Goal: Information Seeking & Learning: Learn about a topic

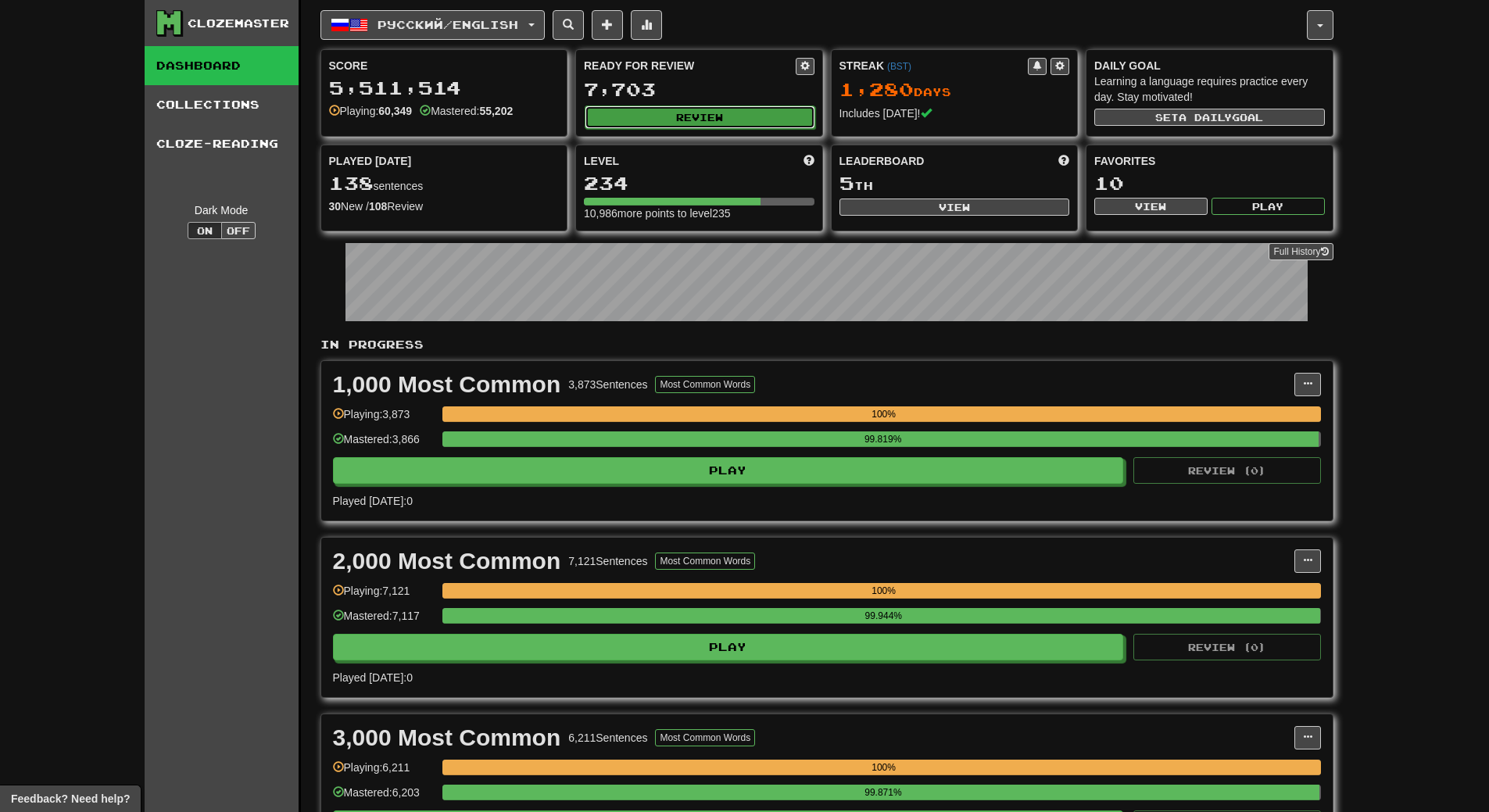
click at [741, 119] on button "Review" at bounding box center [699, 117] width 231 height 23
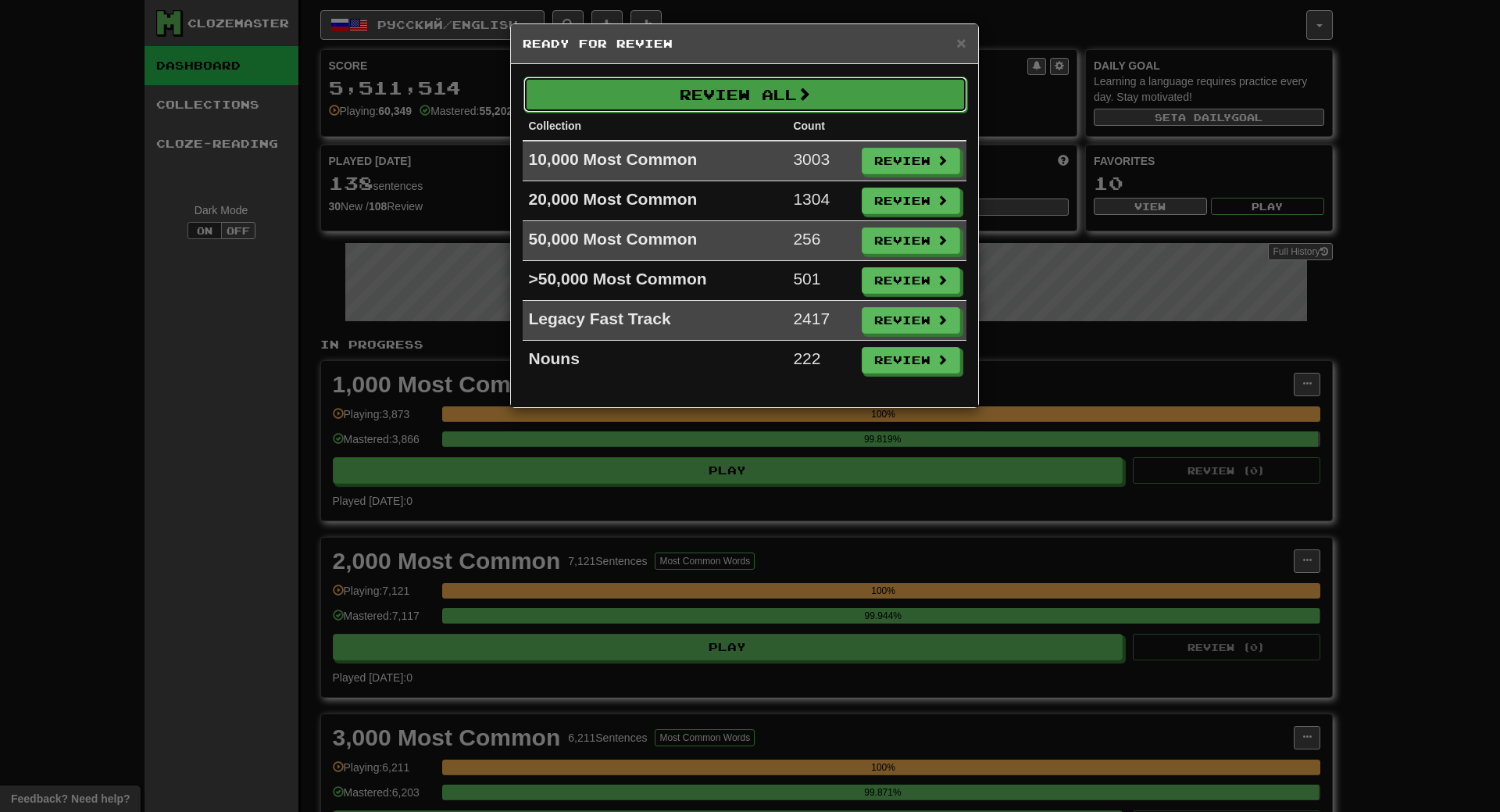
click at [740, 98] on button "Review All" at bounding box center [745, 94] width 444 height 36
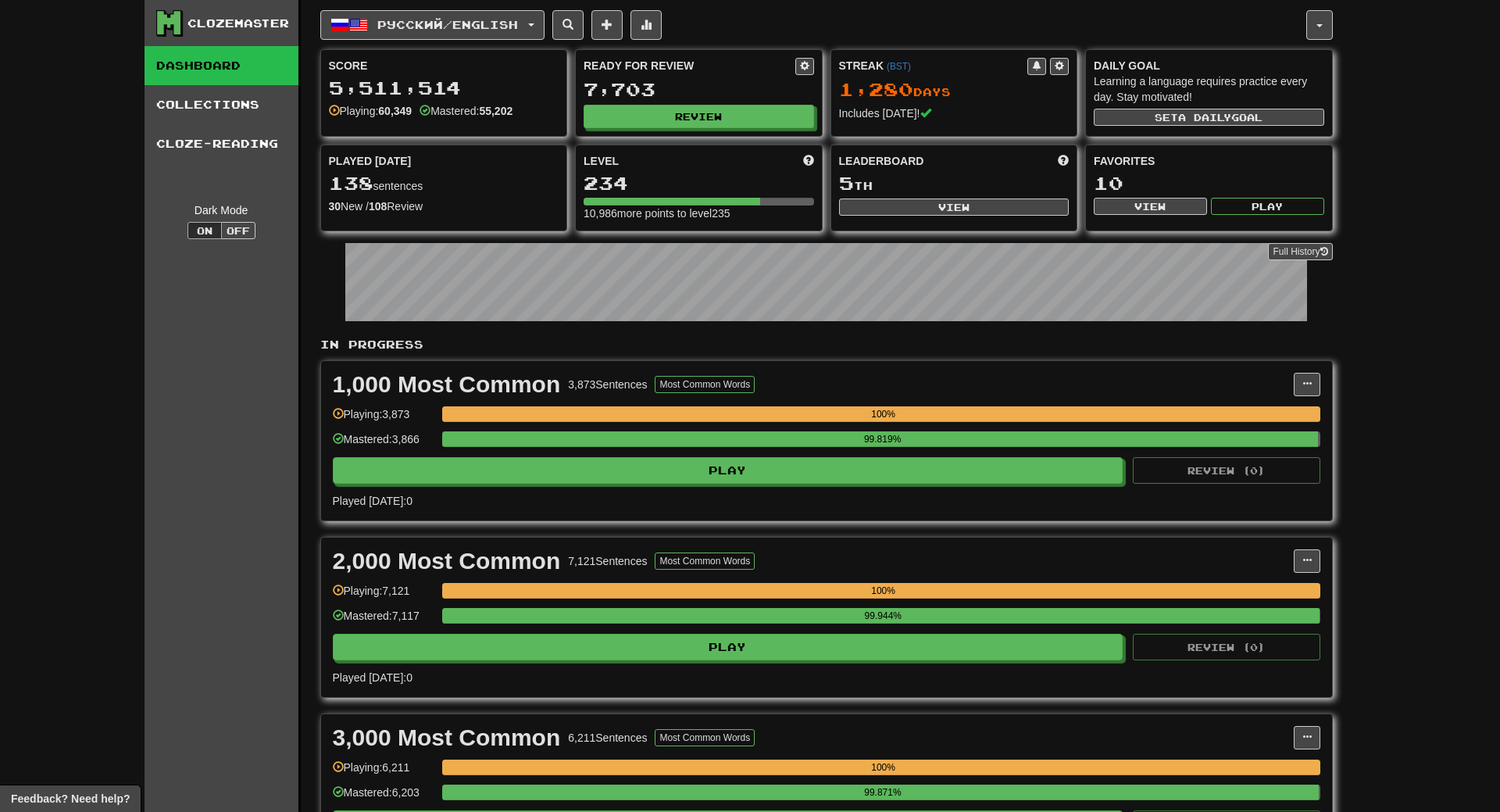
select select "**"
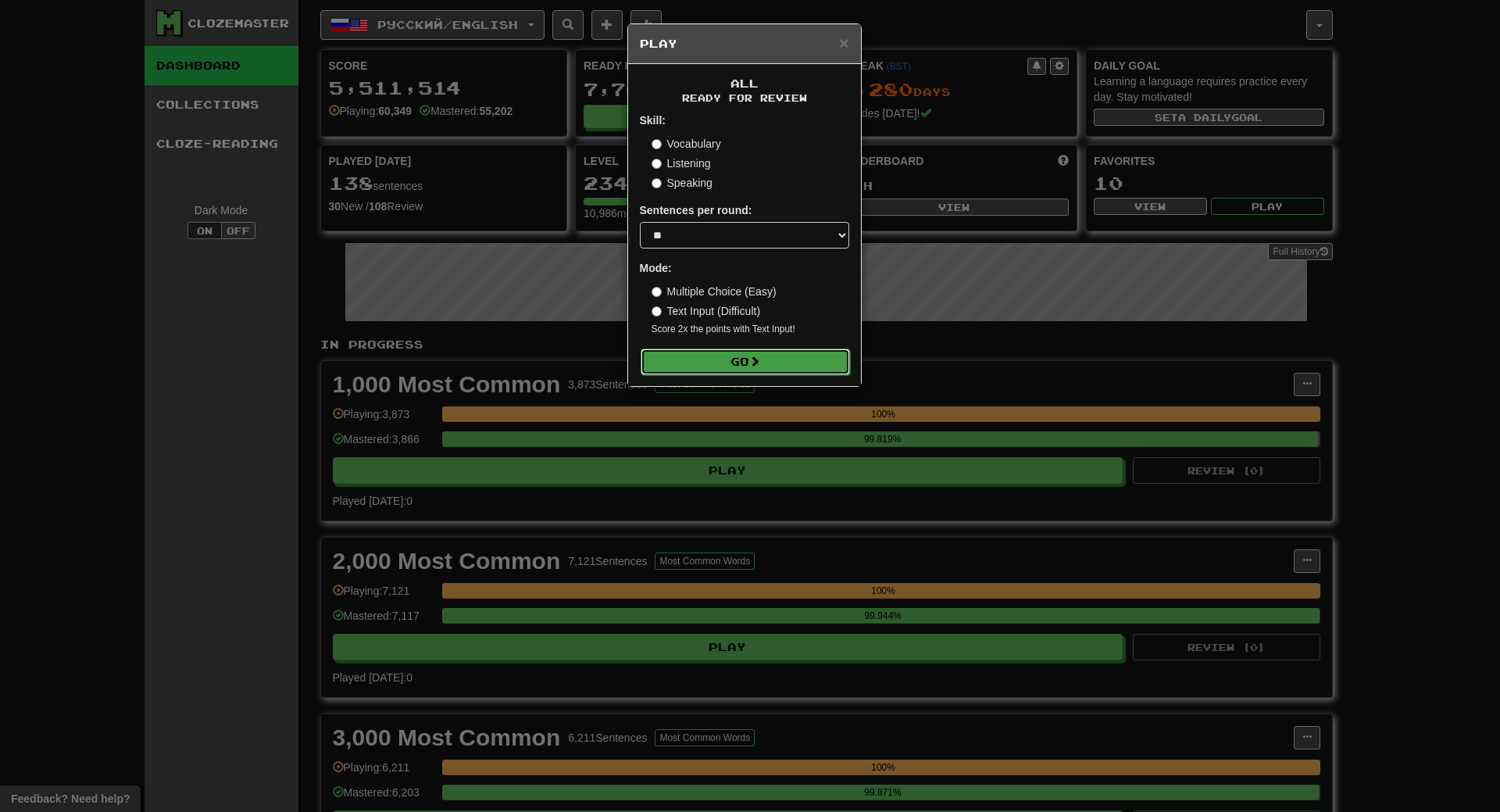
click at [754, 370] on button "Go" at bounding box center [746, 362] width 209 height 26
click at [754, 368] on button "Go" at bounding box center [746, 362] width 209 height 26
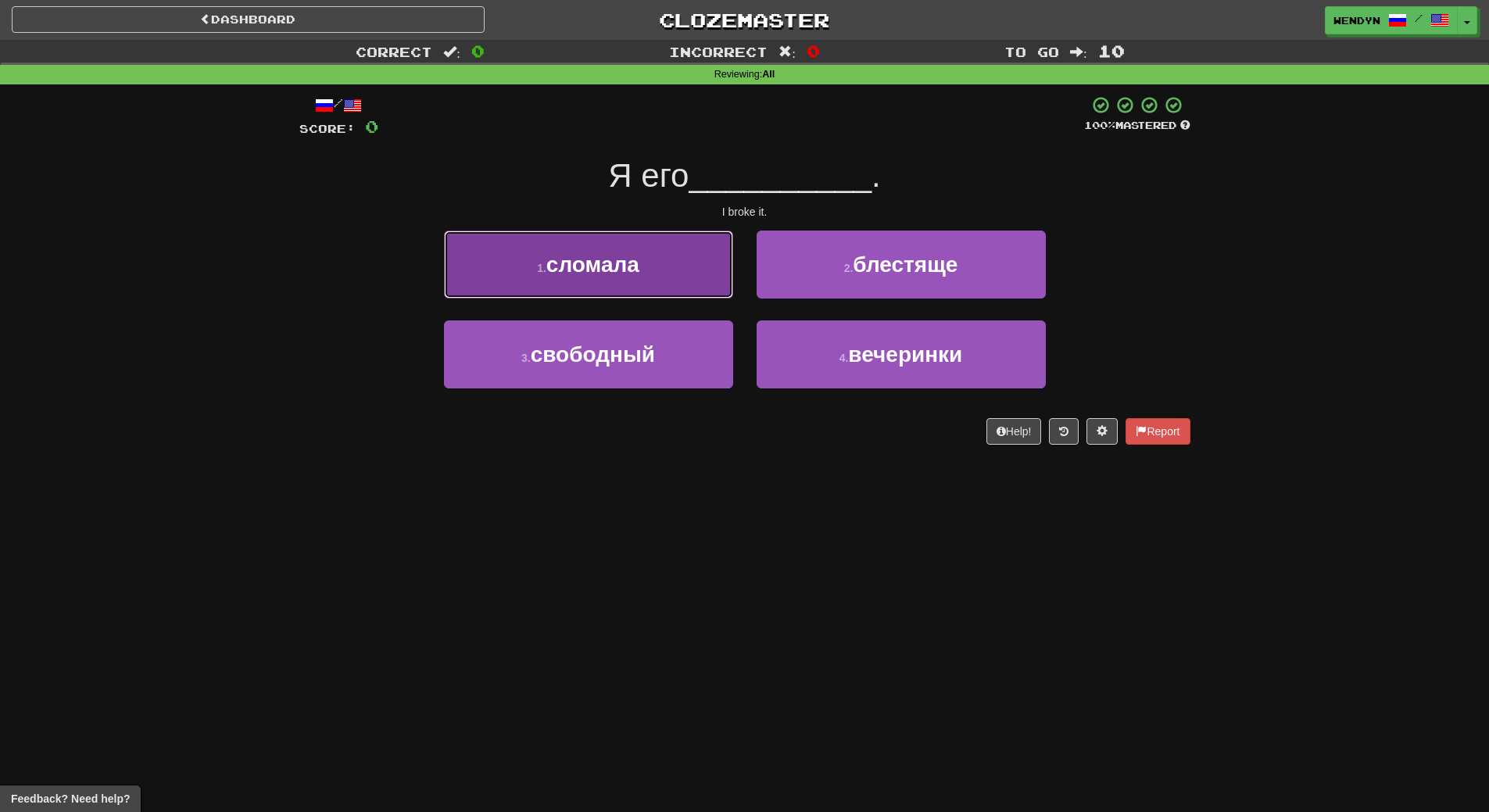
click at [608, 259] on span "сломала" at bounding box center [592, 264] width 93 height 24
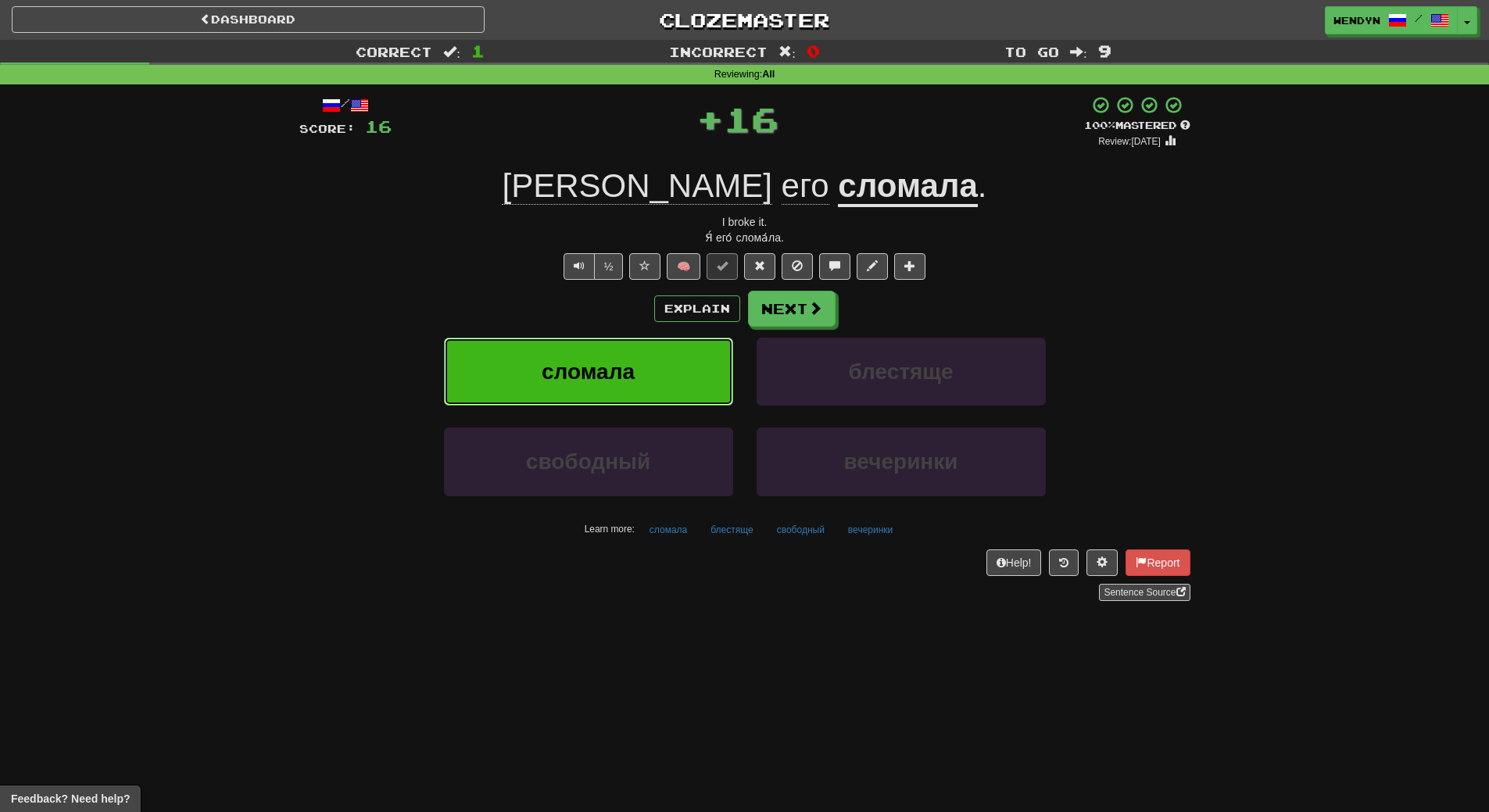
click at [613, 360] on span "сломала" at bounding box center [587, 372] width 93 height 24
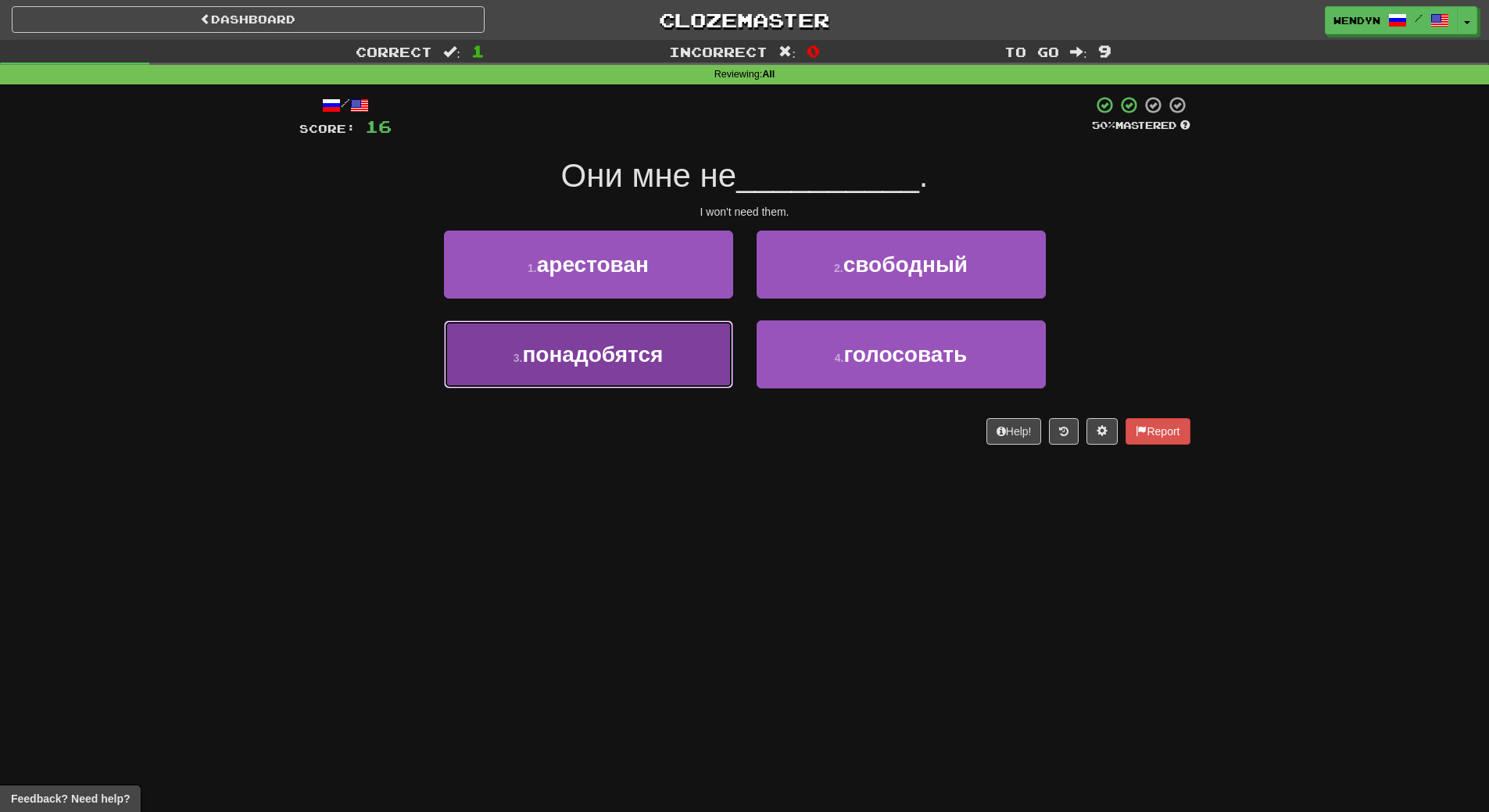
click at [652, 382] on button "3 . понадобятся" at bounding box center [588, 354] width 289 height 68
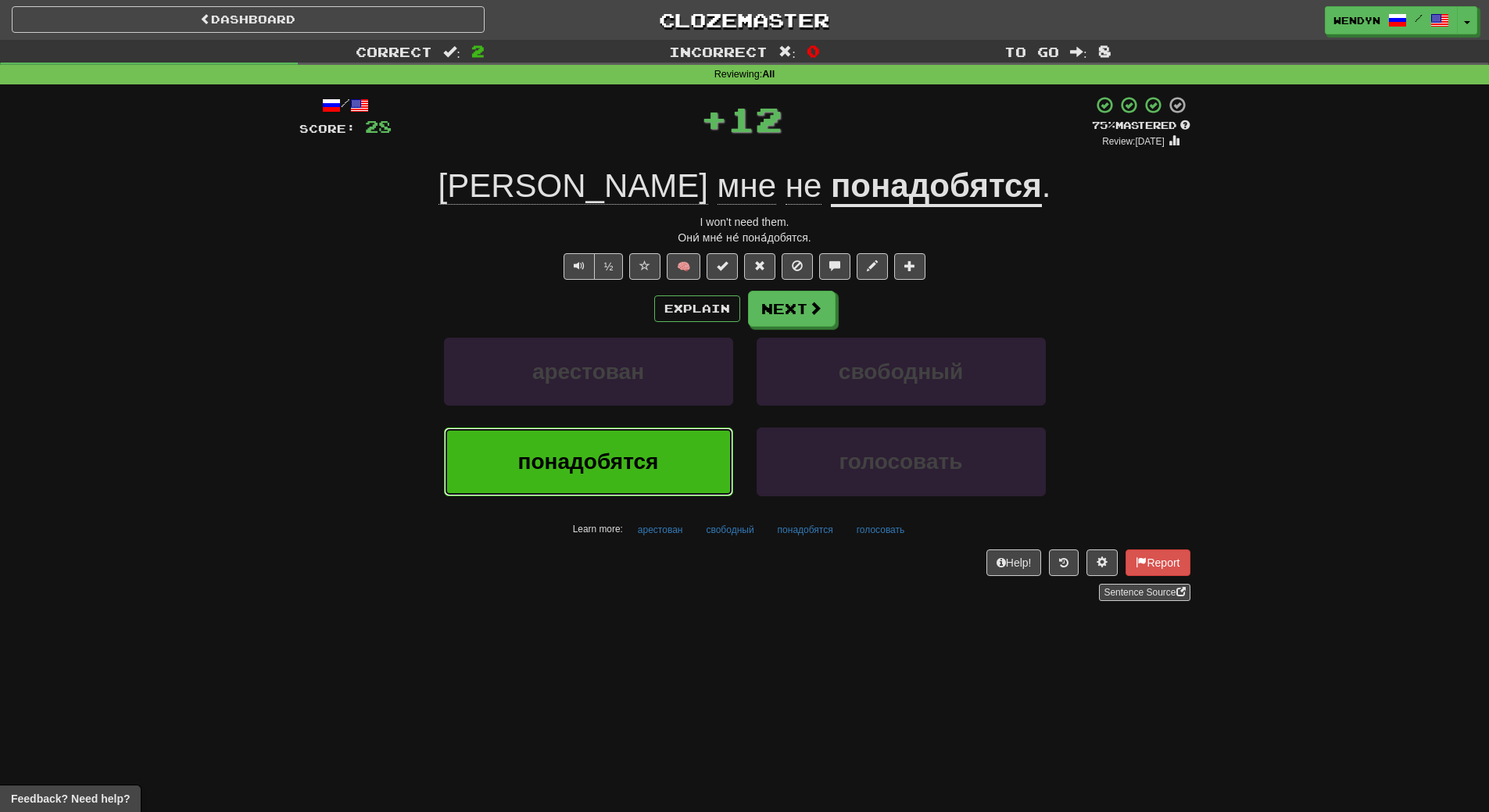
click at [660, 473] on button "понадобятся" at bounding box center [588, 461] width 289 height 68
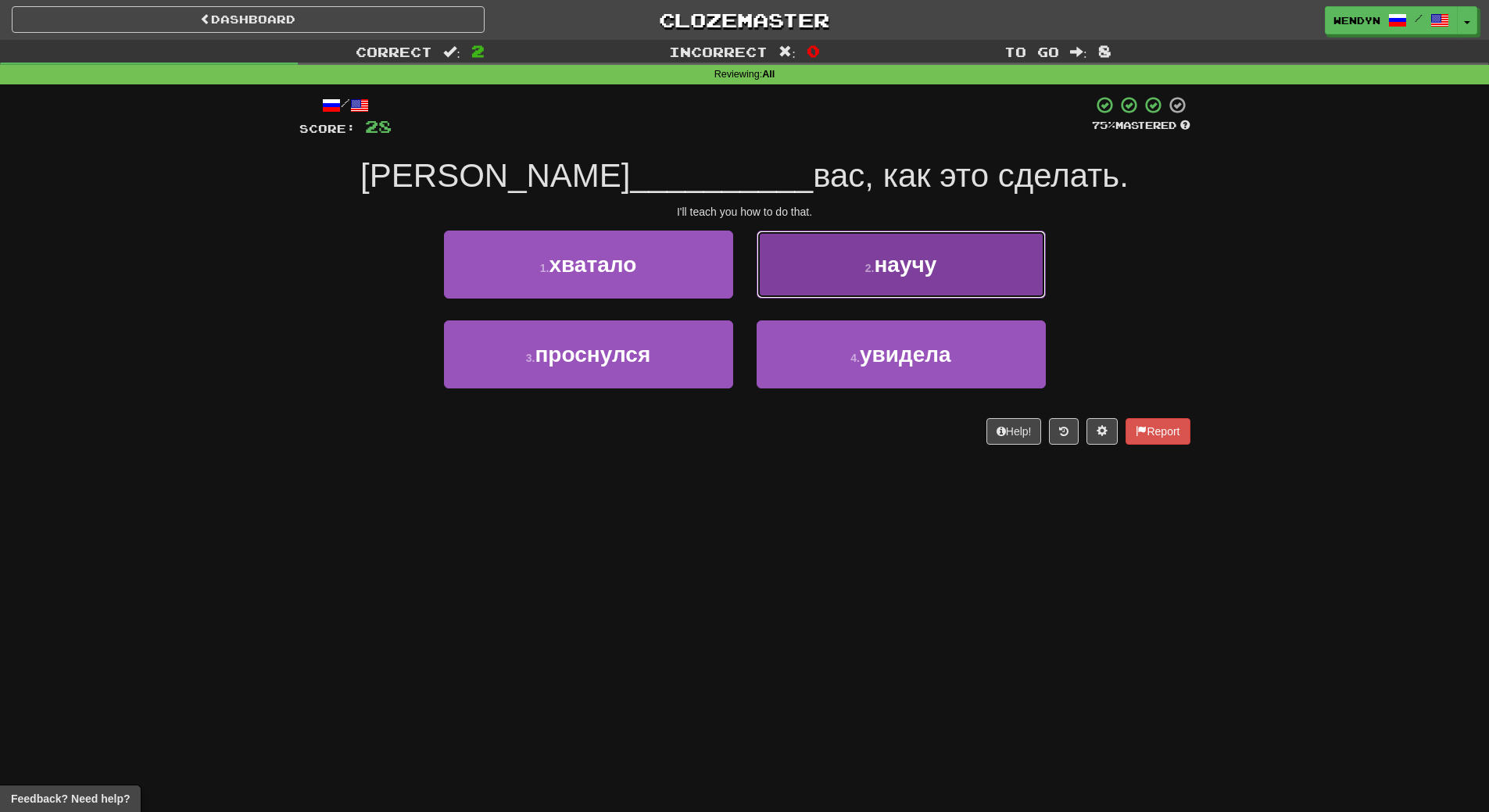
click at [915, 268] on span "научу" at bounding box center [905, 264] width 63 height 24
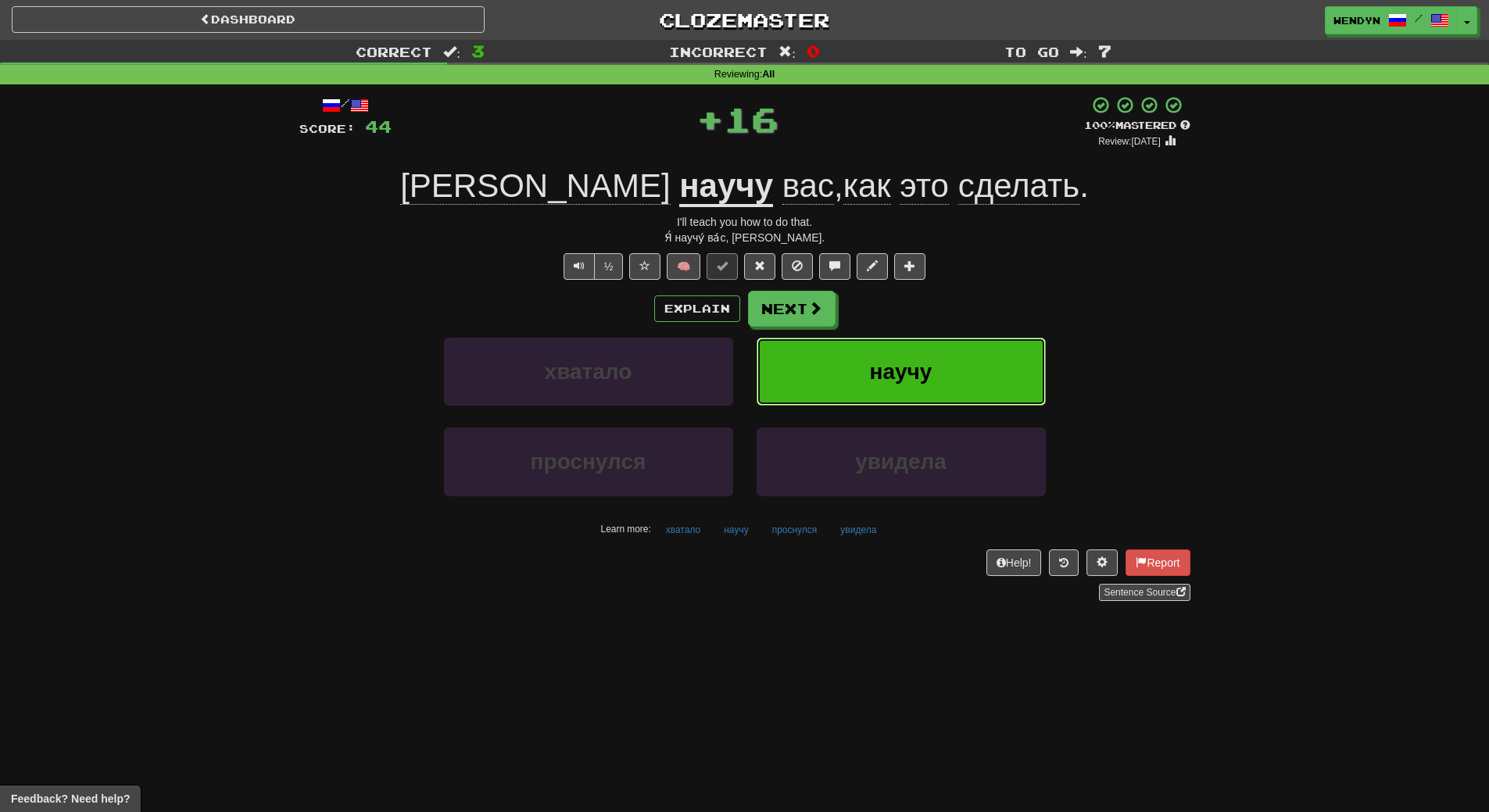
click at [916, 351] on button "научу" at bounding box center [900, 371] width 289 height 68
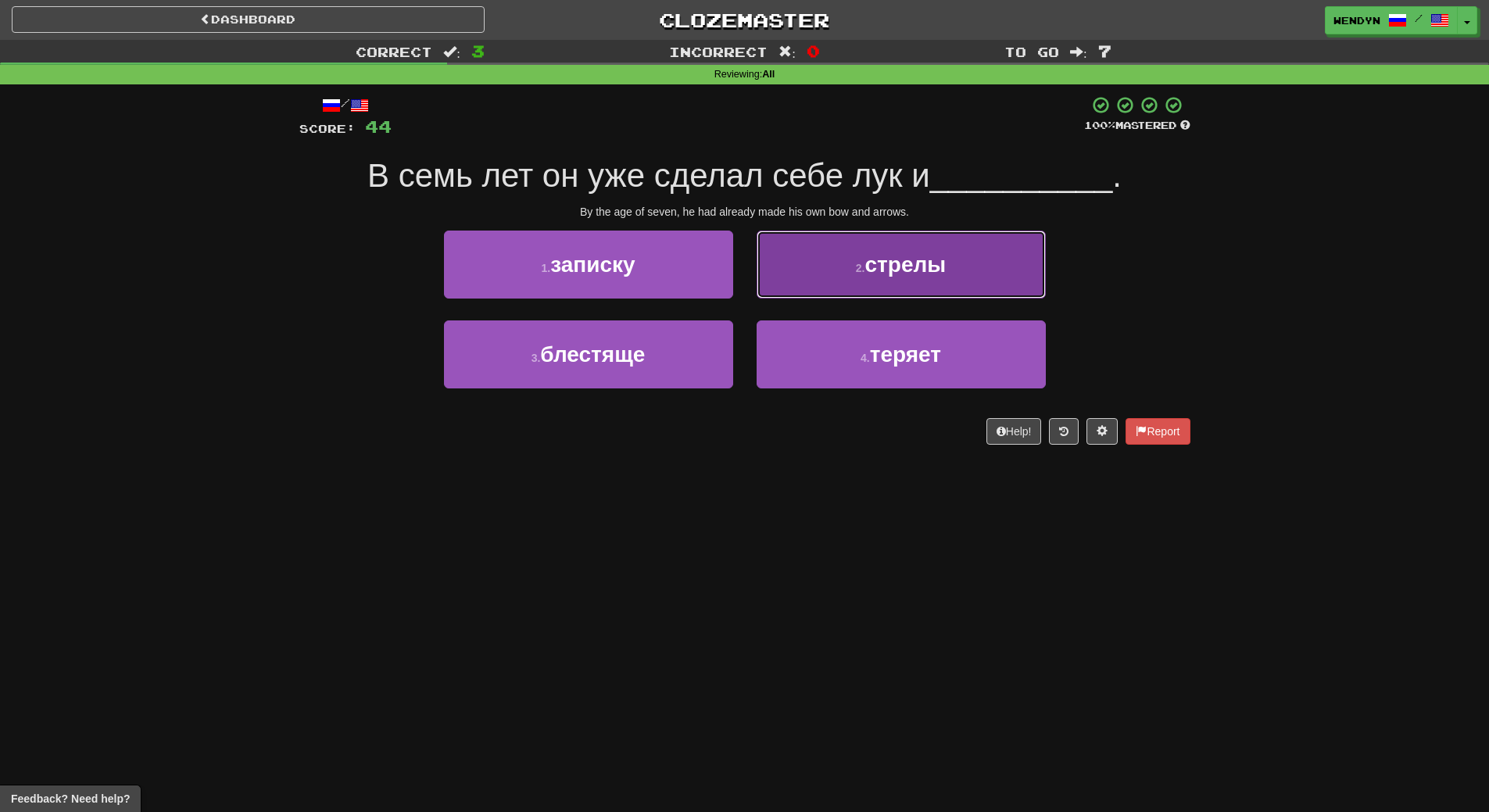
click at [937, 248] on button "2 . стрелы" at bounding box center [900, 264] width 289 height 68
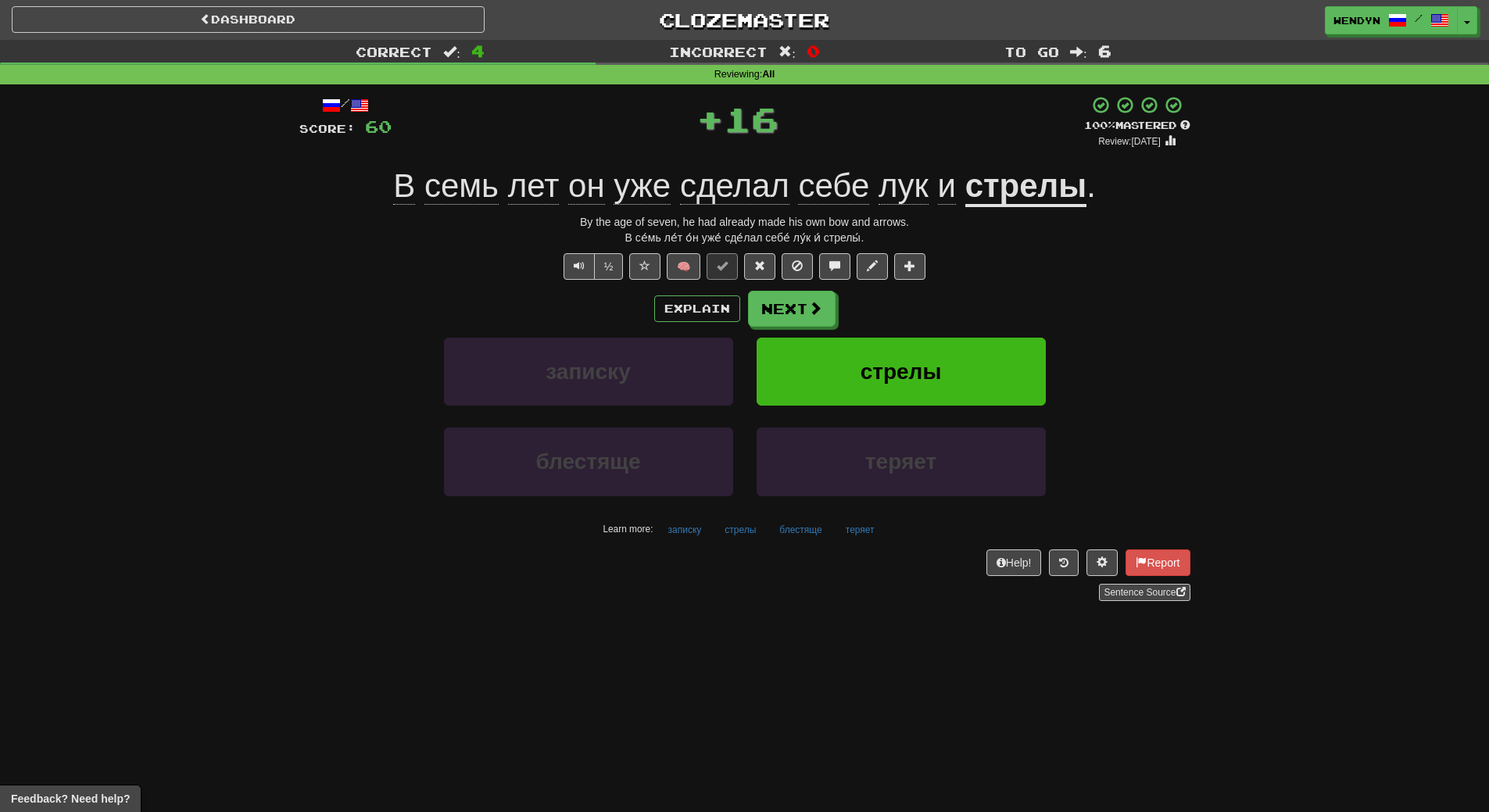
click at [931, 303] on div "Explain Next" at bounding box center [744, 308] width 891 height 36
click at [919, 367] on span "стрелы" at bounding box center [900, 372] width 81 height 24
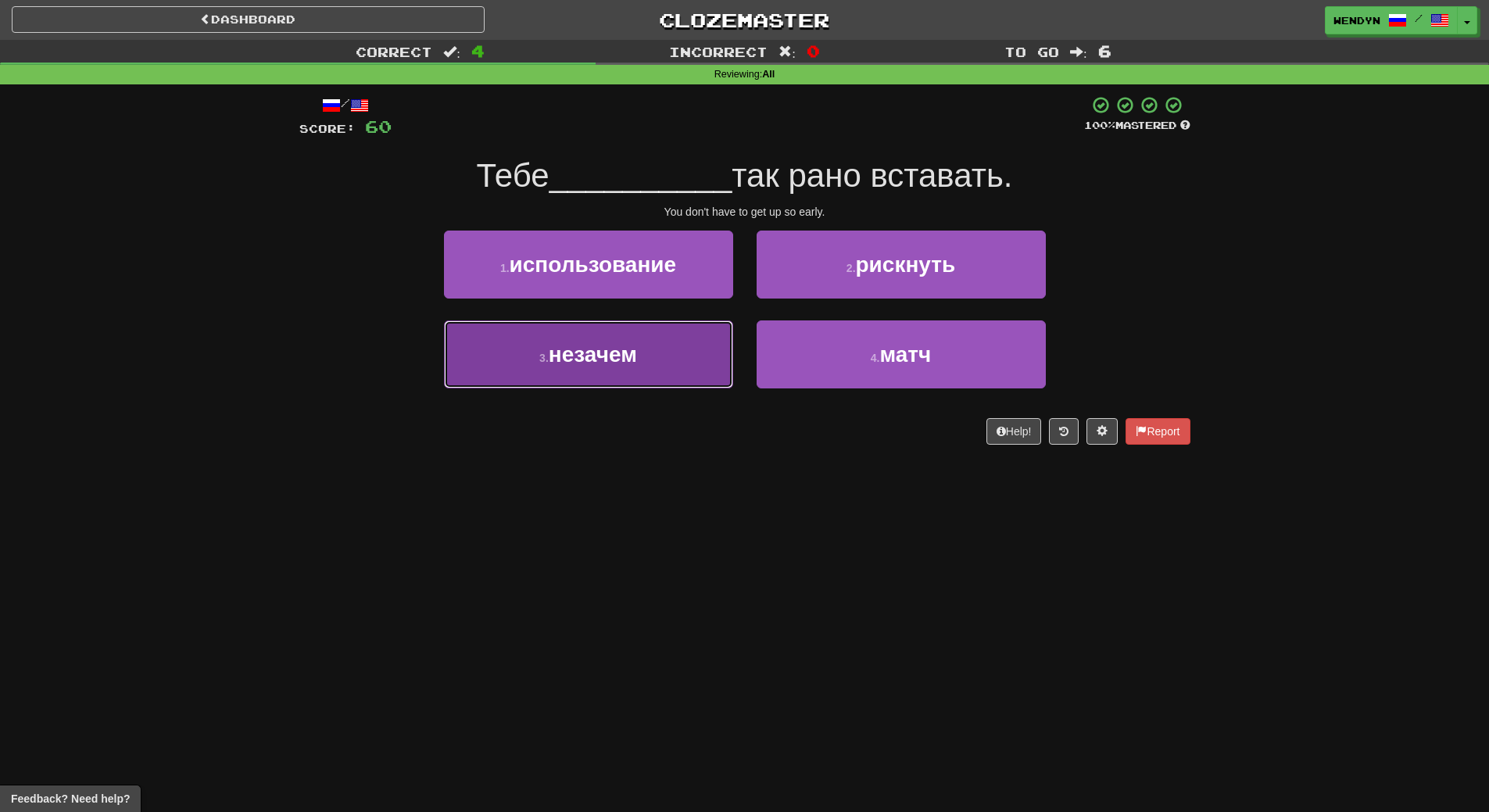
click at [619, 356] on span "незачем" at bounding box center [593, 354] width 88 height 24
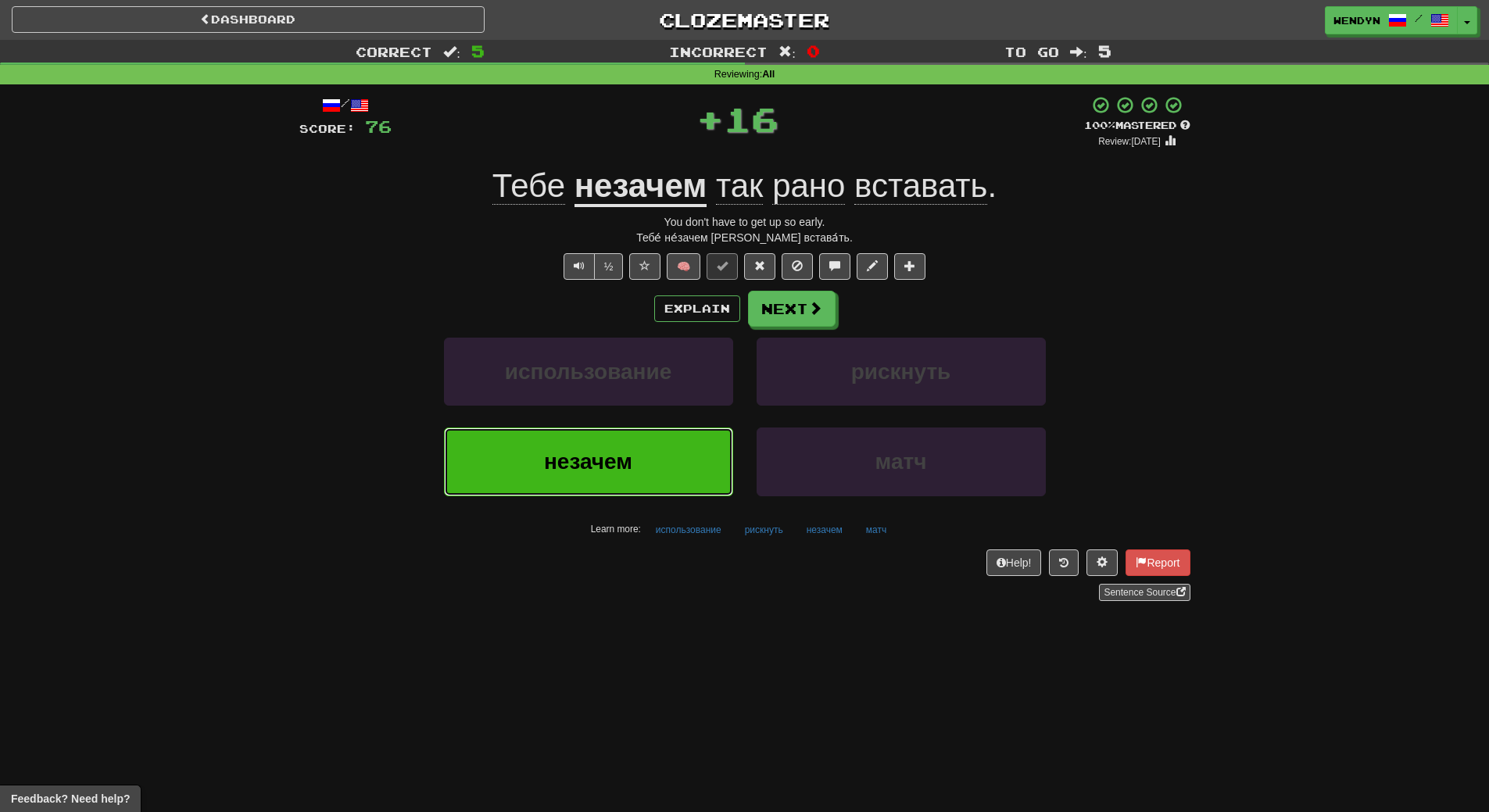
click at [610, 464] on span "незачем" at bounding box center [588, 462] width 88 height 24
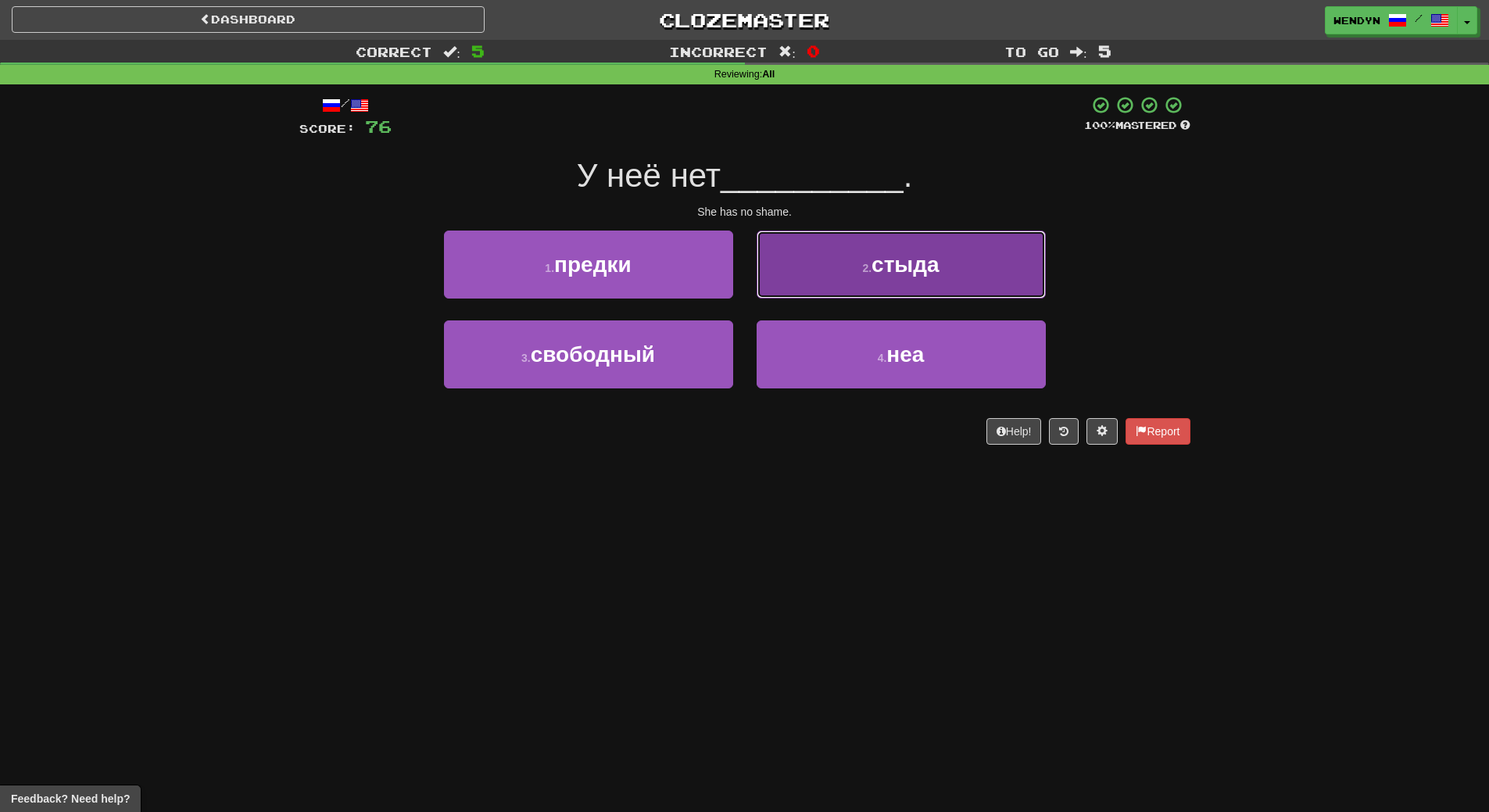
click at [943, 260] on button "2 . стыда" at bounding box center [900, 264] width 289 height 68
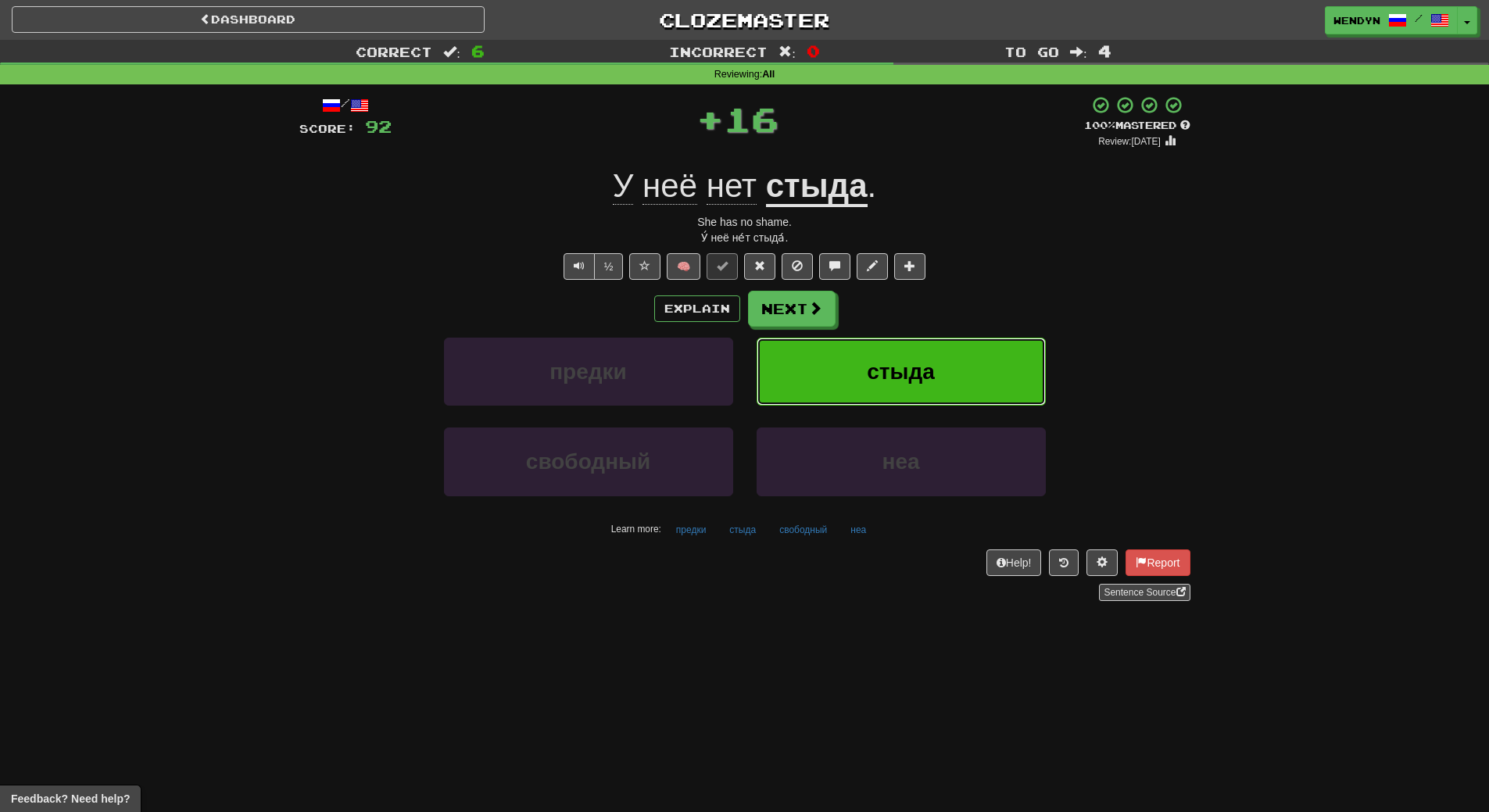
click at [937, 352] on button "стыда" at bounding box center [900, 371] width 289 height 68
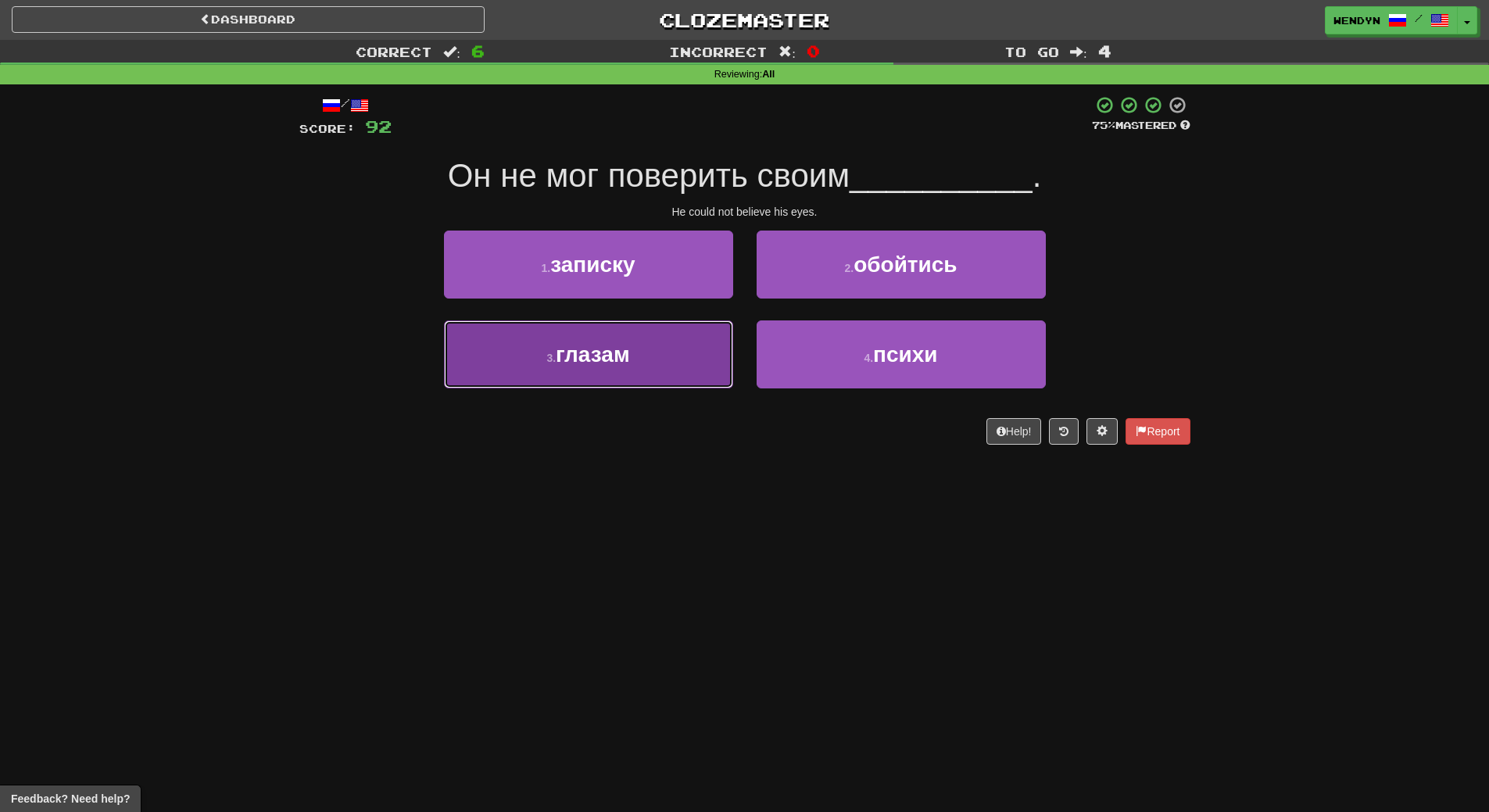
click at [683, 360] on button "3 . глазам" at bounding box center [588, 354] width 289 height 68
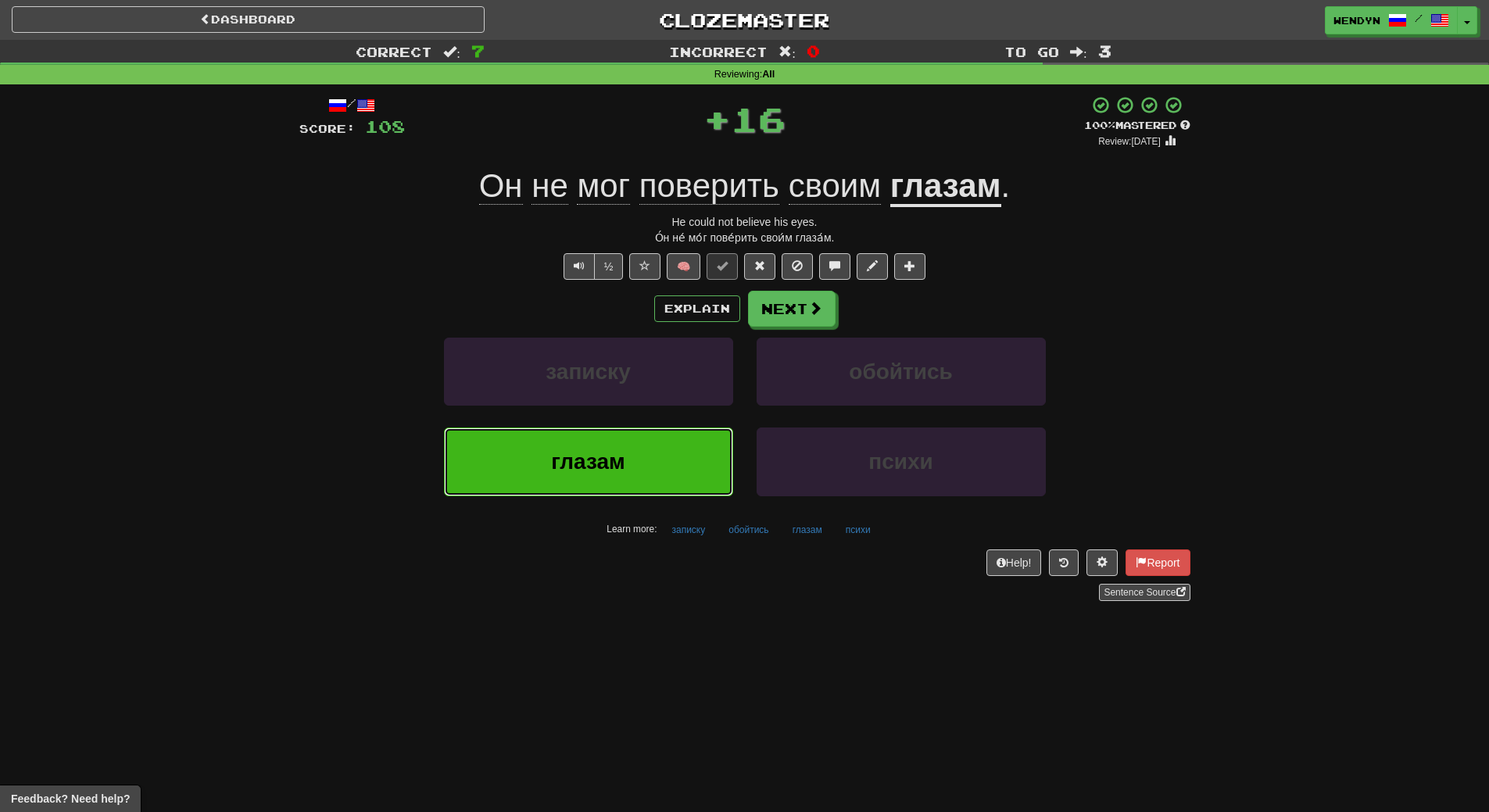
click at [655, 462] on button "глазам" at bounding box center [588, 461] width 289 height 68
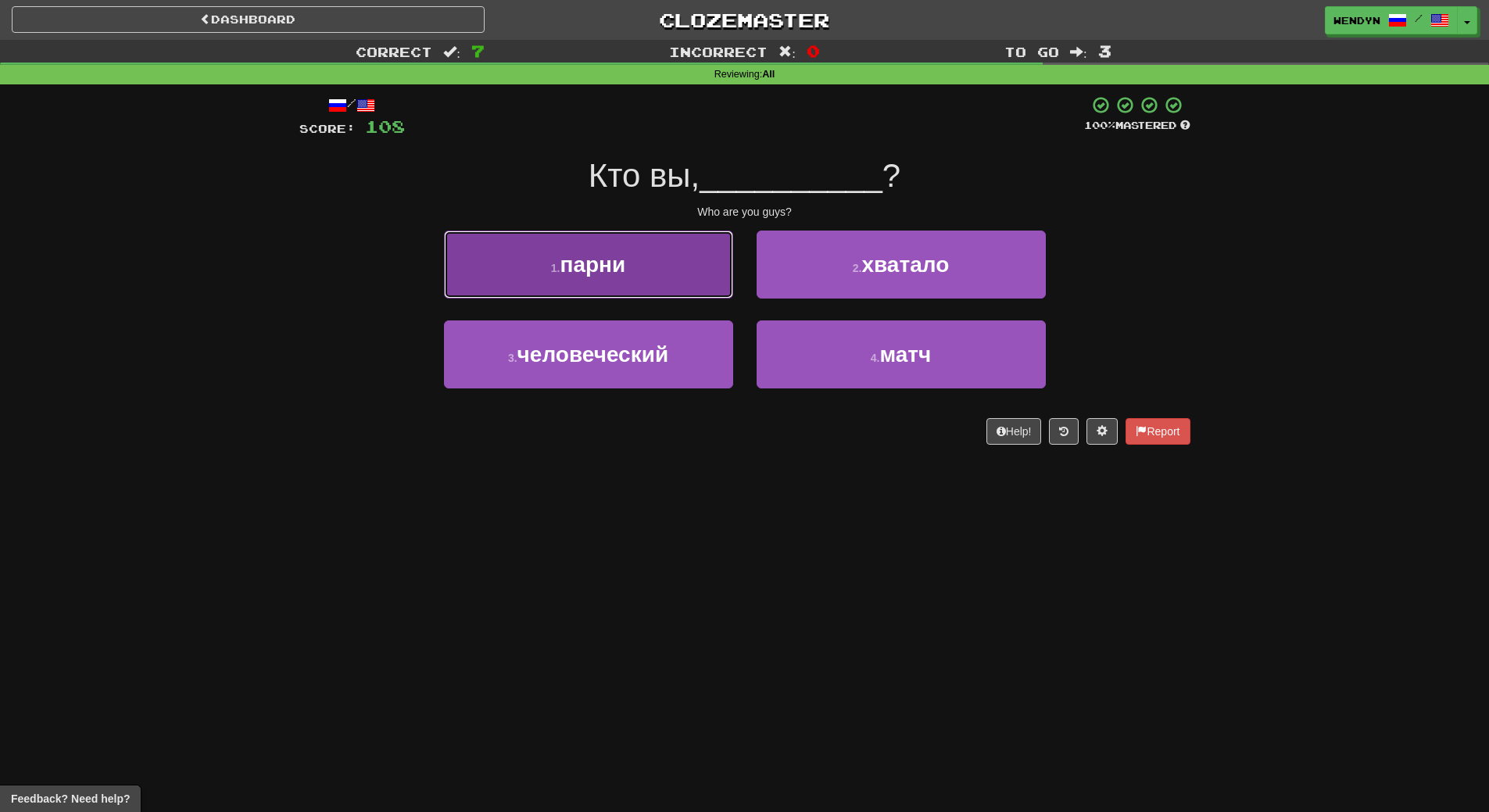
click at [633, 277] on button "1 . парни" at bounding box center [588, 264] width 289 height 68
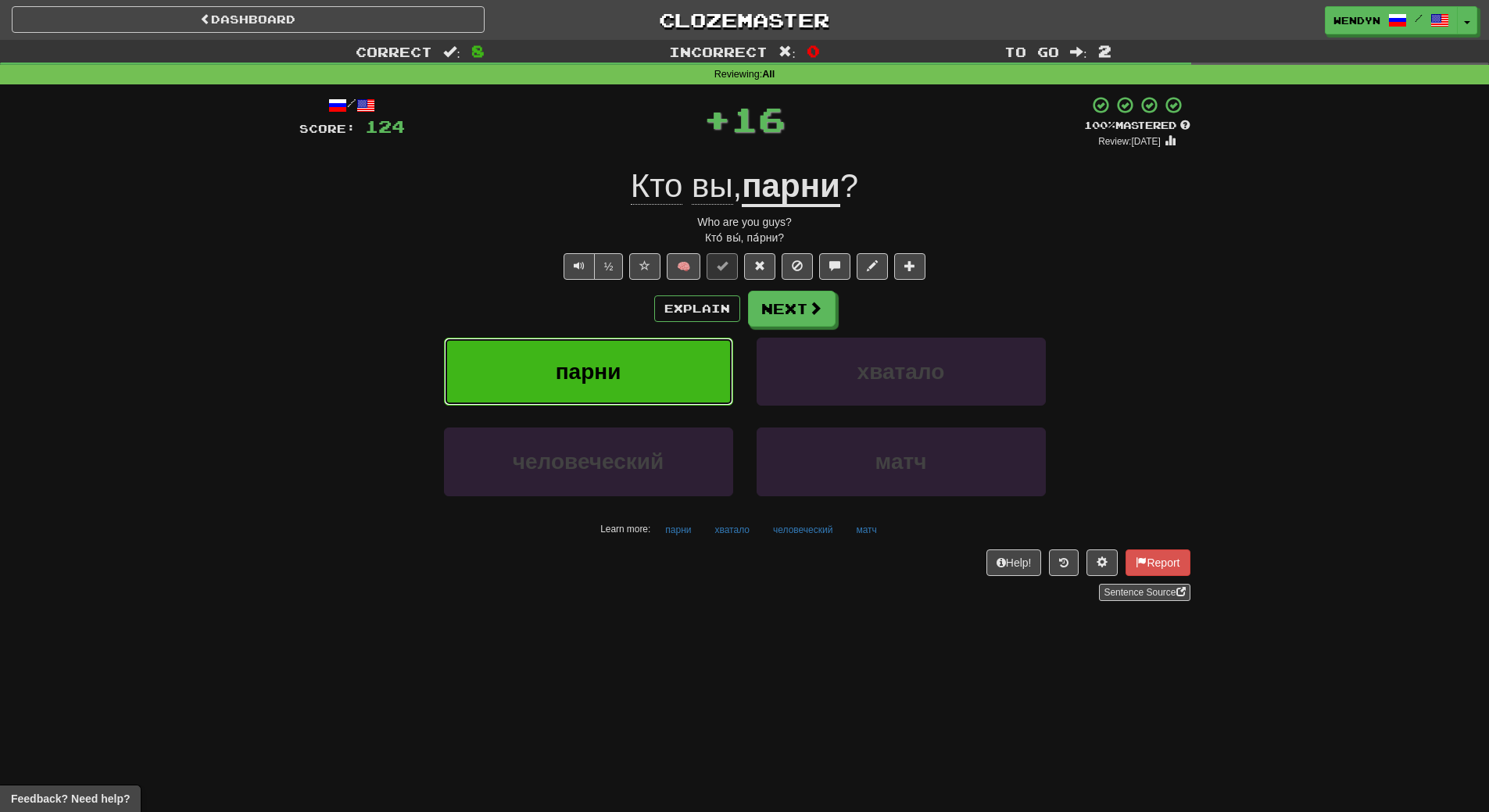
click at [627, 363] on button "парни" at bounding box center [588, 371] width 289 height 68
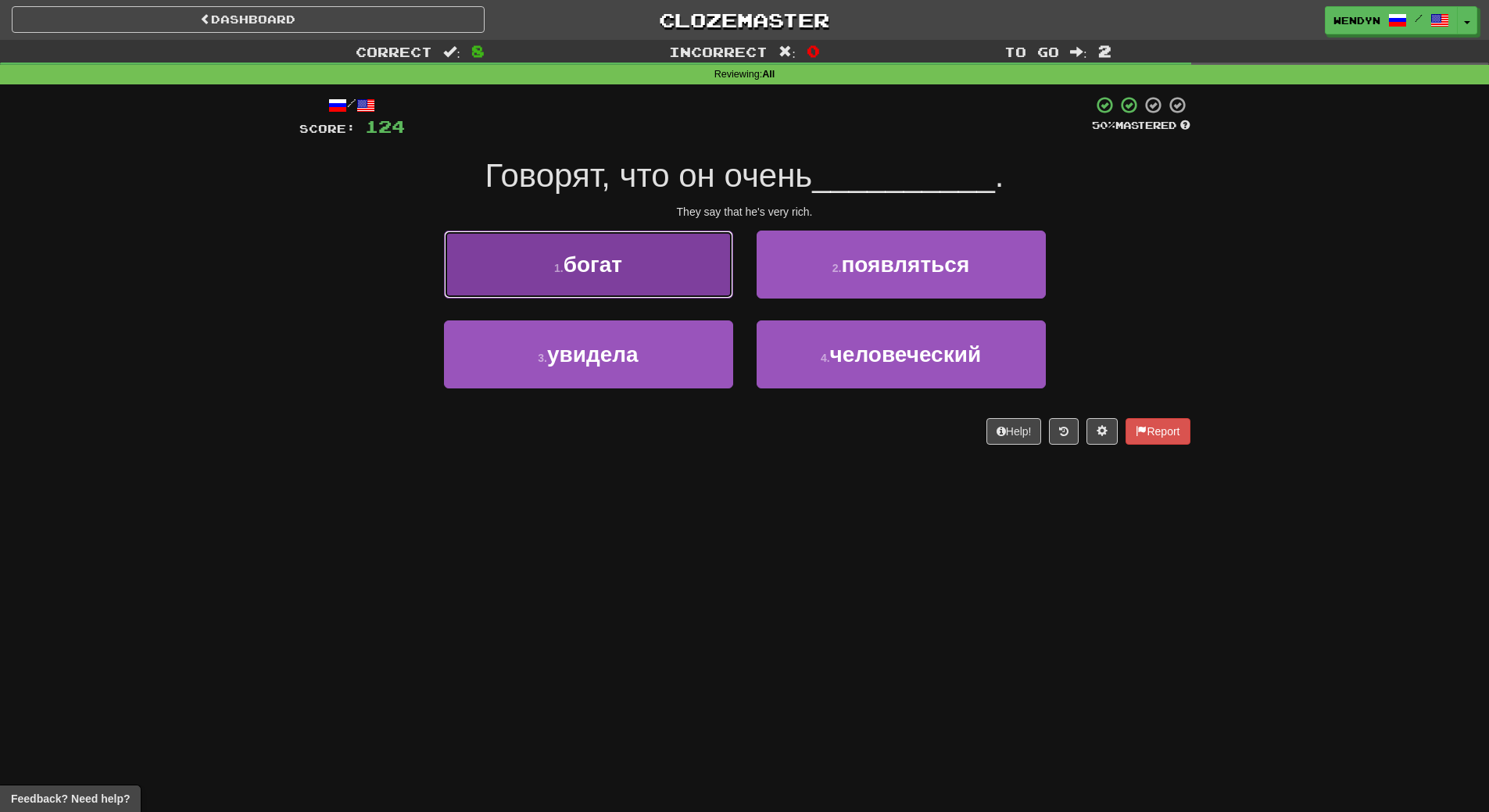
click at [612, 283] on button "1 . богат" at bounding box center [588, 264] width 289 height 68
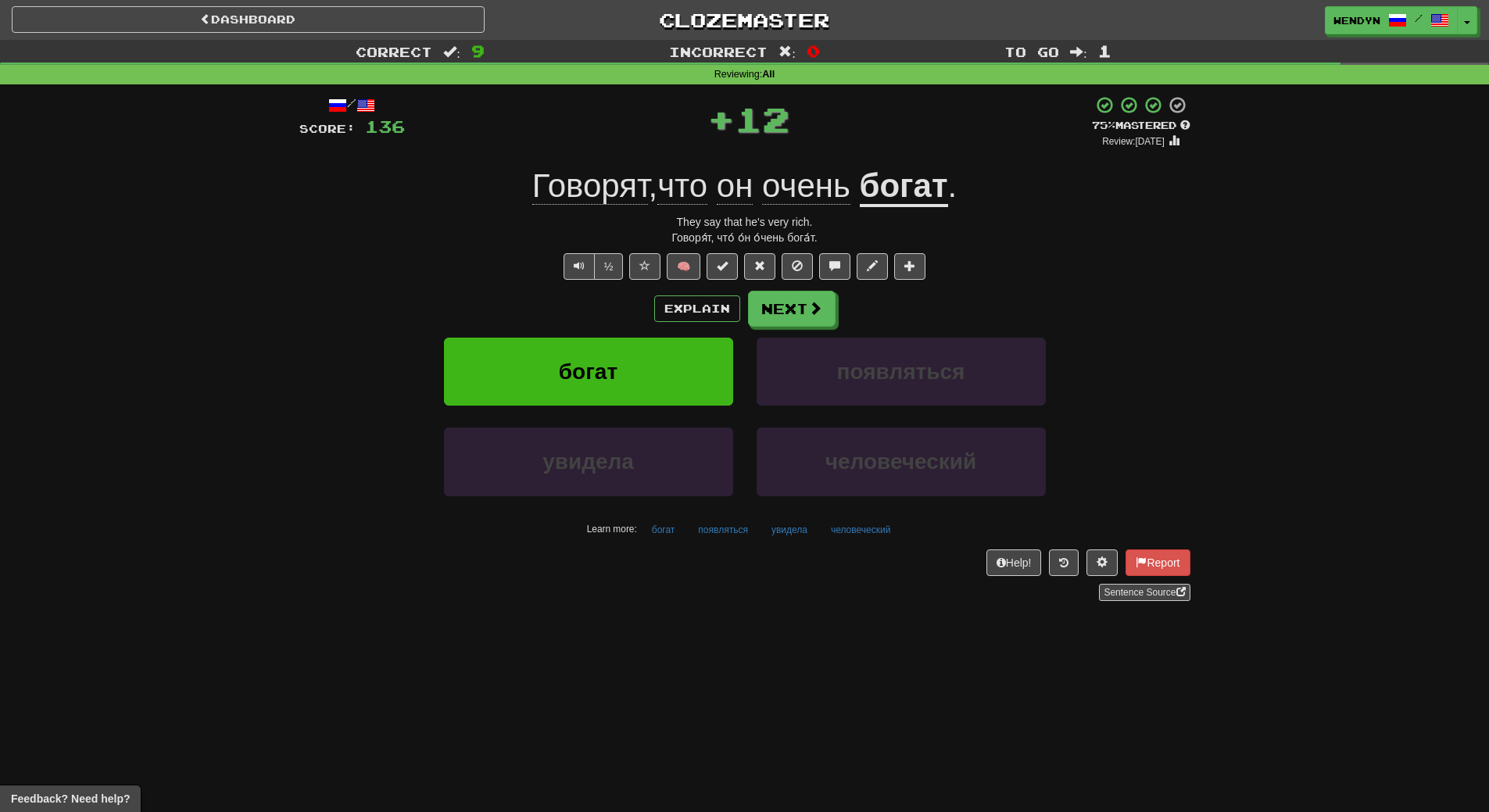
click at [610, 307] on div "Explain Next" at bounding box center [744, 308] width 891 height 36
click at [606, 358] on button "богат" at bounding box center [588, 371] width 289 height 68
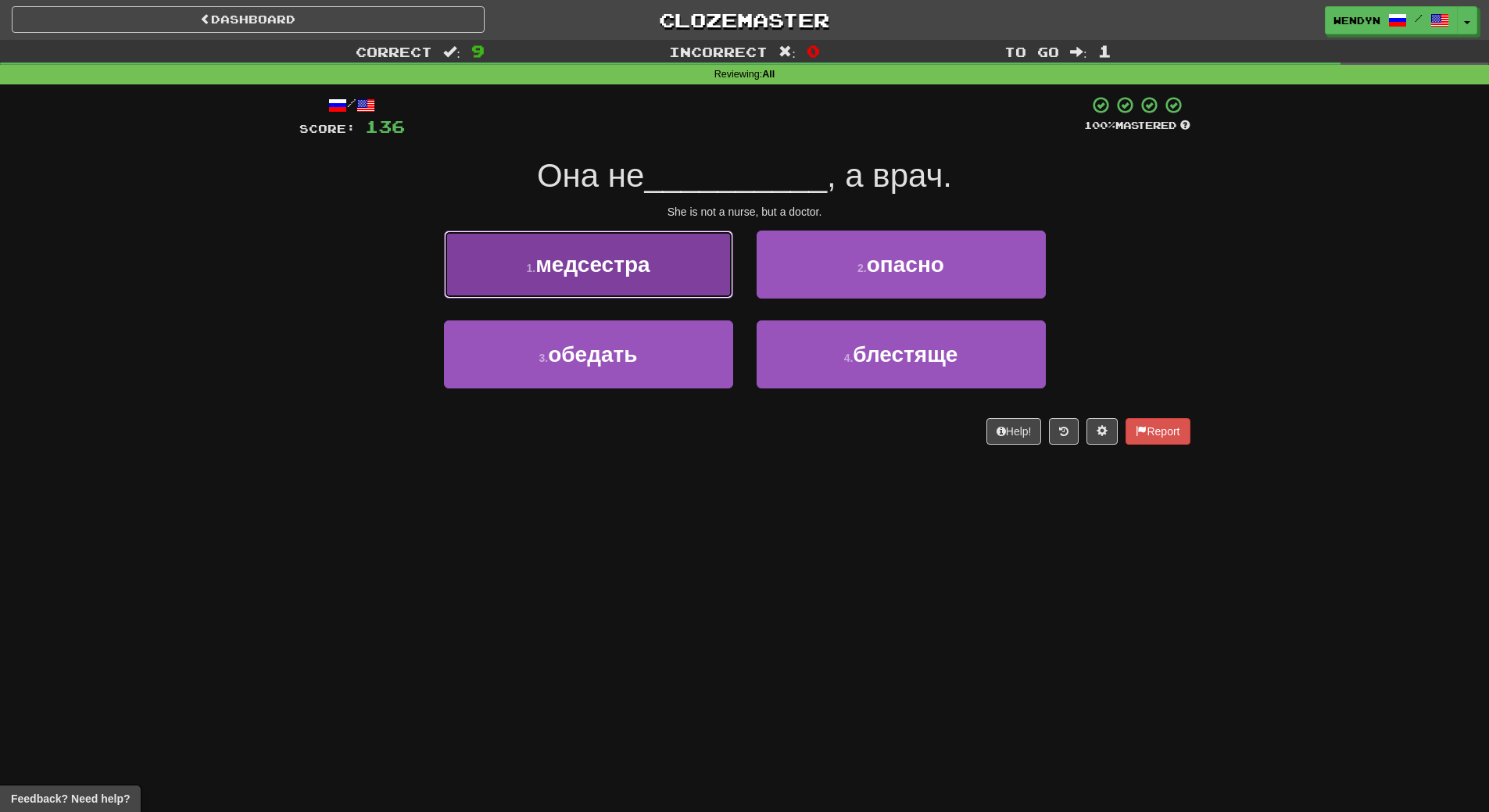
click at [679, 240] on button "1 . медсестра" at bounding box center [588, 264] width 289 height 68
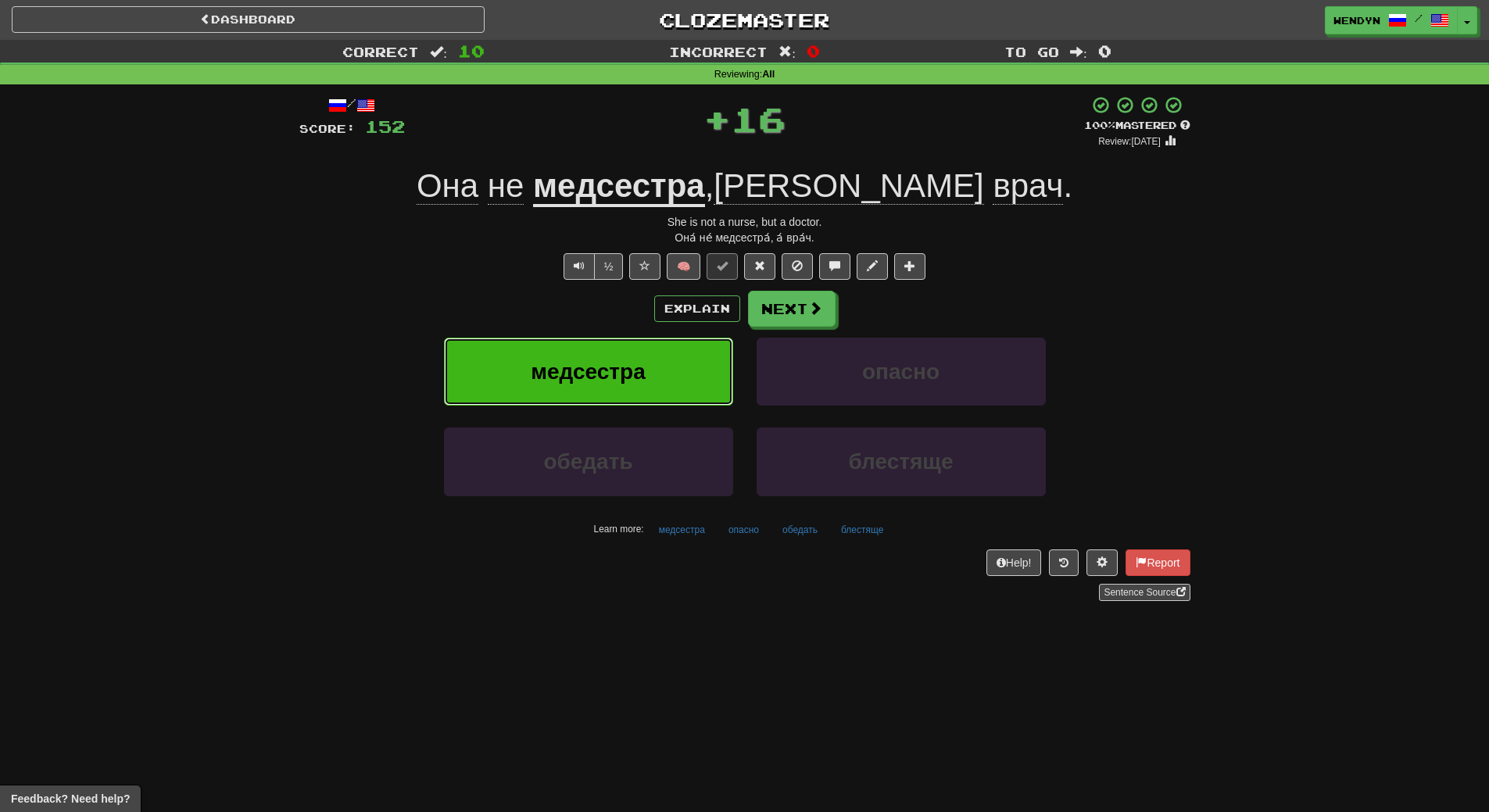
click at [657, 355] on button "медсестра" at bounding box center [588, 371] width 289 height 68
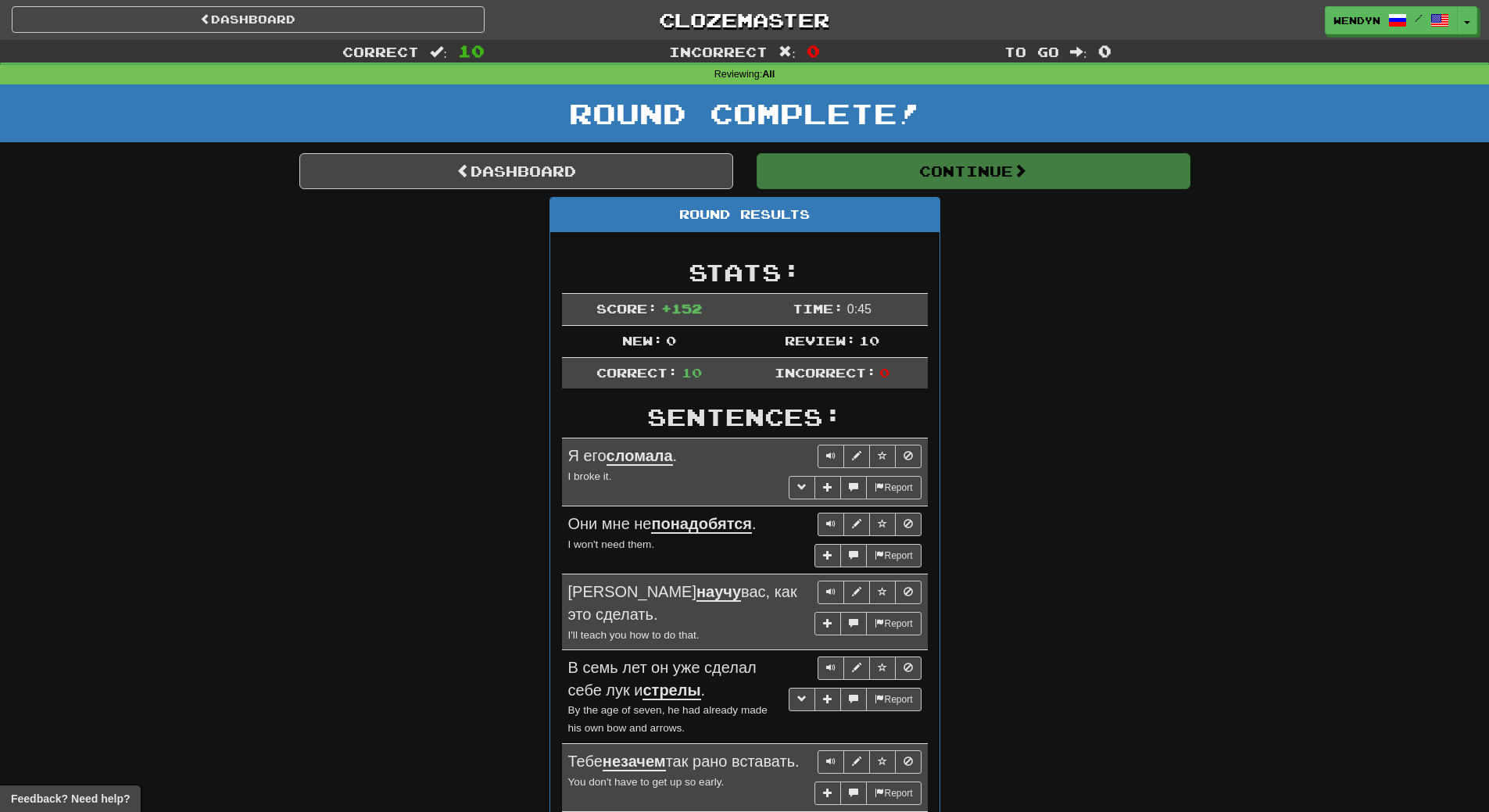
click at [657, 355] on div "Dashboard Clozemaster WendyN / Toggle Dropdown Dashboard Leaderboard Activity F…" at bounding box center [744, 613] width 1489 height 1227
click at [657, 355] on td "New: 0" at bounding box center [649, 341] width 175 height 32
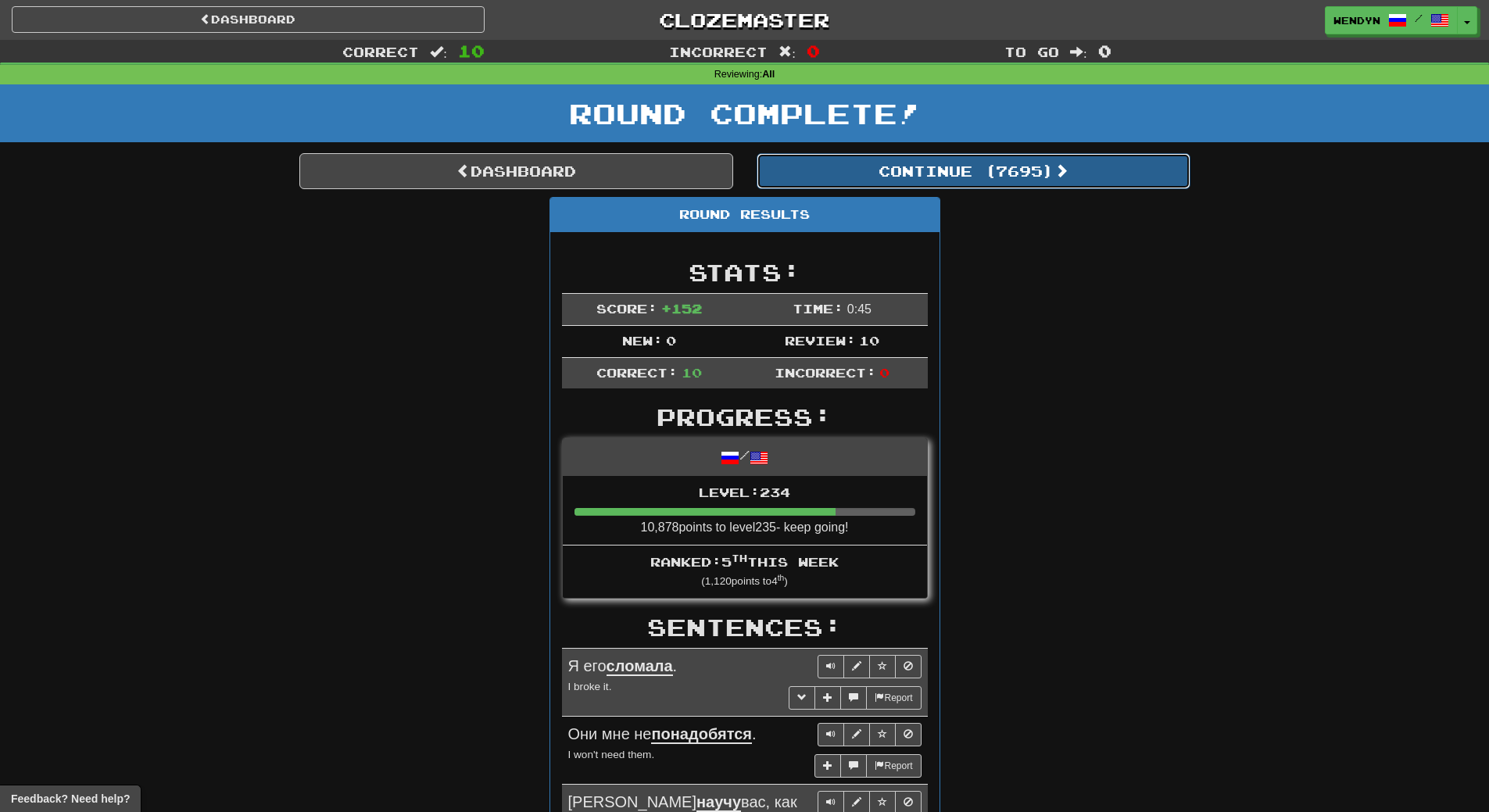
click at [1008, 165] on button "Continue ( 7695 )" at bounding box center [973, 171] width 434 height 36
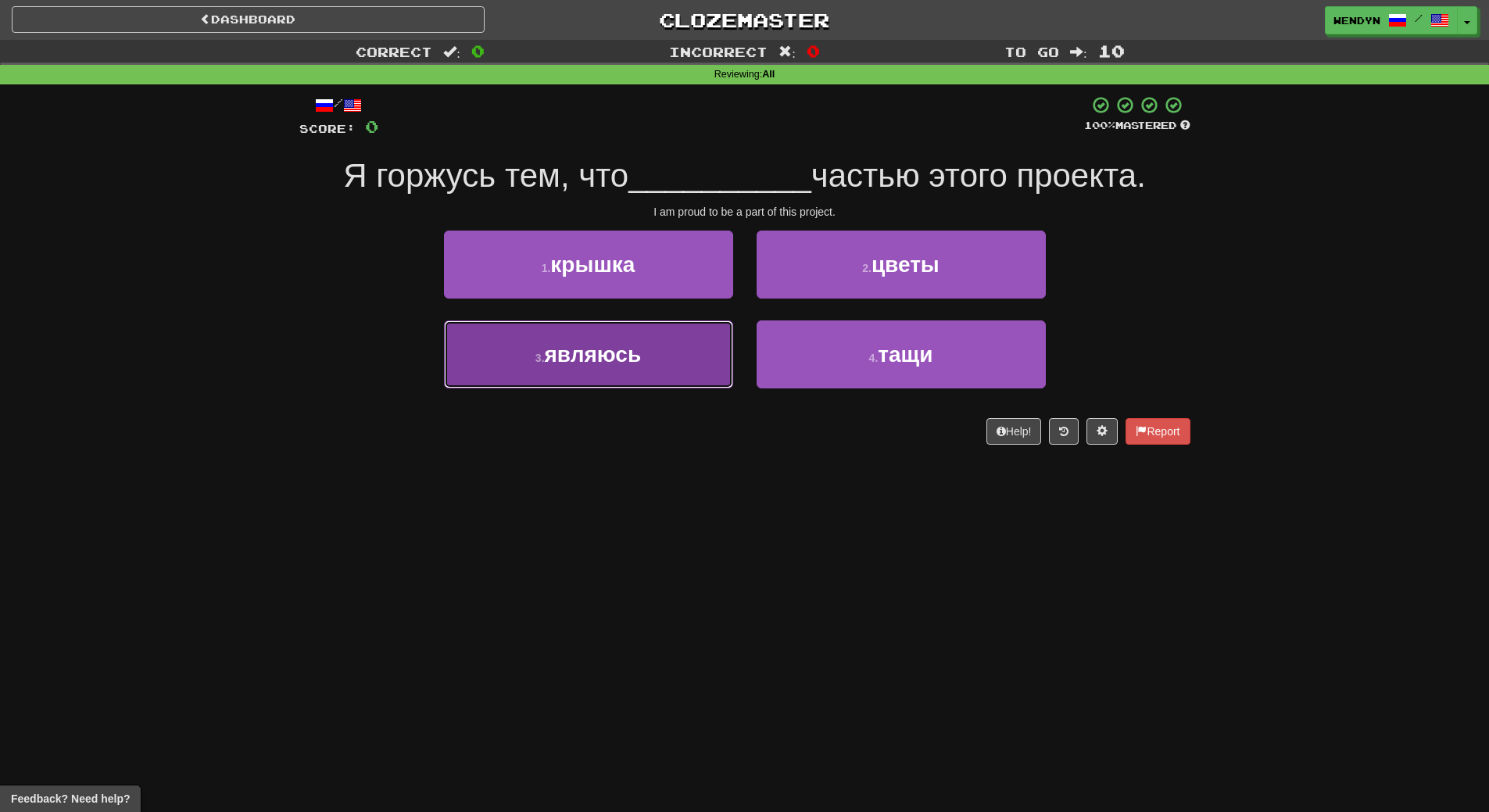
click at [655, 350] on button "3 . являюсь" at bounding box center [588, 354] width 289 height 68
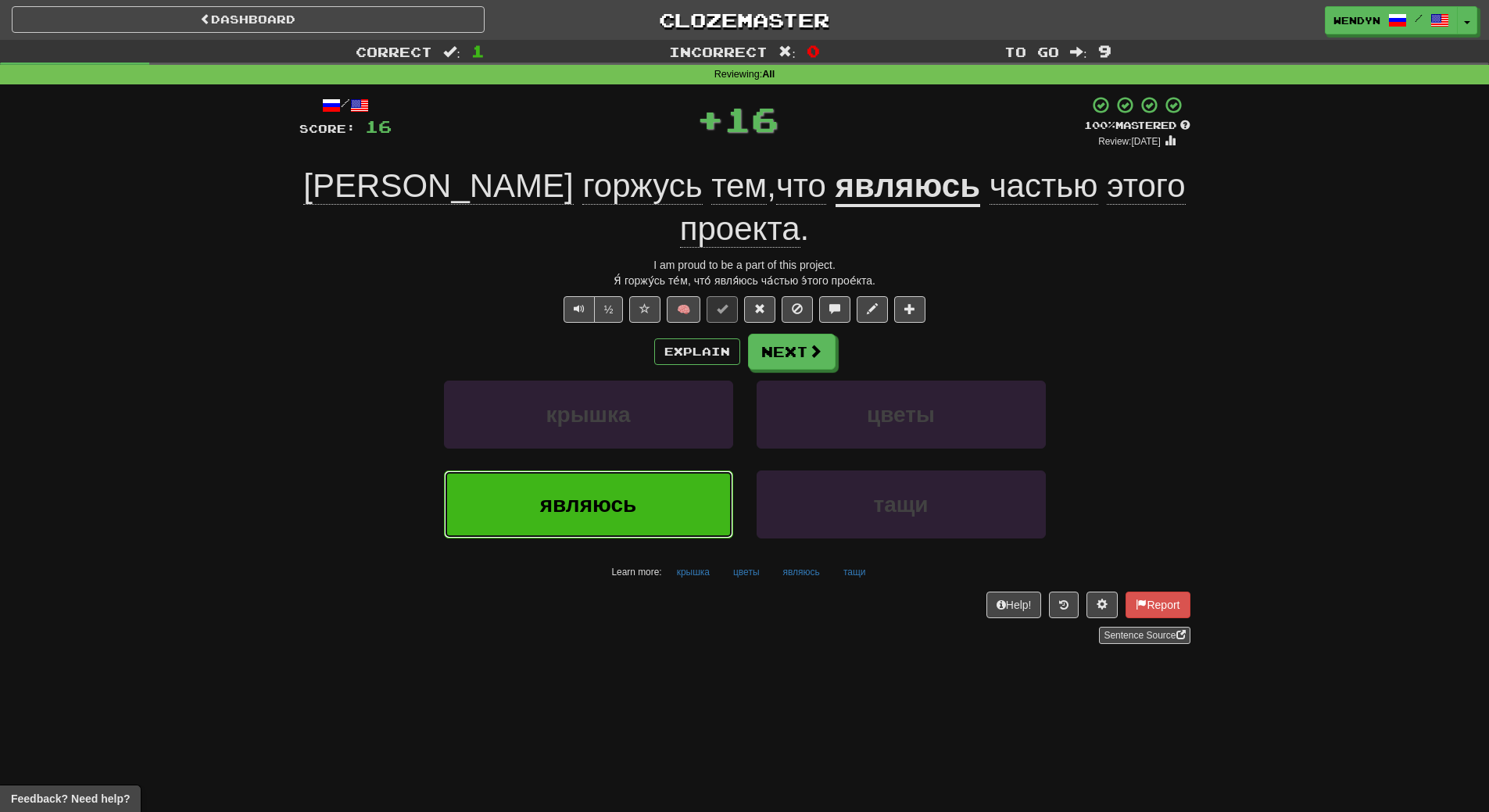
click at [651, 470] on button "являюсь" at bounding box center [588, 504] width 289 height 68
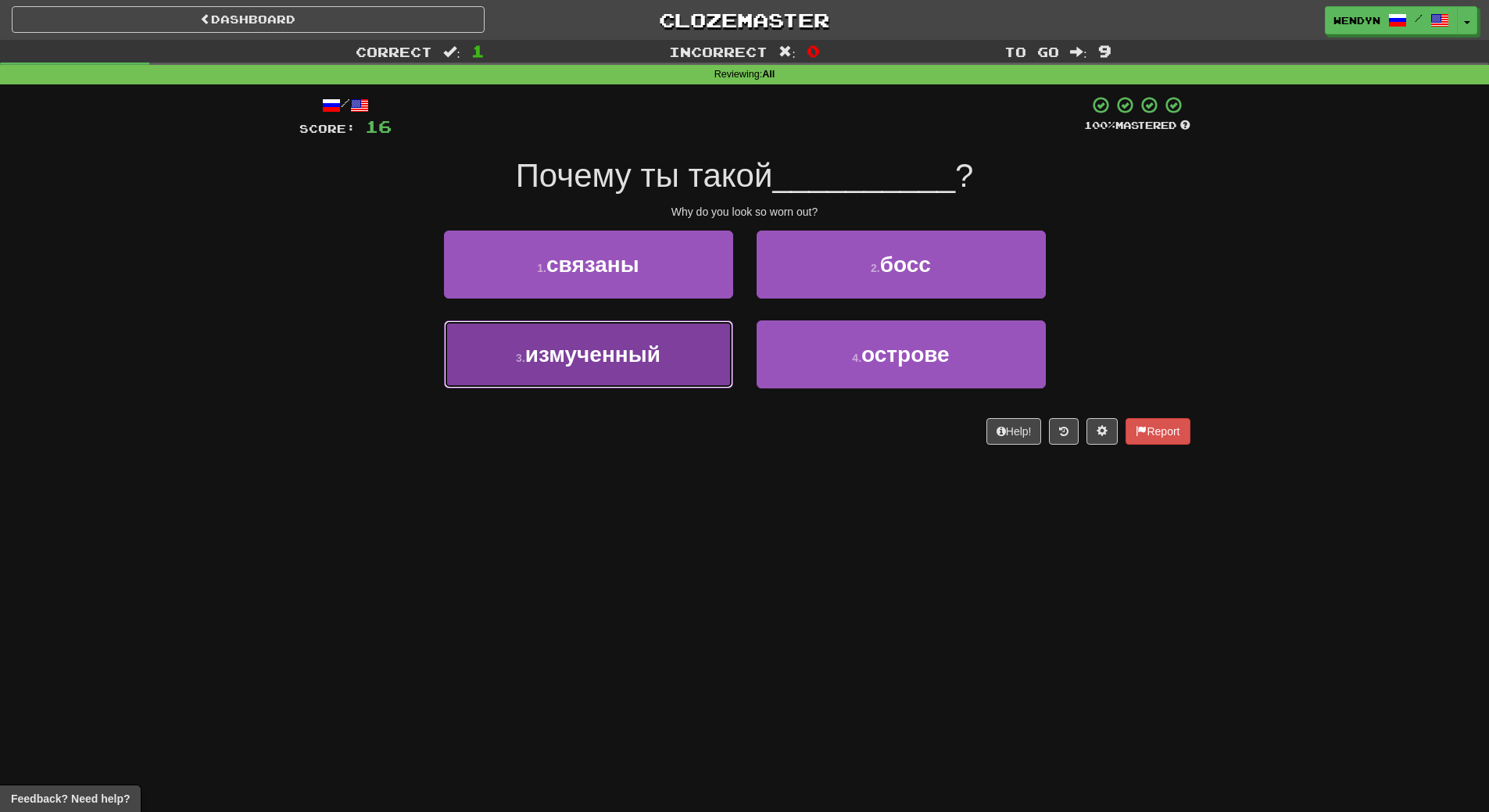
click at [655, 370] on button "3 . измученный" at bounding box center [588, 354] width 289 height 68
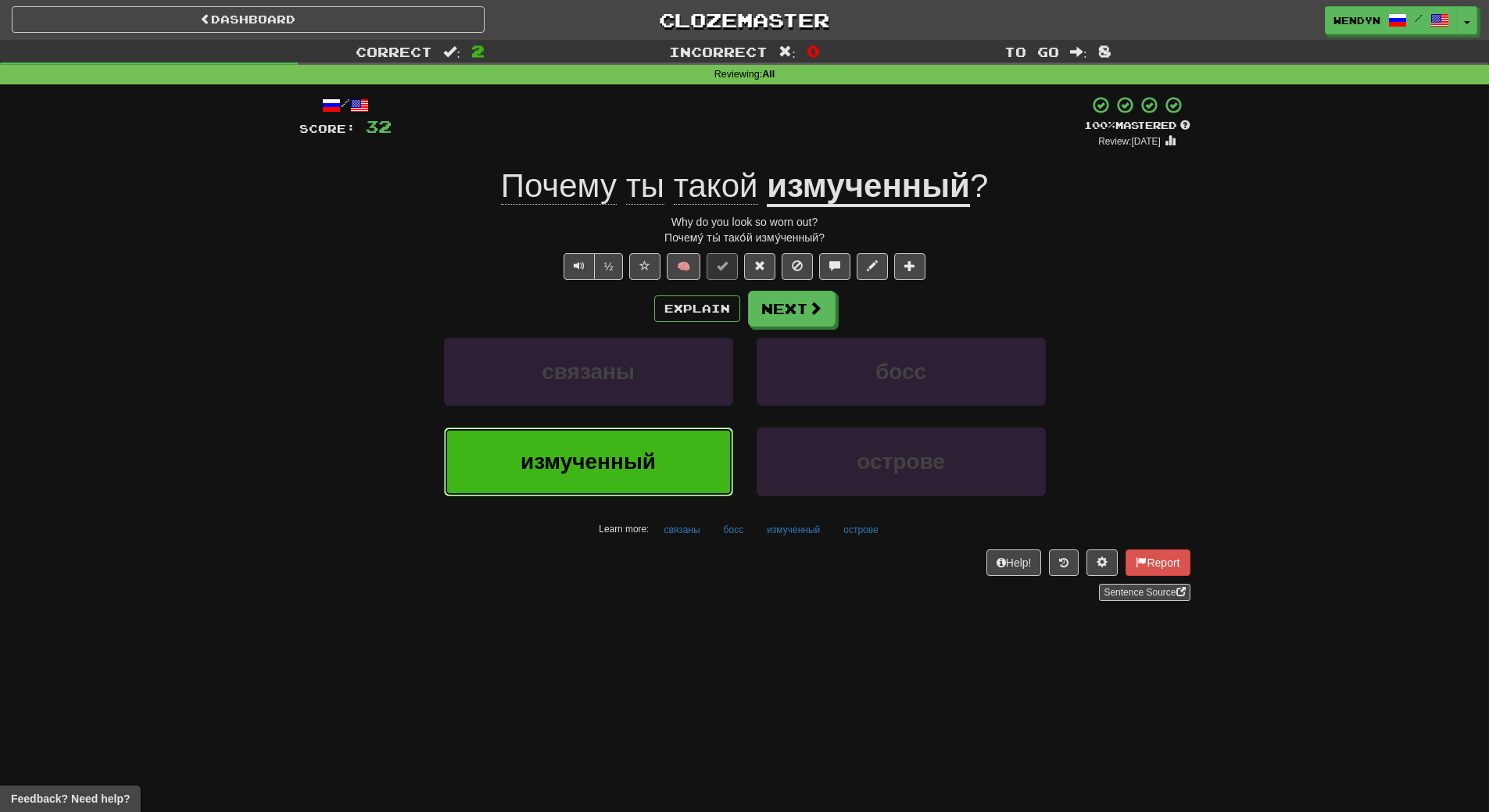
click at [656, 452] on button "измученный" at bounding box center [588, 461] width 289 height 68
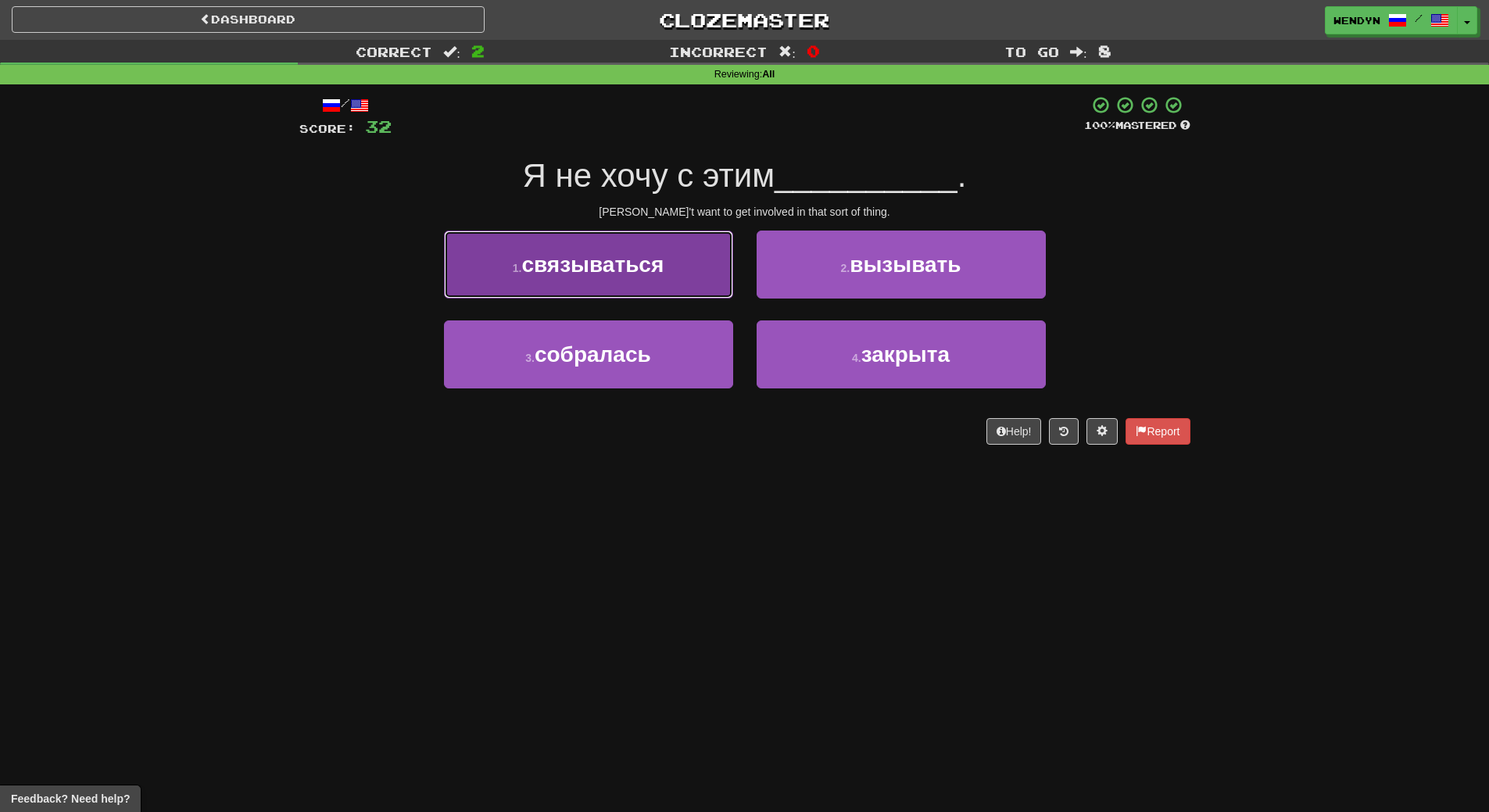
click at [637, 283] on button "1 . связываться" at bounding box center [588, 264] width 289 height 68
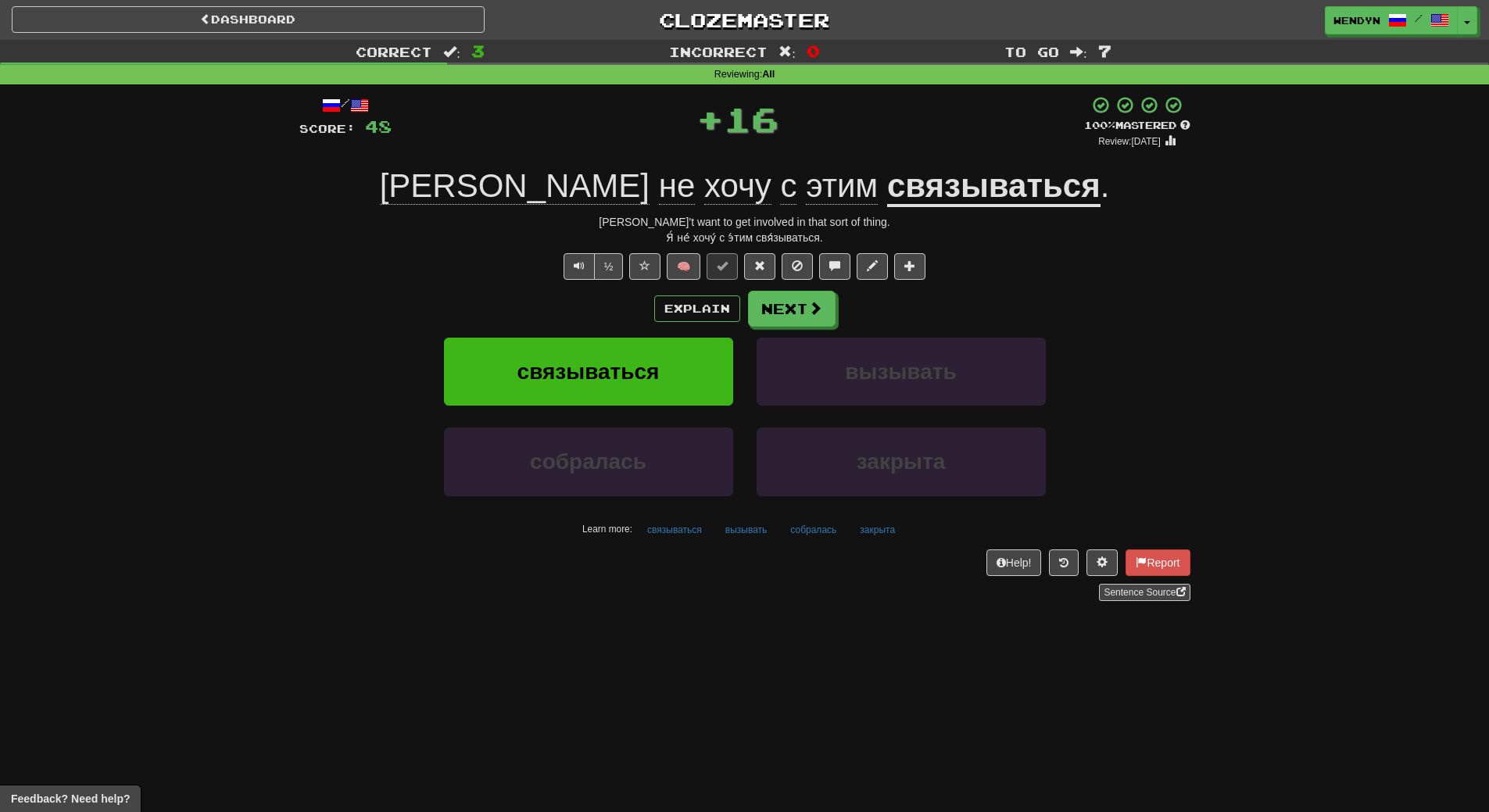
drag, startPoint x: 637, startPoint y: 283, endPoint x: 540, endPoint y: 306, distance: 99.7
click at [540, 306] on div "Explain Next" at bounding box center [744, 308] width 891 height 36
click at [560, 355] on button "связываться" at bounding box center [588, 371] width 289 height 68
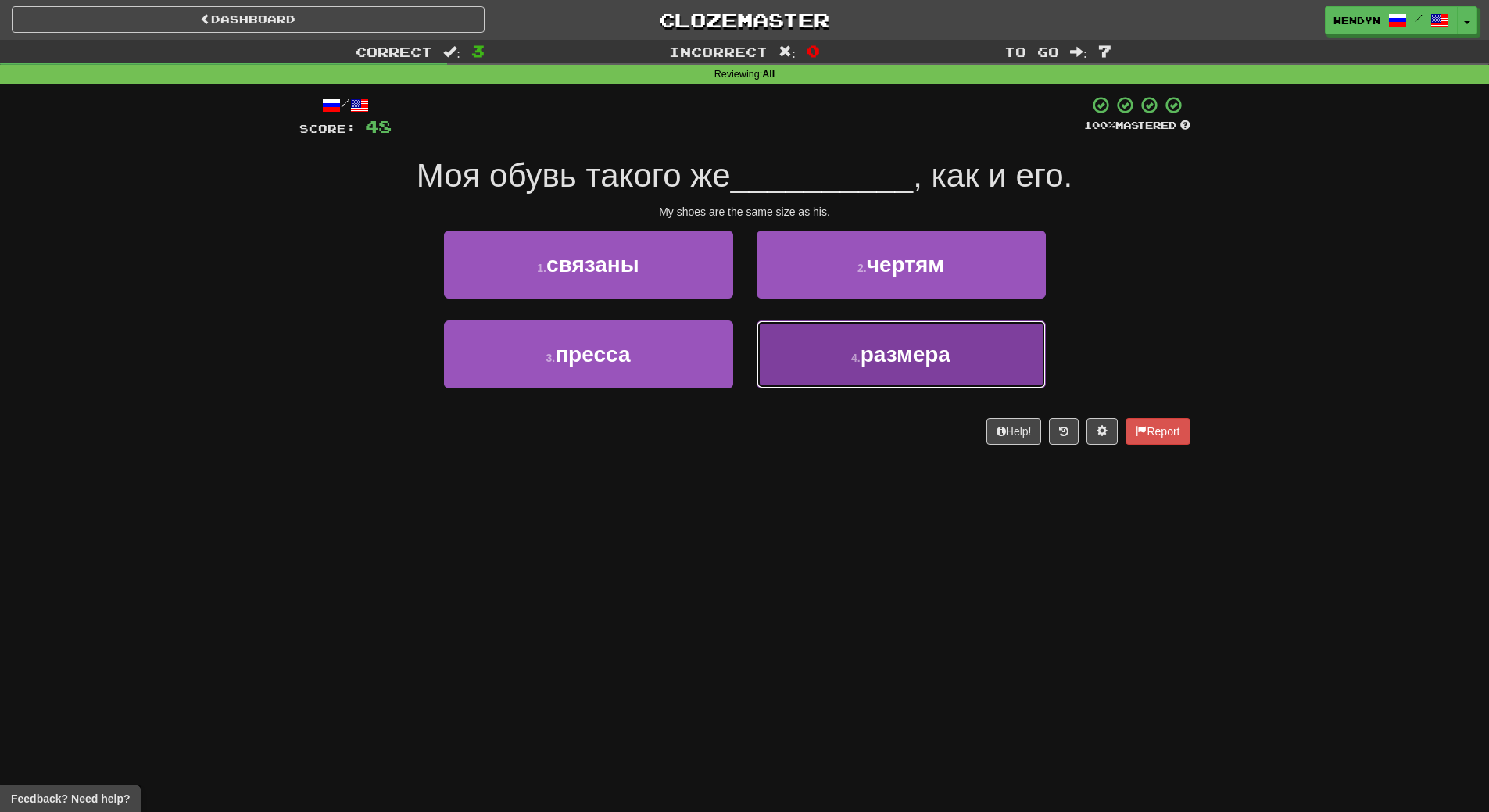
click at [884, 378] on button "4 . размера" at bounding box center [900, 354] width 289 height 68
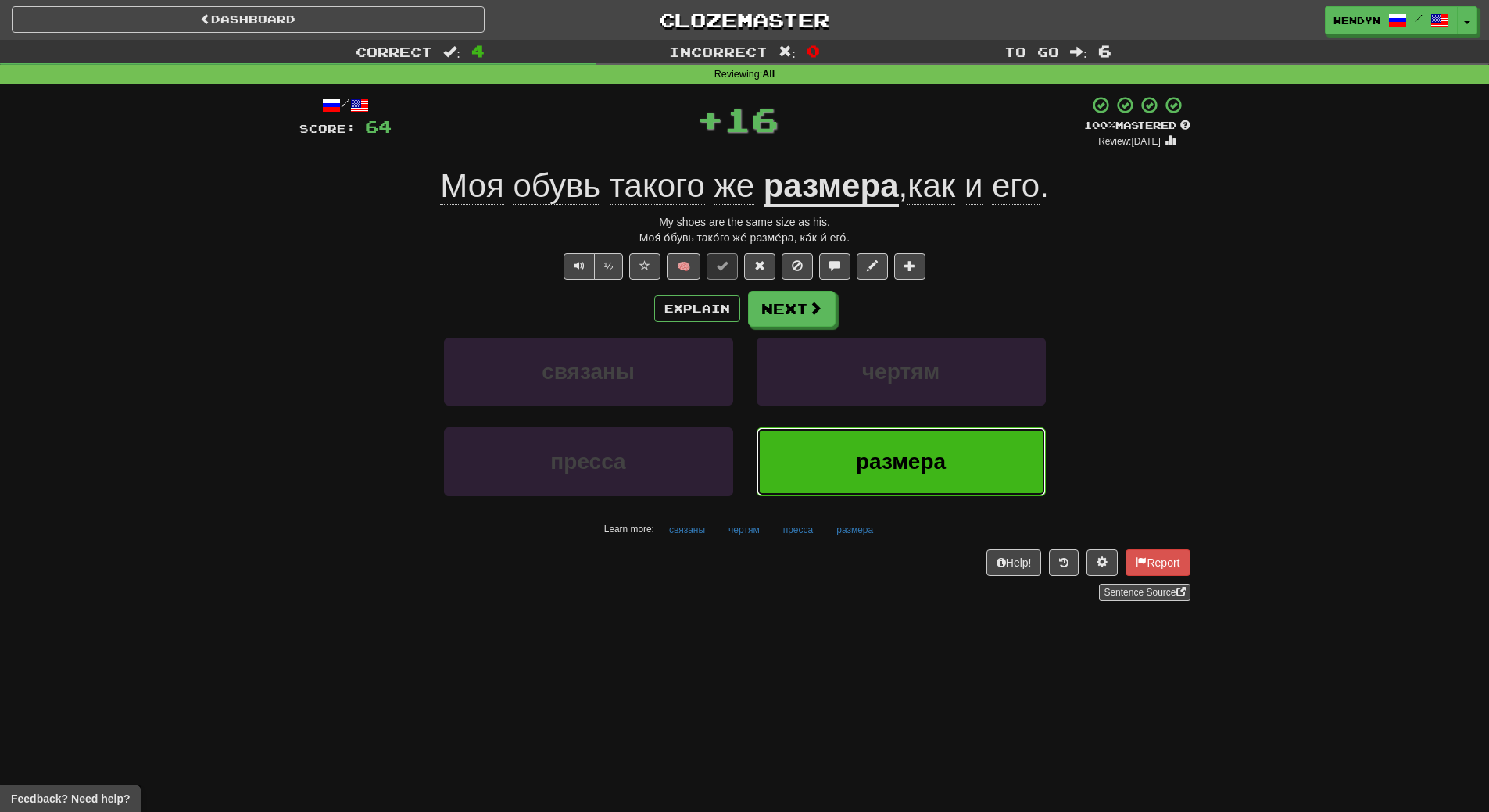
click at [873, 464] on span "размера" at bounding box center [900, 462] width 90 height 24
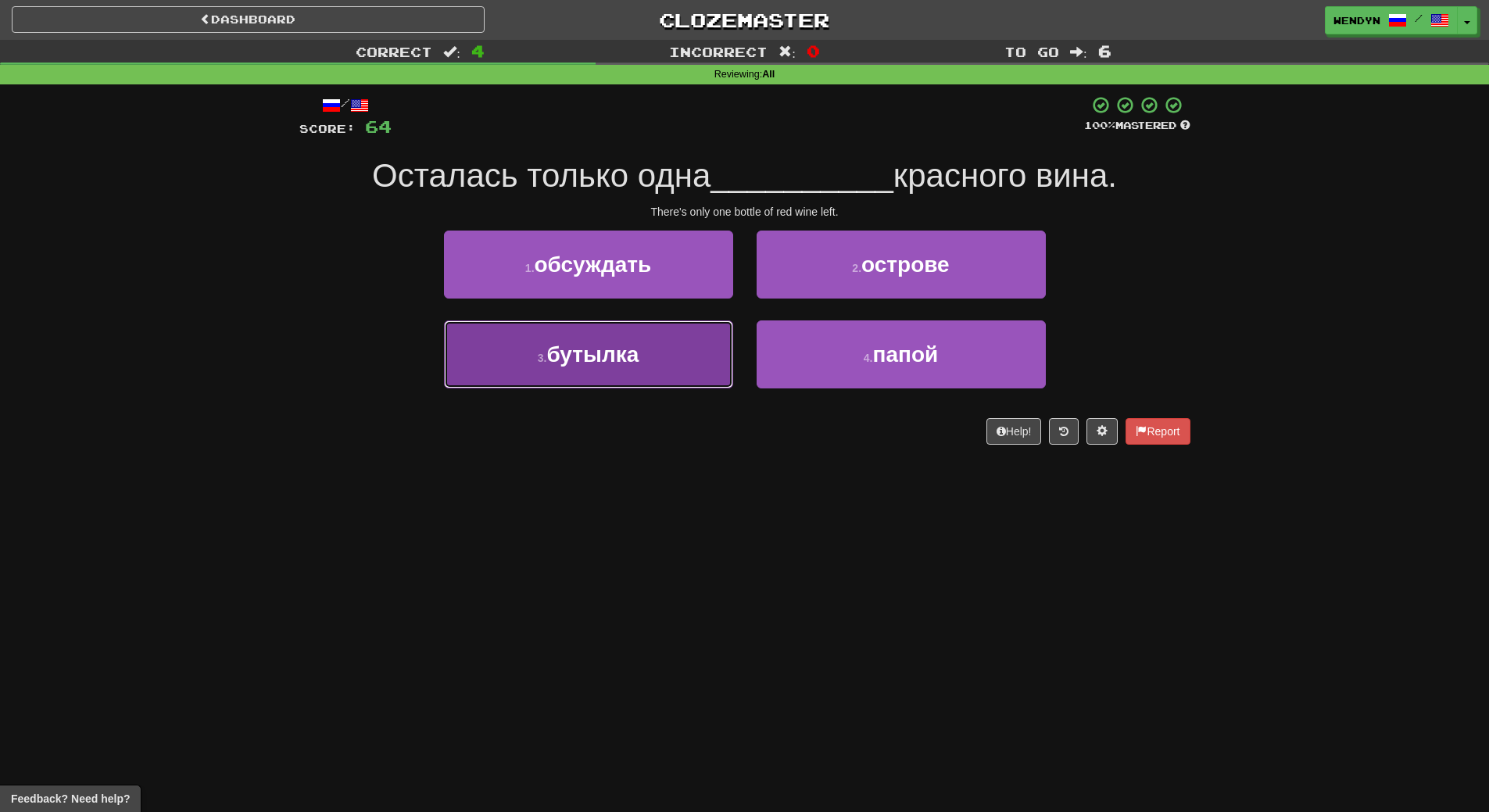
click at [623, 355] on span "бутылка" at bounding box center [592, 354] width 93 height 24
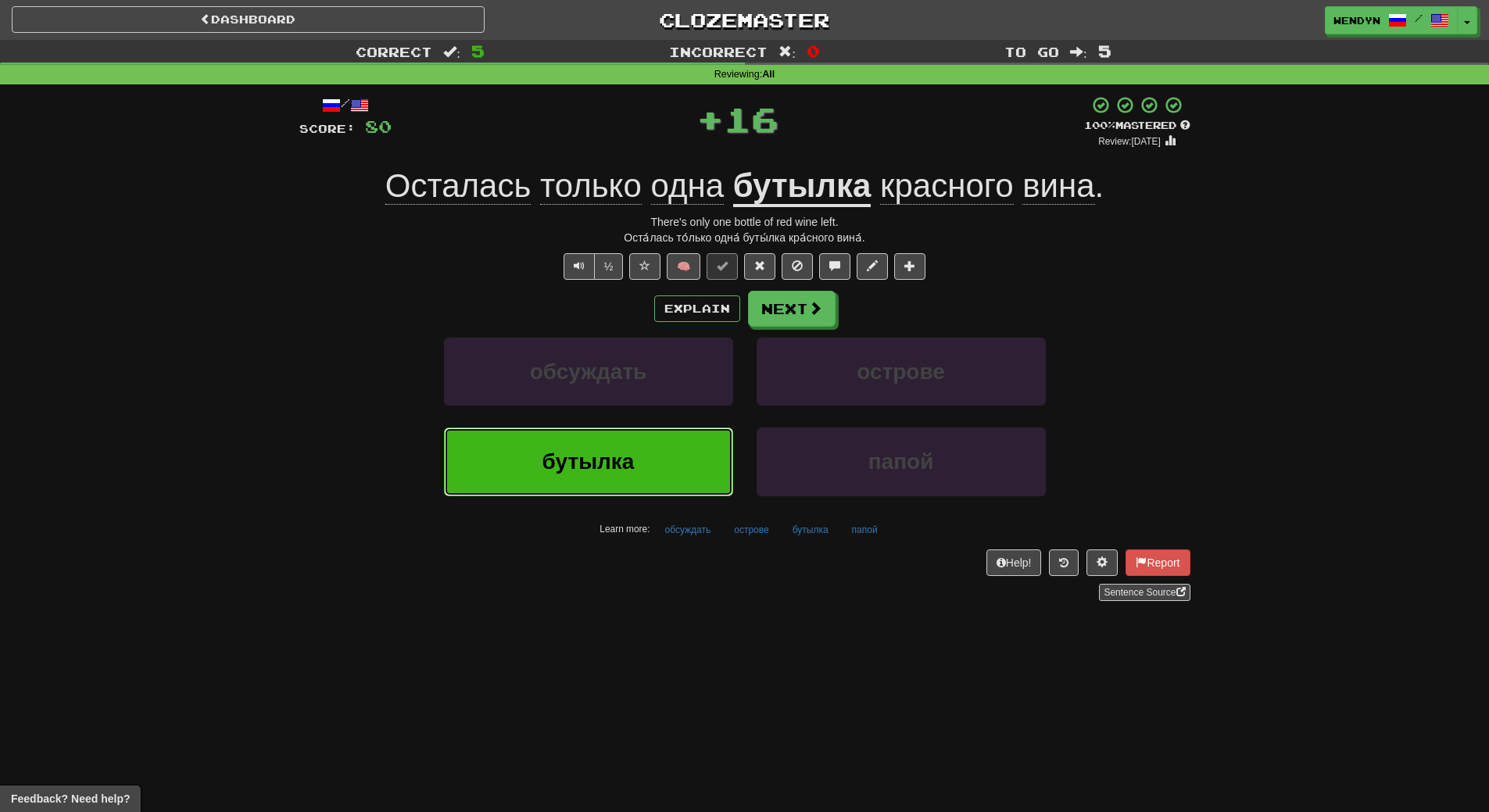
click at [617, 452] on span "бутылка" at bounding box center [588, 462] width 93 height 24
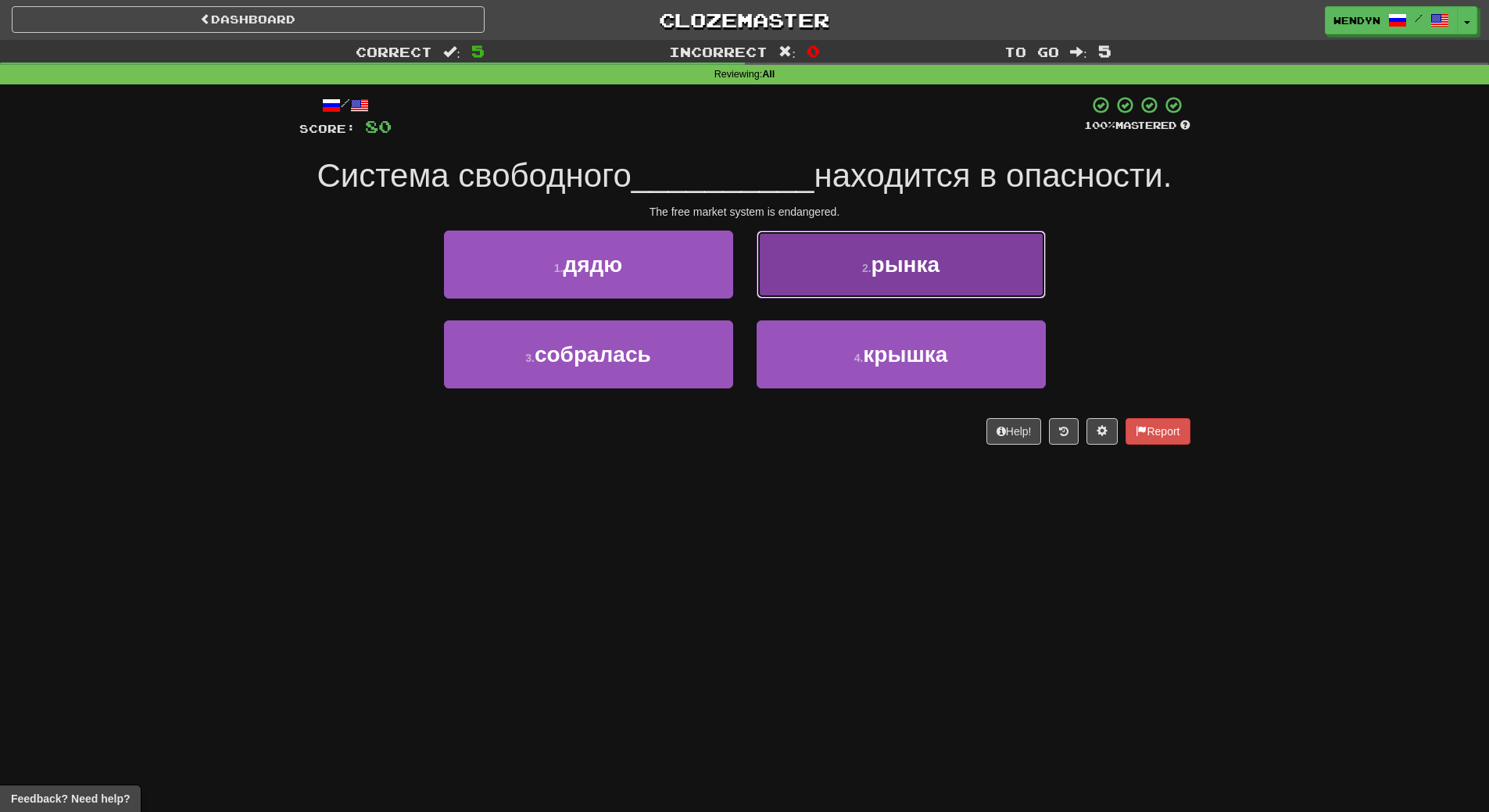
click at [995, 262] on button "2 . рынка" at bounding box center [900, 264] width 289 height 68
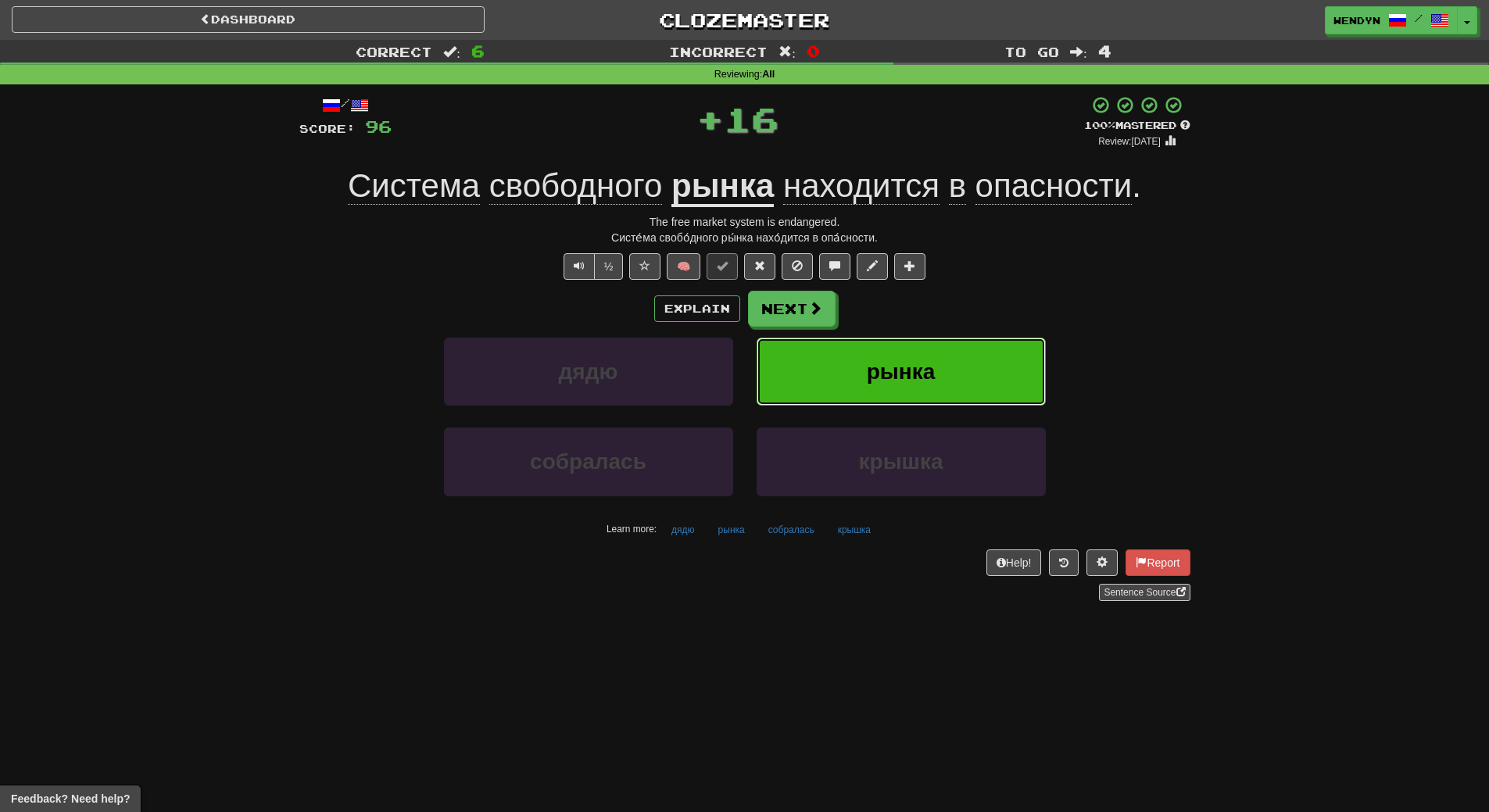
click at [889, 352] on button "рынка" at bounding box center [900, 371] width 289 height 68
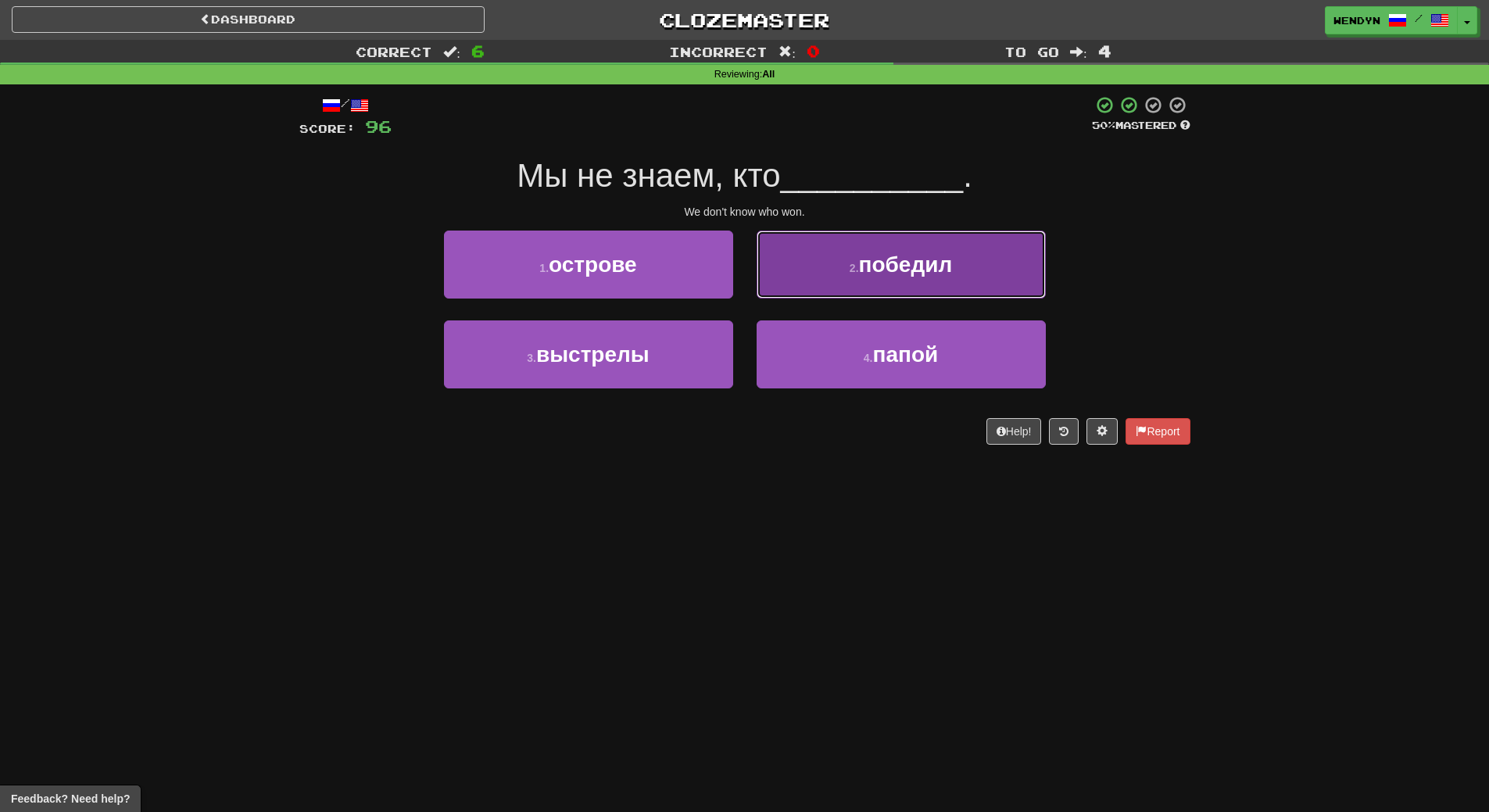
click at [942, 276] on span "победил" at bounding box center [906, 264] width 93 height 24
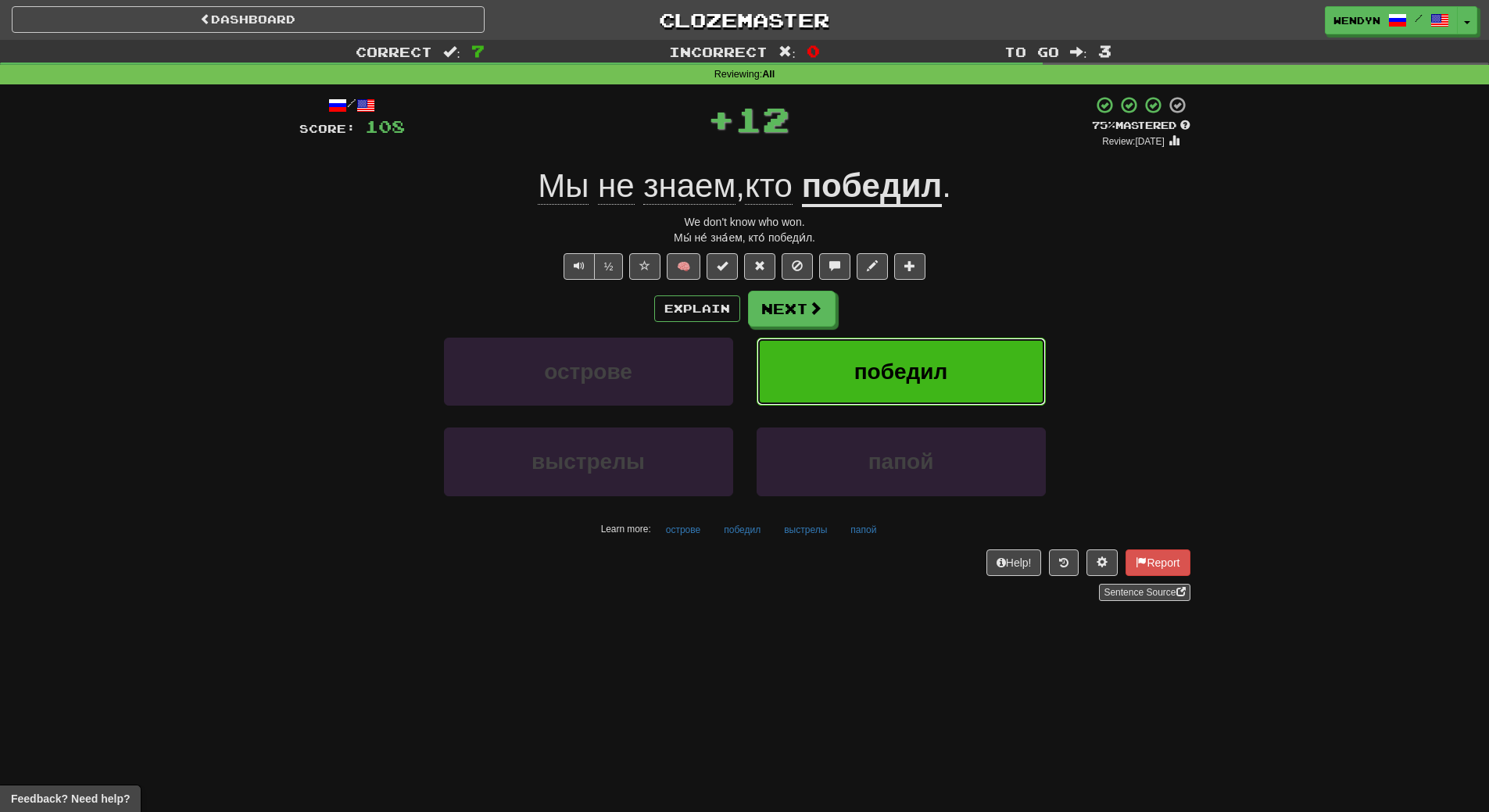
click at [949, 354] on button "победил" at bounding box center [900, 371] width 289 height 68
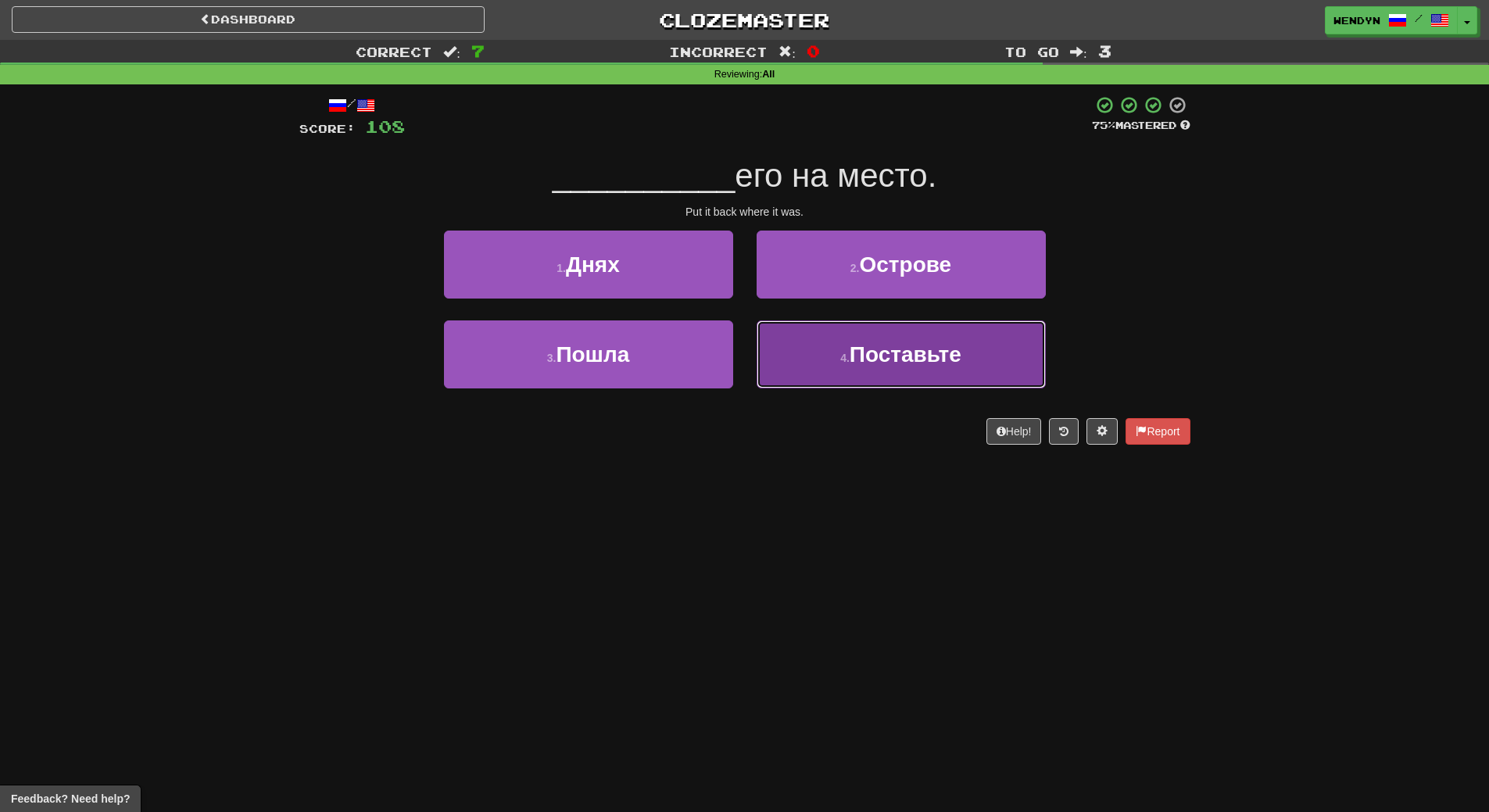
click at [830, 363] on button "4 . Поставьте" at bounding box center [900, 354] width 289 height 68
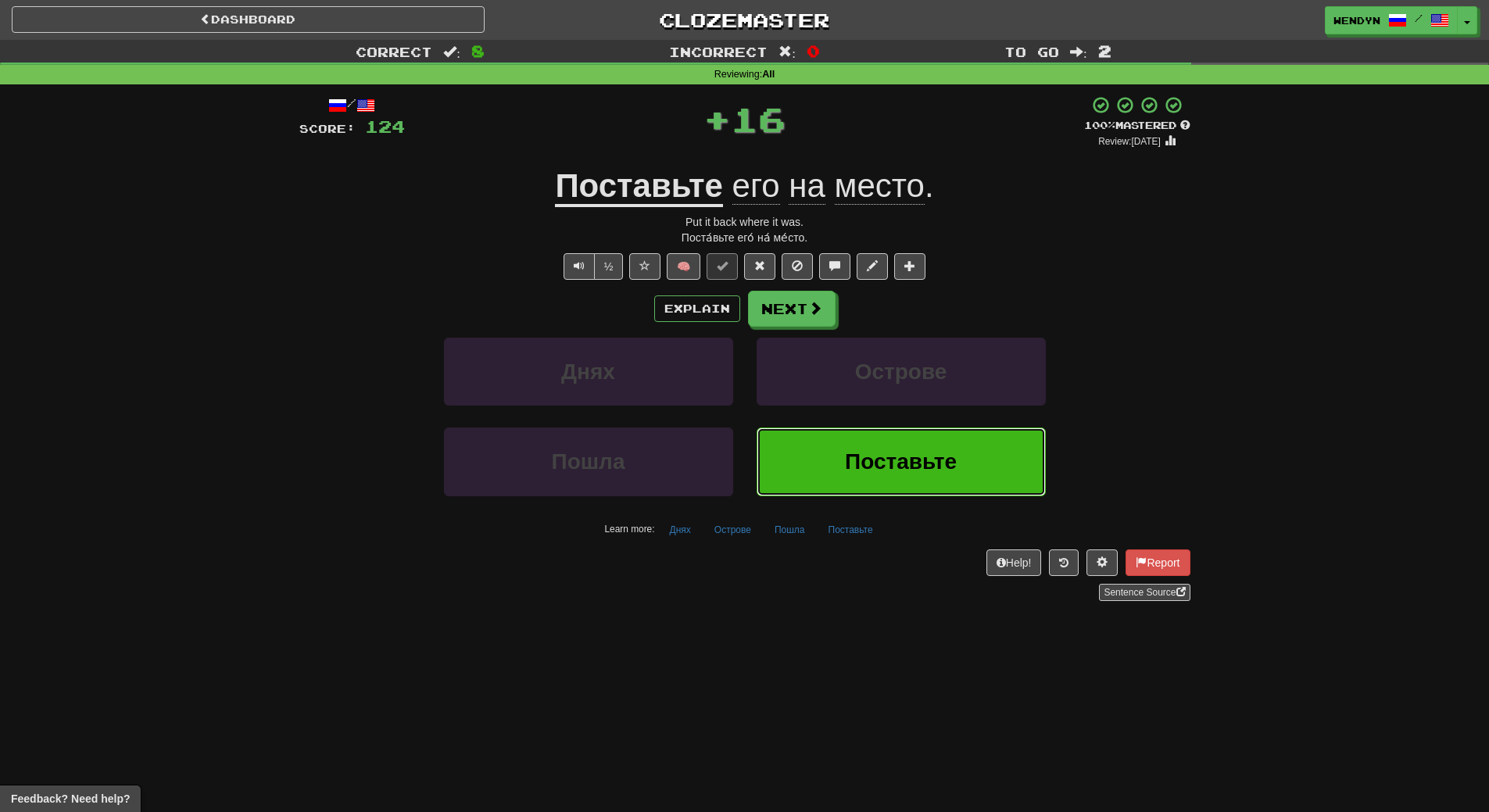
click at [831, 474] on button "Поставьте" at bounding box center [900, 461] width 289 height 68
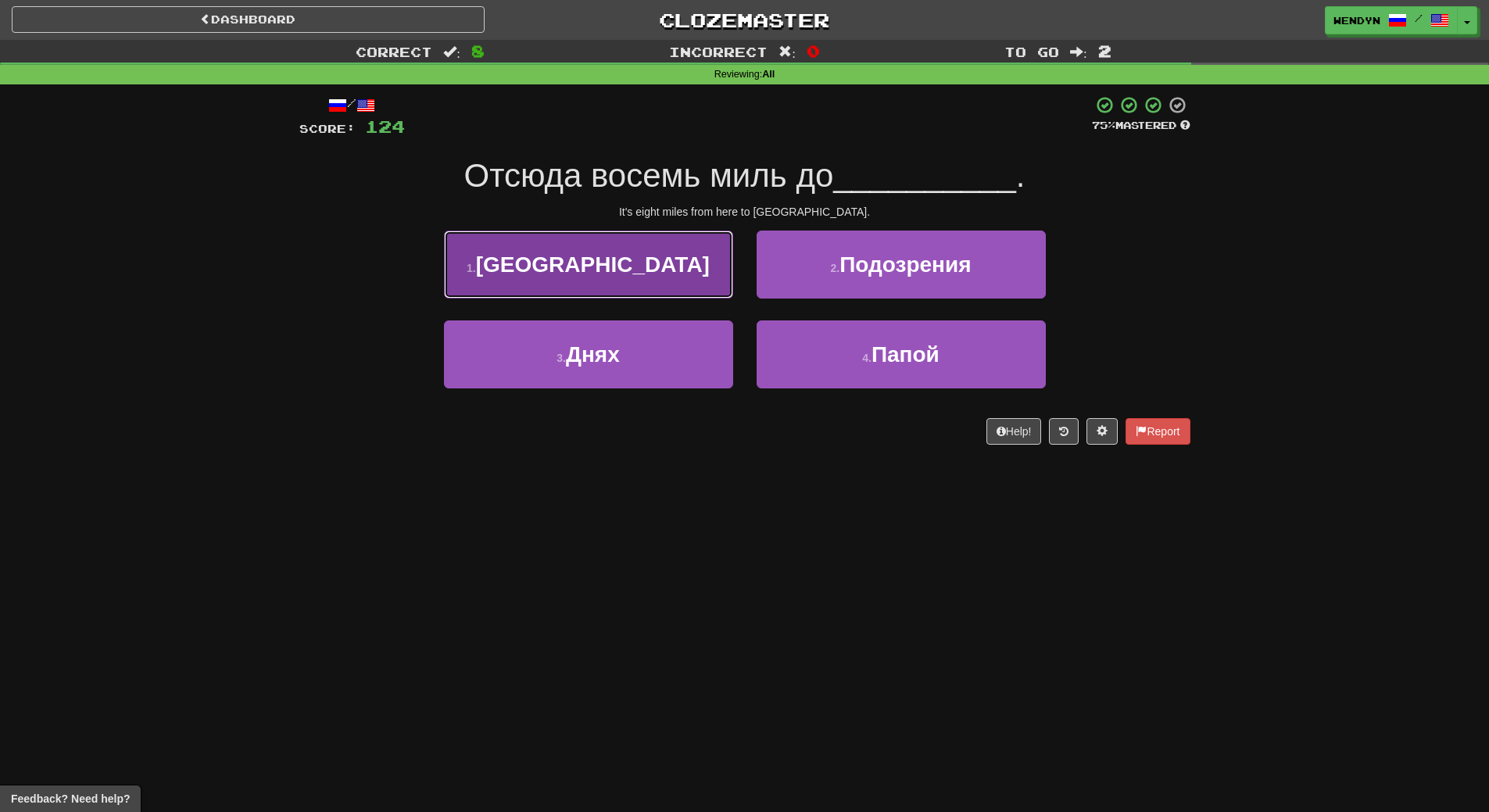
click at [664, 282] on button "1 . Лондона" at bounding box center [588, 264] width 289 height 68
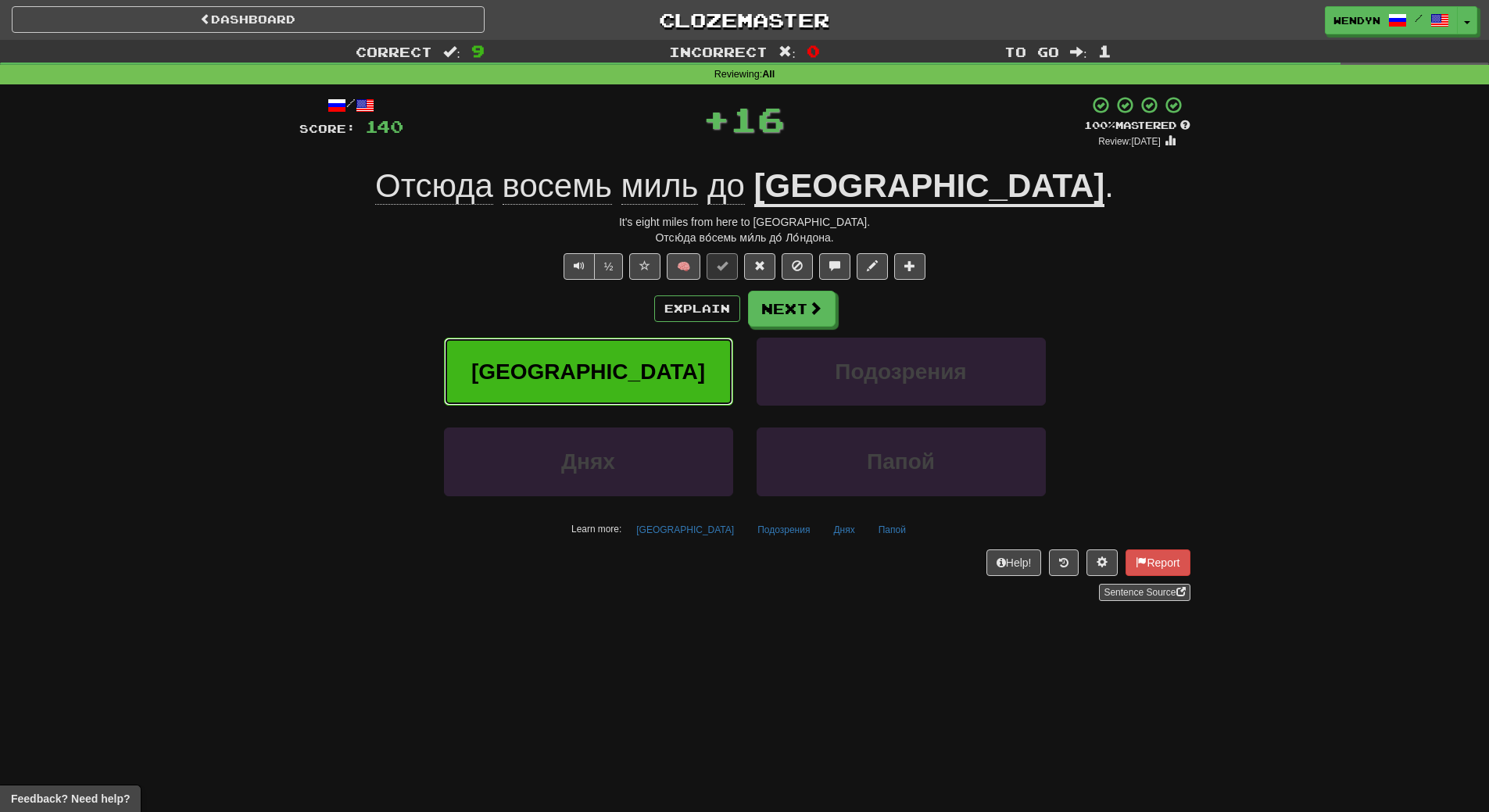
click at [648, 355] on button "Лондона" at bounding box center [588, 371] width 289 height 68
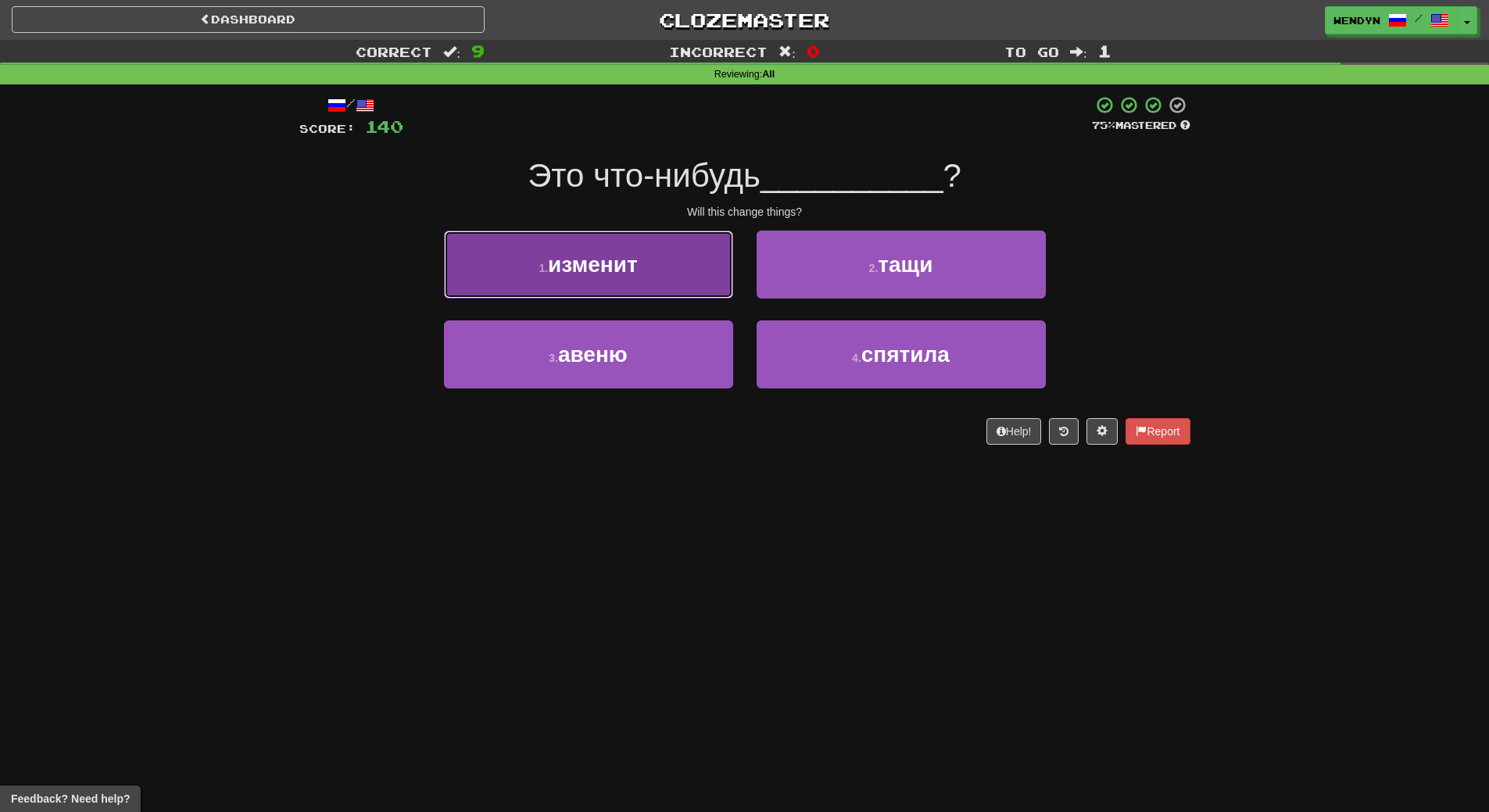
click at [635, 277] on button "1 . изменит" at bounding box center [588, 264] width 289 height 68
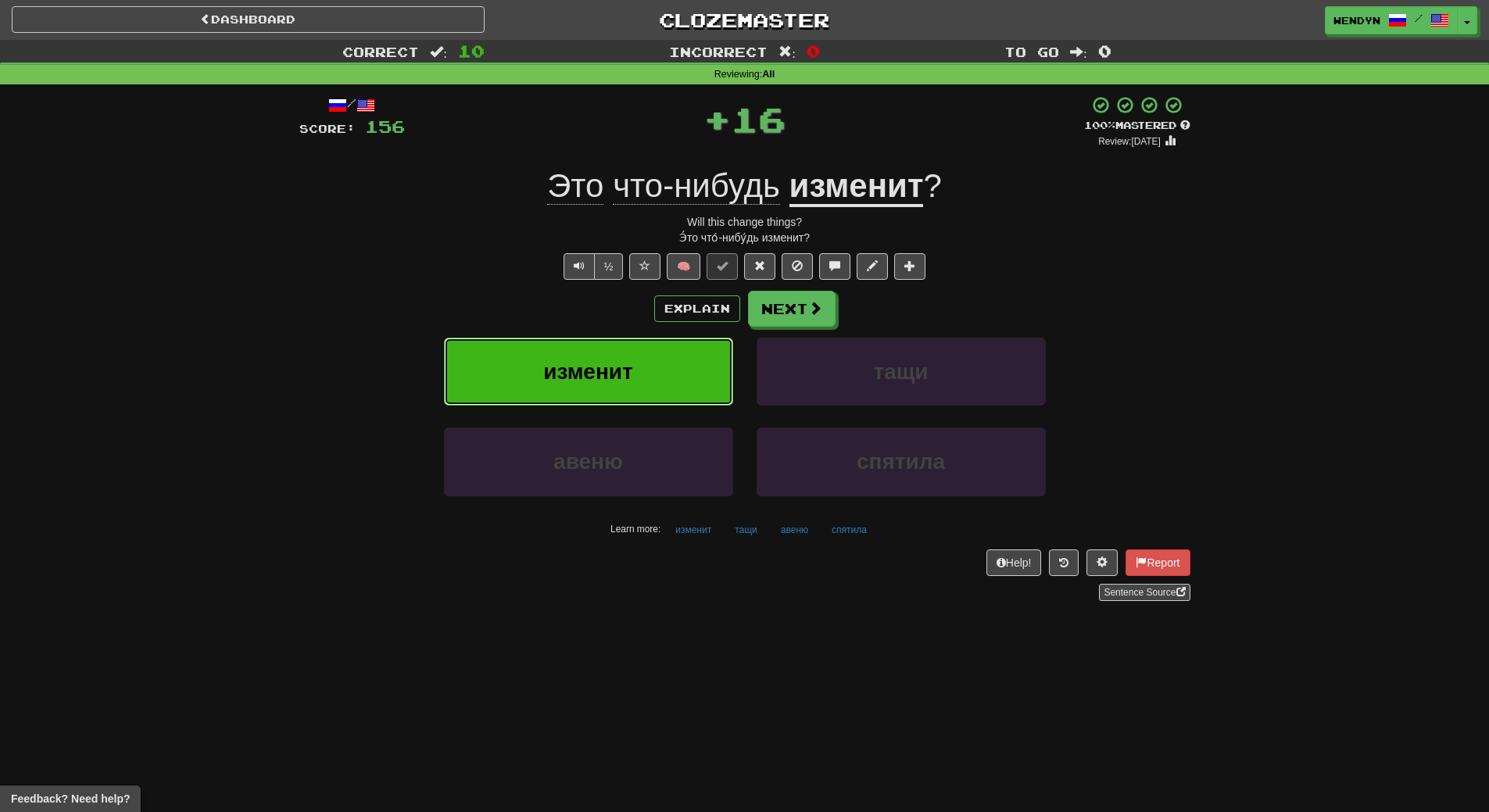
click at [632, 374] on span "изменит" at bounding box center [588, 372] width 90 height 24
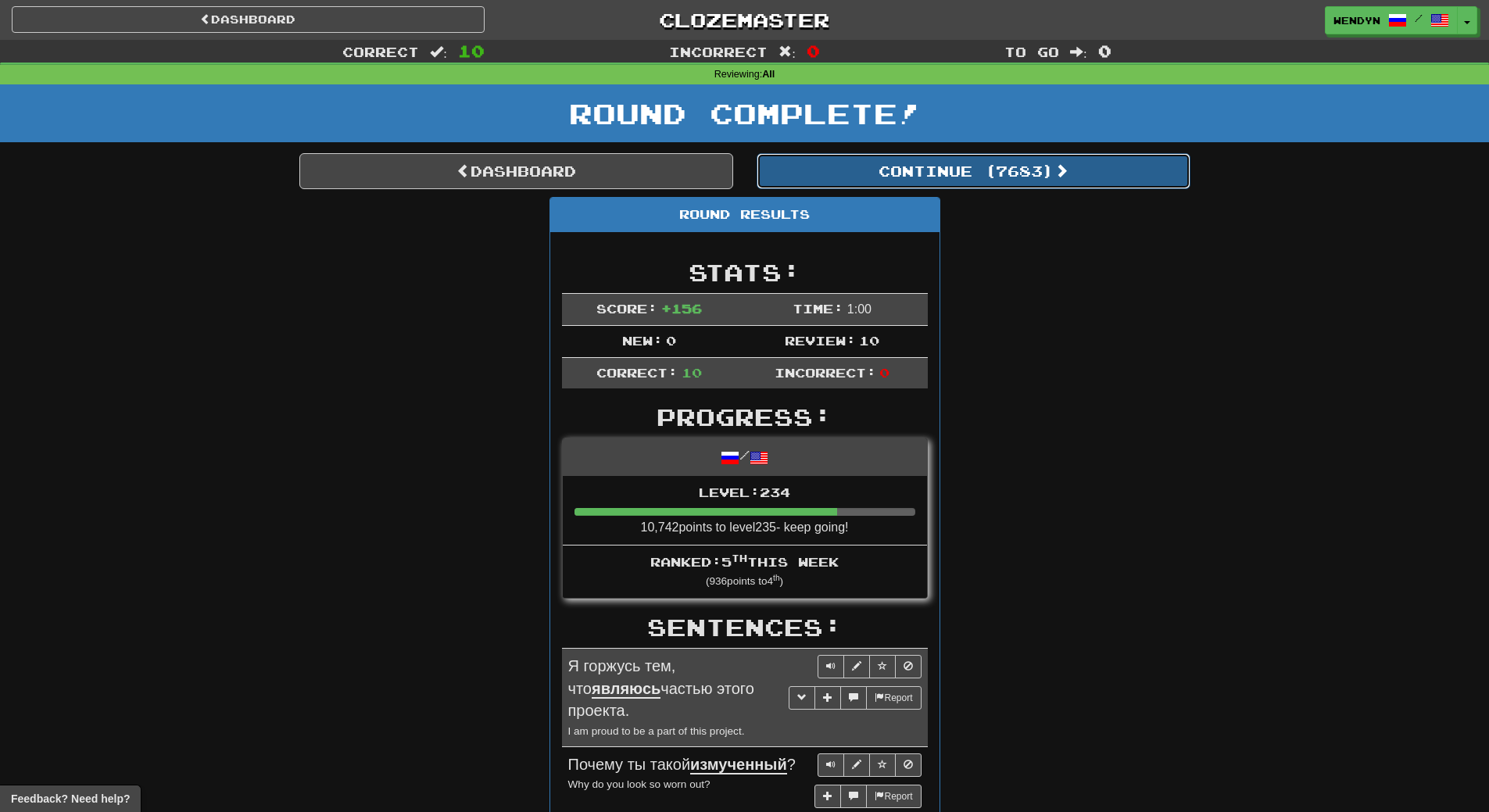
click at [999, 164] on button "Continue ( 7683 )" at bounding box center [973, 171] width 434 height 36
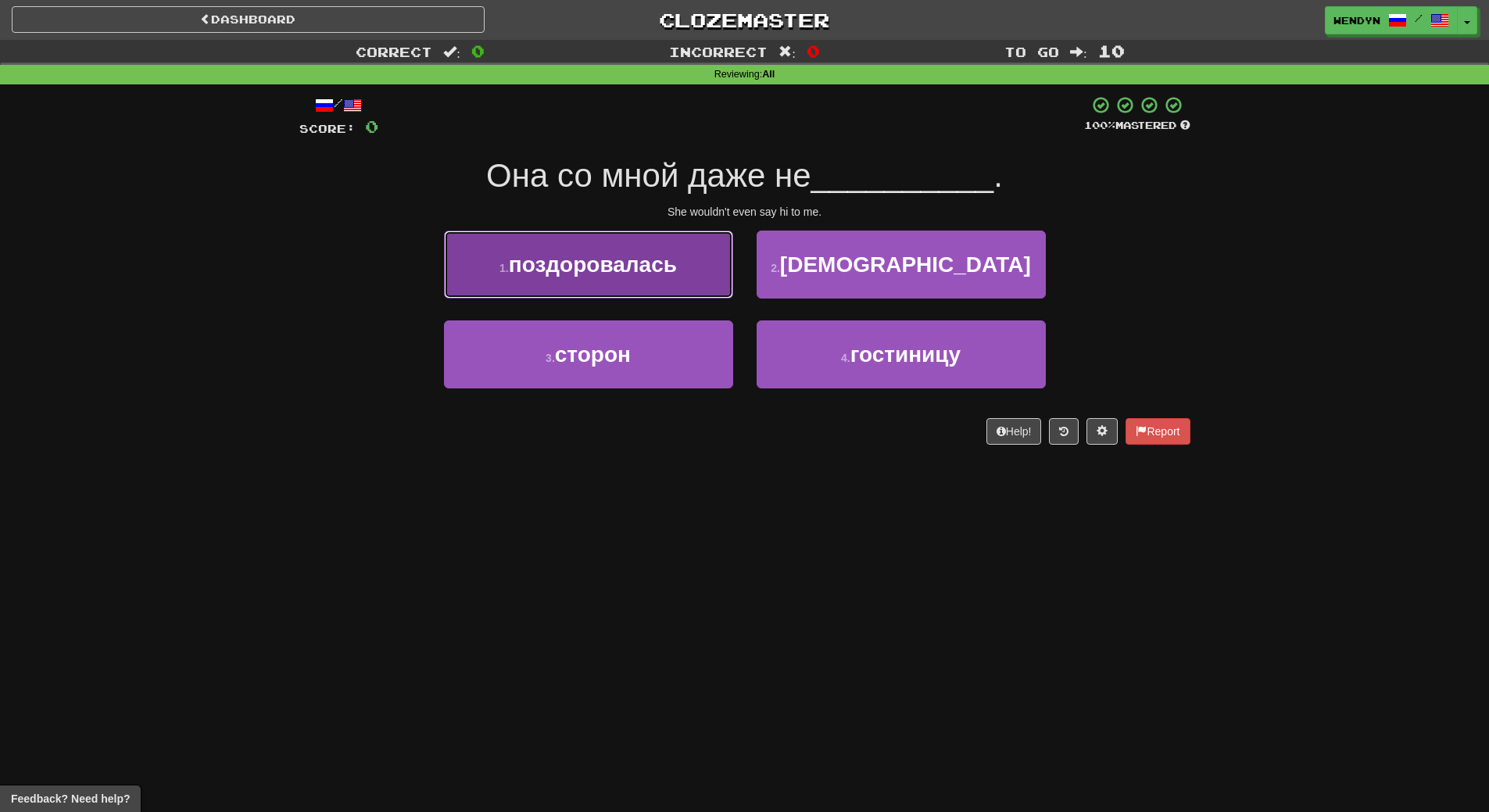
click at [620, 273] on span "поздоровалась" at bounding box center [593, 264] width 168 height 24
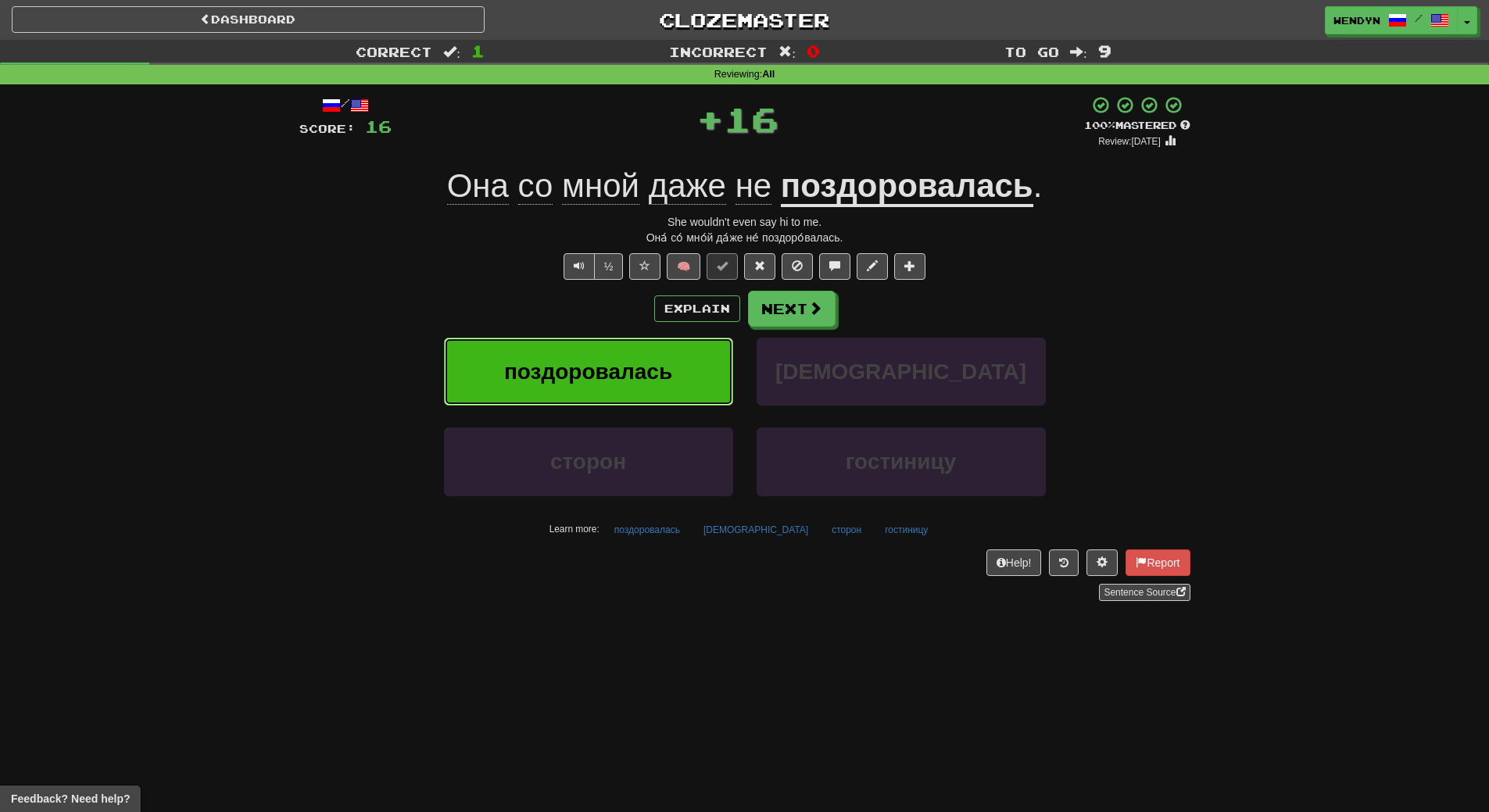
click at [620, 347] on button "поздоровалась" at bounding box center [588, 371] width 289 height 68
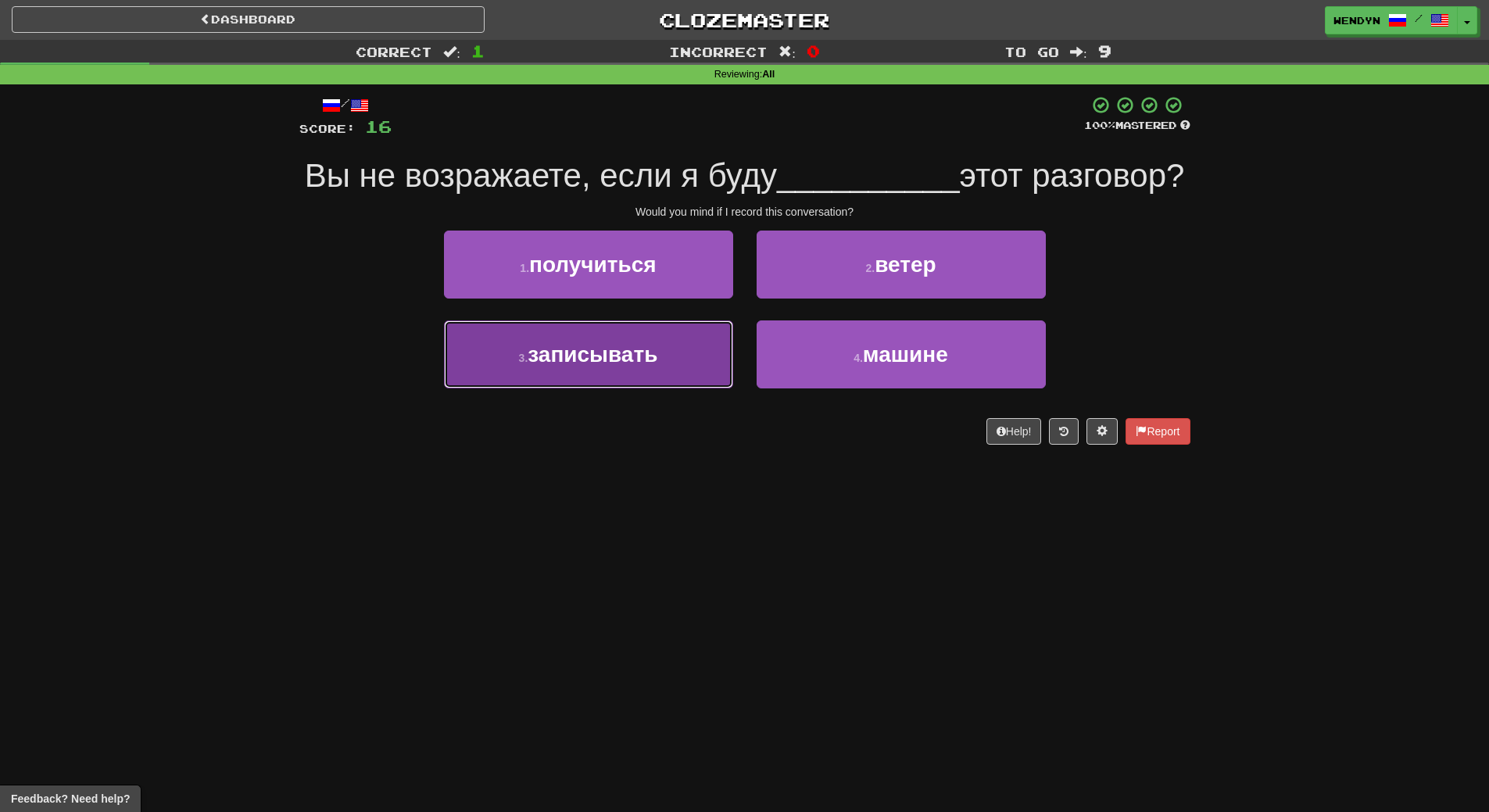
click at [630, 366] on span "записывать" at bounding box center [592, 354] width 130 height 24
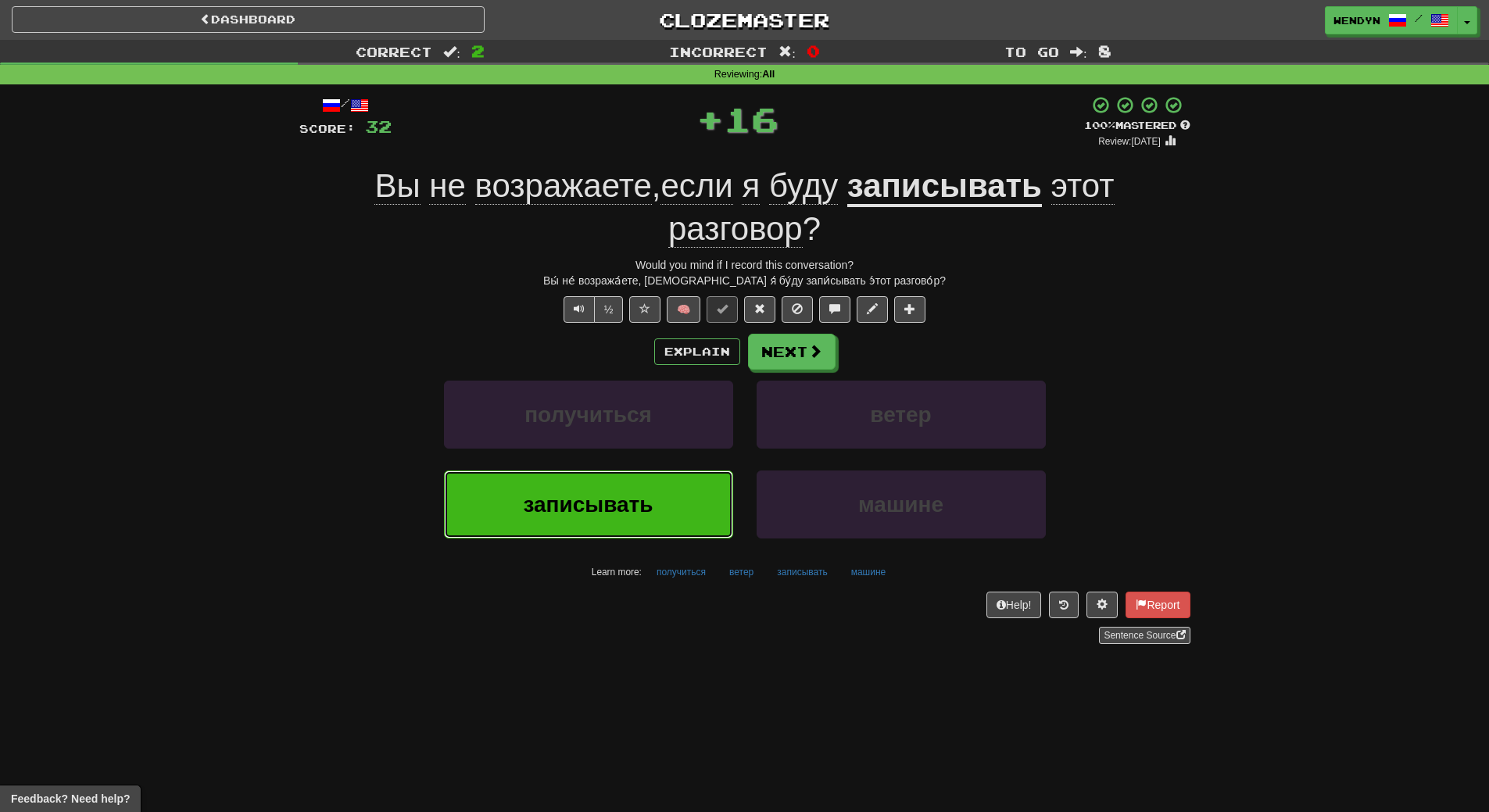
click at [621, 496] on span "записывать" at bounding box center [587, 505] width 130 height 24
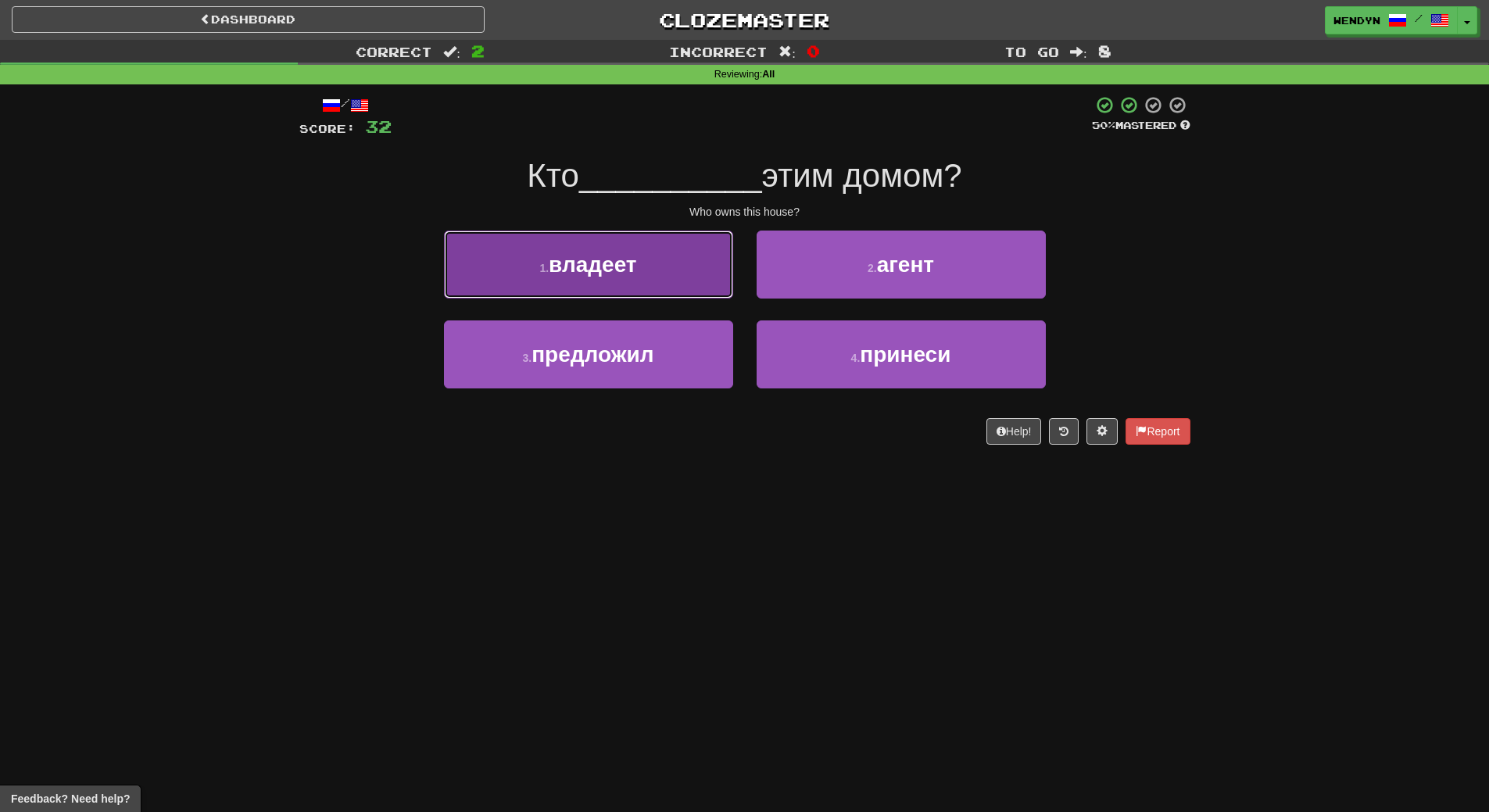
click at [631, 266] on span "владеет" at bounding box center [593, 264] width 88 height 24
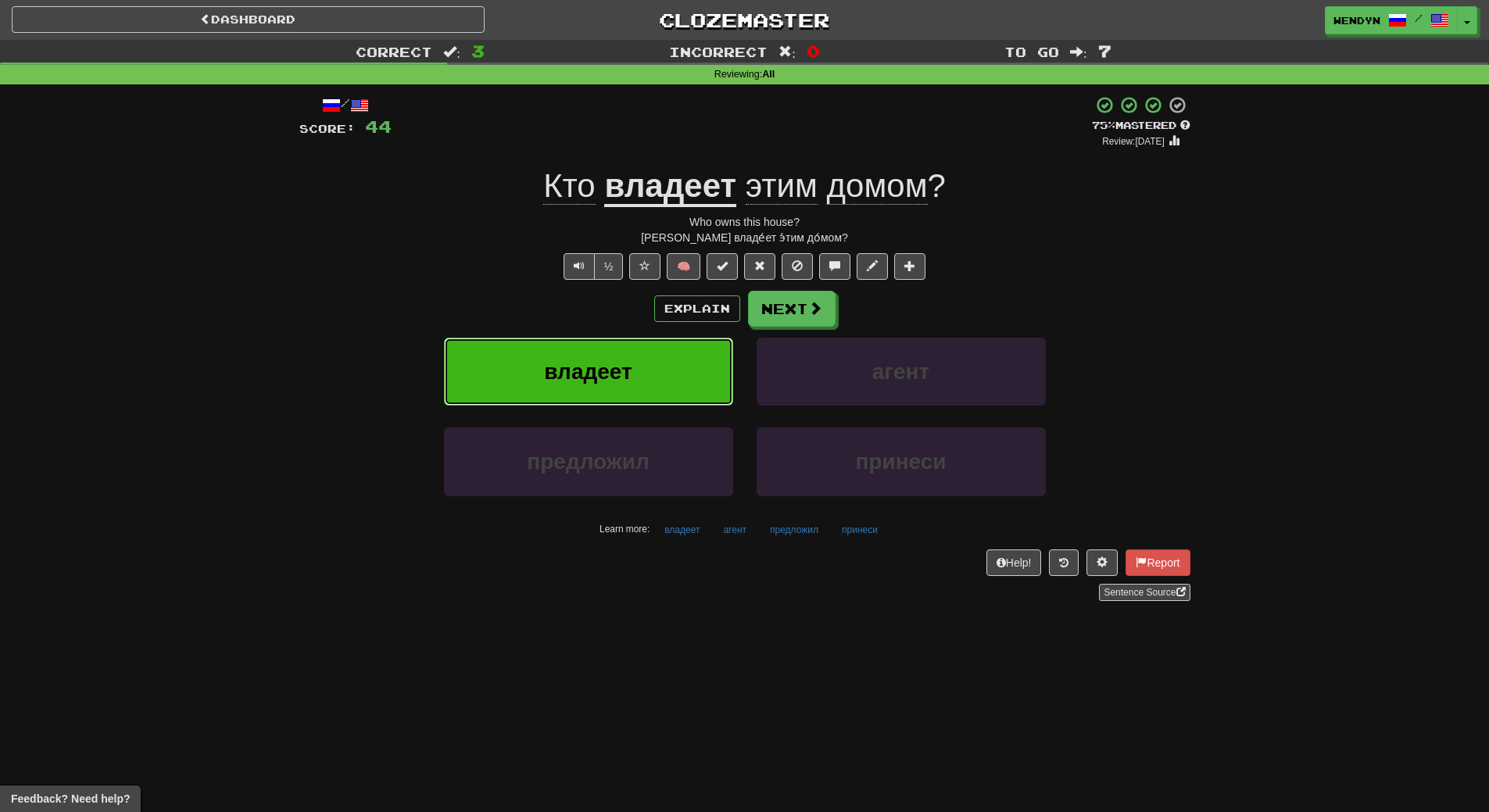
click at [618, 350] on button "владеет" at bounding box center [588, 371] width 289 height 68
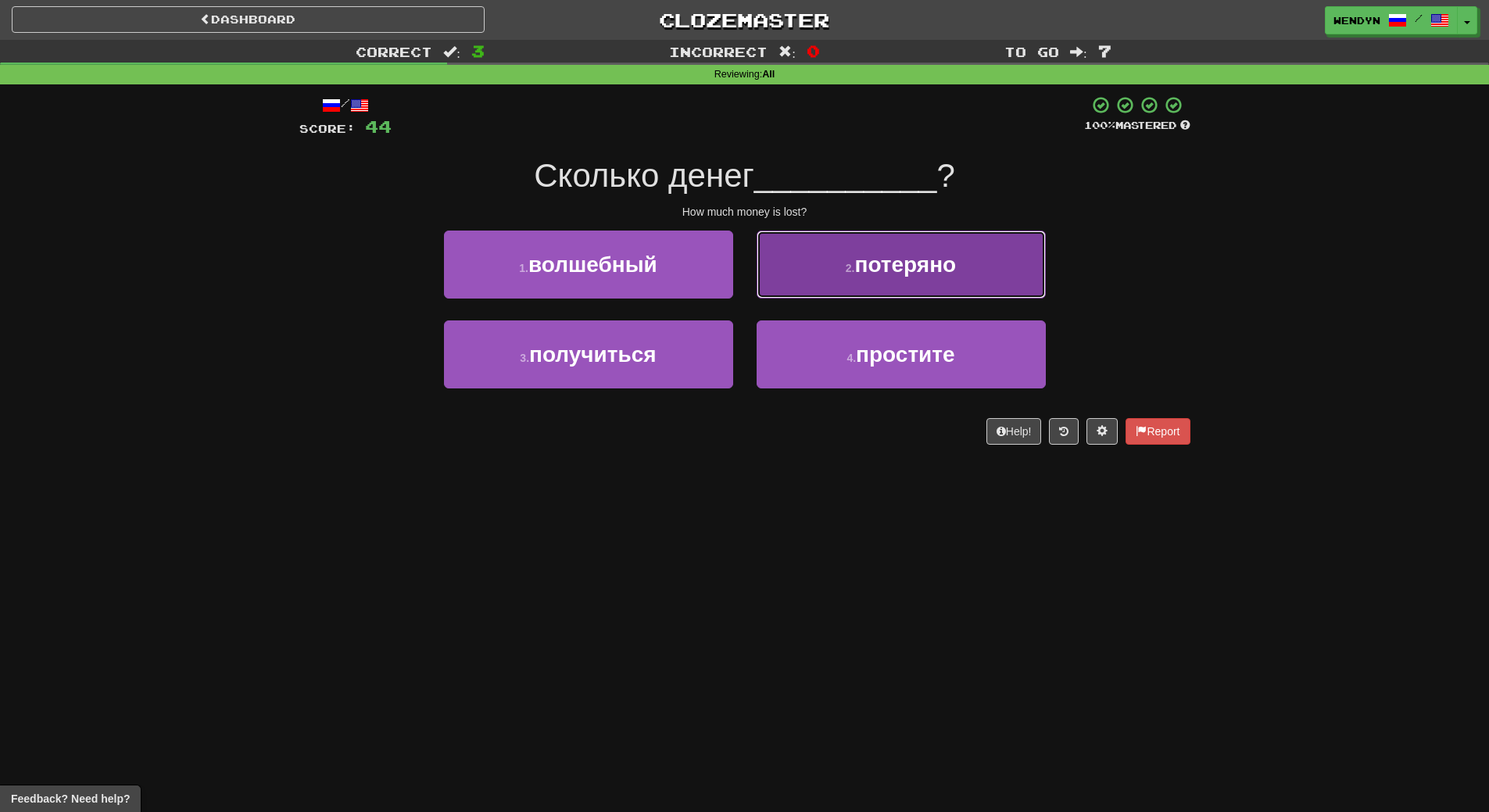
click at [998, 249] on button "2 . потеряно" at bounding box center [900, 264] width 289 height 68
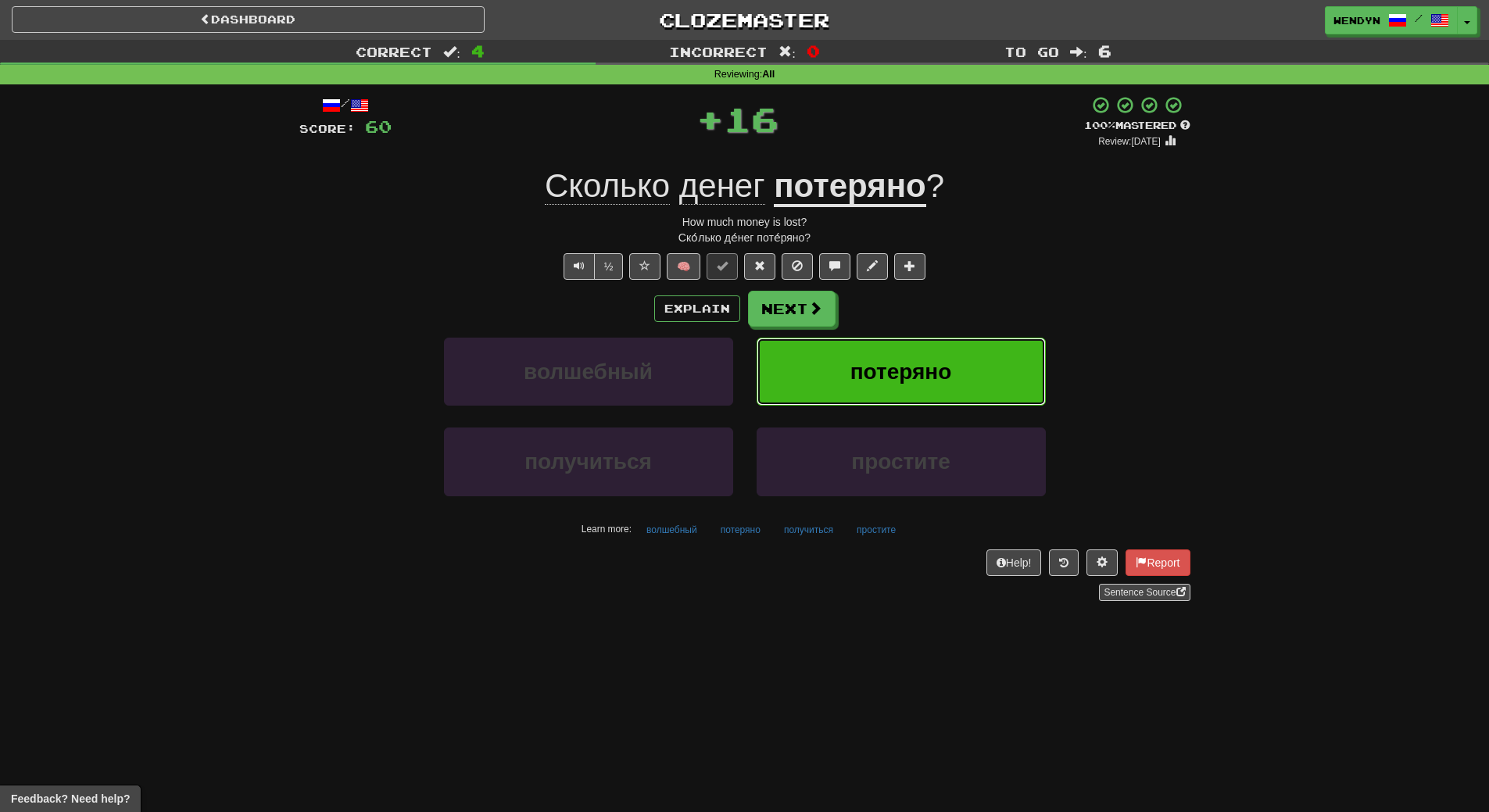
click at [980, 363] on button "потеряно" at bounding box center [900, 371] width 289 height 68
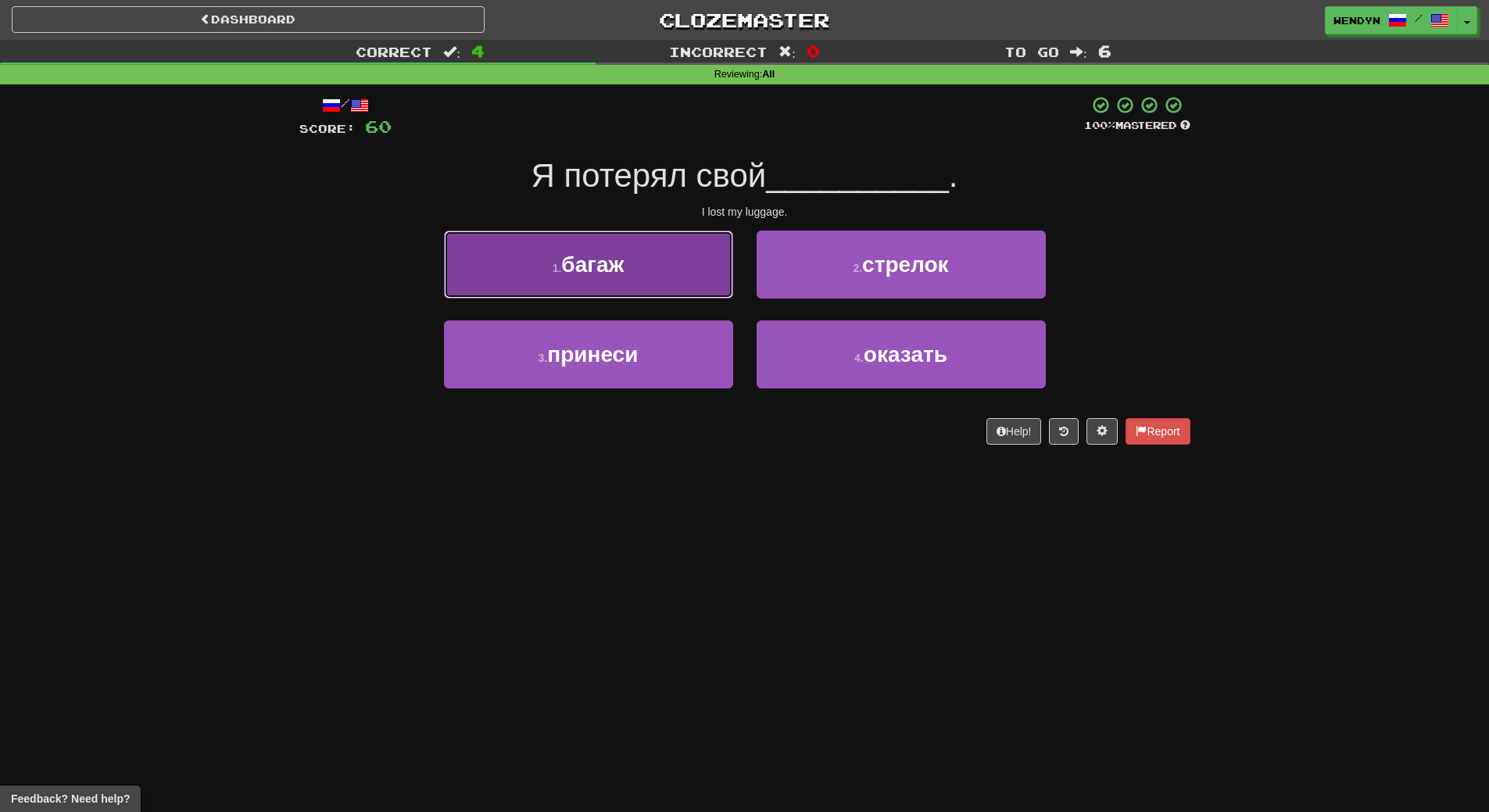
click at [616, 269] on span "багаж" at bounding box center [592, 264] width 63 height 24
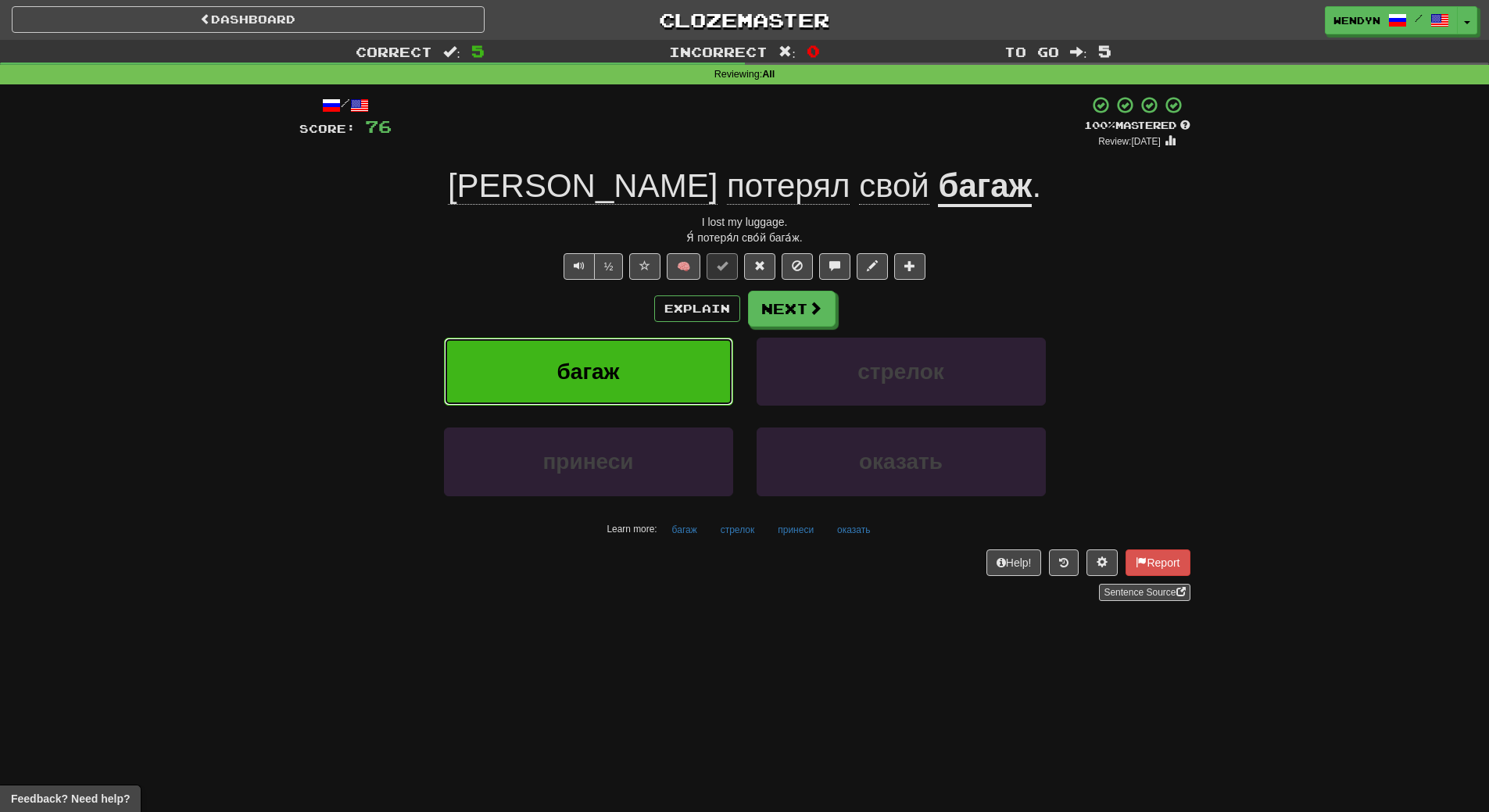
click at [623, 354] on button "багаж" at bounding box center [588, 371] width 289 height 68
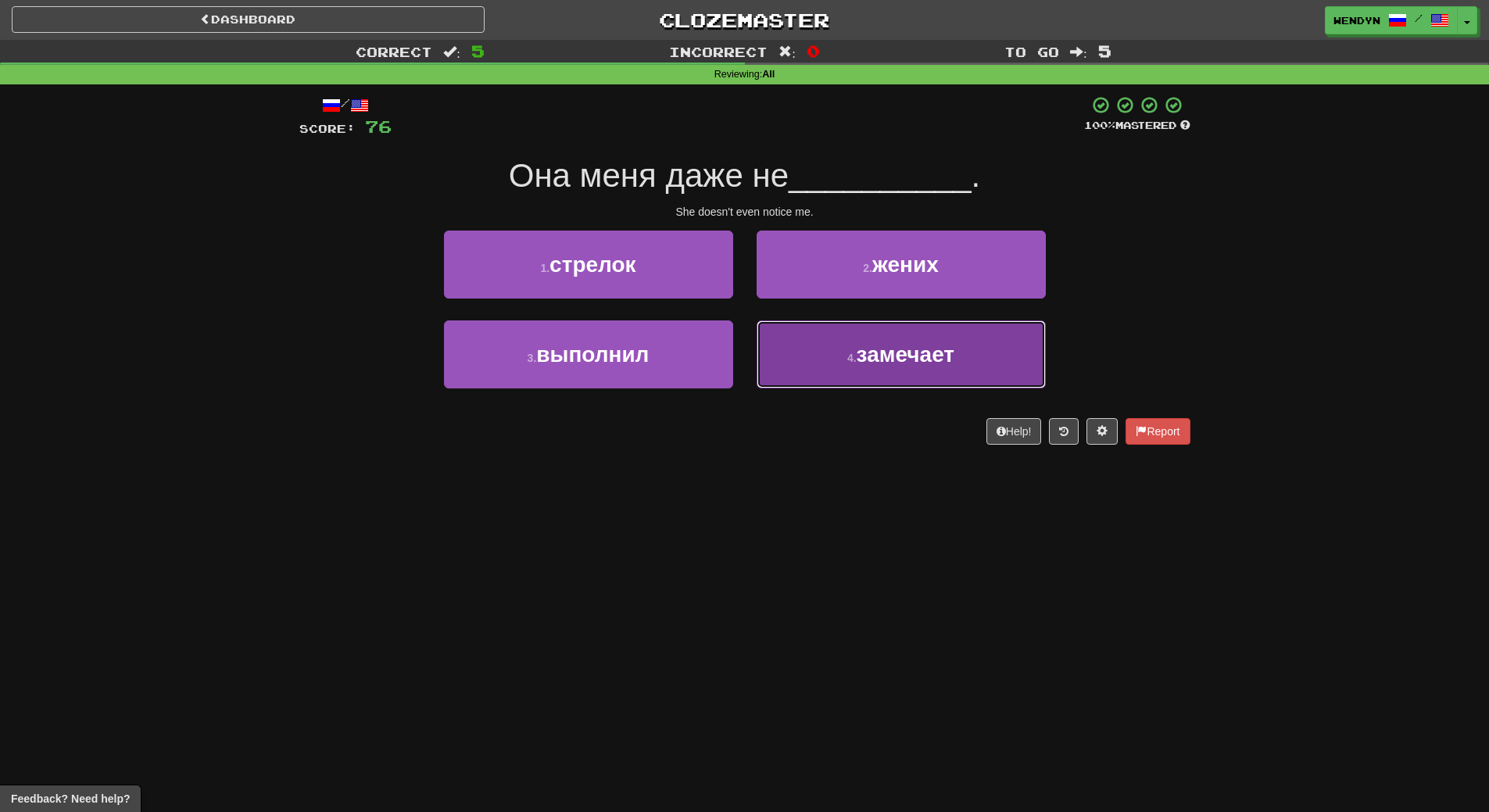
click at [937, 364] on span "замечает" at bounding box center [905, 354] width 97 height 24
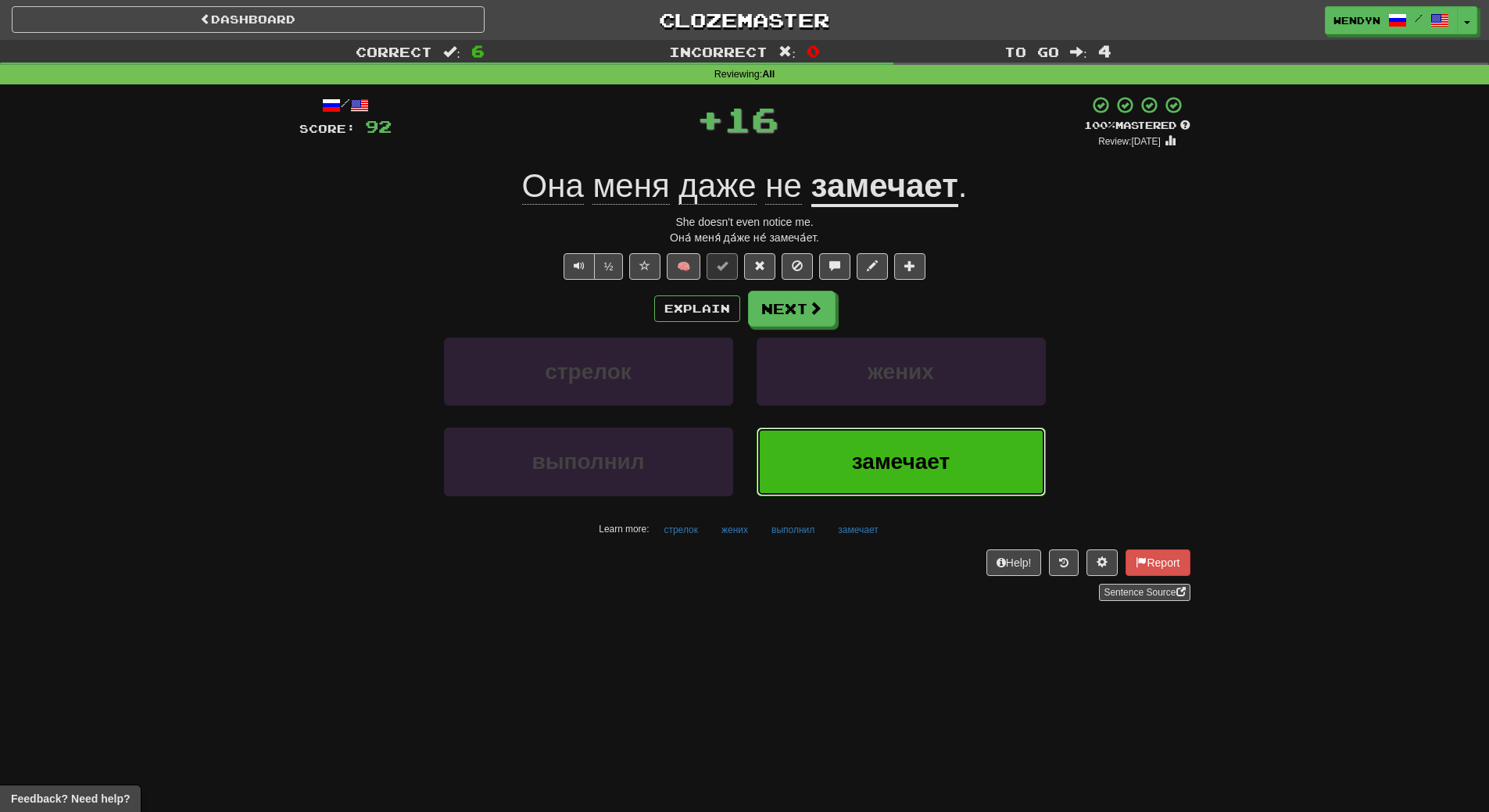
click at [922, 446] on button "замечает" at bounding box center [900, 461] width 289 height 68
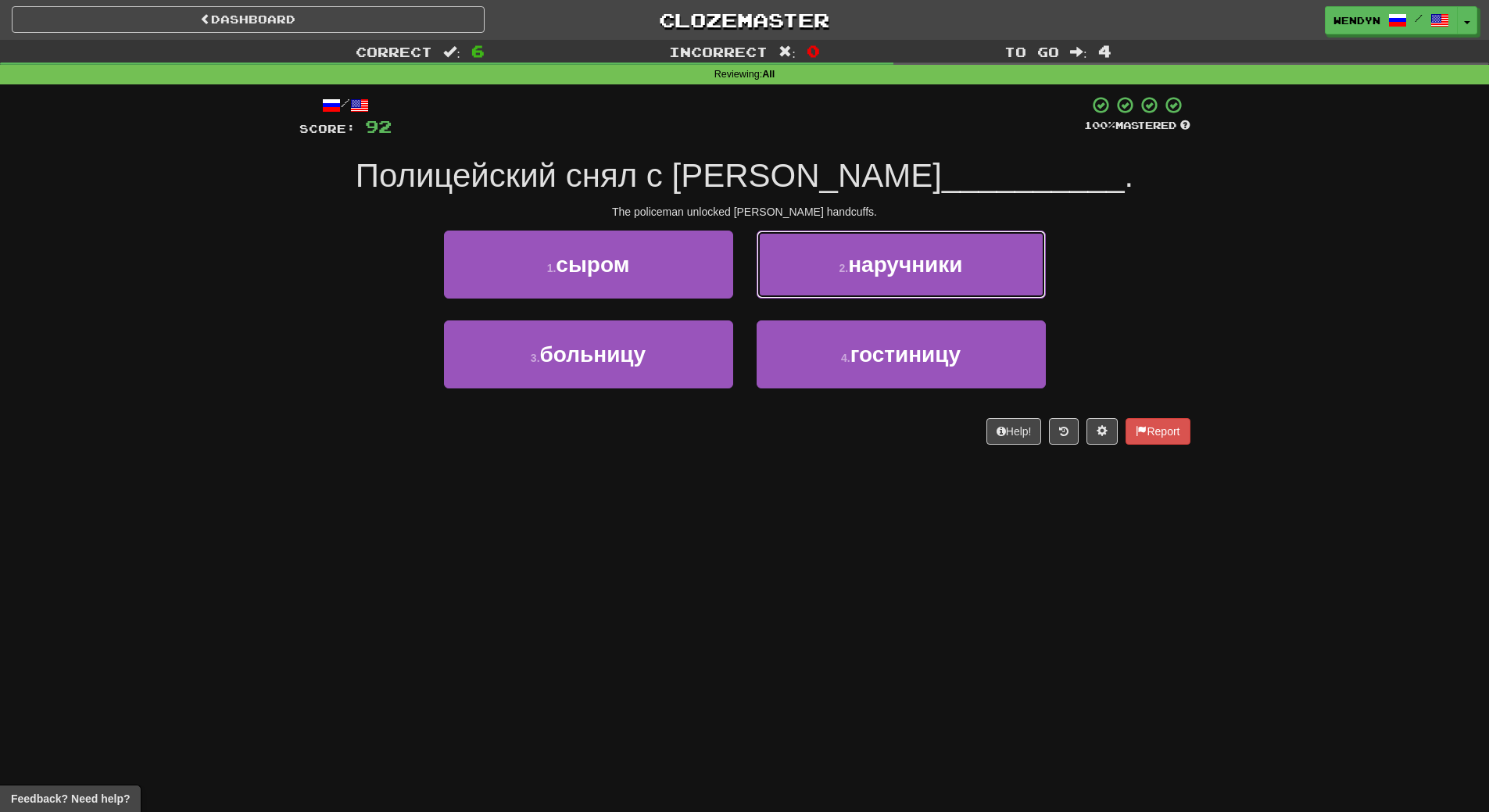
click at [914, 280] on button "2 . наручники" at bounding box center [900, 264] width 289 height 68
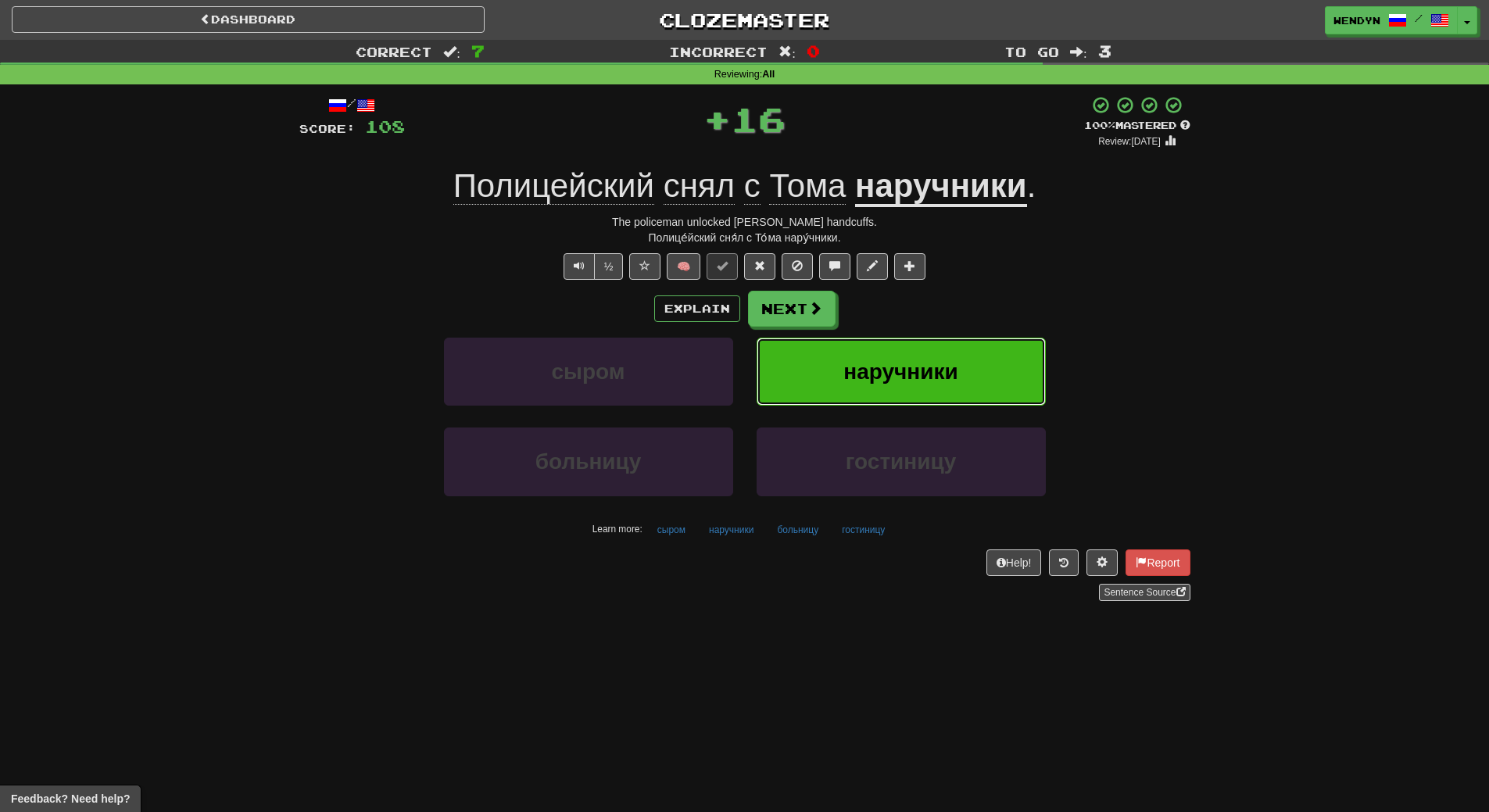
click at [913, 361] on span "наручники" at bounding box center [900, 372] width 114 height 24
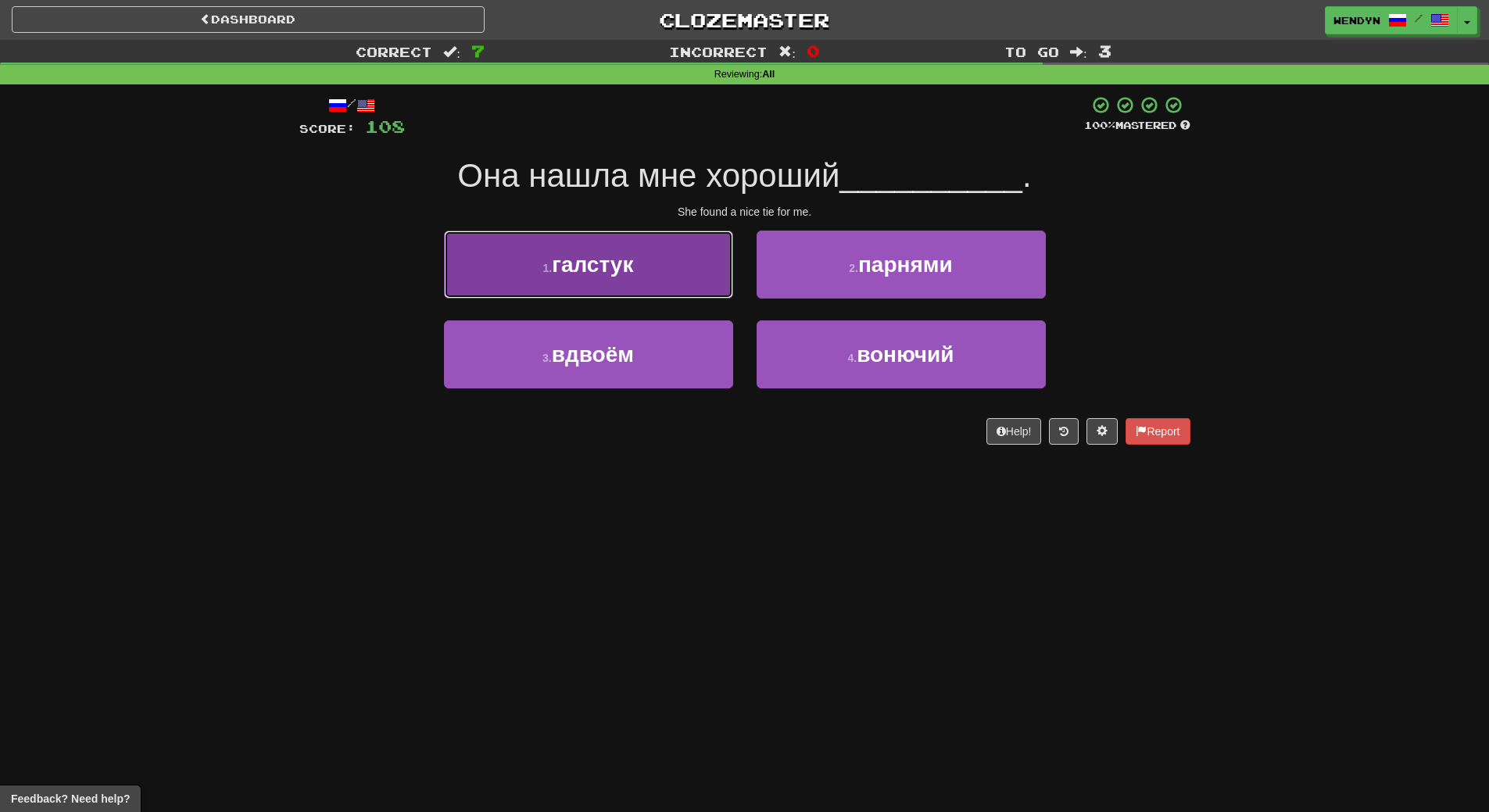
click at [623, 263] on span "галстук" at bounding box center [592, 264] width 81 height 24
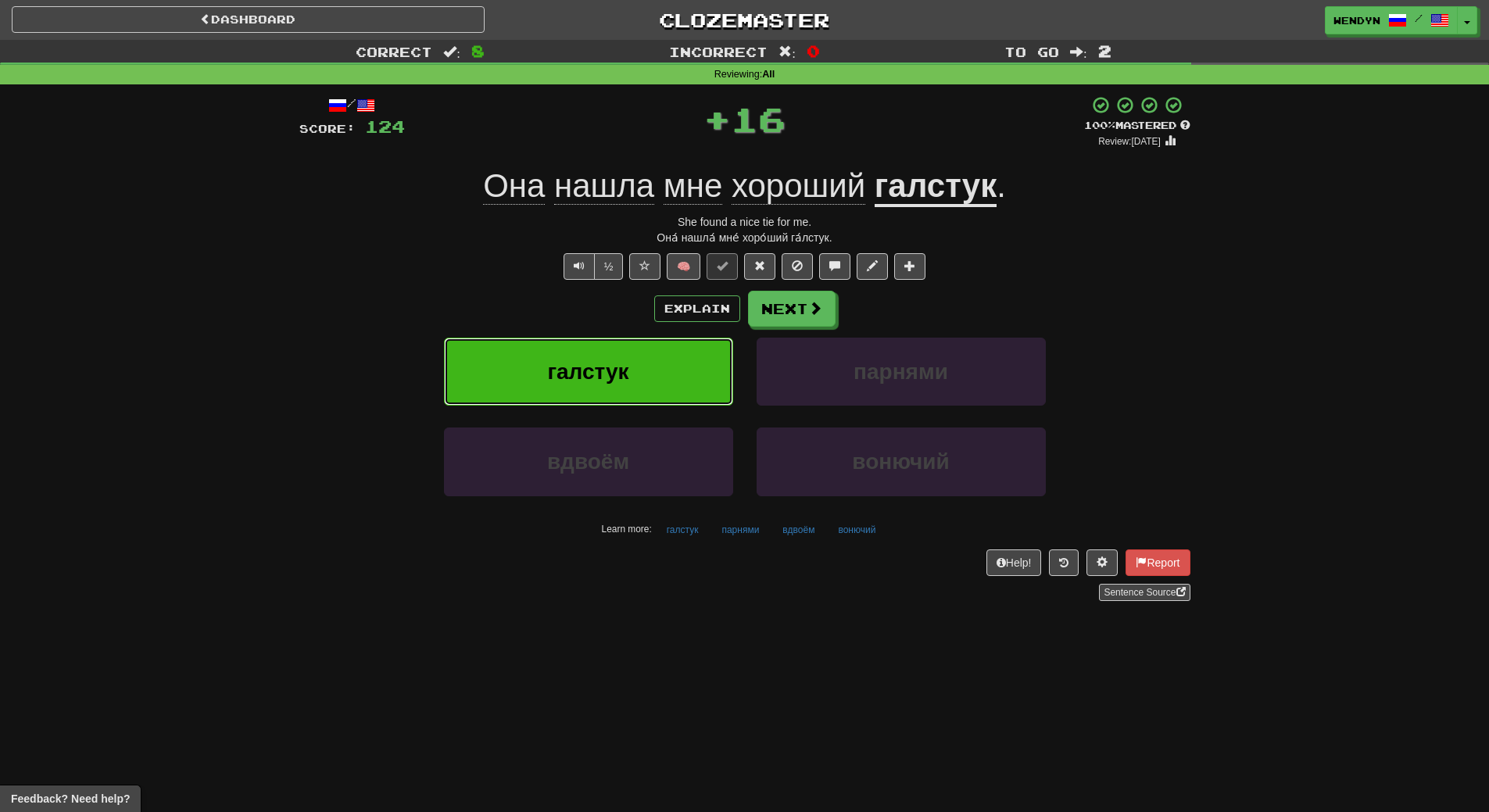
click at [626, 353] on button "галстук" at bounding box center [588, 371] width 289 height 68
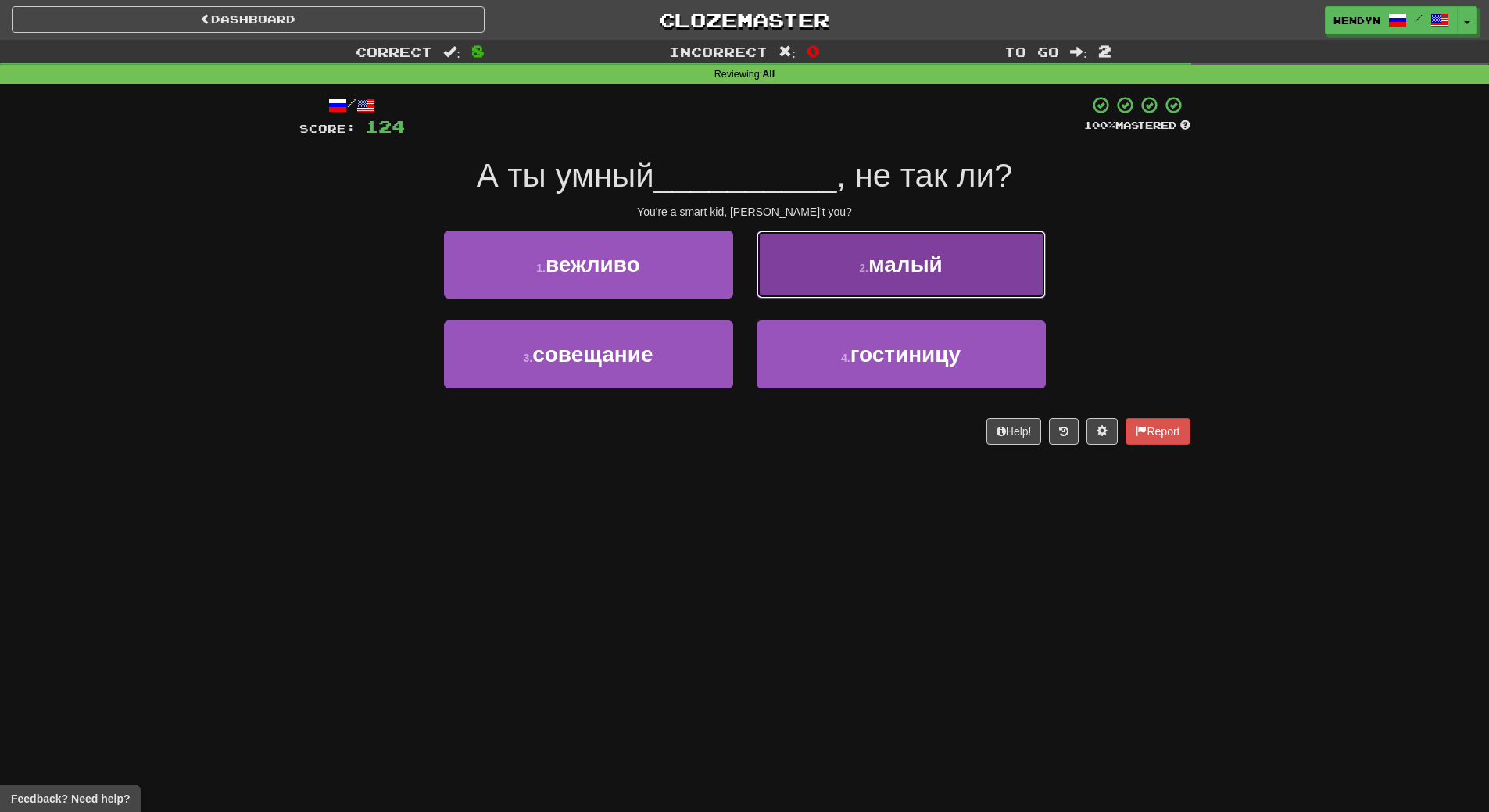
click at [1012, 274] on button "2 . малый" at bounding box center [900, 264] width 289 height 68
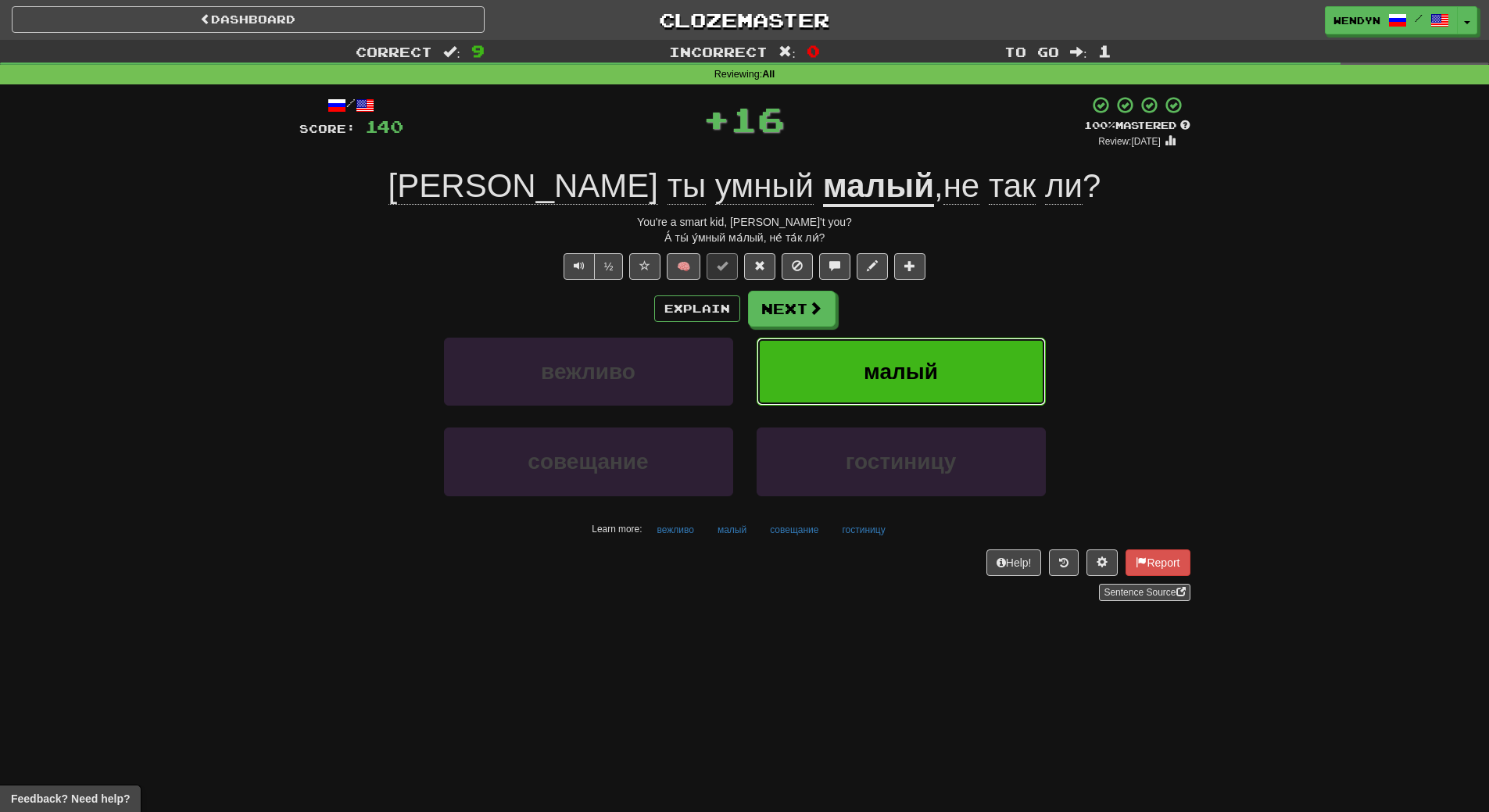
click at [965, 378] on button "малый" at bounding box center [900, 371] width 289 height 68
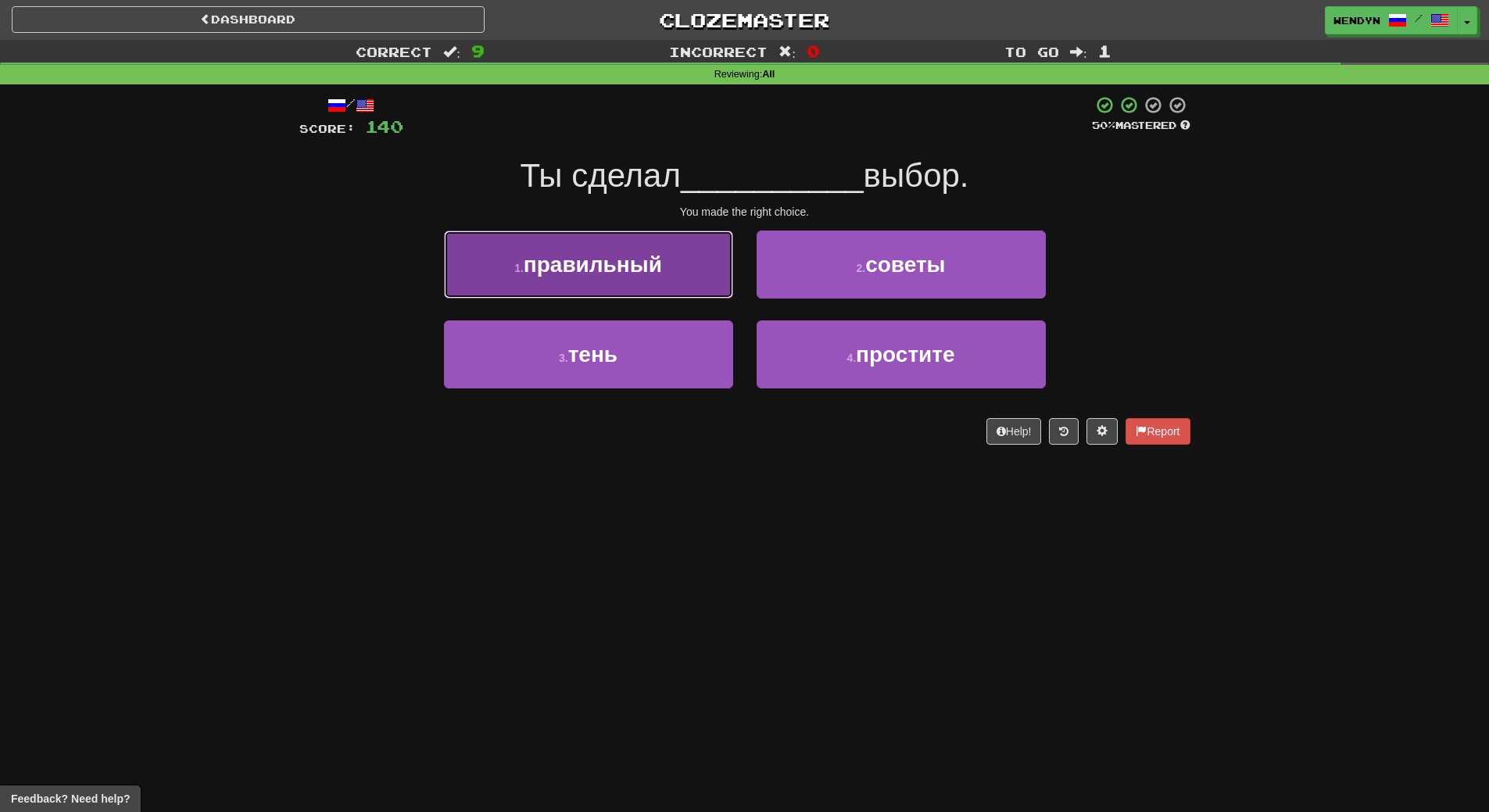
click at [651, 261] on span "правильный" at bounding box center [593, 264] width 138 height 24
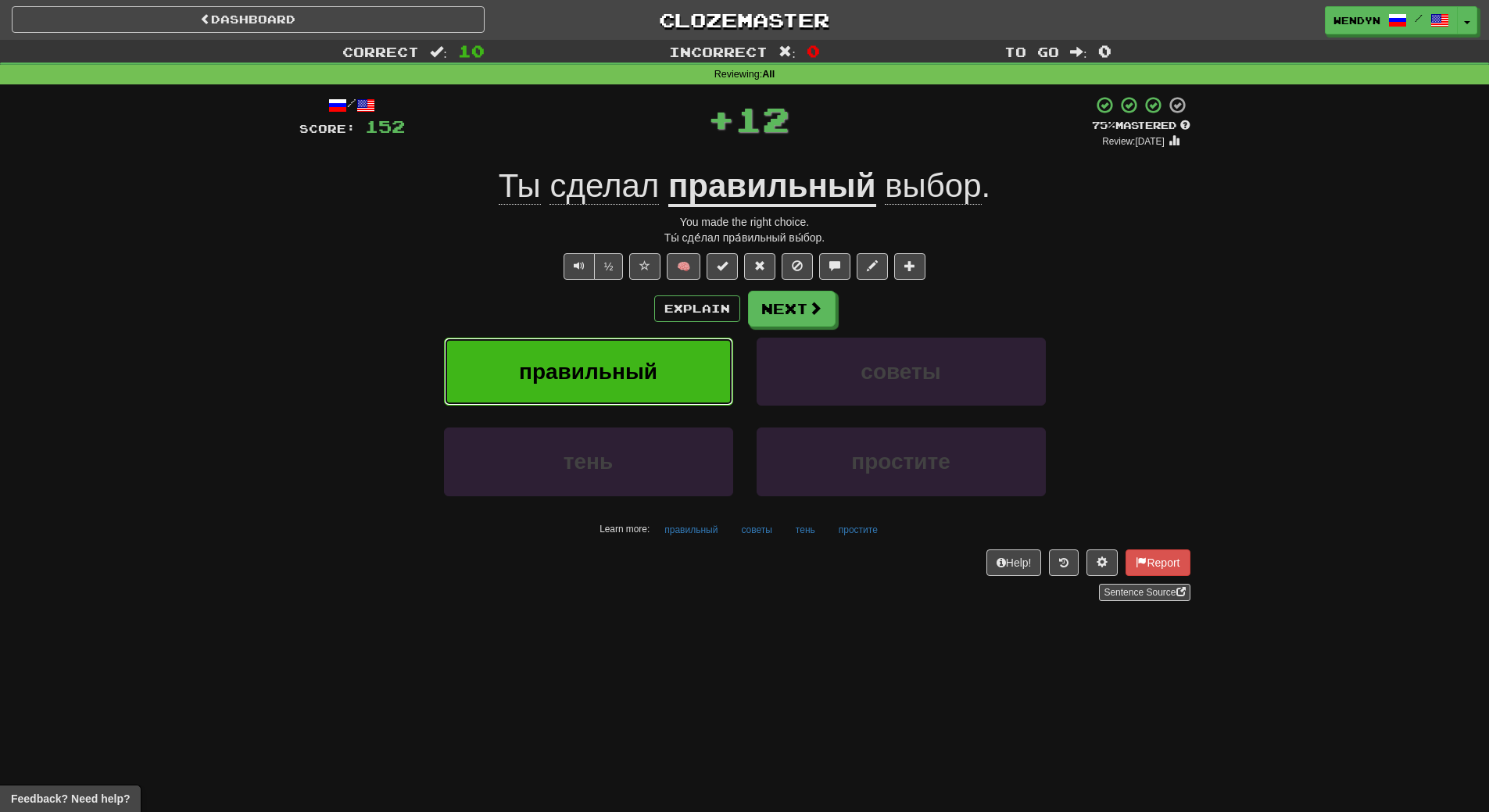
click at [649, 347] on button "правильный" at bounding box center [588, 371] width 289 height 68
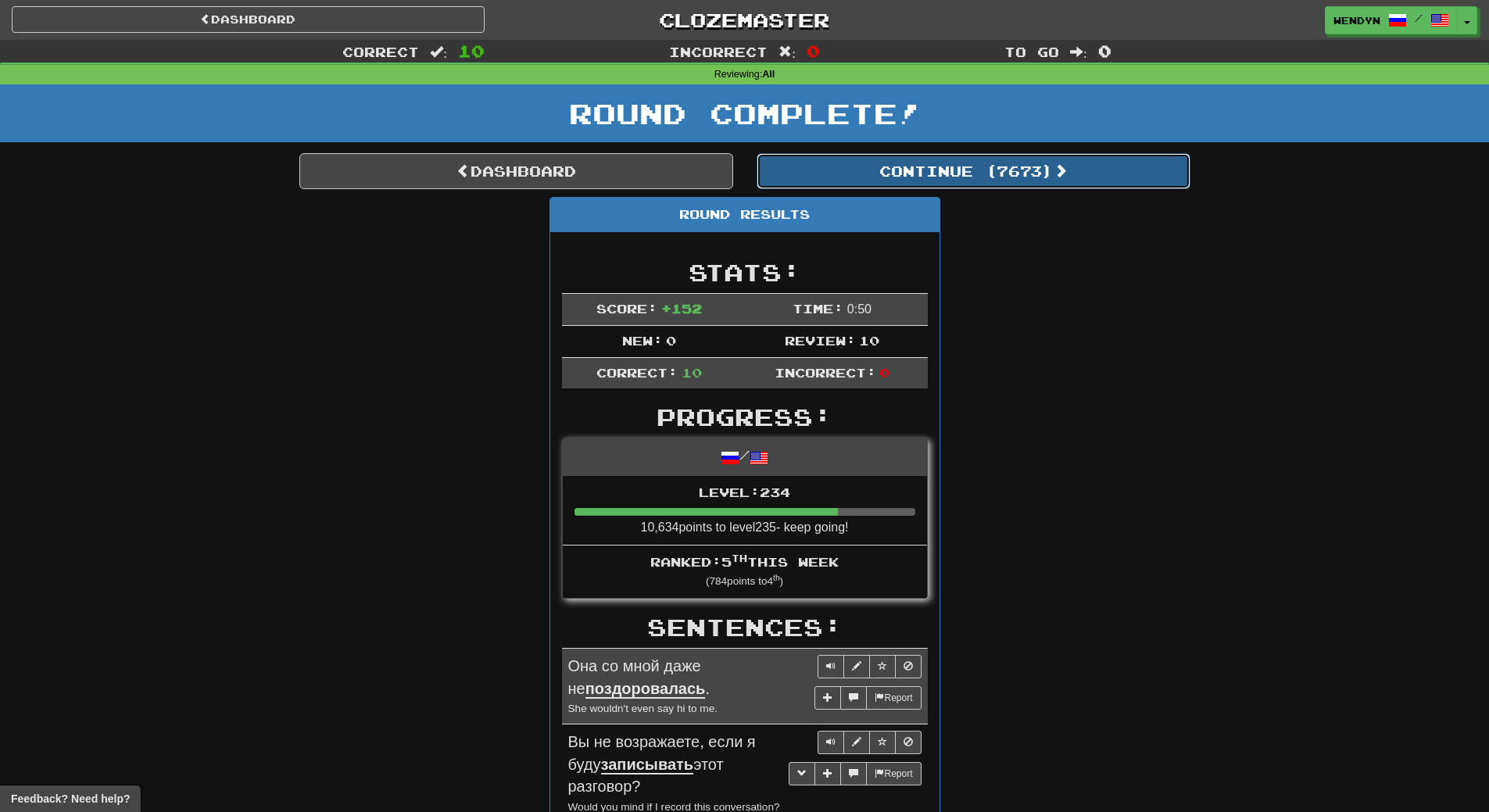
click at [1046, 166] on button "Continue ( 7673 )" at bounding box center [973, 171] width 434 height 36
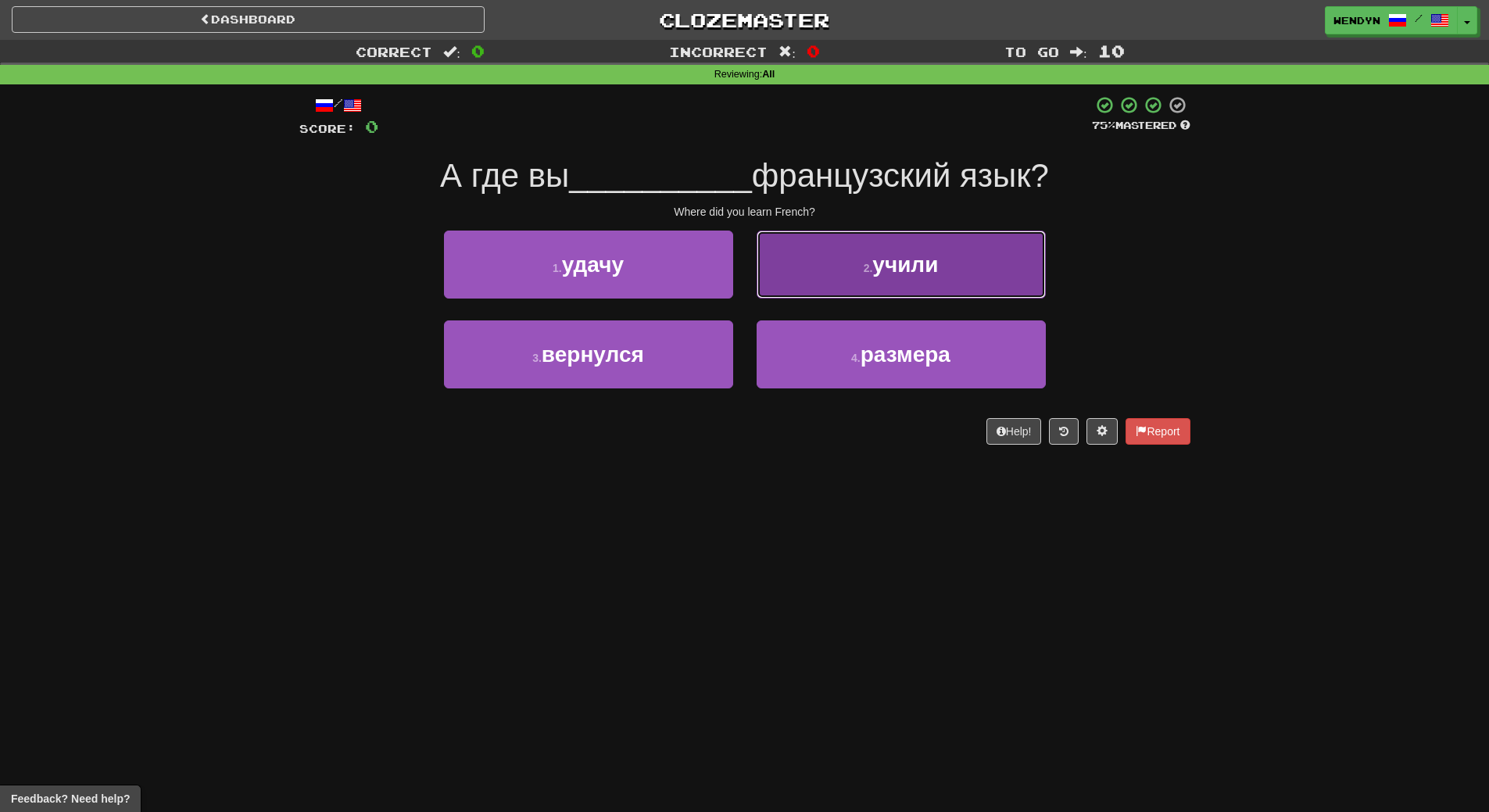
click at [970, 284] on button "2 . учили" at bounding box center [900, 264] width 289 height 68
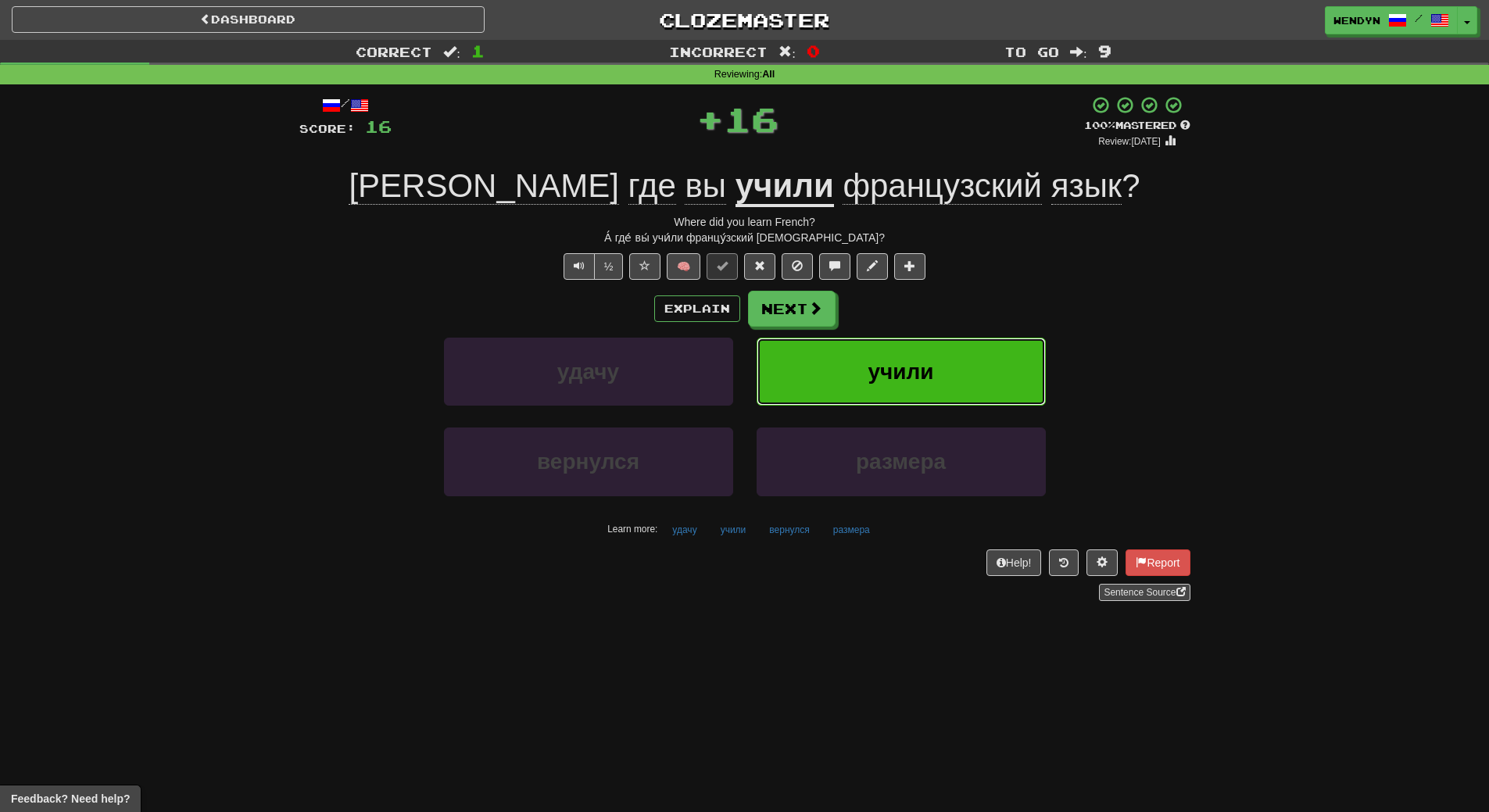
click at [958, 342] on button "учили" at bounding box center [900, 371] width 289 height 68
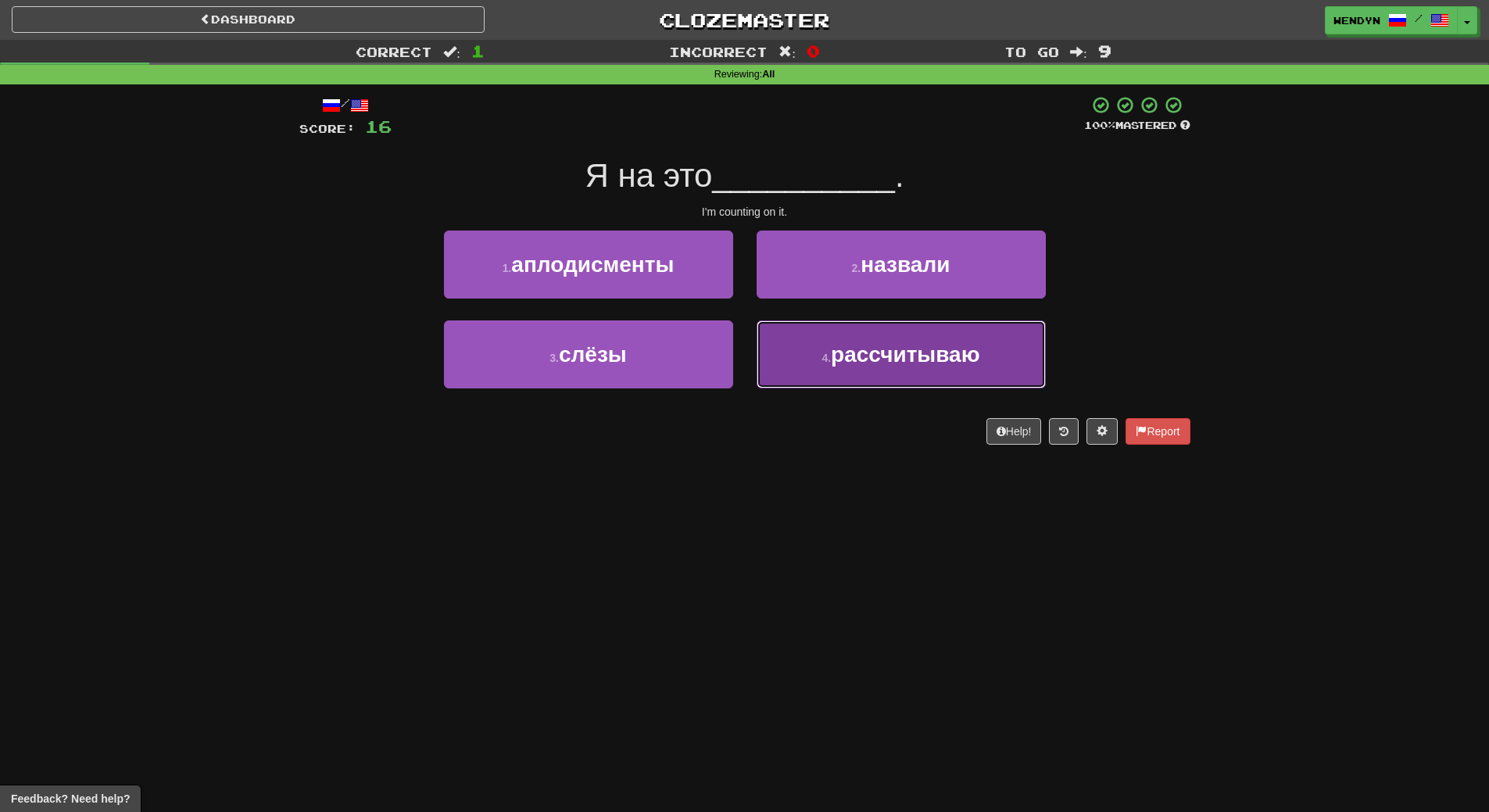
click at [859, 383] on button "4 . рассчитываю" at bounding box center [900, 354] width 289 height 68
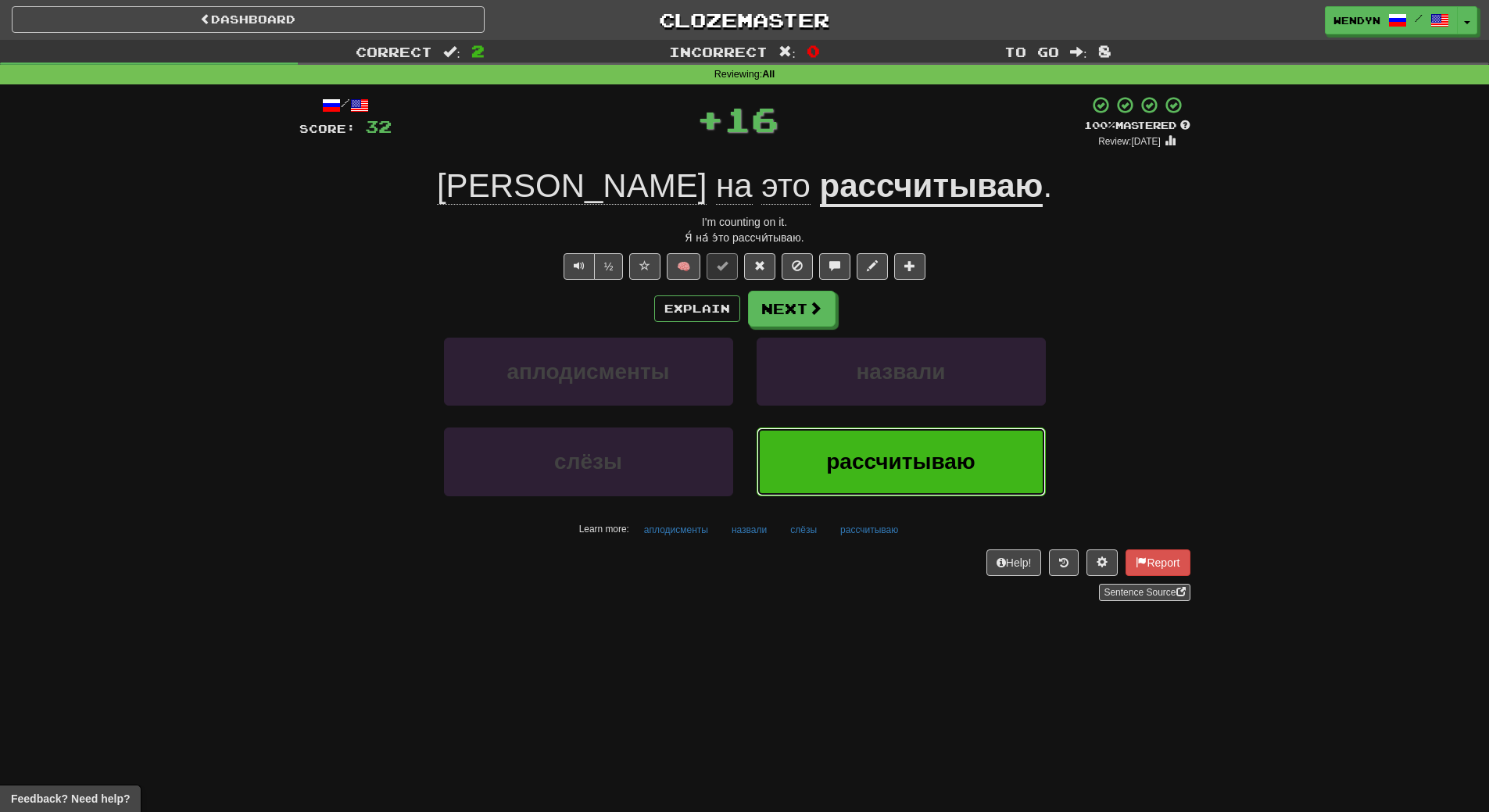
click at [846, 478] on button "рассчитываю" at bounding box center [900, 461] width 289 height 68
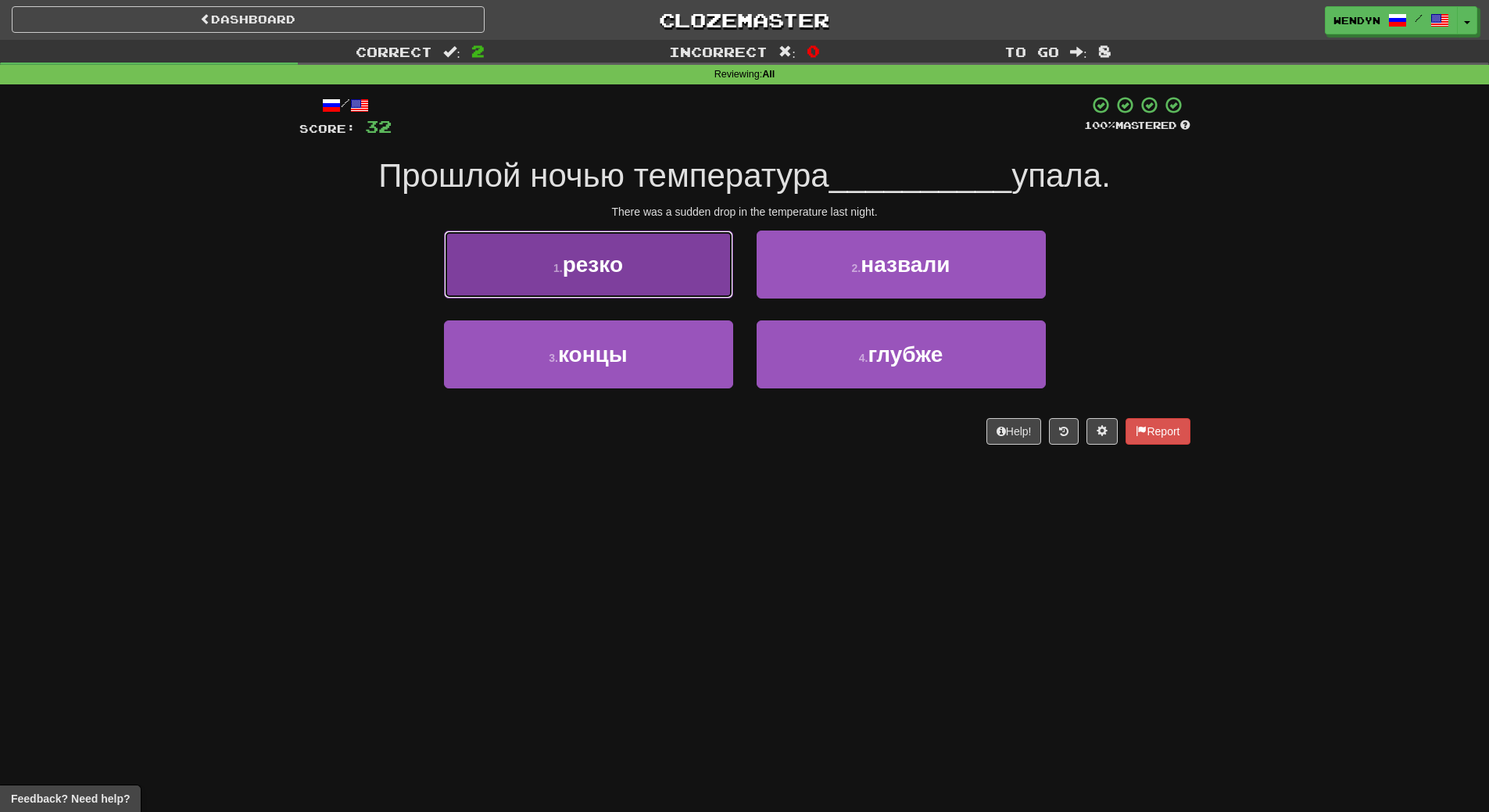
click at [633, 276] on button "1 . резко" at bounding box center [588, 264] width 289 height 68
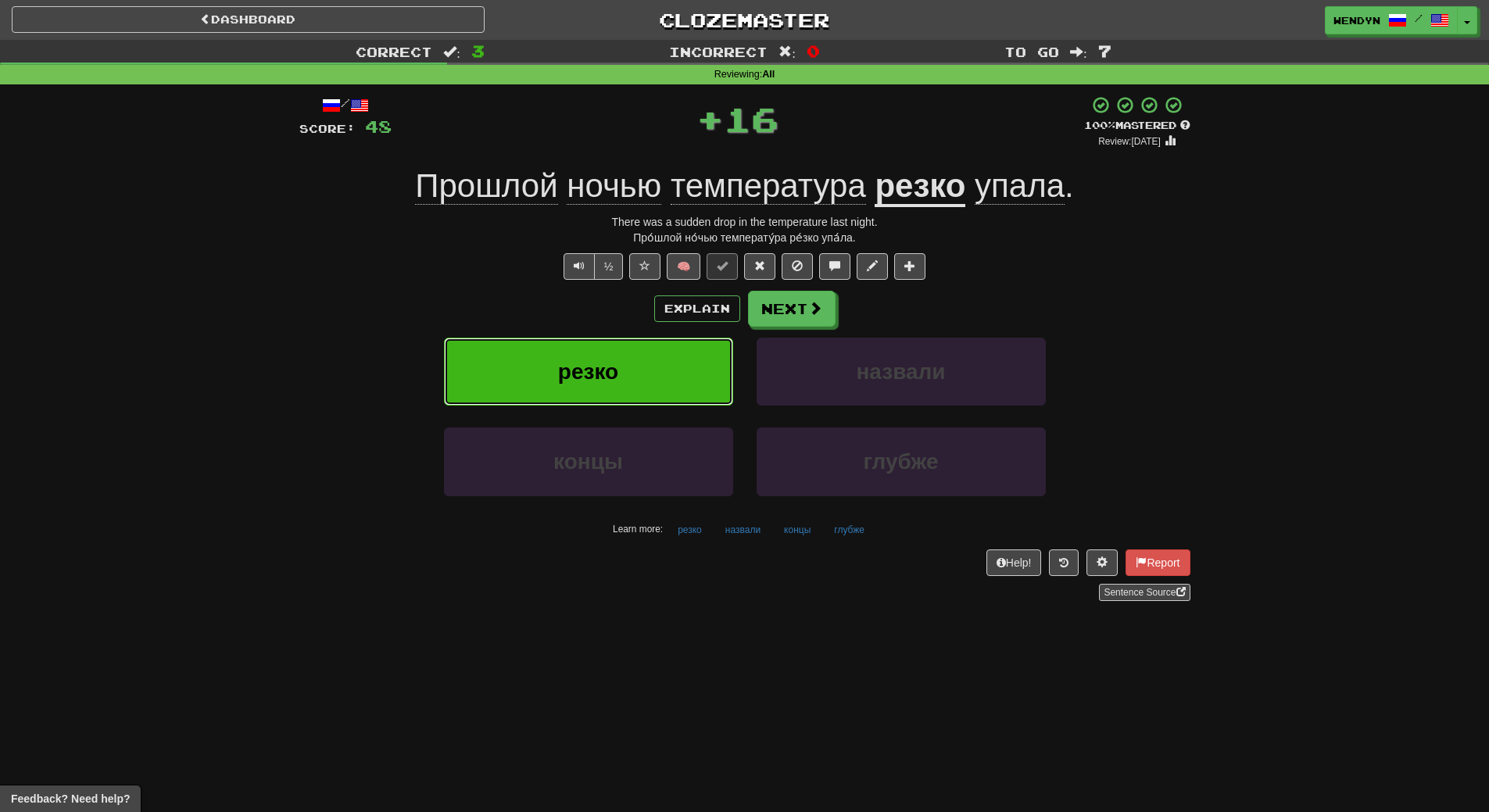
click at [632, 340] on button "резко" at bounding box center [588, 371] width 289 height 68
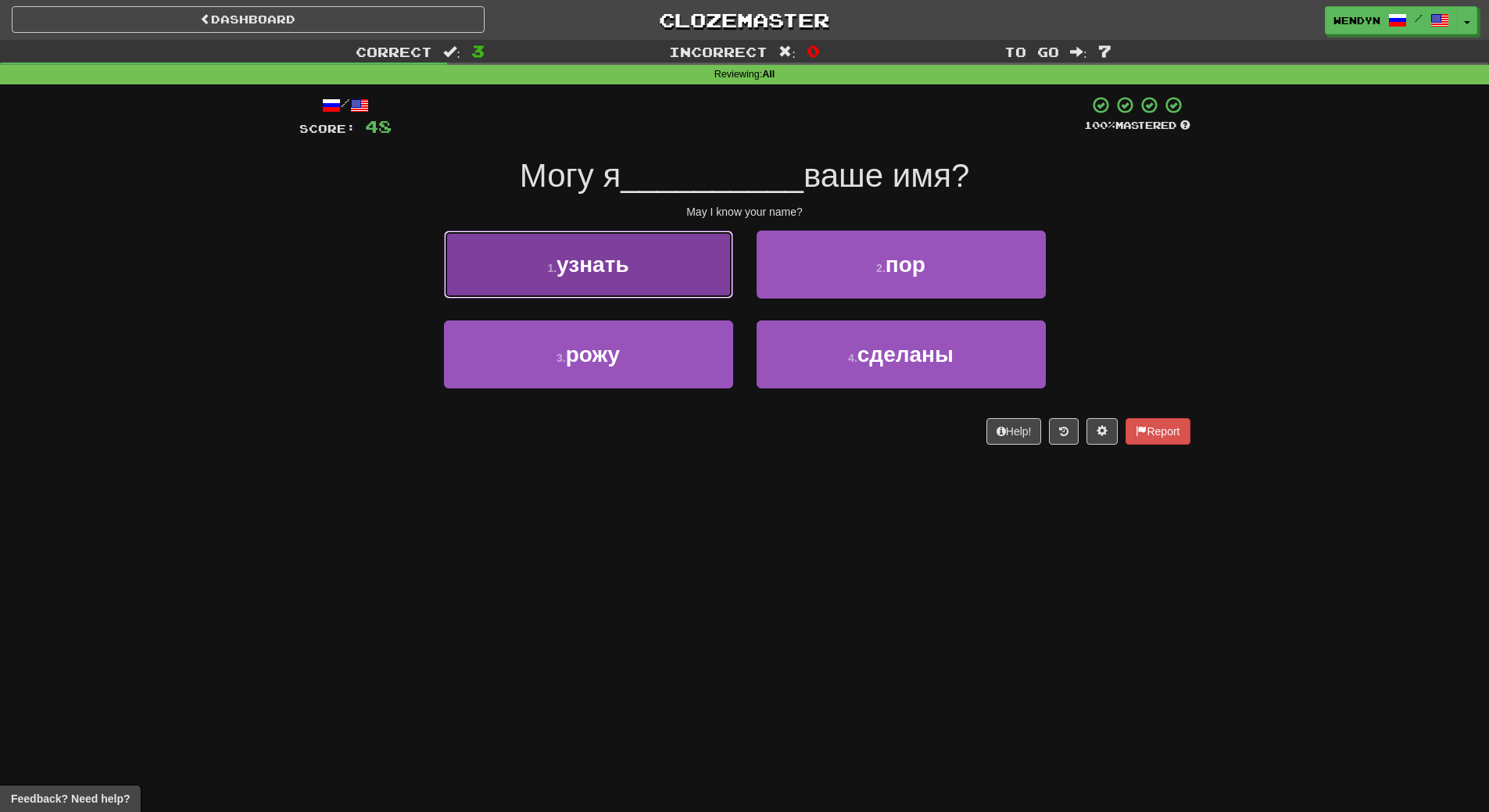
click at [626, 288] on button "1 . узнать" at bounding box center [588, 264] width 289 height 68
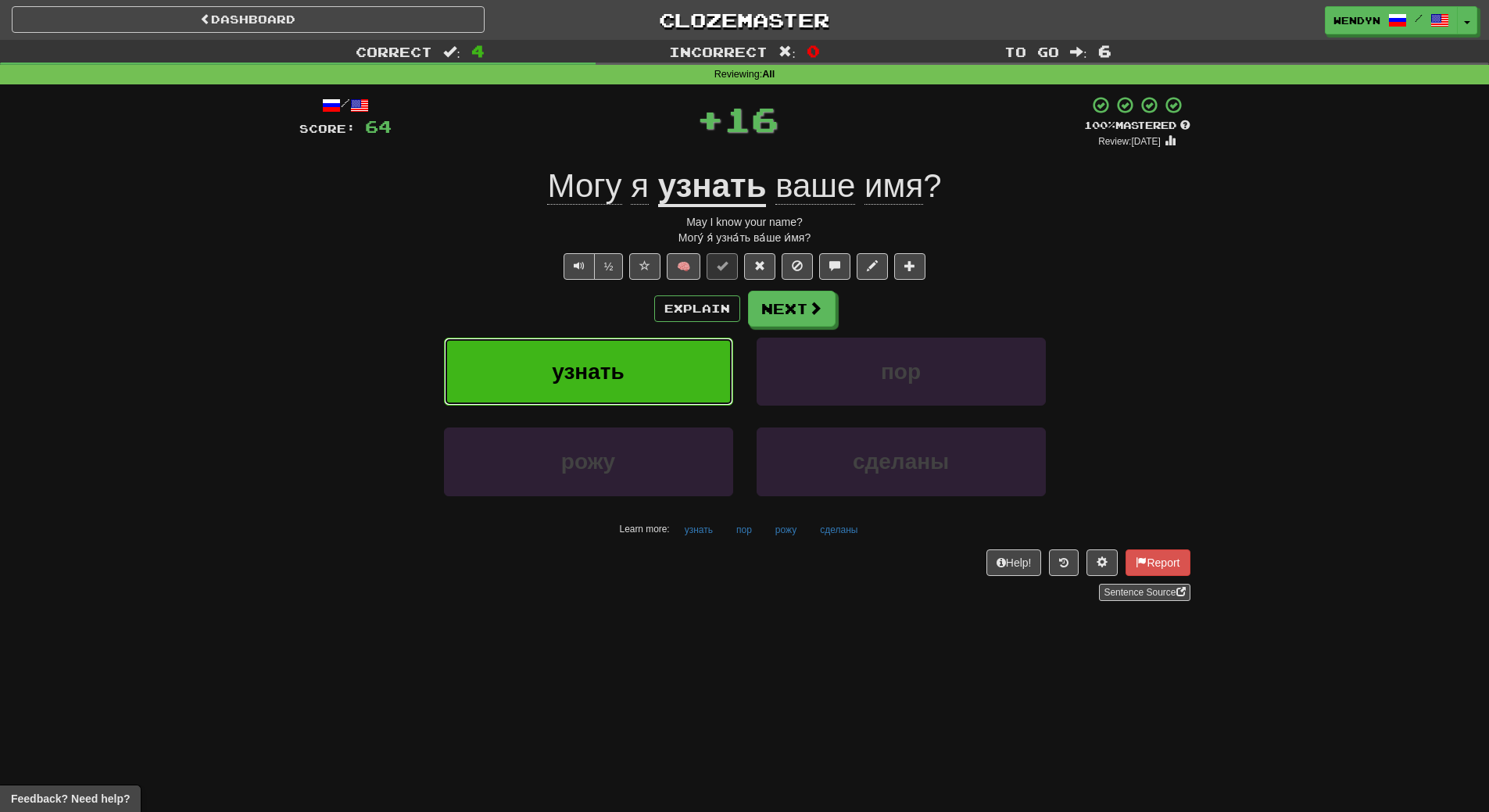
click at [628, 360] on button "узнать" at bounding box center [588, 371] width 289 height 68
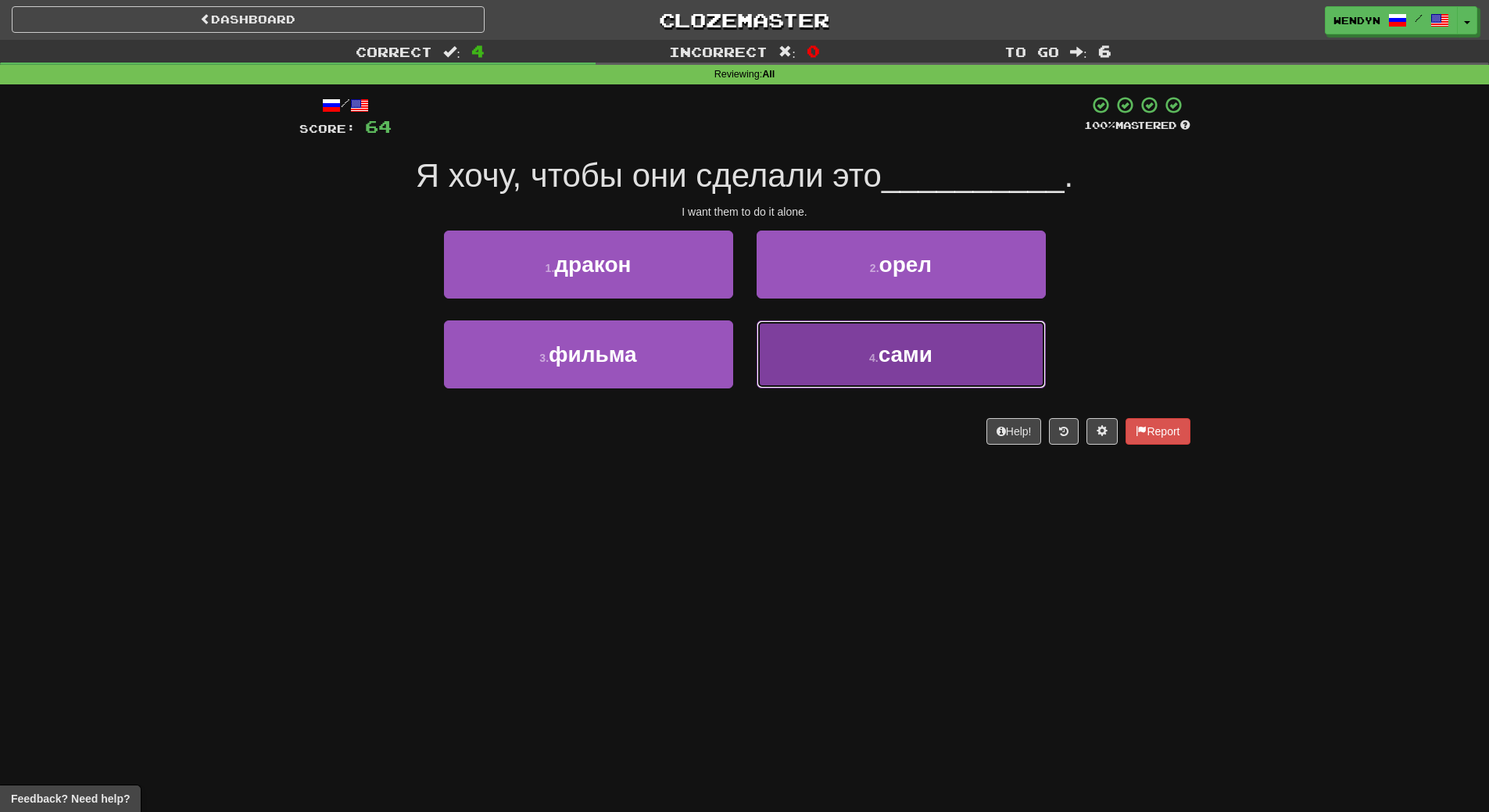
click at [896, 365] on span "сами" at bounding box center [906, 354] width 54 height 24
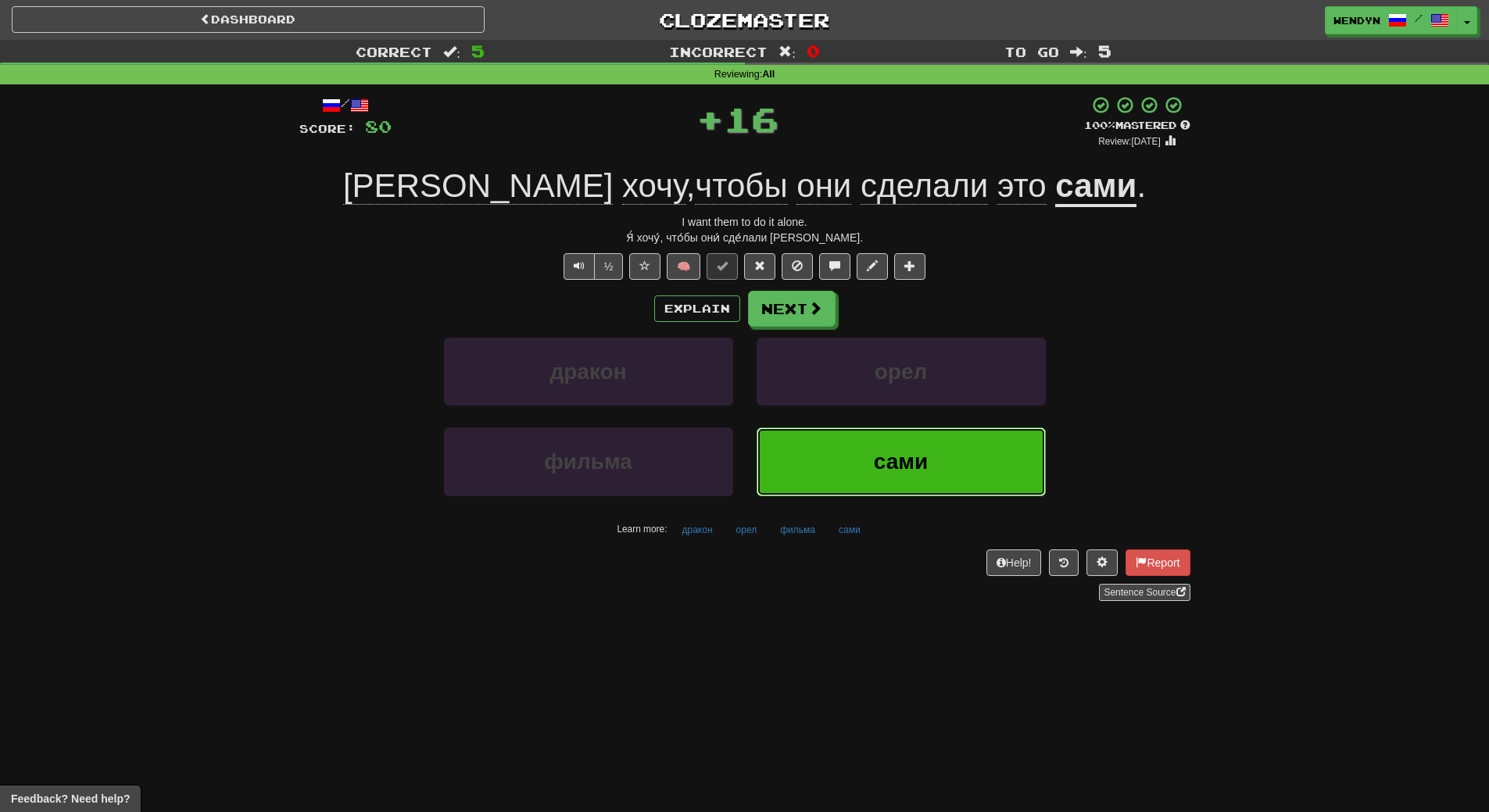
click at [870, 447] on button "сами" at bounding box center [900, 461] width 289 height 68
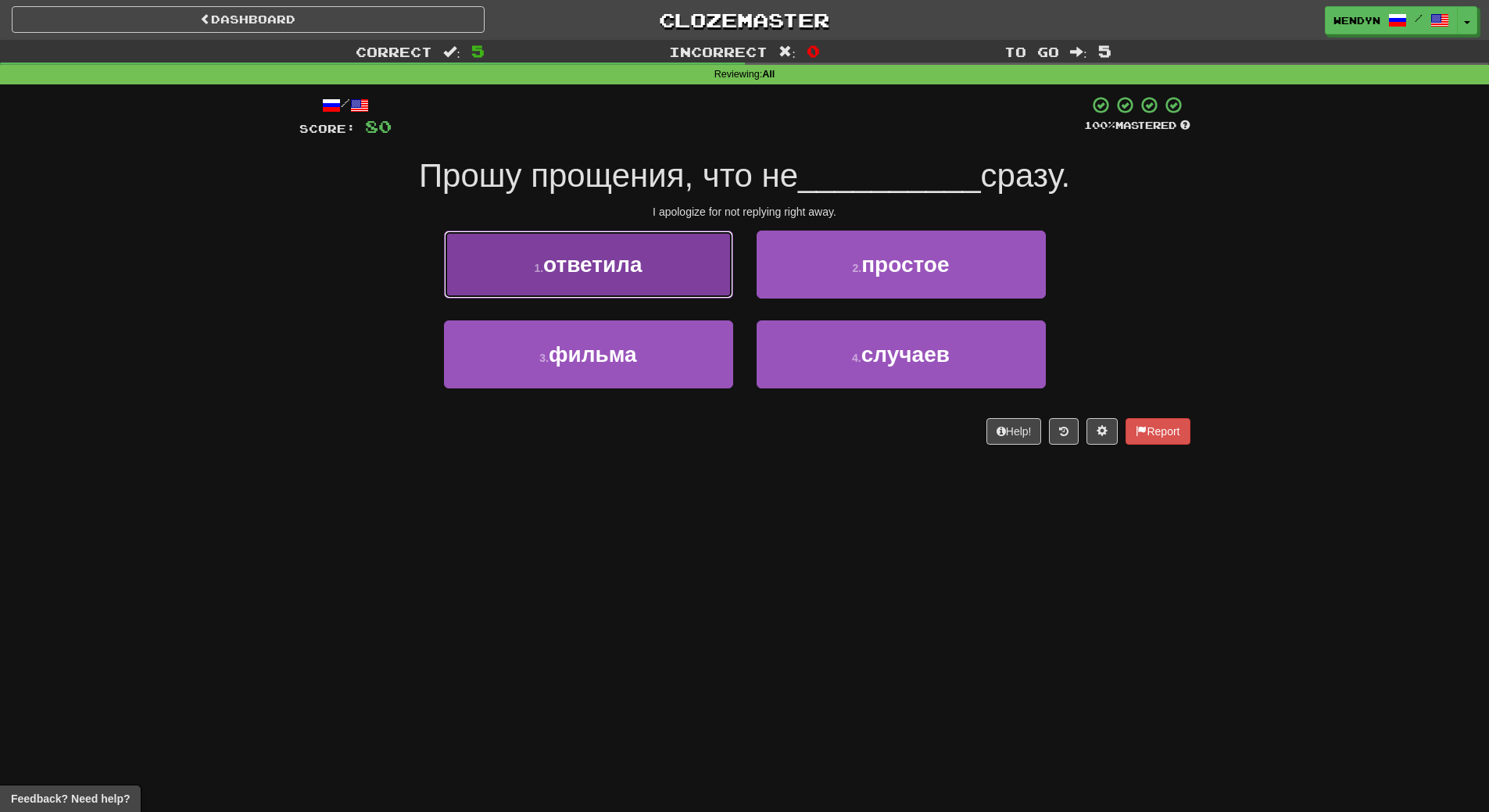
click at [636, 259] on span "ответила" at bounding box center [592, 264] width 98 height 24
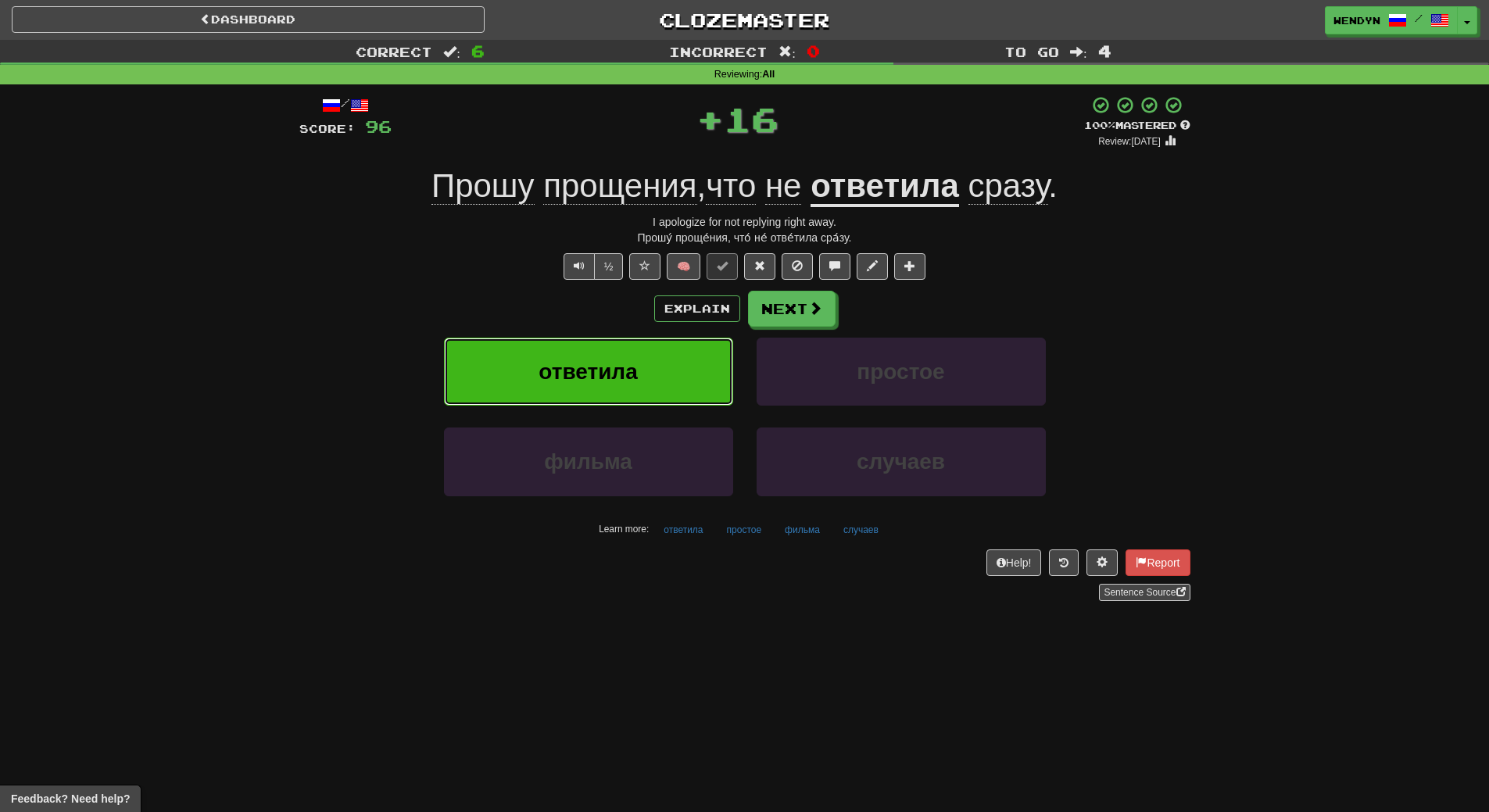
click at [646, 348] on button "ответила" at bounding box center [588, 371] width 289 height 68
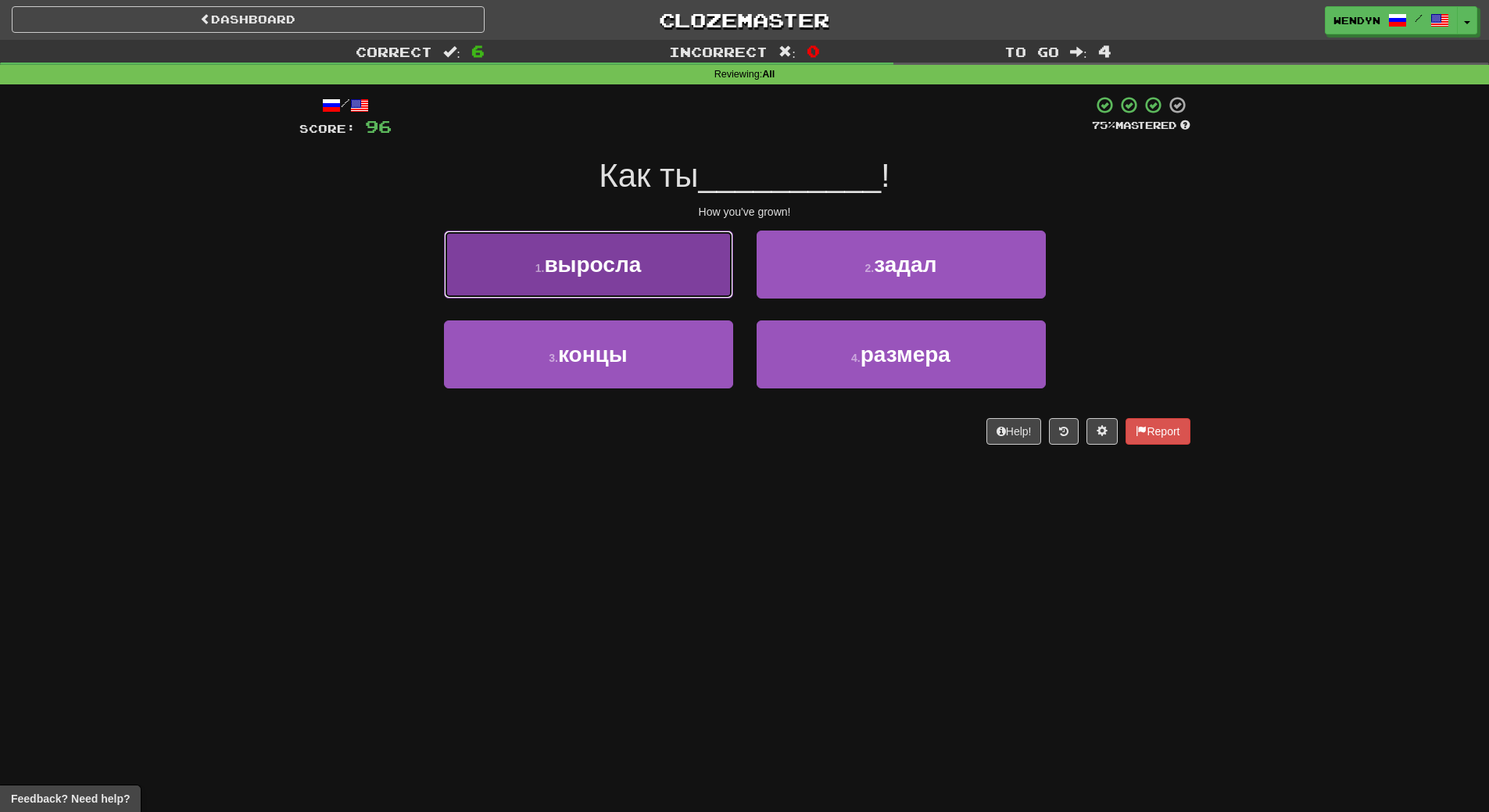
click at [674, 274] on button "1 . выросла" at bounding box center [588, 264] width 289 height 68
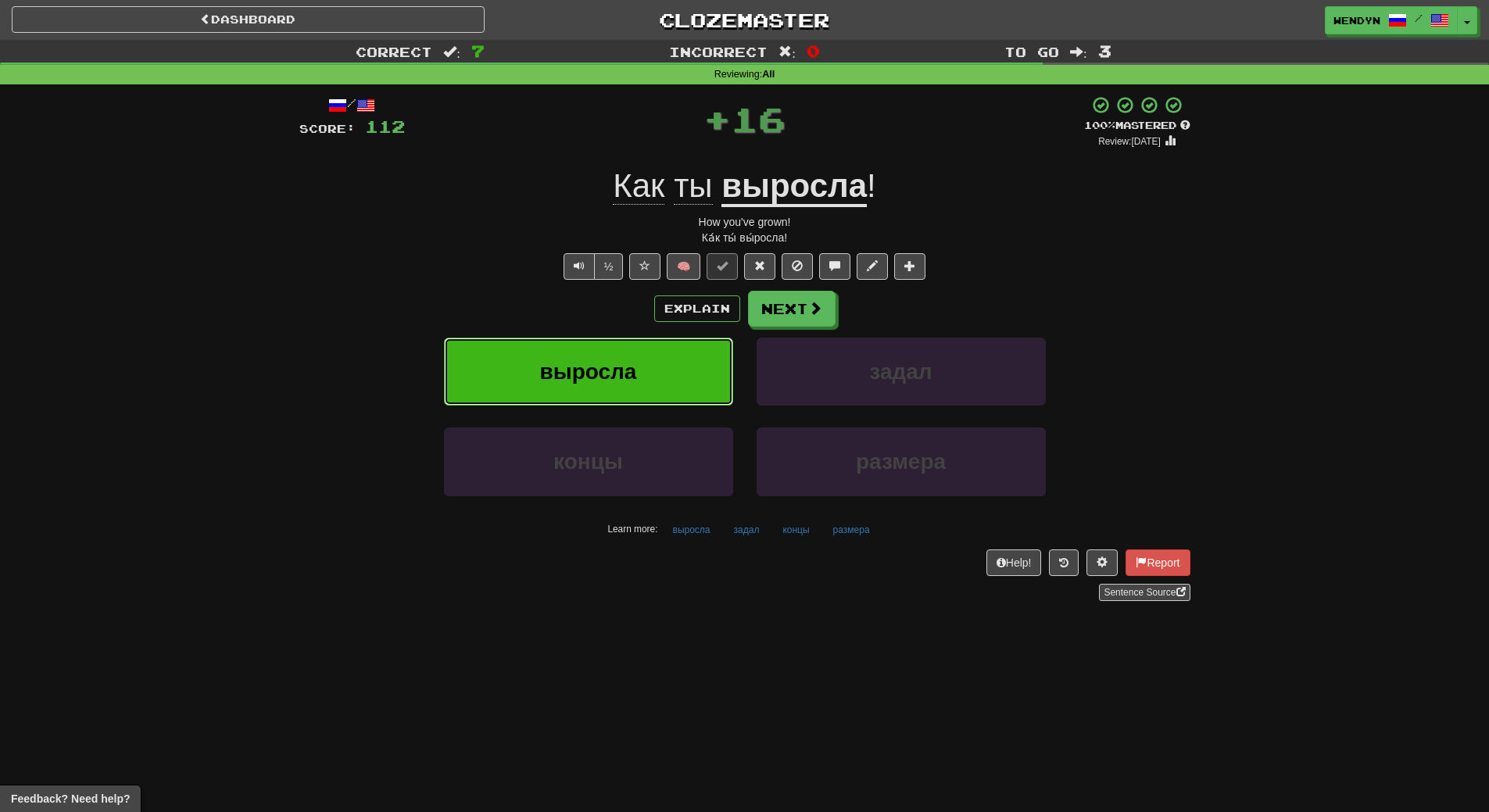
click at [664, 349] on button "выросла" at bounding box center [588, 371] width 289 height 68
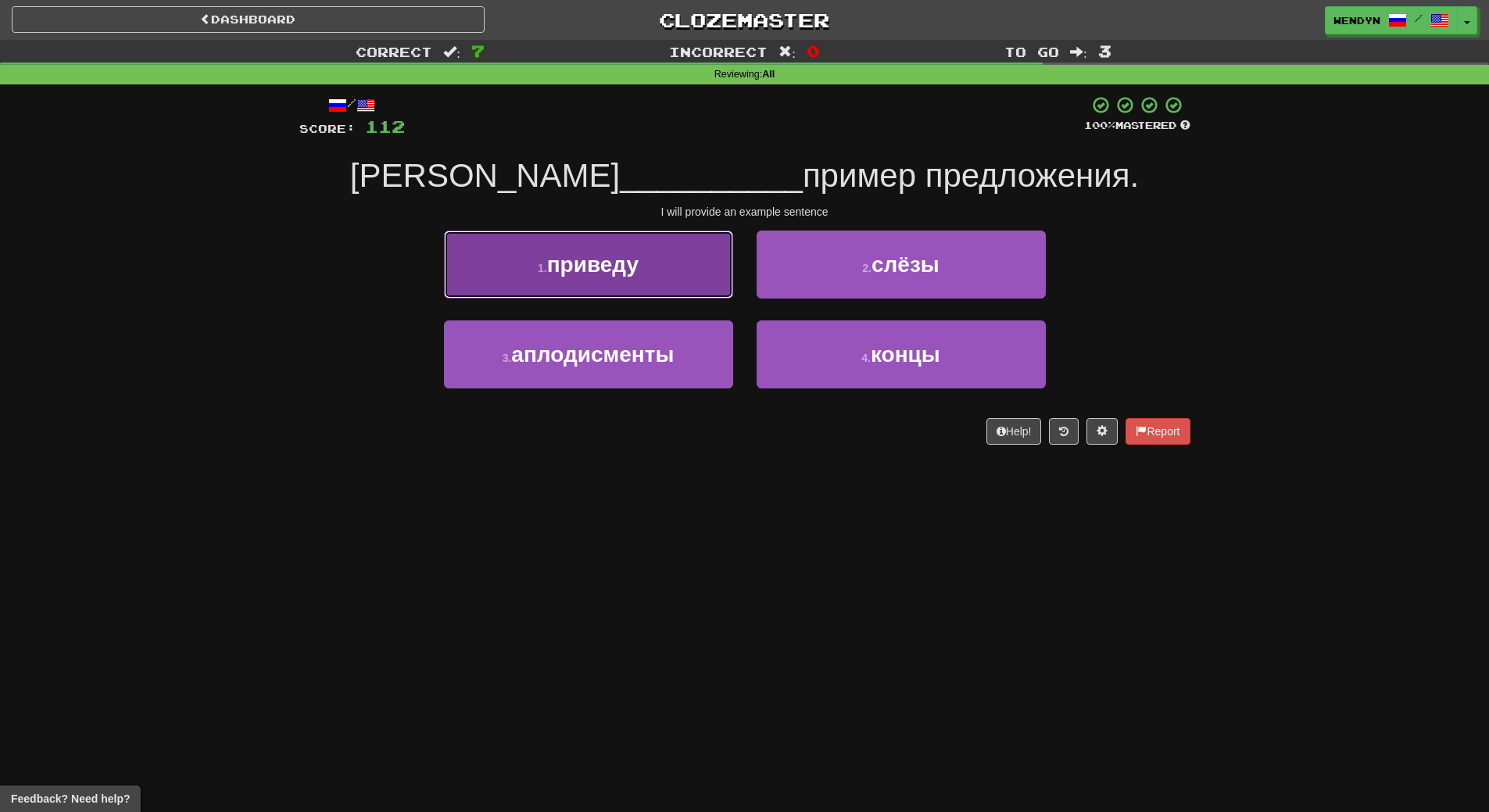
click at [664, 283] on button "1 . приведу" at bounding box center [588, 264] width 289 height 68
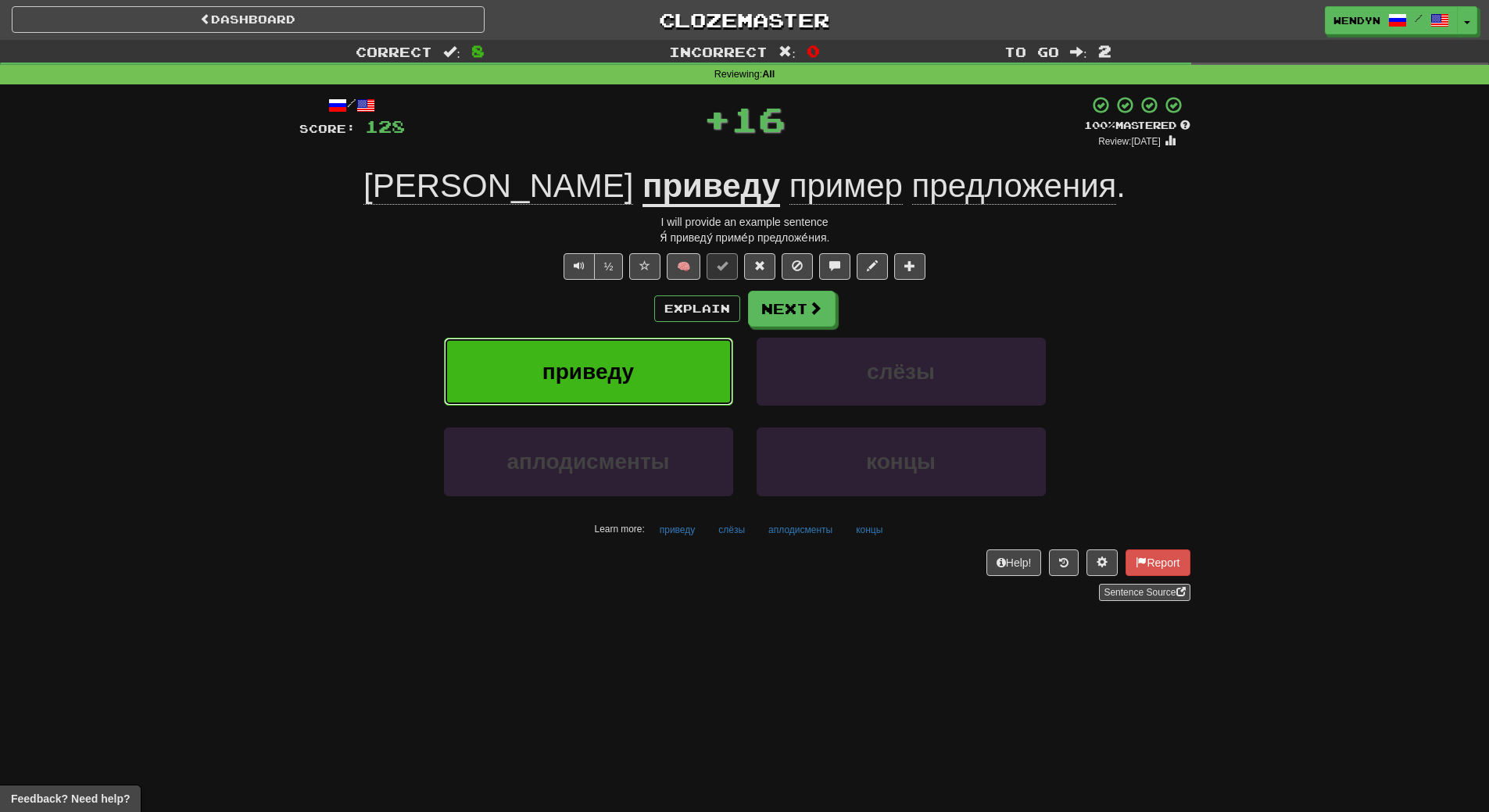
click at [662, 346] on button "приведу" at bounding box center [588, 371] width 289 height 68
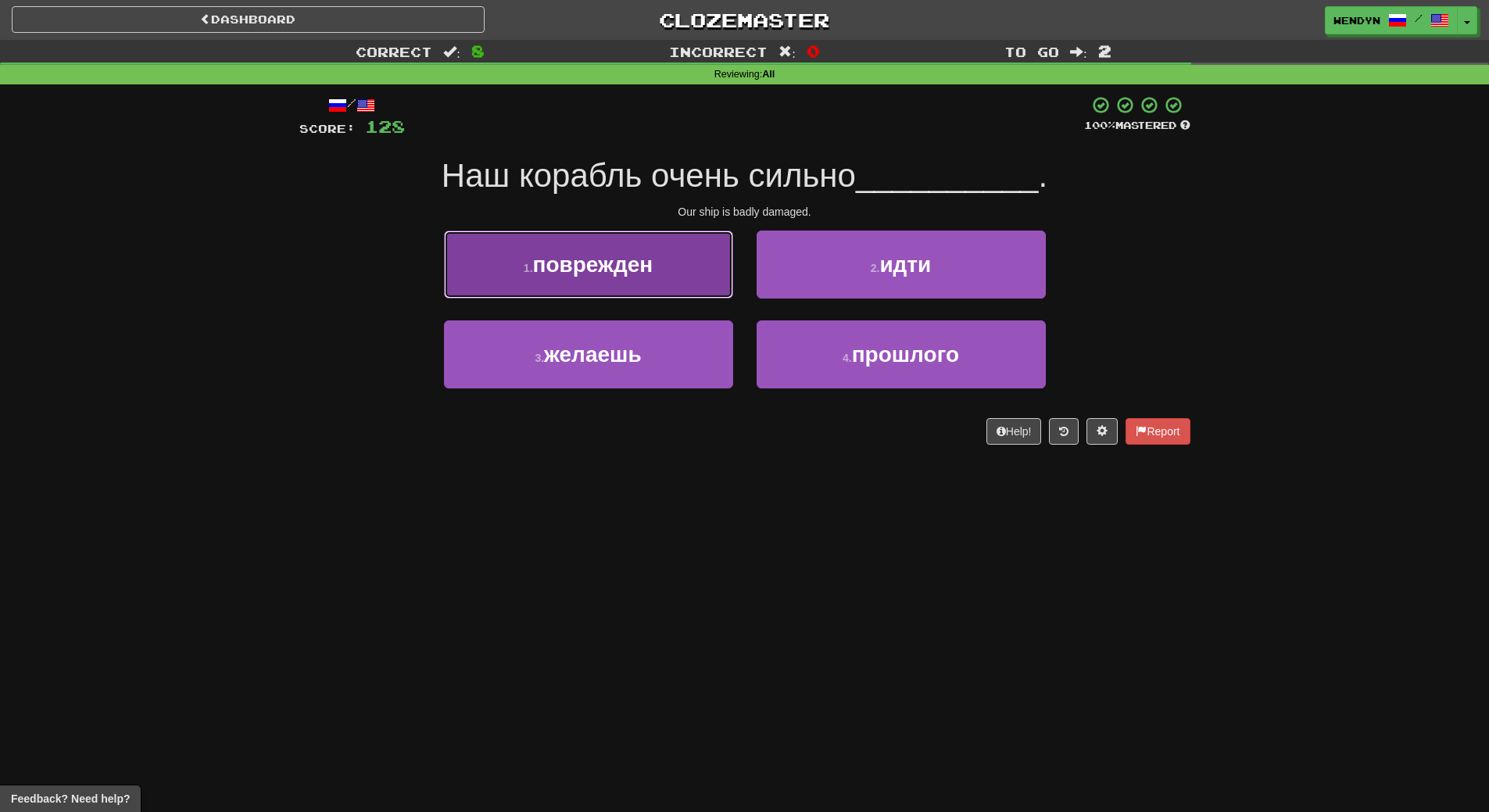
click at [611, 273] on span "поврежден" at bounding box center [593, 264] width 121 height 24
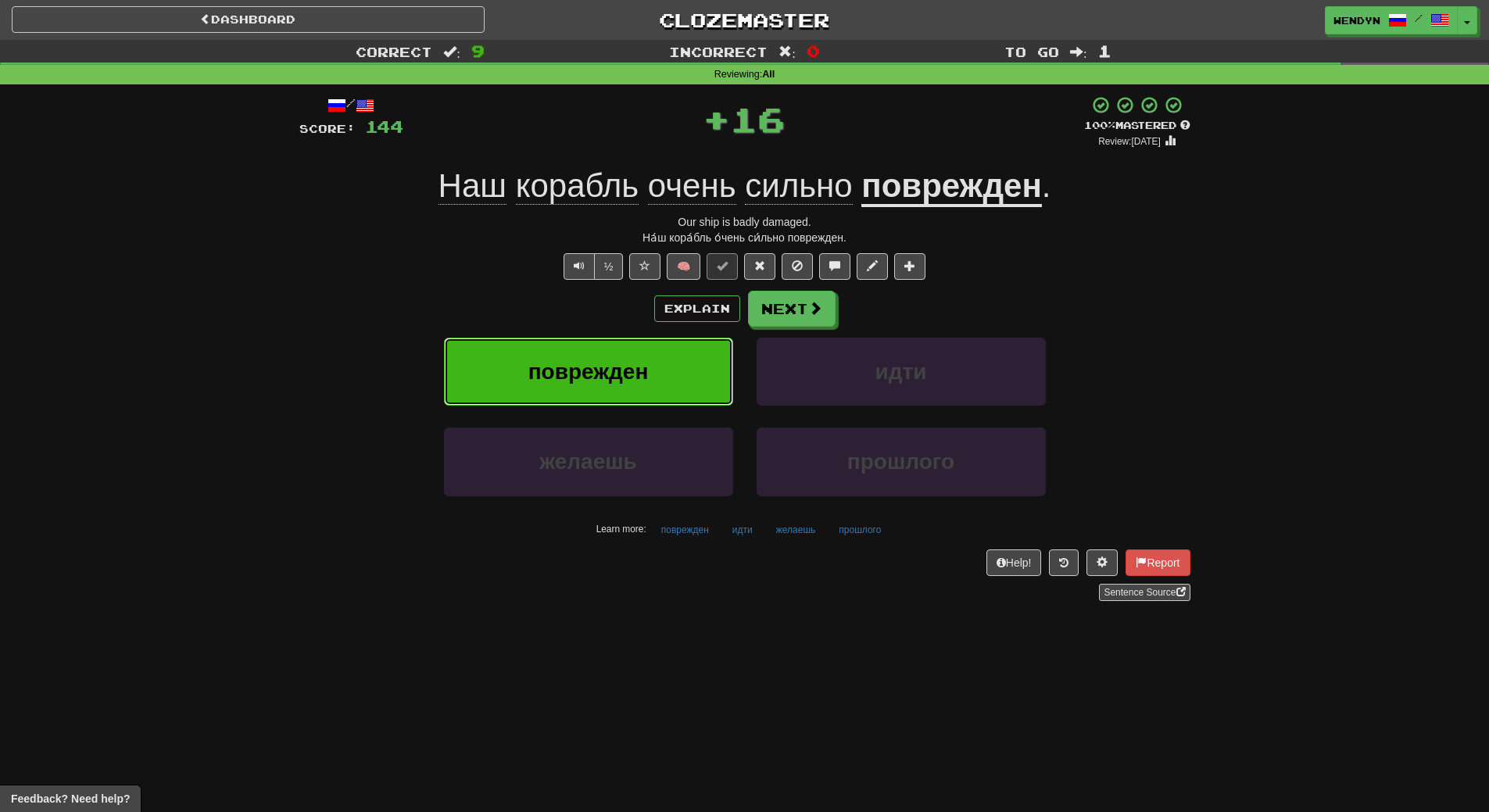
click at [611, 350] on button "поврежден" at bounding box center [588, 371] width 289 height 68
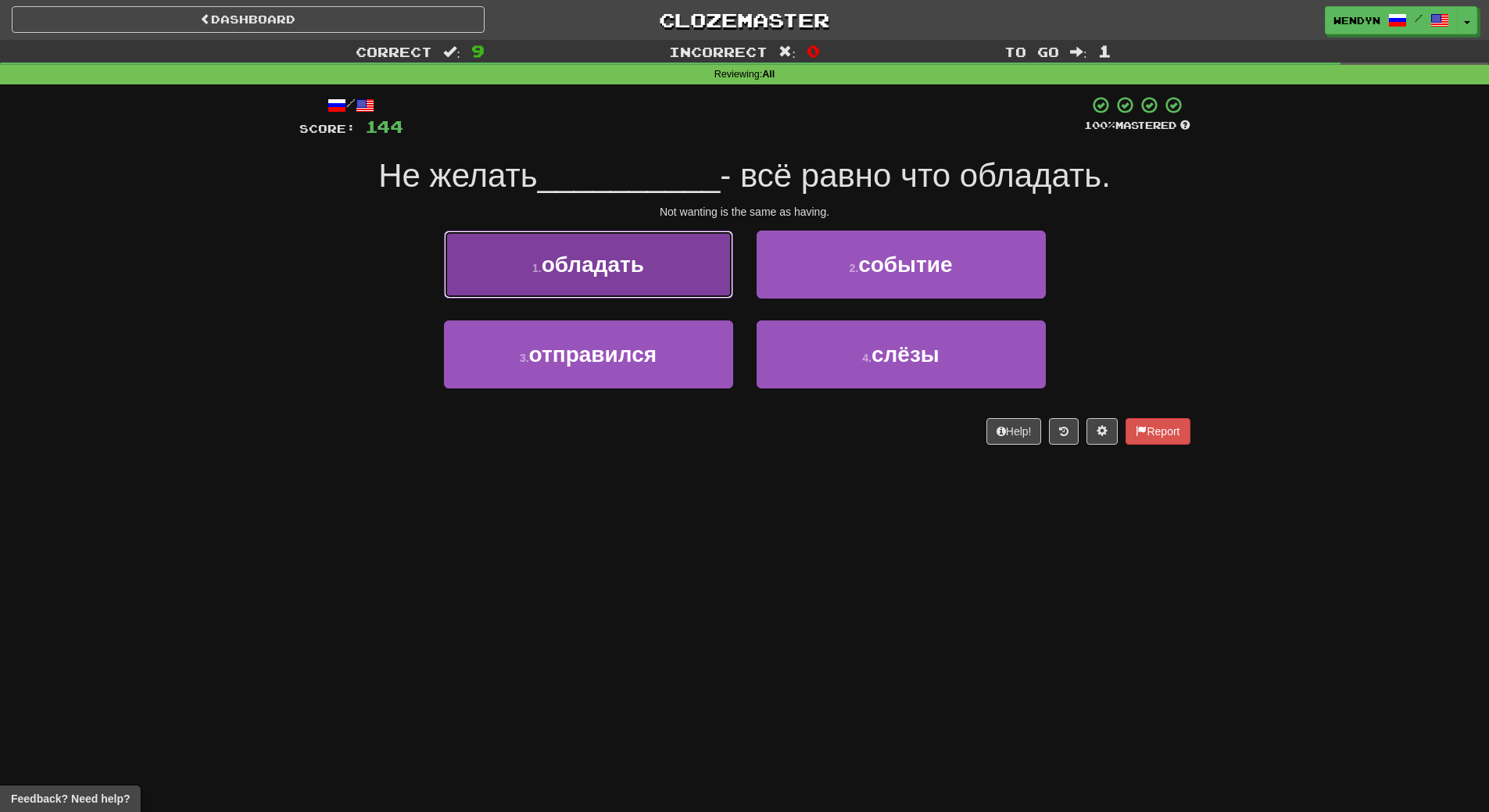
click at [633, 279] on button "1 . обладать" at bounding box center [588, 264] width 289 height 68
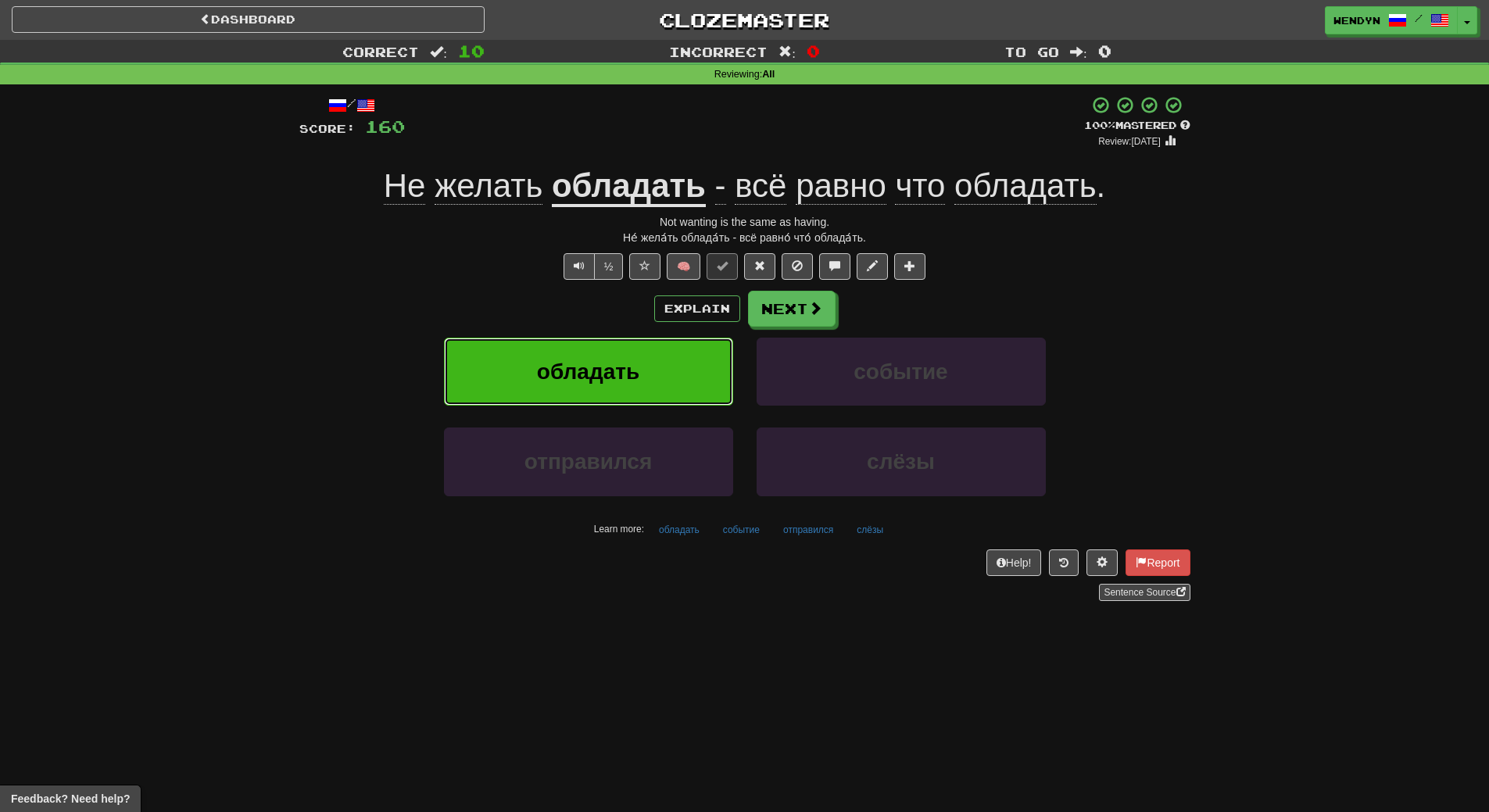
click at [627, 387] on button "обладать" at bounding box center [588, 371] width 289 height 68
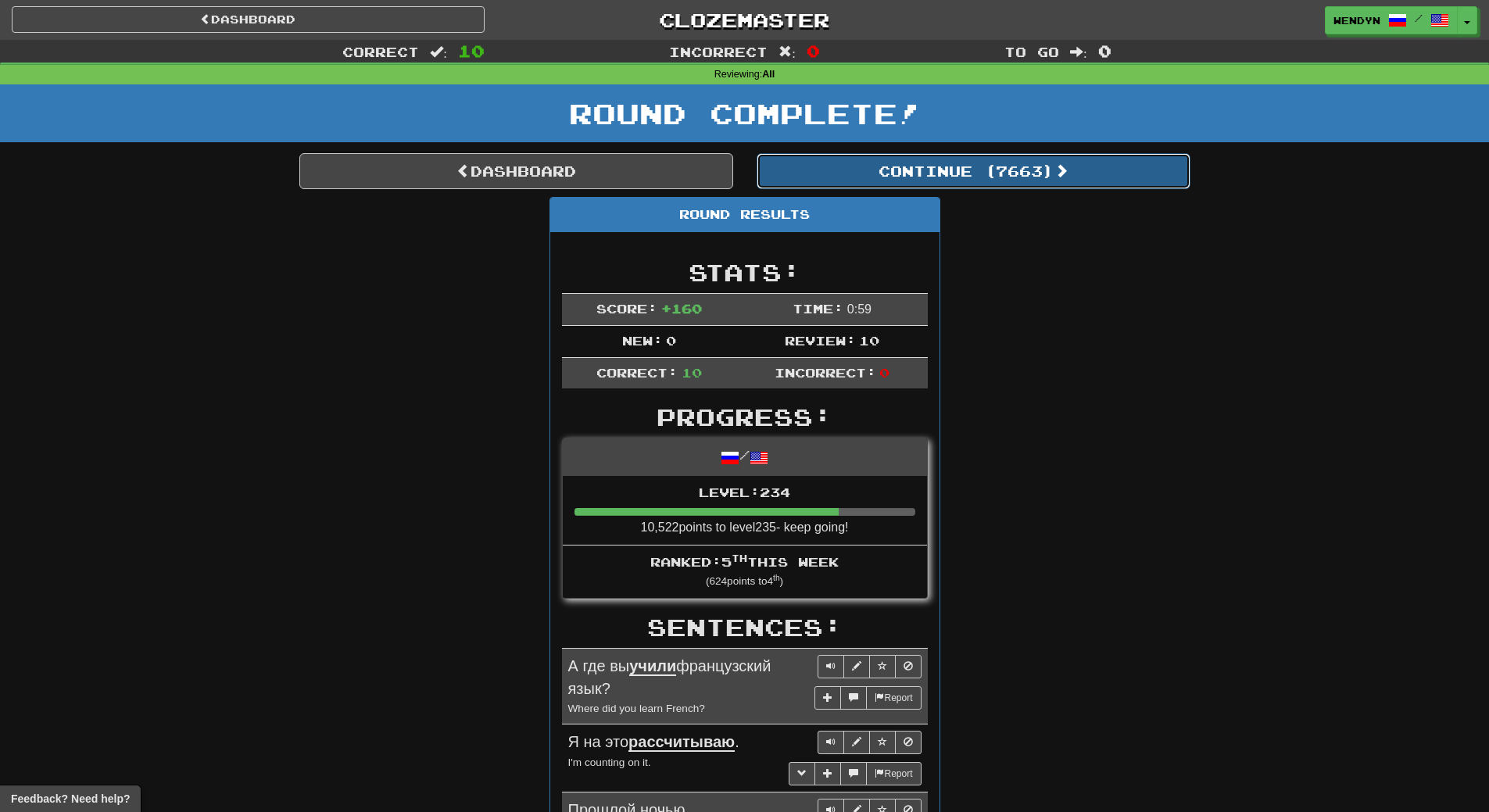
click at [1020, 169] on button "Continue ( 7663 )" at bounding box center [973, 171] width 434 height 36
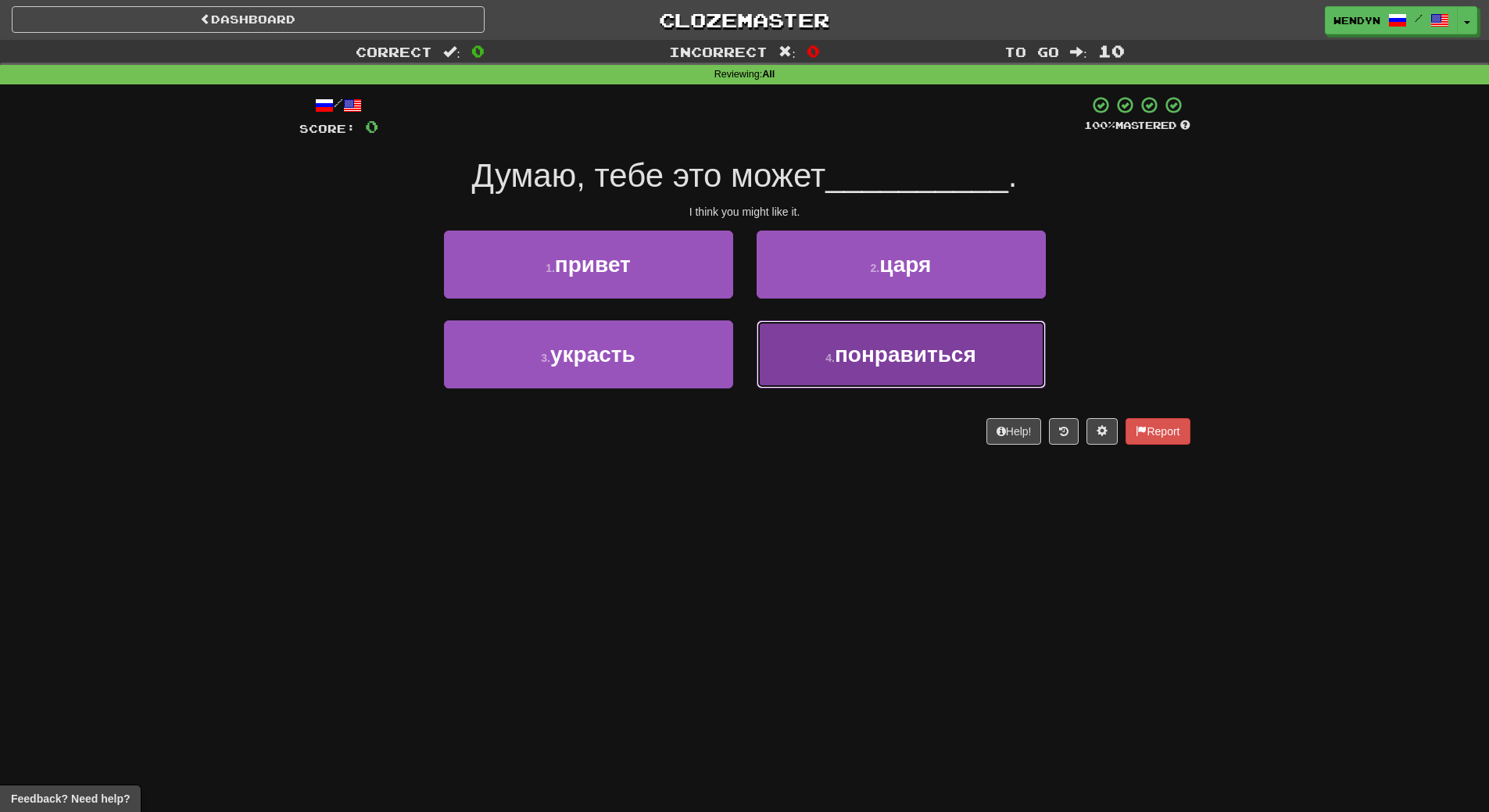
click at [845, 352] on span "понравиться" at bounding box center [905, 354] width 141 height 24
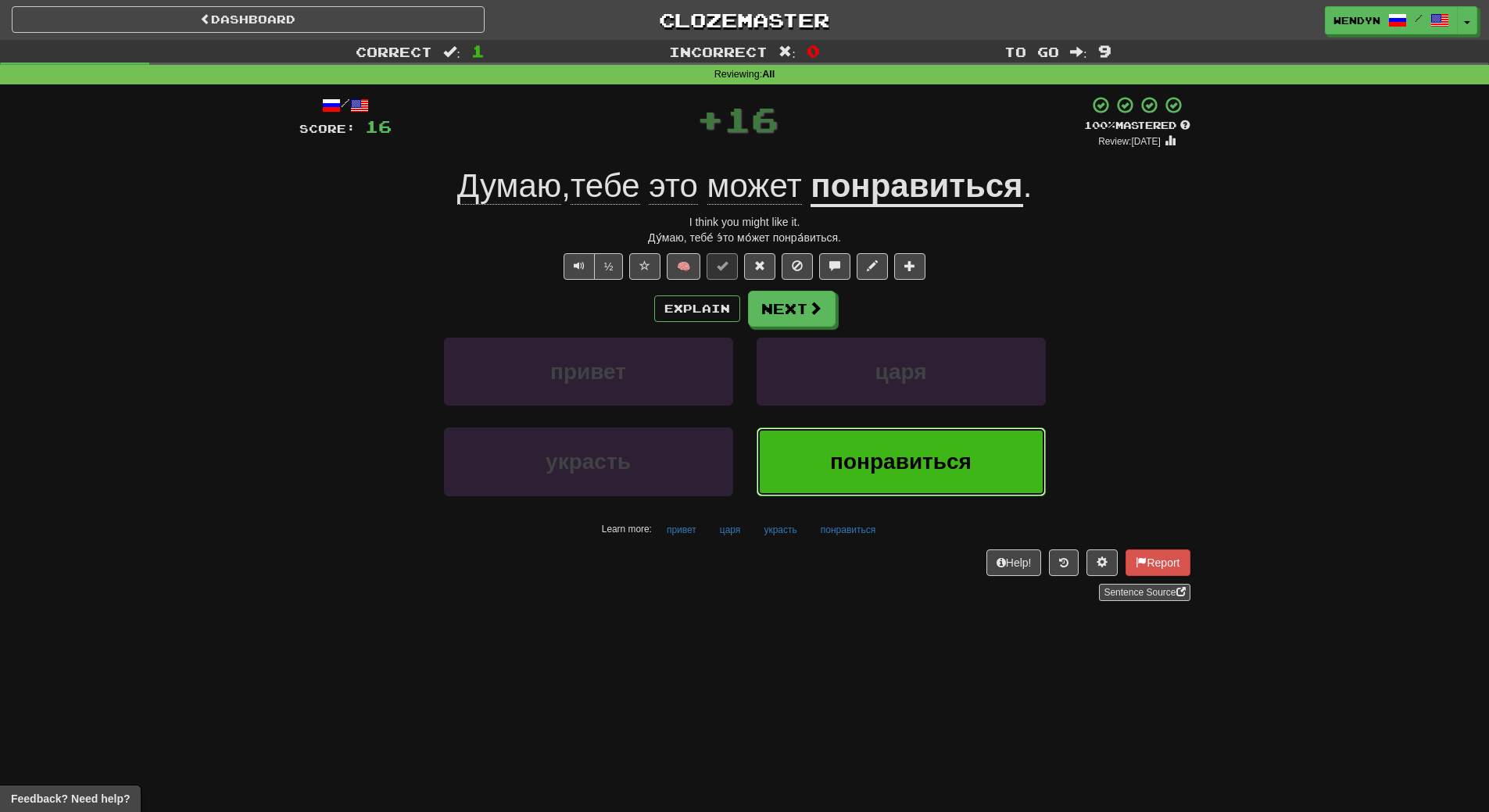
click at [876, 459] on span "понравиться" at bounding box center [900, 462] width 141 height 24
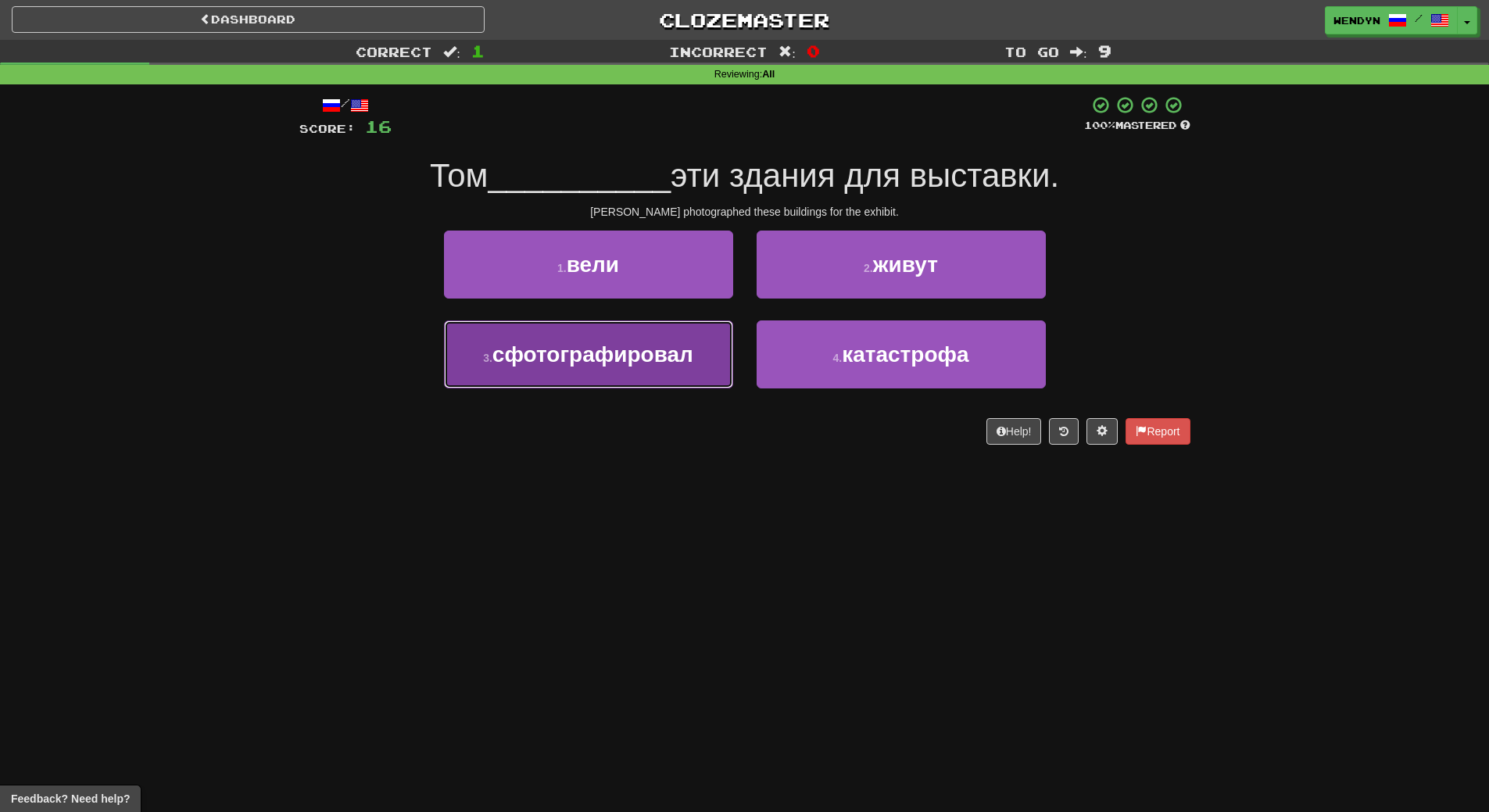
click at [615, 375] on button "3 . сфотографировал" at bounding box center [588, 354] width 289 height 68
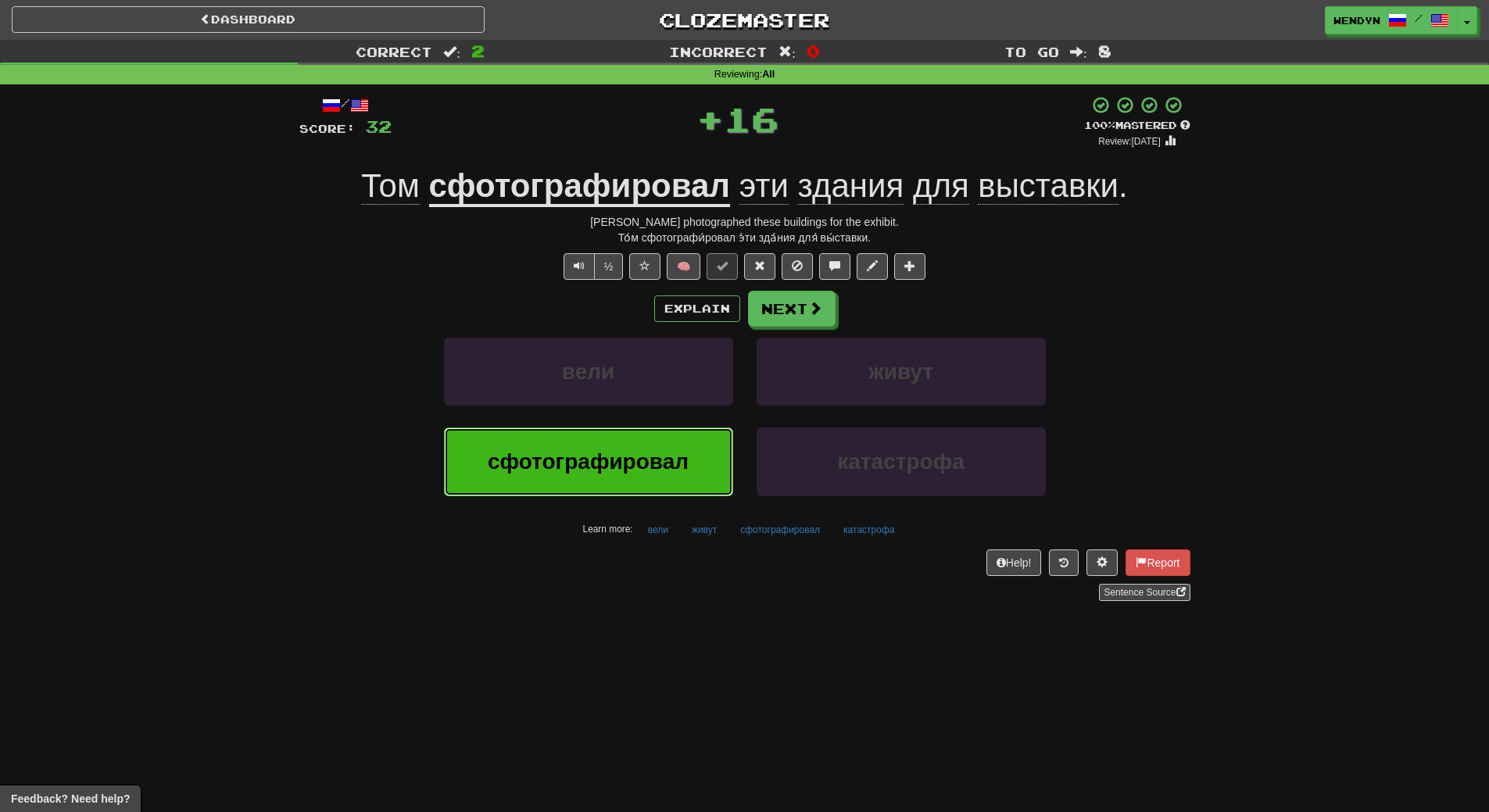
click at [626, 441] on button "сфотографировал" at bounding box center [588, 461] width 289 height 68
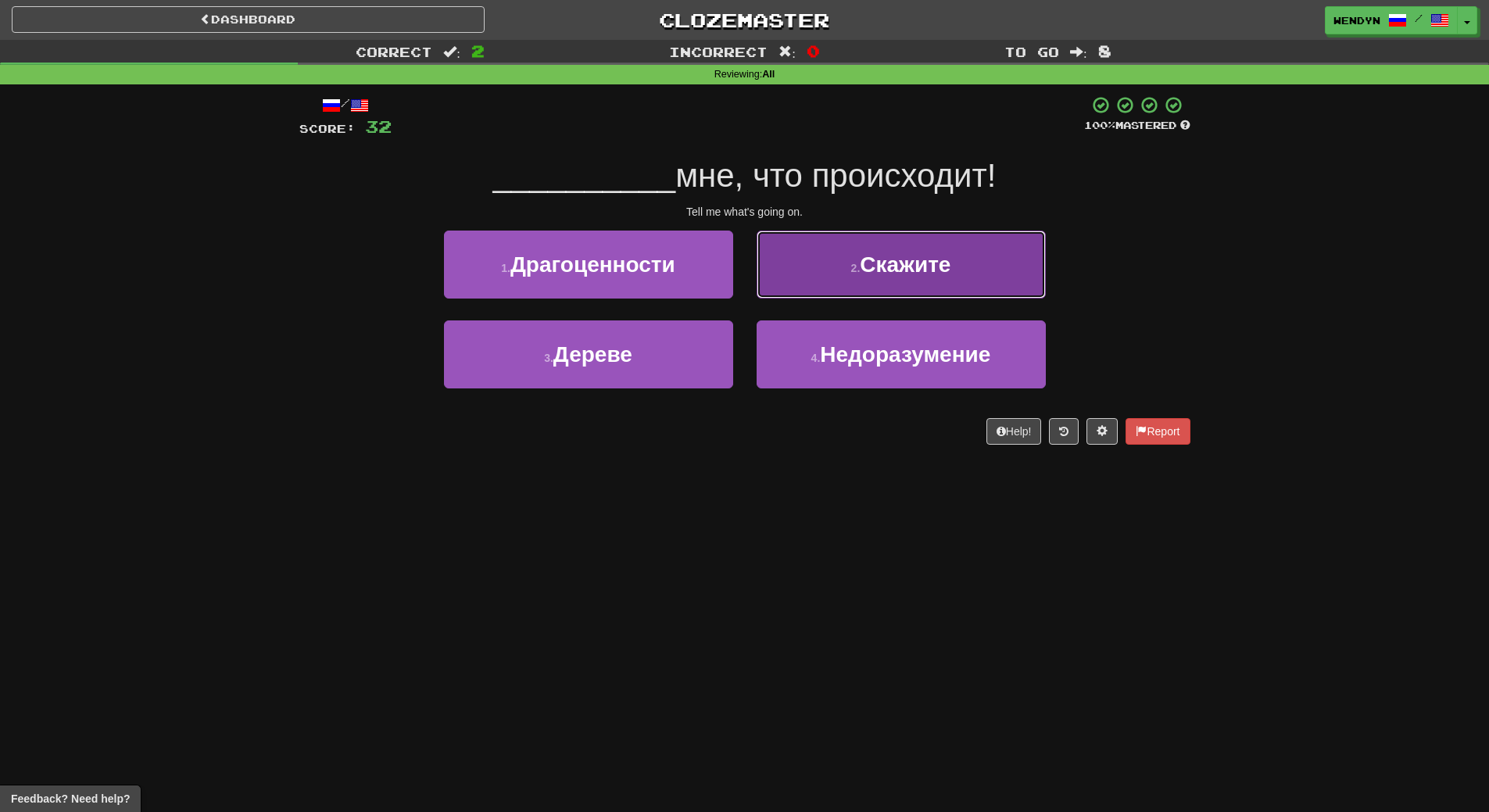
click at [1021, 255] on button "2 . Скажите" at bounding box center [900, 264] width 289 height 68
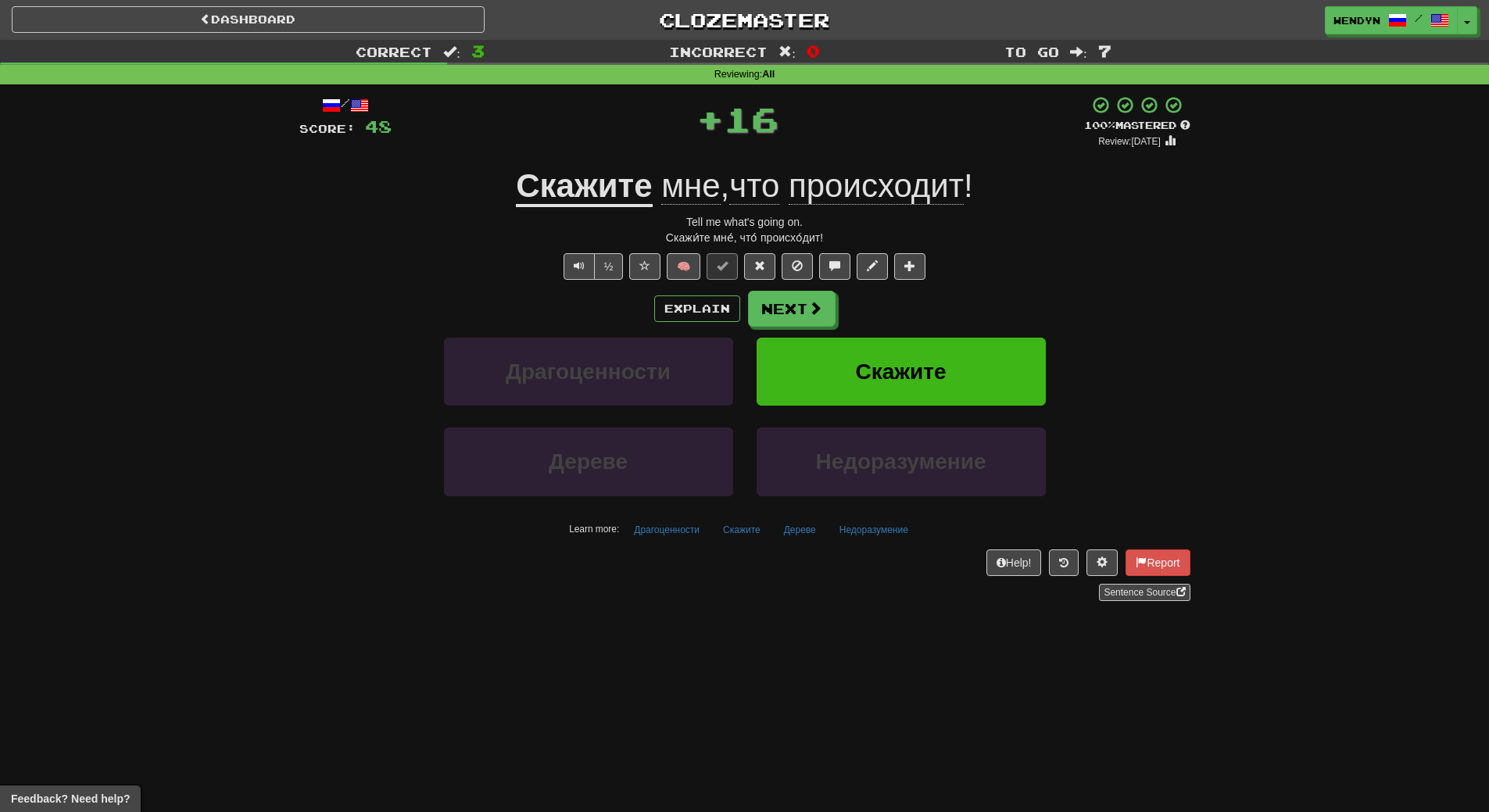
click at [1021, 255] on div "½ 🧠" at bounding box center [744, 266] width 891 height 26
click at [933, 370] on span "Скажите" at bounding box center [900, 372] width 91 height 24
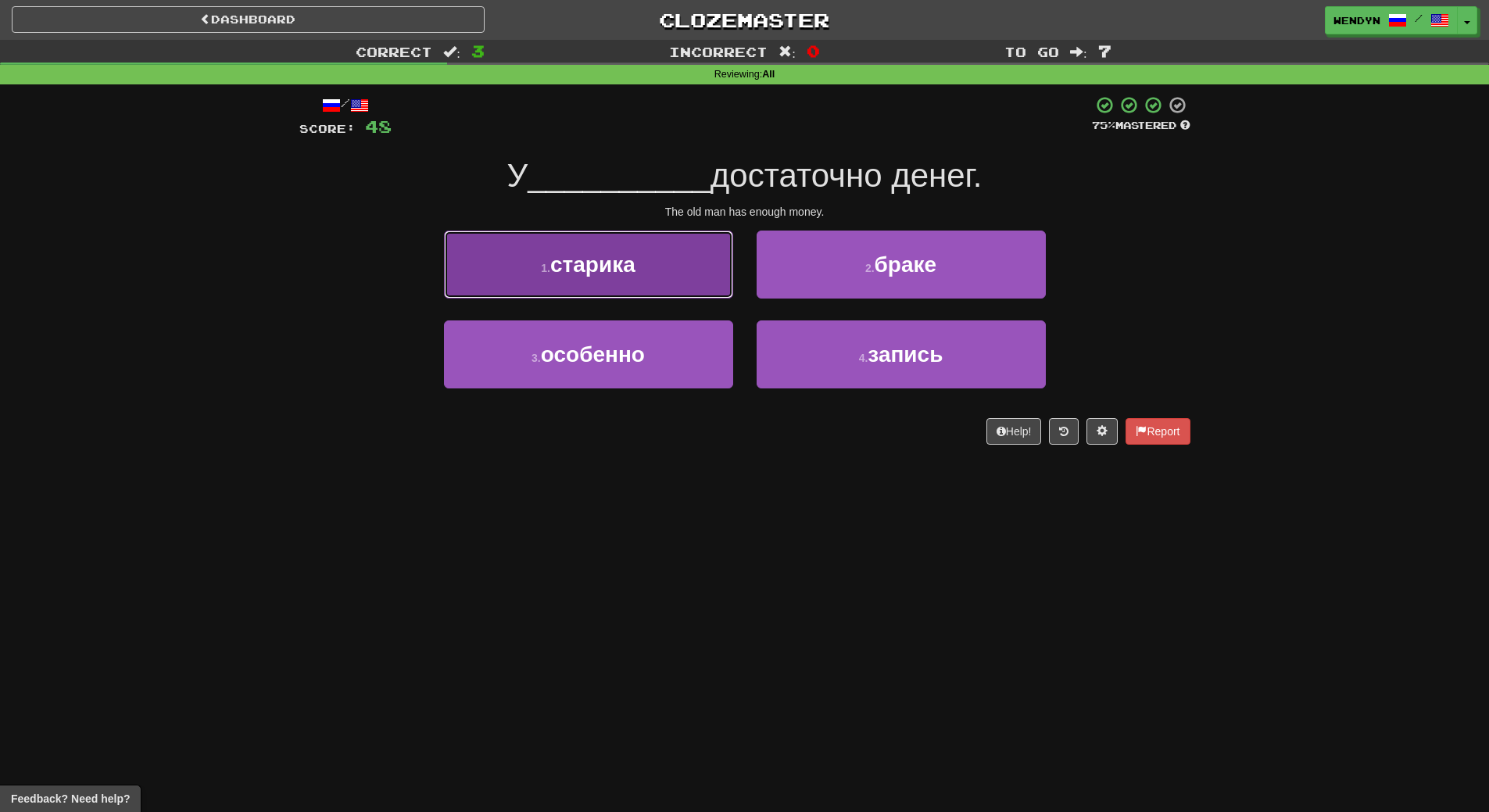
click at [633, 278] on button "1 . старика" at bounding box center [588, 264] width 289 height 68
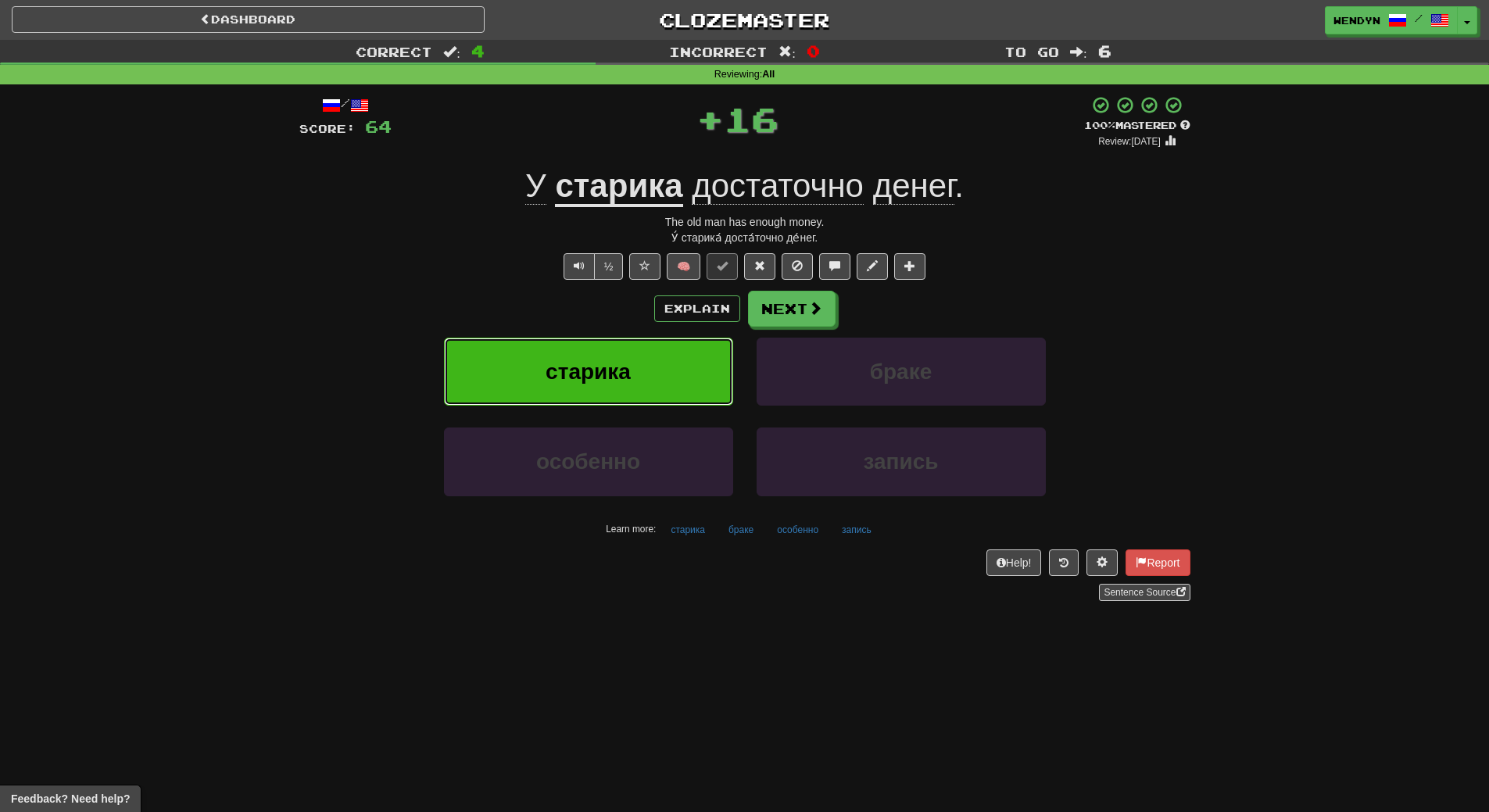
click at [631, 357] on button "старика" at bounding box center [588, 371] width 289 height 68
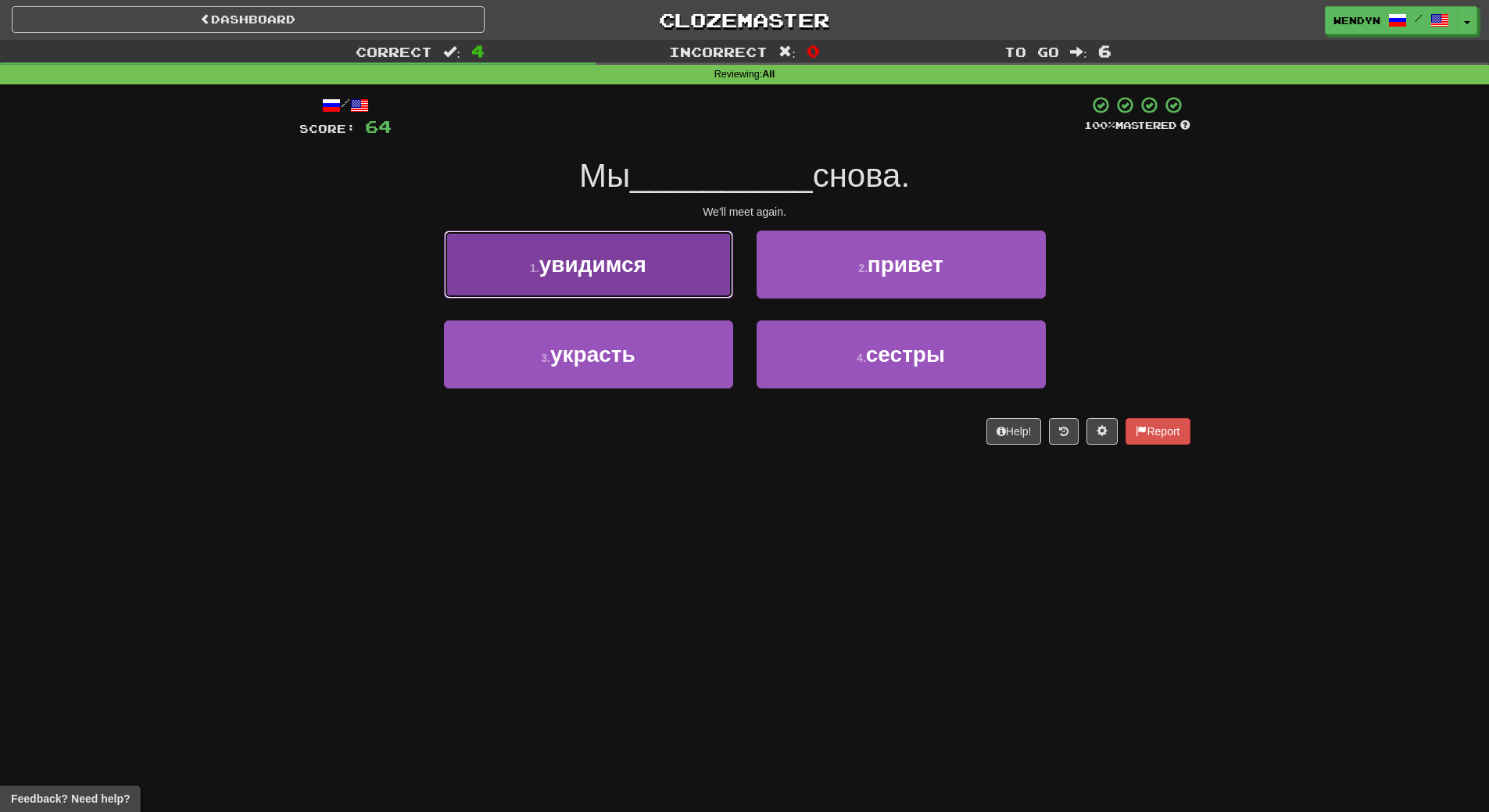
click at [617, 272] on span "увидимся" at bounding box center [593, 264] width 107 height 24
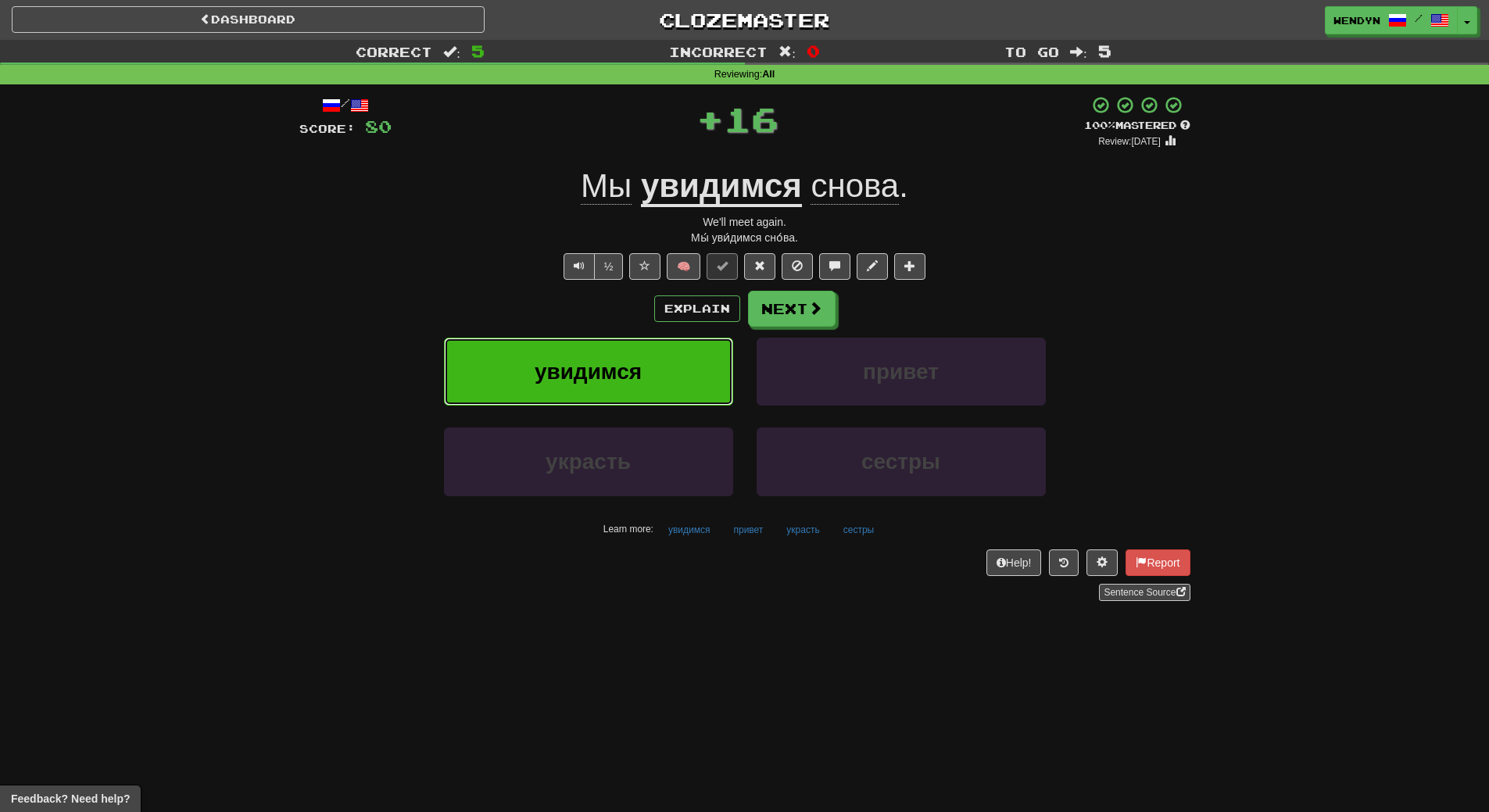
click at [614, 363] on span "увидимся" at bounding box center [588, 372] width 107 height 24
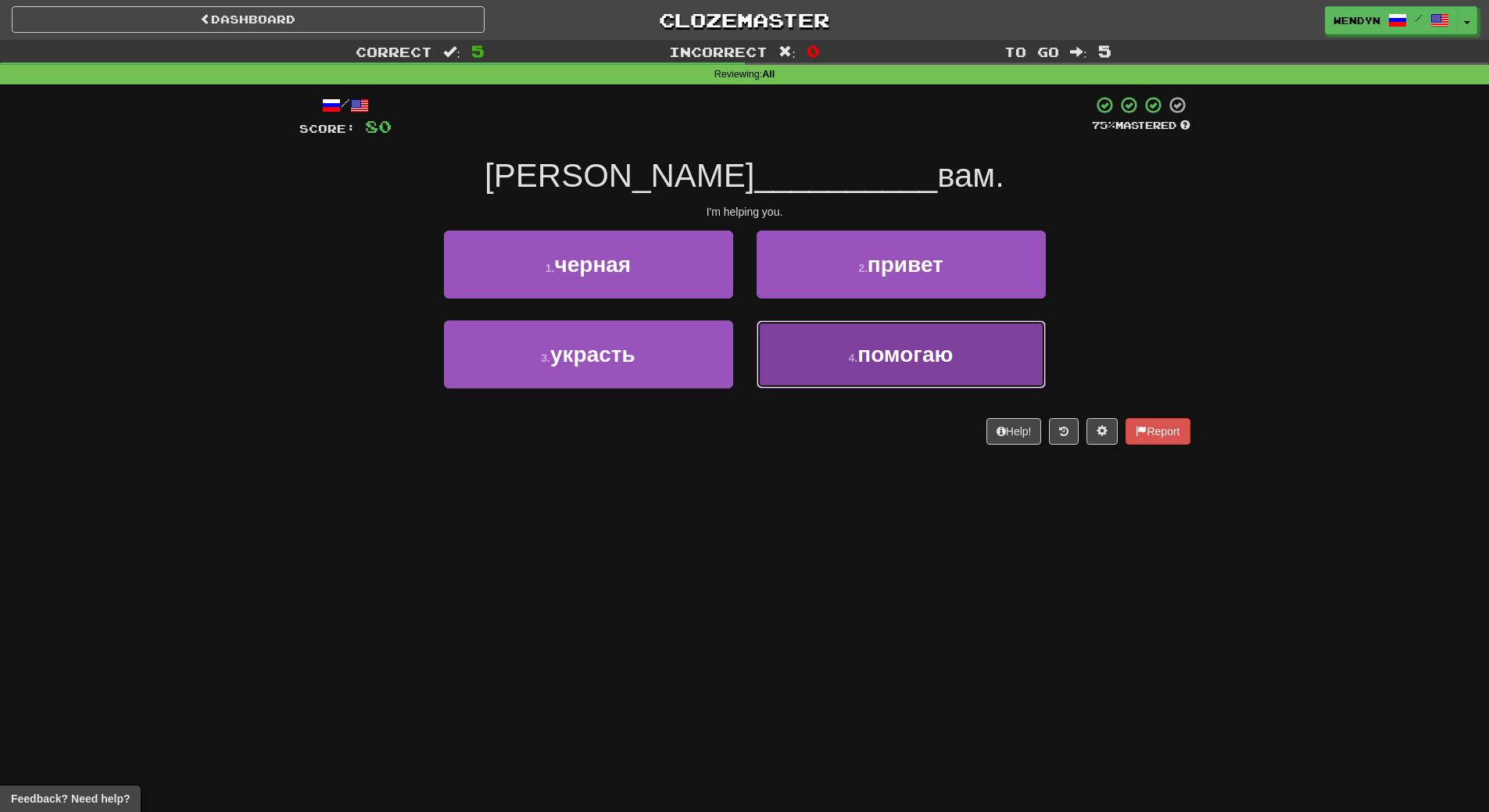
click at [902, 374] on button "4 . помогаю" at bounding box center [900, 354] width 289 height 68
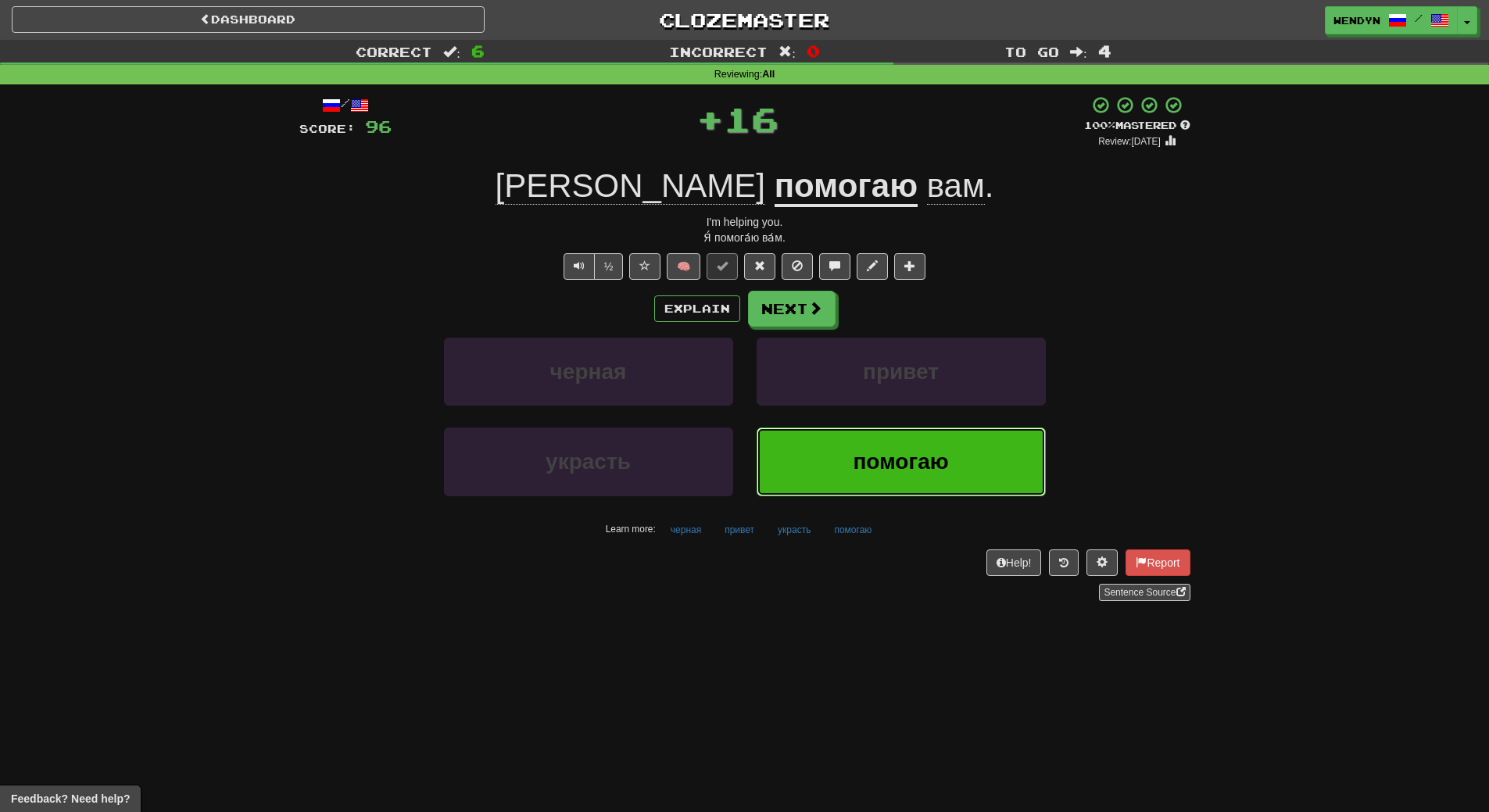
click at [915, 470] on span "помогаю" at bounding box center [900, 462] width 95 height 24
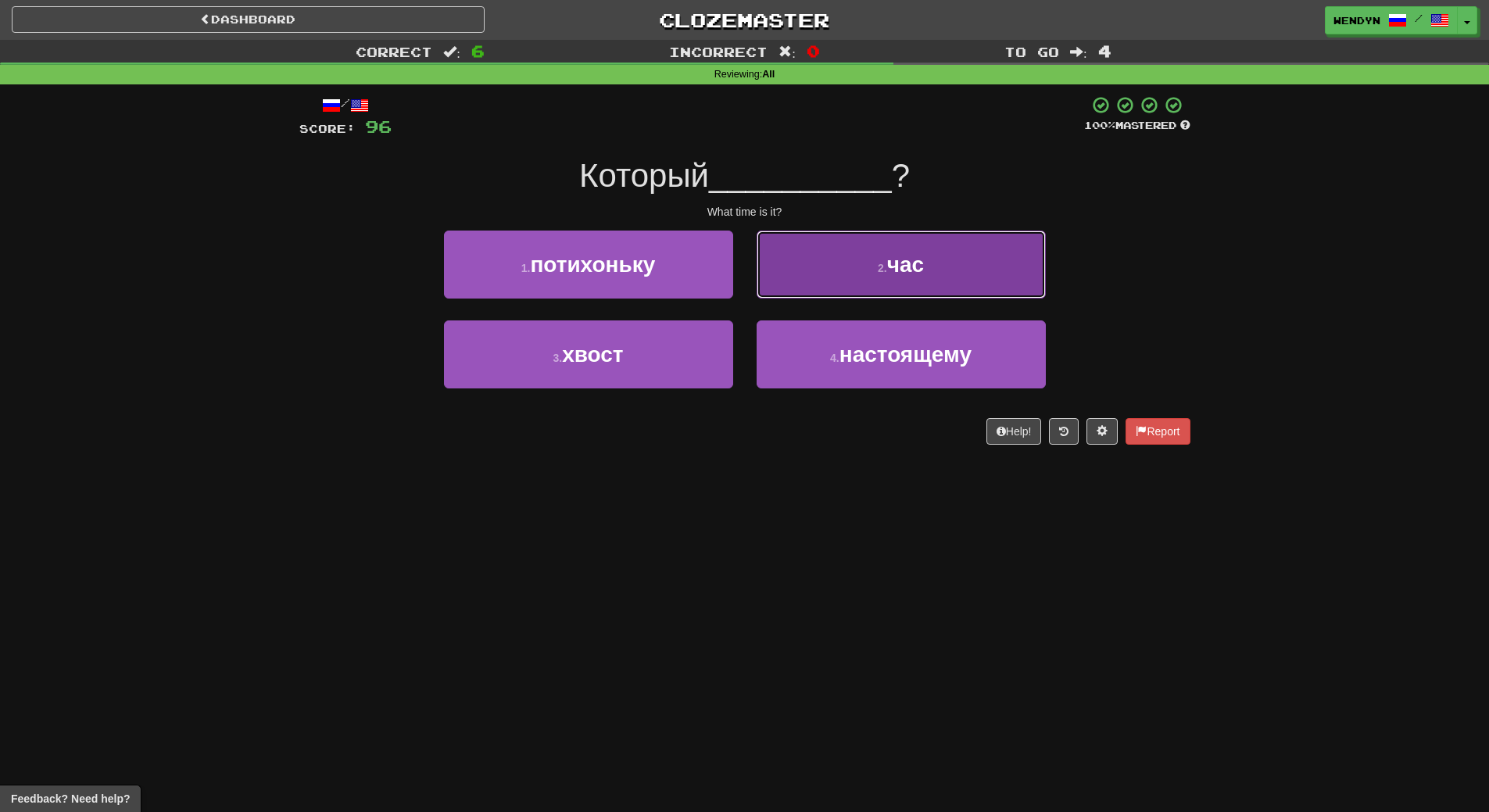
click at [897, 287] on button "2 . час" at bounding box center [900, 264] width 289 height 68
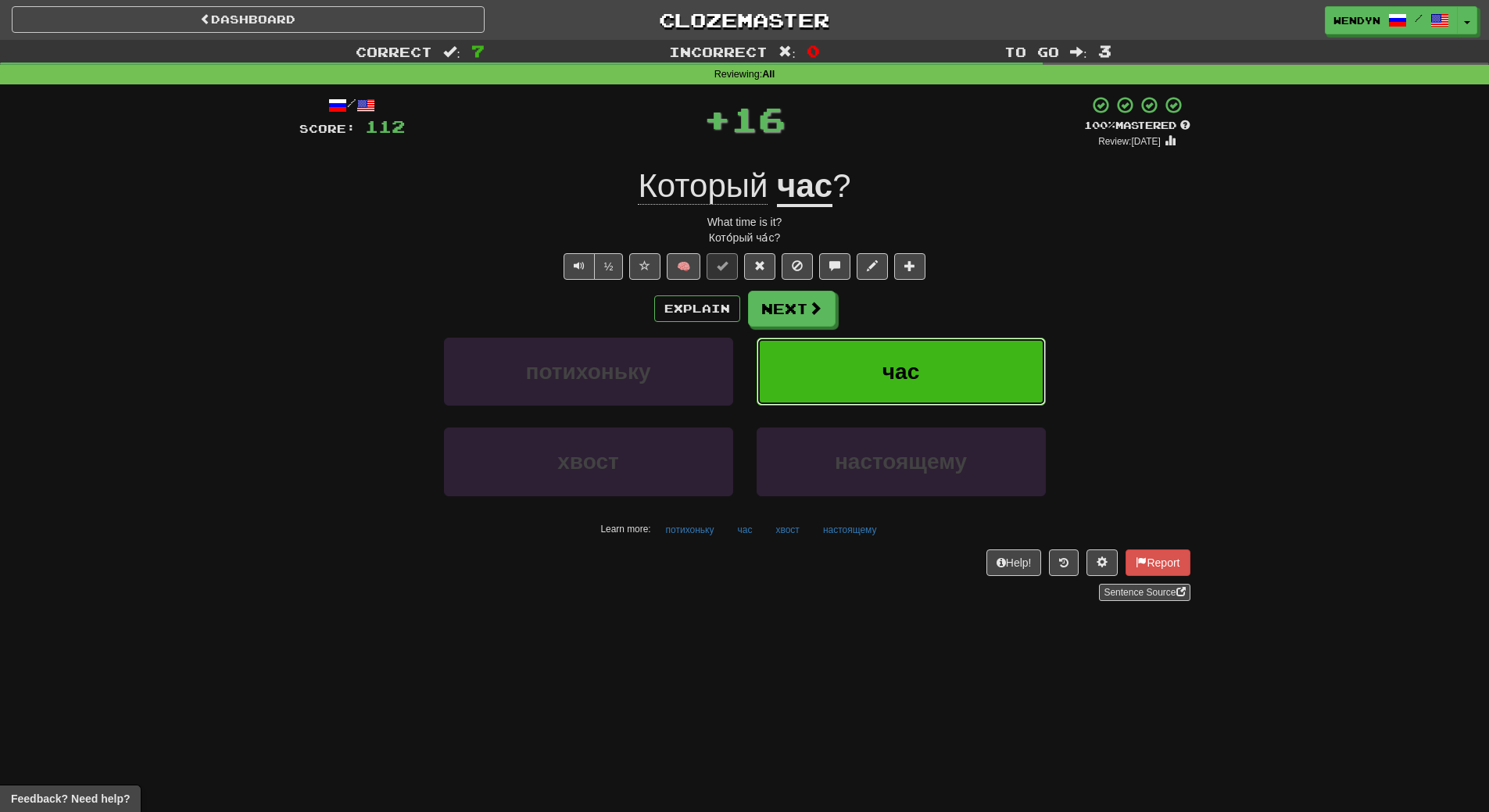
click at [898, 385] on button "час" at bounding box center [900, 371] width 289 height 68
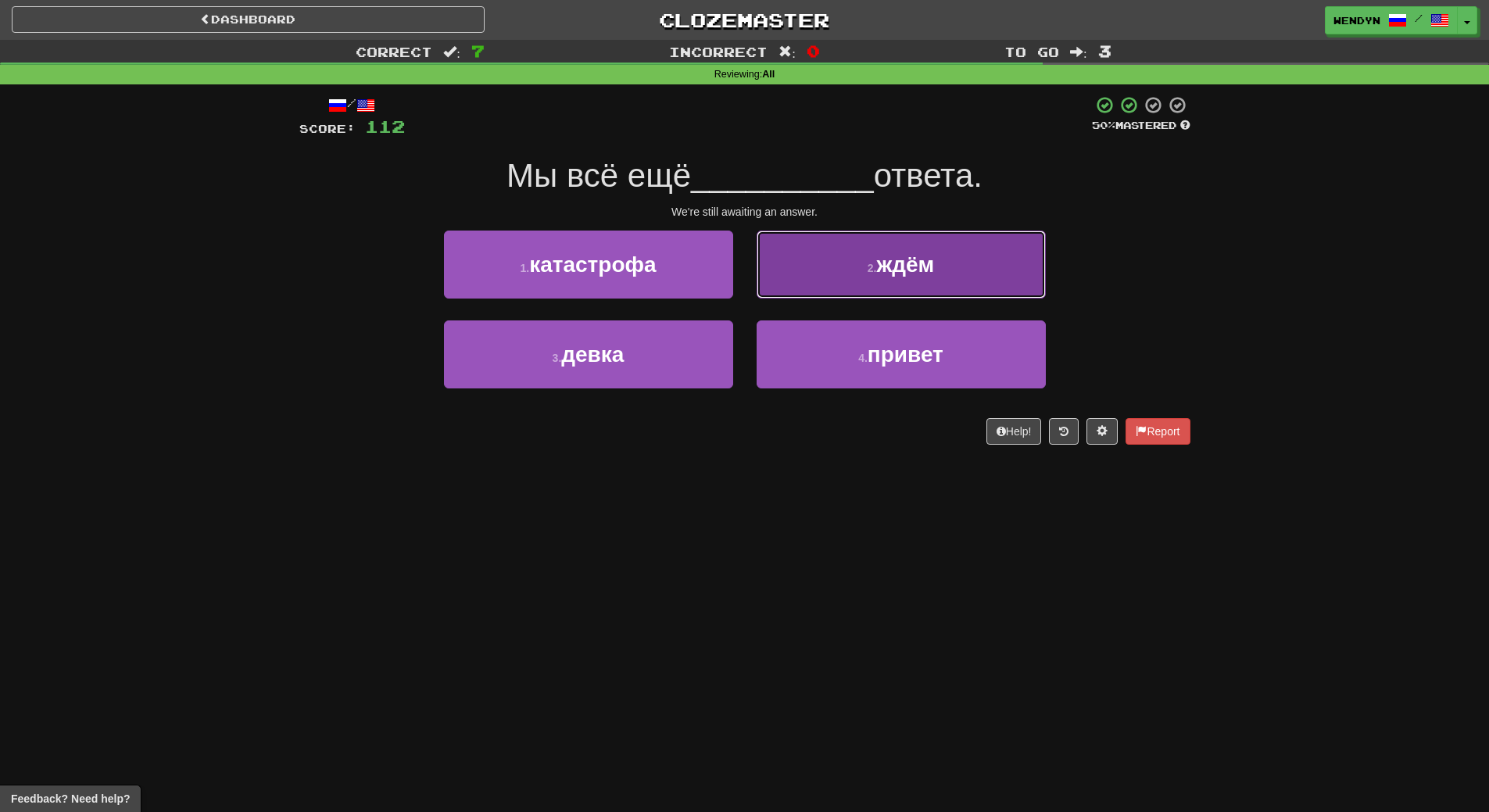
click at [914, 282] on button "2 . ждём" at bounding box center [900, 264] width 289 height 68
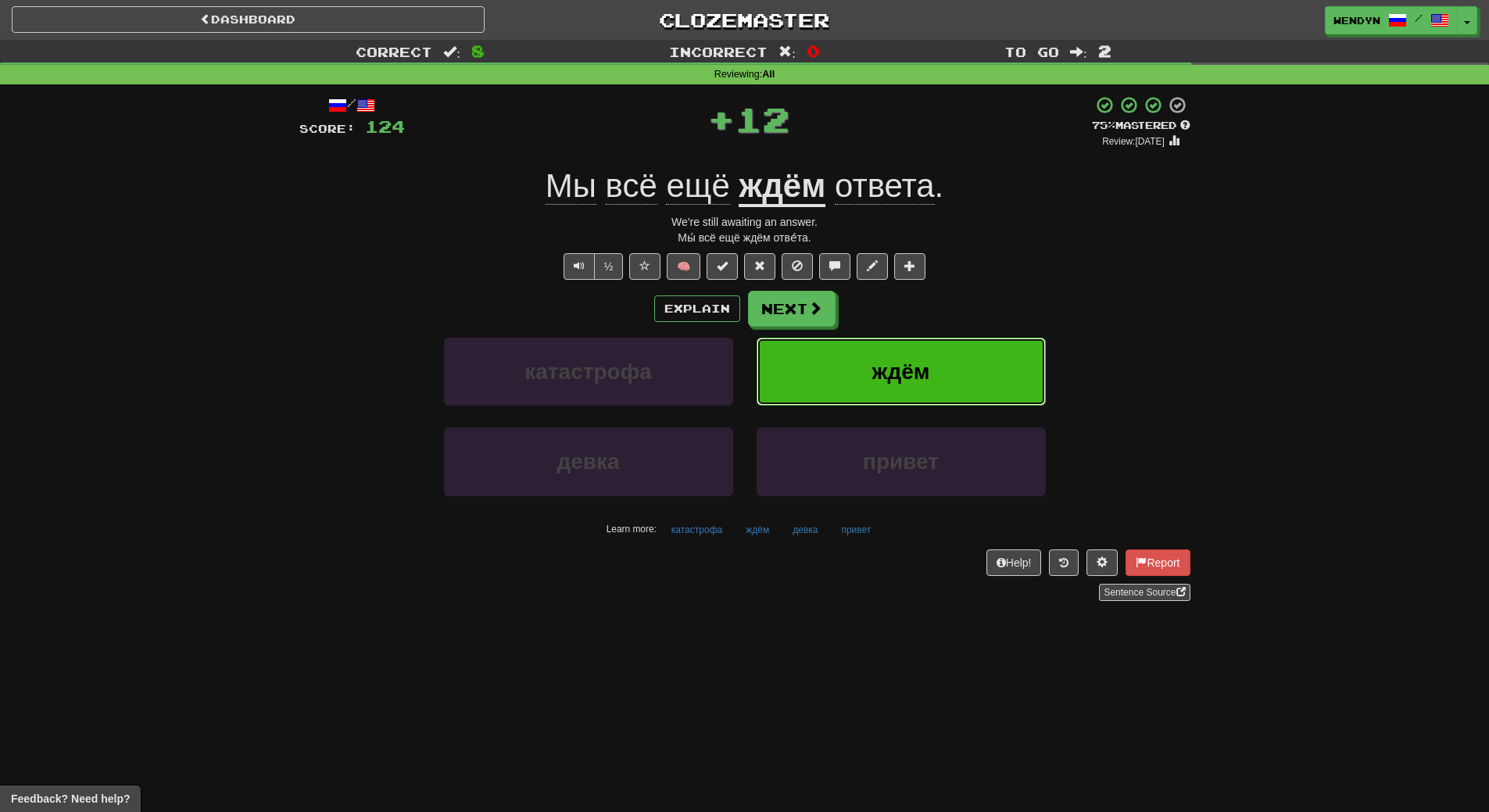
click at [920, 376] on span "ждём" at bounding box center [901, 372] width 58 height 24
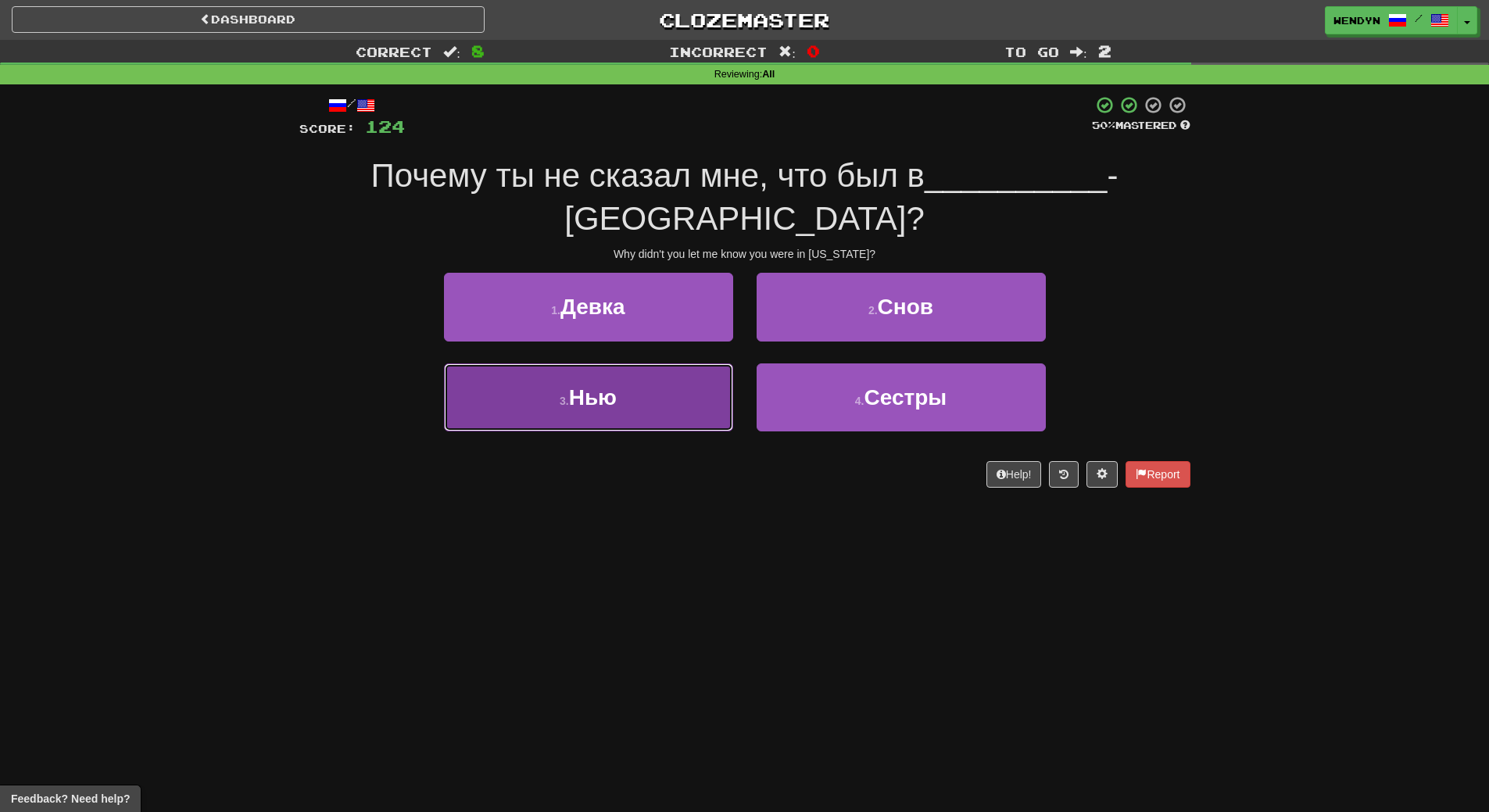
click at [655, 368] on button "3 . Нью" at bounding box center [588, 397] width 289 height 68
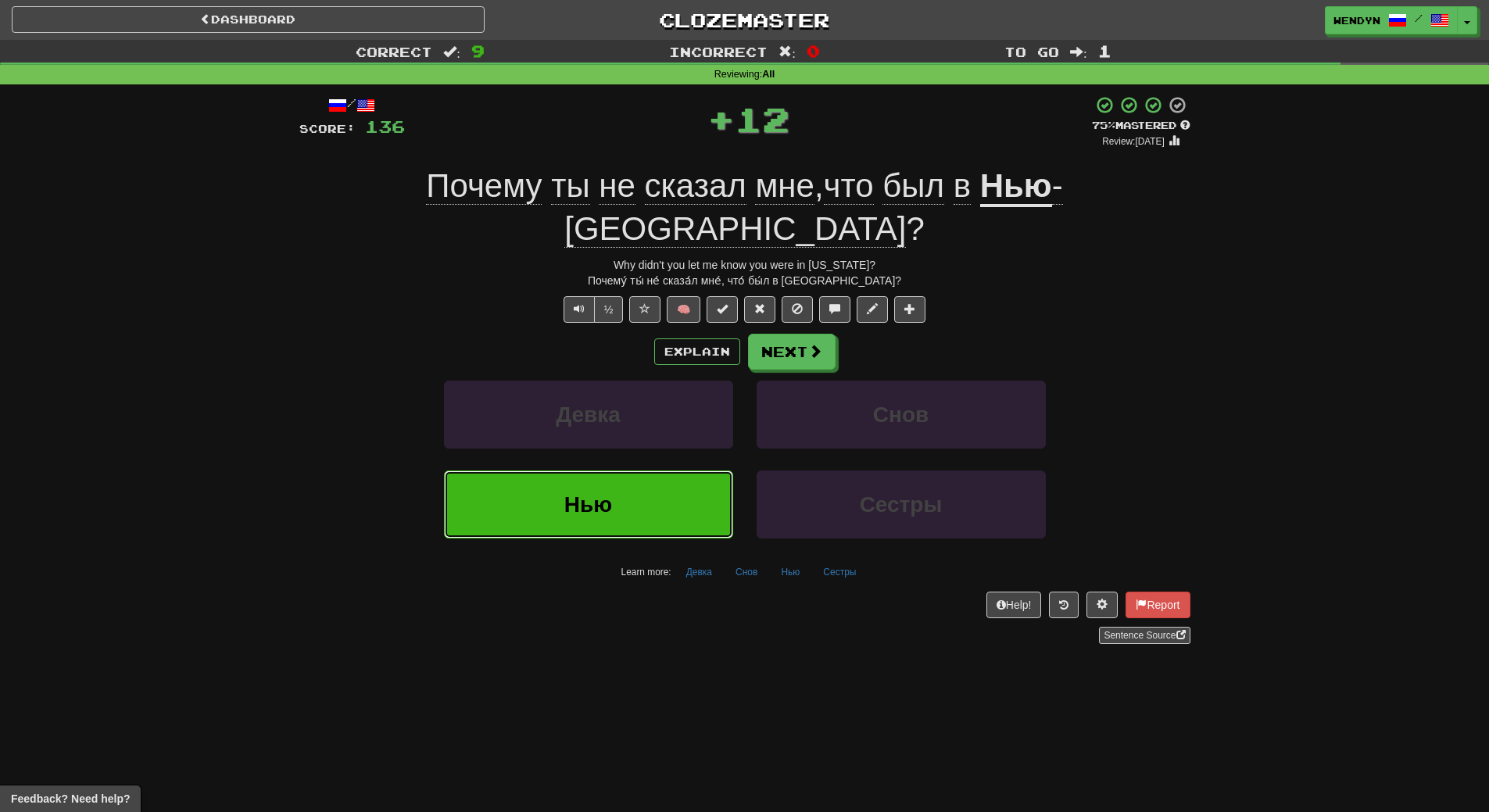
click at [644, 470] on button "Нью" at bounding box center [588, 504] width 289 height 68
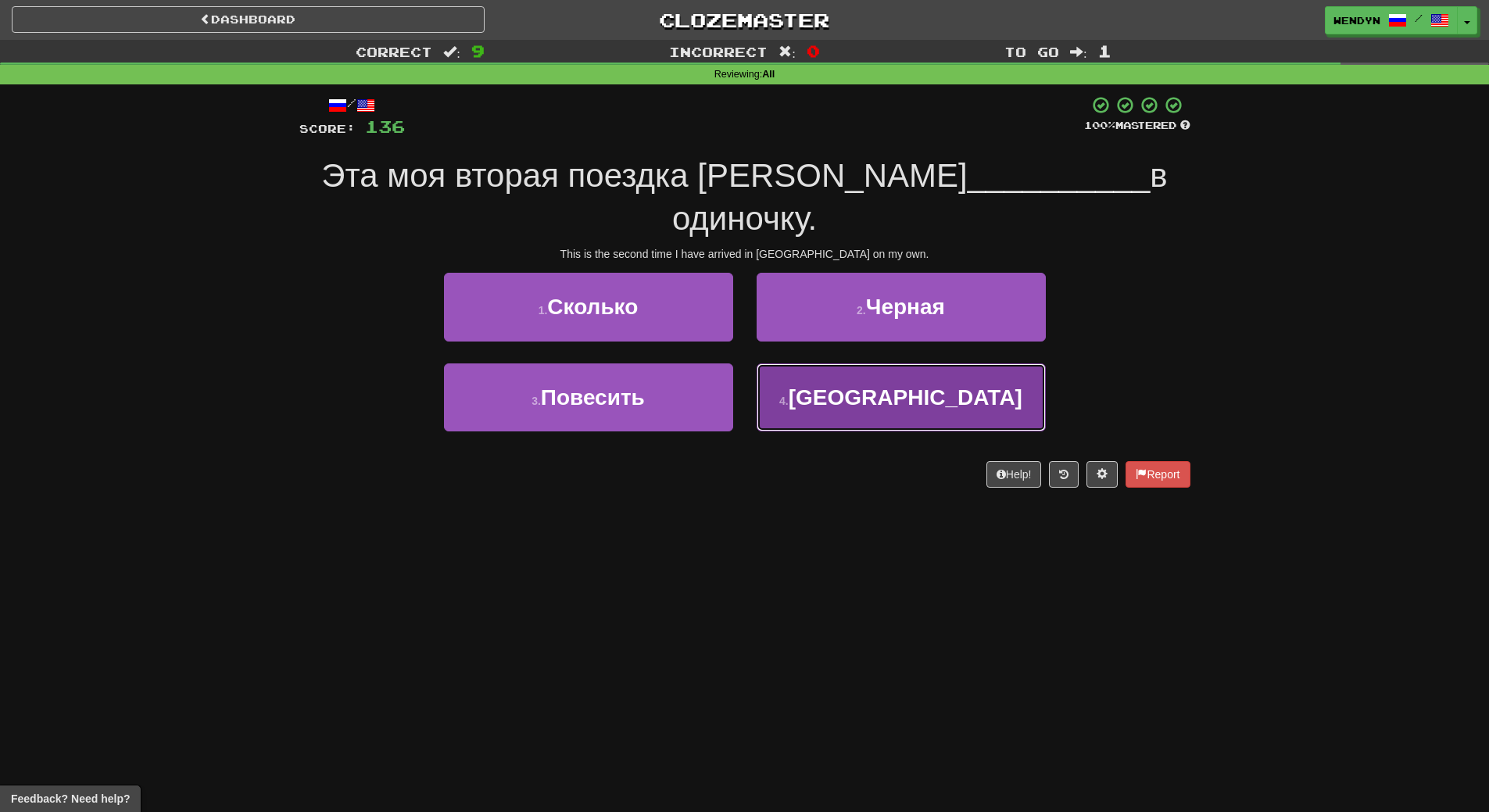
click at [919, 385] on span "Китай" at bounding box center [906, 397] width 234 height 24
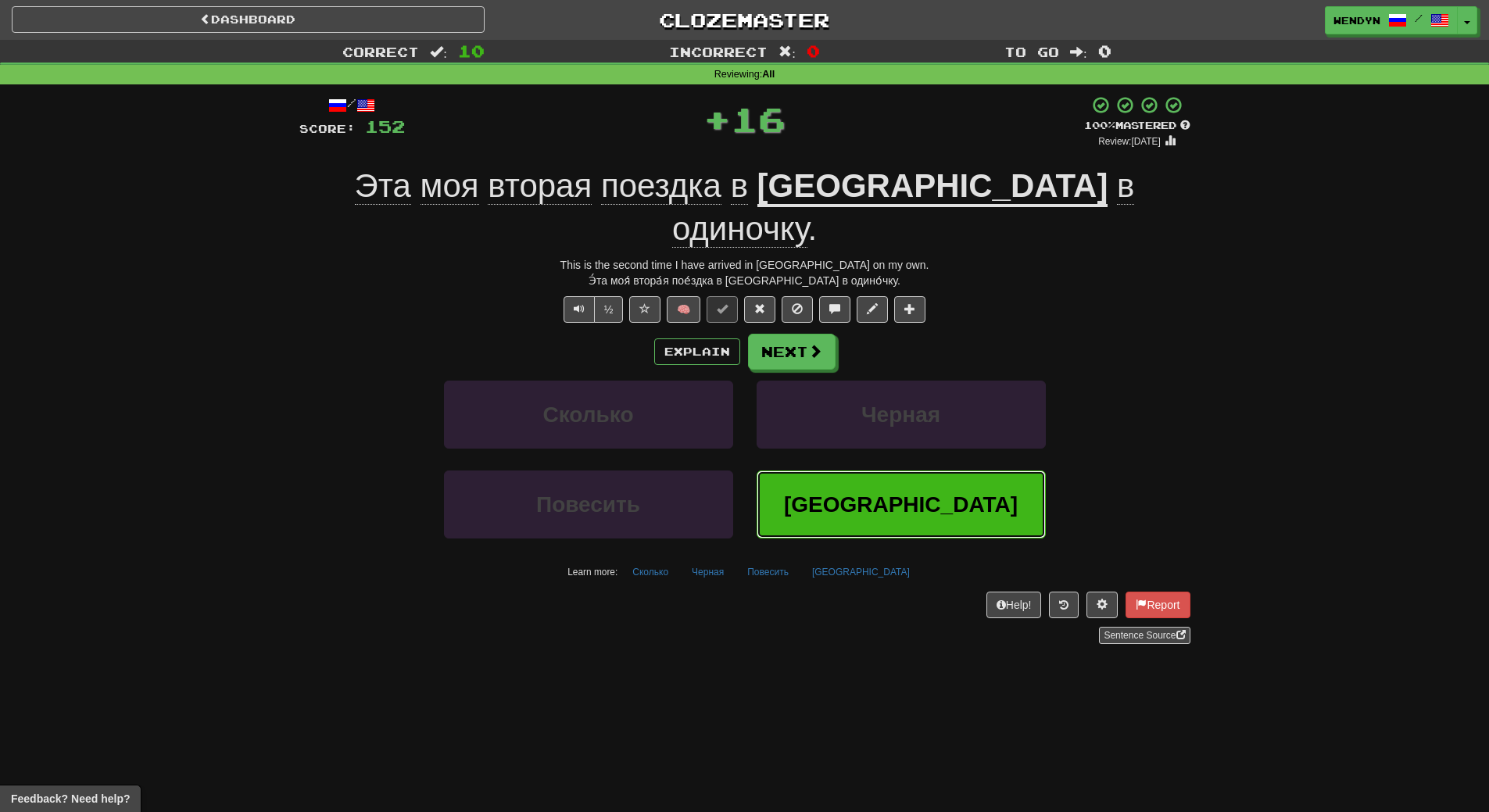
click at [922, 470] on button "Китай" at bounding box center [900, 504] width 289 height 68
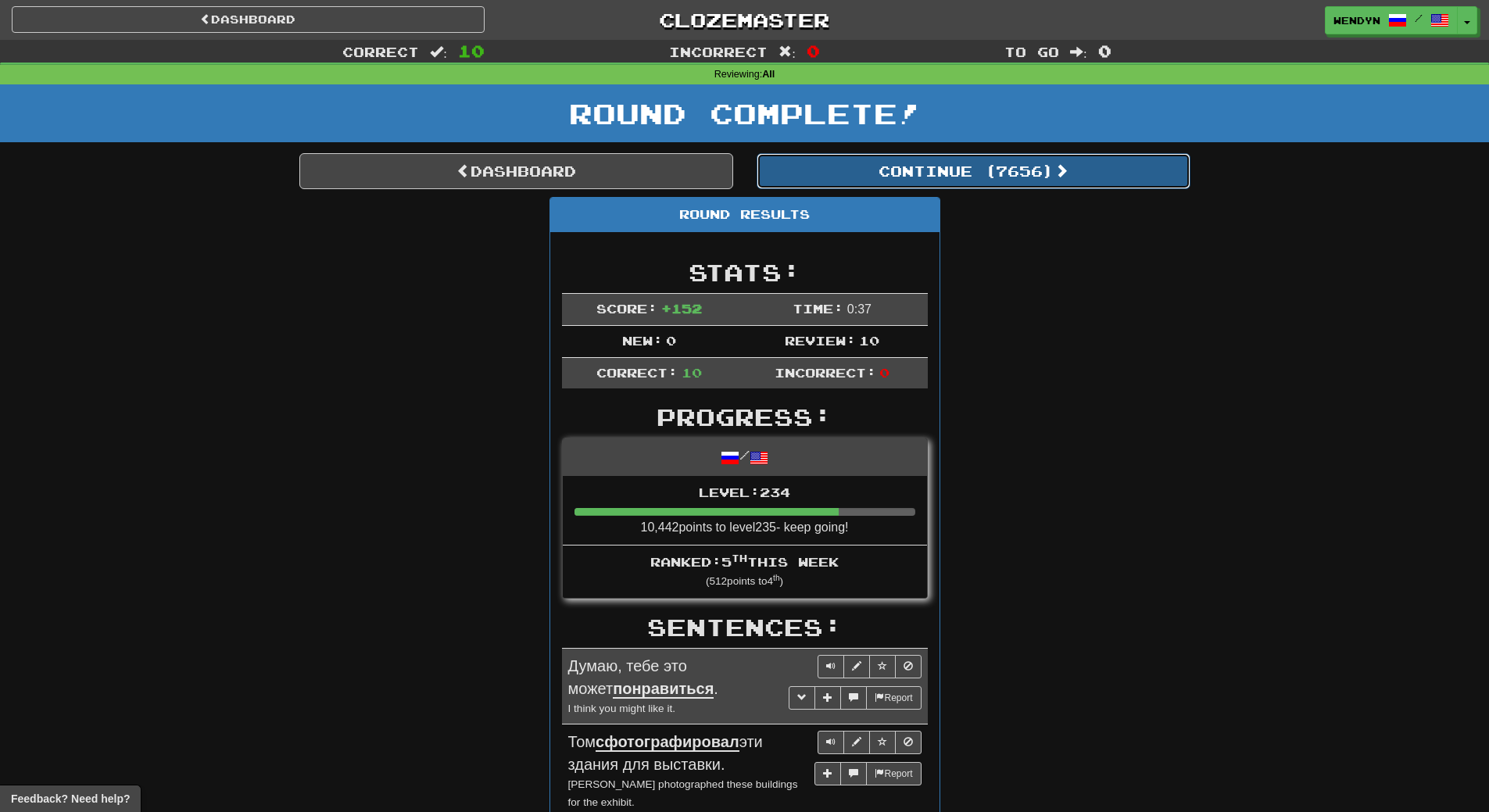
click at [967, 176] on button "Continue ( 7656 )" at bounding box center [973, 171] width 434 height 36
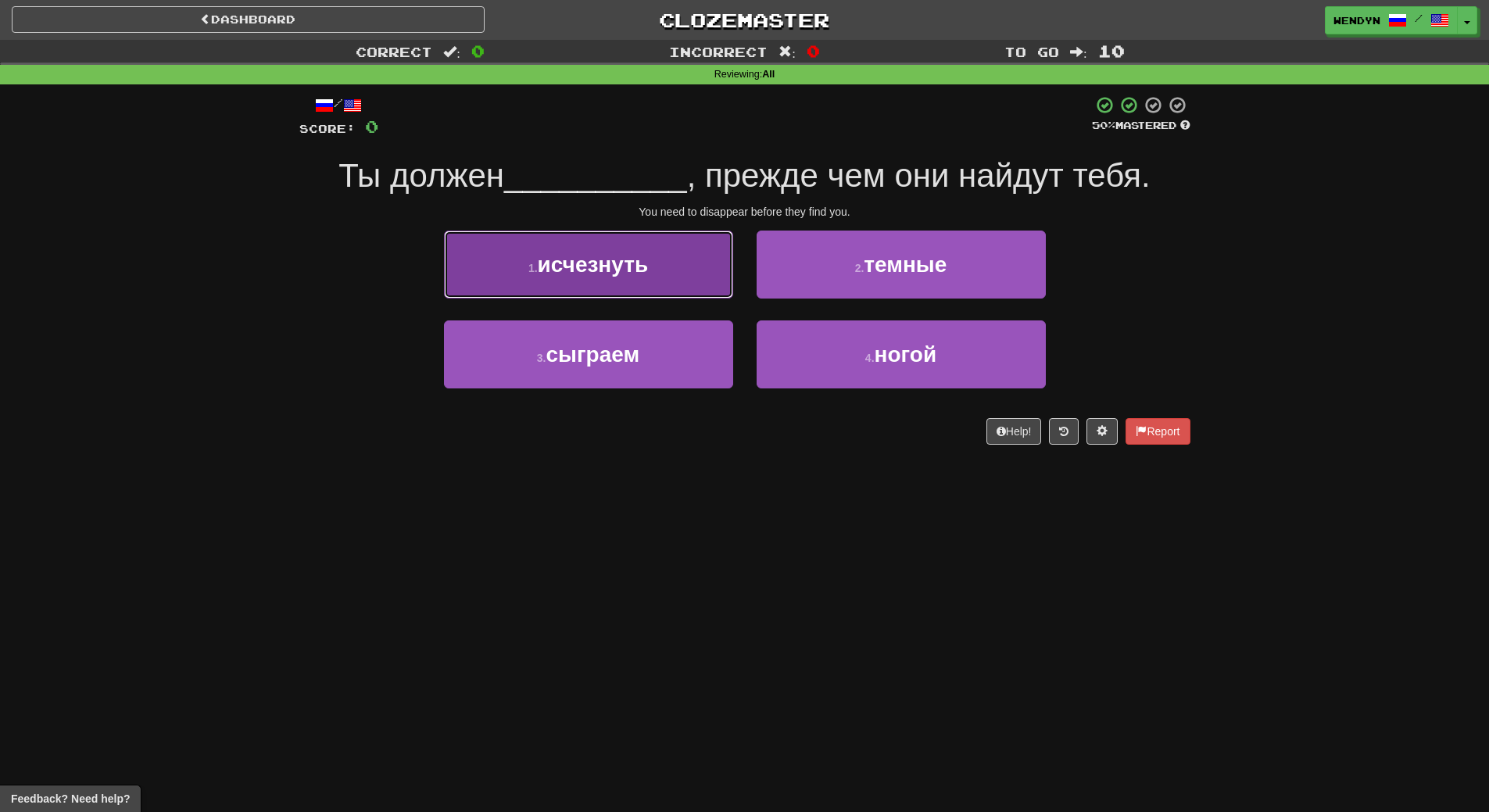
click at [622, 274] on span "исчезнуть" at bounding box center [593, 264] width 111 height 24
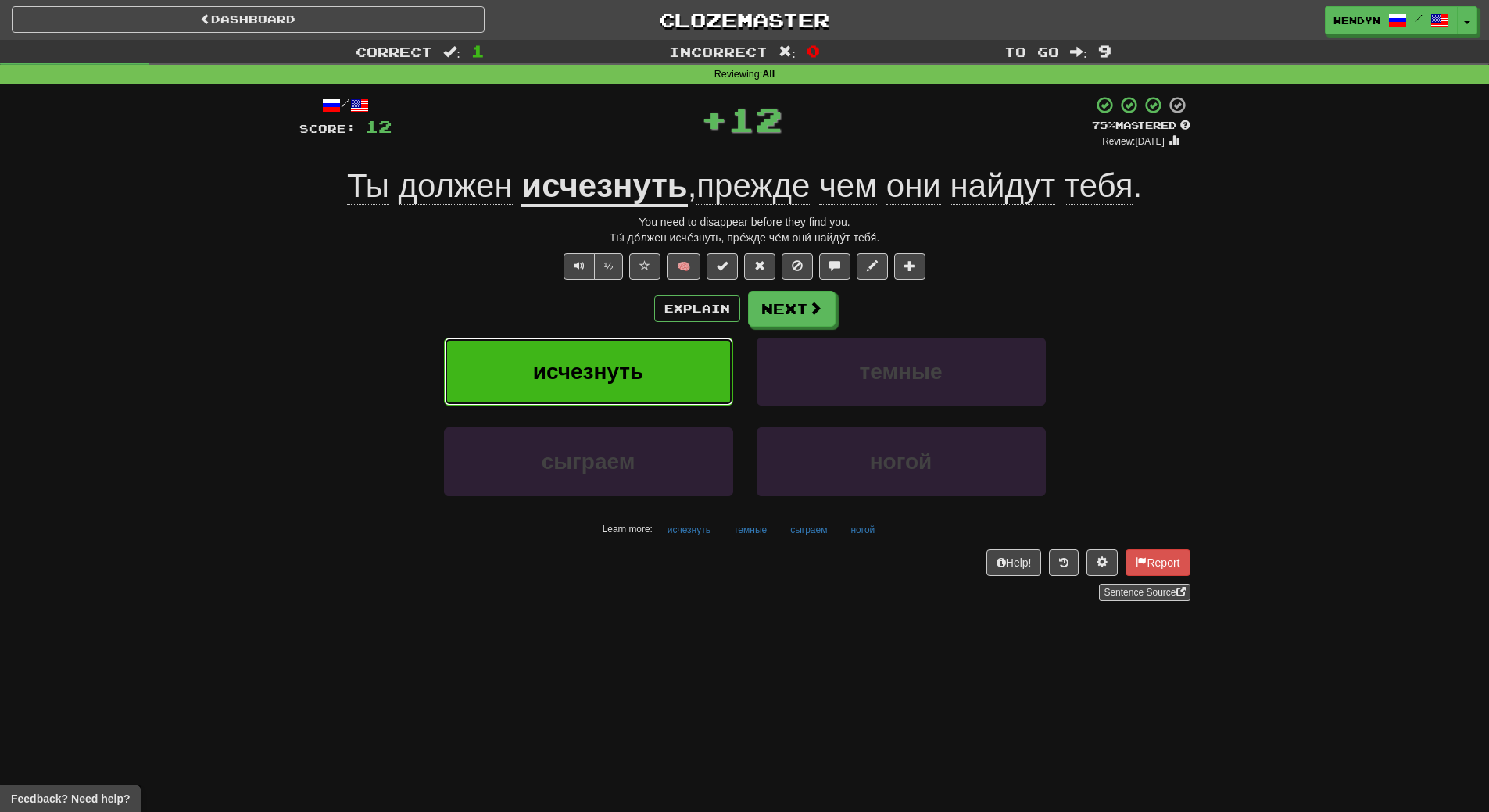
click at [628, 365] on span "исчезнуть" at bounding box center [588, 372] width 111 height 24
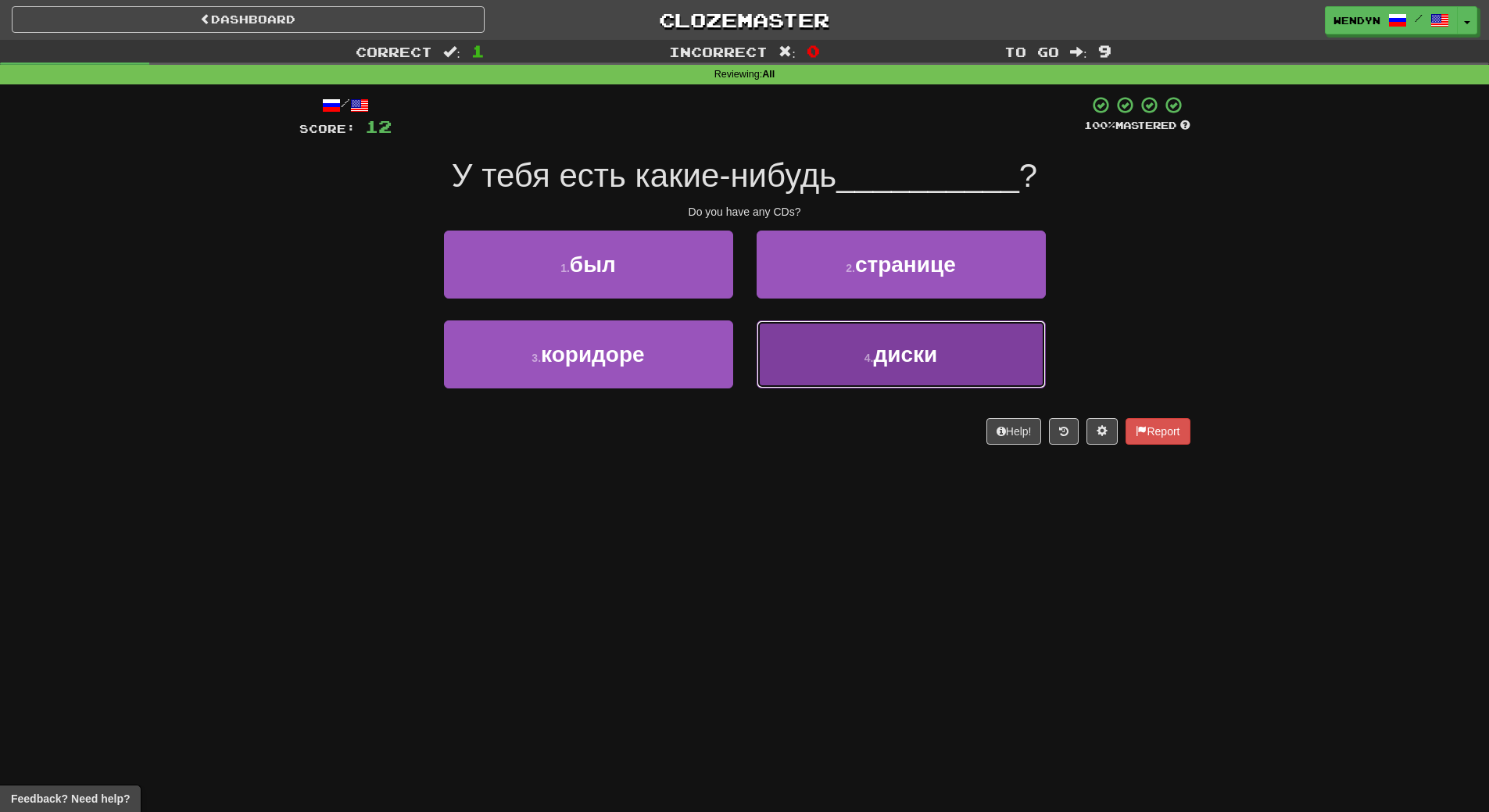
click at [945, 370] on button "4 . диски" at bounding box center [900, 354] width 289 height 68
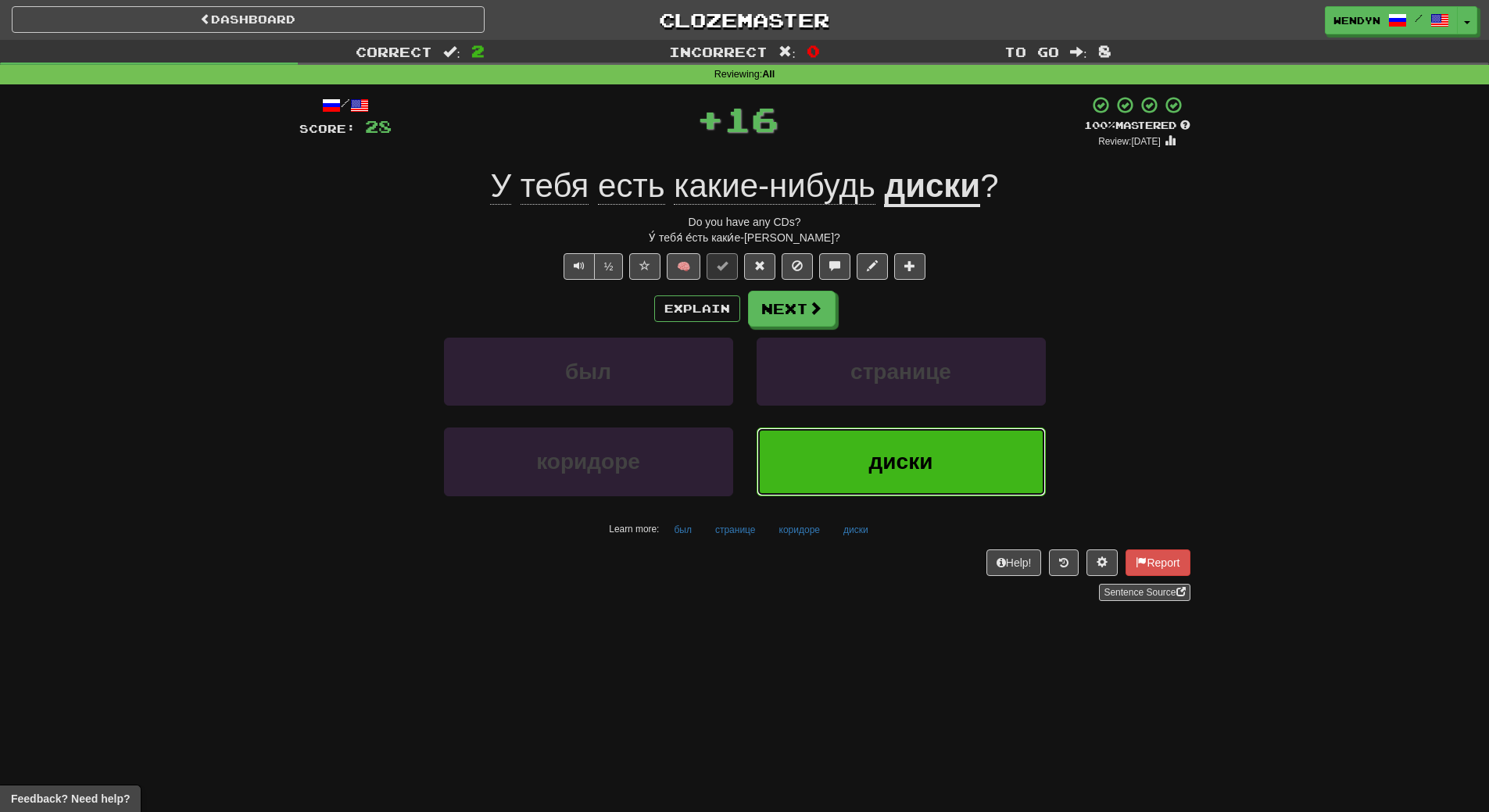
click at [921, 431] on button "диски" at bounding box center [900, 461] width 289 height 68
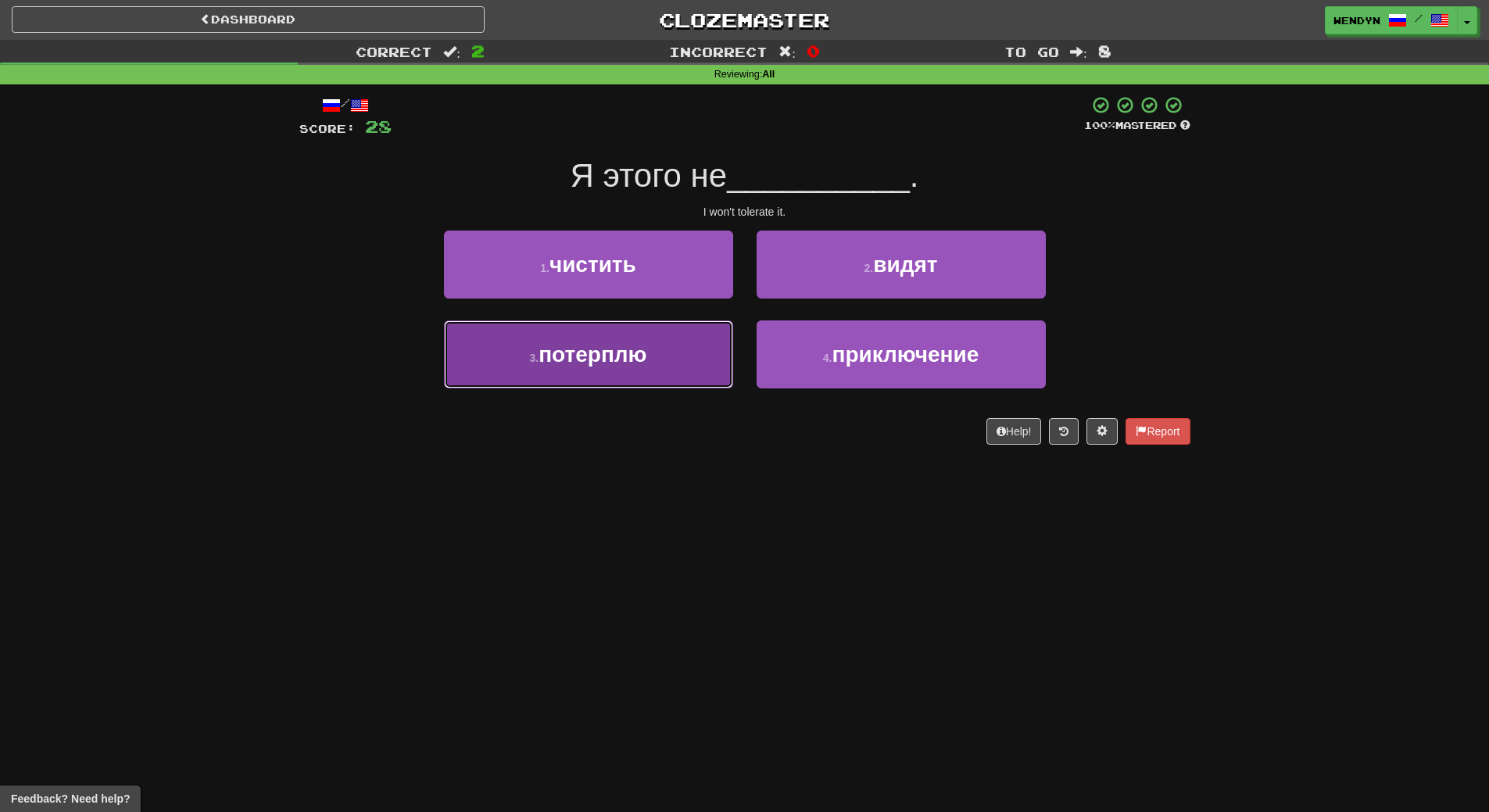
click at [569, 370] on button "3 . потерплю" at bounding box center [588, 354] width 289 height 68
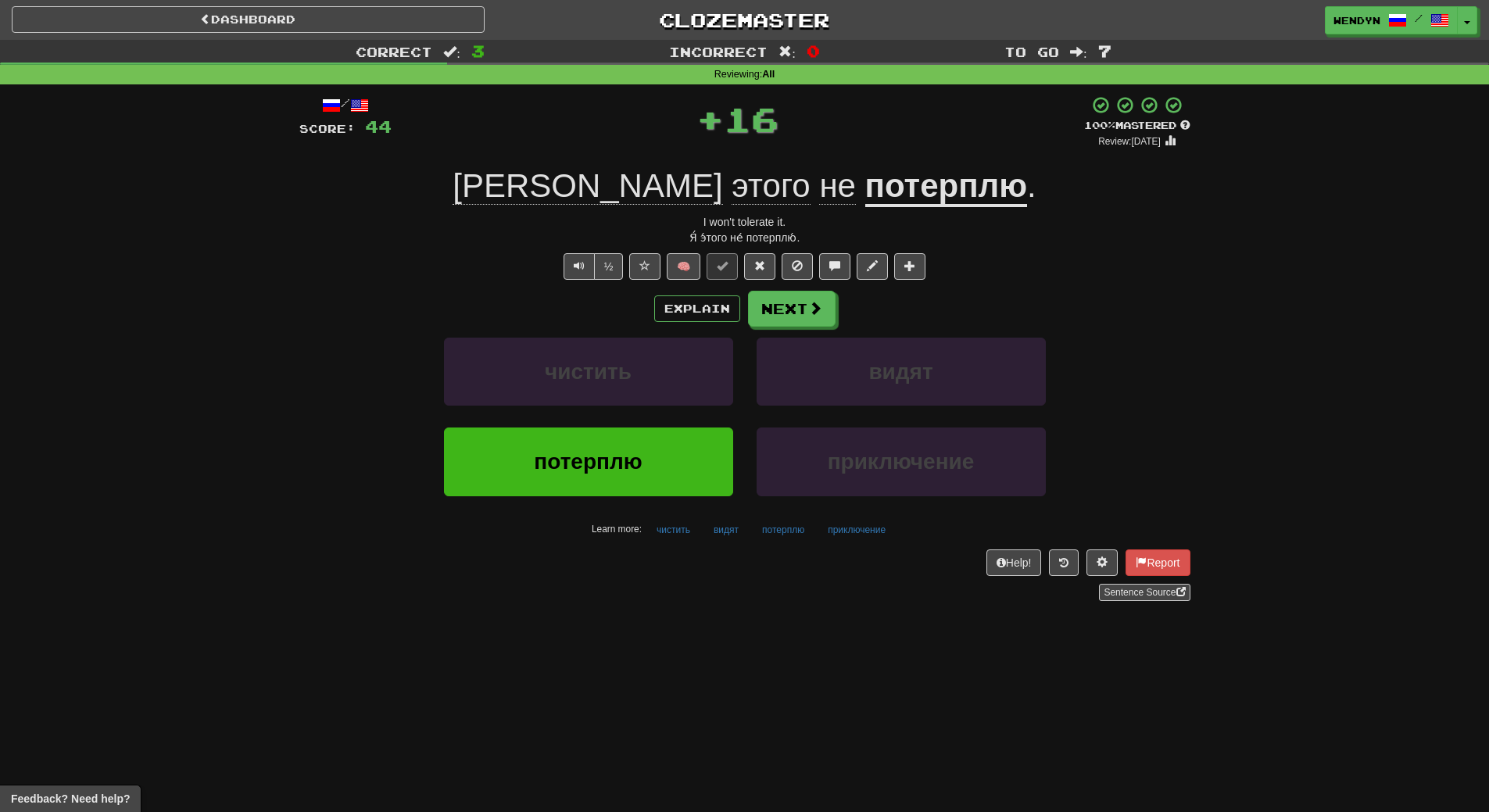
click at [535, 621] on div "/ Score: 44 + 16 100 % Mastered Review: 2026-03-16 Я этого не потерплю . I won'…" at bounding box center [744, 353] width 891 height 538
click at [558, 462] on span "потерплю" at bounding box center [587, 462] width 107 height 24
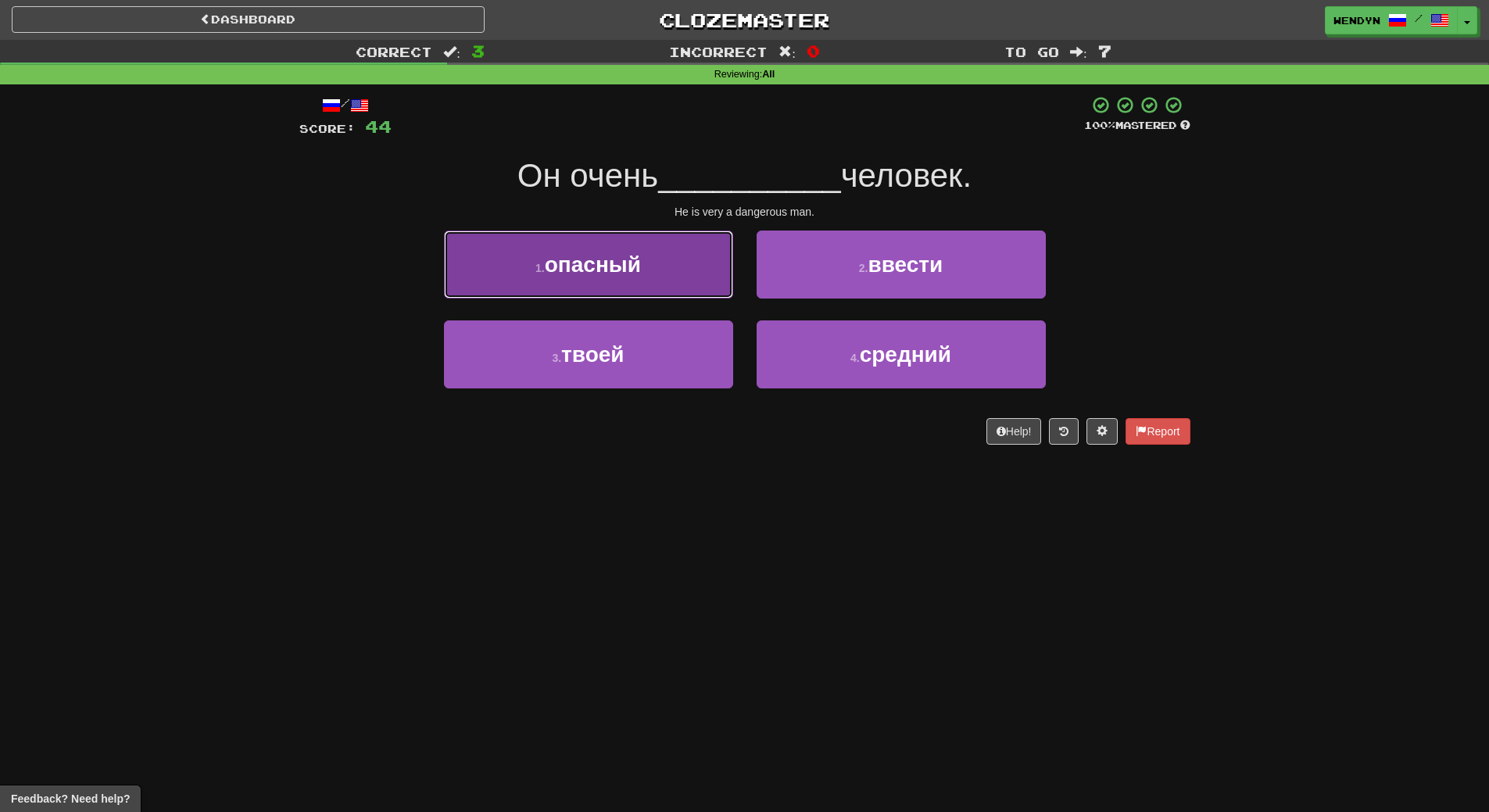
click at [637, 274] on span "опасный" at bounding box center [593, 264] width 96 height 24
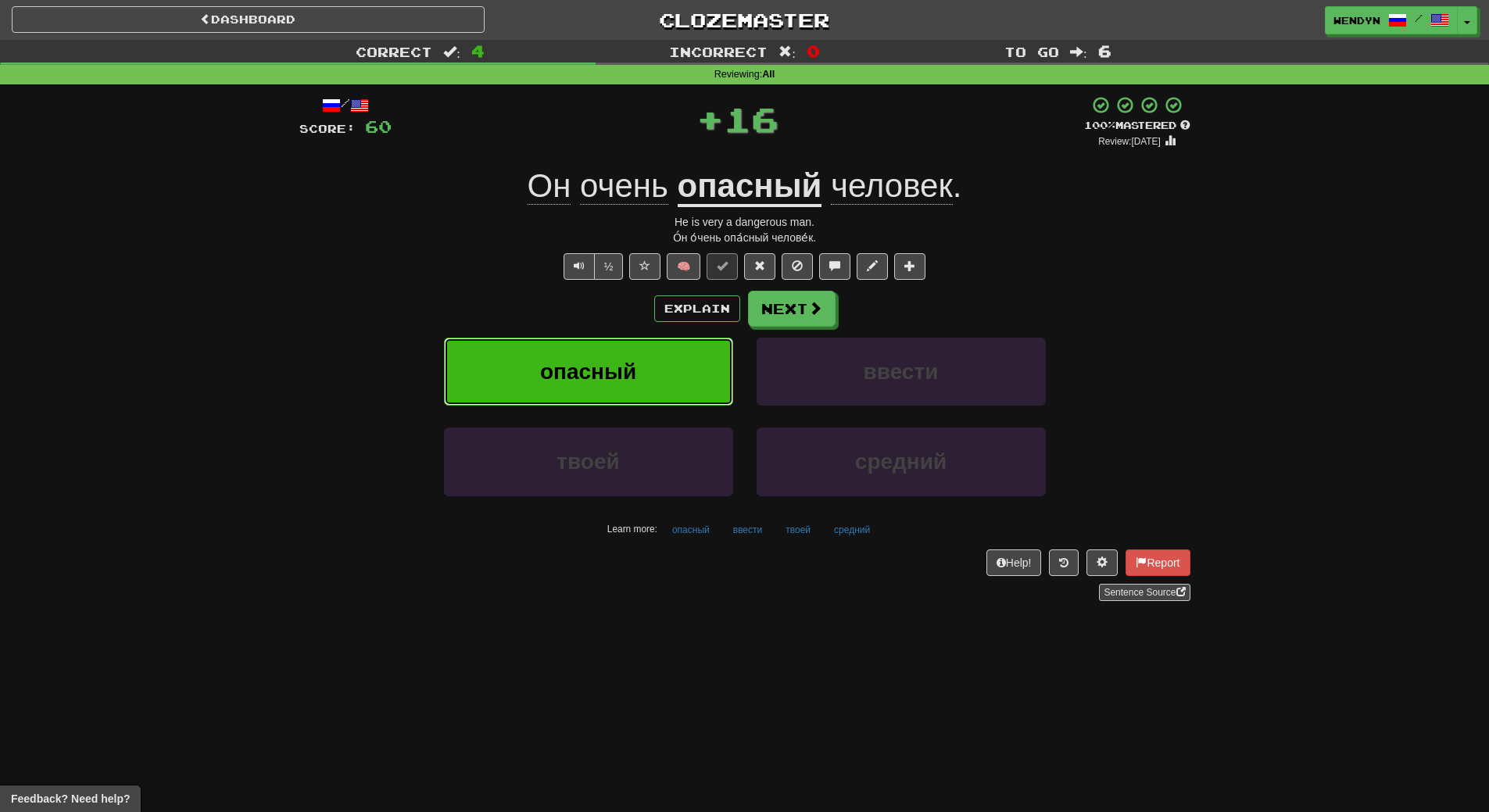
click at [636, 358] on button "опасный" at bounding box center [588, 371] width 289 height 68
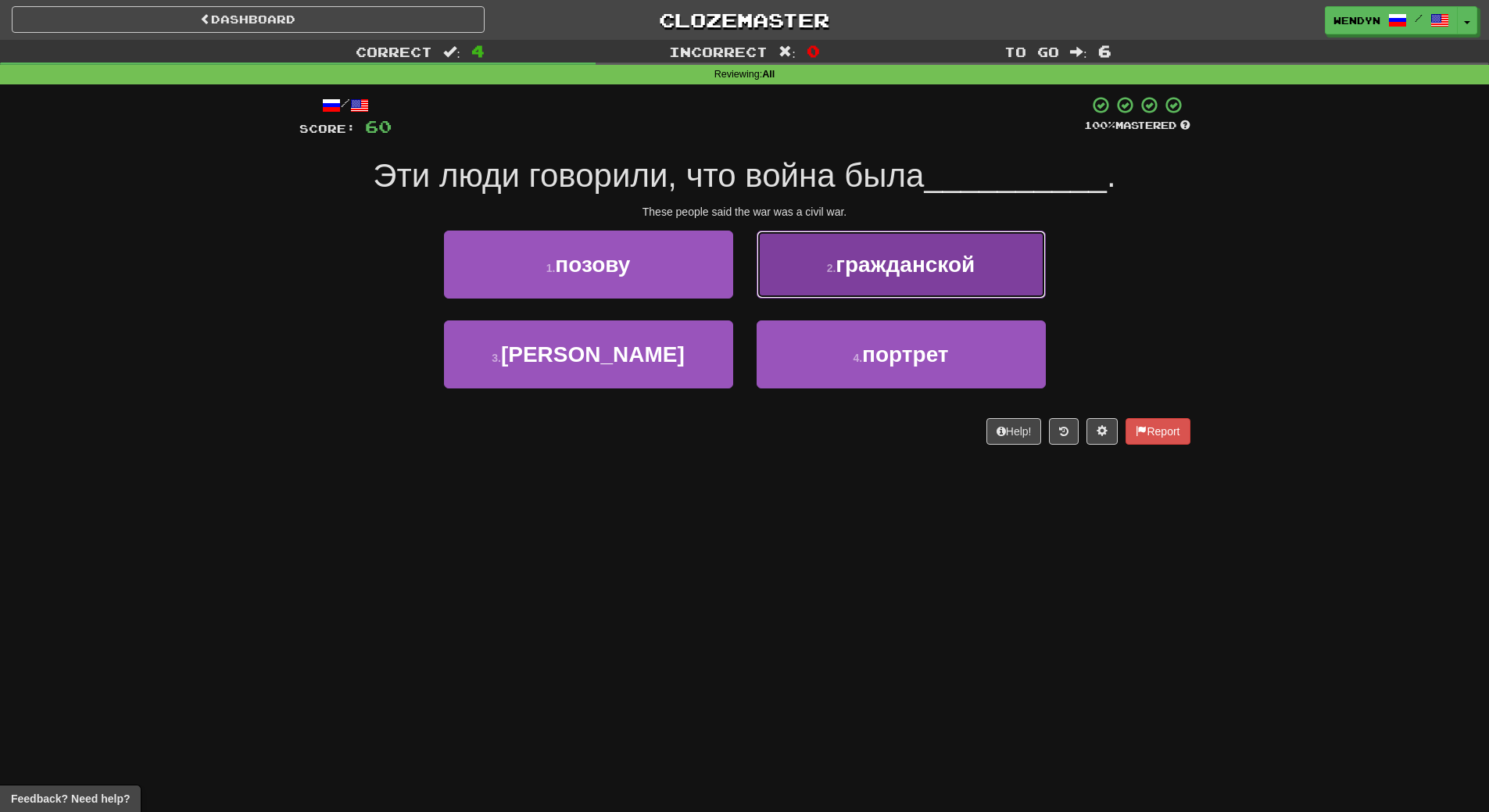
click at [947, 262] on span "гражданской" at bounding box center [905, 264] width 139 height 24
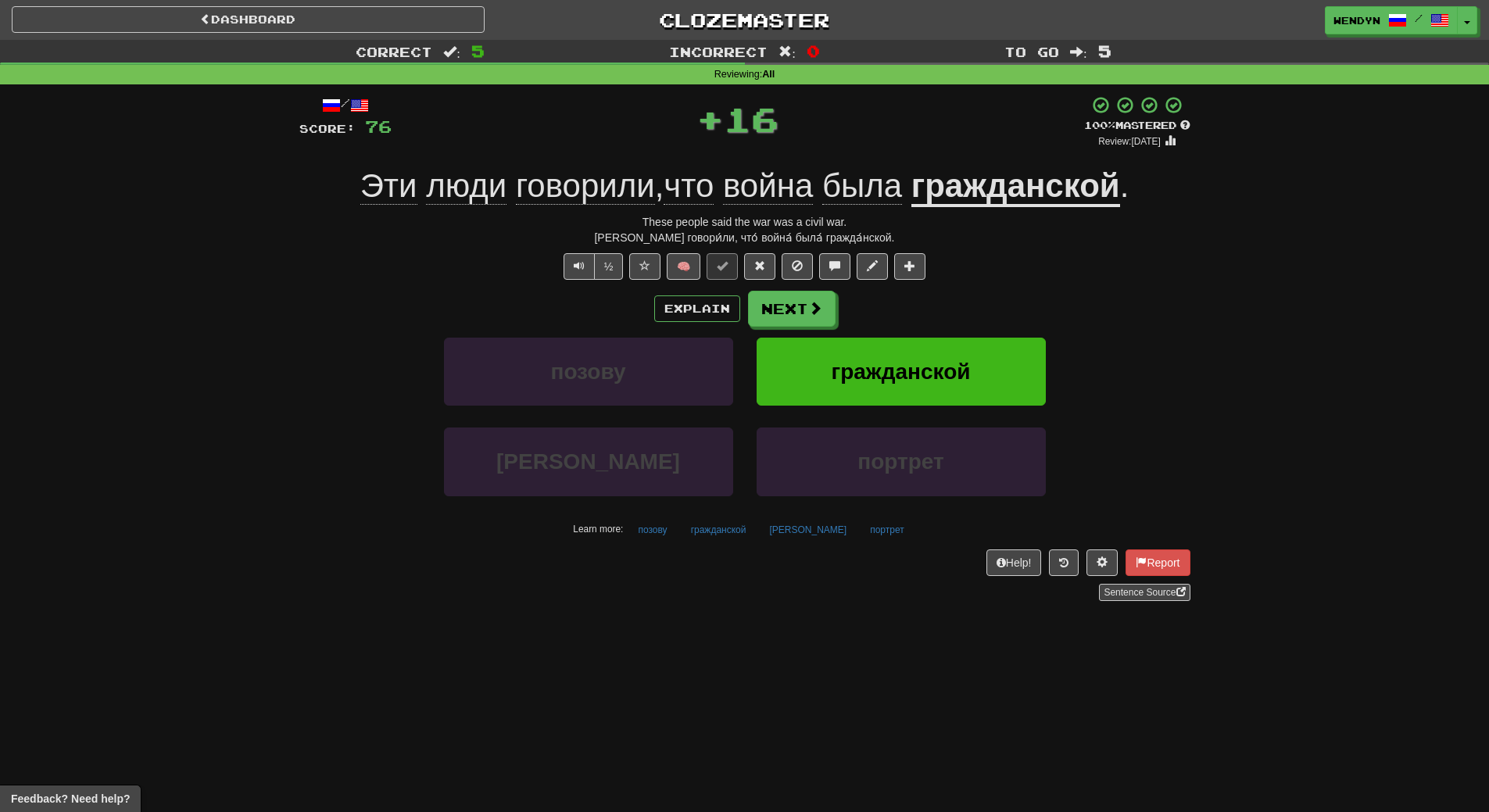
click at [947, 262] on div "½ 🧠" at bounding box center [744, 266] width 891 height 26
click at [934, 370] on span "гражданской" at bounding box center [900, 372] width 139 height 24
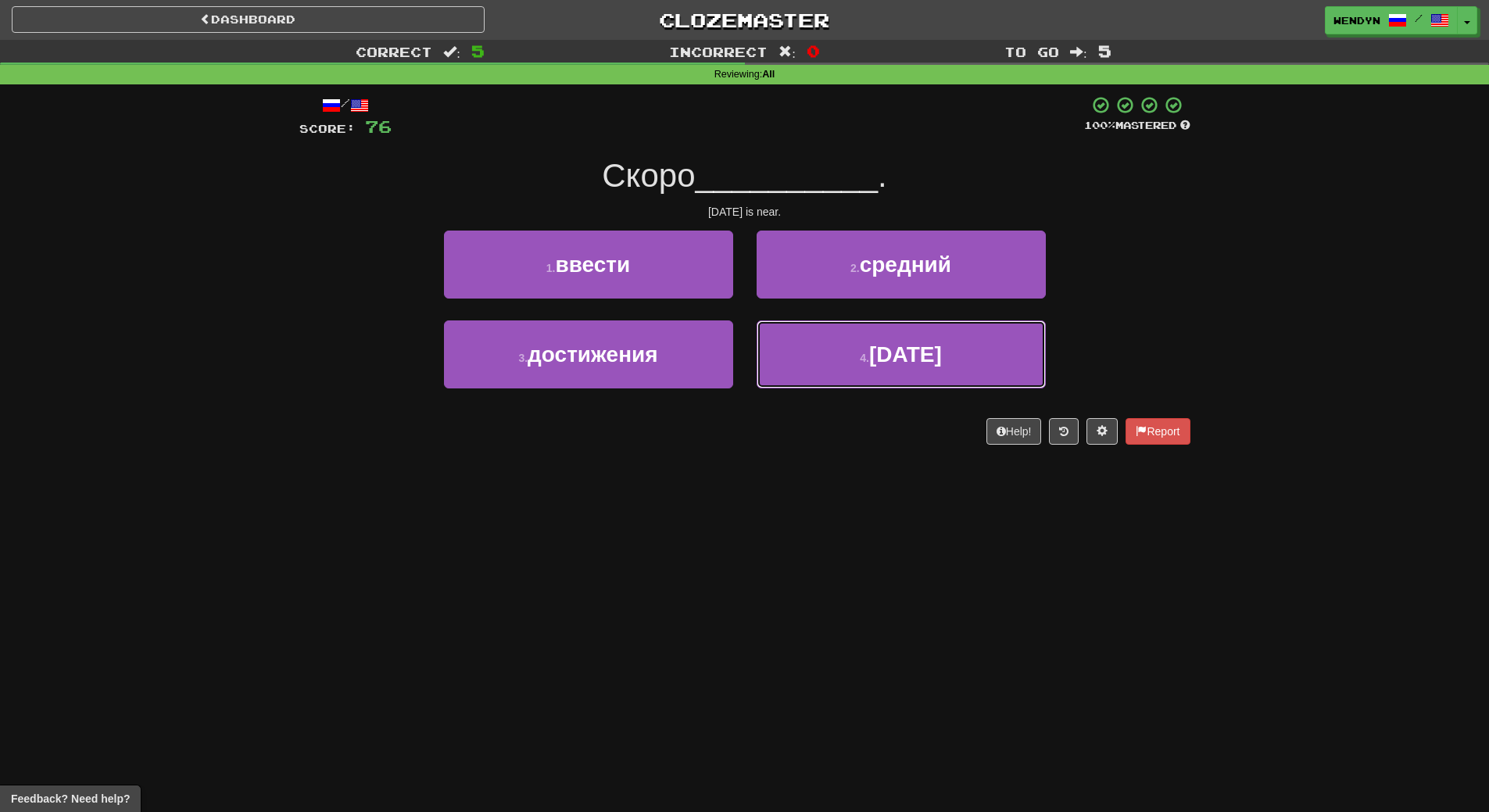
click at [934, 370] on button "4 . пятница" at bounding box center [900, 354] width 289 height 68
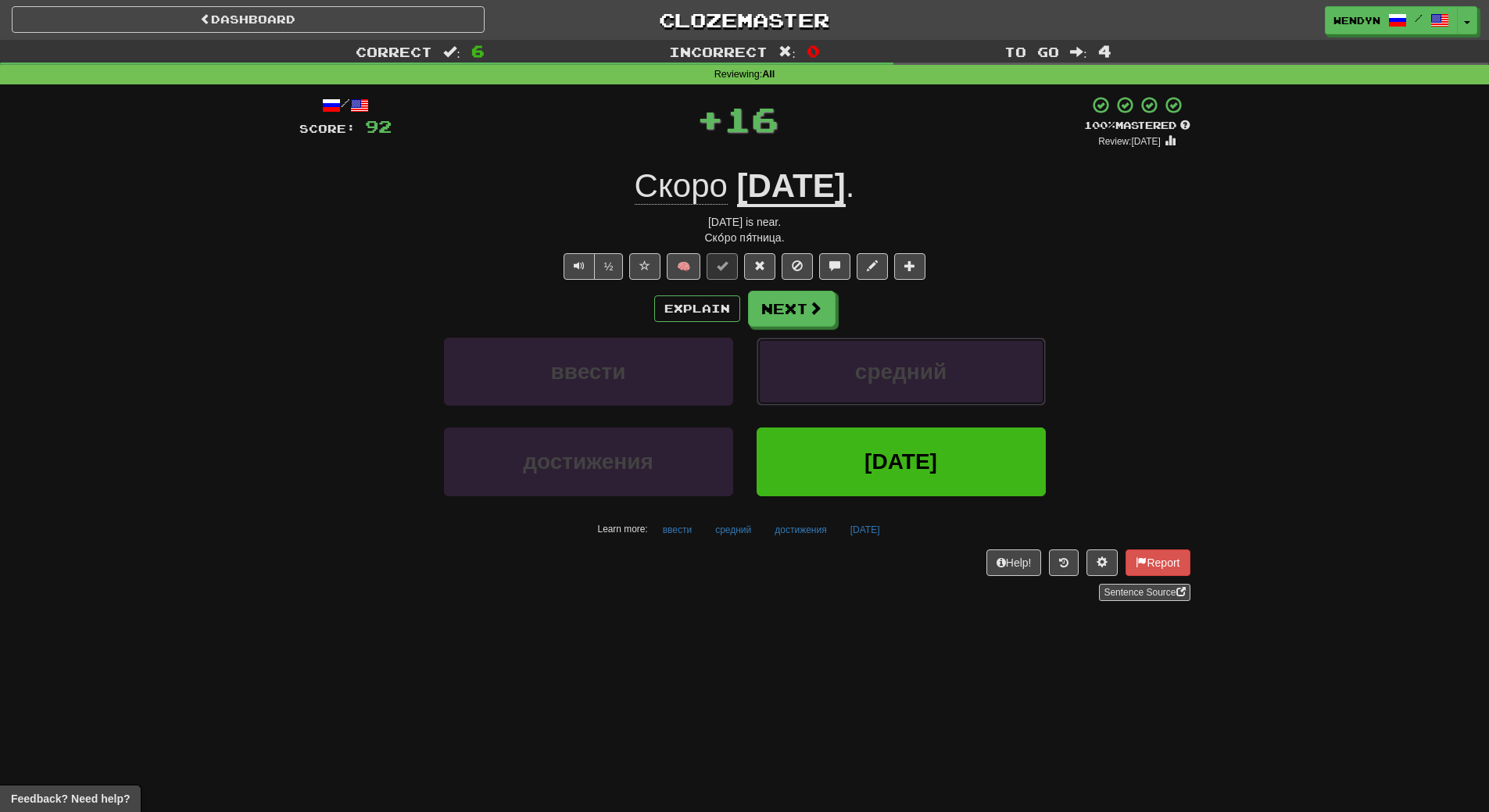
click at [934, 370] on span "средний" at bounding box center [901, 372] width 92 height 24
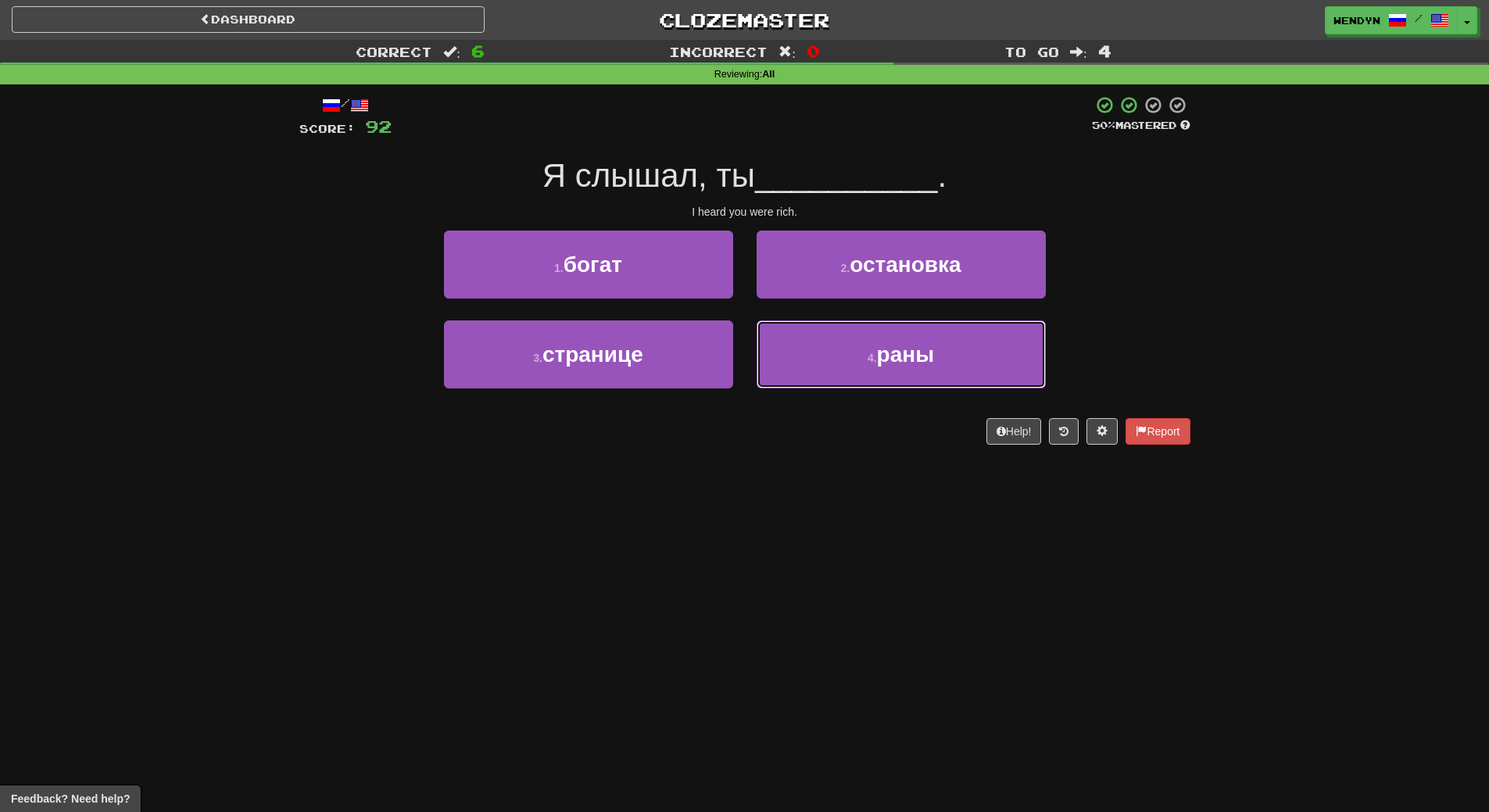
drag, startPoint x: 934, startPoint y: 370, endPoint x: 728, endPoint y: 529, distance: 260.2
click at [731, 529] on div "Dashboard Clozemaster WendyN / Toggle Dropdown Dashboard Leaderboard Activity F…" at bounding box center [744, 406] width 1489 height 812
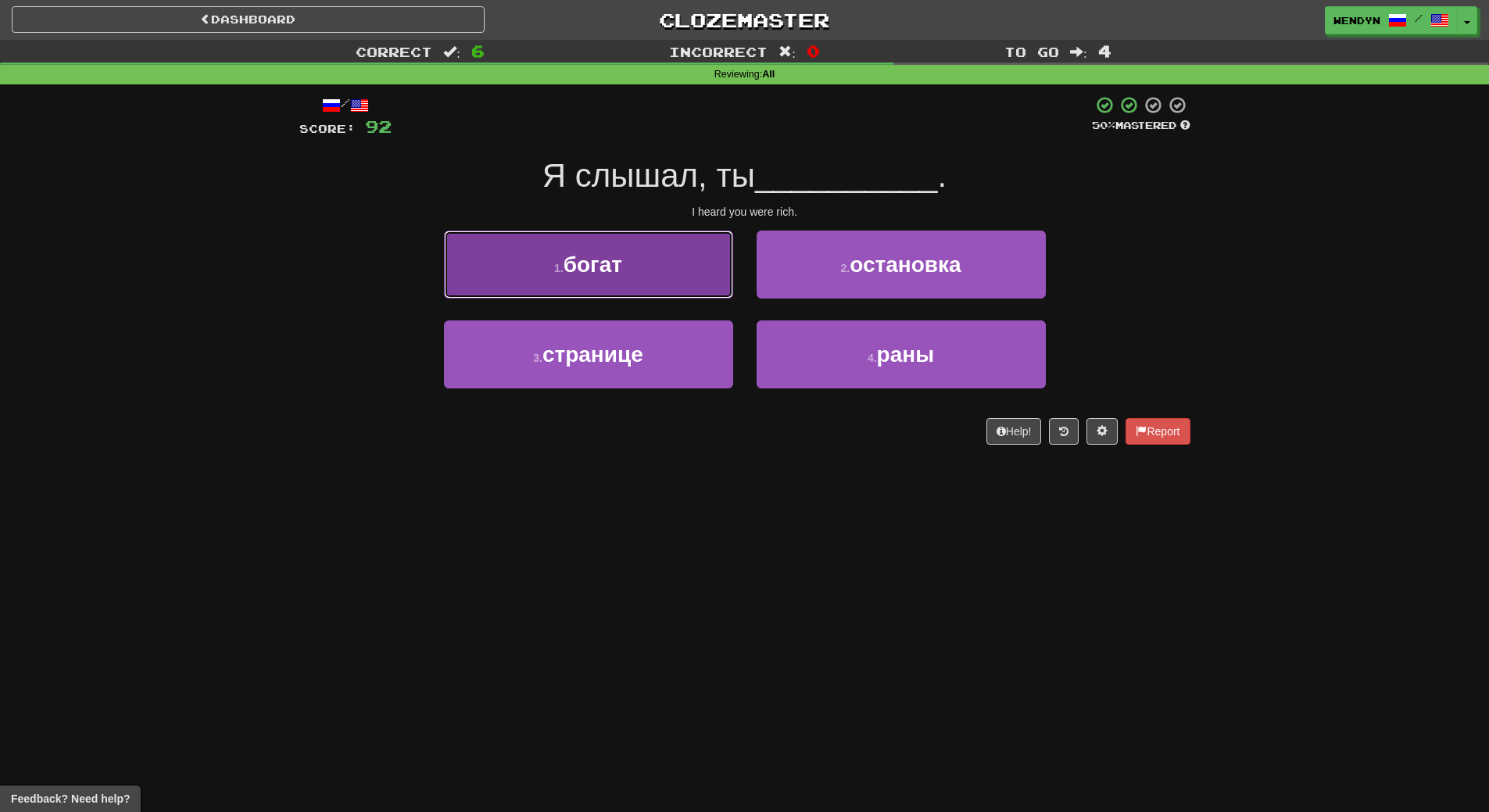
click at [601, 264] on span "богат" at bounding box center [593, 264] width 59 height 24
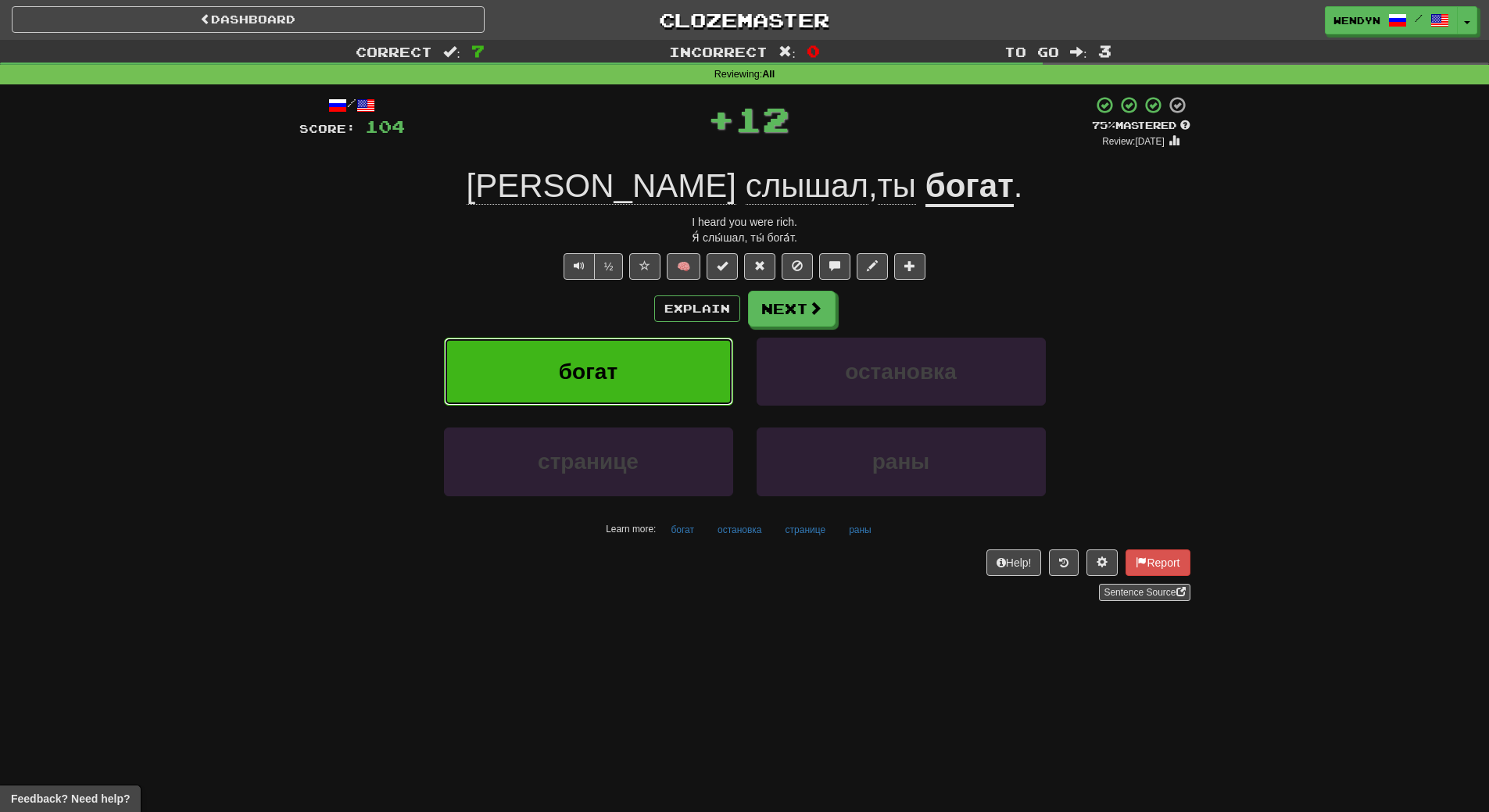
click at [607, 363] on span "богат" at bounding box center [588, 372] width 59 height 24
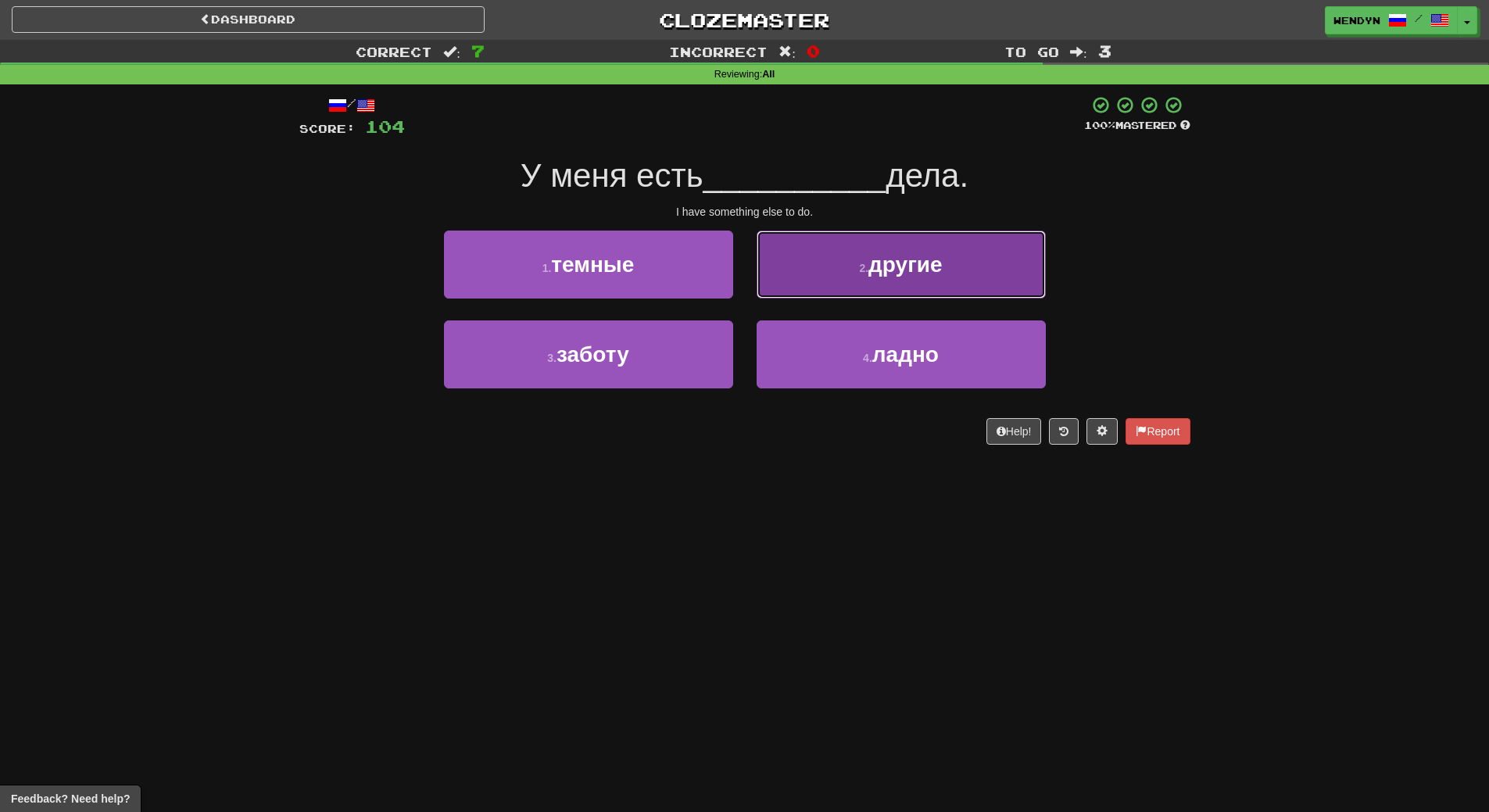
click at [950, 273] on button "2 . другие" at bounding box center [900, 264] width 289 height 68
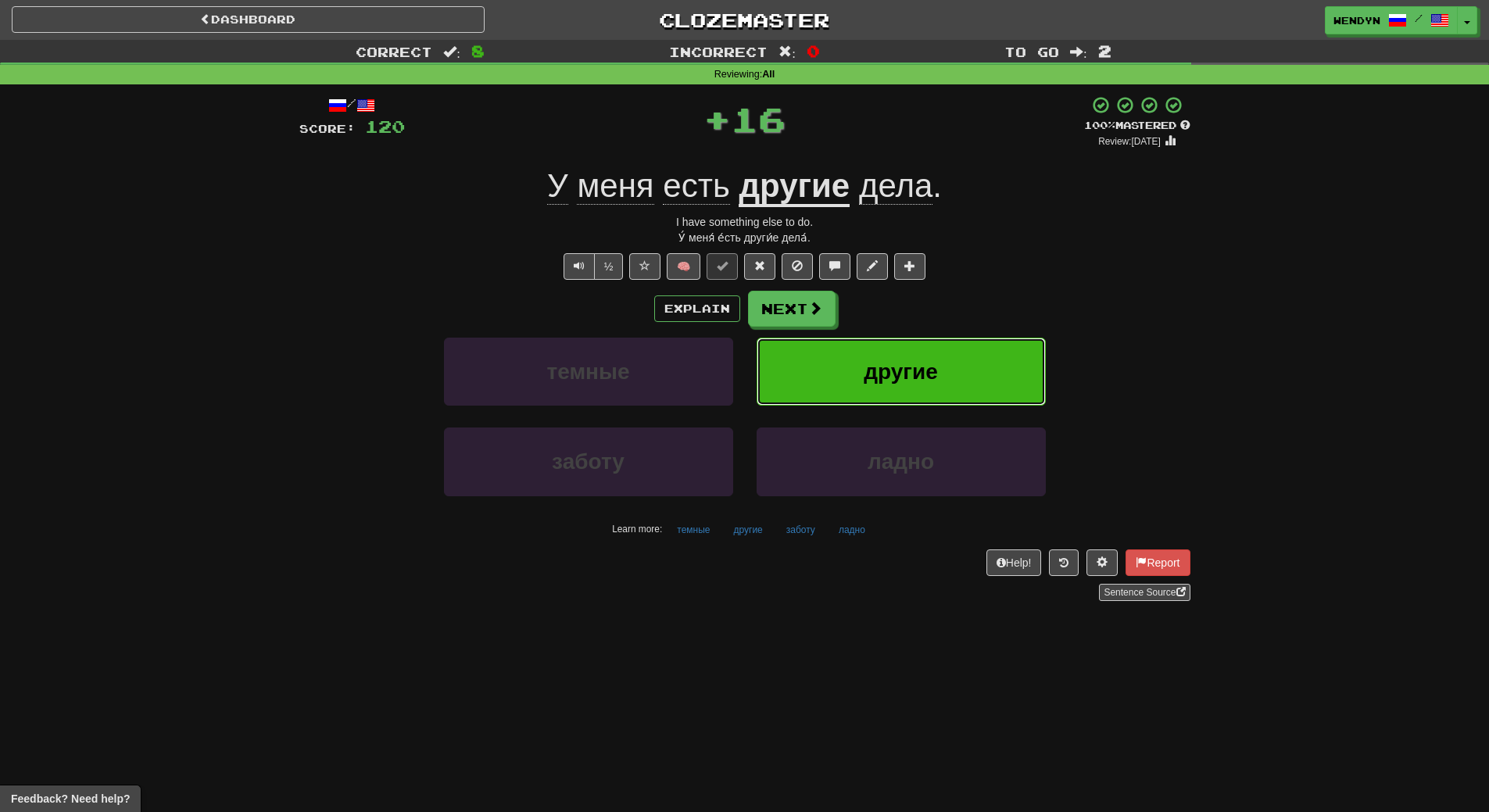
click at [938, 353] on button "другие" at bounding box center [900, 371] width 289 height 68
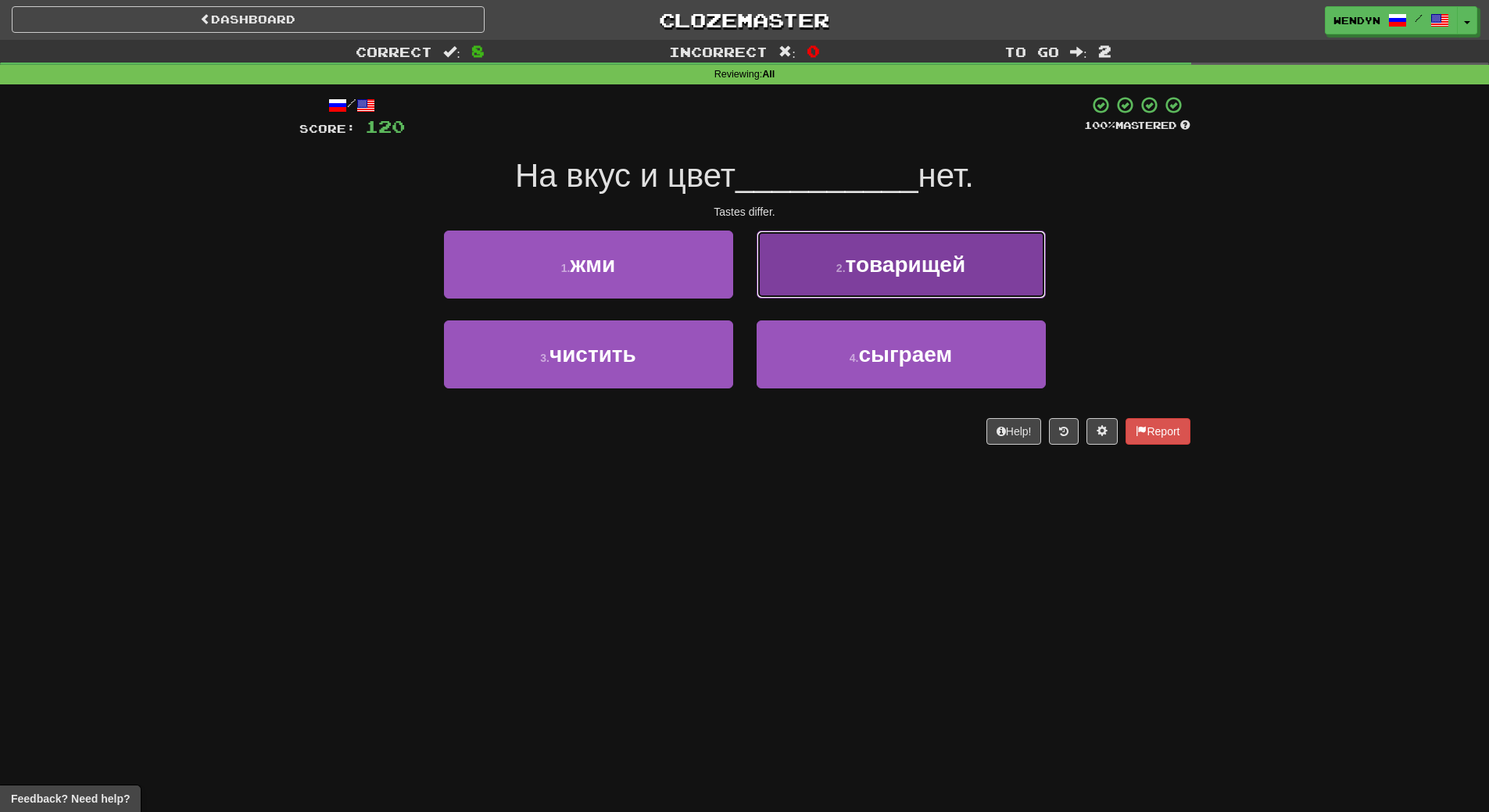
click at [966, 278] on button "2 . товарищей" at bounding box center [900, 264] width 289 height 68
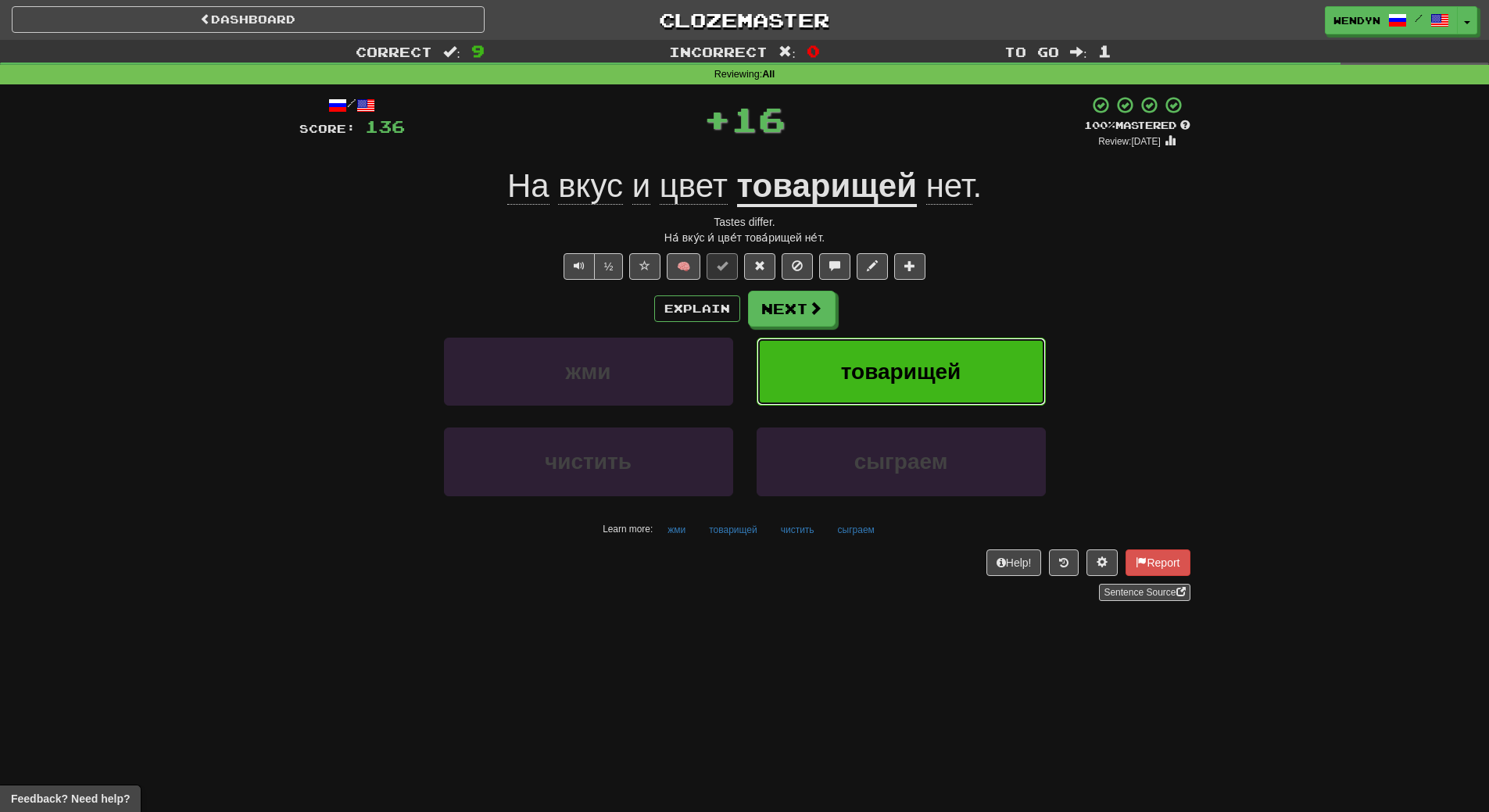
click at [956, 346] on button "товарищей" at bounding box center [900, 371] width 289 height 68
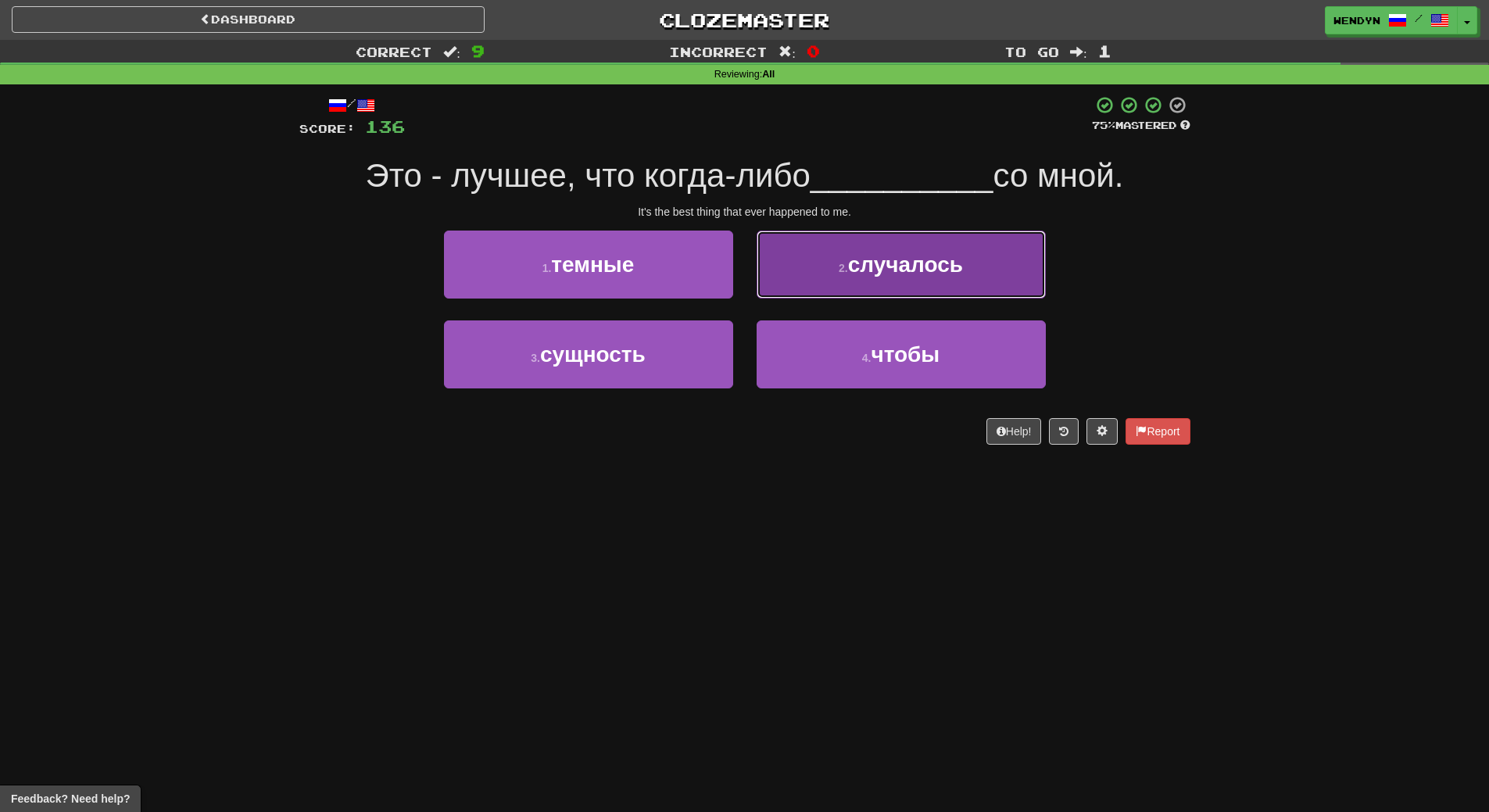
click at [963, 259] on span "случалось" at bounding box center [905, 264] width 115 height 24
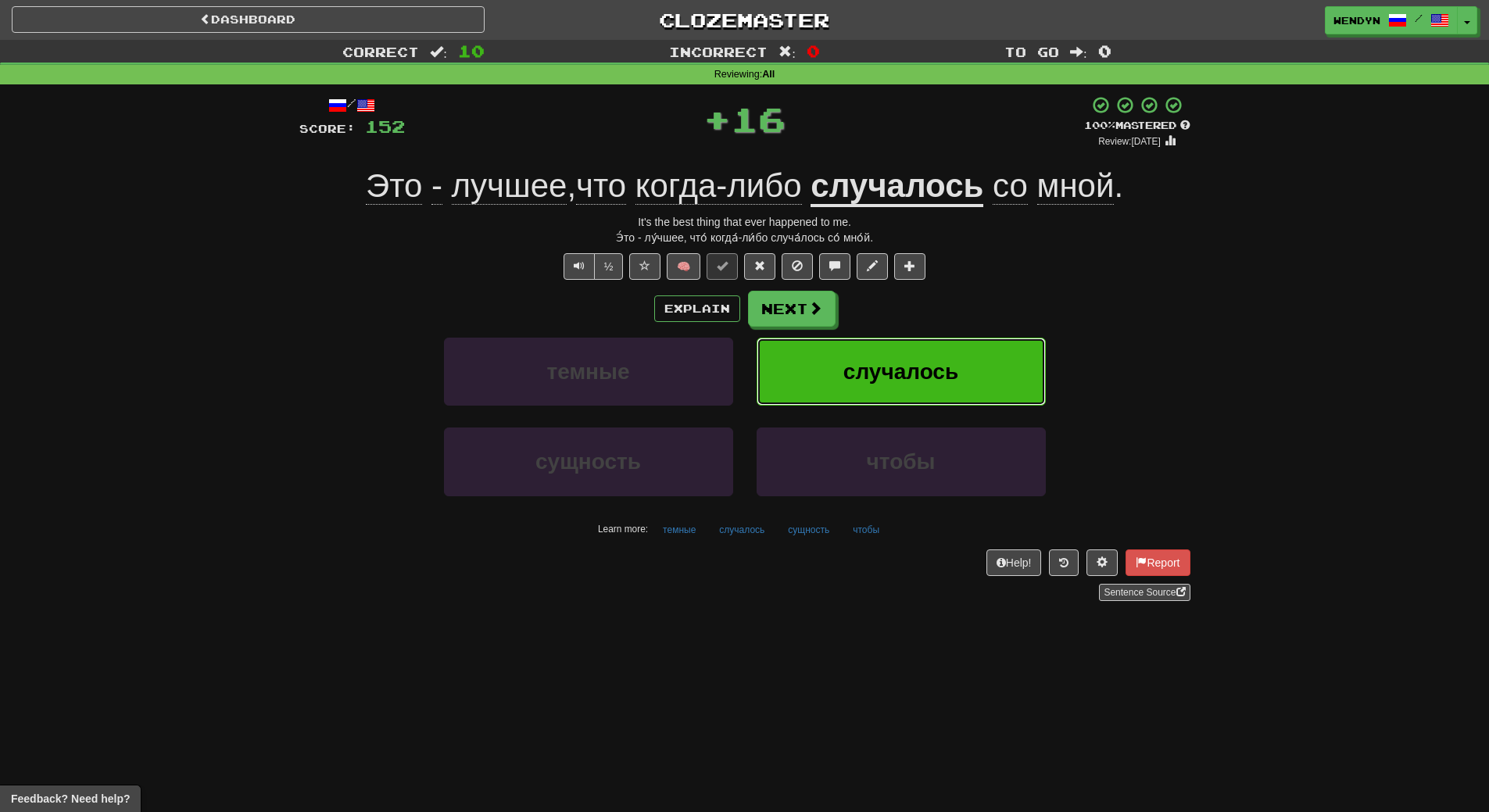
click at [947, 360] on span "случалось" at bounding box center [900, 372] width 115 height 24
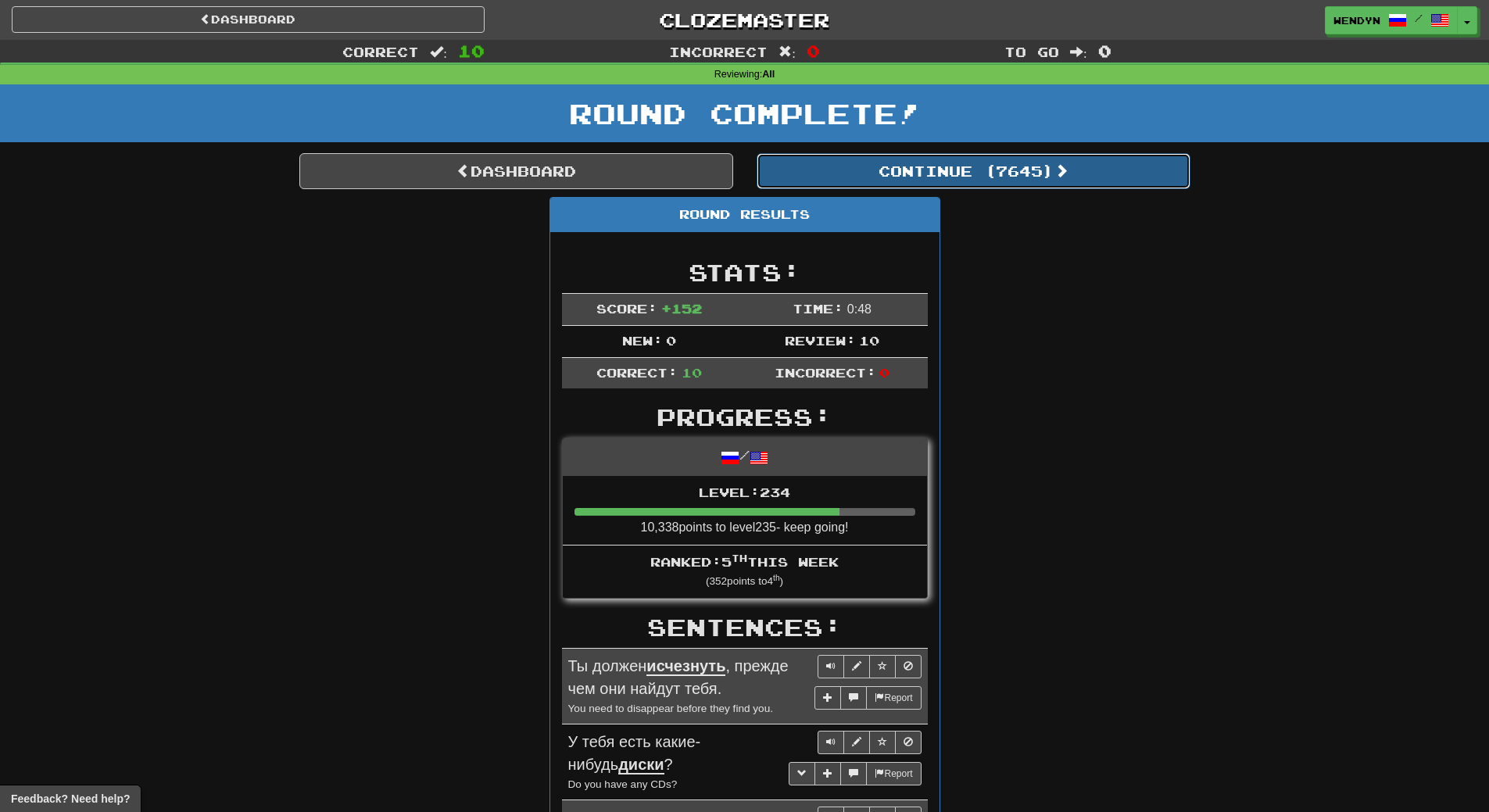
click at [1022, 178] on button "Continue ( 7645 )" at bounding box center [973, 171] width 434 height 36
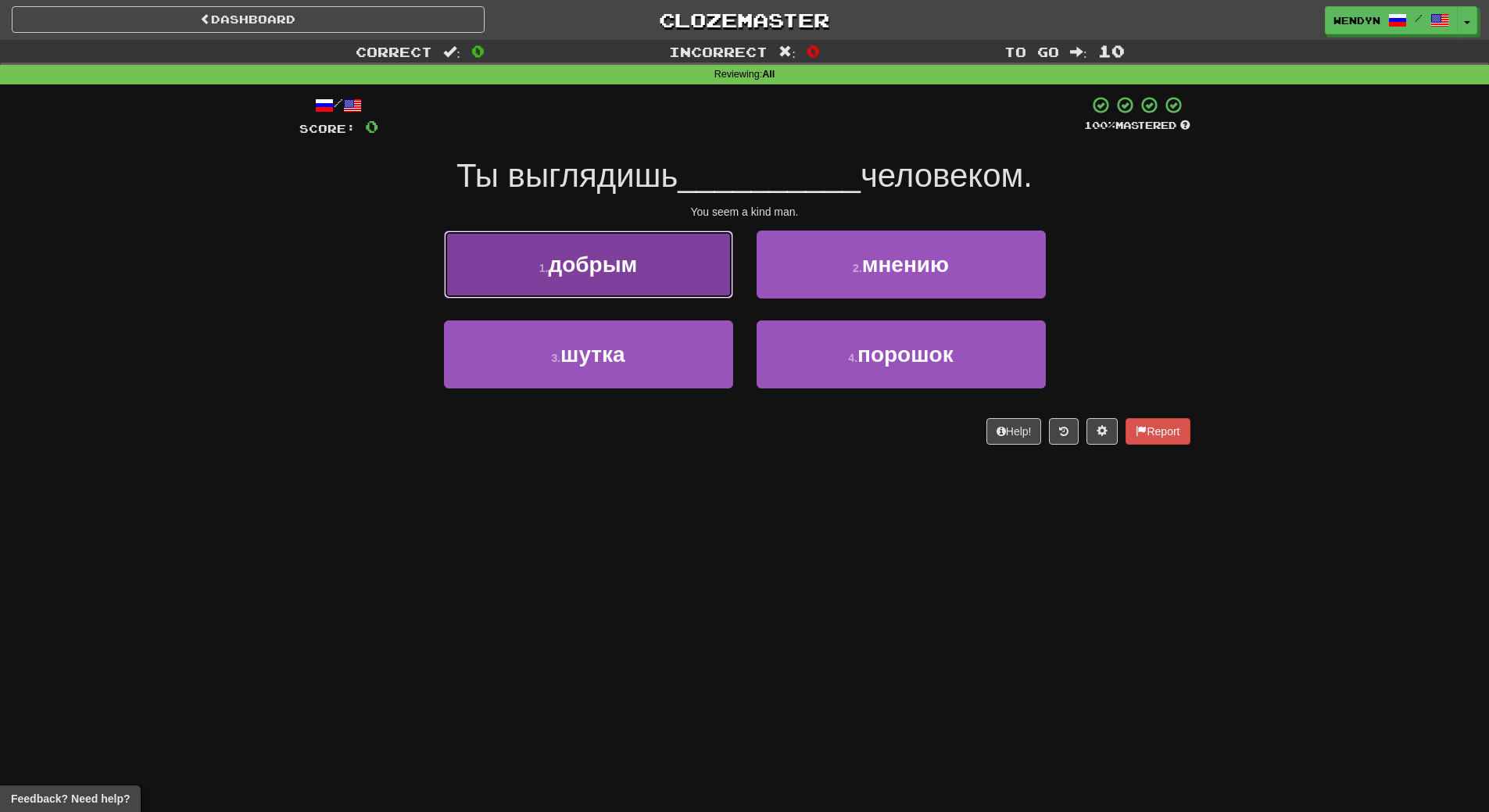
click at [641, 295] on button "1 . добрым" at bounding box center [588, 264] width 289 height 68
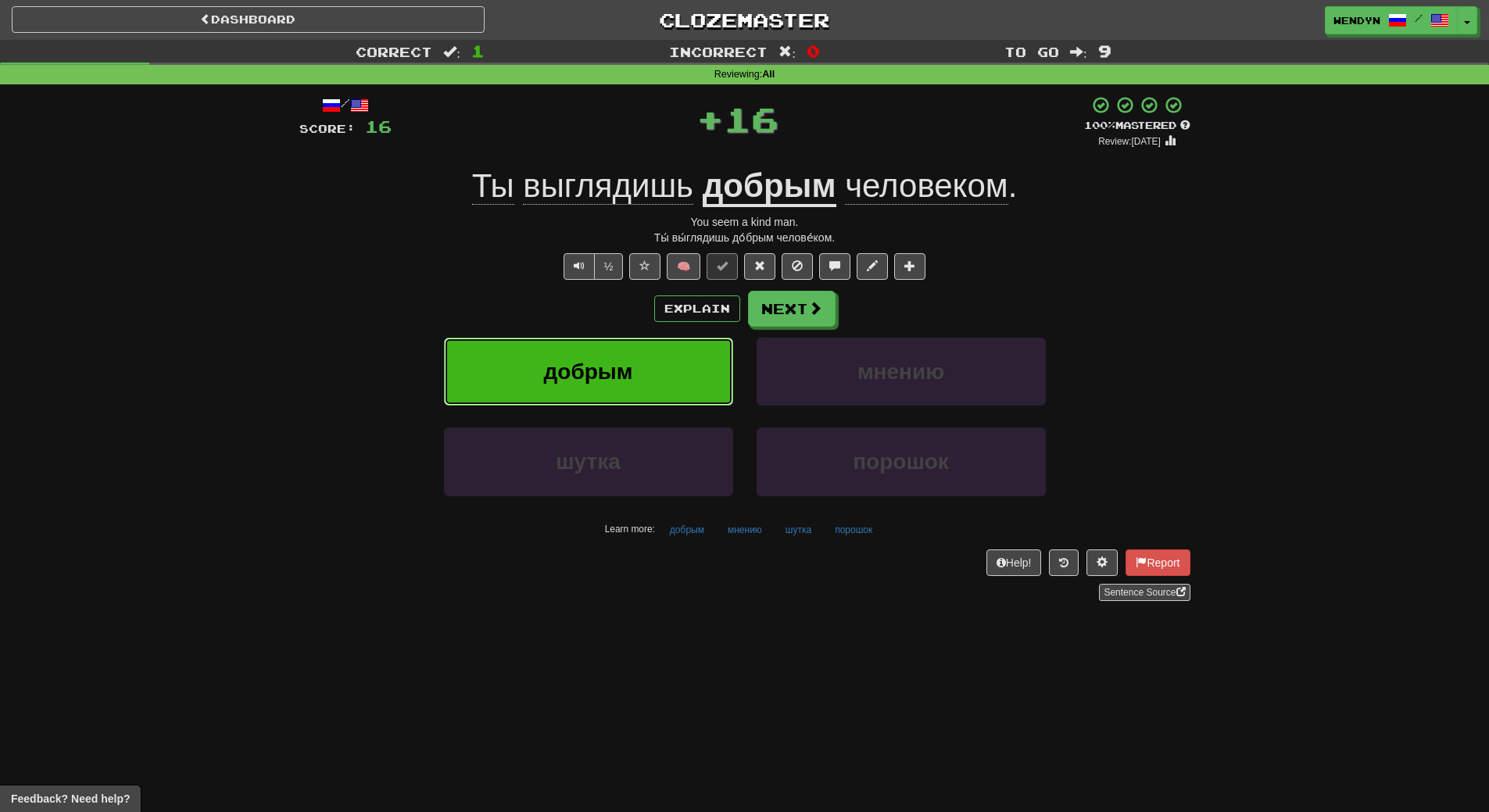
click at [653, 374] on button "добрым" at bounding box center [588, 371] width 289 height 68
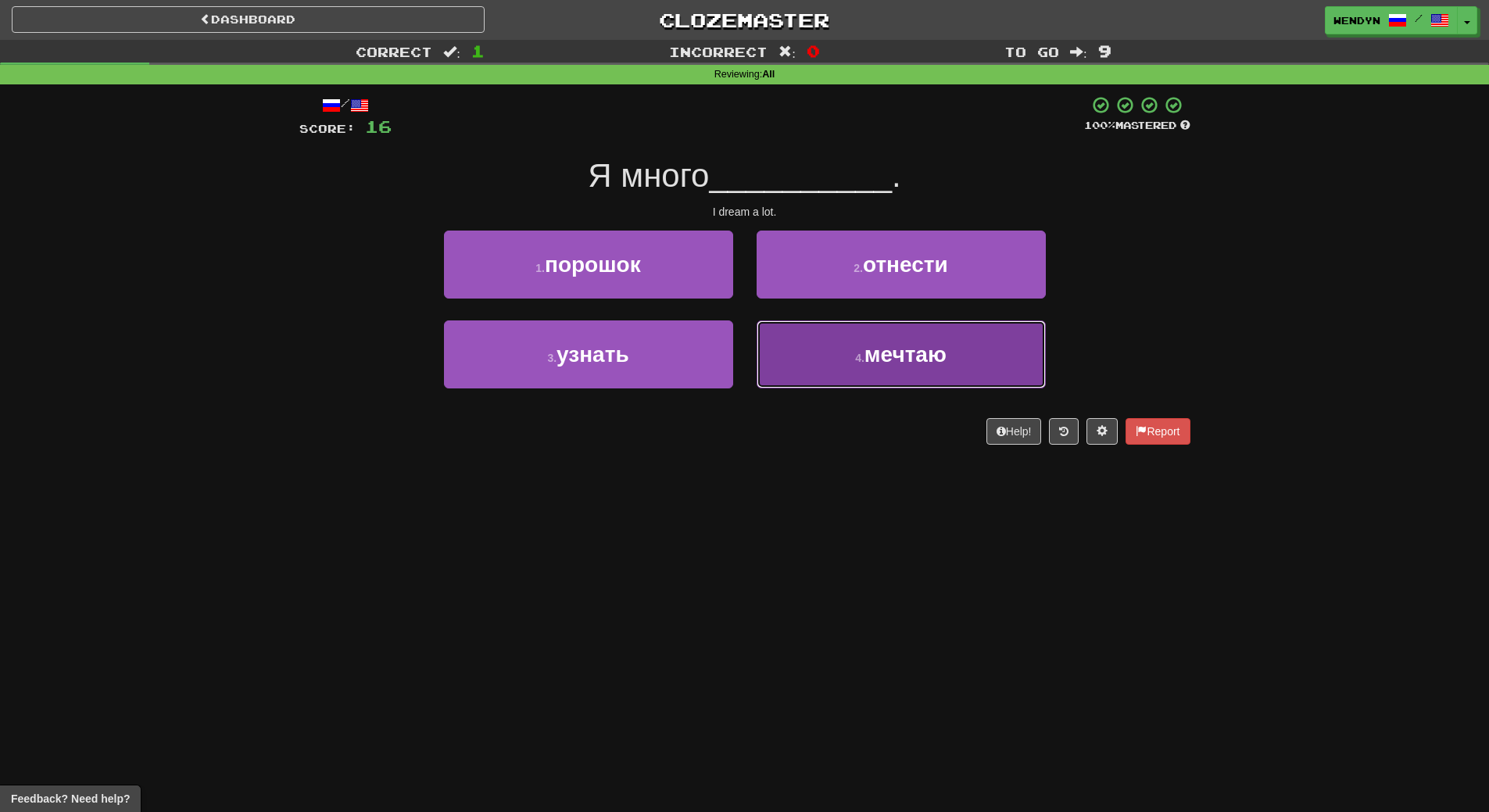
click at [889, 379] on button "4 . мечтаю" at bounding box center [900, 354] width 289 height 68
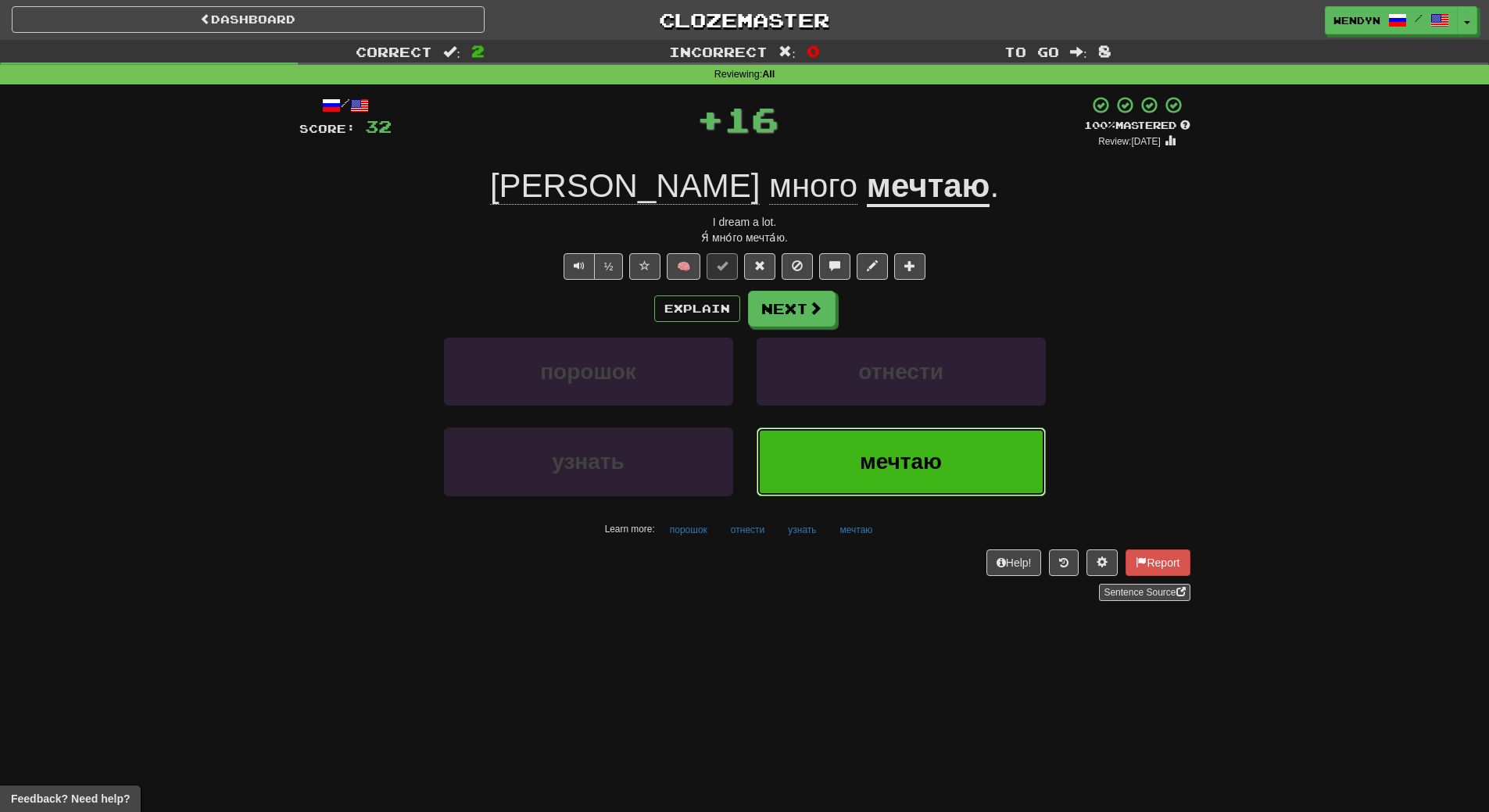
click at [887, 439] on button "мечтаю" at bounding box center [900, 461] width 289 height 68
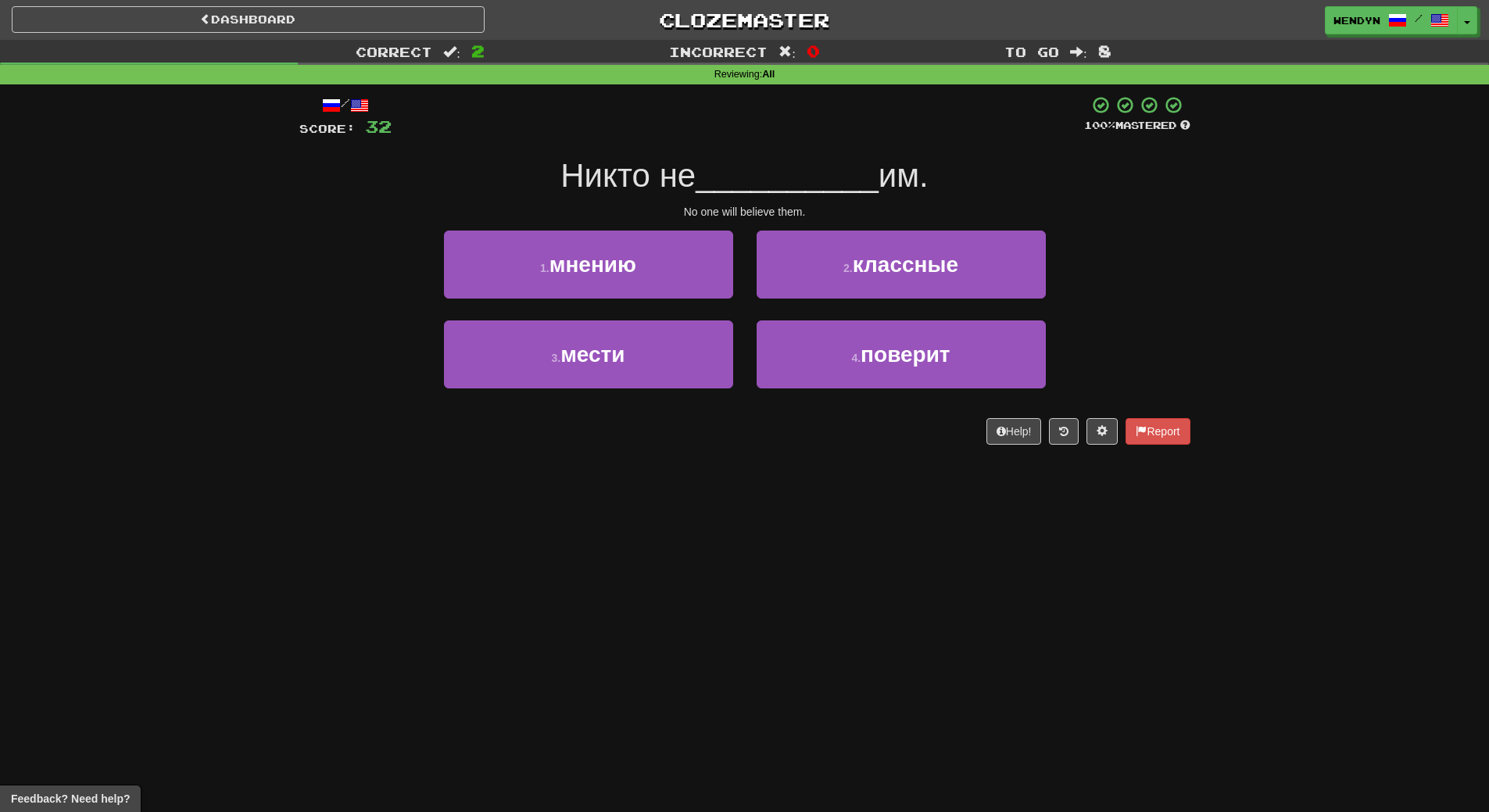
click at [857, 390] on div "4 . поверит" at bounding box center [901, 365] width 312 height 90
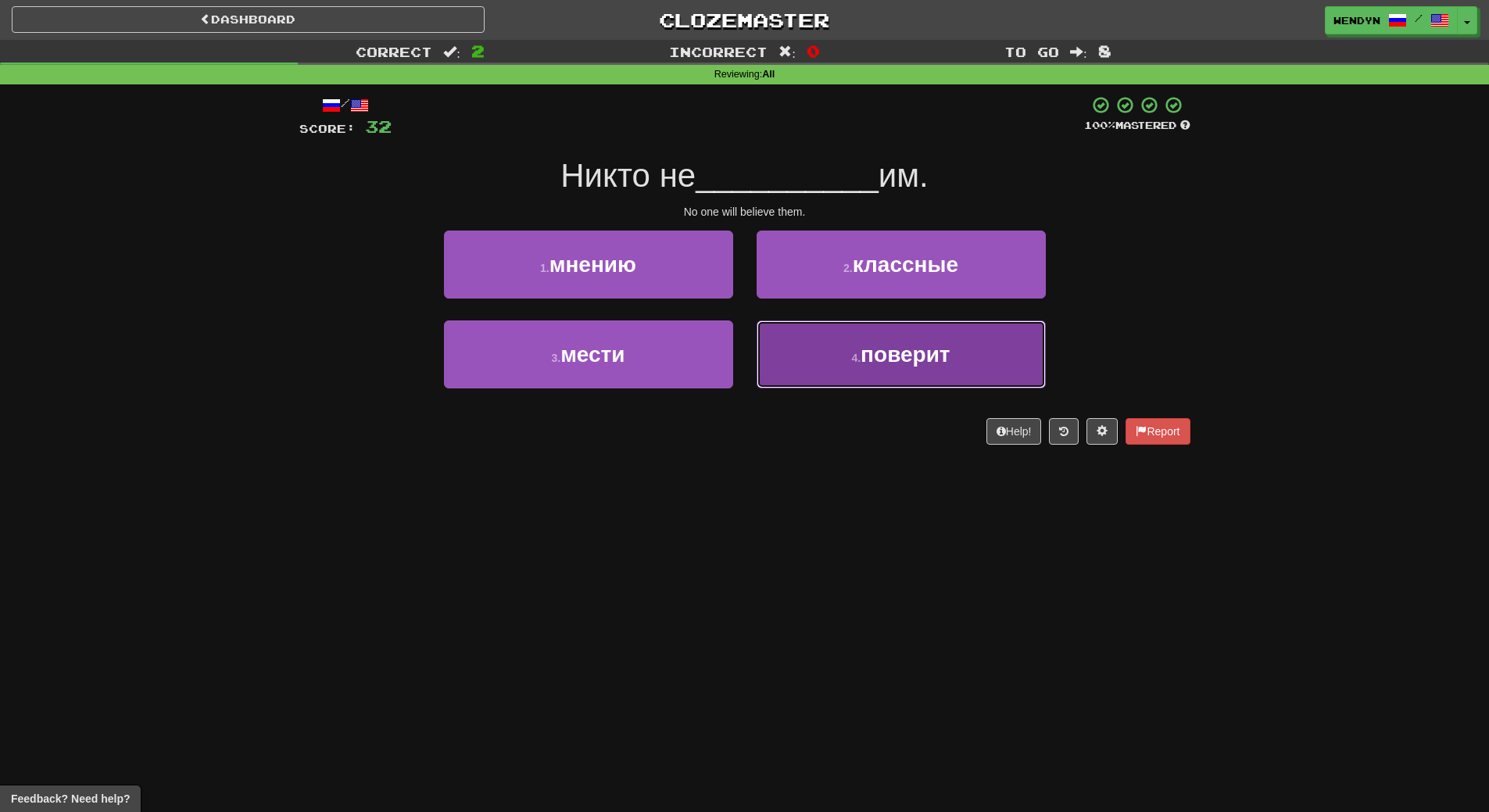
click at [864, 372] on button "4 . поверит" at bounding box center [900, 354] width 289 height 68
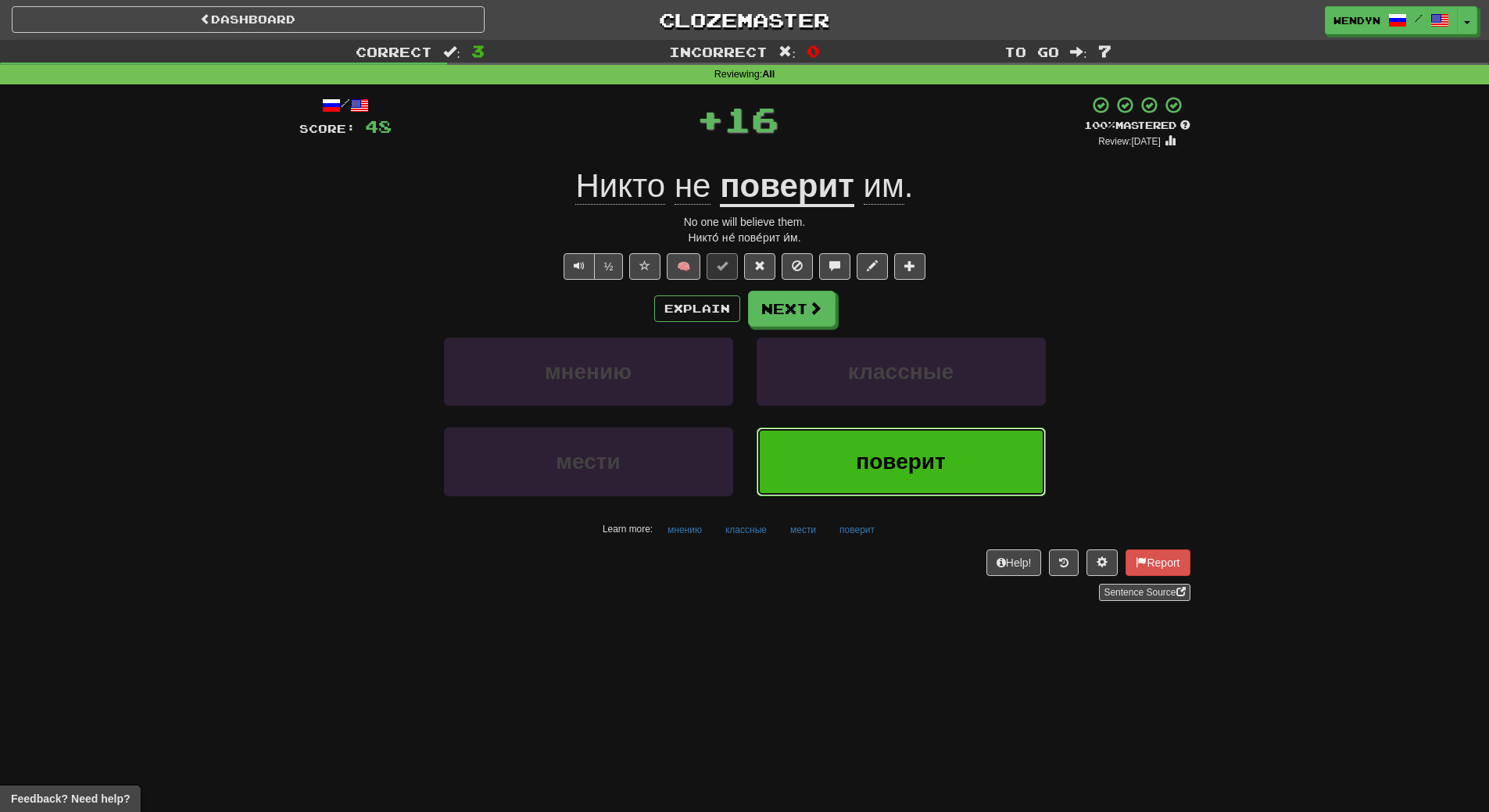
click at [850, 456] on button "поверит" at bounding box center [900, 461] width 289 height 68
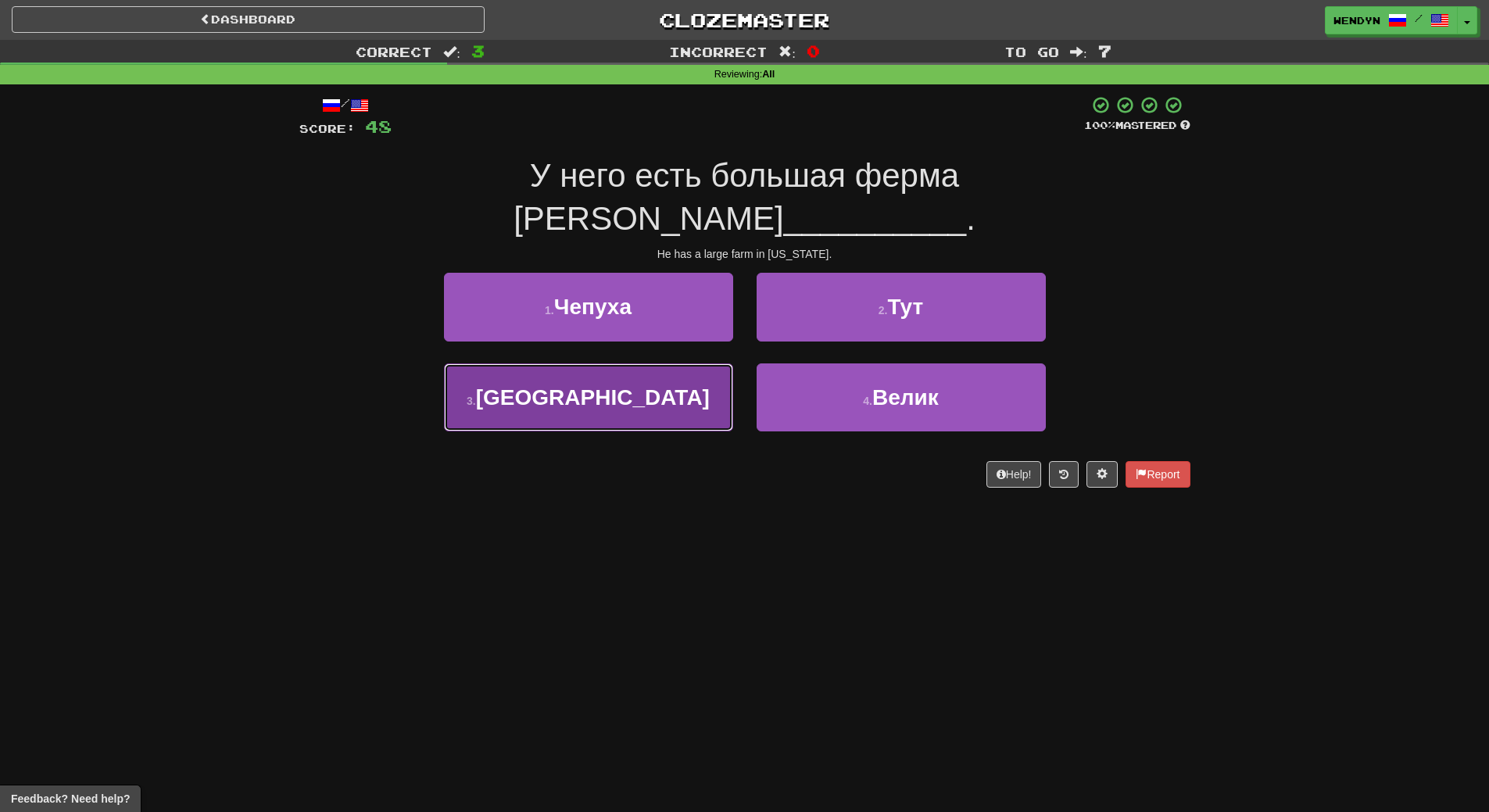
click at [625, 367] on button "3 . Колорадо" at bounding box center [588, 397] width 289 height 68
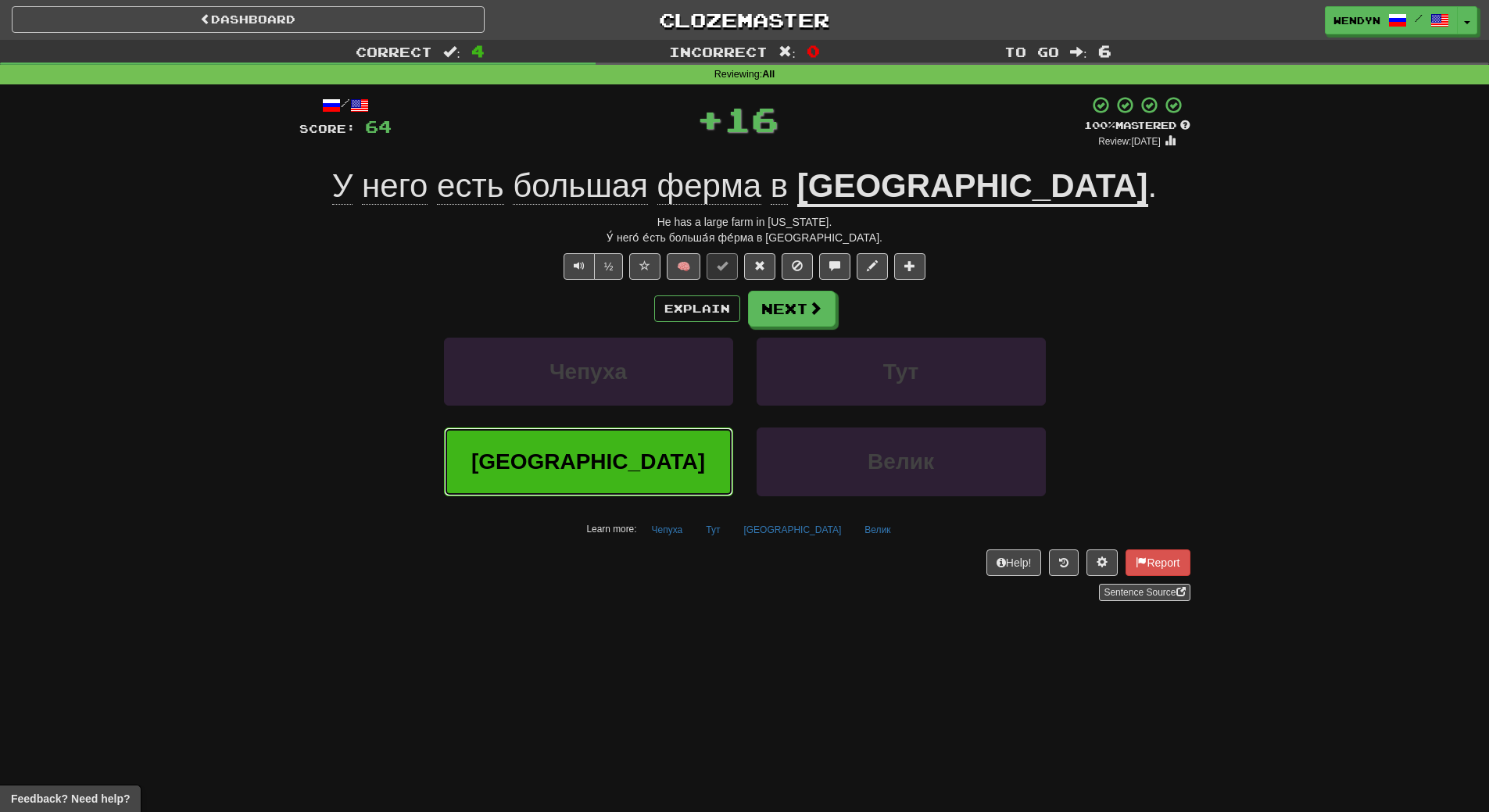
click at [631, 476] on button "Колорадо" at bounding box center [588, 461] width 289 height 68
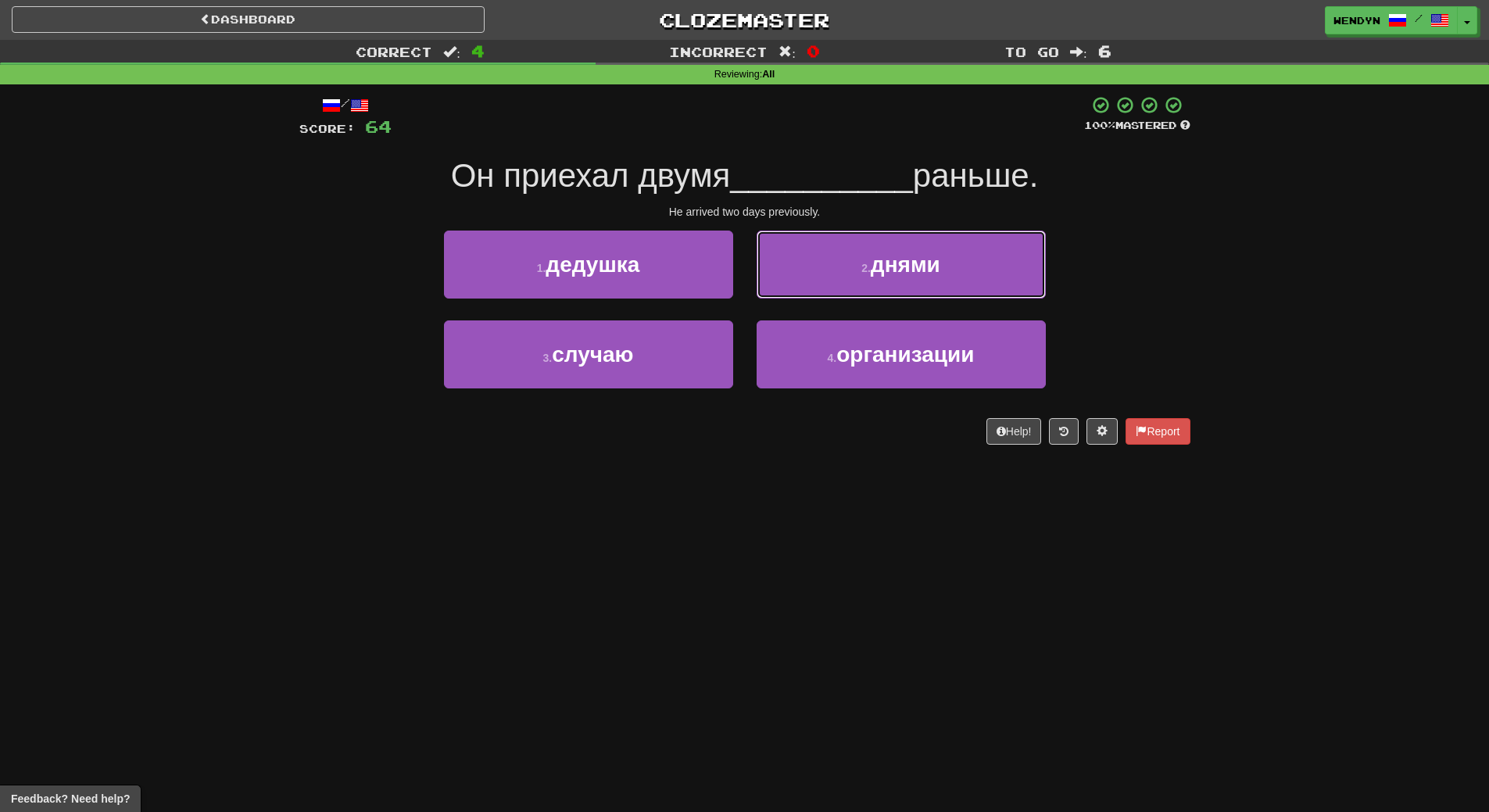
click at [980, 265] on button "2 . днями" at bounding box center [900, 264] width 289 height 68
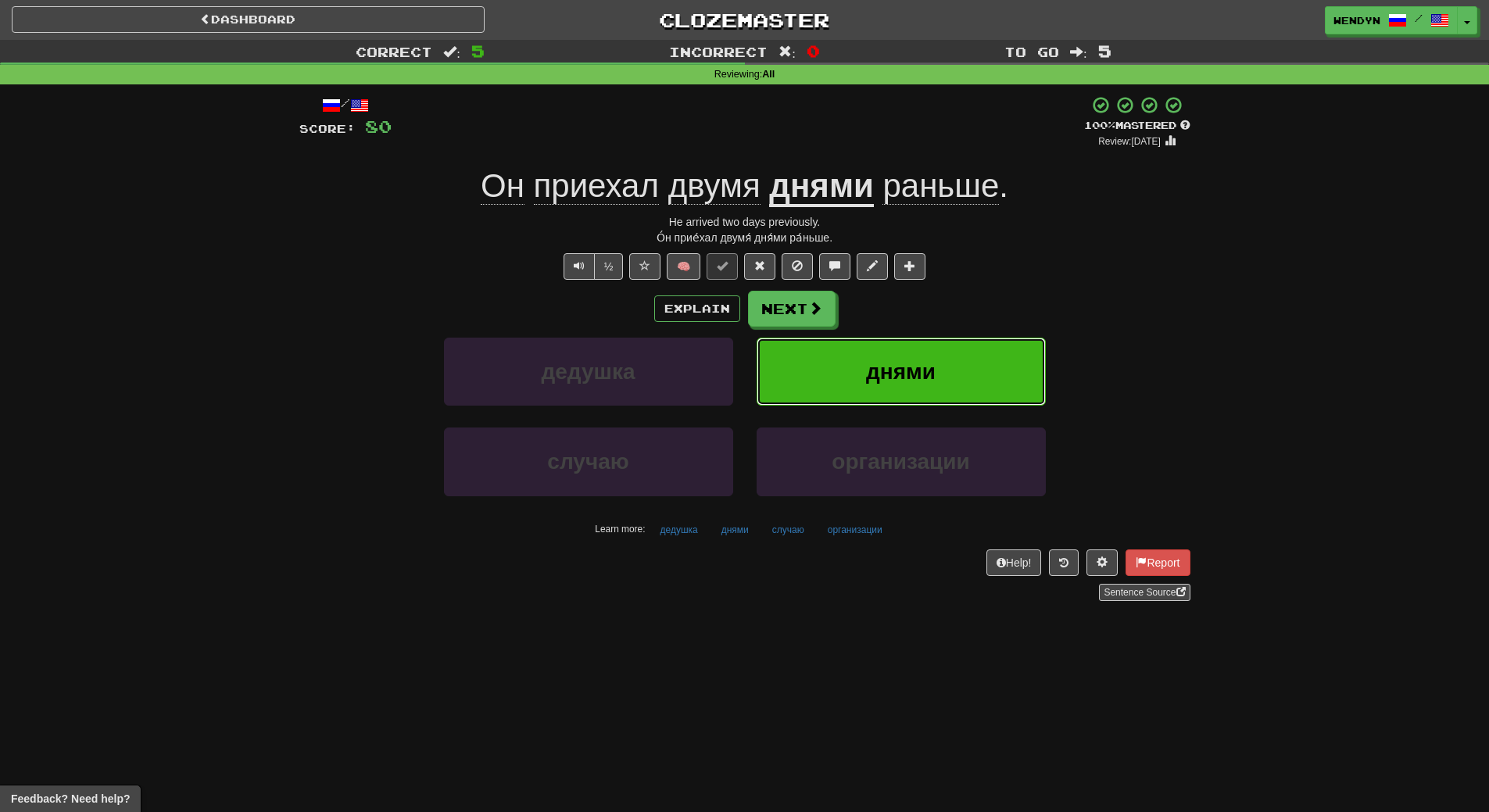
click at [937, 382] on button "днями" at bounding box center [900, 371] width 289 height 68
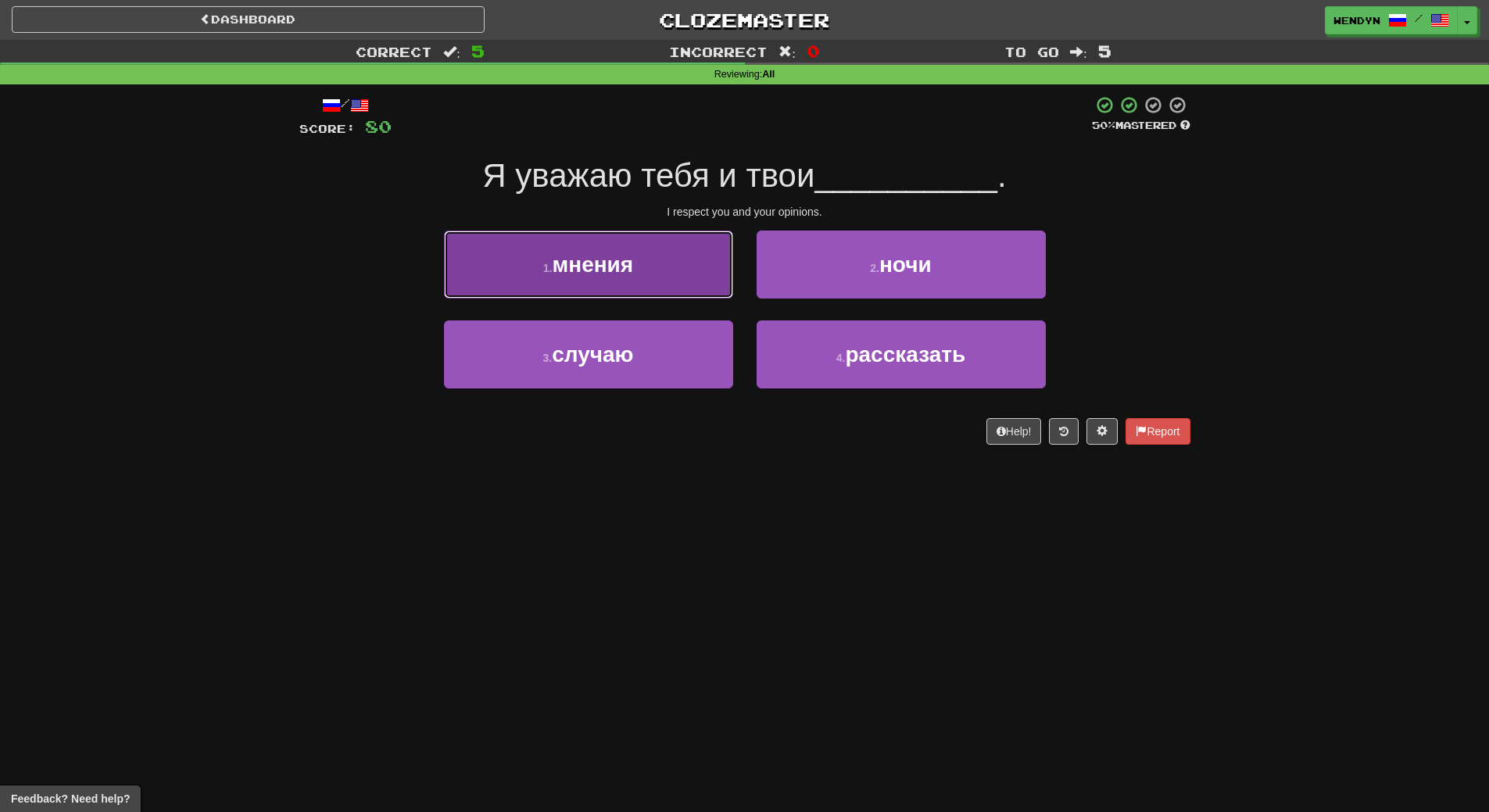
click at [621, 286] on button "1 . мнения" at bounding box center [588, 264] width 289 height 68
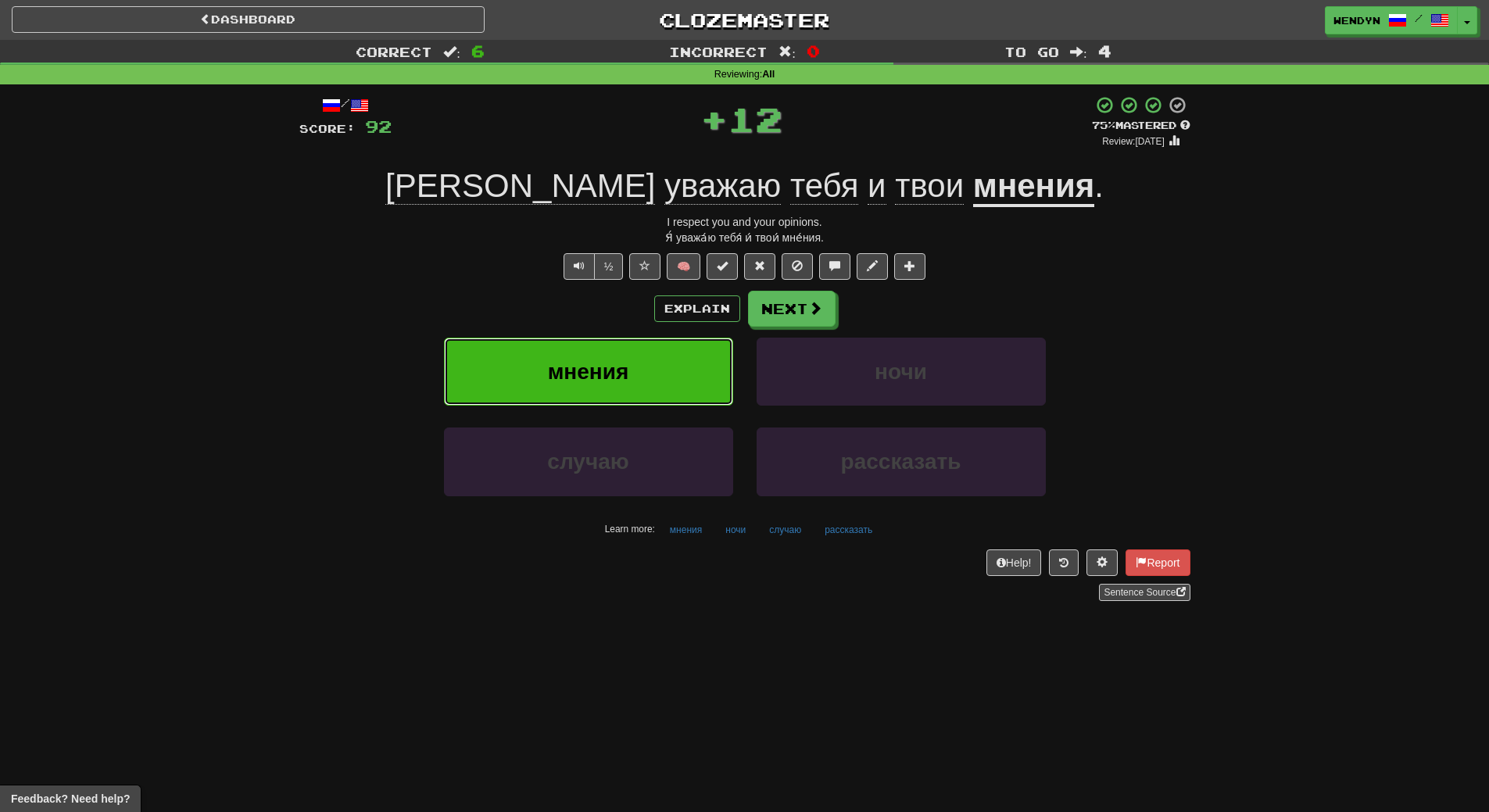
click at [611, 367] on span "мнения" at bounding box center [588, 372] width 81 height 24
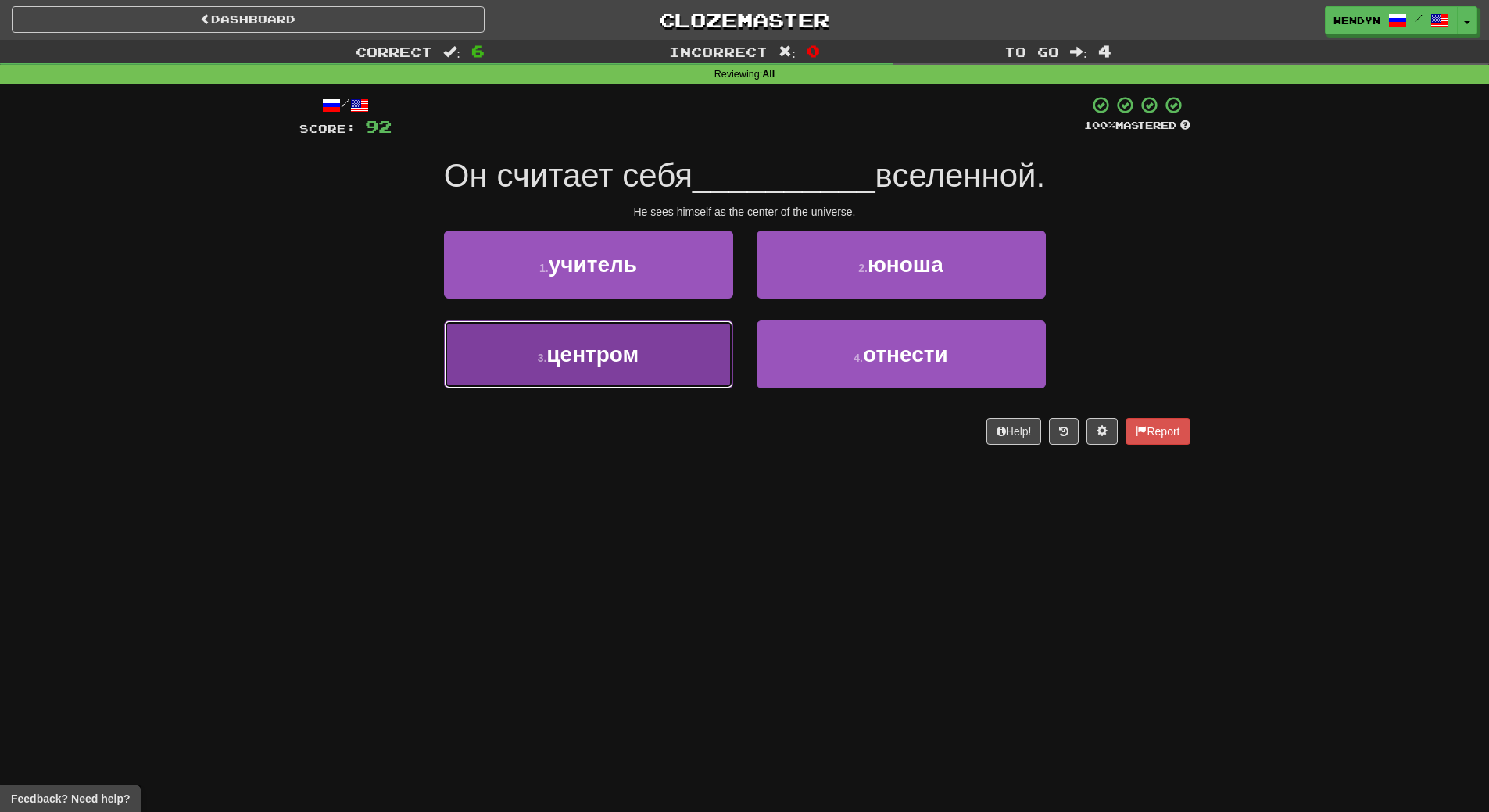
click at [595, 346] on span "центром" at bounding box center [592, 354] width 93 height 24
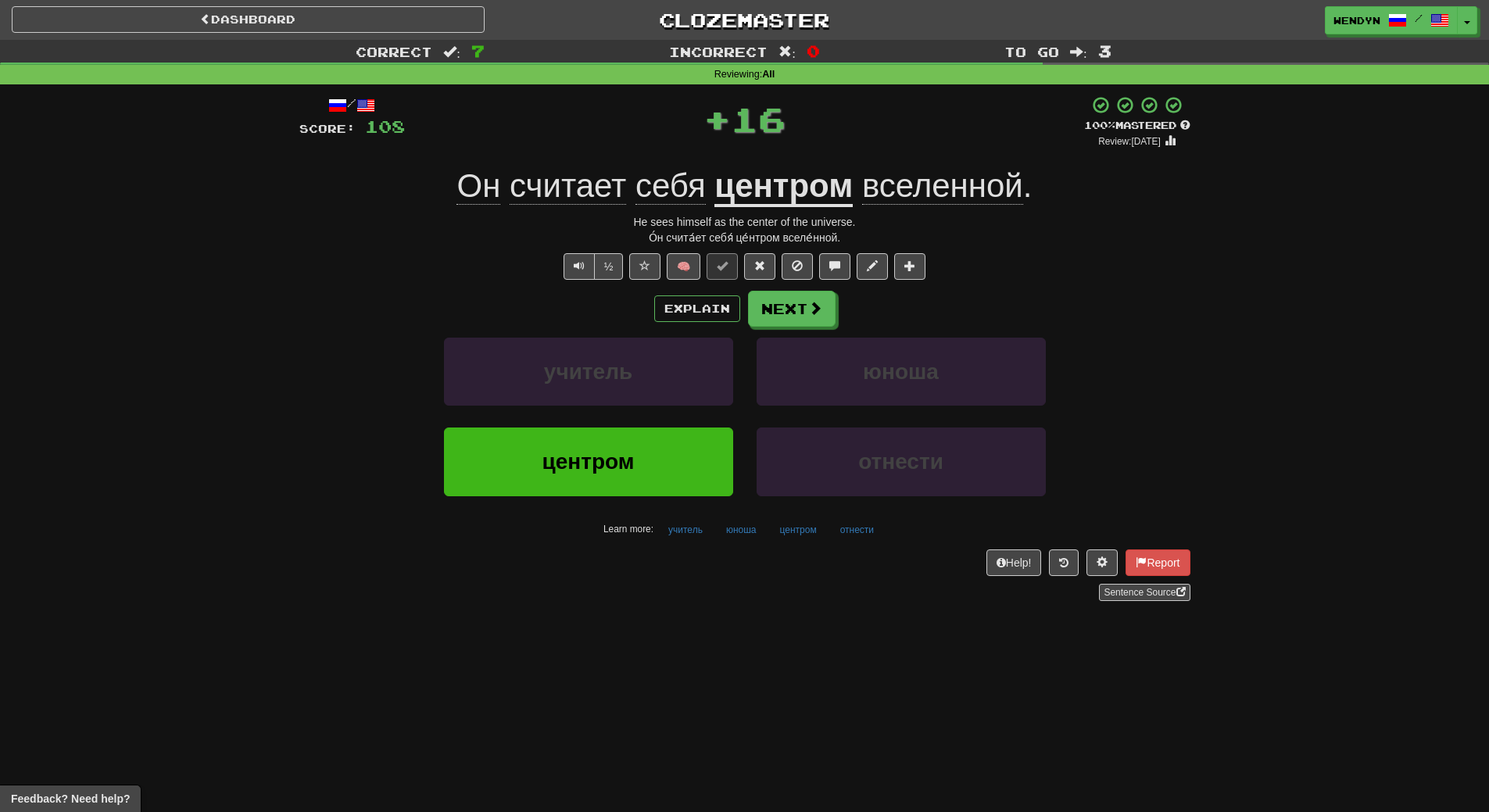
click at [533, 624] on div "Dashboard Clozemaster WendyN / Toggle Dropdown Dashboard Leaderboard Activity F…" at bounding box center [744, 406] width 1489 height 812
click at [536, 482] on button "центром" at bounding box center [588, 461] width 289 height 68
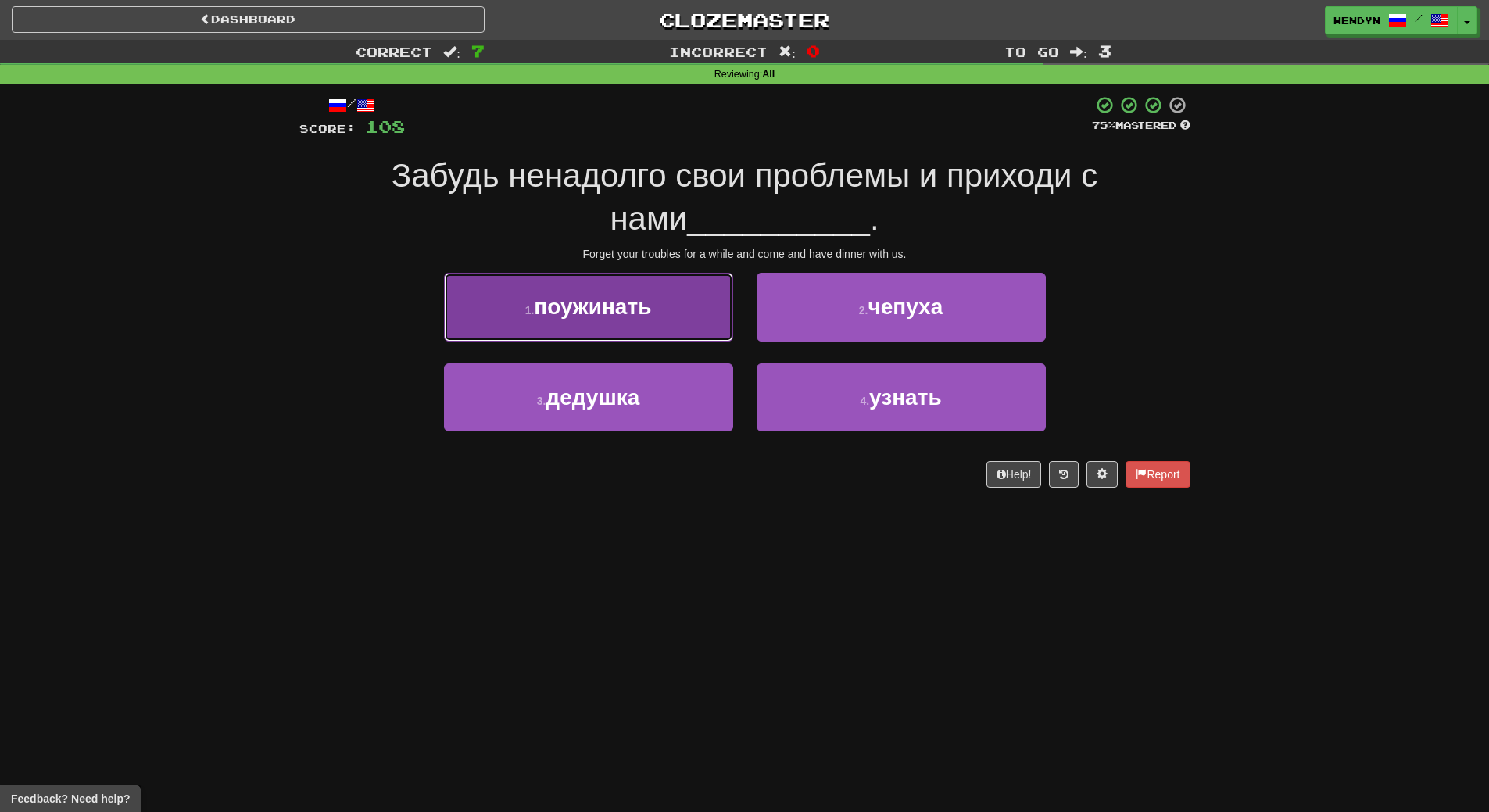
click at [633, 316] on span "поужинать" at bounding box center [592, 306] width 117 height 24
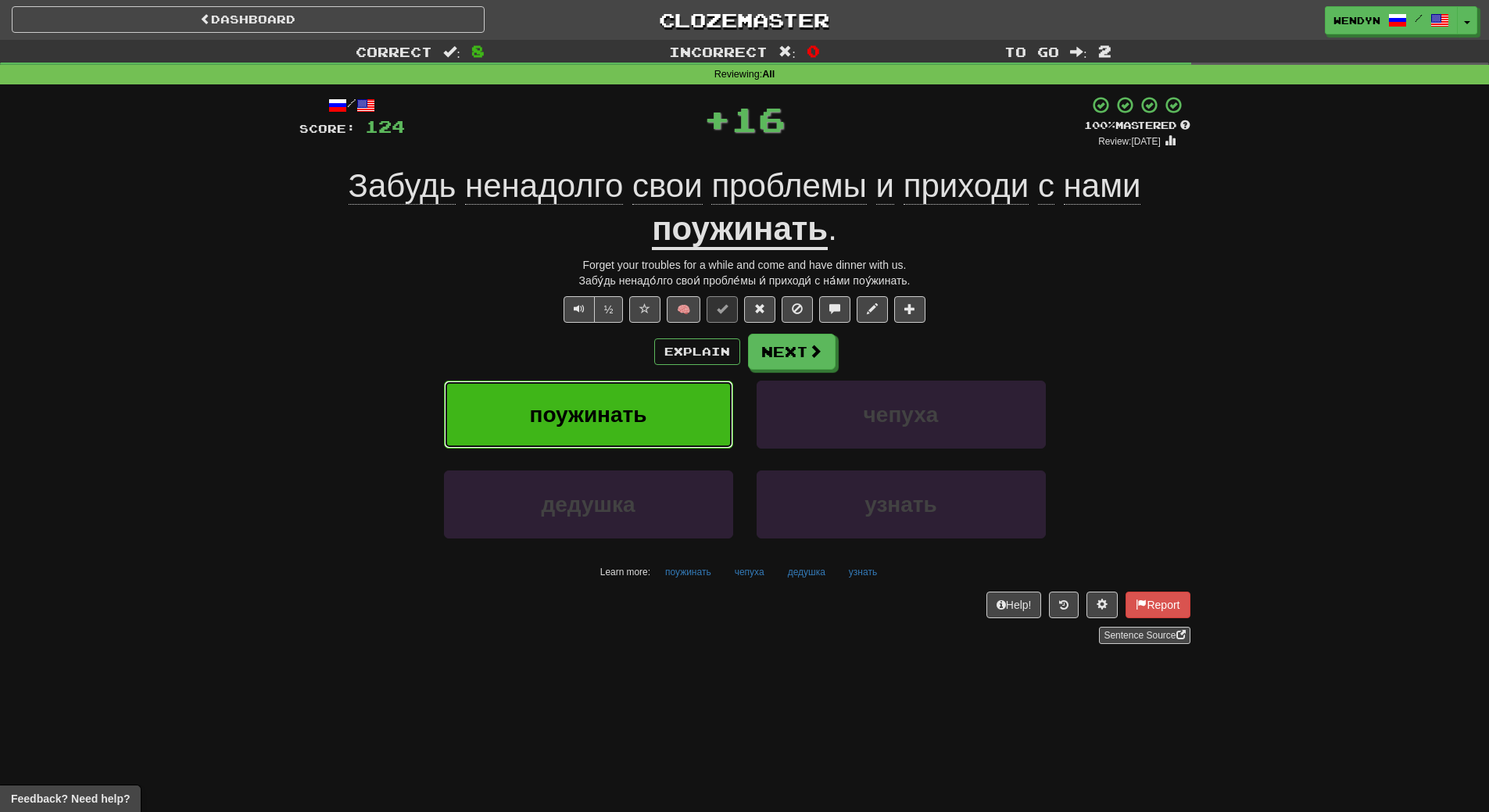
click at [608, 394] on button "поужинать" at bounding box center [588, 414] width 289 height 68
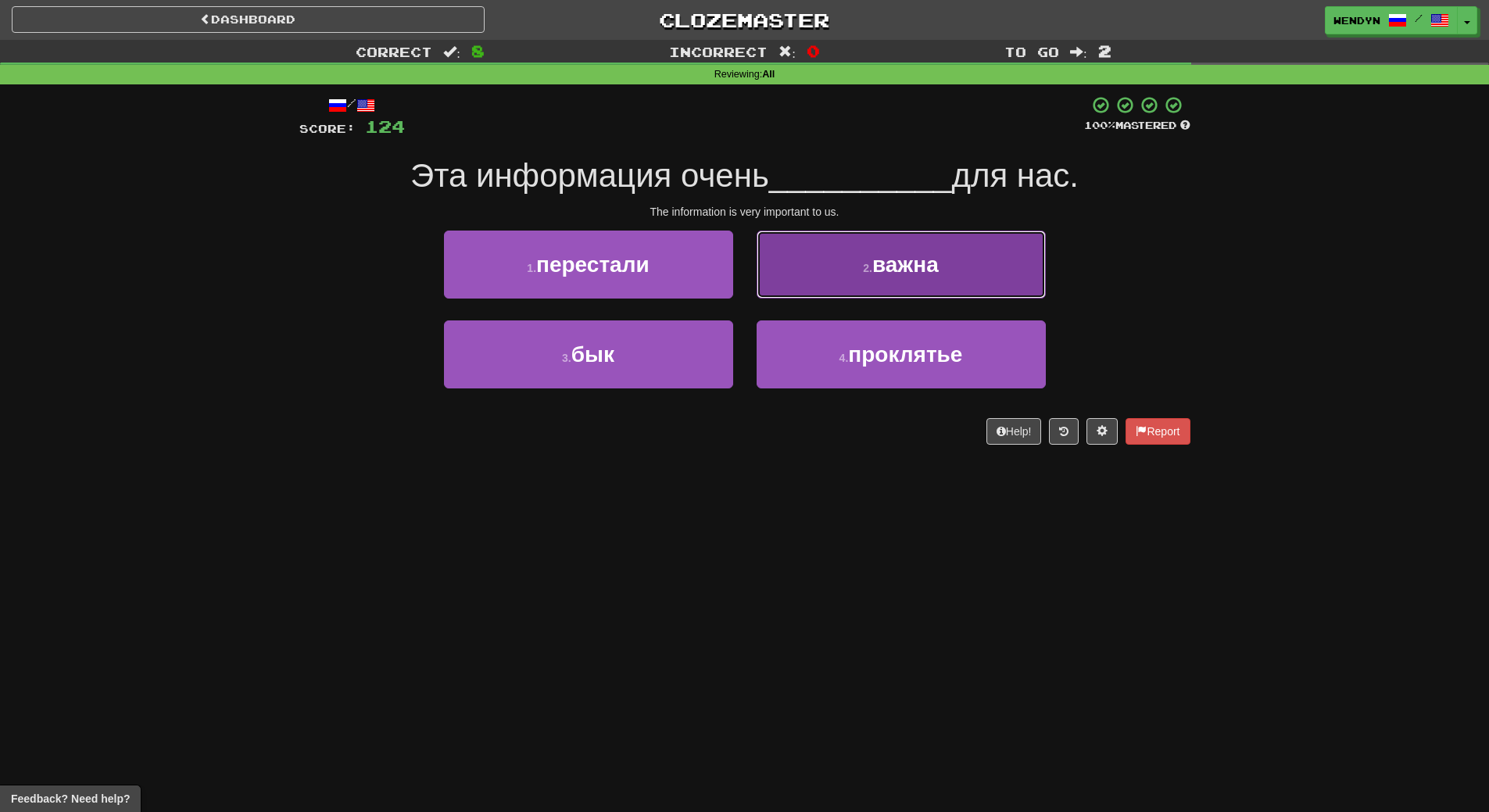
click at [937, 271] on span "важна" at bounding box center [905, 264] width 66 height 24
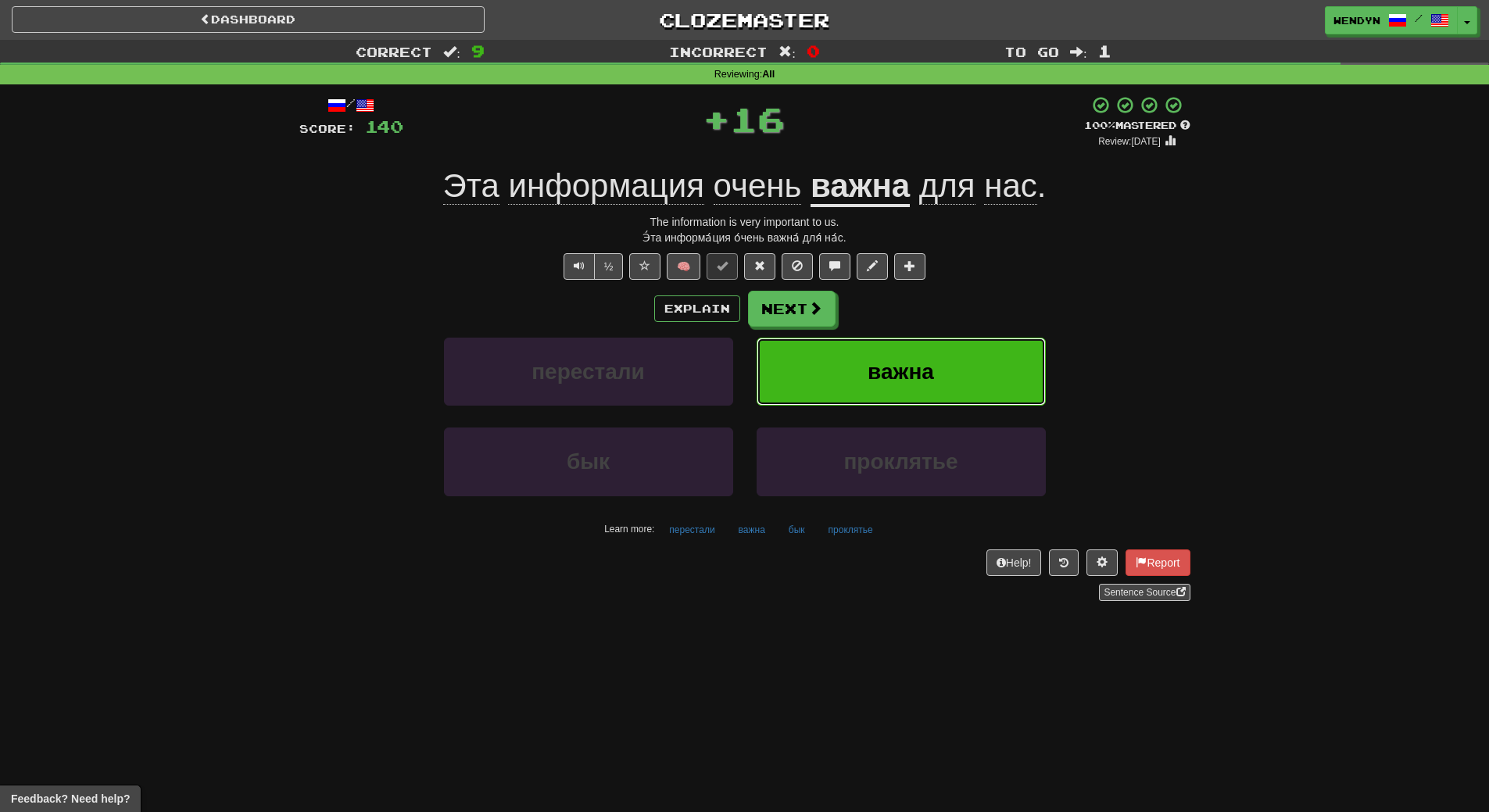
click at [941, 378] on button "важна" at bounding box center [900, 371] width 289 height 68
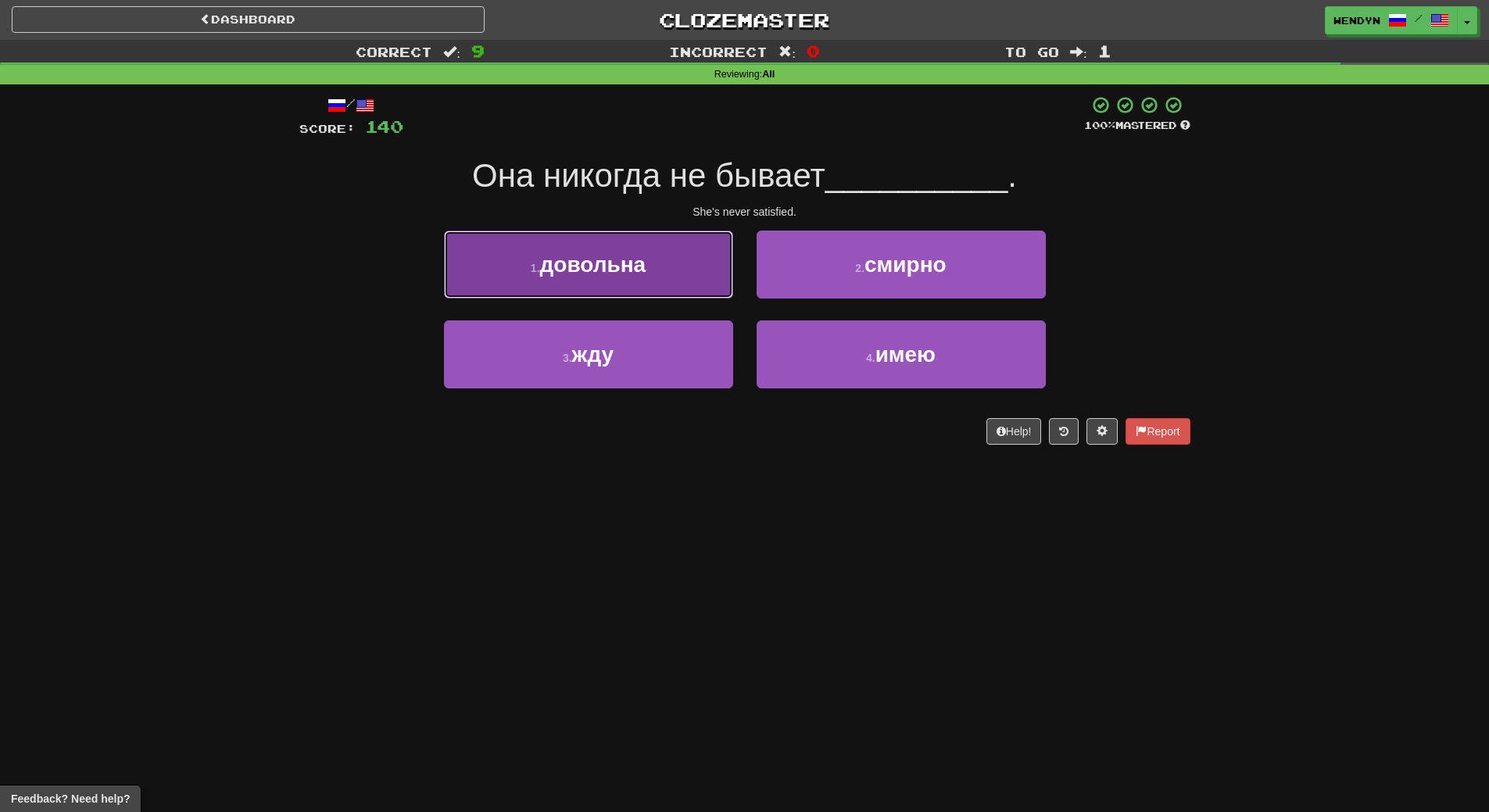
click at [632, 264] on span "довольна" at bounding box center [594, 264] width 107 height 24
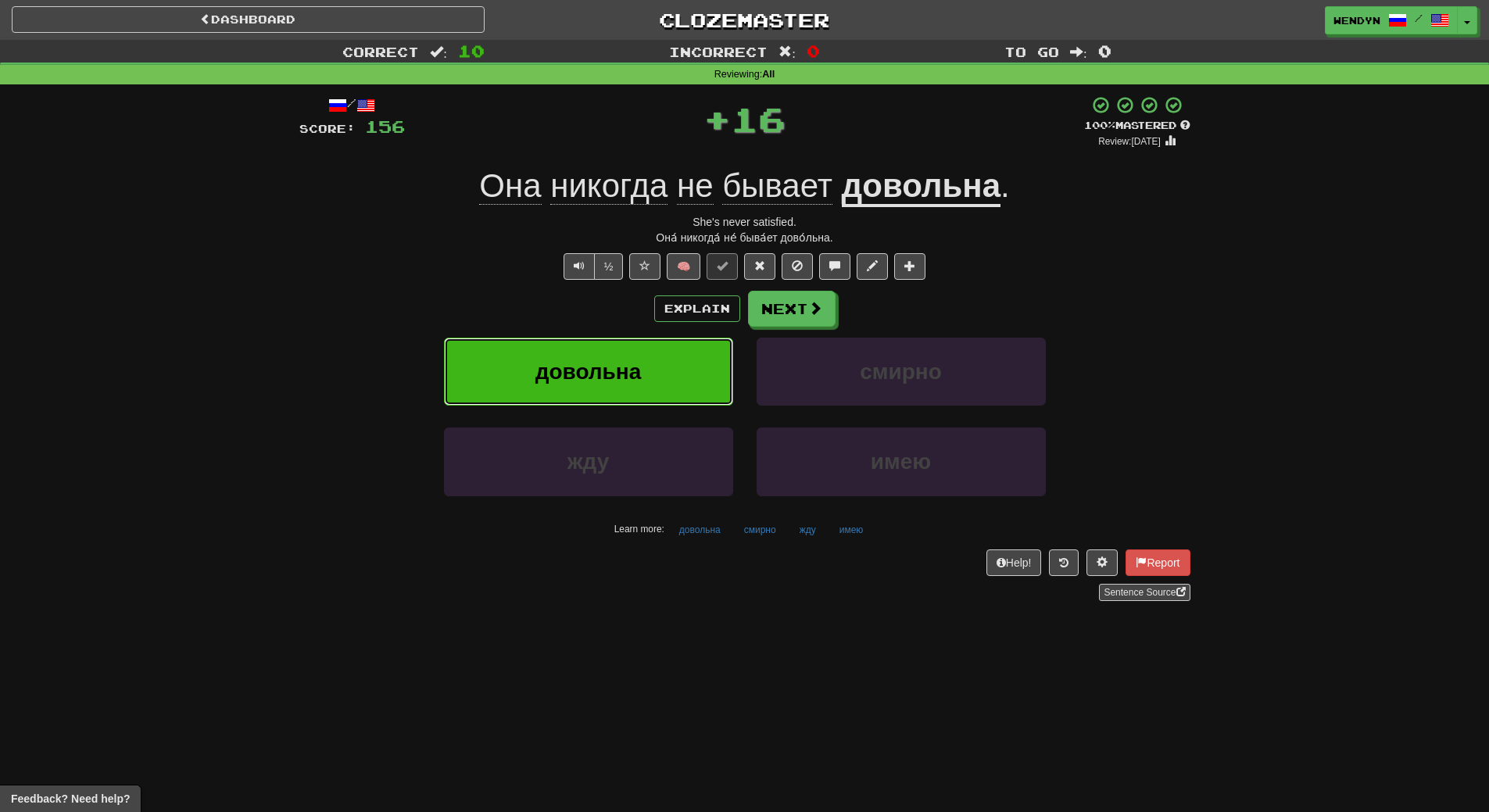
click at [626, 374] on span "довольна" at bounding box center [589, 372] width 107 height 24
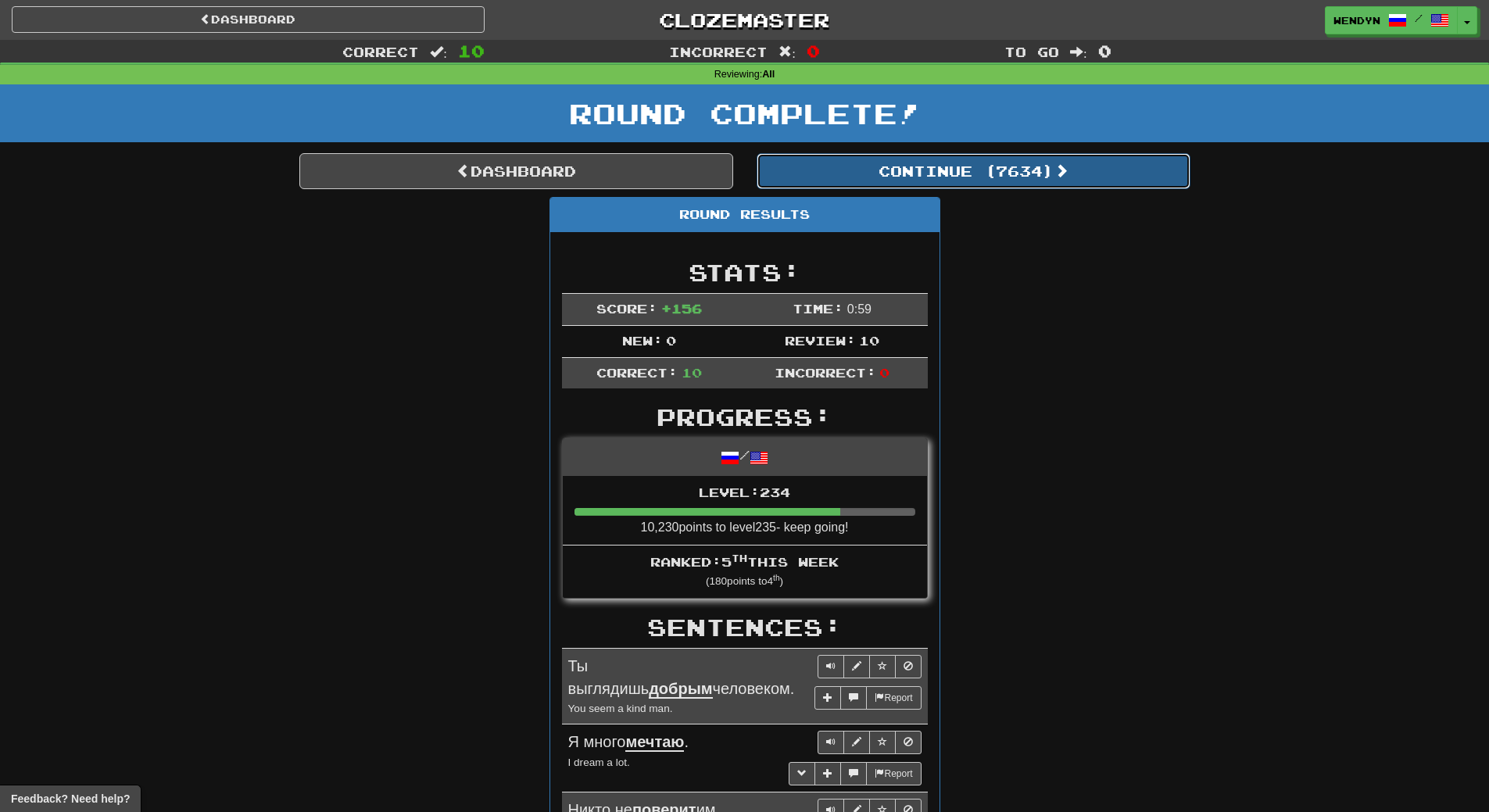
click at [1000, 164] on button "Continue ( 7634 )" at bounding box center [973, 171] width 434 height 36
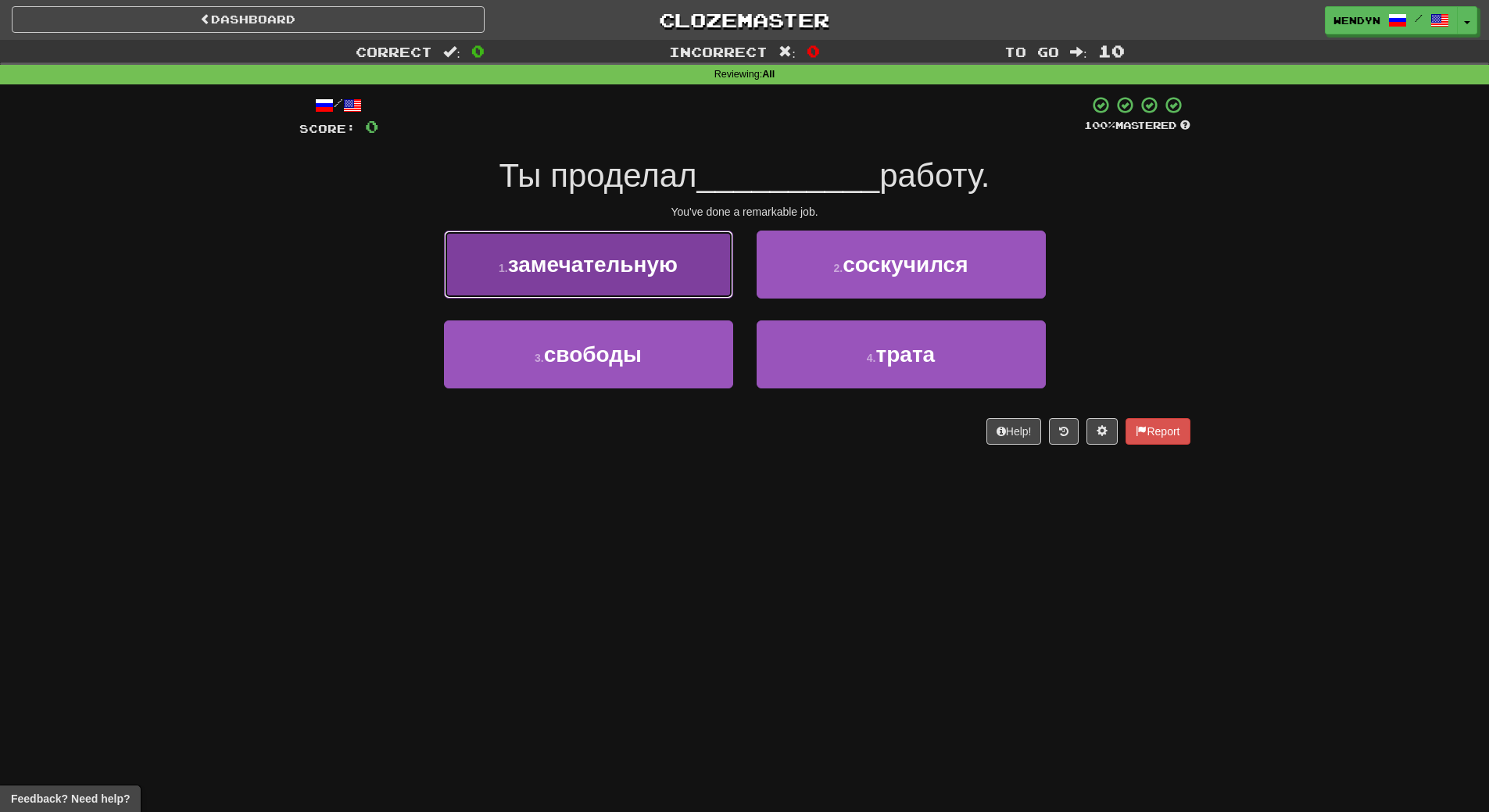
click at [624, 274] on span "замечательную" at bounding box center [592, 264] width 169 height 24
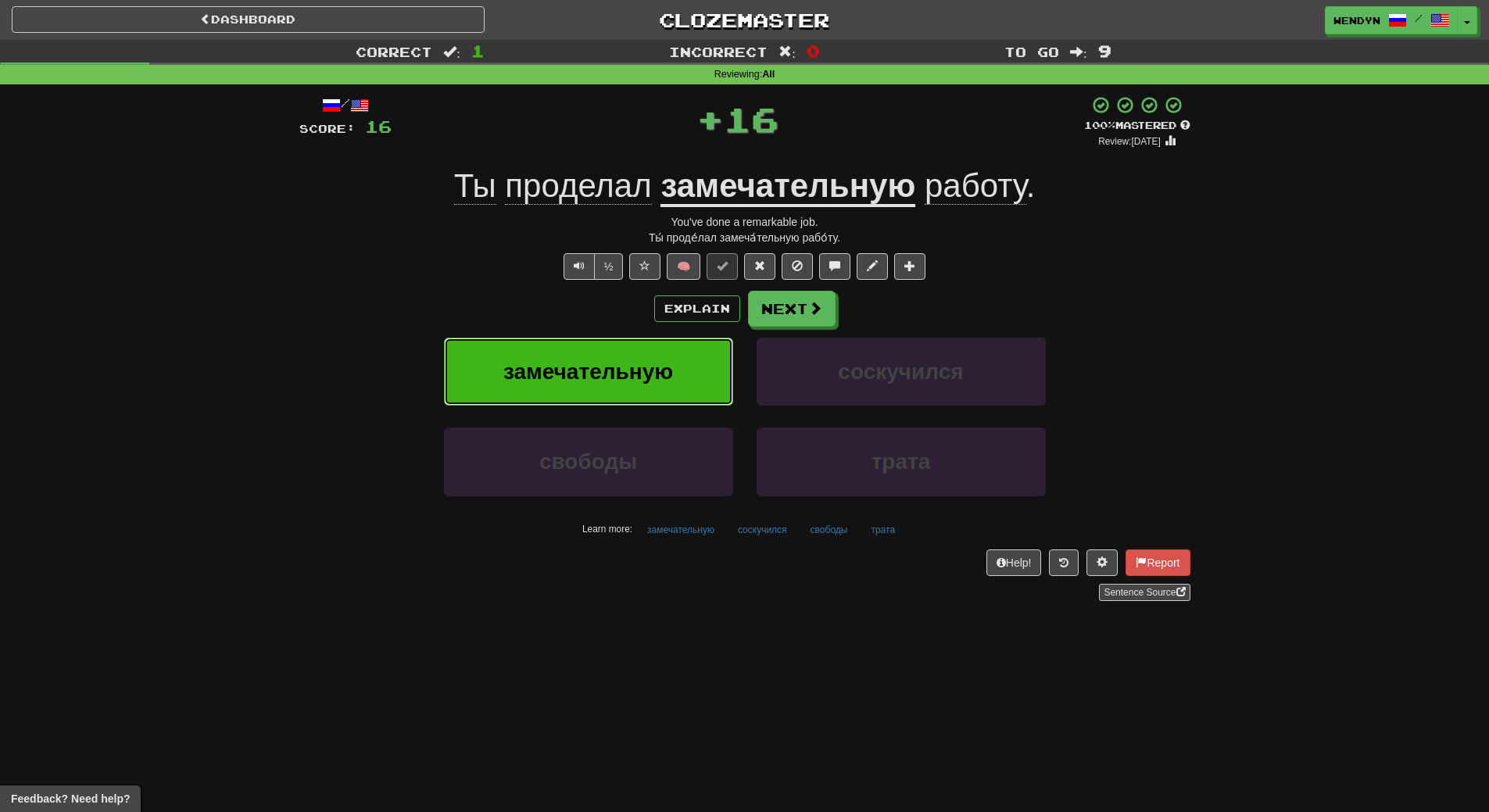
click at [624, 377] on span "замечательную" at bounding box center [587, 372] width 169 height 24
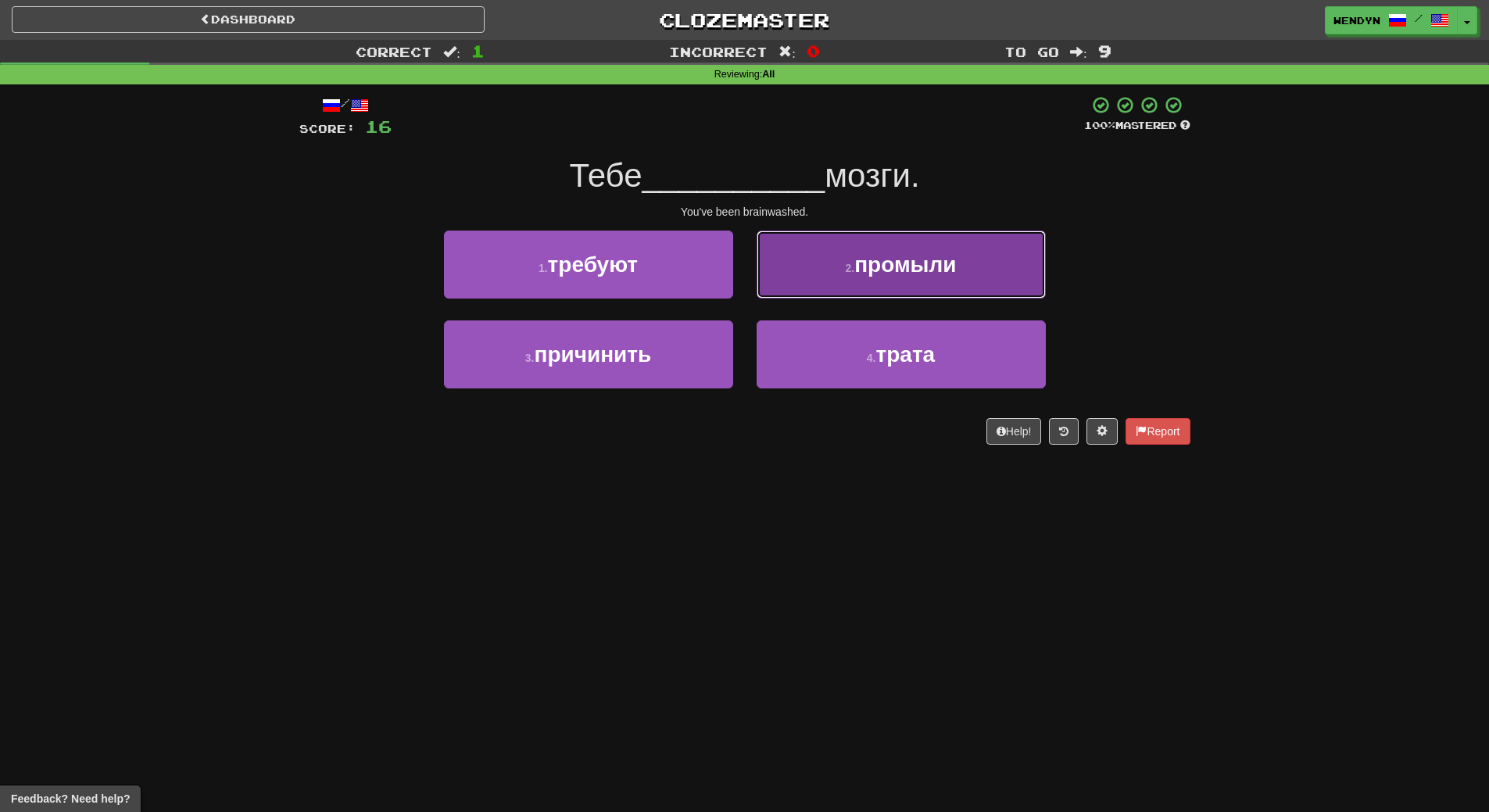
click at [944, 260] on span "промыли" at bounding box center [905, 264] width 102 height 24
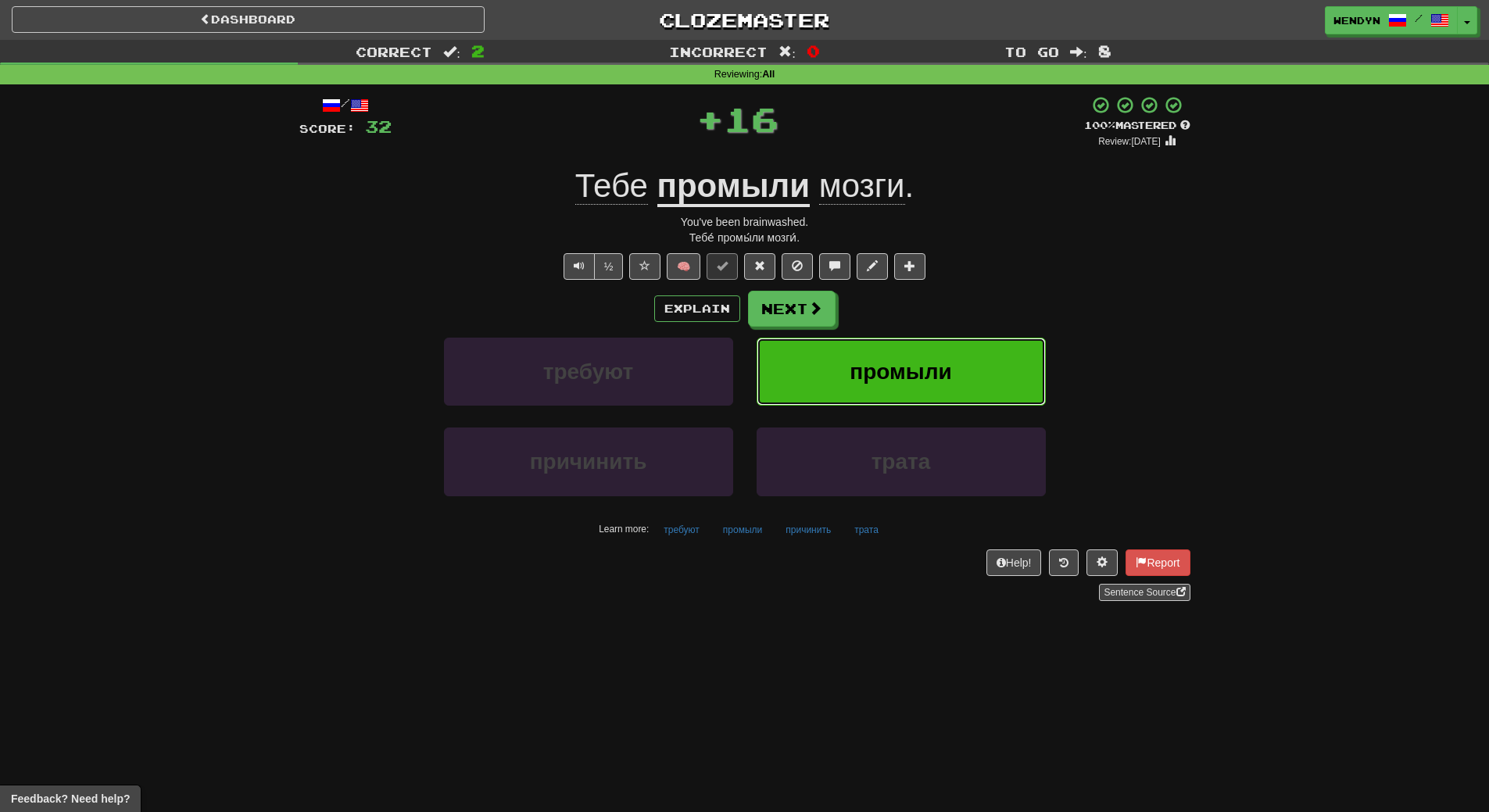
click at [912, 375] on span "промыли" at bounding box center [900, 372] width 102 height 24
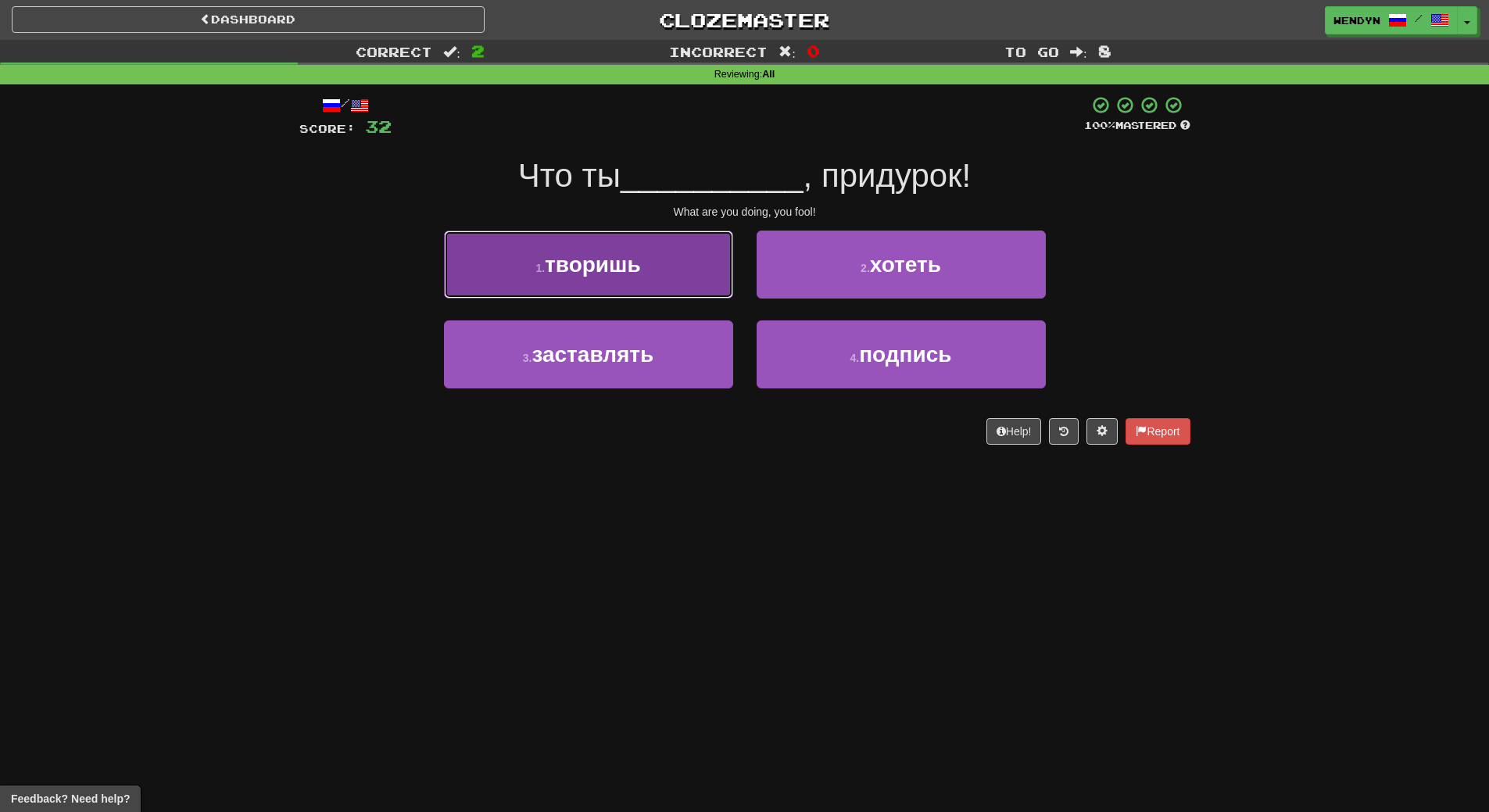
click at [612, 273] on span "творишь" at bounding box center [593, 264] width 96 height 24
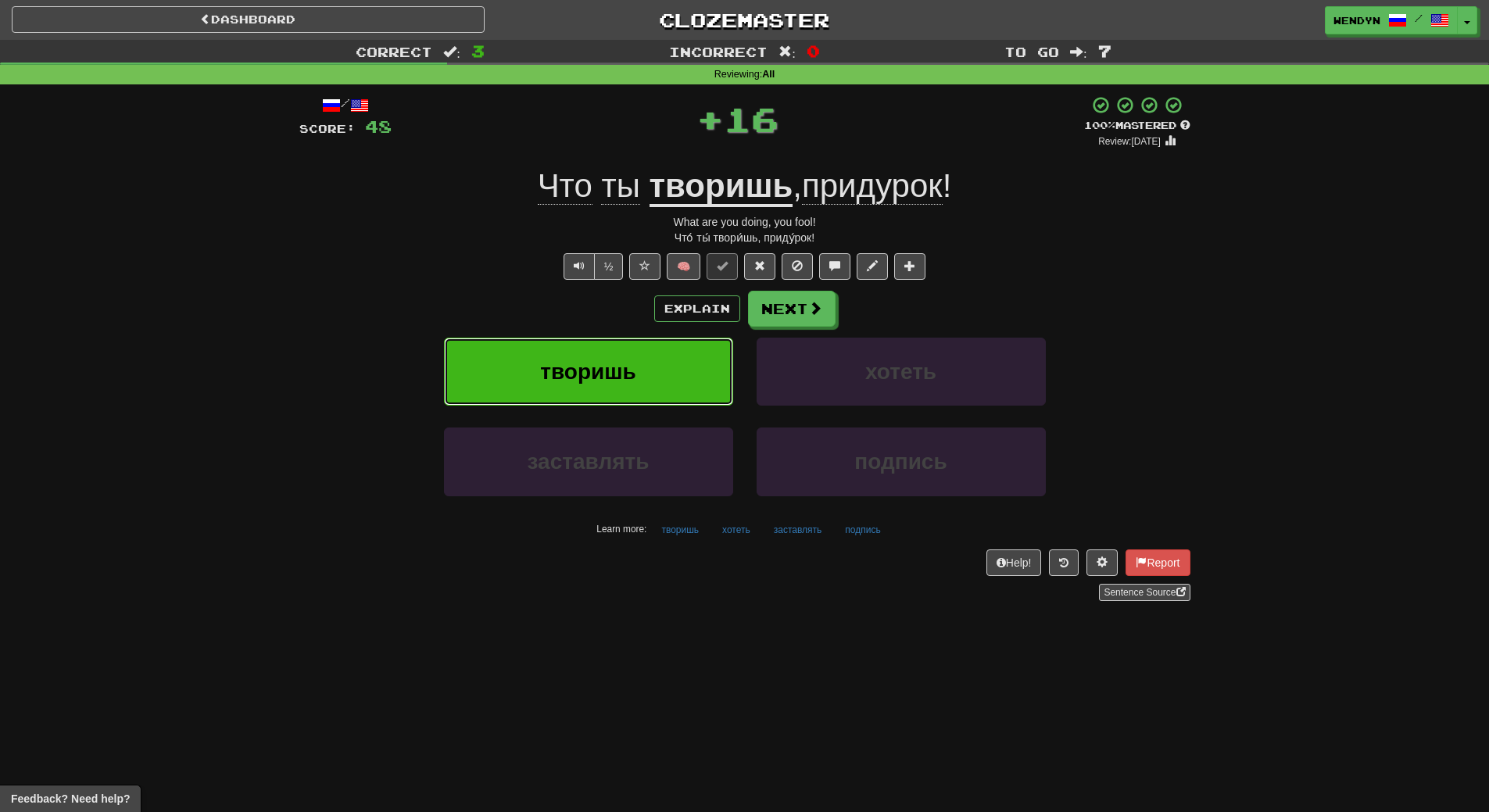
click at [603, 378] on span "творишь" at bounding box center [588, 372] width 96 height 24
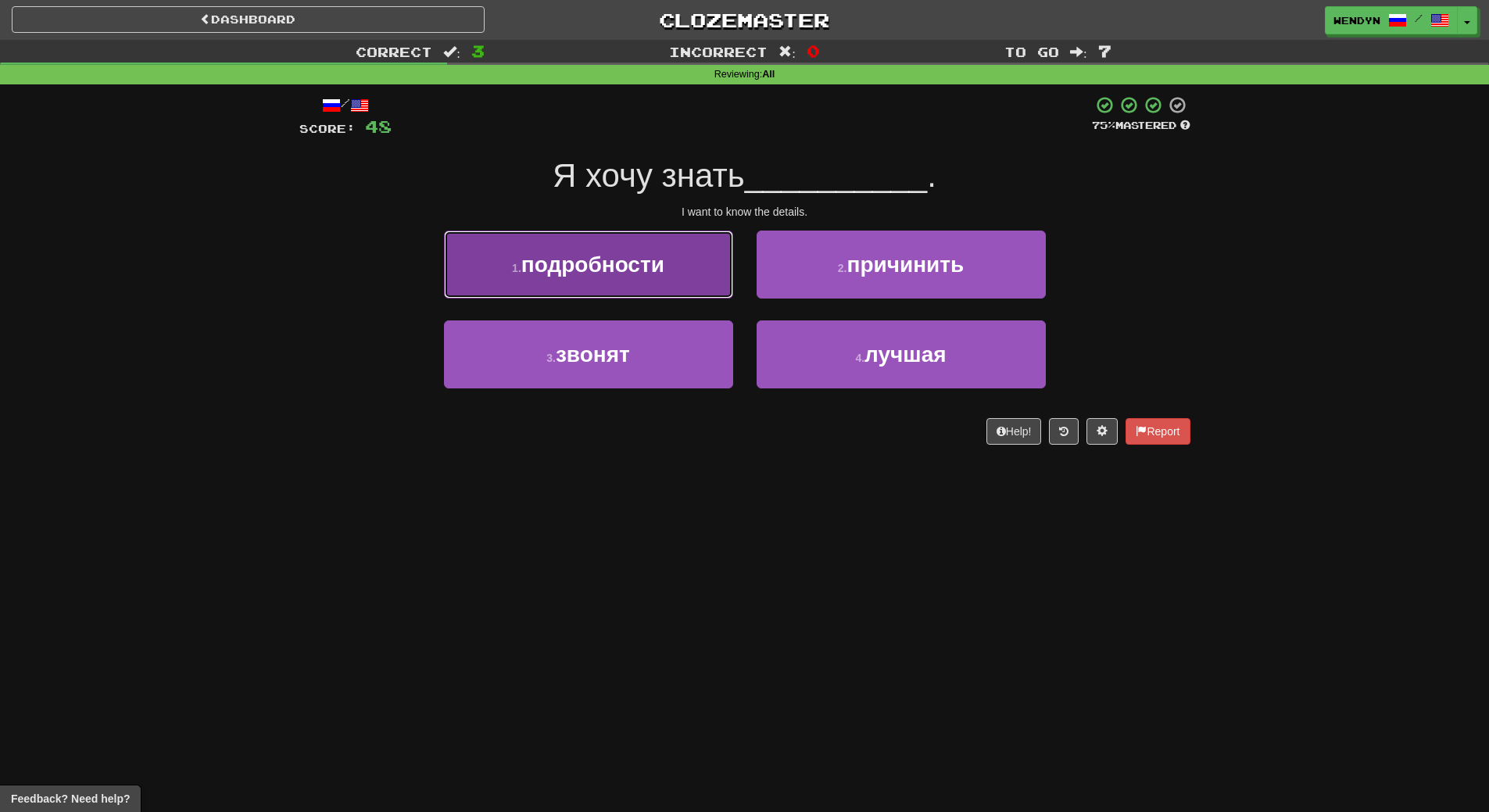
click at [598, 267] on span "подробности" at bounding box center [593, 264] width 143 height 24
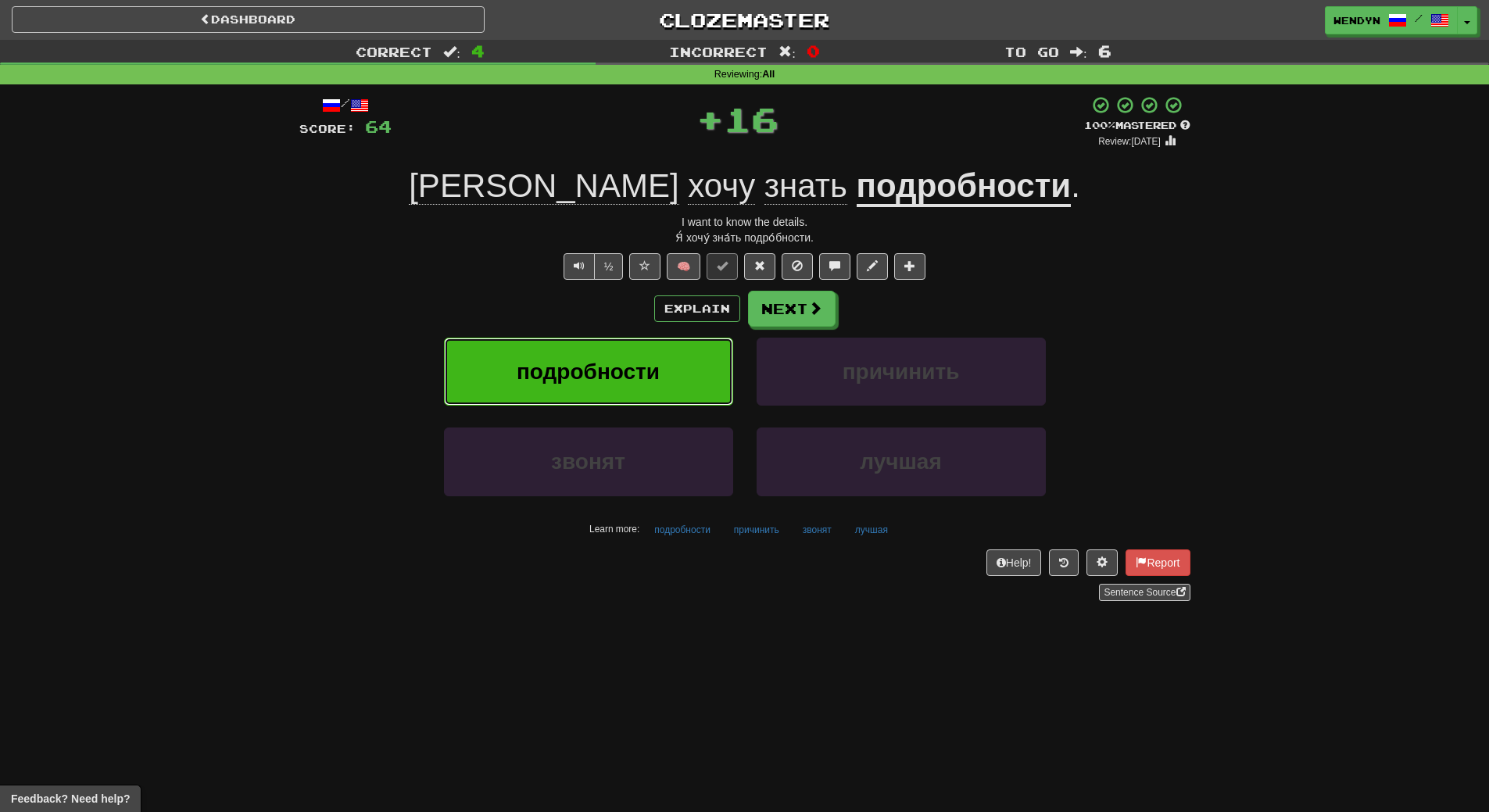
click at [594, 355] on button "подробности" at bounding box center [588, 371] width 289 height 68
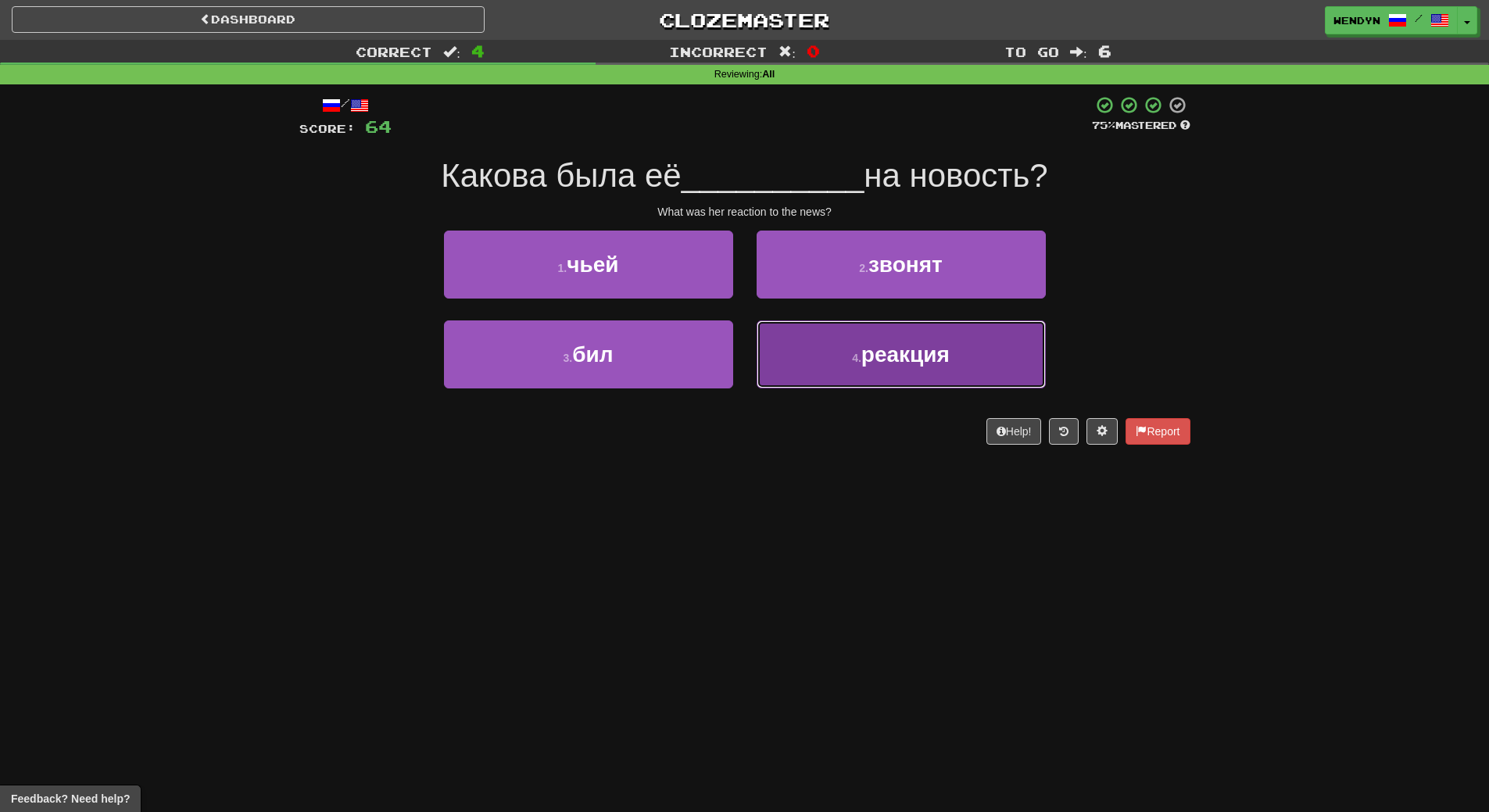
click at [930, 355] on span "реакция" at bounding box center [905, 354] width 88 height 24
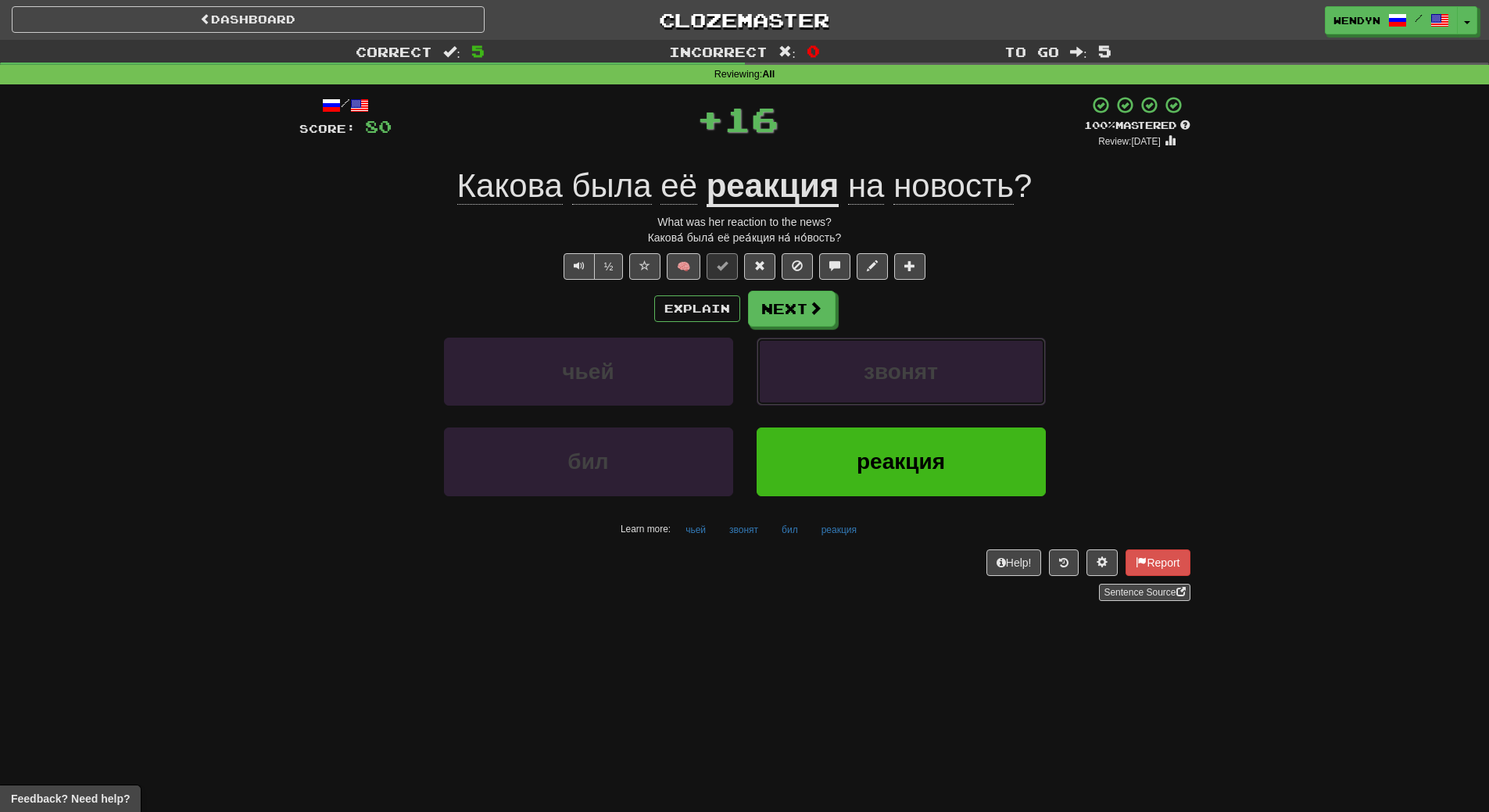
click at [930, 355] on button "звонят" at bounding box center [900, 371] width 289 height 68
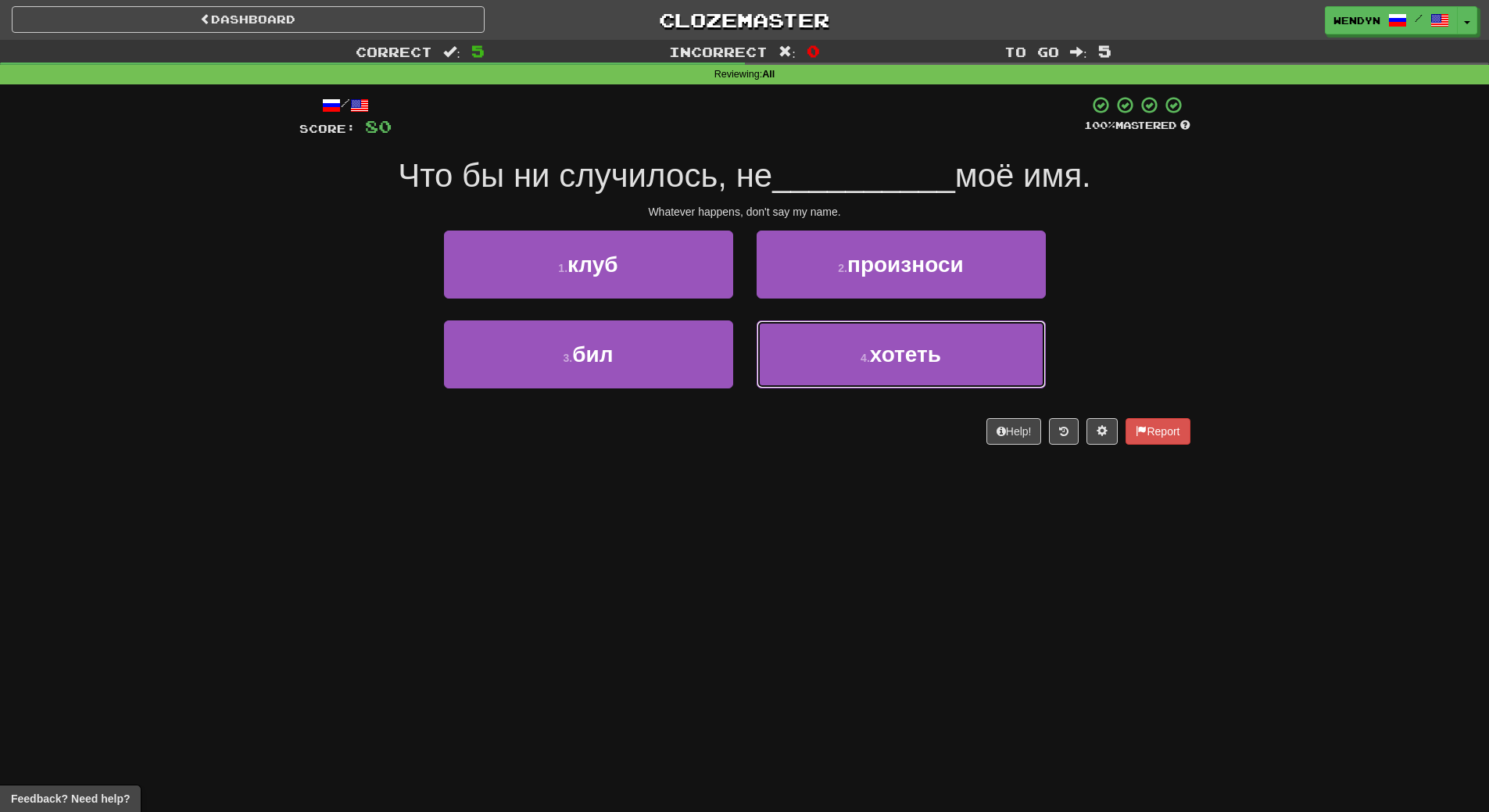
drag, startPoint x: 930, startPoint y: 355, endPoint x: 901, endPoint y: 471, distance: 119.6
click at [901, 471] on div "Dashboard Clozemaster WendyN / Toggle Dropdown Dashboard Leaderboard Activity F…" at bounding box center [744, 406] width 1489 height 812
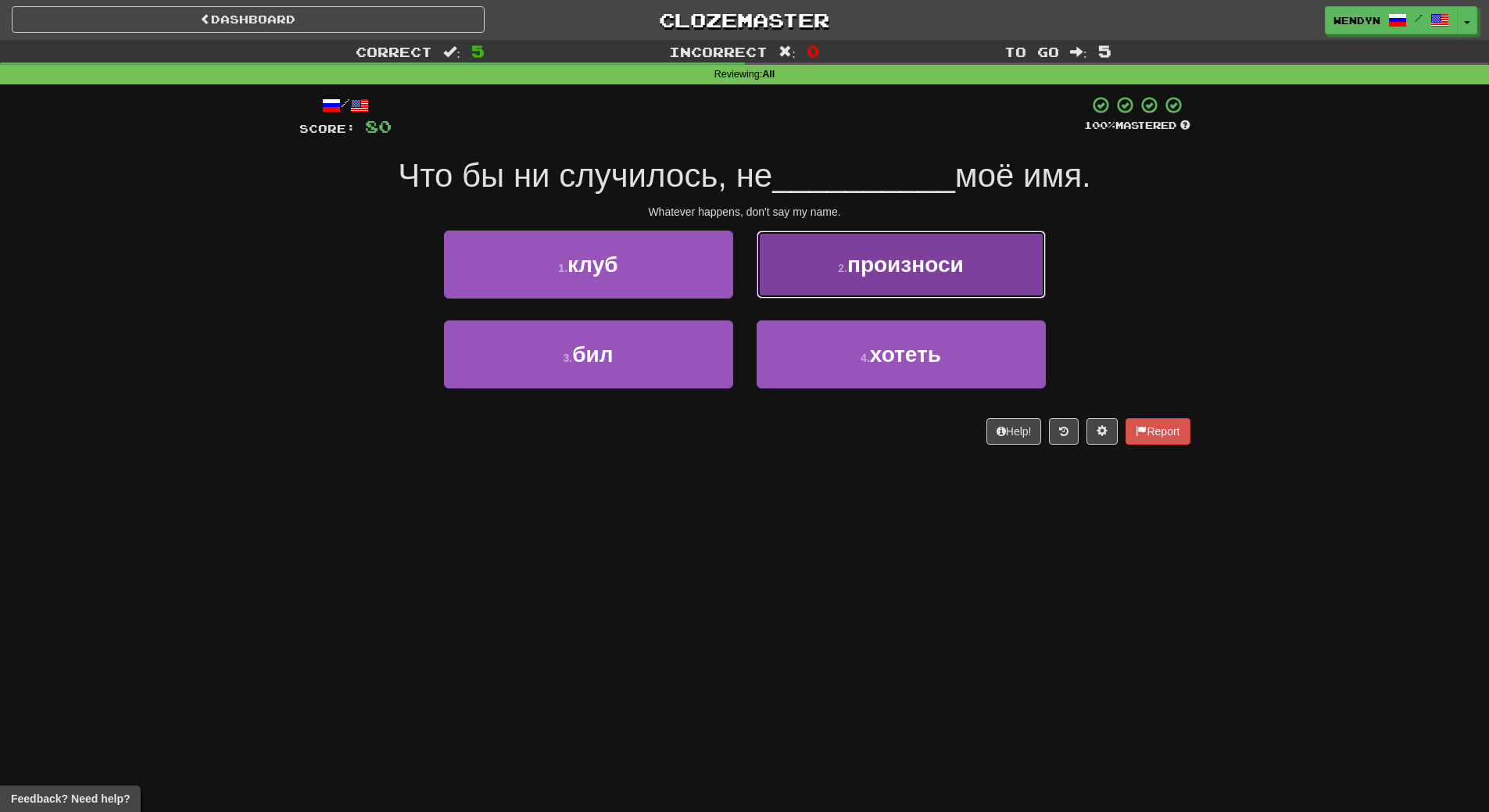
click at [979, 253] on button "2 . произноси" at bounding box center [900, 264] width 289 height 68
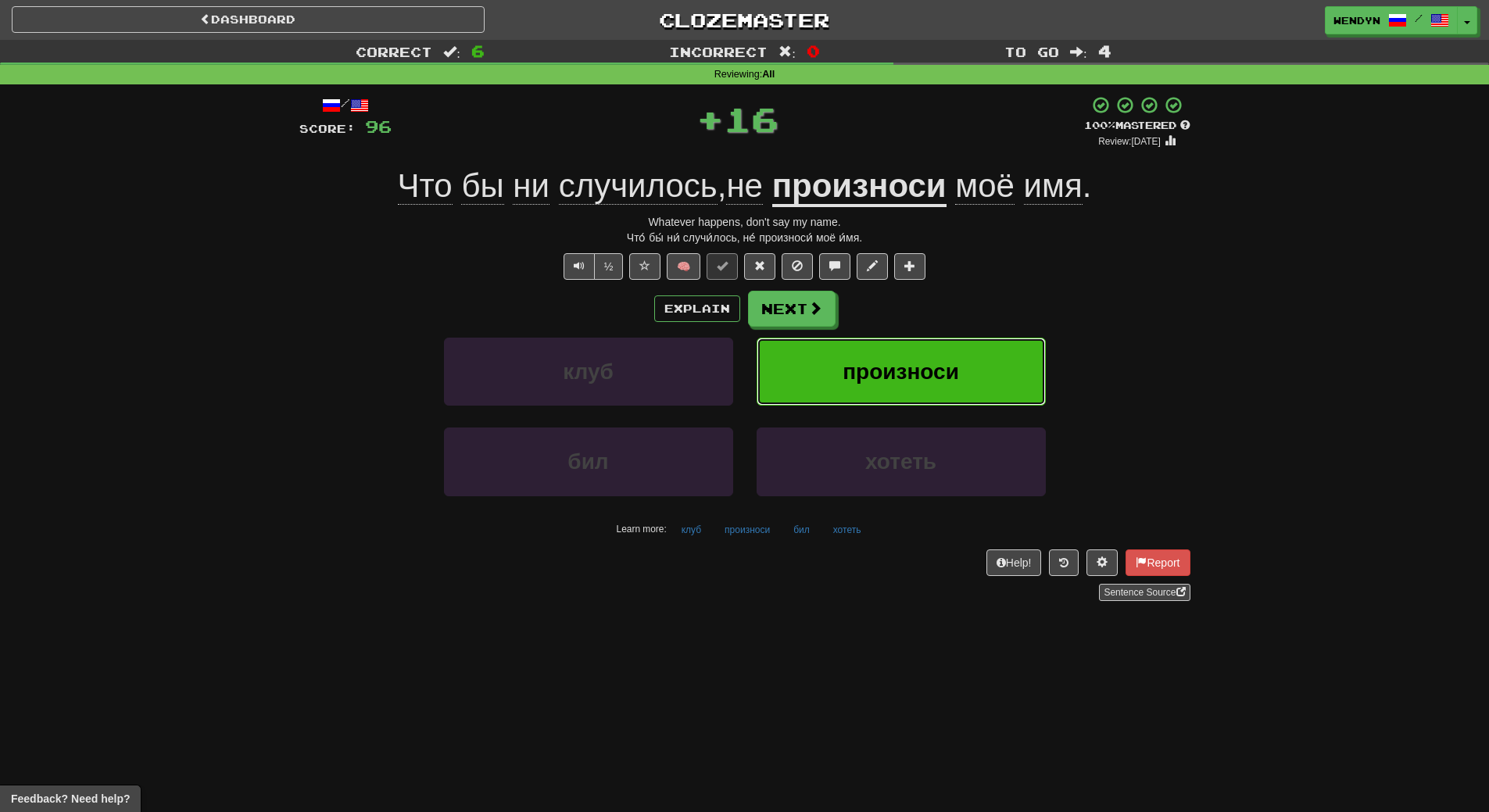
click at [952, 378] on span "произноси" at bounding box center [900, 372] width 117 height 24
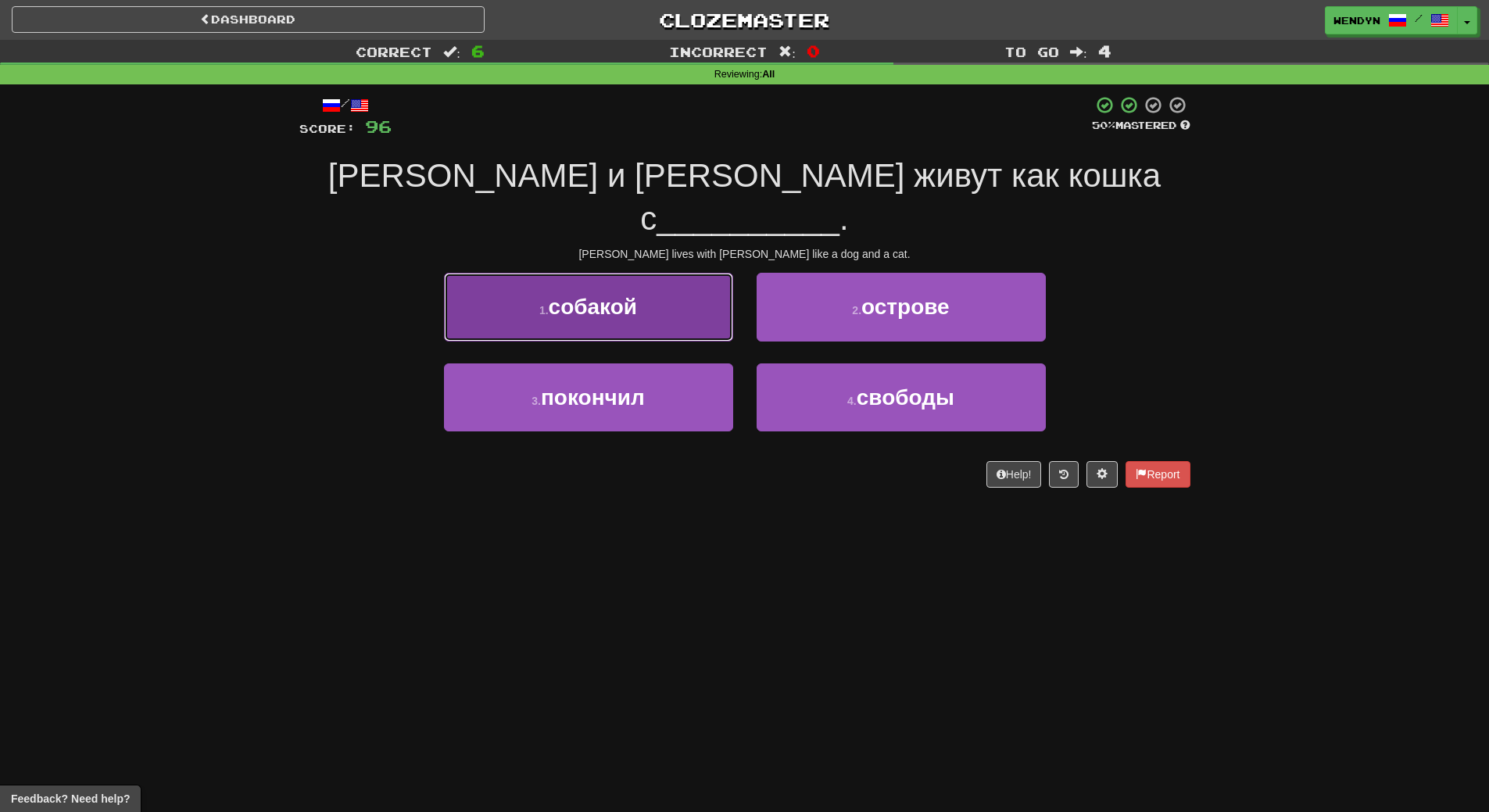
click at [633, 281] on button "1 . собакой" at bounding box center [588, 306] width 289 height 68
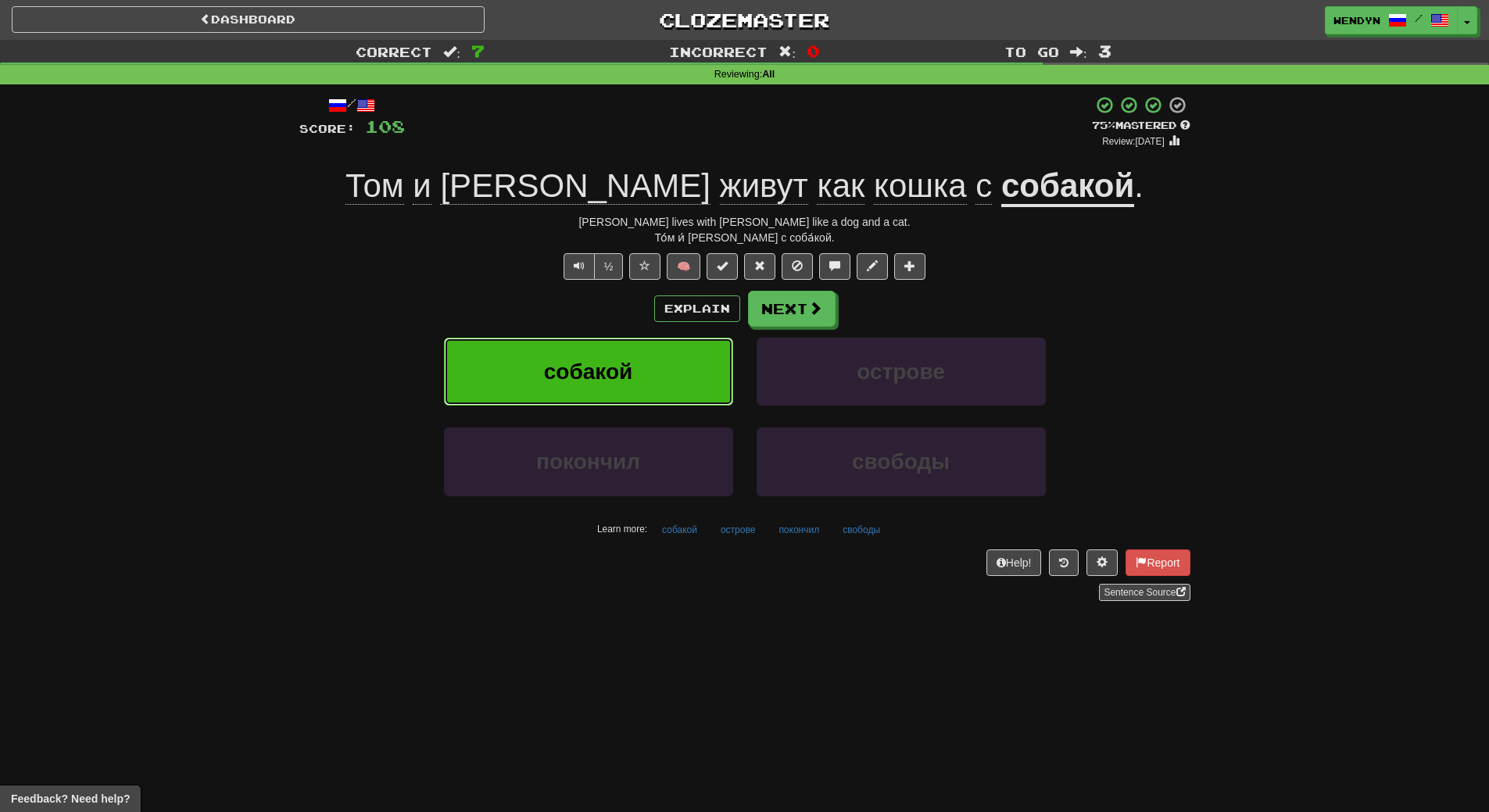
click at [624, 376] on span "собакой" at bounding box center [588, 372] width 89 height 24
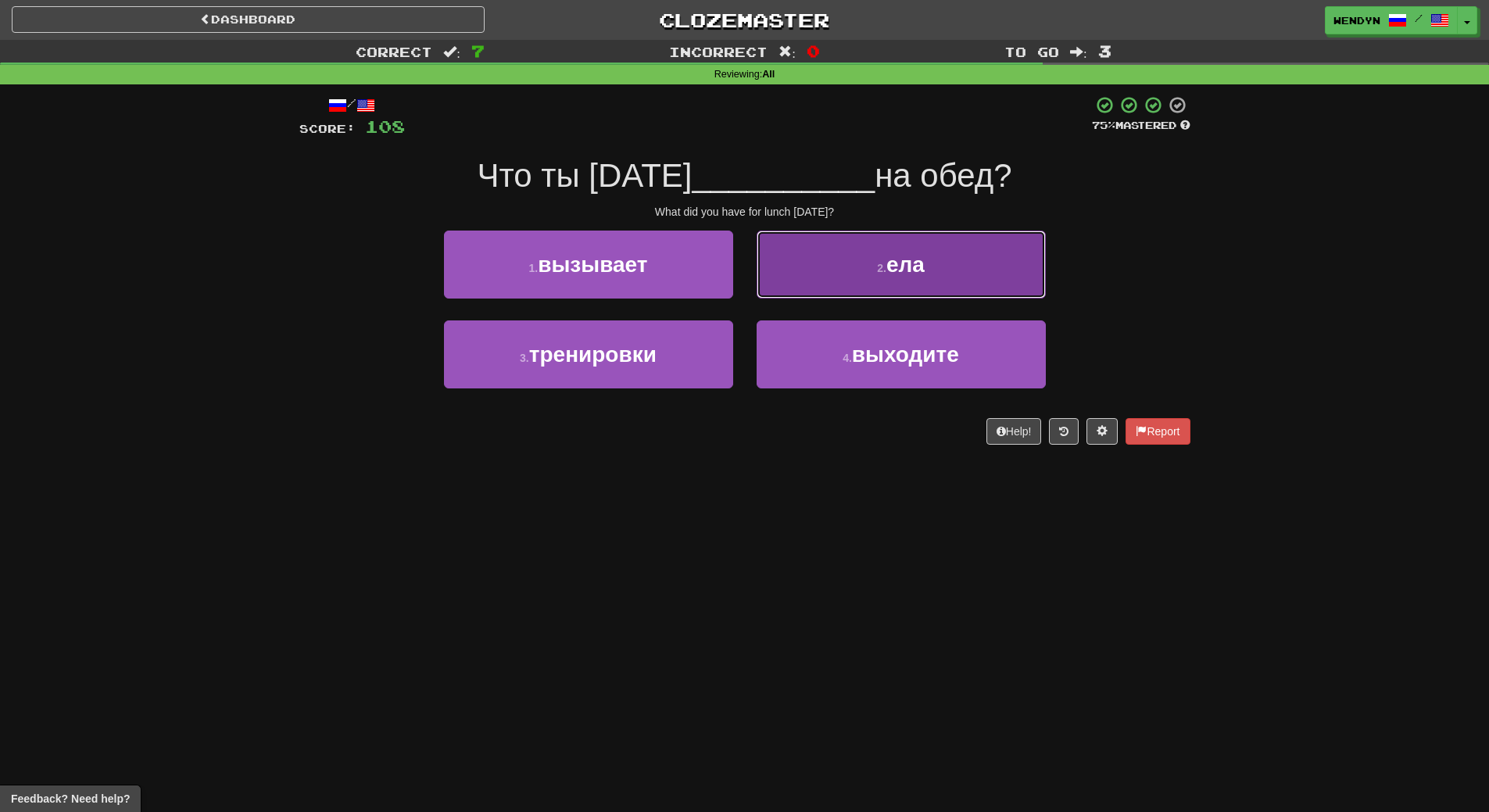
click at [931, 277] on button "2 . ела" at bounding box center [900, 264] width 289 height 68
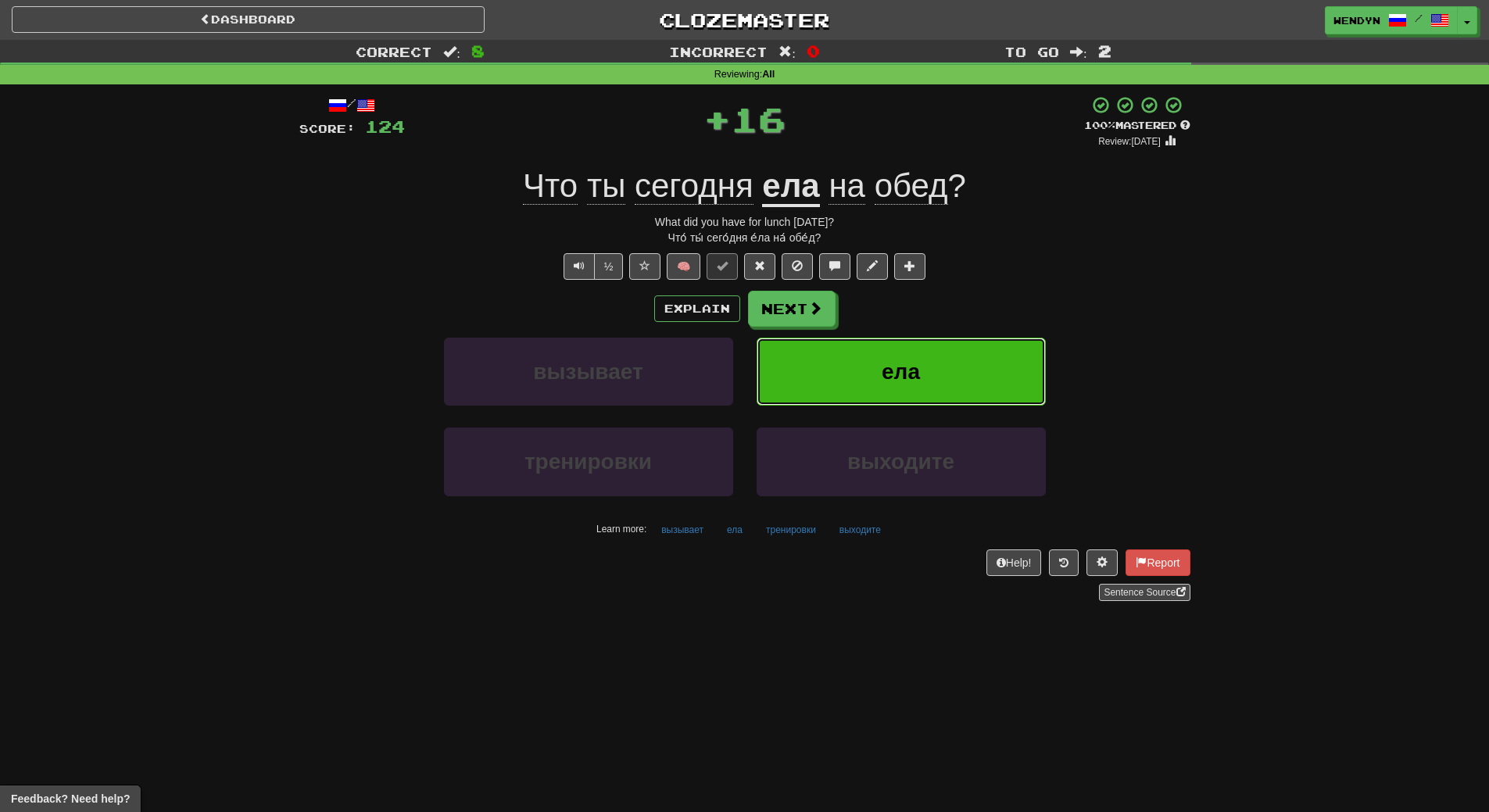
click at [922, 379] on button "ела" at bounding box center [900, 371] width 289 height 68
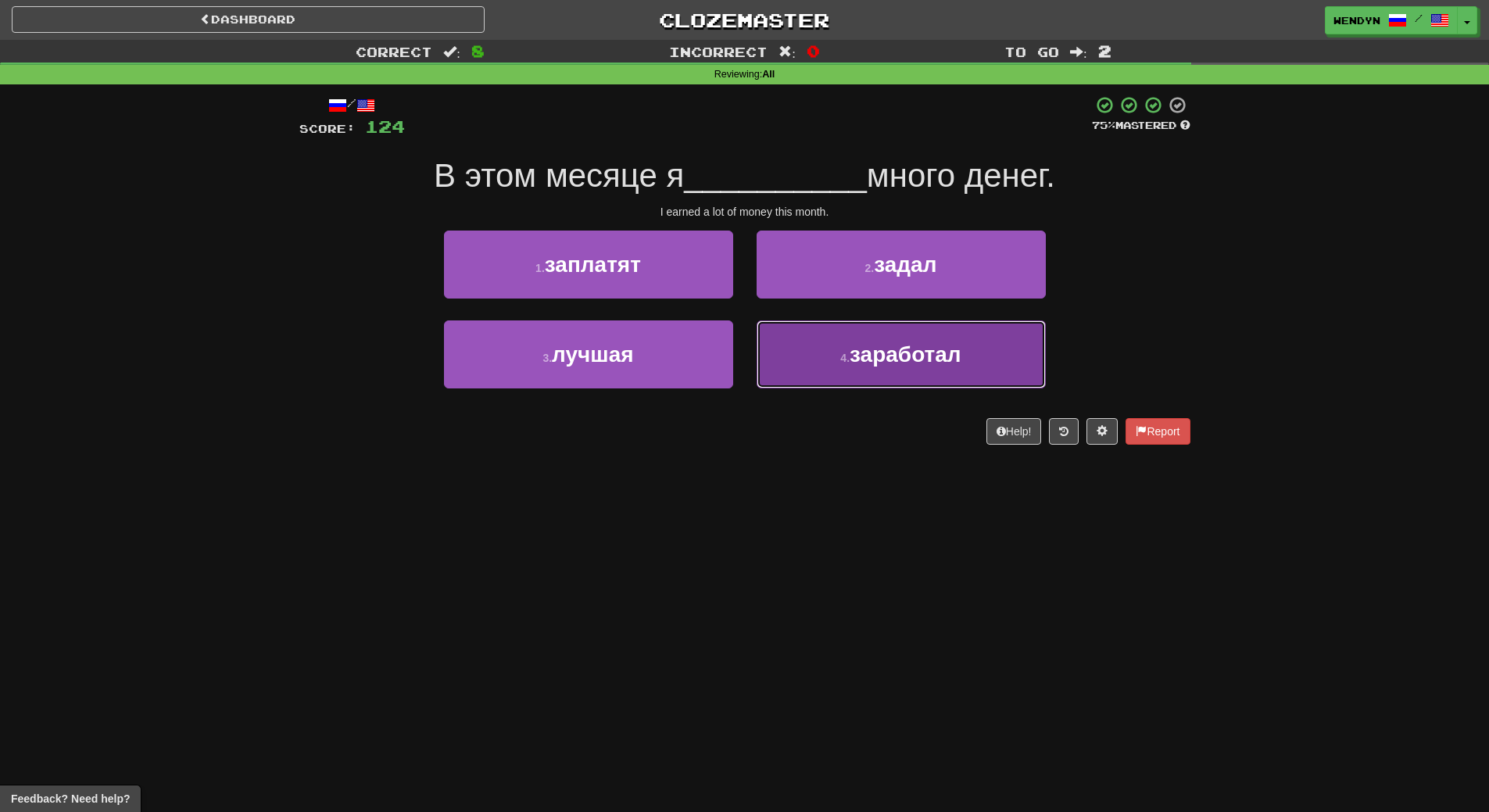
click at [905, 358] on span "заработал" at bounding box center [906, 354] width 112 height 24
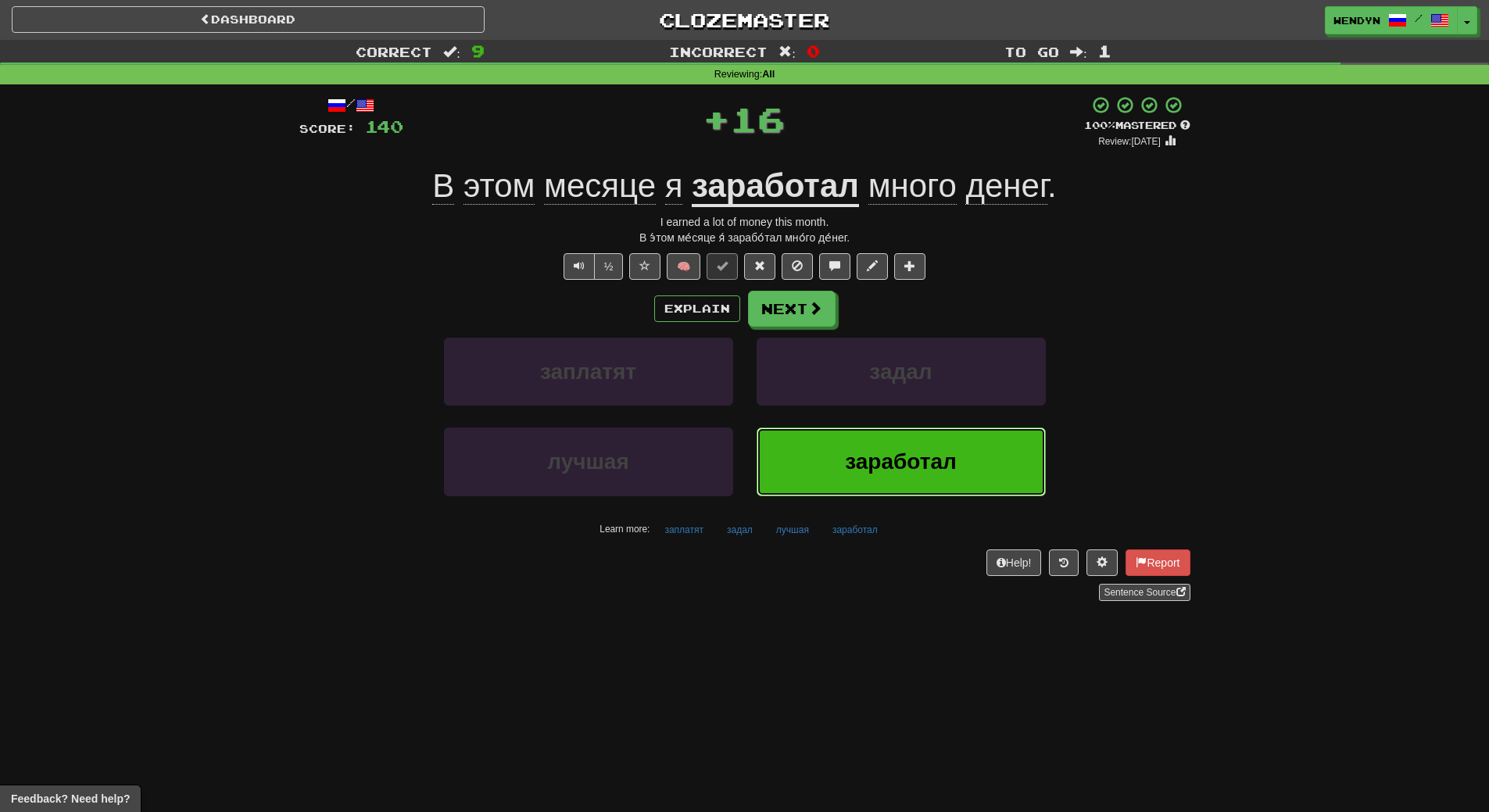
click at [873, 487] on button "заработал" at bounding box center [900, 461] width 289 height 68
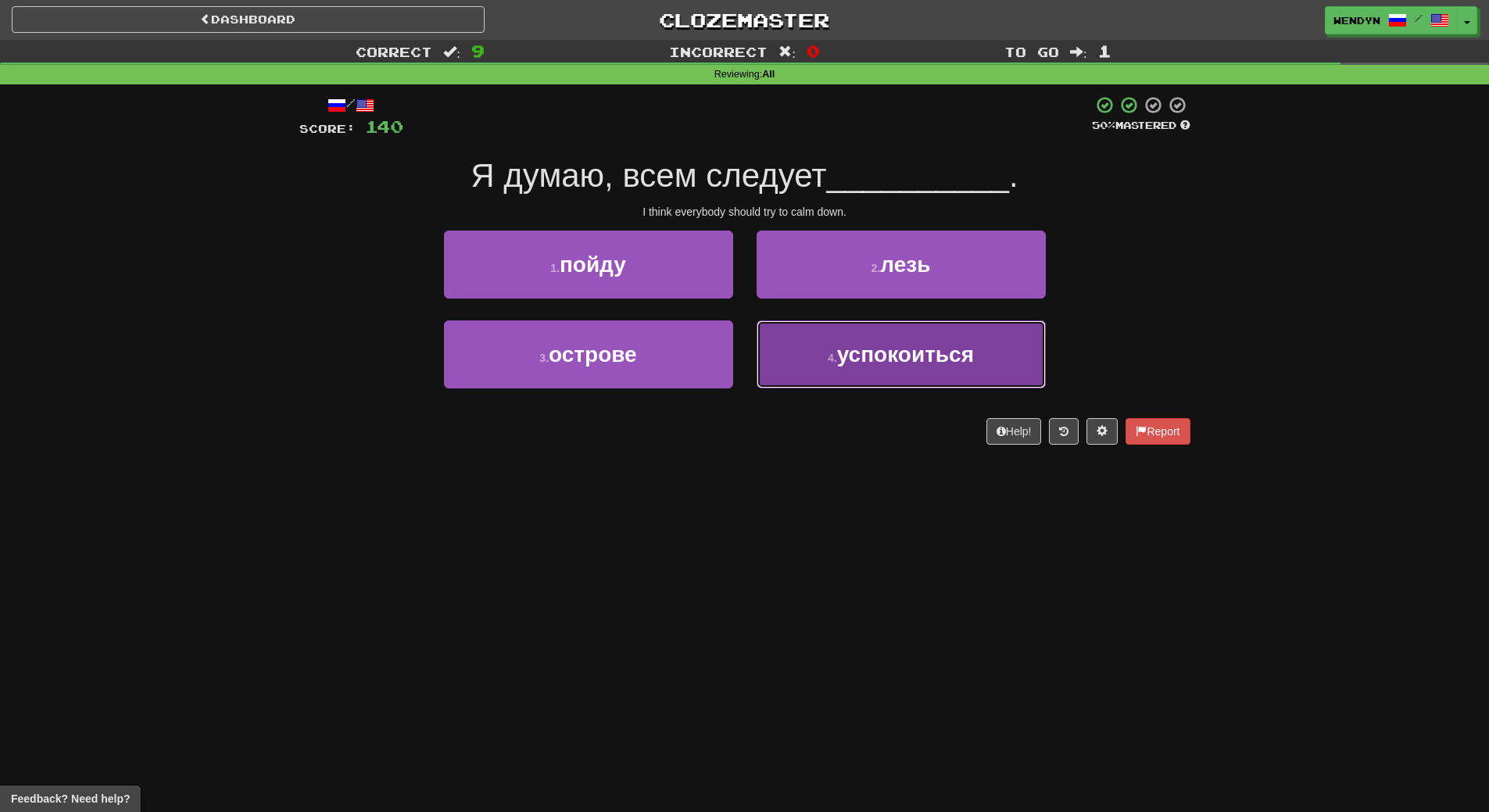
click at [898, 363] on span "успокоиться" at bounding box center [905, 354] width 136 height 24
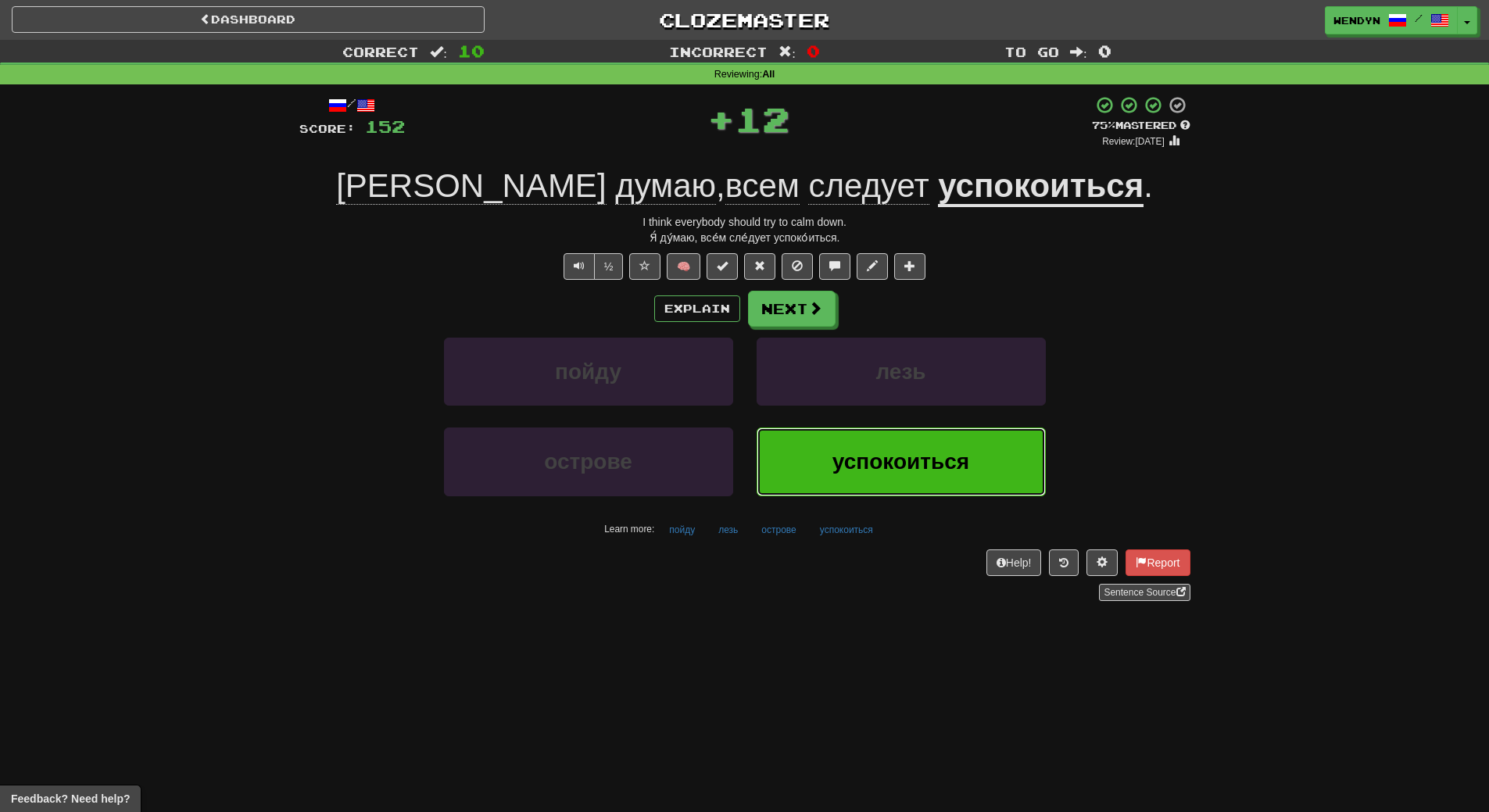
click at [883, 468] on span "успокоиться" at bounding box center [900, 462] width 136 height 24
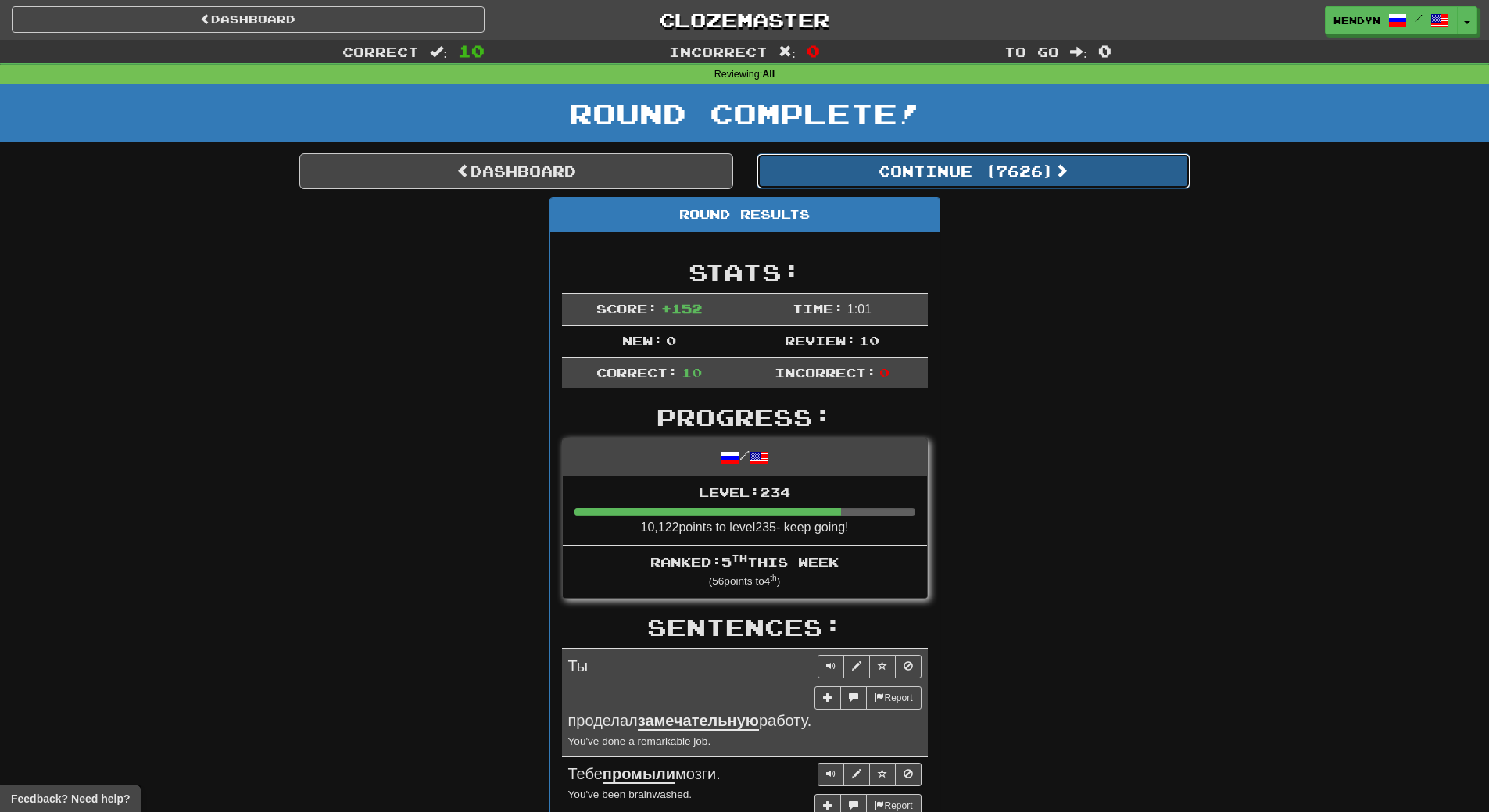
click at [1017, 165] on button "Continue ( 7626 )" at bounding box center [973, 171] width 434 height 36
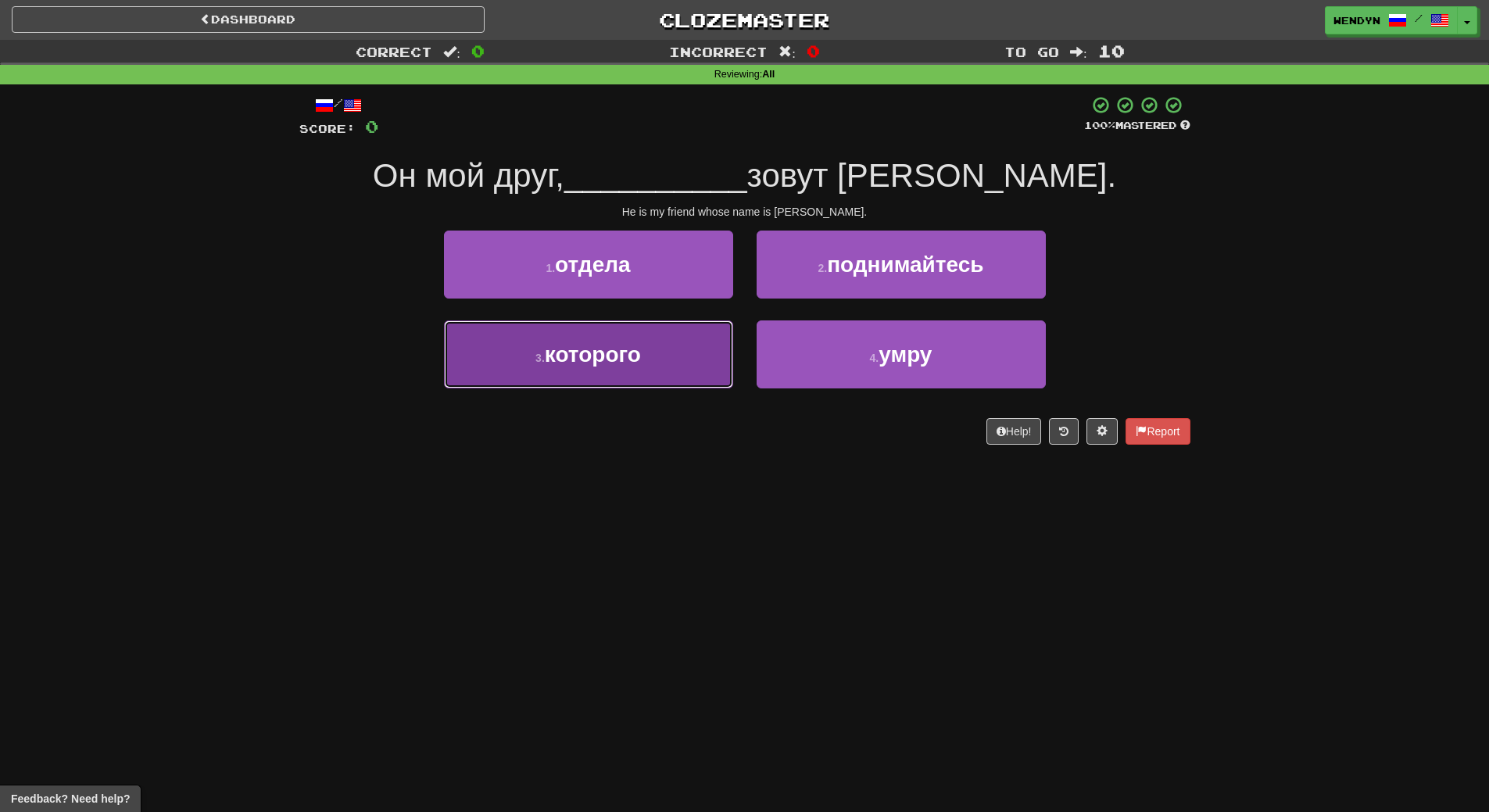
click at [665, 348] on button "3 . которого" at bounding box center [588, 354] width 289 height 68
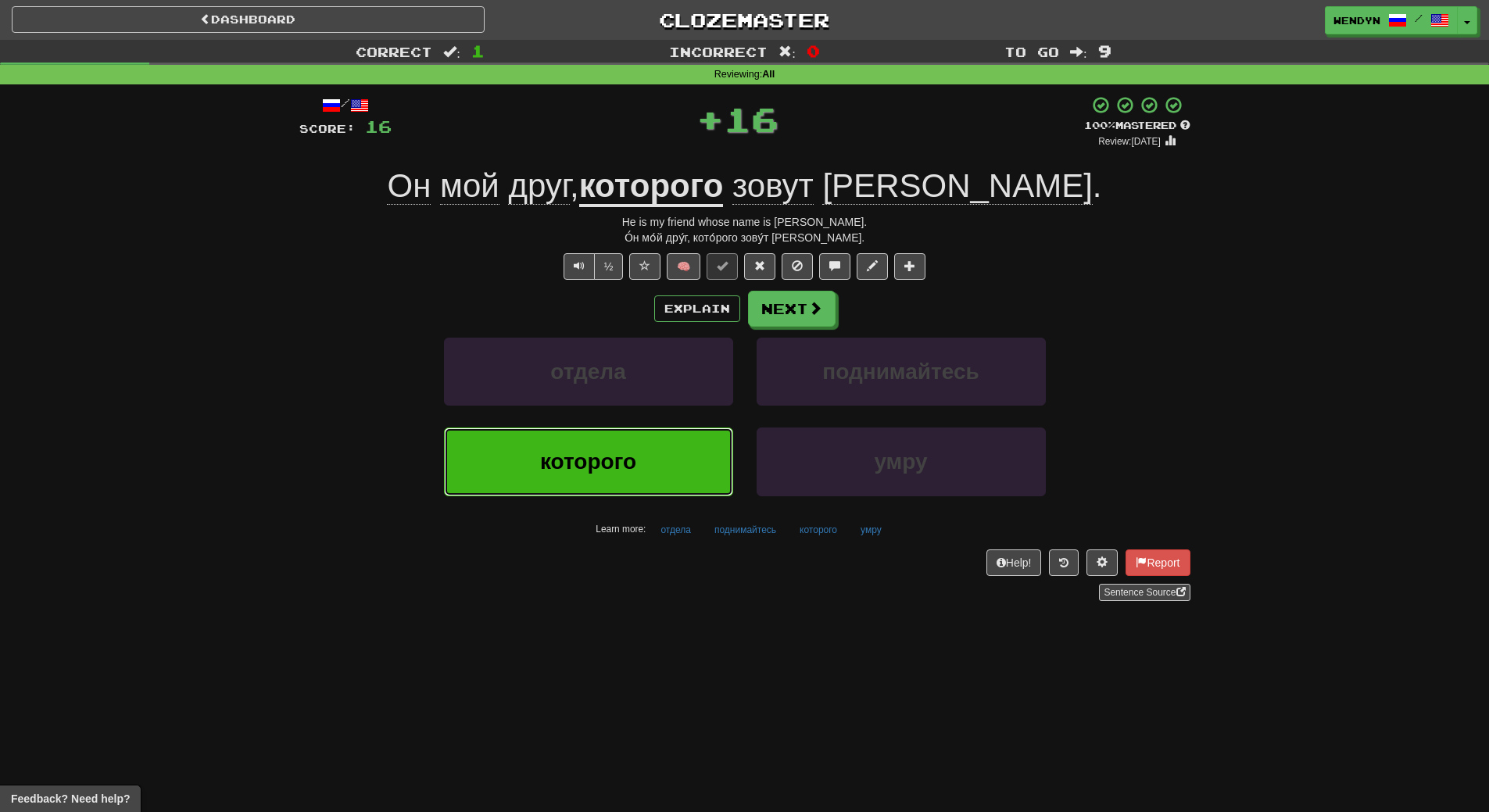
click at [661, 443] on button "которого" at bounding box center [588, 461] width 289 height 68
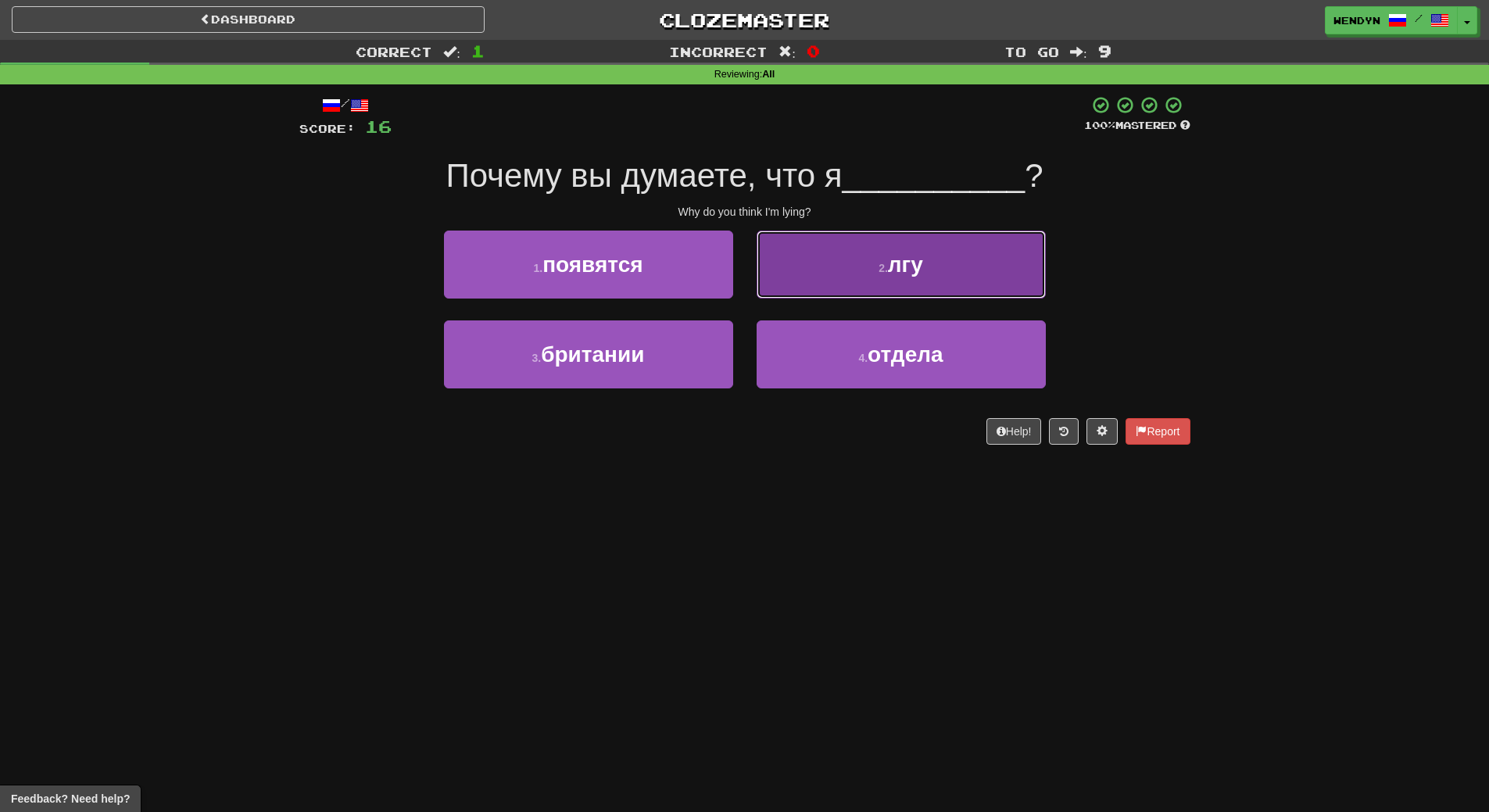
click at [959, 278] on button "2 . лгу" at bounding box center [900, 264] width 289 height 68
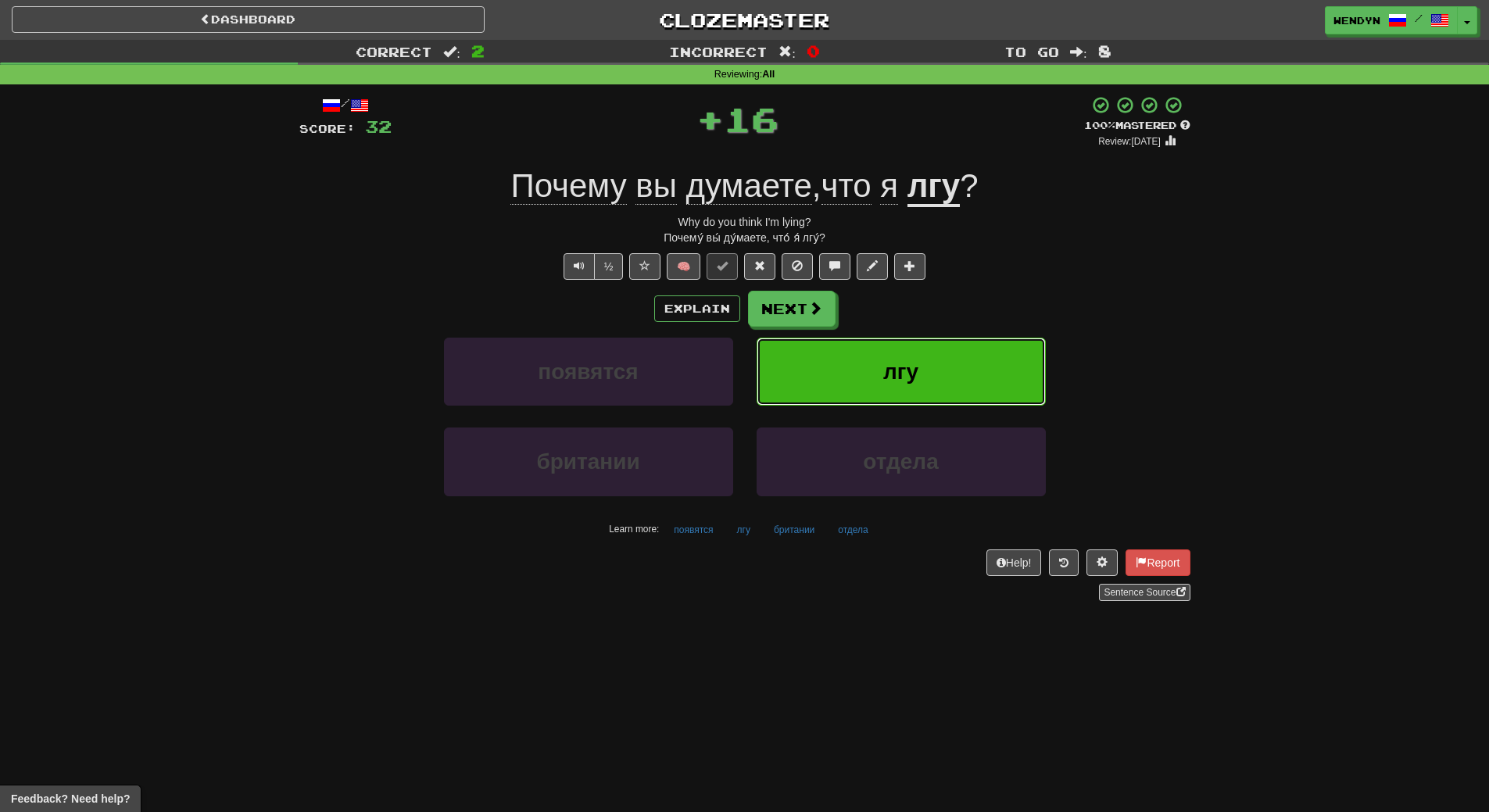
click at [936, 364] on button "лгу" at bounding box center [900, 371] width 289 height 68
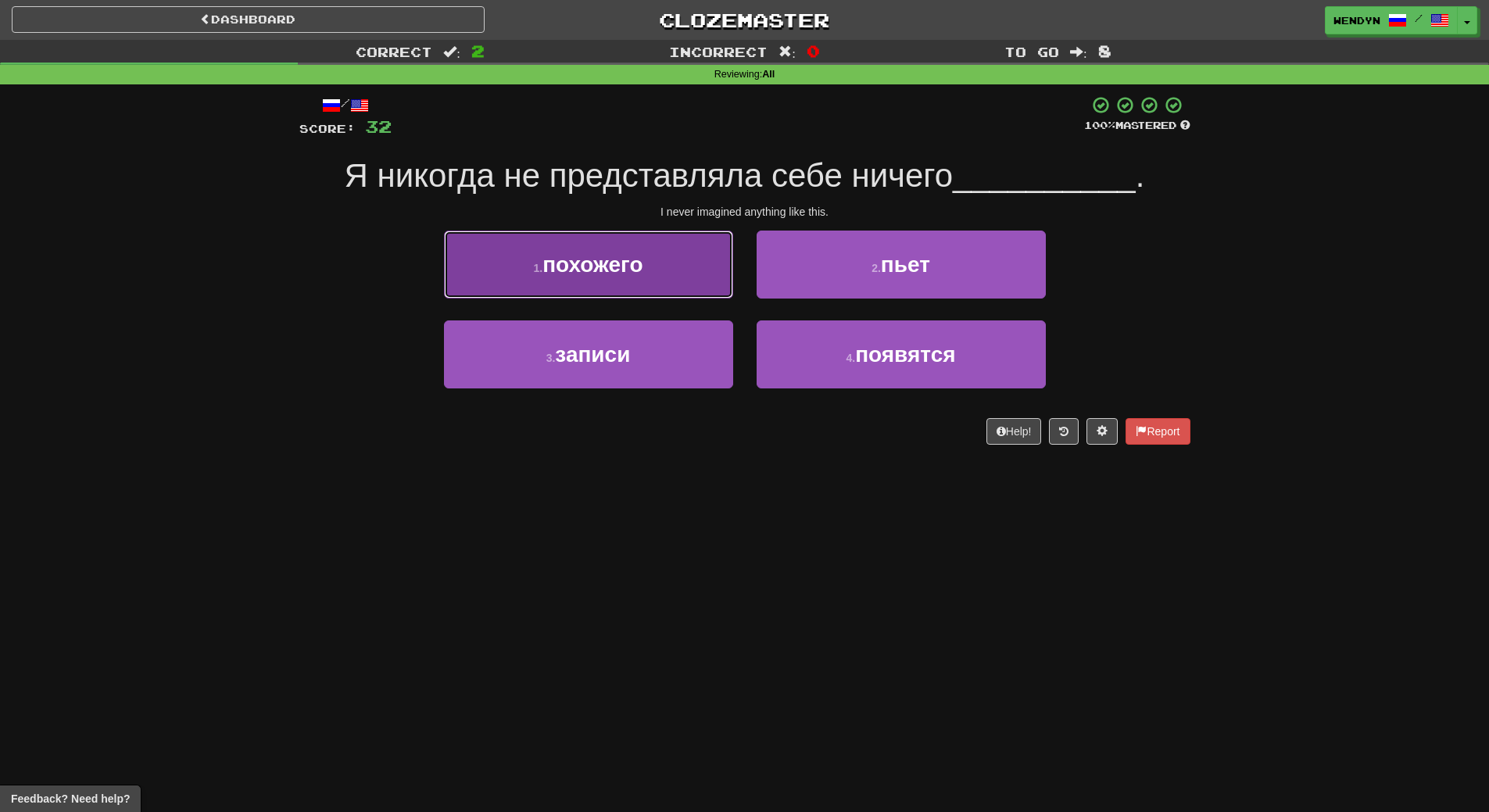
click at [601, 273] on span "похожего" at bounding box center [592, 264] width 100 height 24
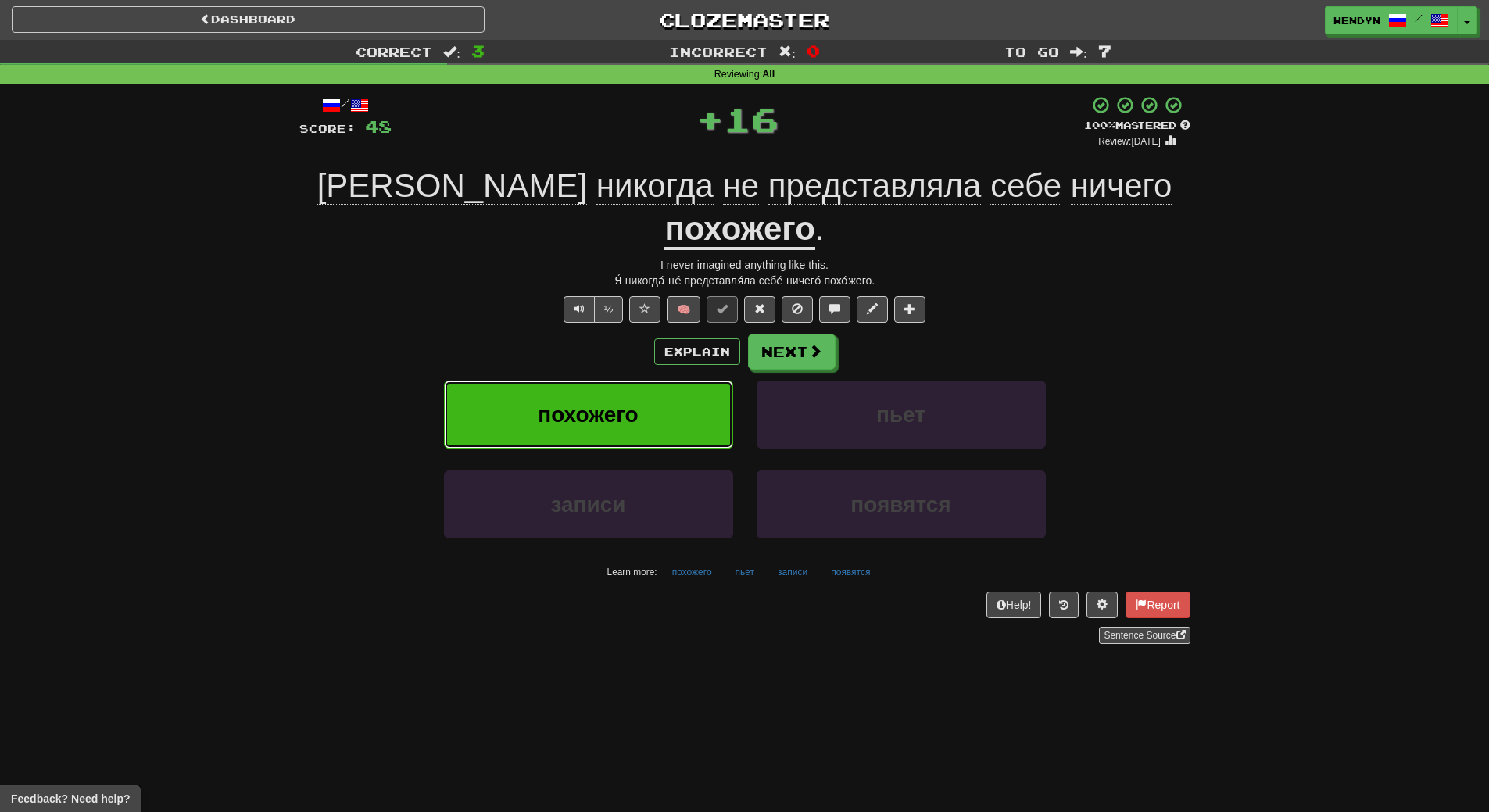
click at [587, 380] on button "похожего" at bounding box center [588, 414] width 289 height 68
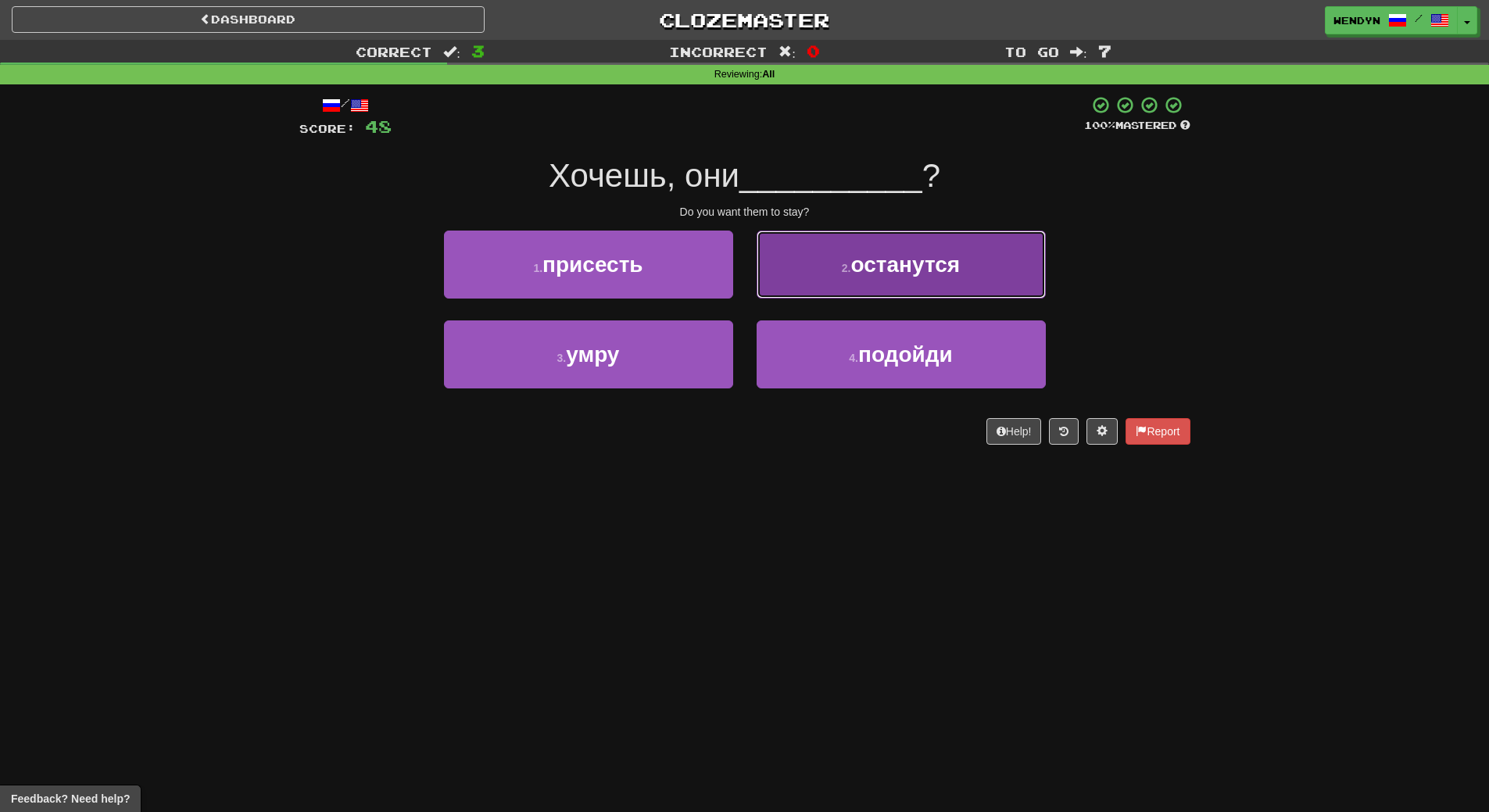
click at [960, 261] on span "останутся" at bounding box center [905, 264] width 109 height 24
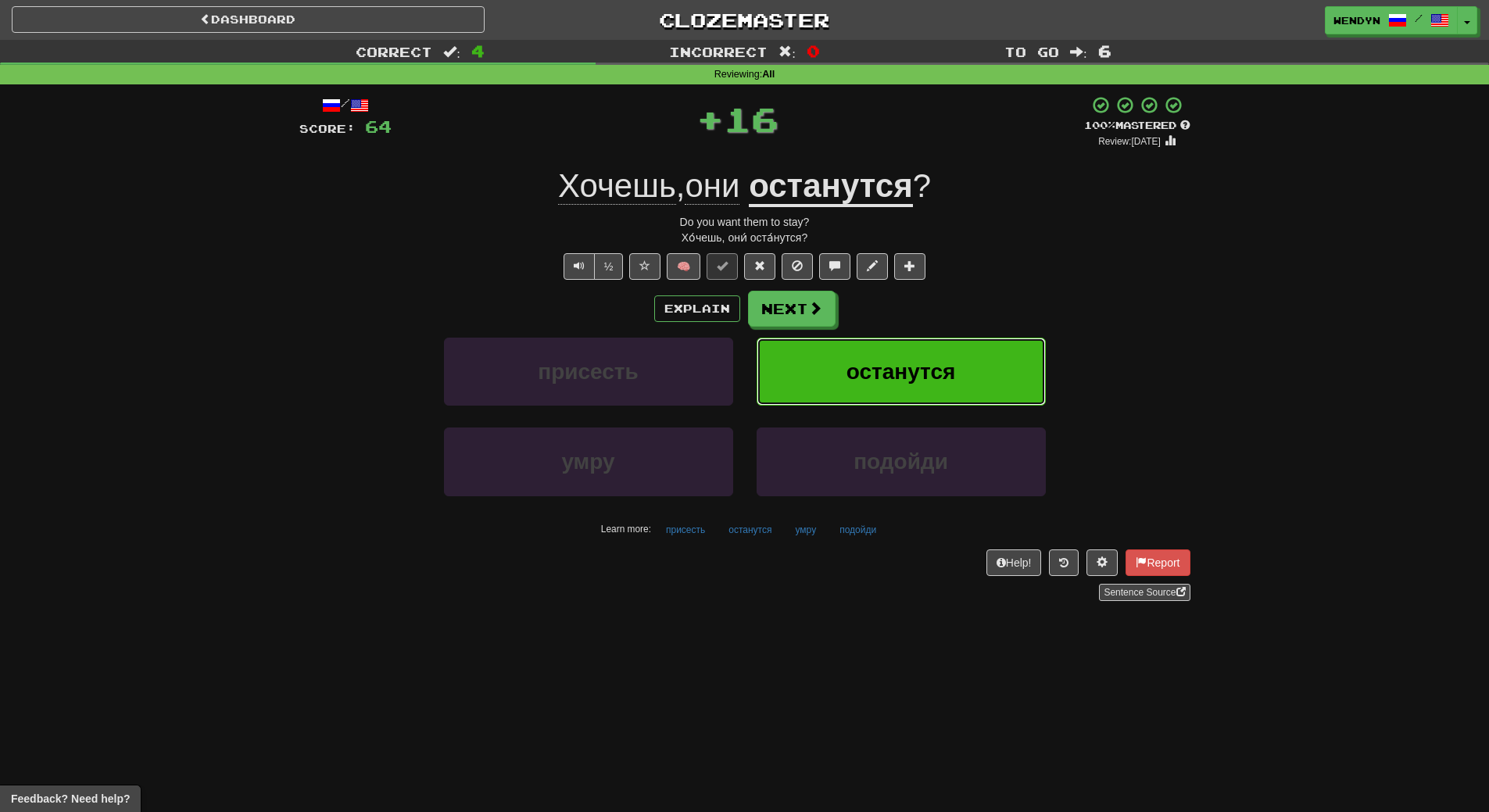
click at [952, 357] on button "останутся" at bounding box center [900, 371] width 289 height 68
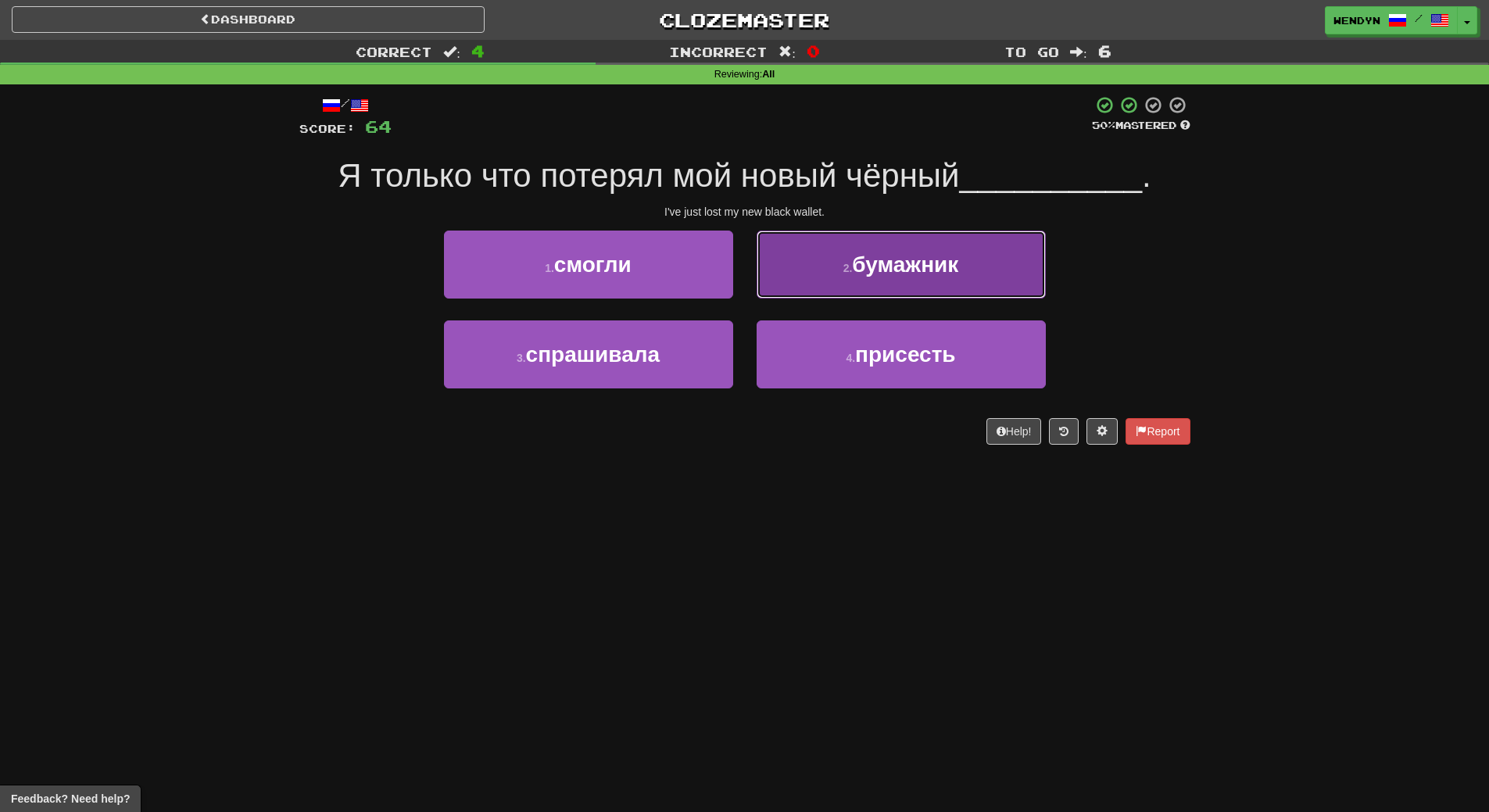
click at [972, 269] on button "2 . бумажник" at bounding box center [900, 264] width 289 height 68
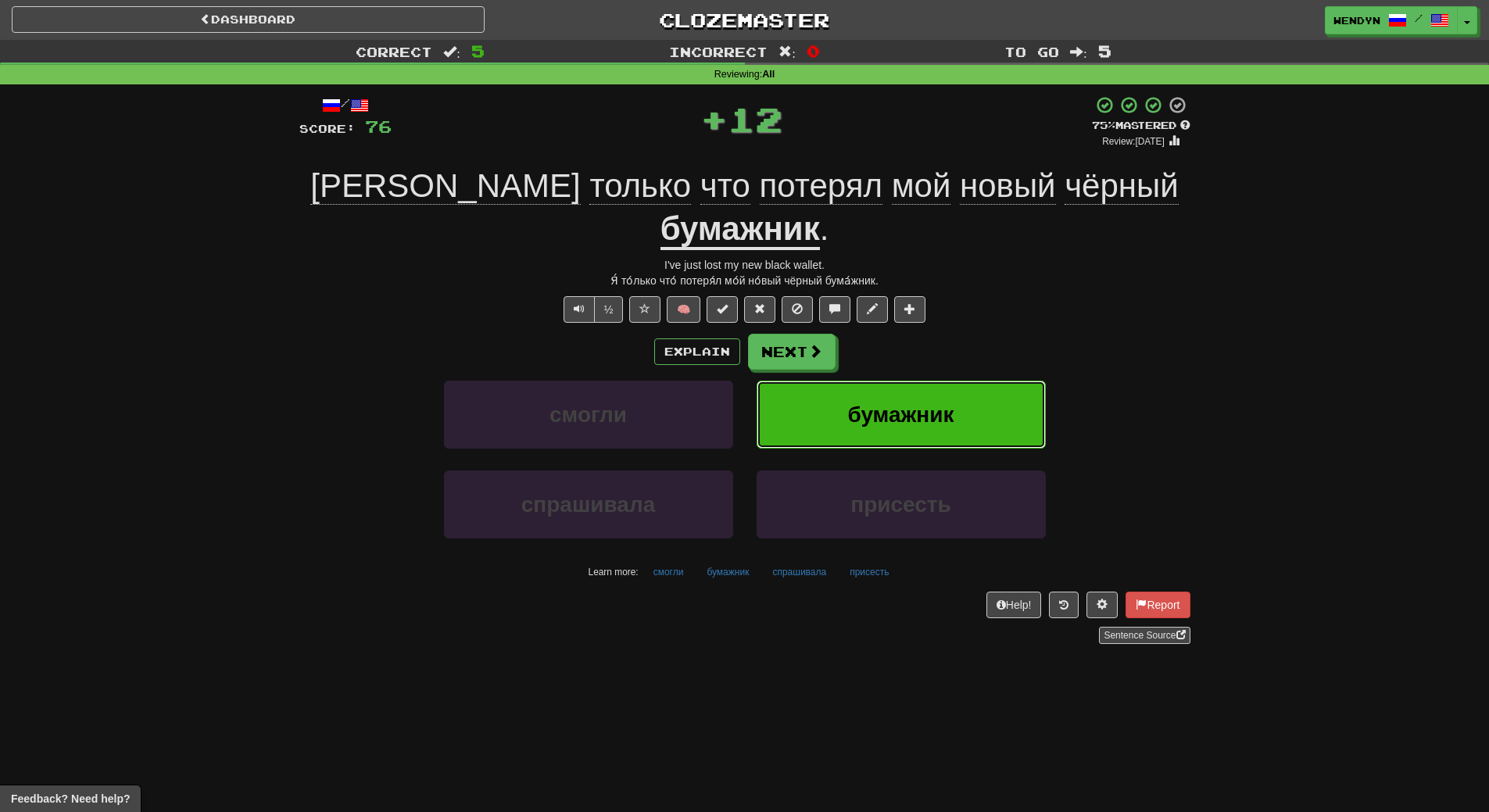
click at [962, 380] on button "бумажник" at bounding box center [900, 414] width 289 height 68
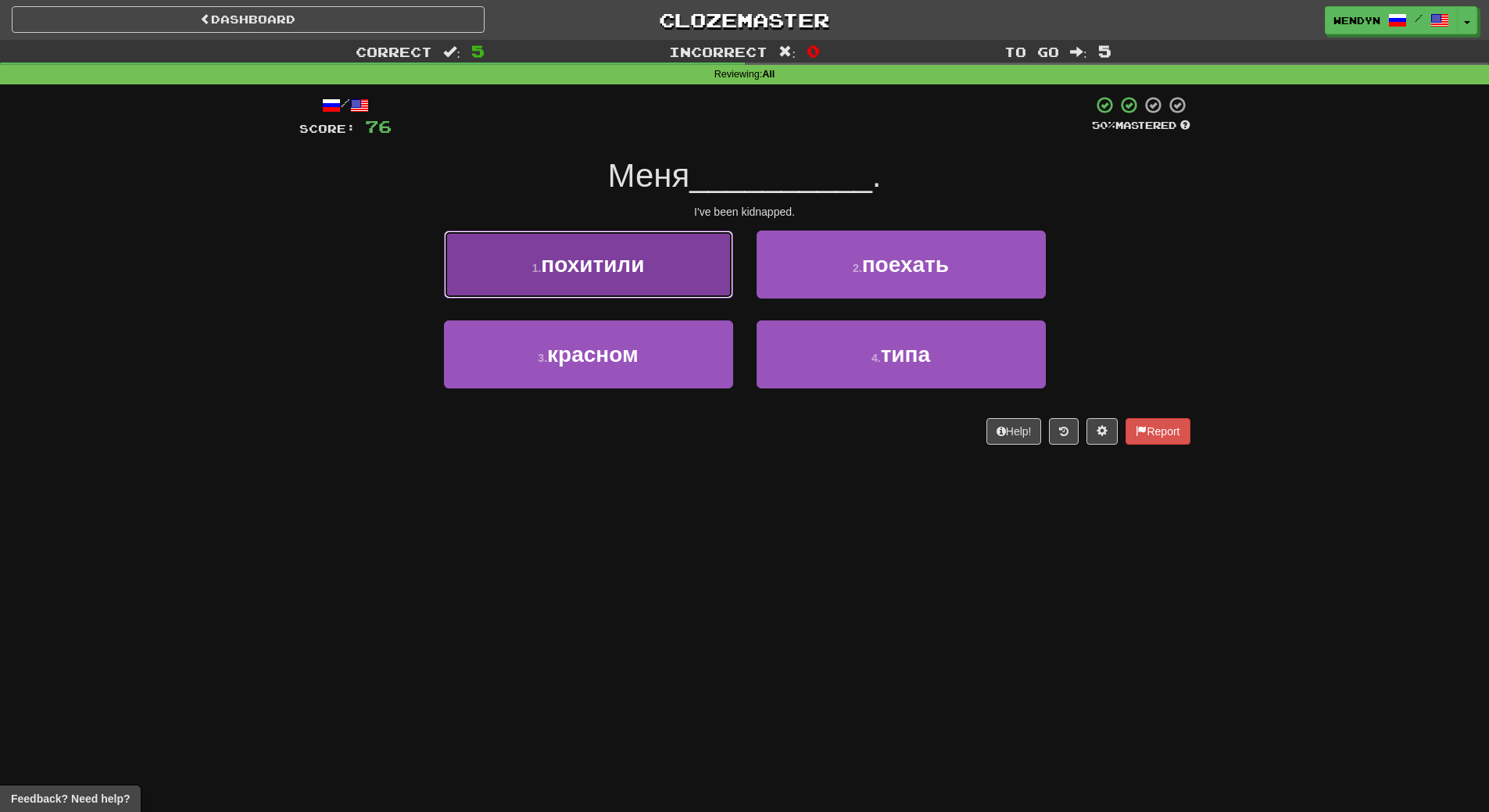
click at [526, 251] on button "1 . похитили" at bounding box center [588, 264] width 289 height 68
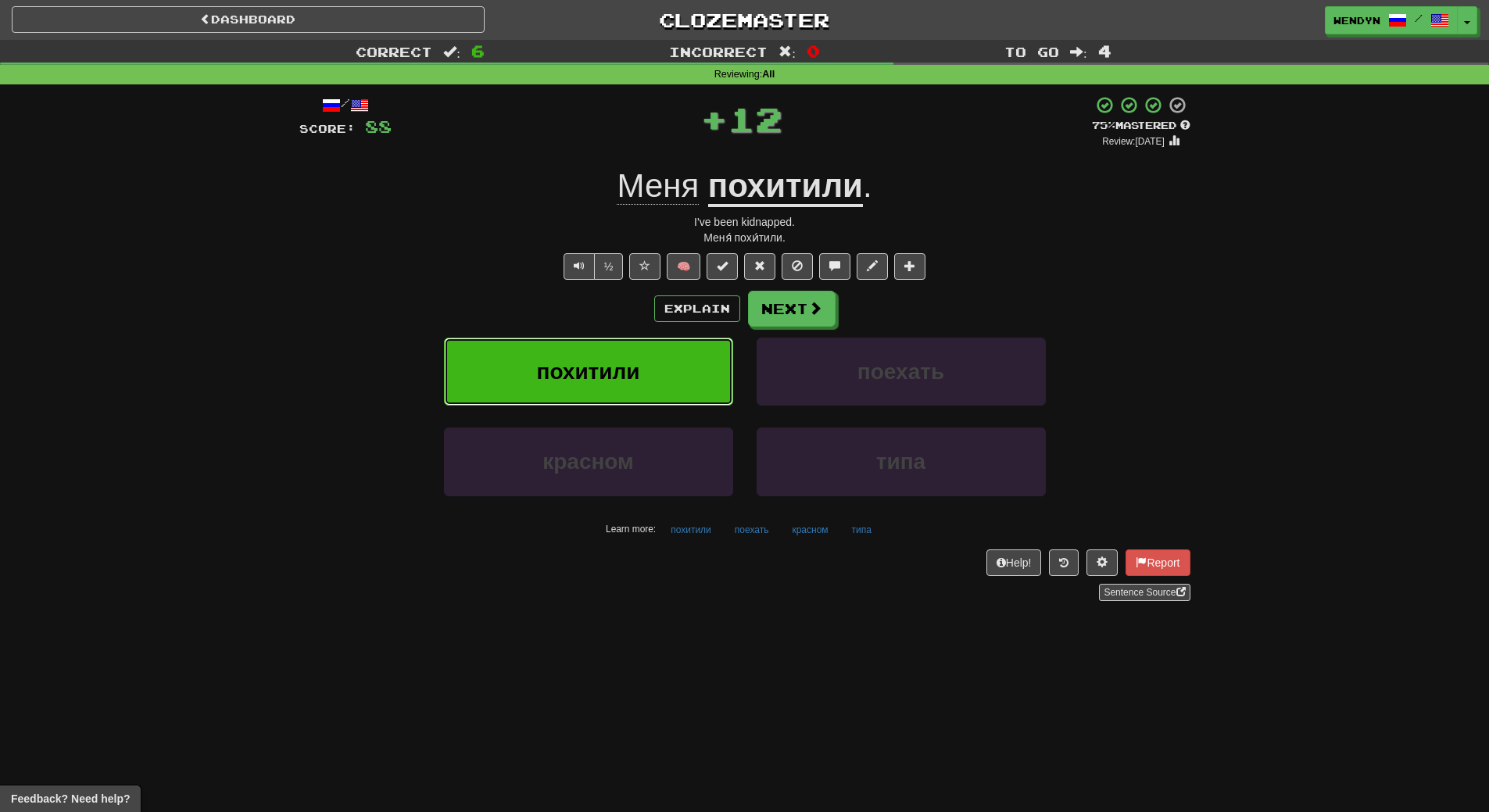
click at [550, 368] on span "похитили" at bounding box center [587, 372] width 103 height 24
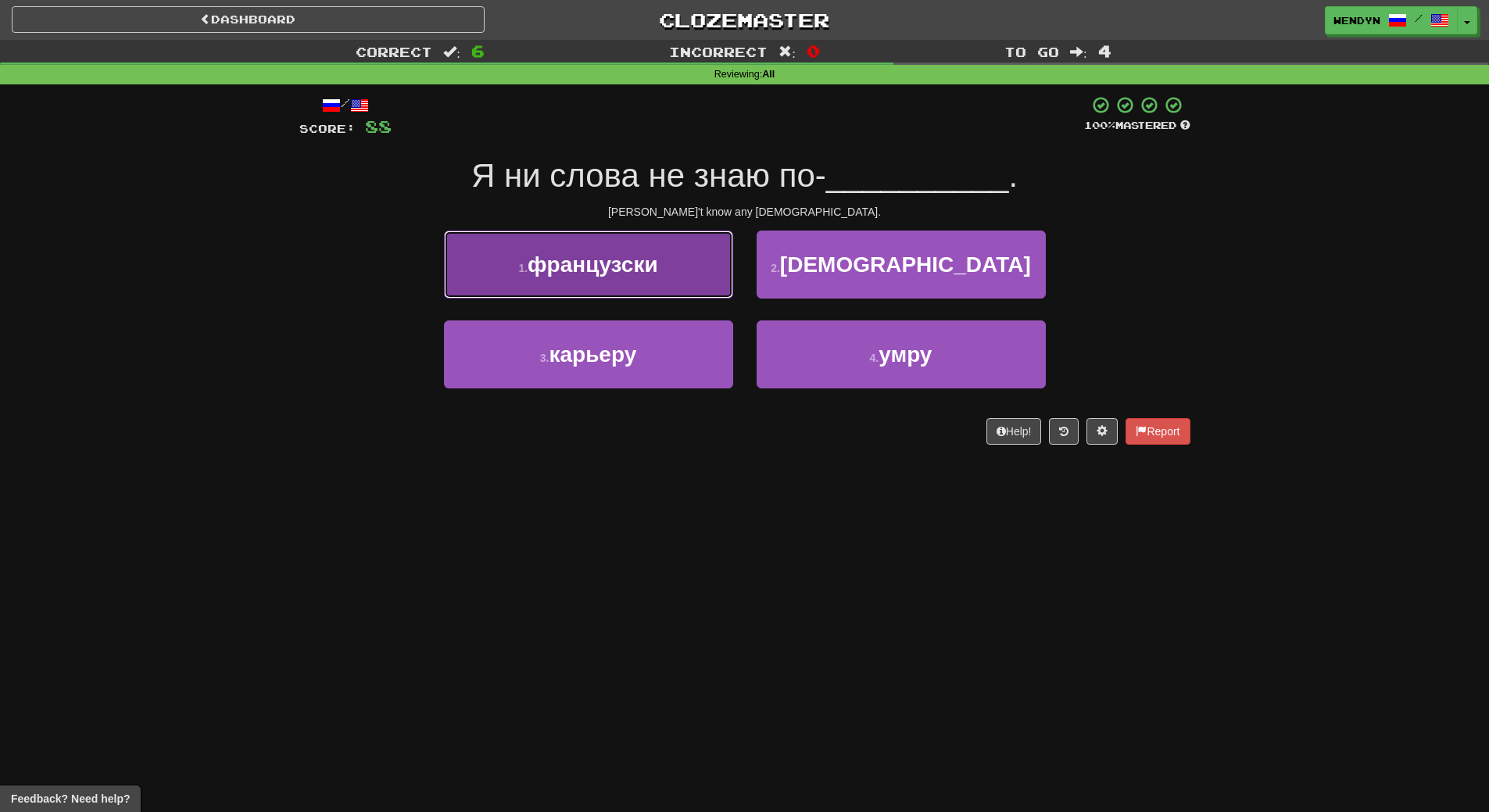
click at [649, 286] on button "1 . французски" at bounding box center [588, 264] width 289 height 68
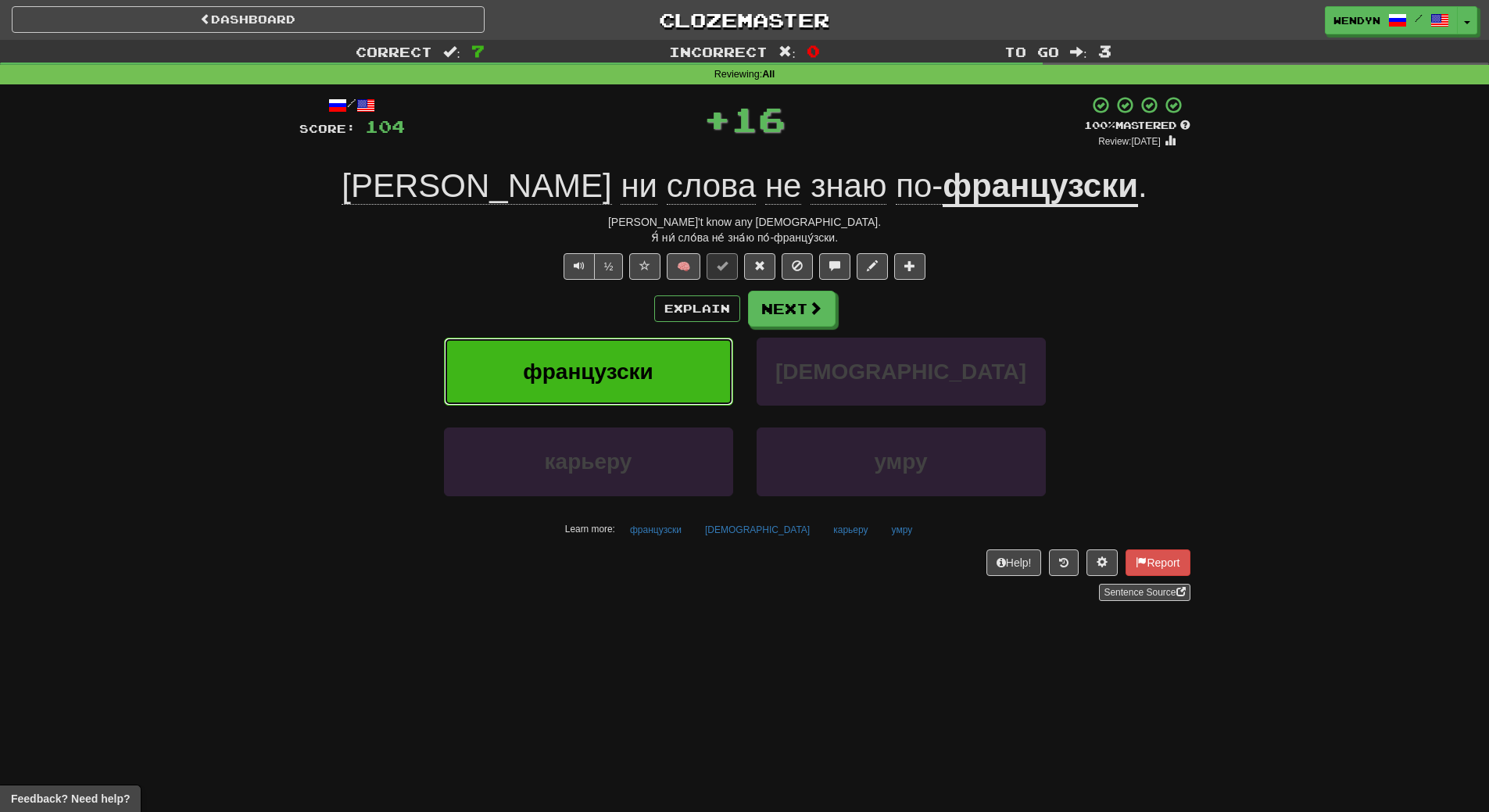
click at [646, 366] on span "французски" at bounding box center [588, 372] width 131 height 24
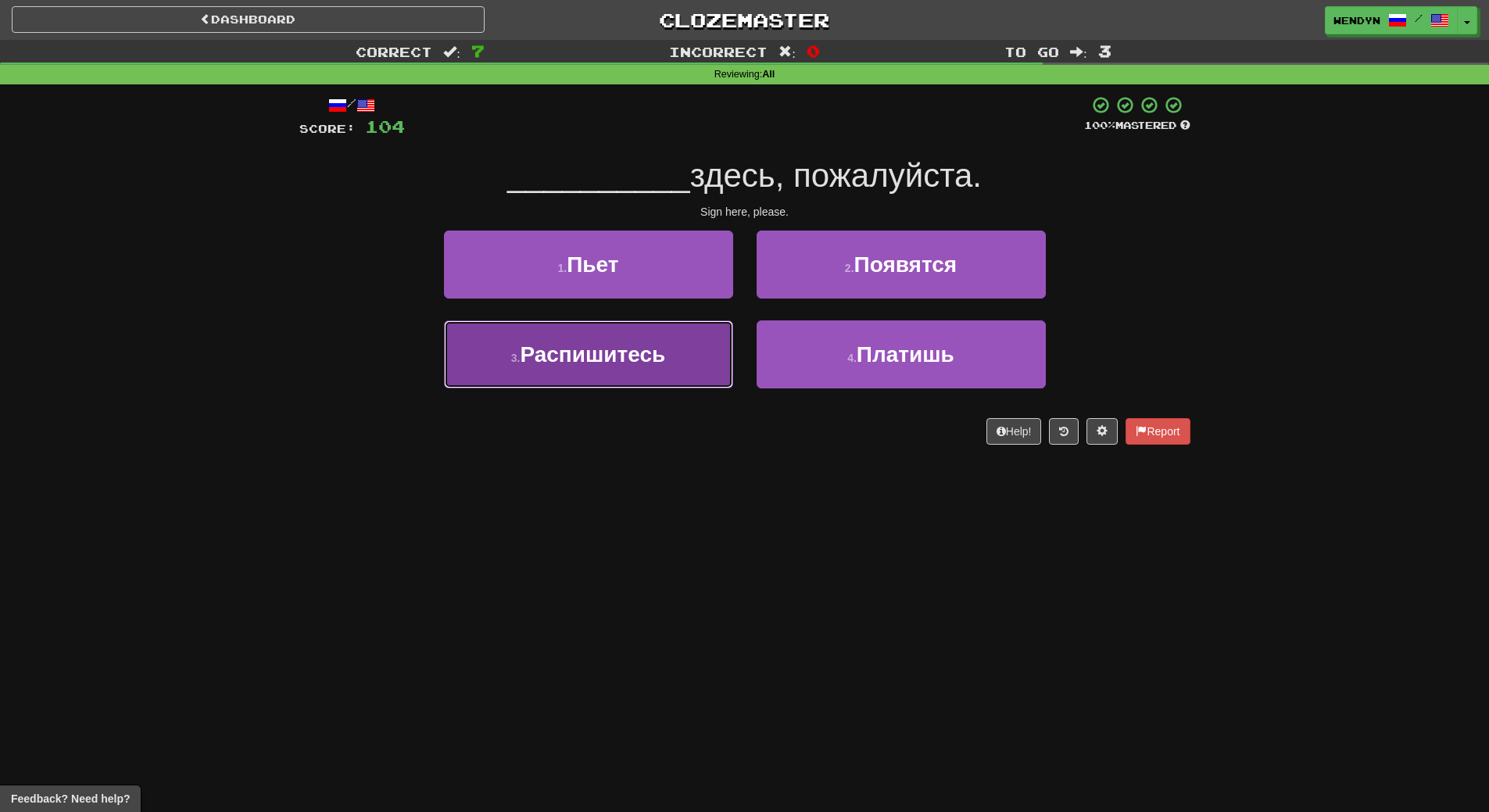
click at [578, 372] on button "3 . Распишитесь" at bounding box center [588, 354] width 289 height 68
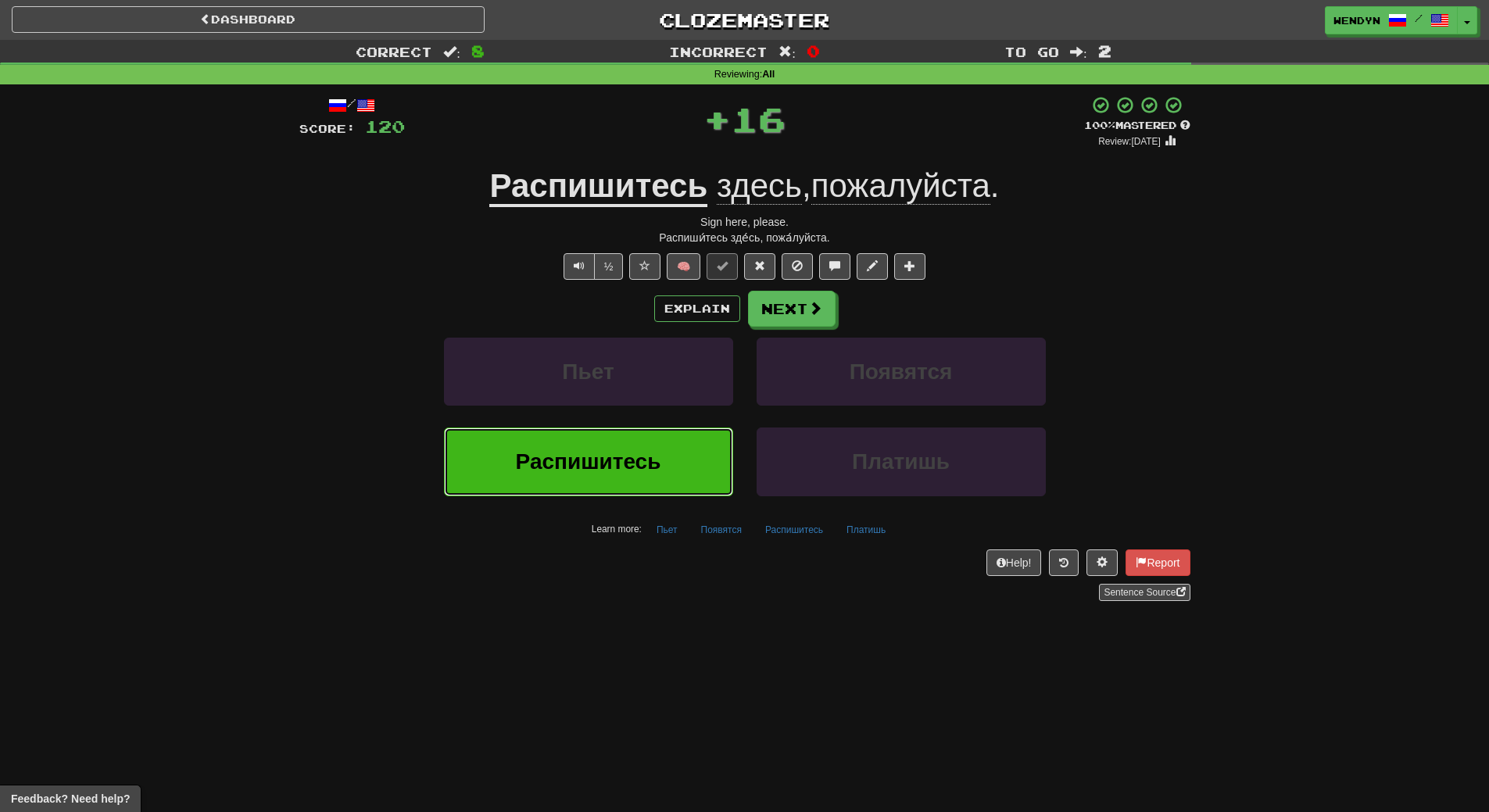
click at [589, 450] on span "Распишитесь" at bounding box center [588, 462] width 145 height 24
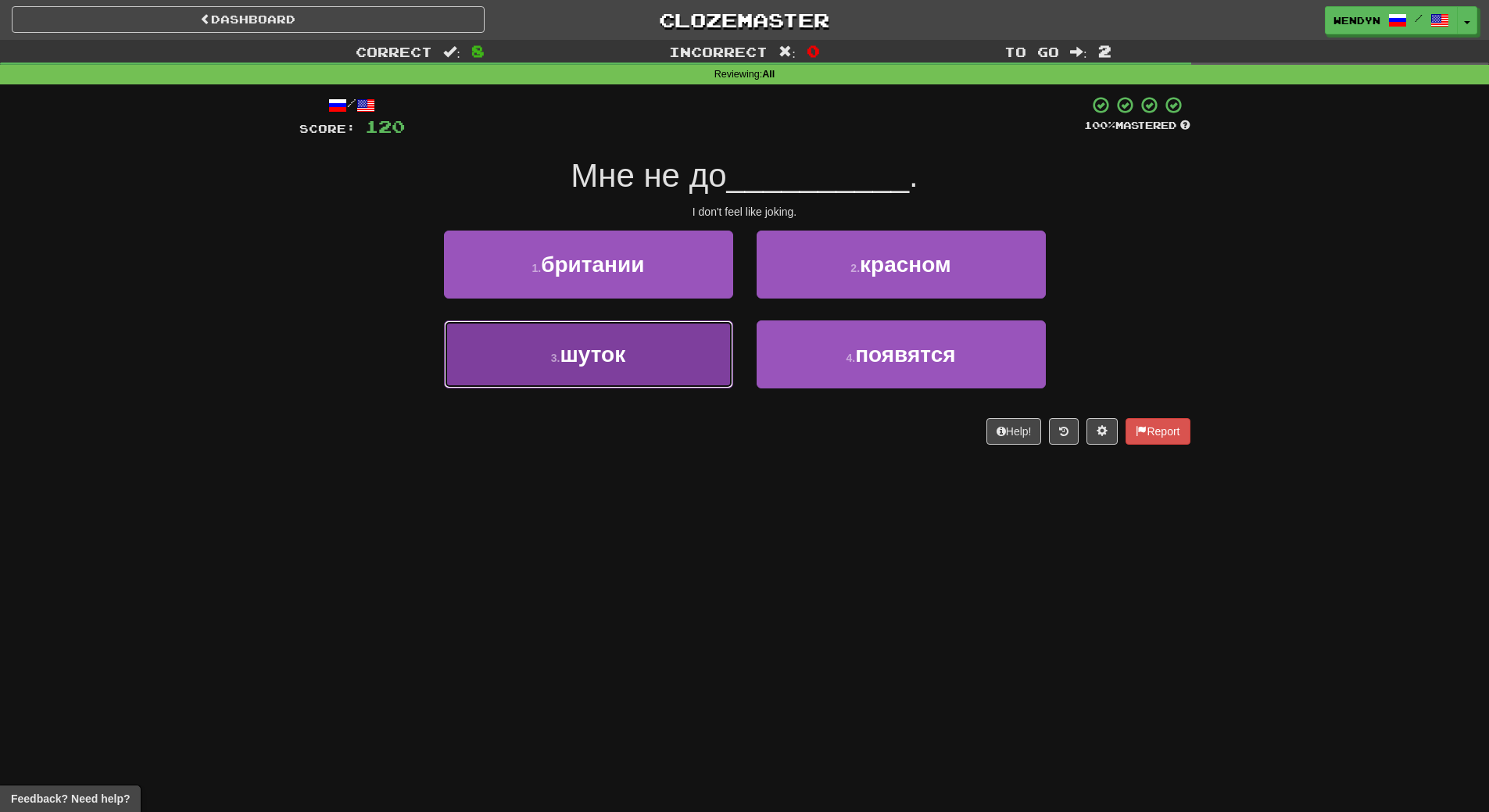
click at [626, 377] on button "3 . шуток" at bounding box center [588, 354] width 289 height 68
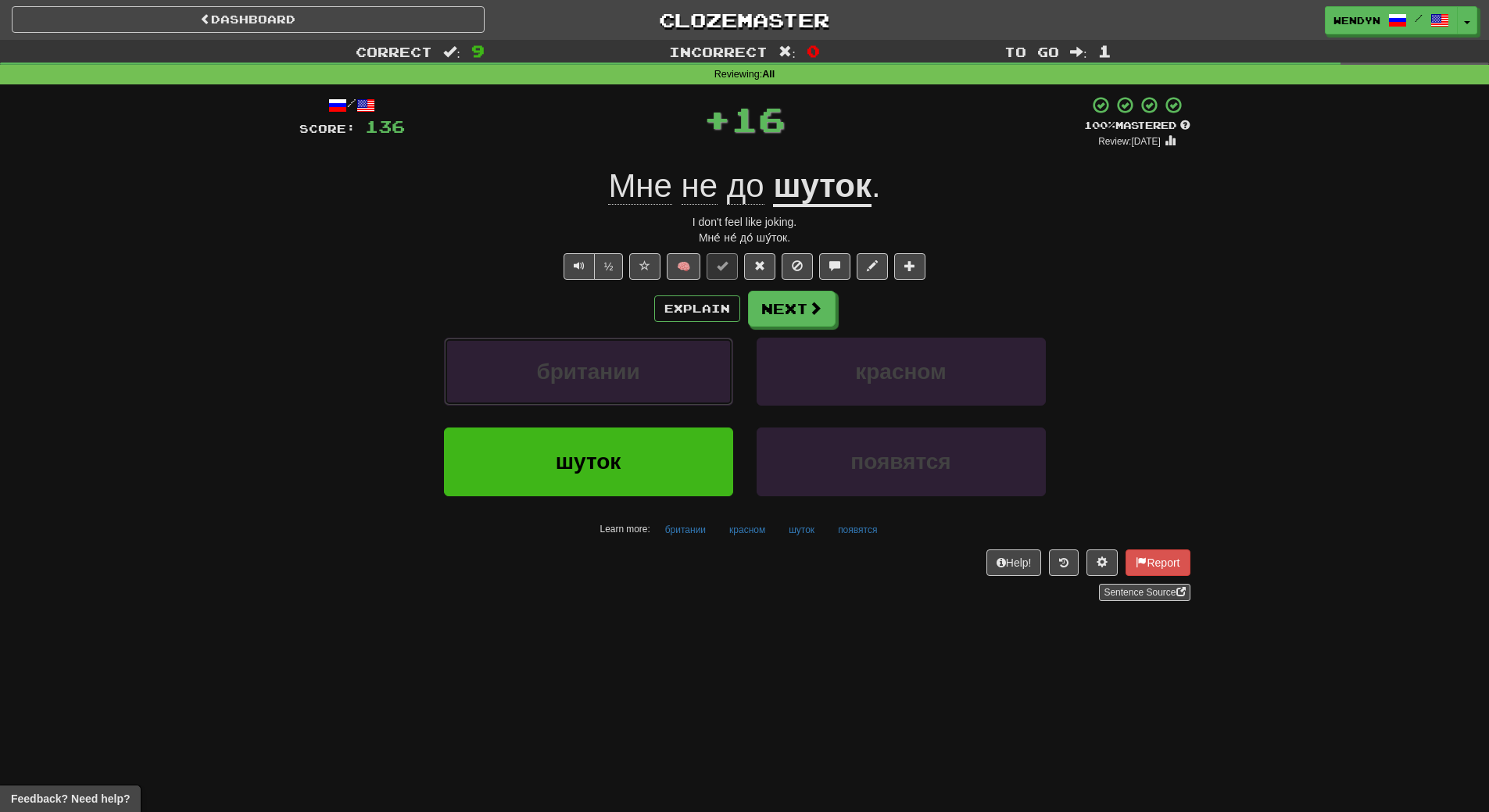
click at [626, 377] on span "британии" at bounding box center [587, 372] width 103 height 24
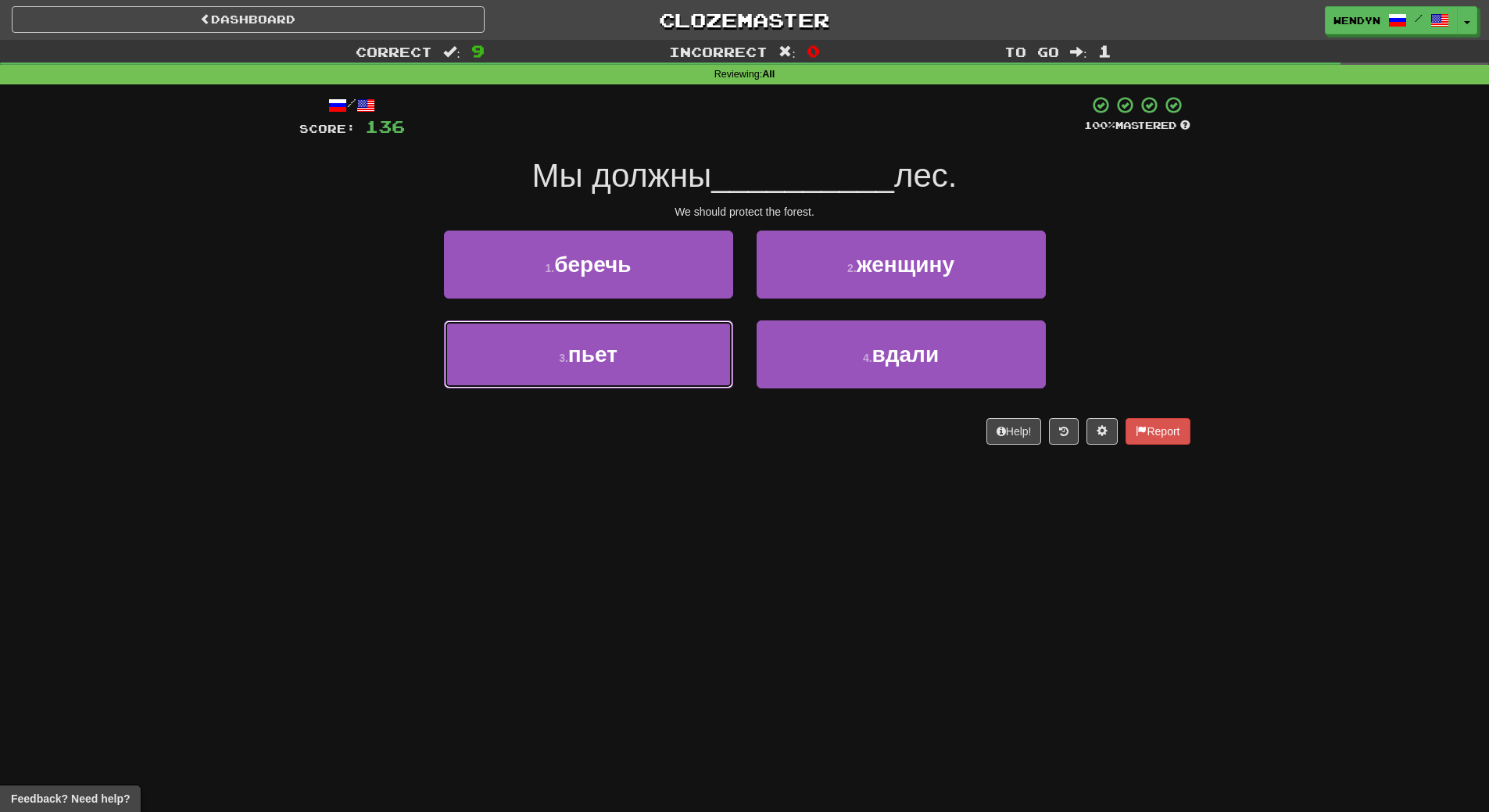
drag, startPoint x: 626, startPoint y: 377, endPoint x: 625, endPoint y: 446, distance: 69.0
click at [625, 446] on div "/ Score: 136 100 % Mastered Мы должны __________ лес. We should protect the for…" at bounding box center [744, 275] width 891 height 382
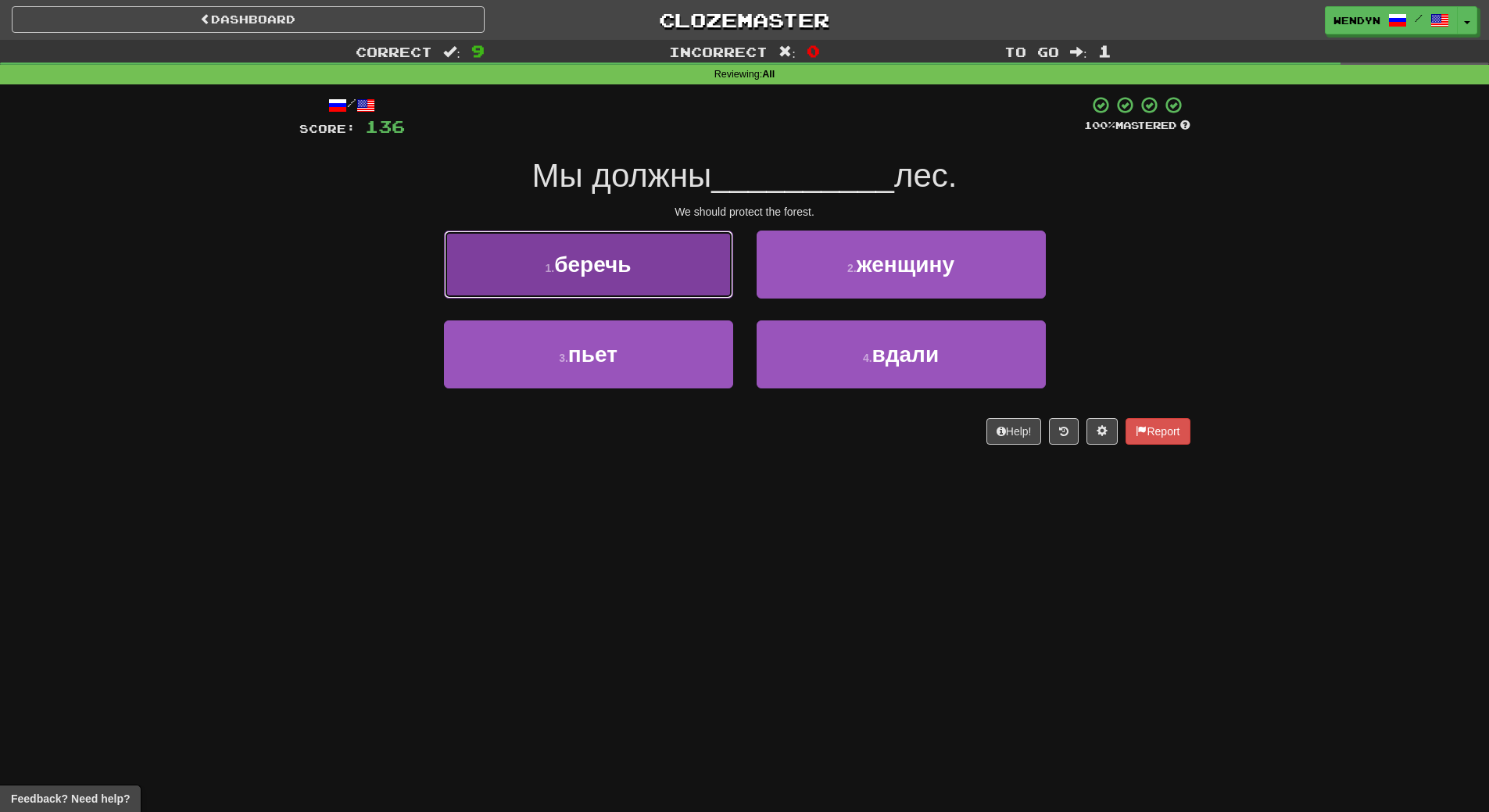
click at [648, 270] on button "1 . беречь" at bounding box center [588, 264] width 289 height 68
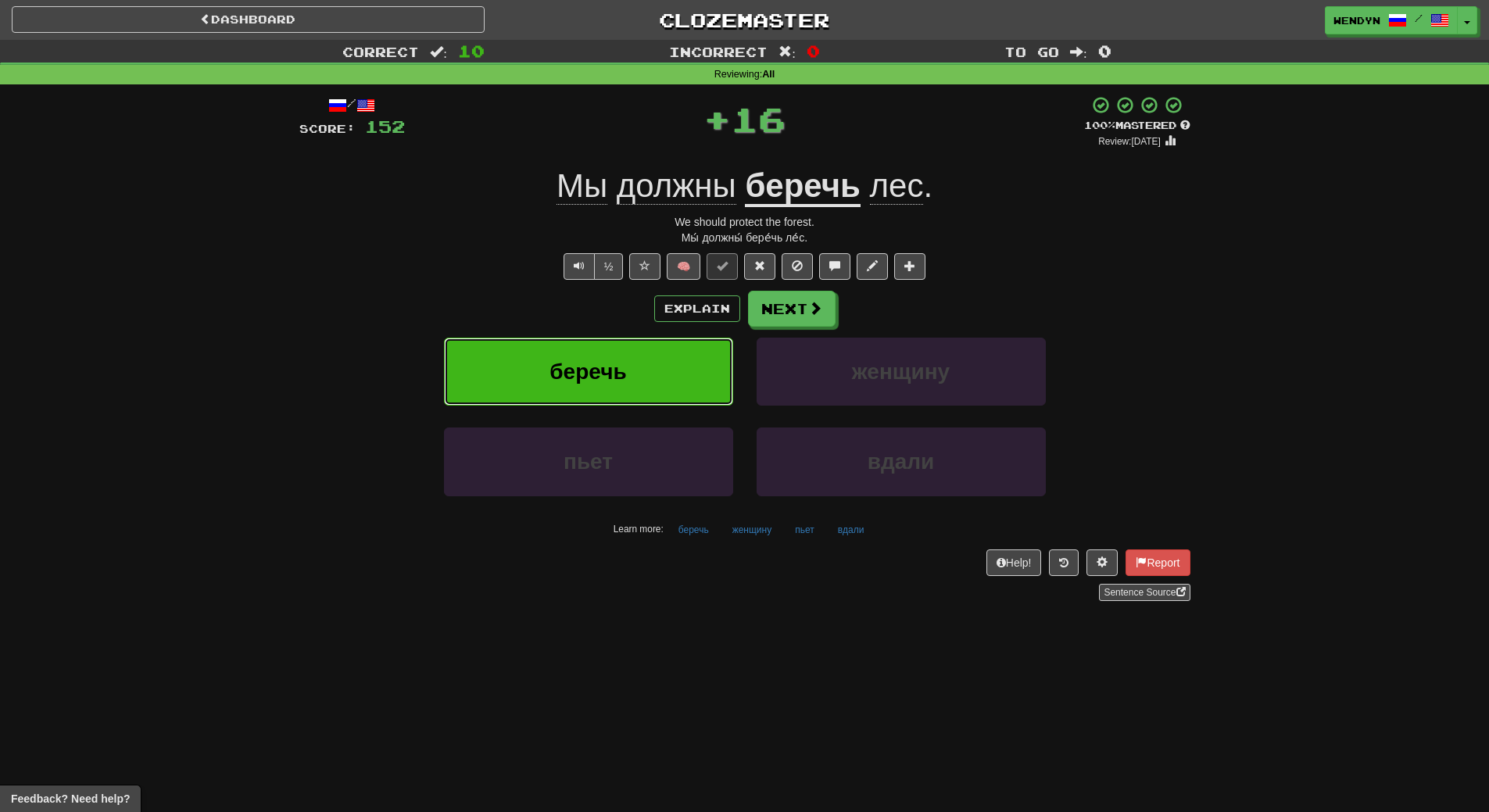
click at [639, 361] on button "беречь" at bounding box center [588, 371] width 289 height 68
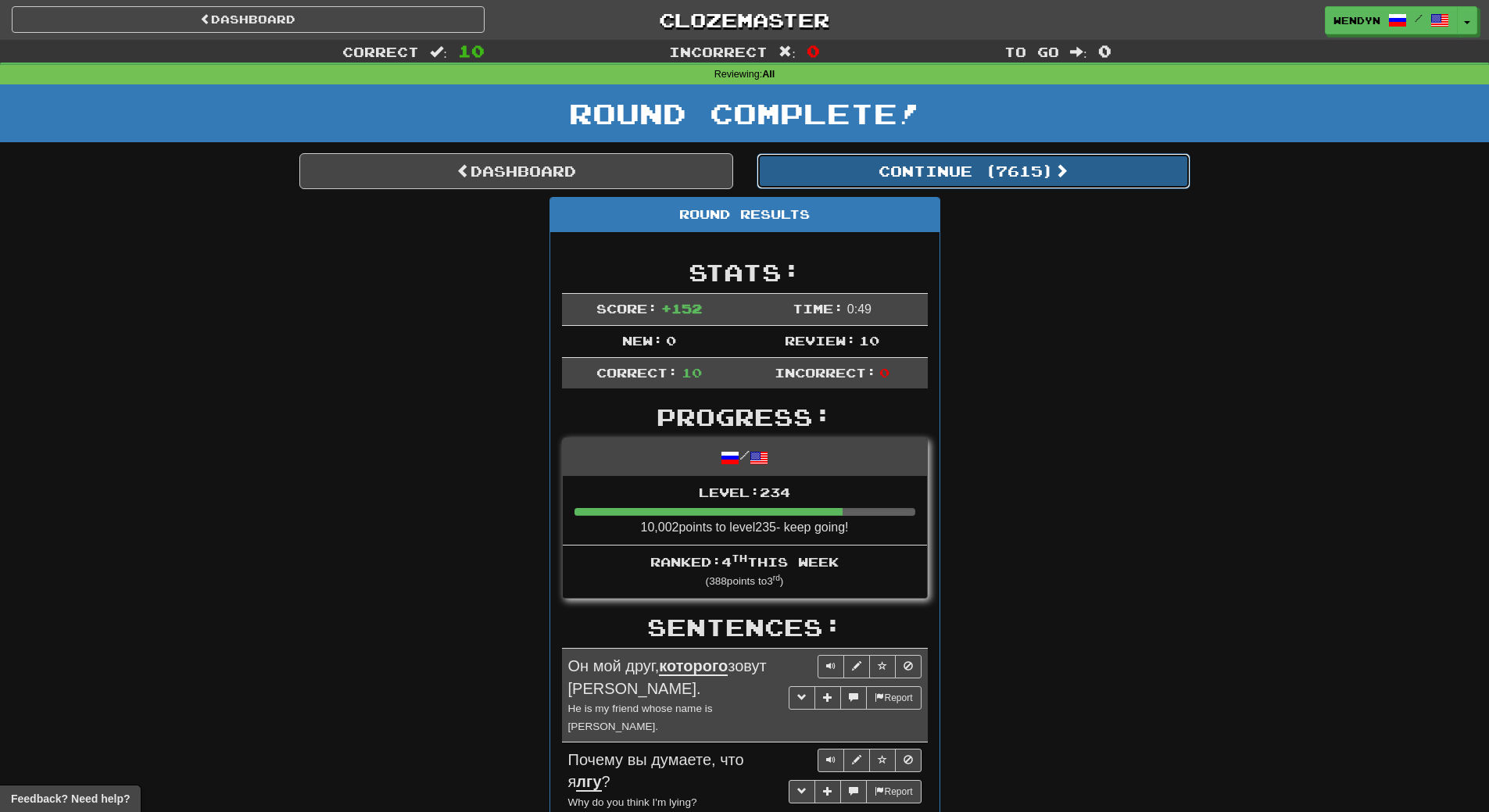
click at [1046, 164] on button "Continue ( 7615 )" at bounding box center [973, 171] width 434 height 36
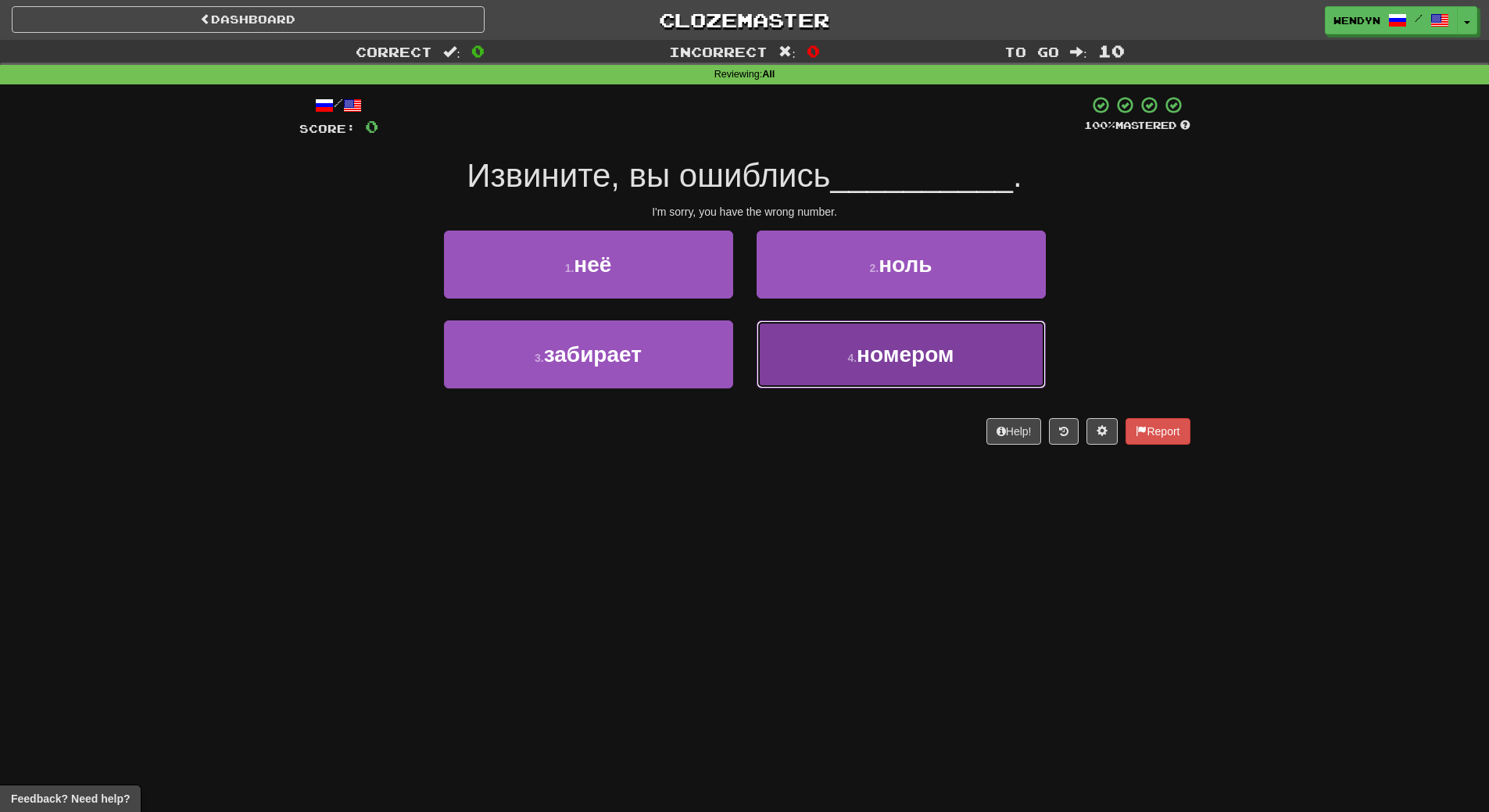
click at [909, 328] on button "4 . номером" at bounding box center [900, 354] width 289 height 68
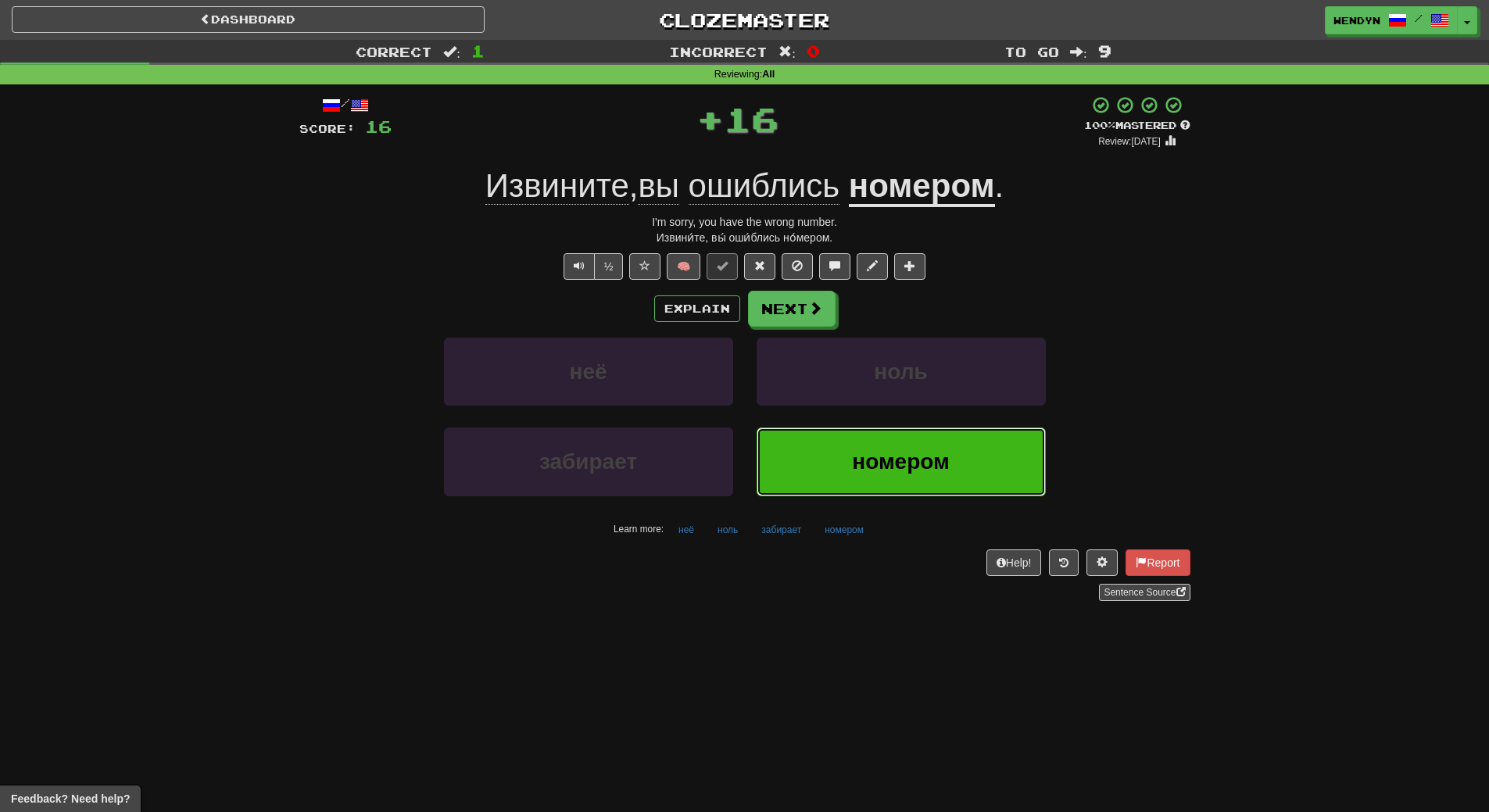
click at [892, 434] on button "номером" at bounding box center [900, 461] width 289 height 68
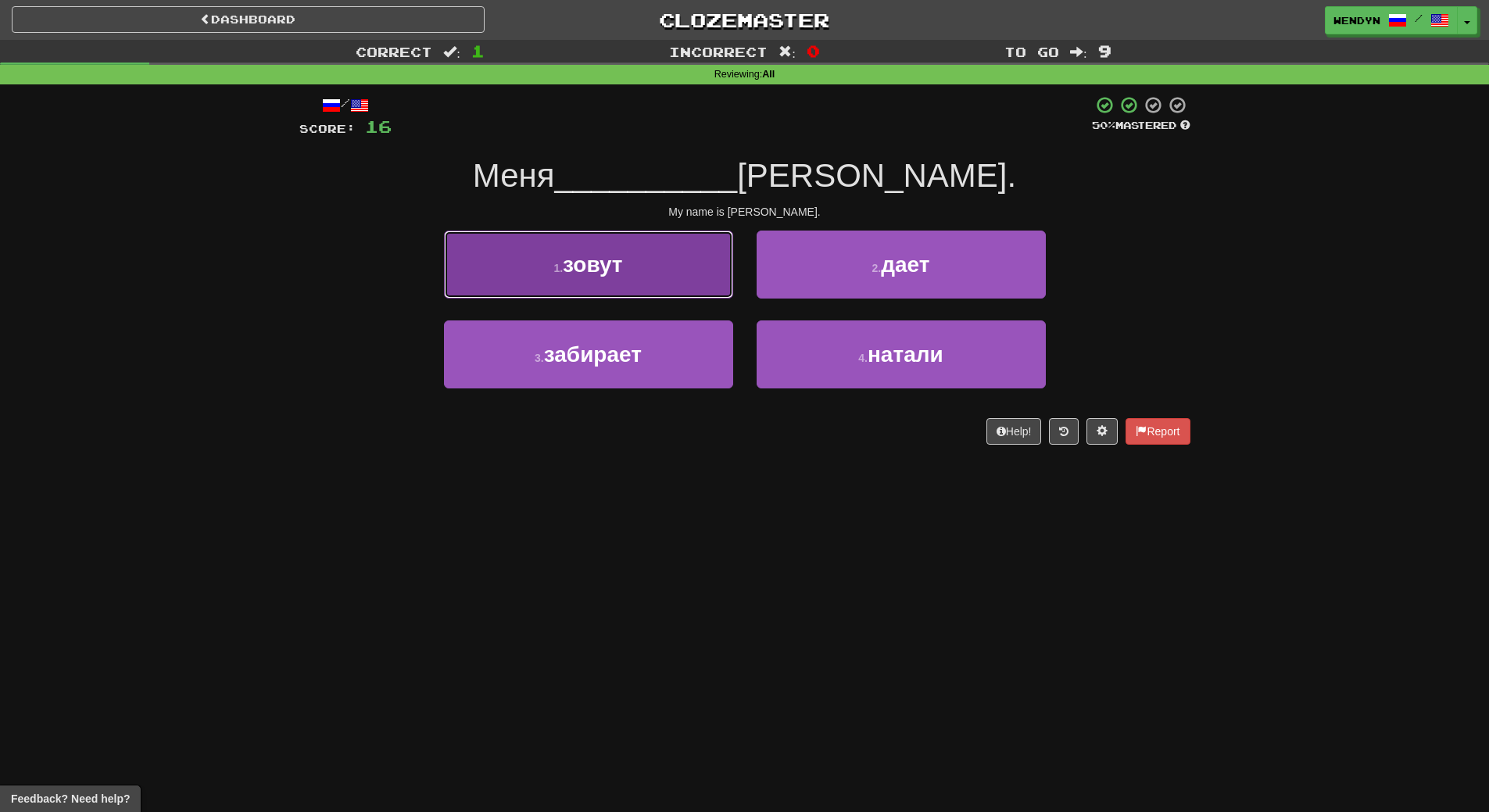
click at [635, 272] on button "1 . зовут" at bounding box center [588, 264] width 289 height 68
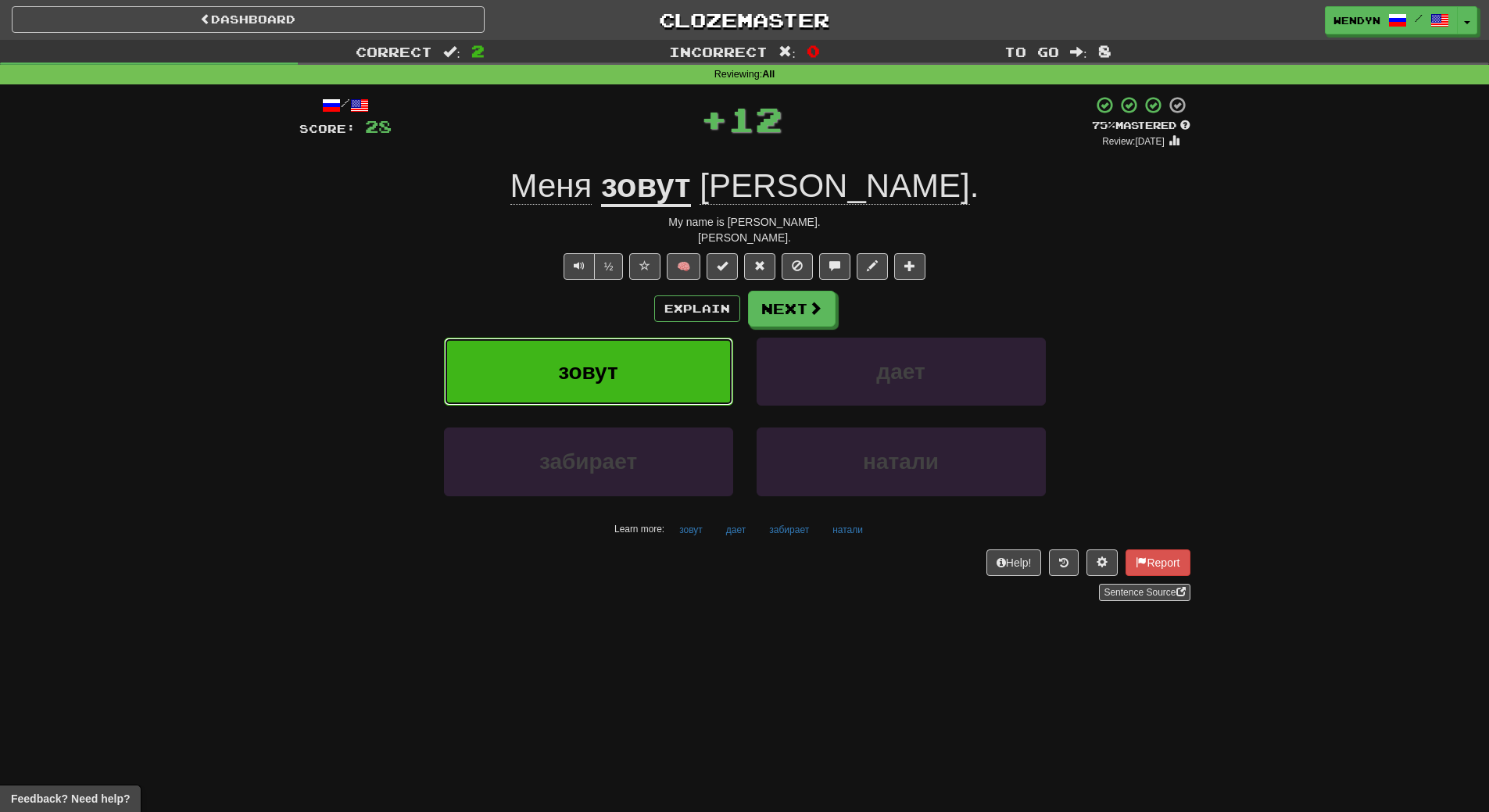
click at [626, 342] on button "зовут" at bounding box center [588, 371] width 289 height 68
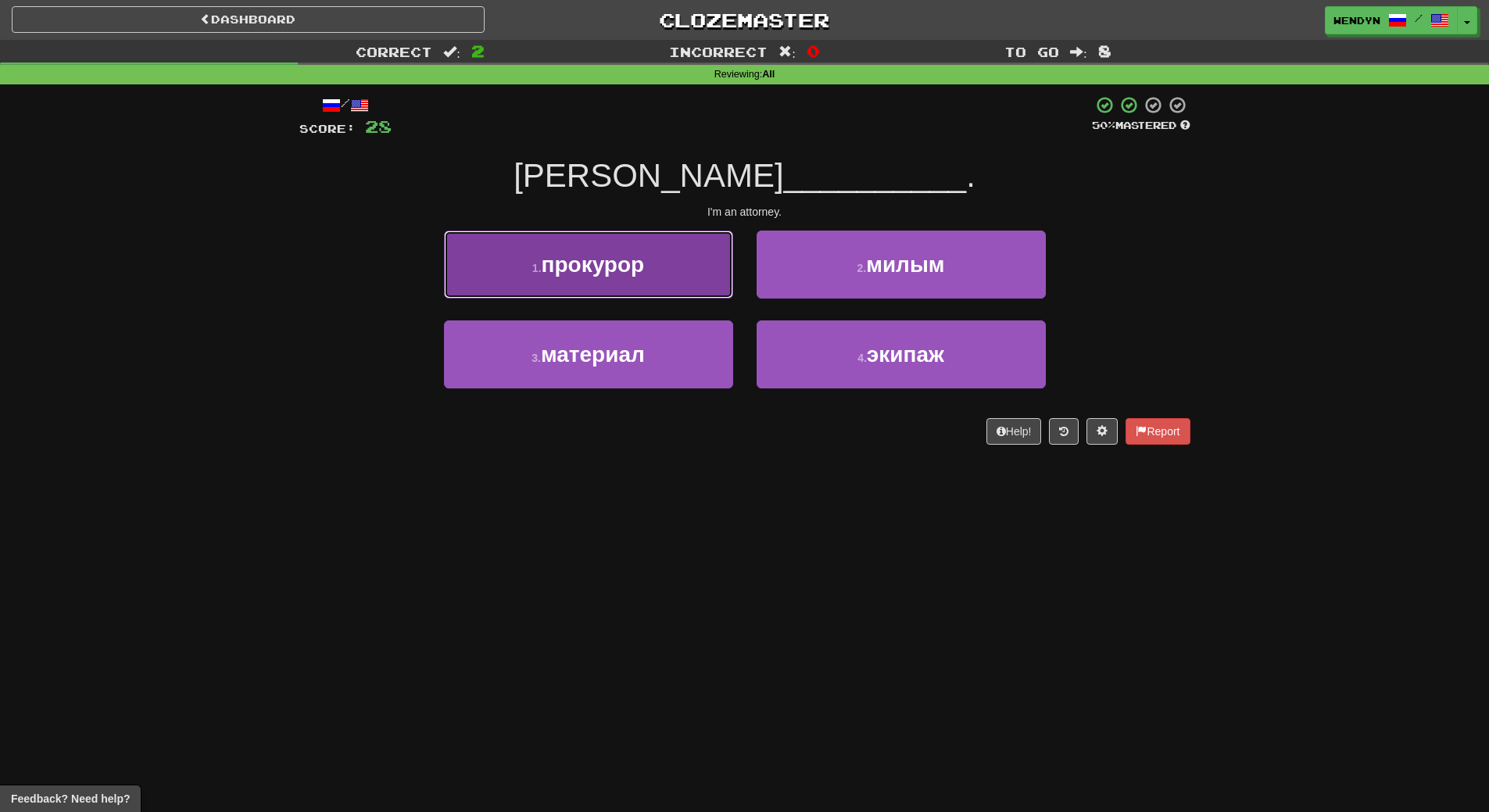
click at [658, 259] on button "1 . прокурор" at bounding box center [588, 264] width 289 height 68
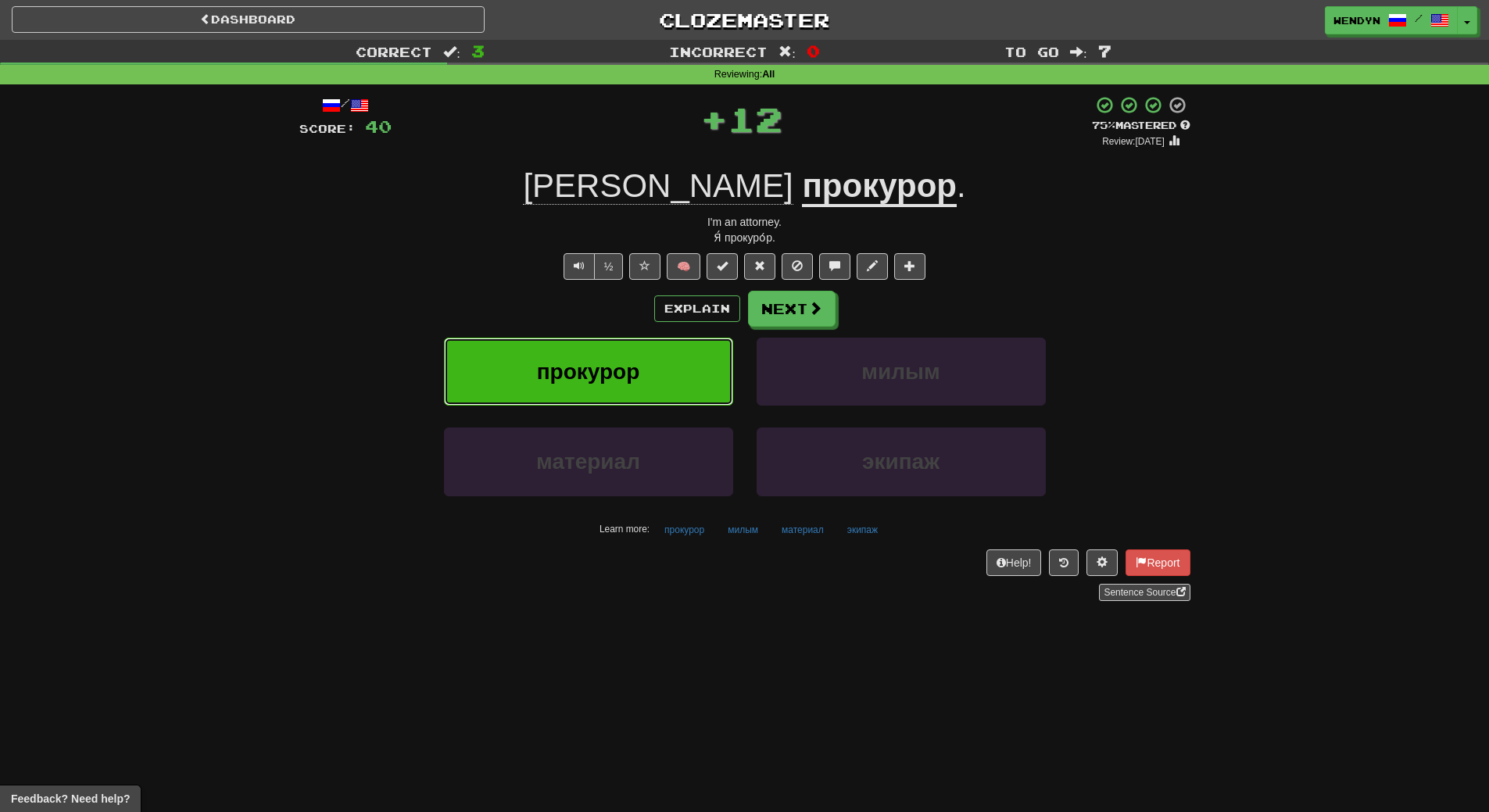
click at [658, 350] on button "прокурор" at bounding box center [588, 371] width 289 height 68
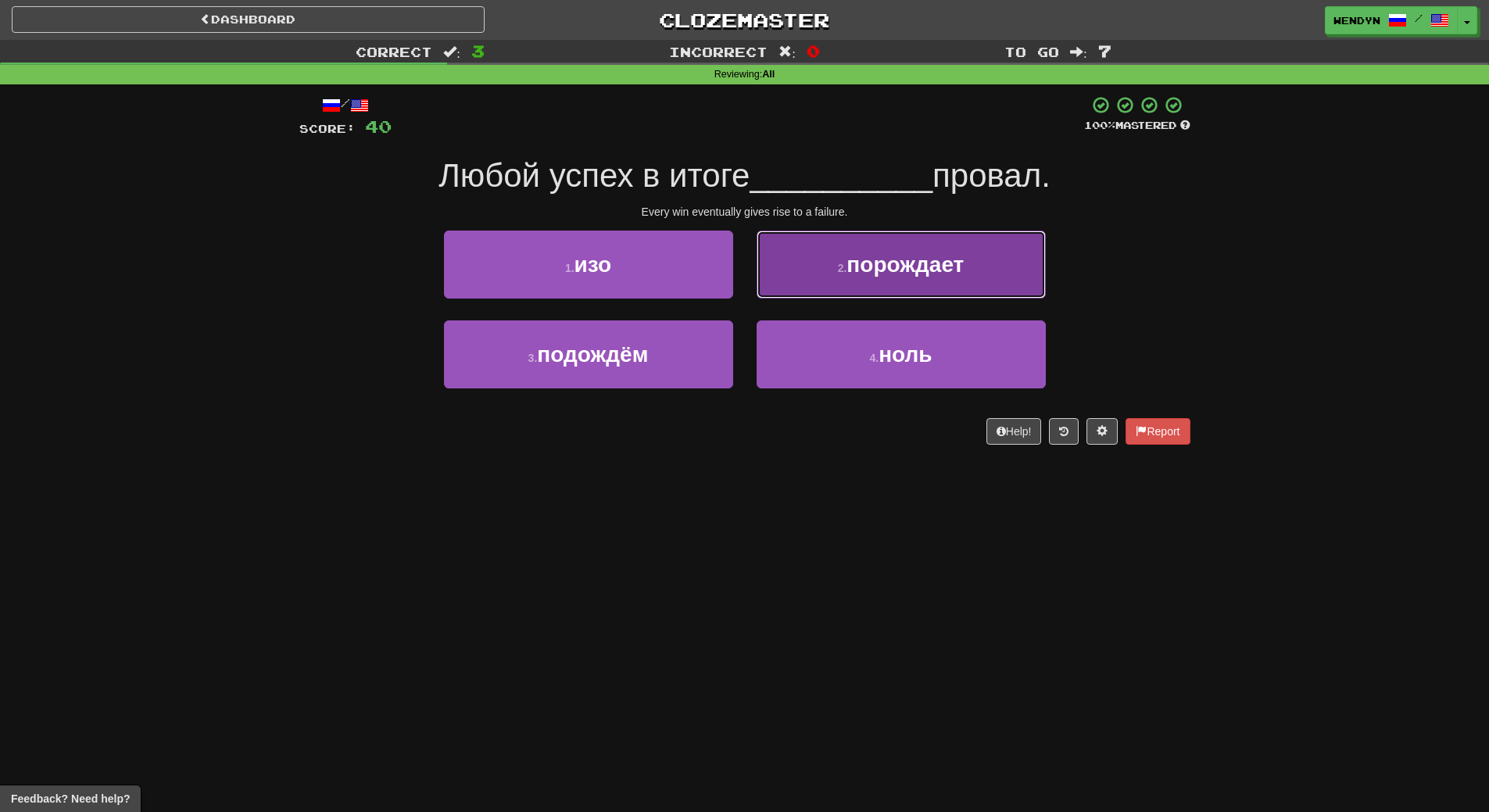
click at [976, 264] on button "2 . порождает" at bounding box center [900, 264] width 289 height 68
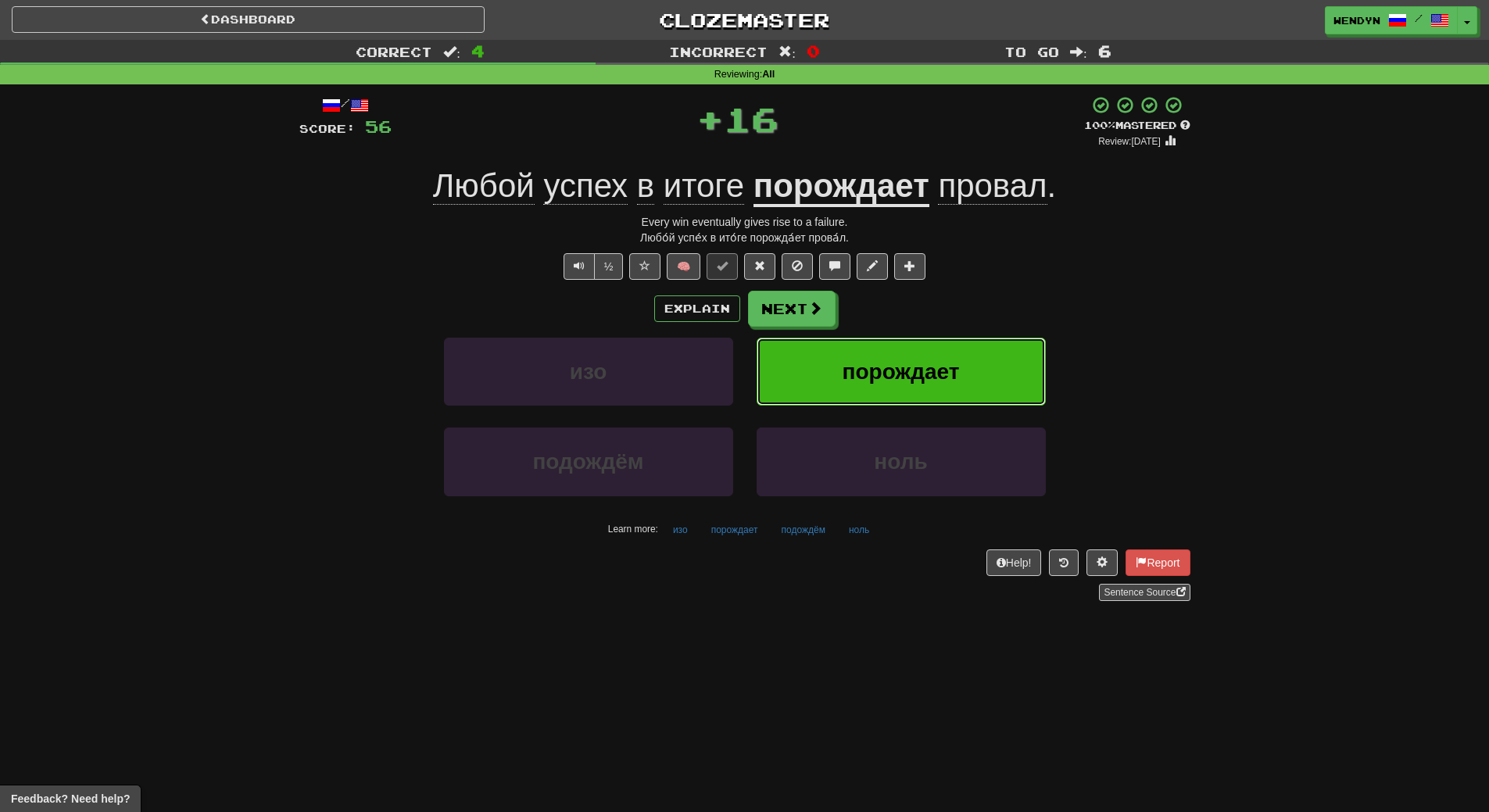
click at [951, 356] on button "порождает" at bounding box center [900, 371] width 289 height 68
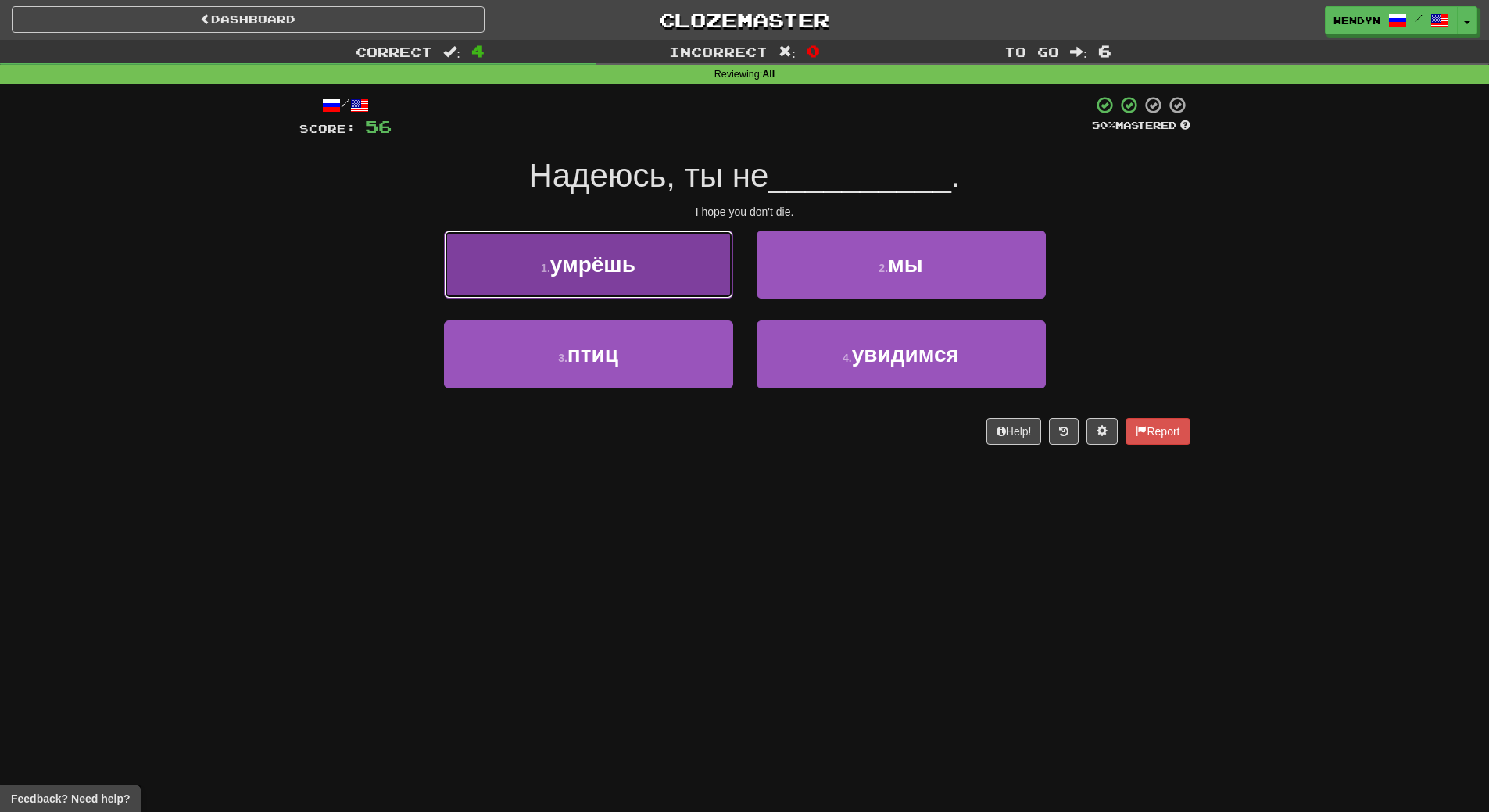
click at [627, 275] on span "умрёшь" at bounding box center [593, 264] width 85 height 24
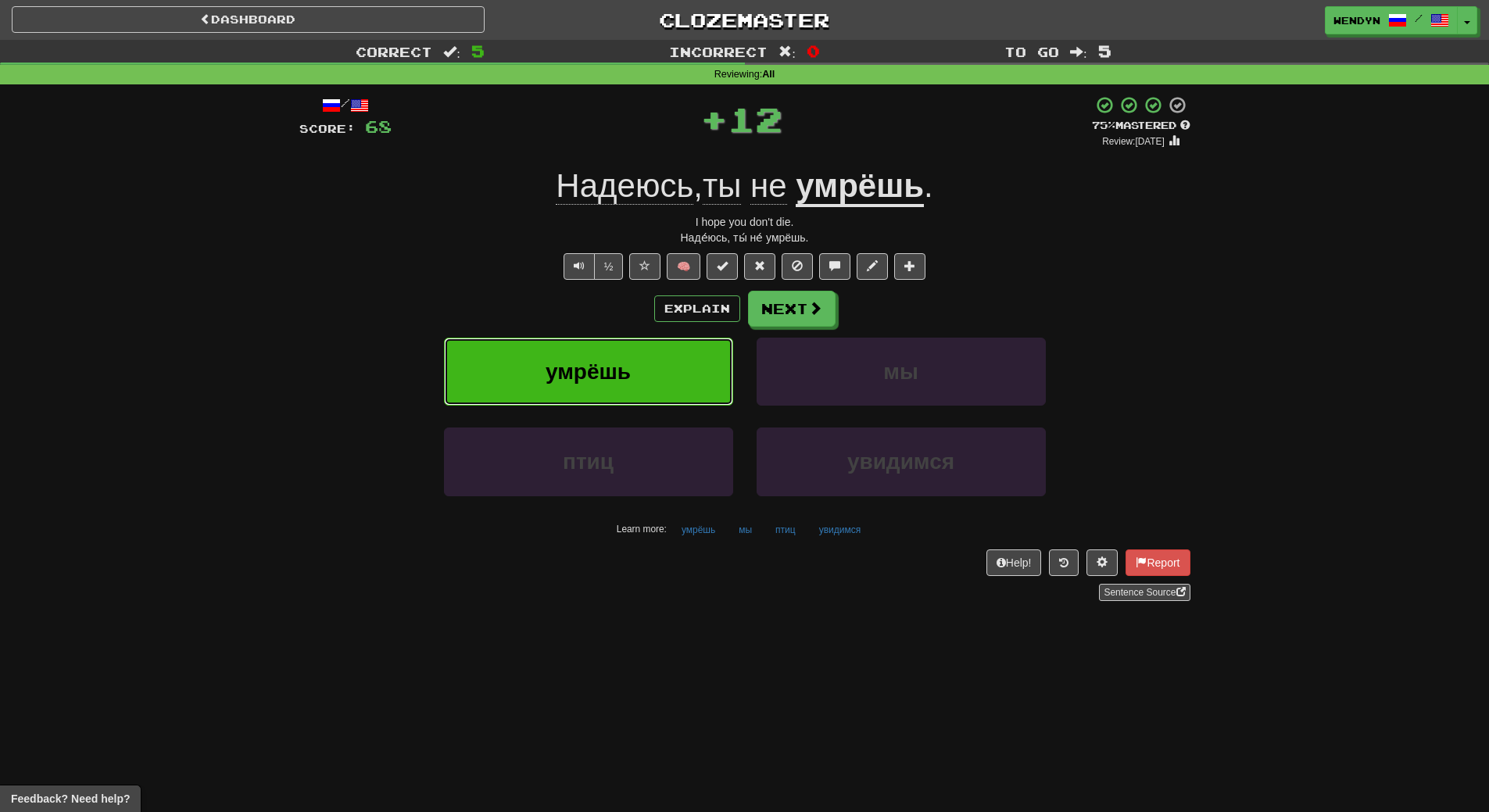
click at [626, 358] on button "умрёшь" at bounding box center [588, 371] width 289 height 68
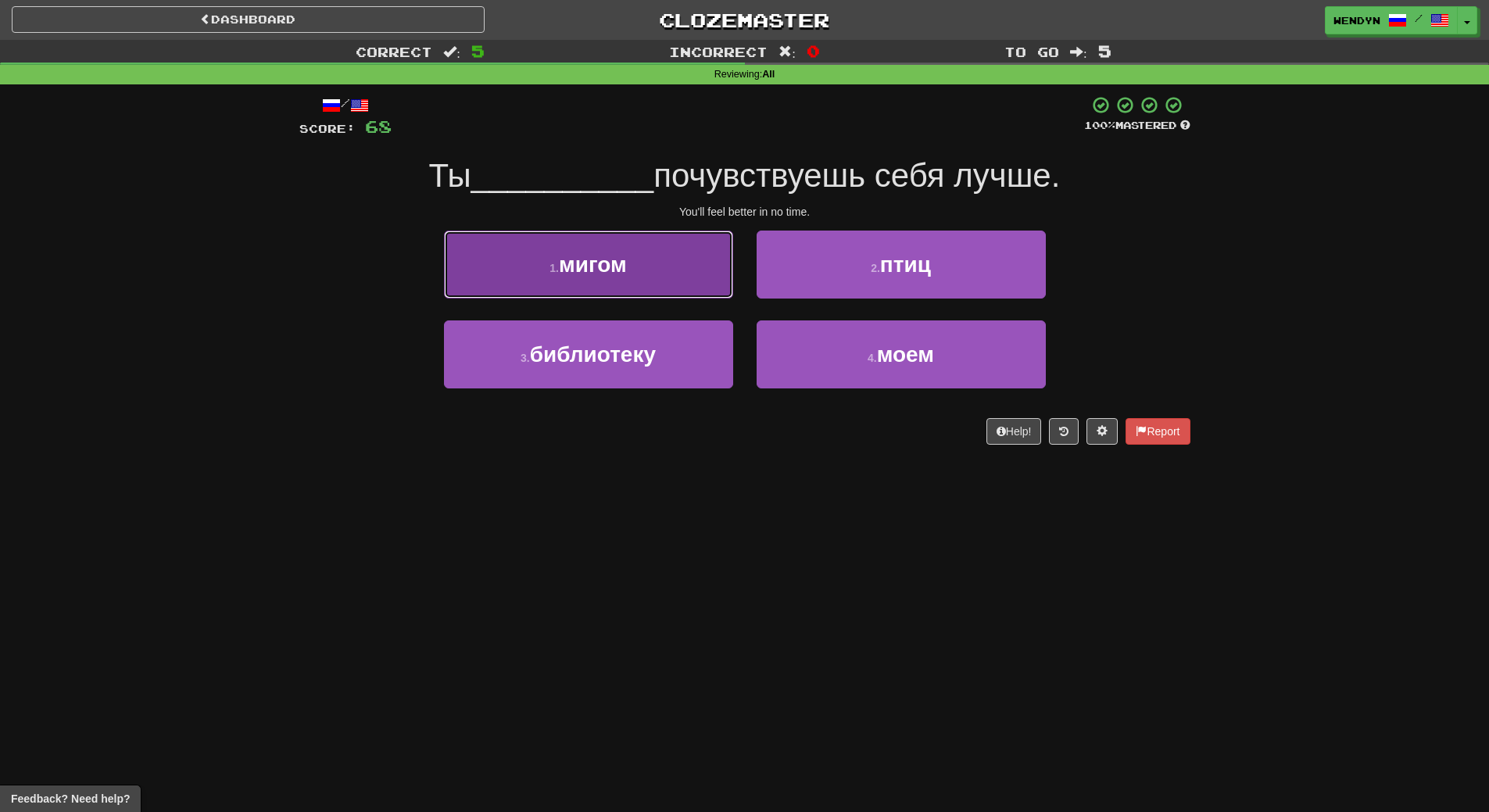
click at [688, 291] on button "1 . мигом" at bounding box center [588, 264] width 289 height 68
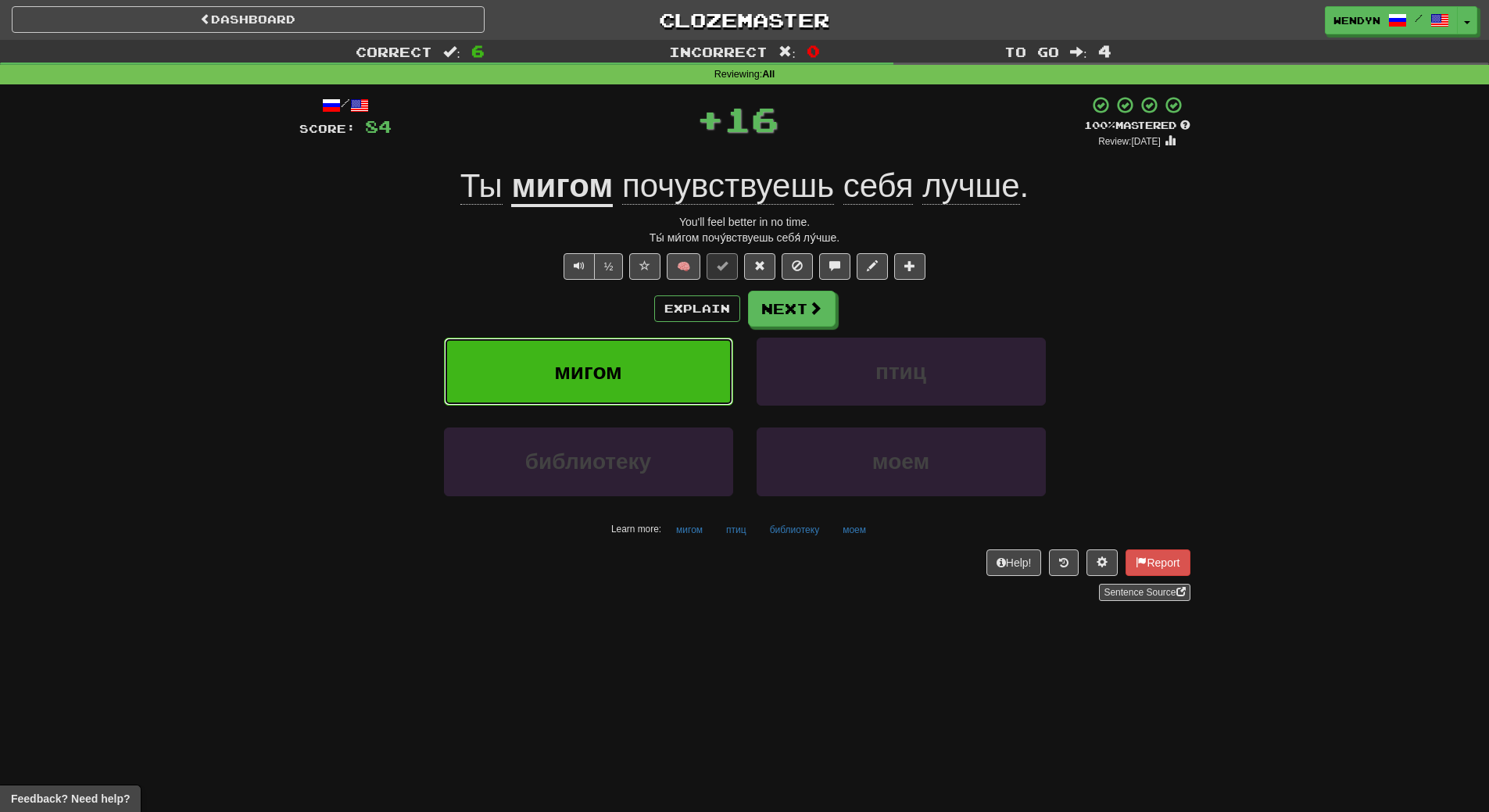
click at [675, 364] on button "мигом" at bounding box center [588, 371] width 289 height 68
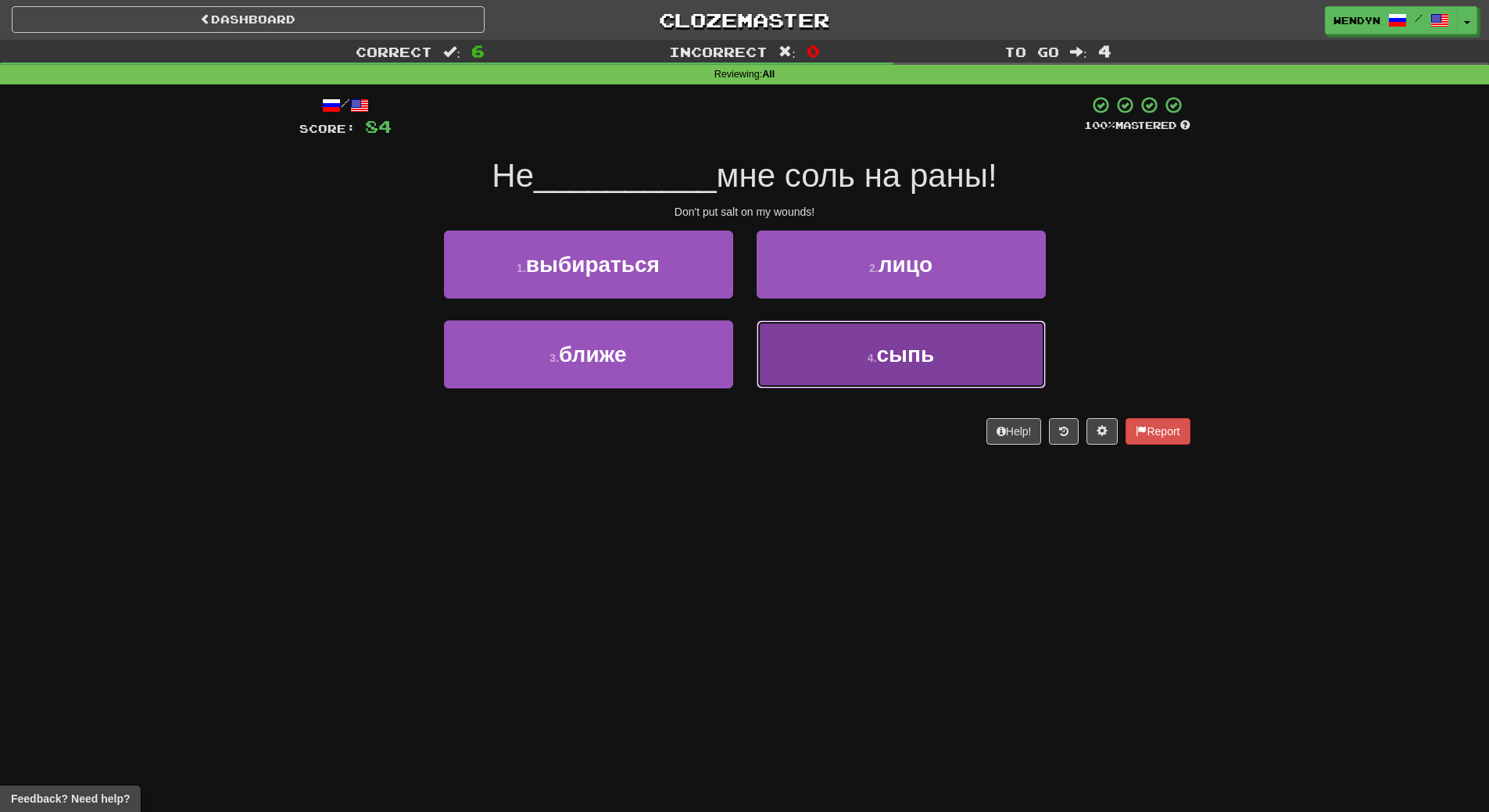
click at [919, 383] on button "4 . сыпь" at bounding box center [900, 354] width 289 height 68
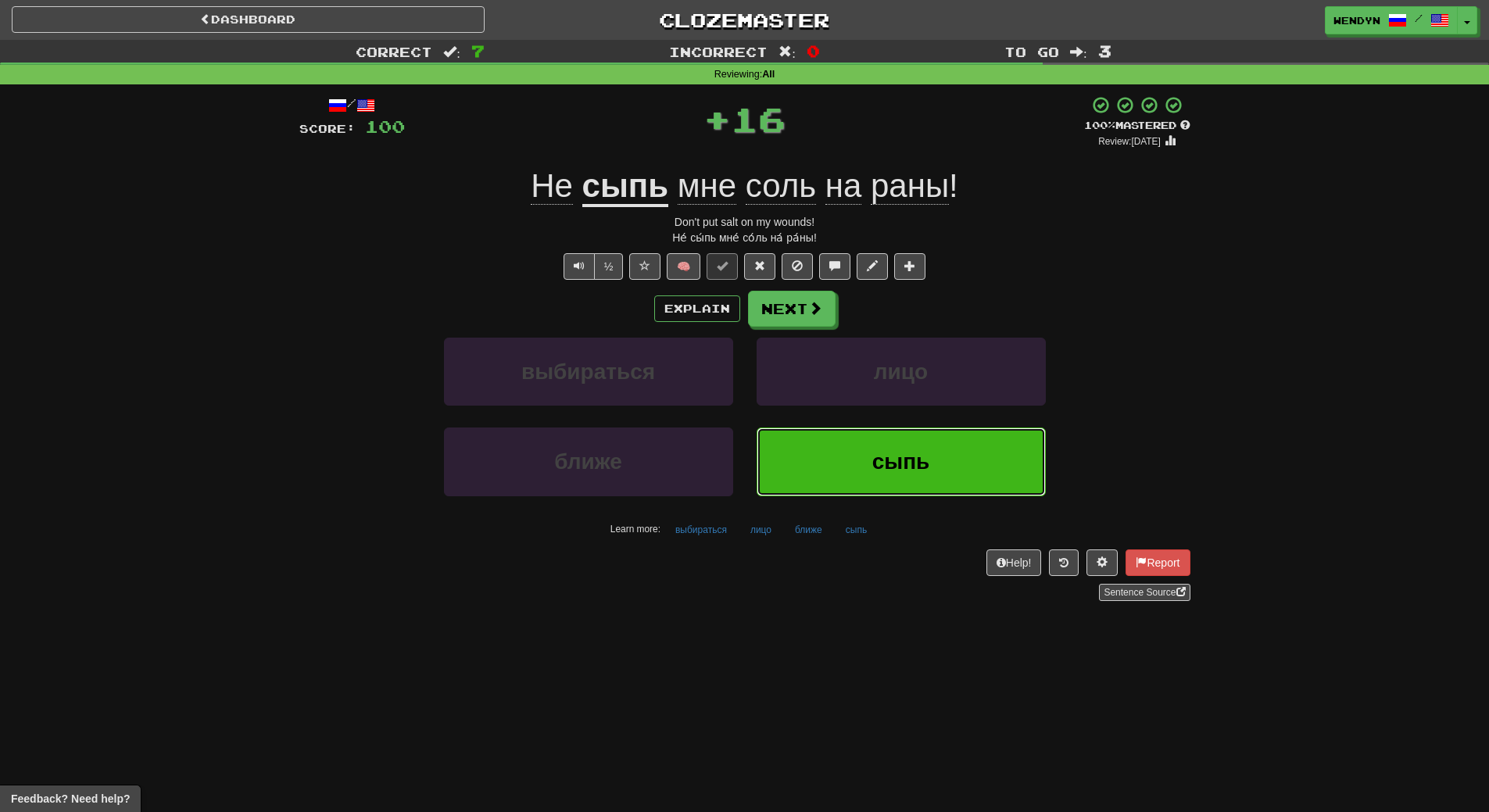
click at [893, 480] on button "сыпь" at bounding box center [900, 461] width 289 height 68
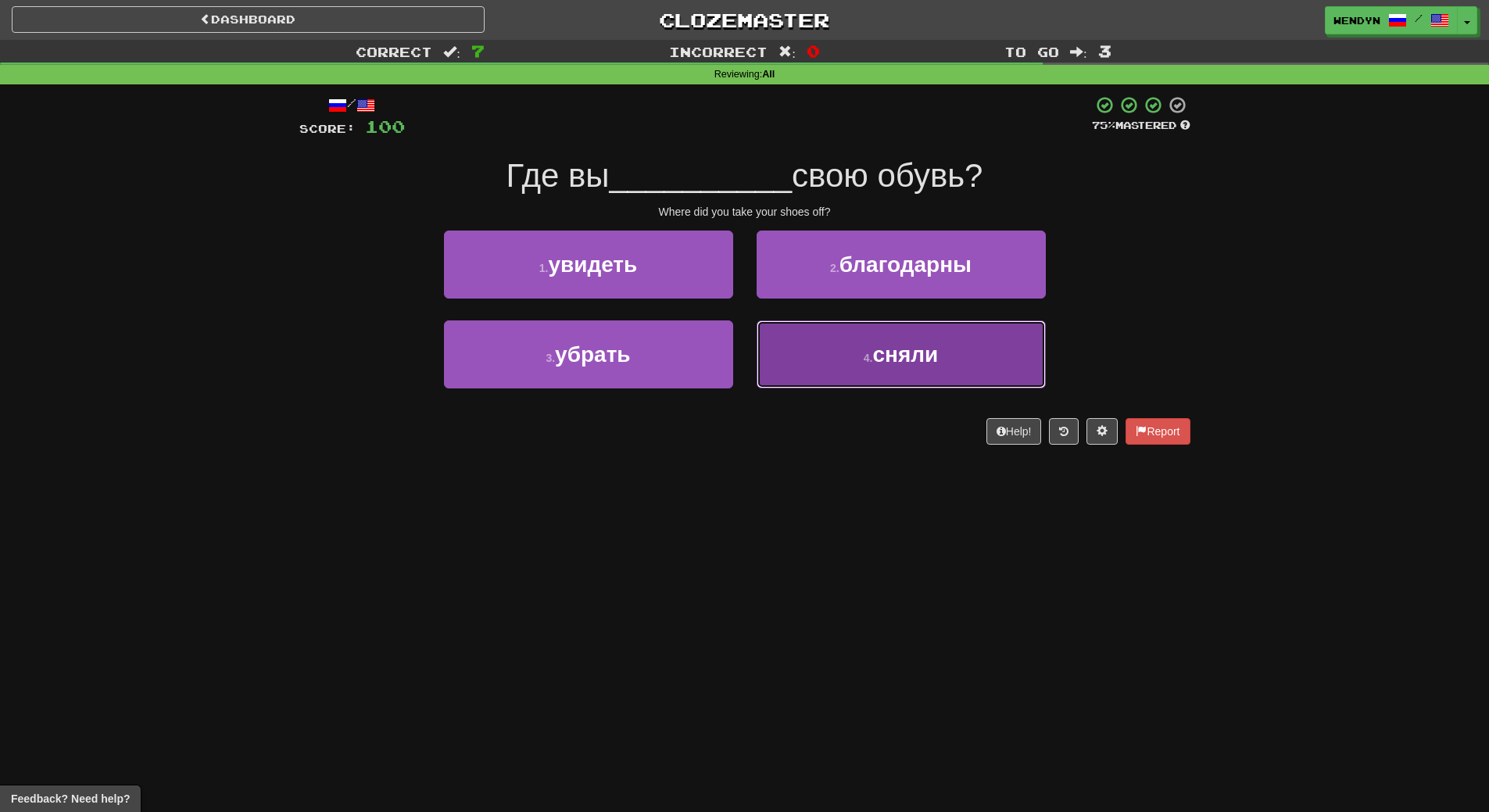
click at [887, 350] on span "сняли" at bounding box center [905, 354] width 65 height 24
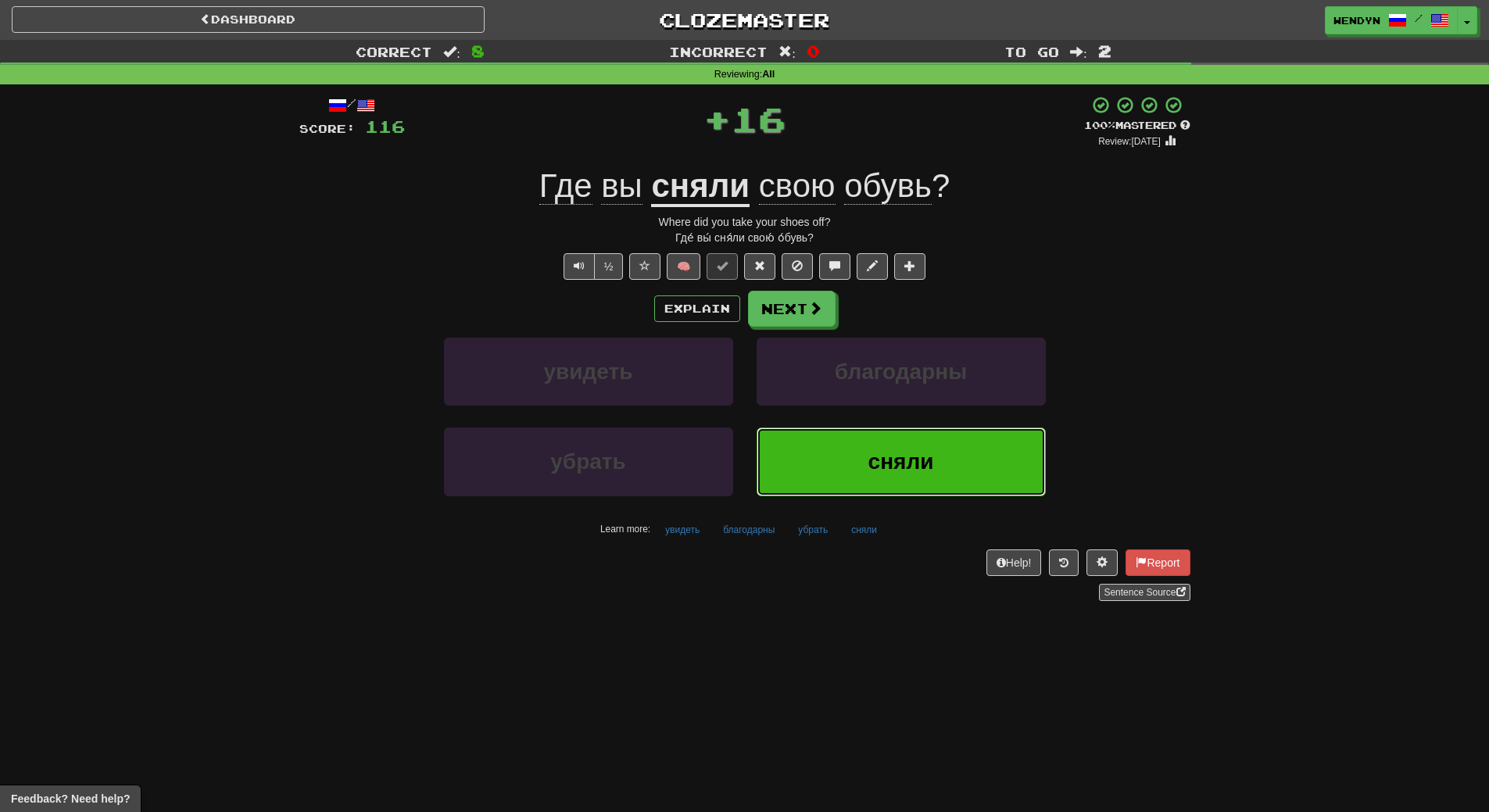
click at [887, 453] on span "сняли" at bounding box center [901, 462] width 65 height 24
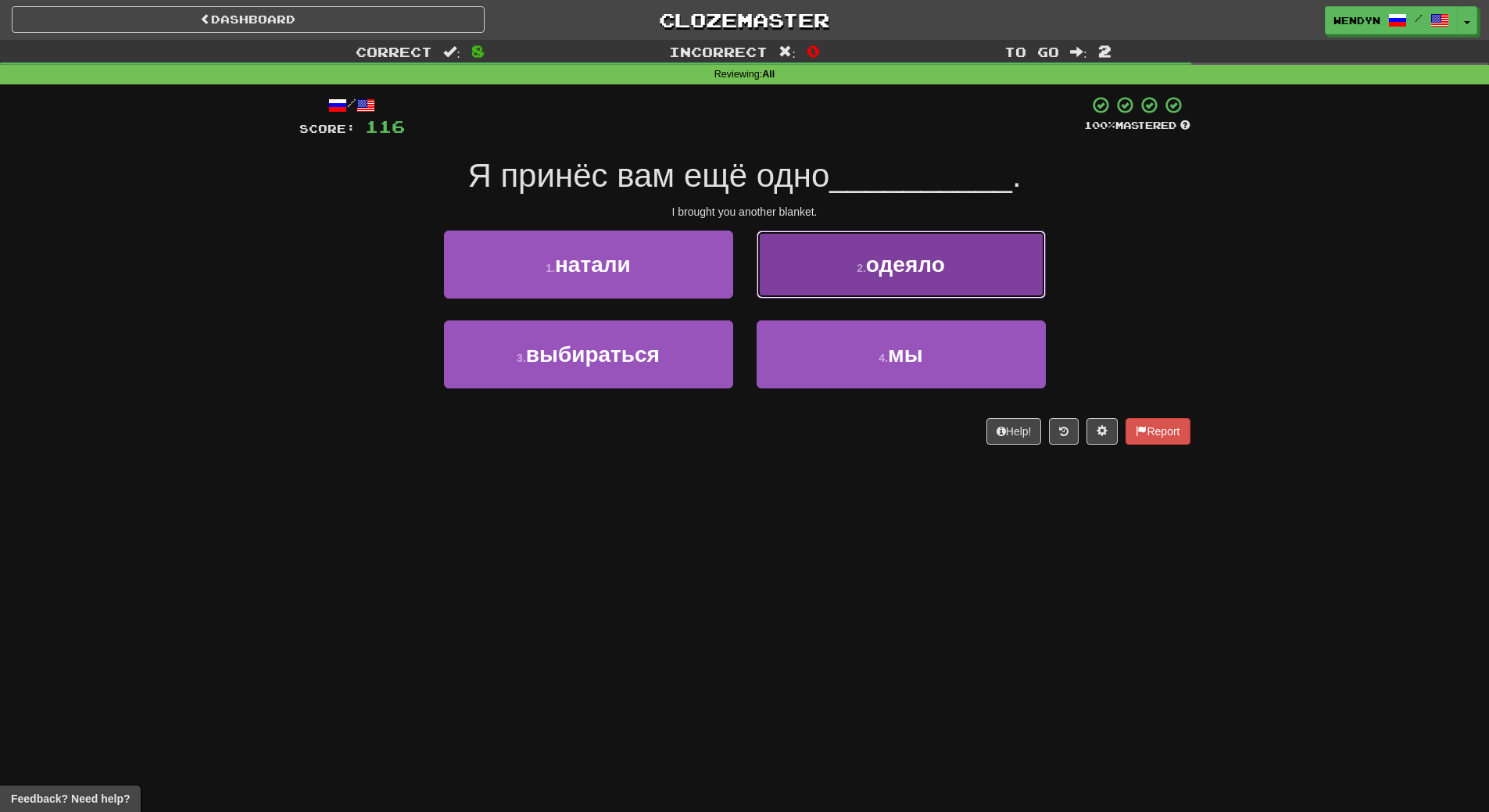
click at [931, 269] on span "одеяло" at bounding box center [905, 264] width 79 height 24
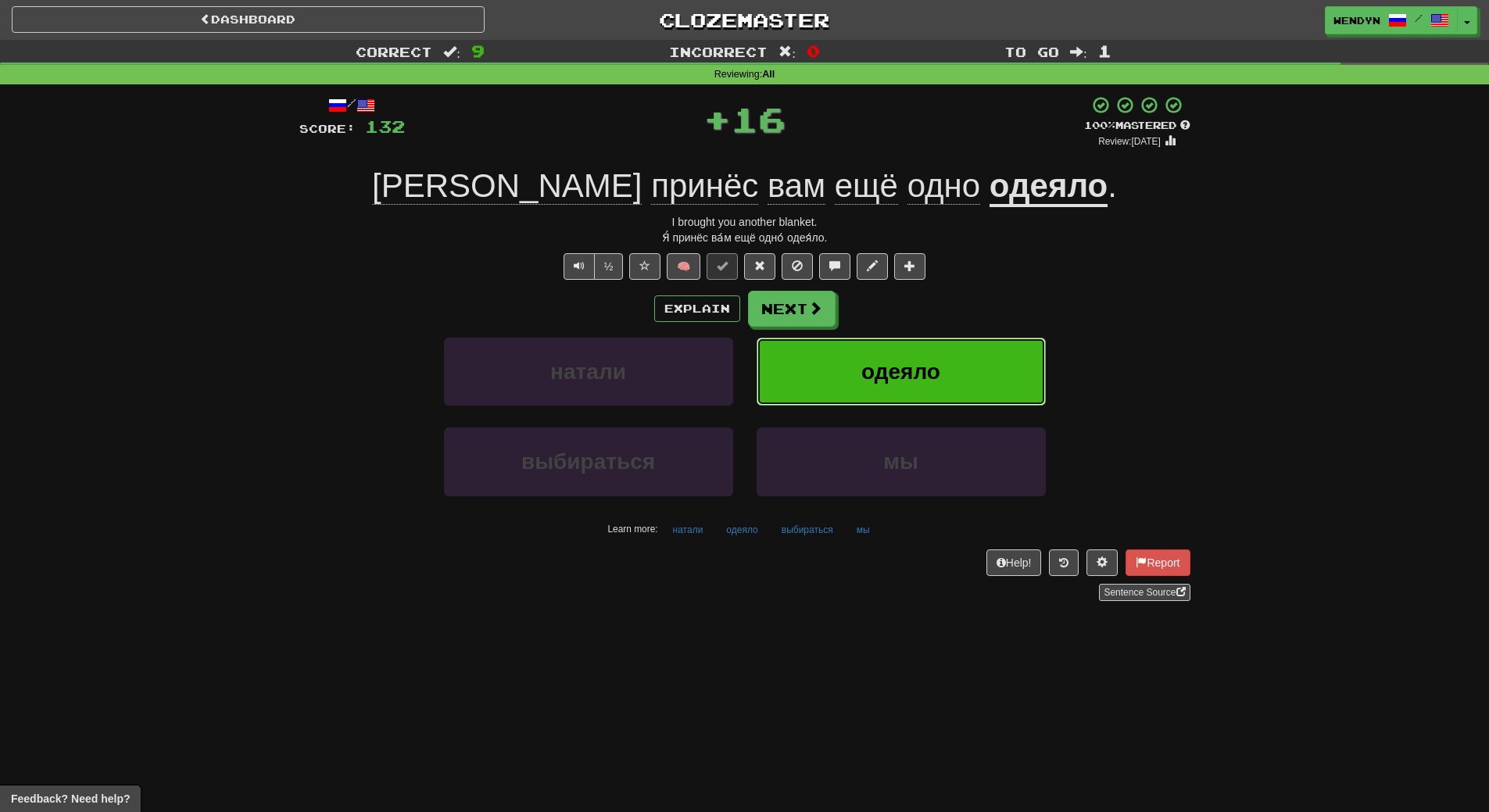
click at [935, 369] on span "одеяло" at bounding box center [900, 372] width 79 height 24
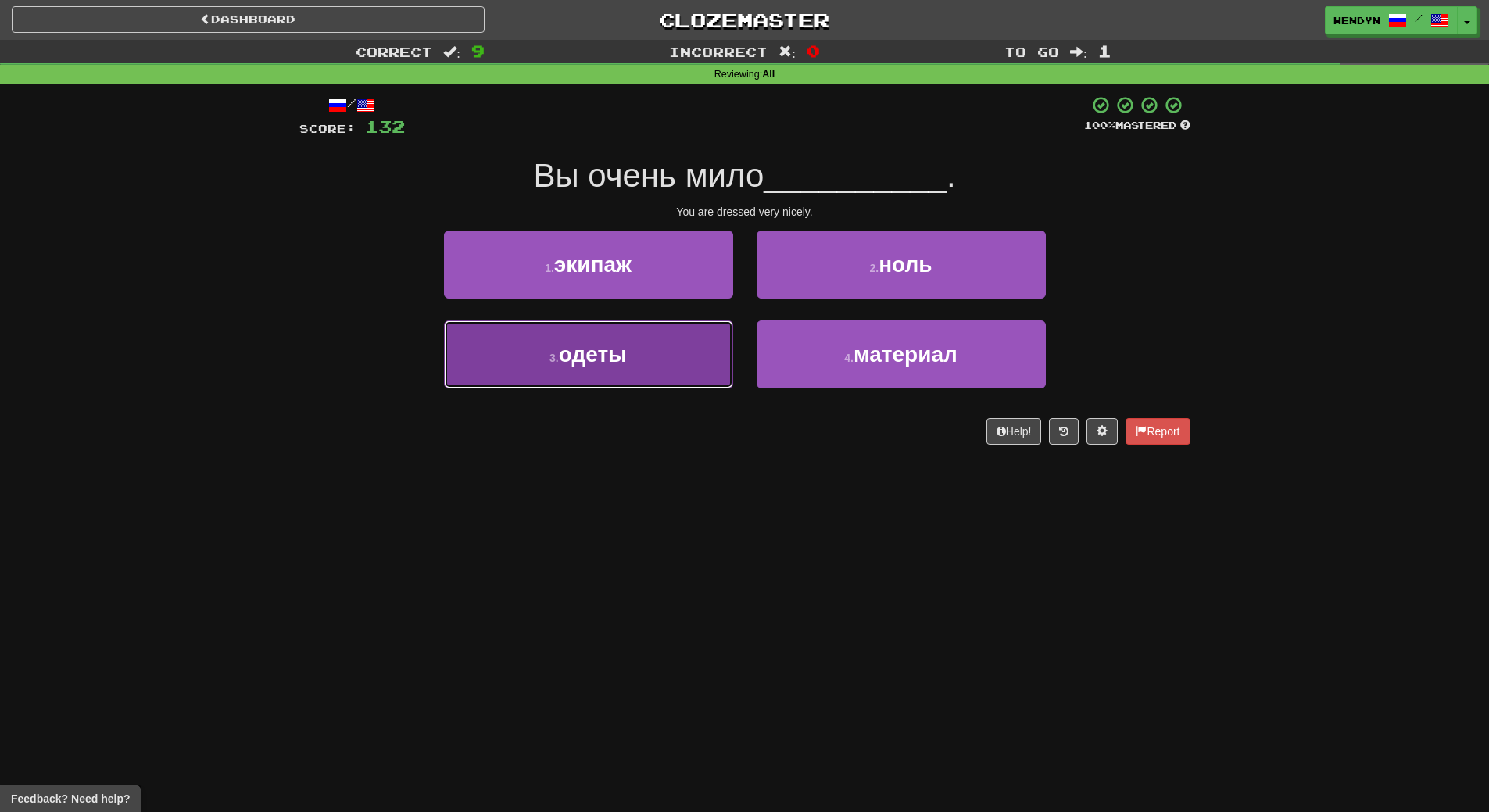
click at [644, 378] on button "3 . одеты" at bounding box center [588, 354] width 289 height 68
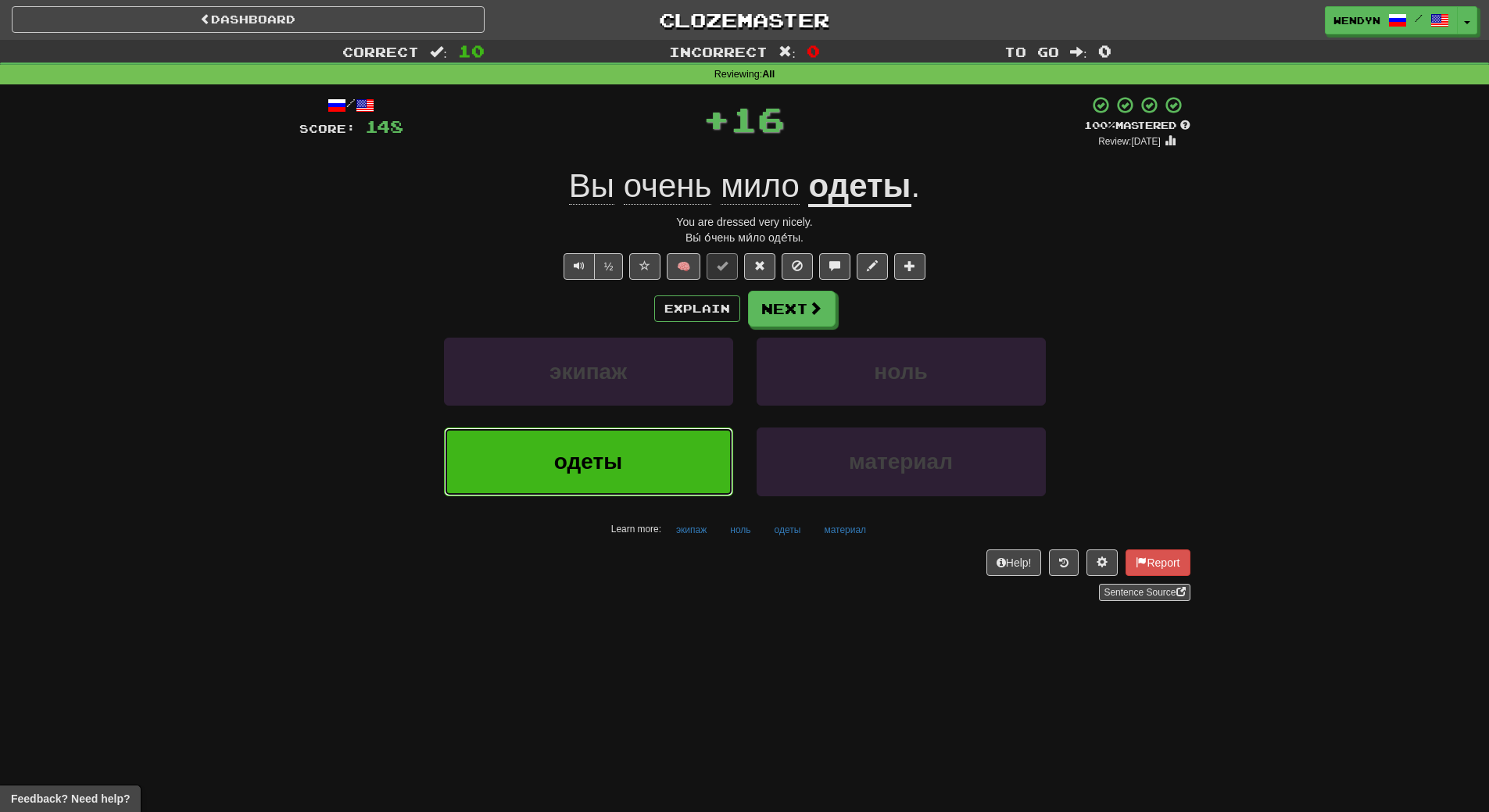
click at [651, 453] on button "одеты" at bounding box center [588, 461] width 289 height 68
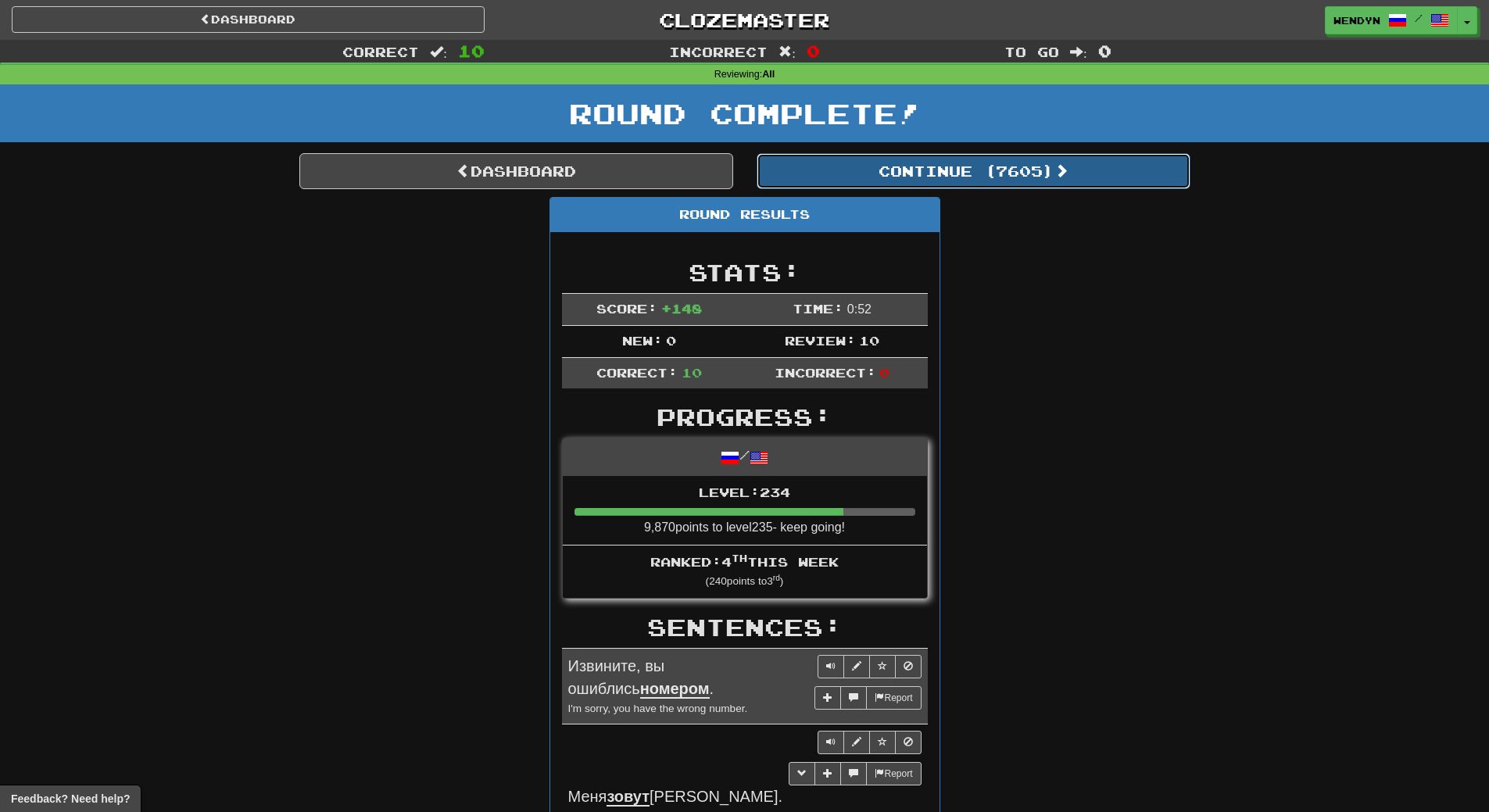
click at [1021, 167] on button "Continue ( 7605 )" at bounding box center [973, 171] width 434 height 36
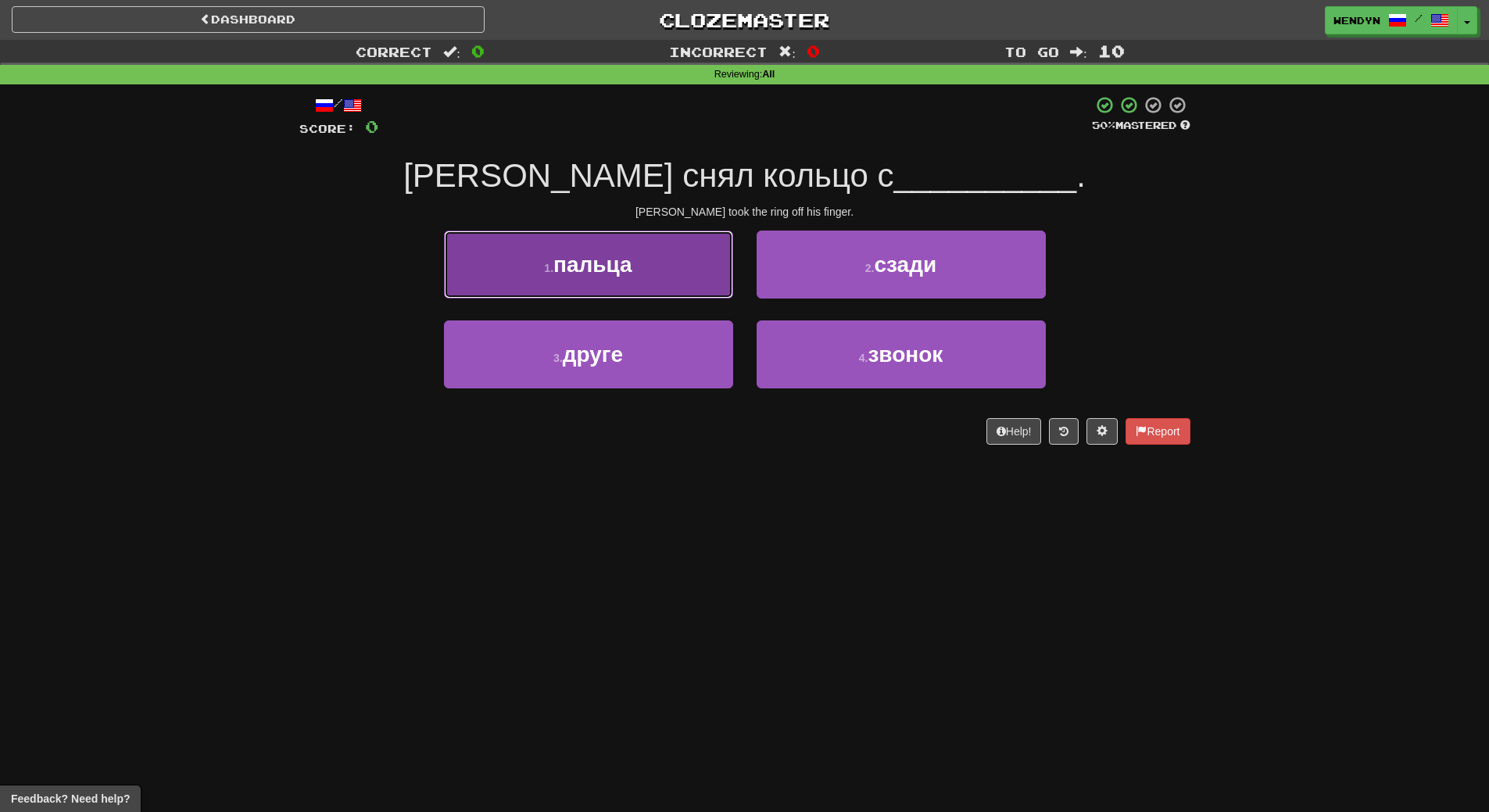
click at [629, 261] on span "пальца" at bounding box center [593, 264] width 79 height 24
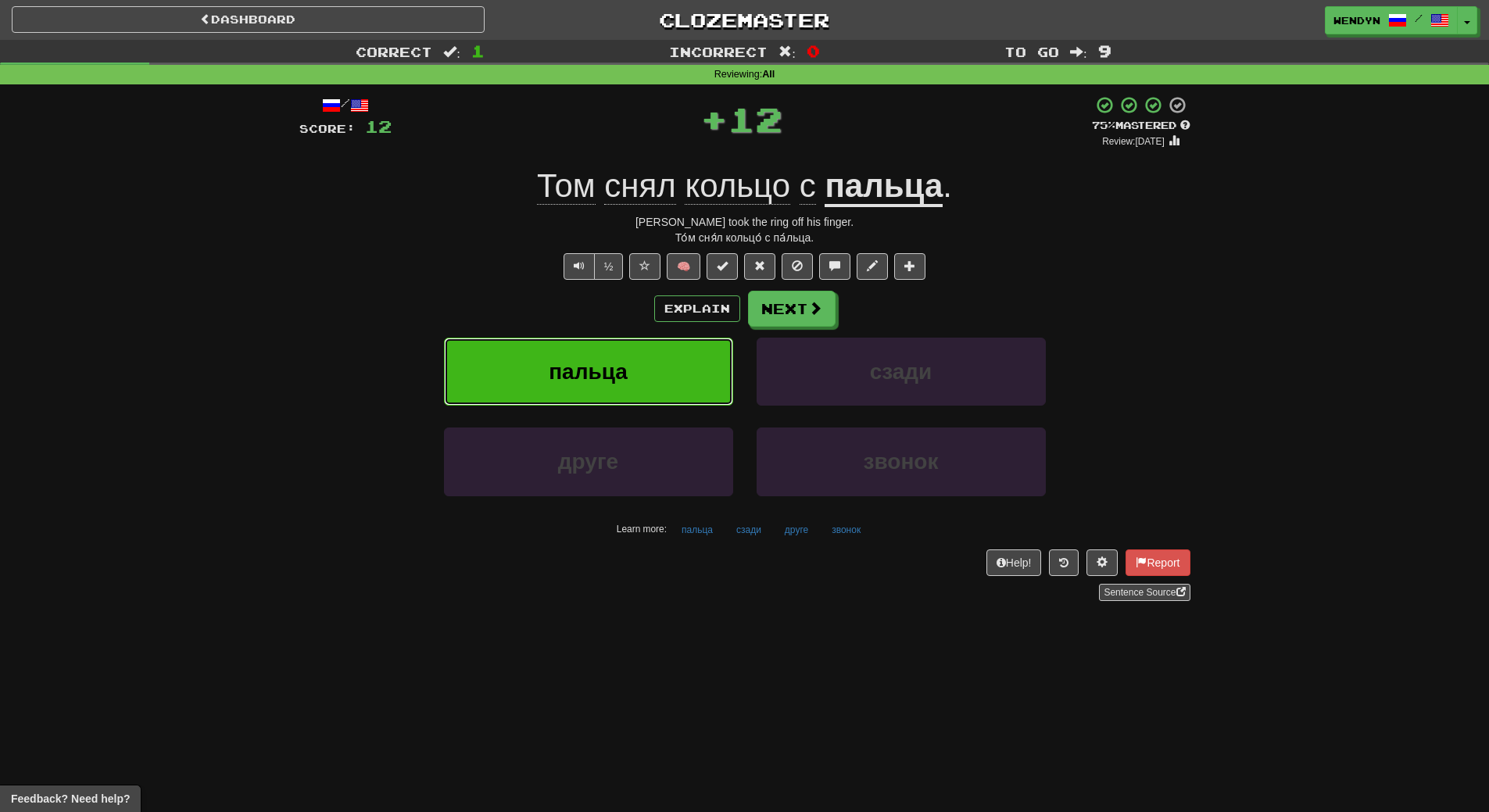
click at [626, 354] on button "пальца" at bounding box center [588, 371] width 289 height 68
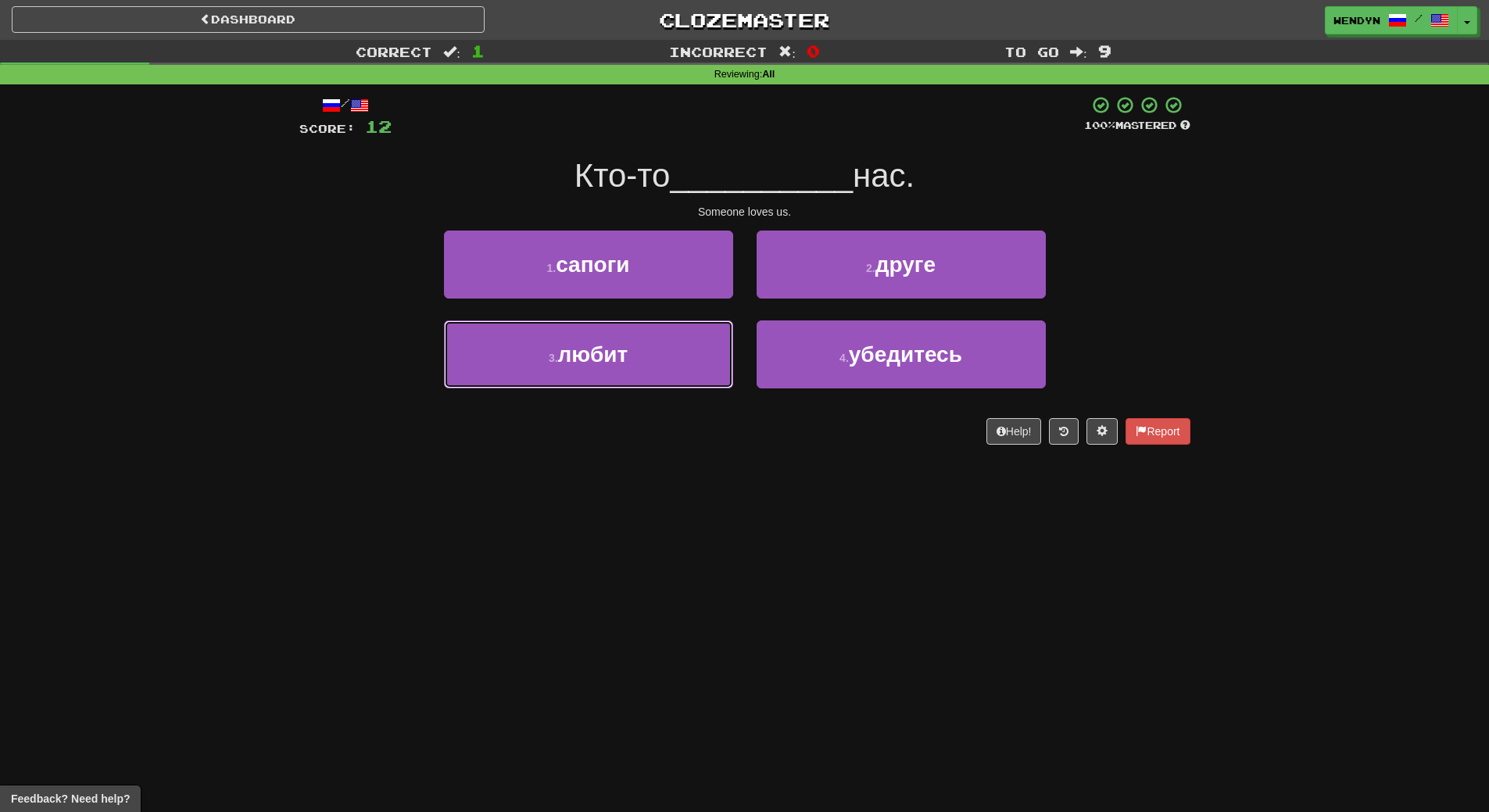
click at [626, 354] on span "любит" at bounding box center [593, 354] width 70 height 24
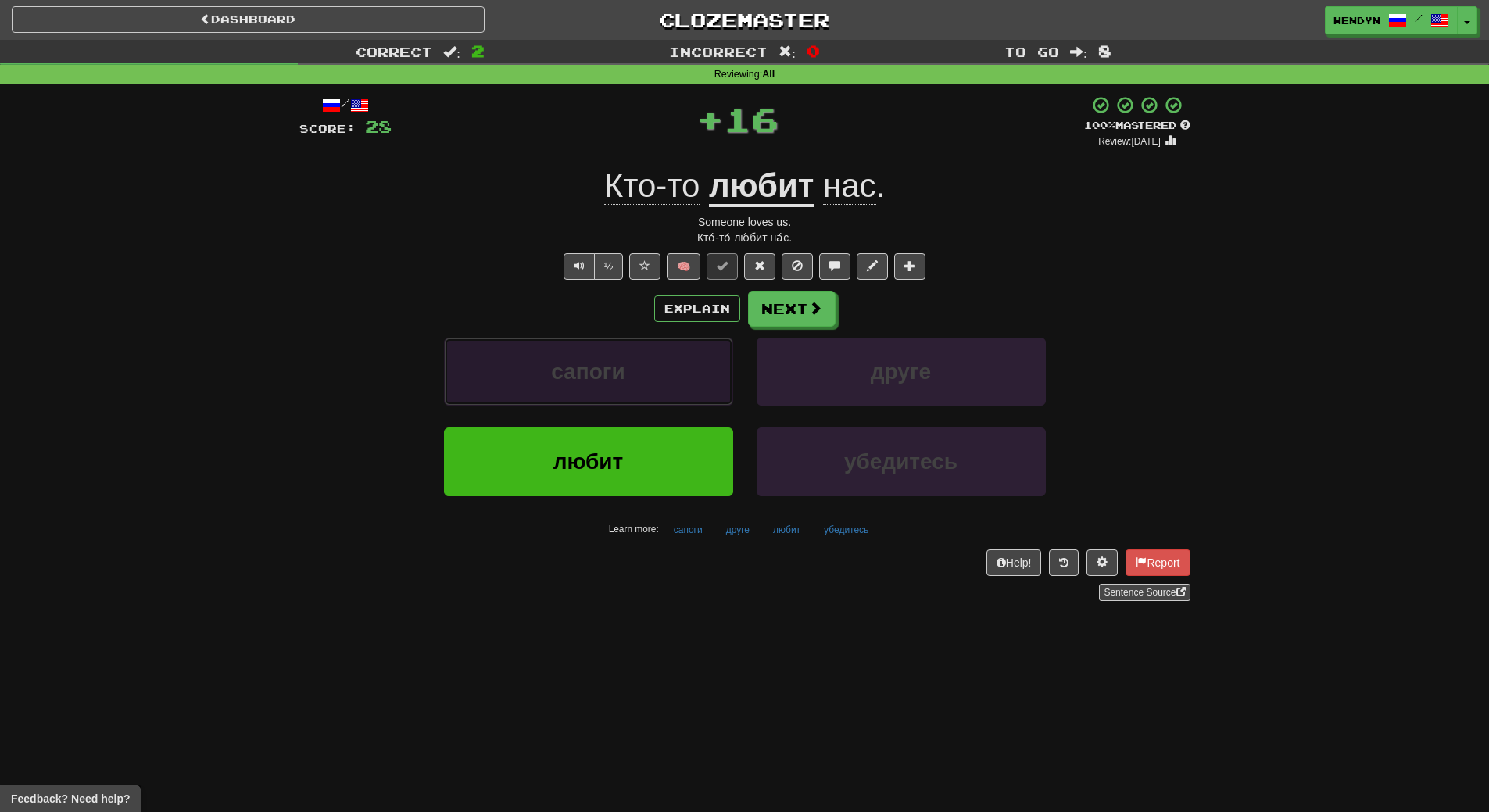
click at [626, 354] on button "сапоги" at bounding box center [588, 371] width 289 height 68
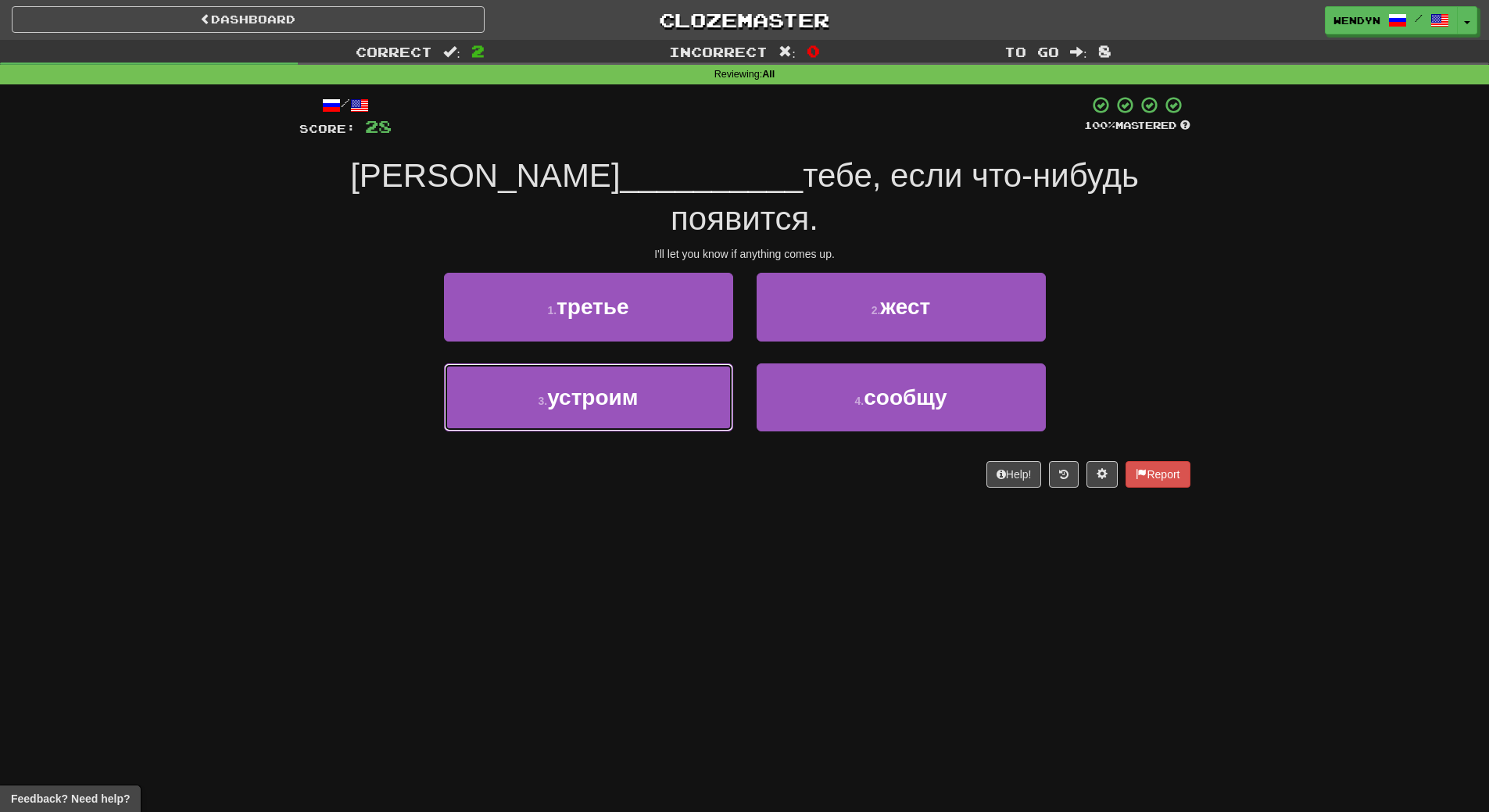
drag, startPoint x: 626, startPoint y: 354, endPoint x: 632, endPoint y: 471, distance: 117.2
click at [632, 471] on div "Dashboard Clozemaster WendyN / Toggle Dropdown Dashboard Leaderboard Activity F…" at bounding box center [744, 406] width 1489 height 812
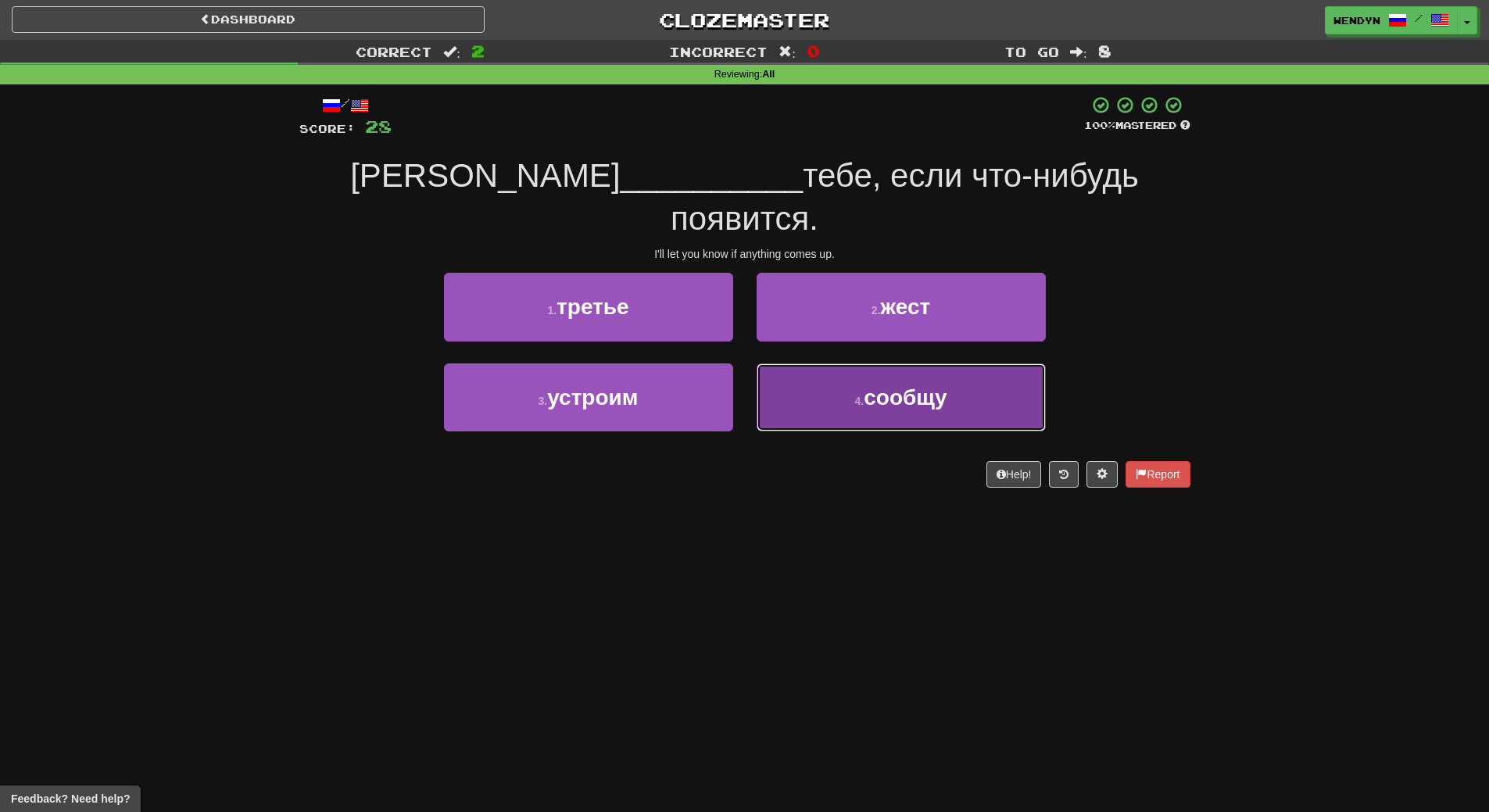
click at [1012, 363] on button "4 . сообщу" at bounding box center [900, 397] width 289 height 68
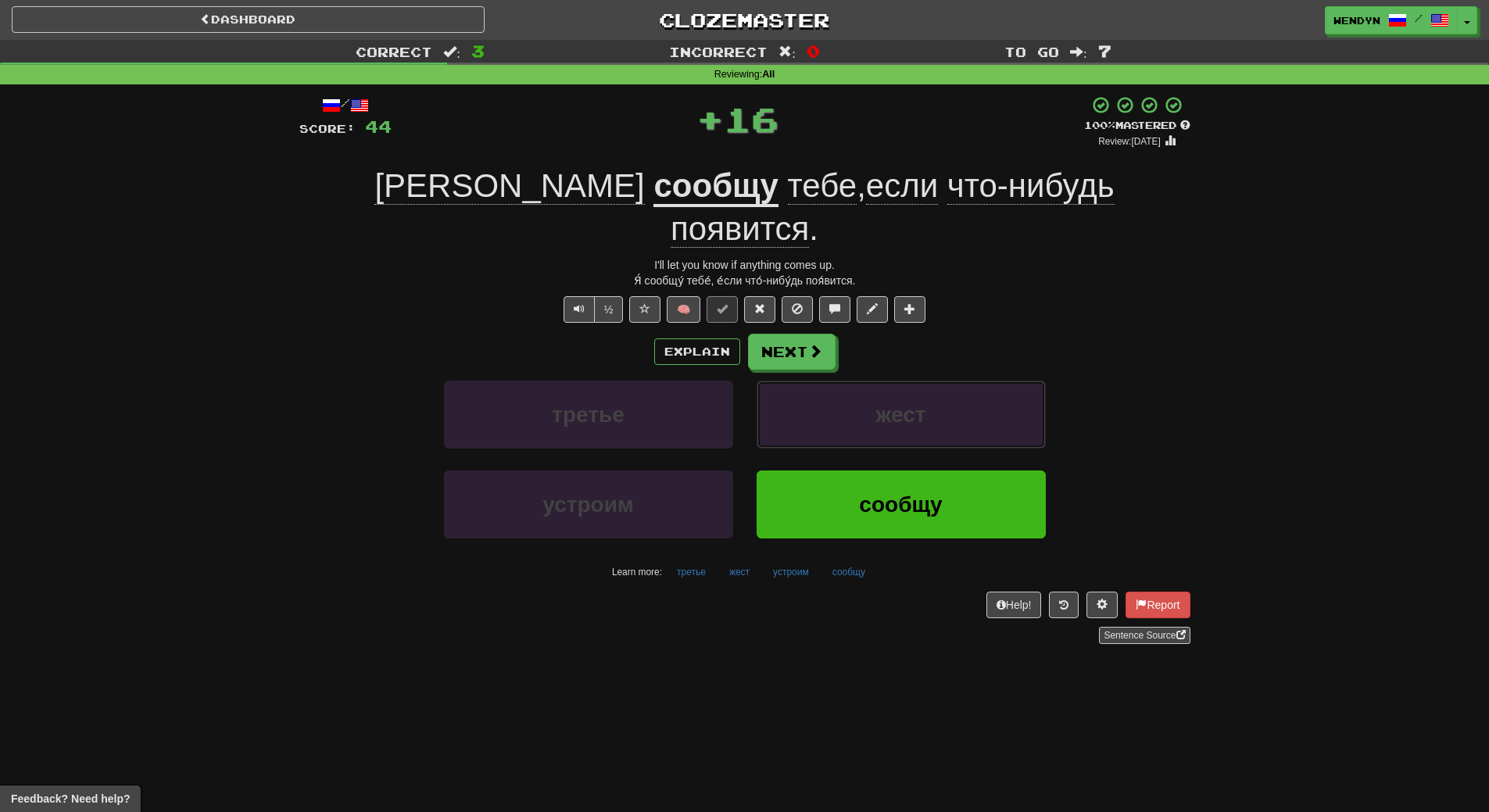
click at [1012, 380] on button "жест" at bounding box center [900, 414] width 289 height 68
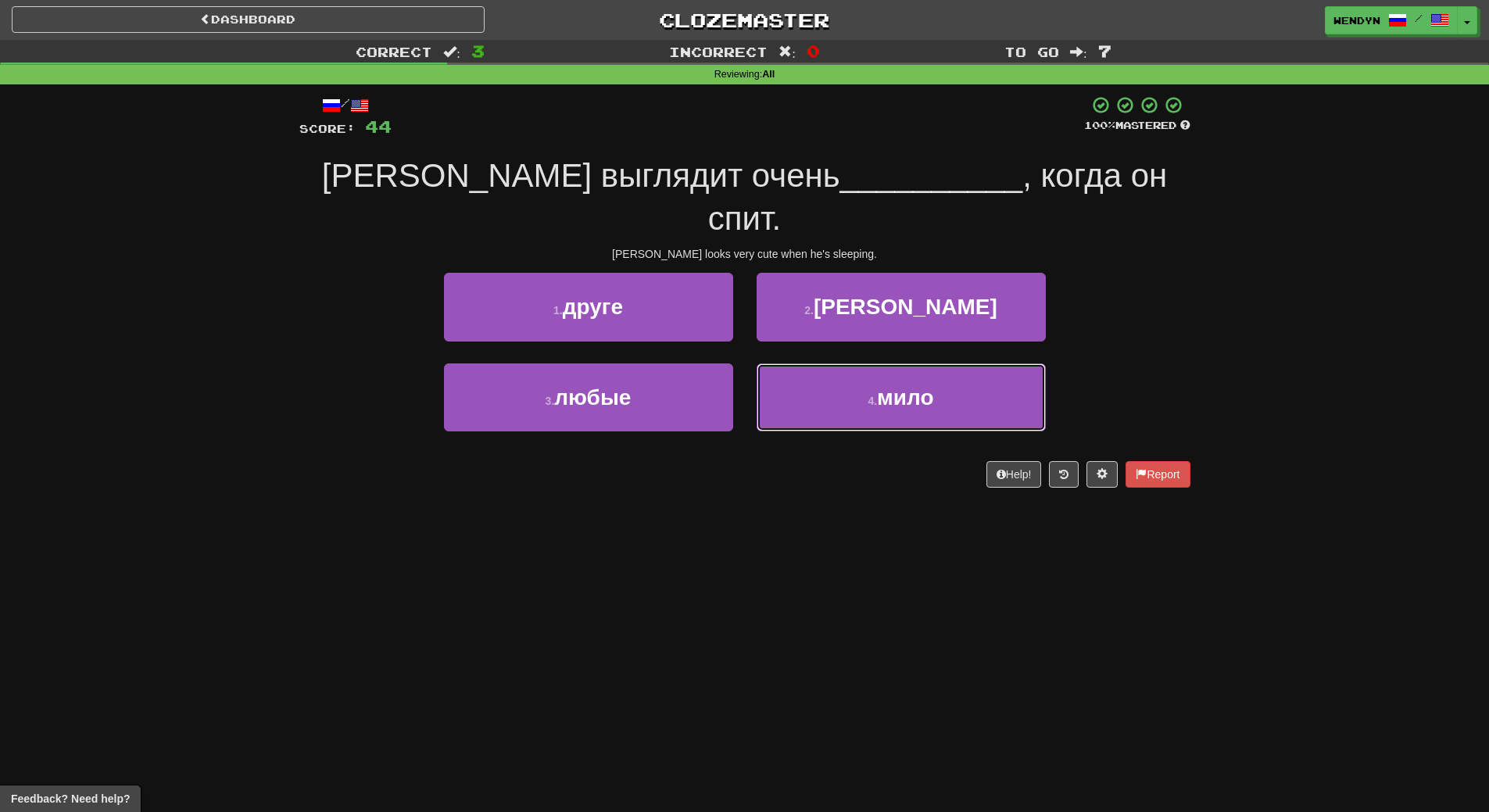
drag, startPoint x: 1012, startPoint y: 362, endPoint x: 941, endPoint y: 451, distance: 113.9
click at [941, 451] on div "/ Score: 44 100 % Mastered Робин выглядит очень __________ , когда он спит. Rob…" at bounding box center [744, 296] width 891 height 424
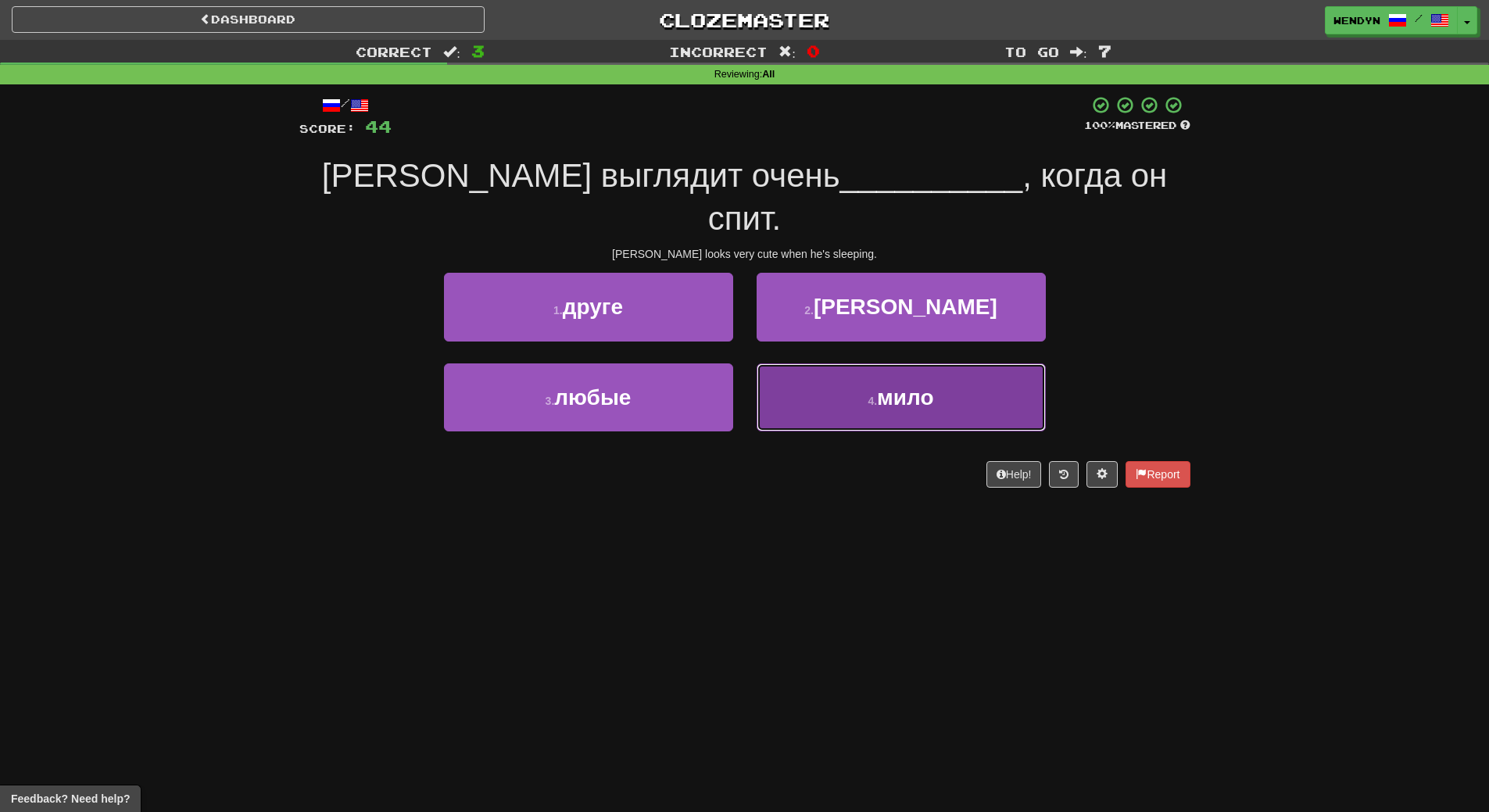
click at [867, 363] on button "4 . мило" at bounding box center [900, 397] width 289 height 68
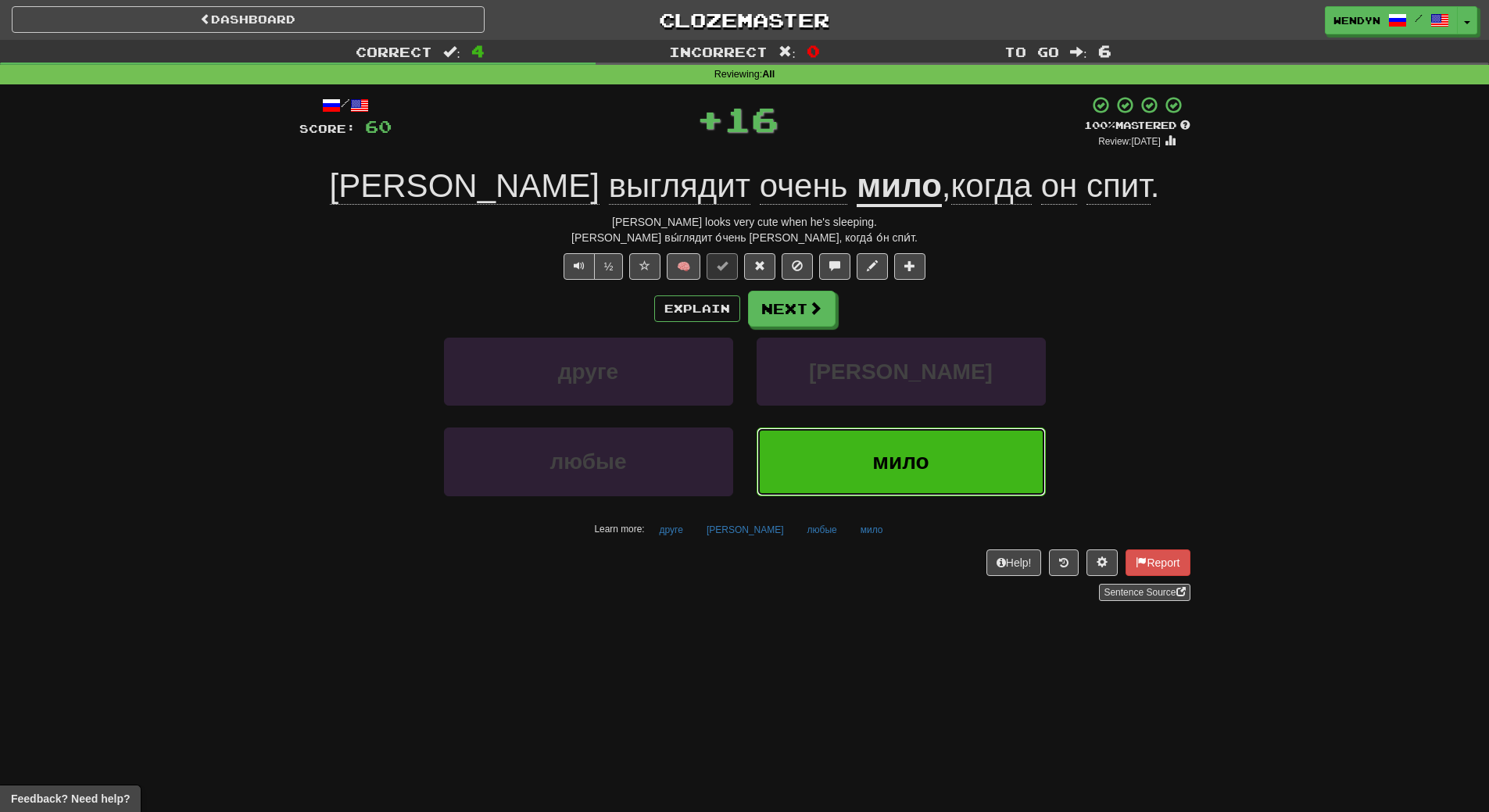
click at [860, 471] on button "мило" at bounding box center [900, 461] width 289 height 68
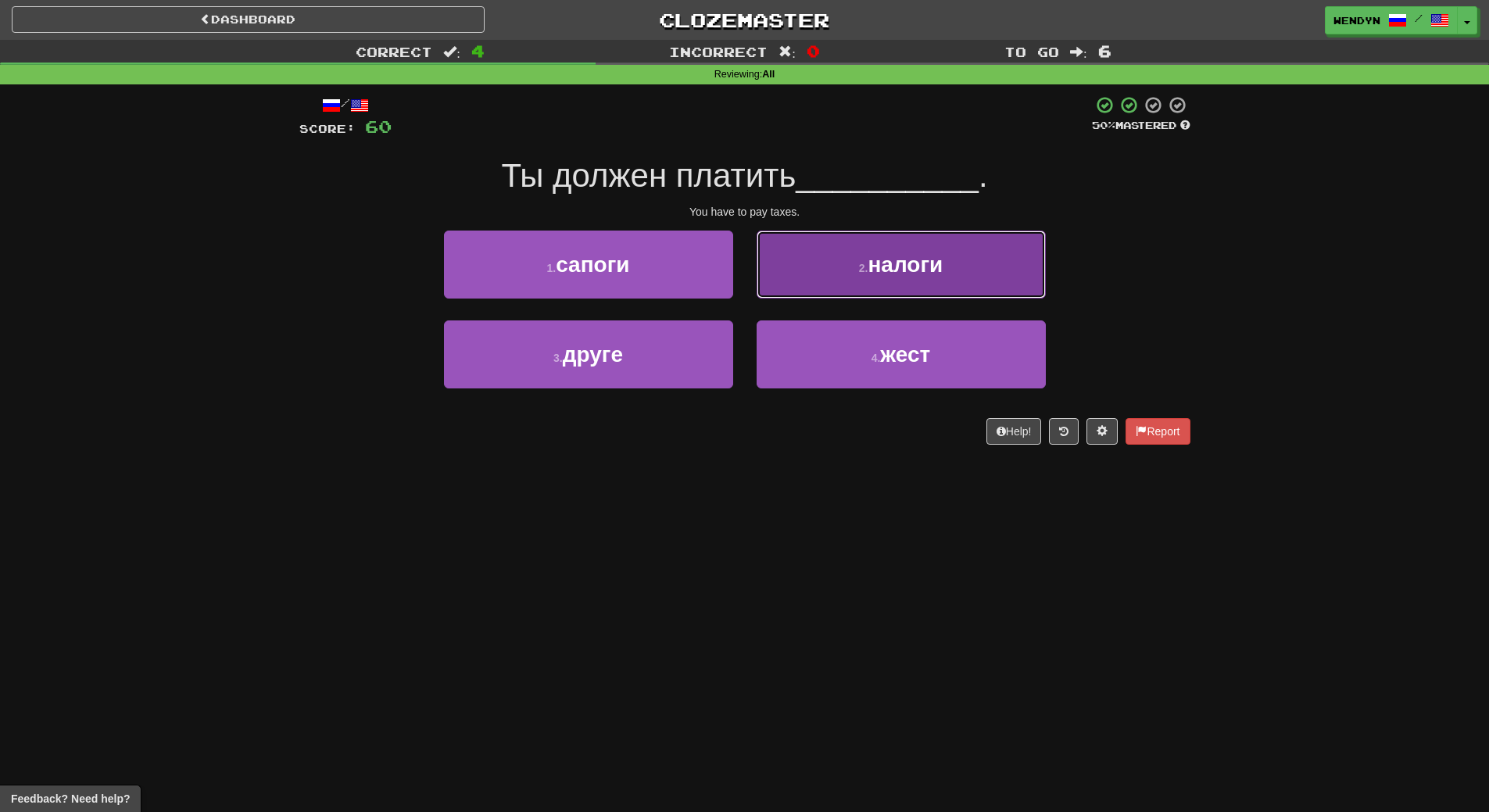
click at [927, 264] on span "налоги" at bounding box center [905, 264] width 75 height 24
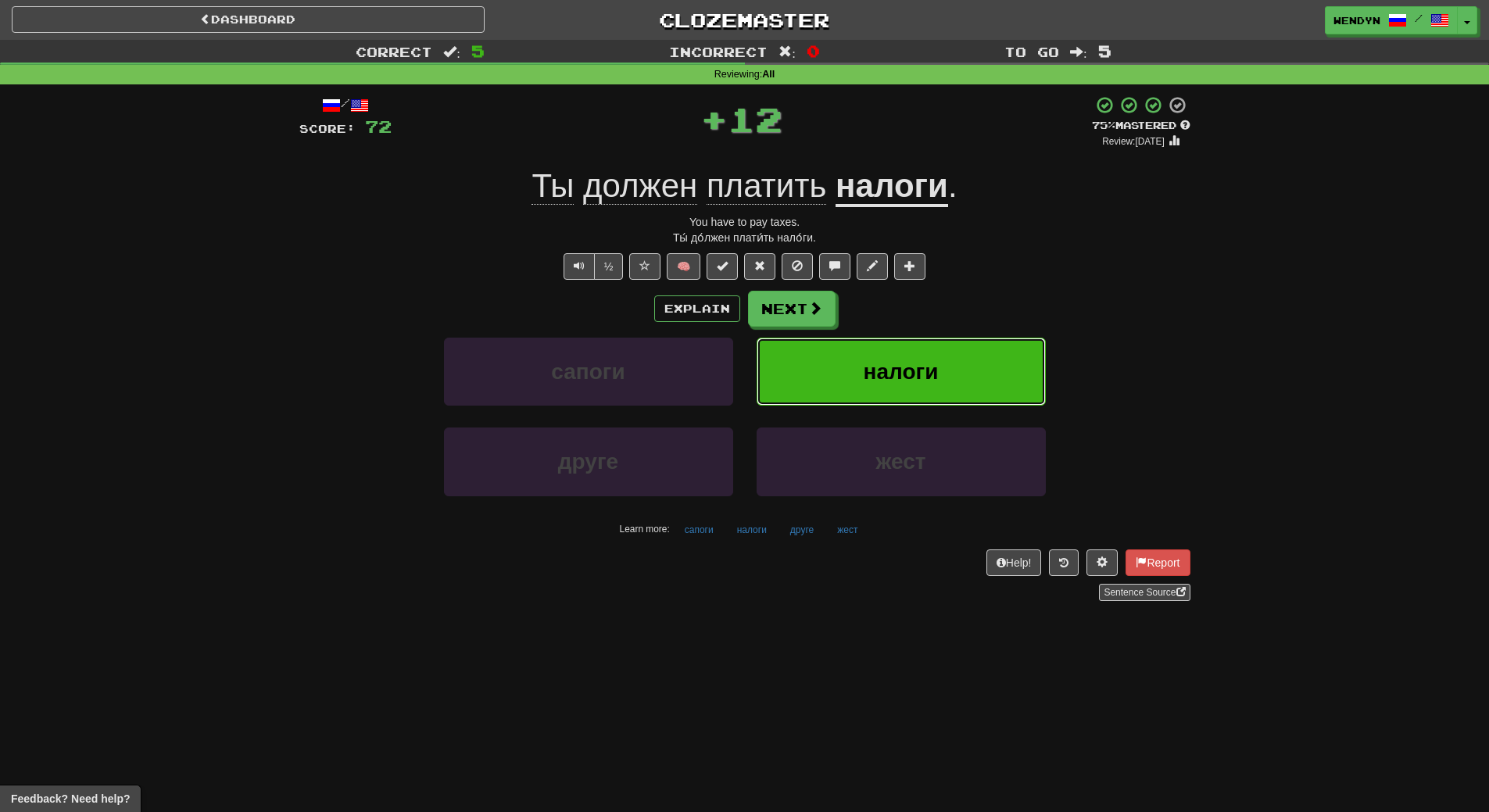
click at [931, 345] on button "налоги" at bounding box center [900, 371] width 289 height 68
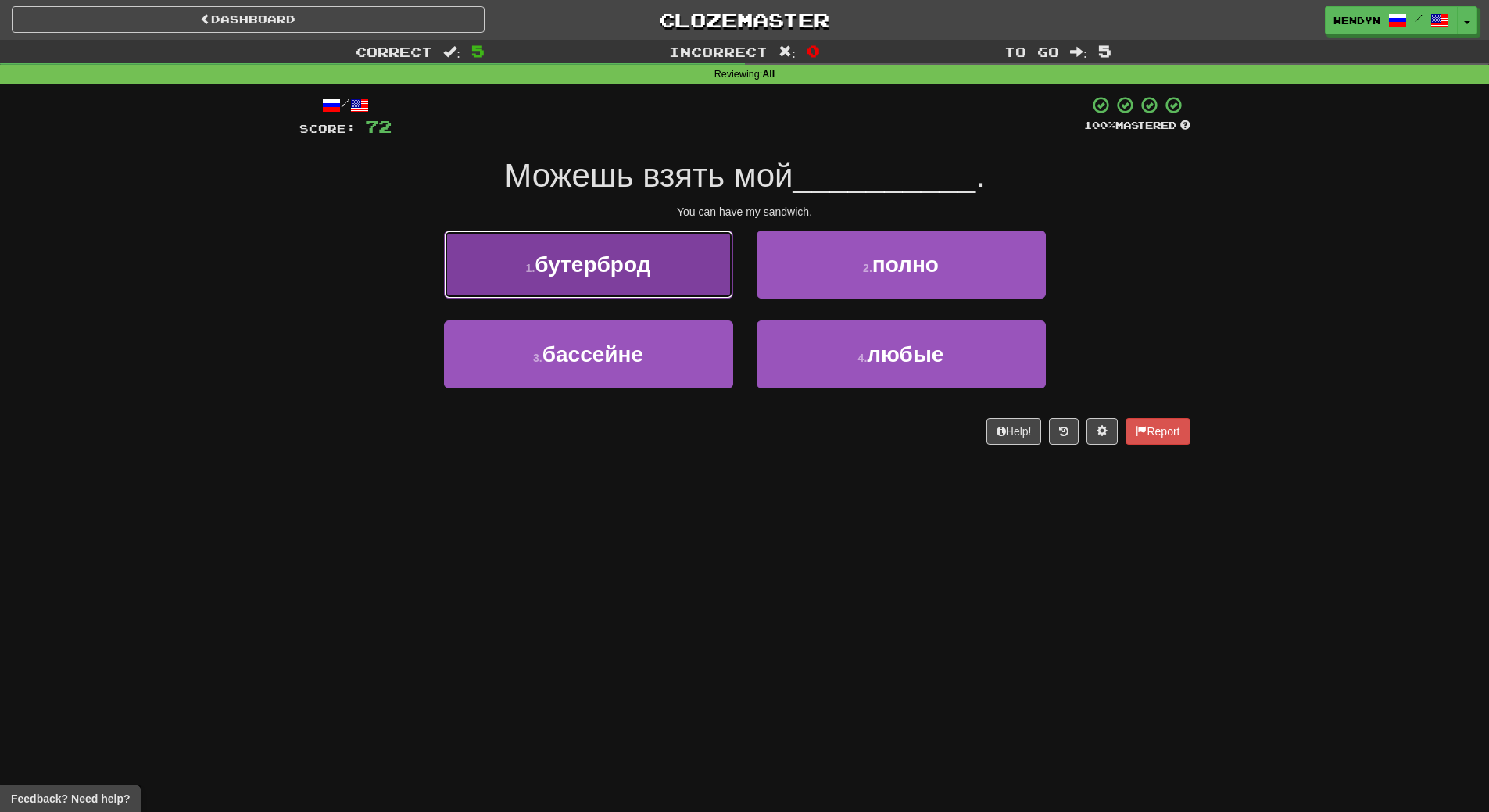
click at [614, 262] on span "бутерброд" at bounding box center [593, 264] width 116 height 24
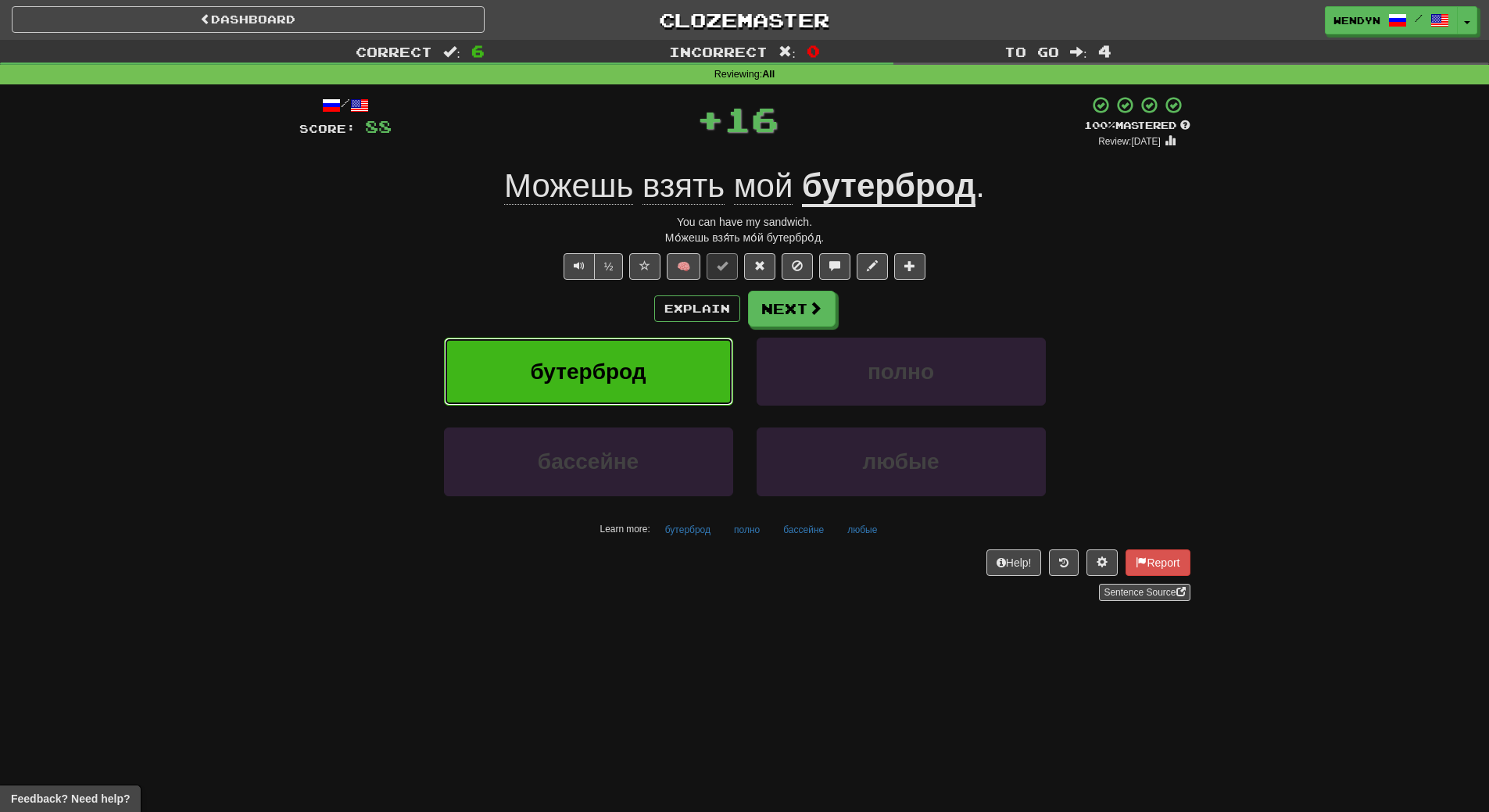
click at [618, 353] on button "бутерброд" at bounding box center [588, 371] width 289 height 68
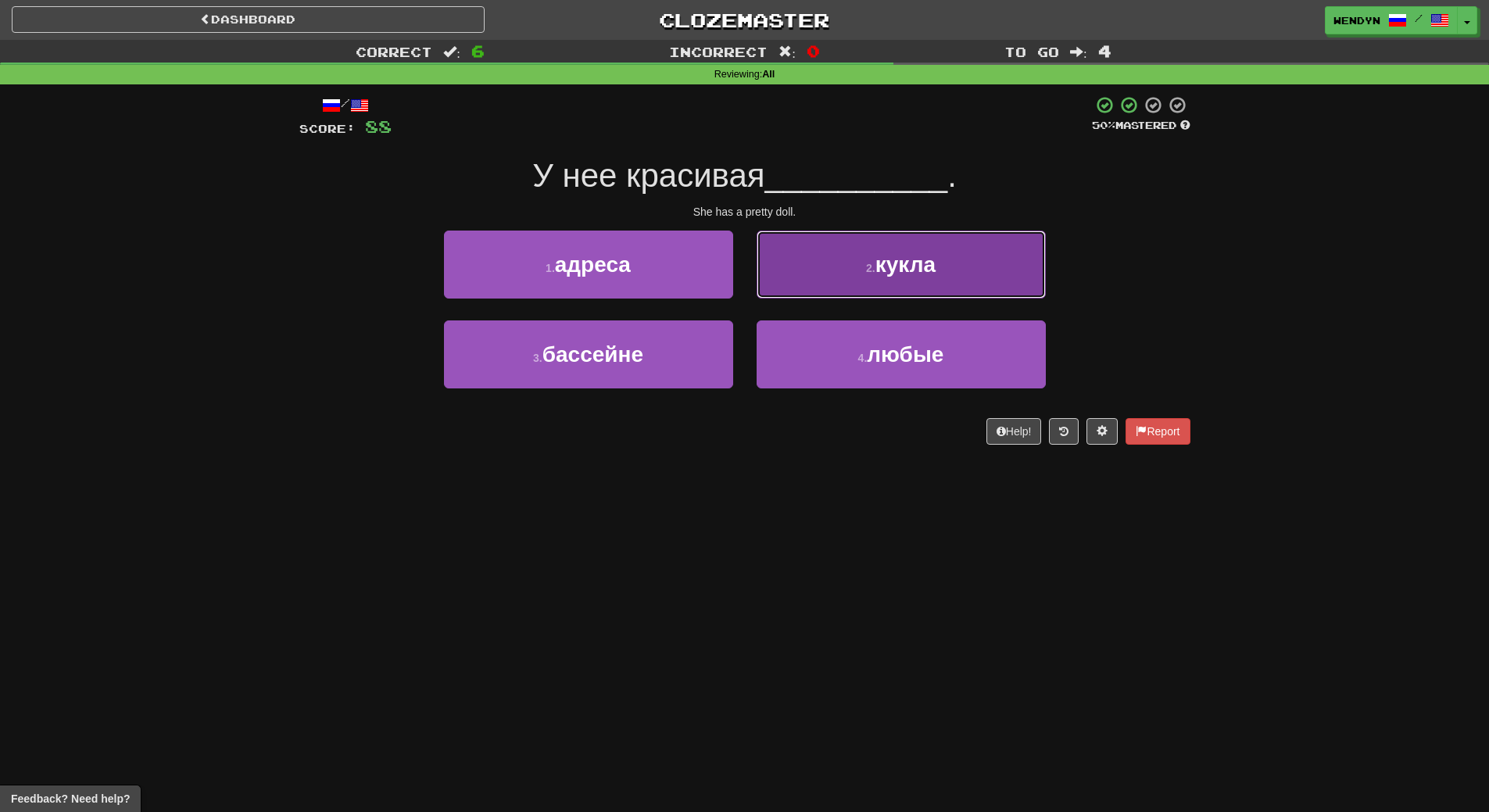
click at [978, 276] on button "2 . кукла" at bounding box center [900, 264] width 289 height 68
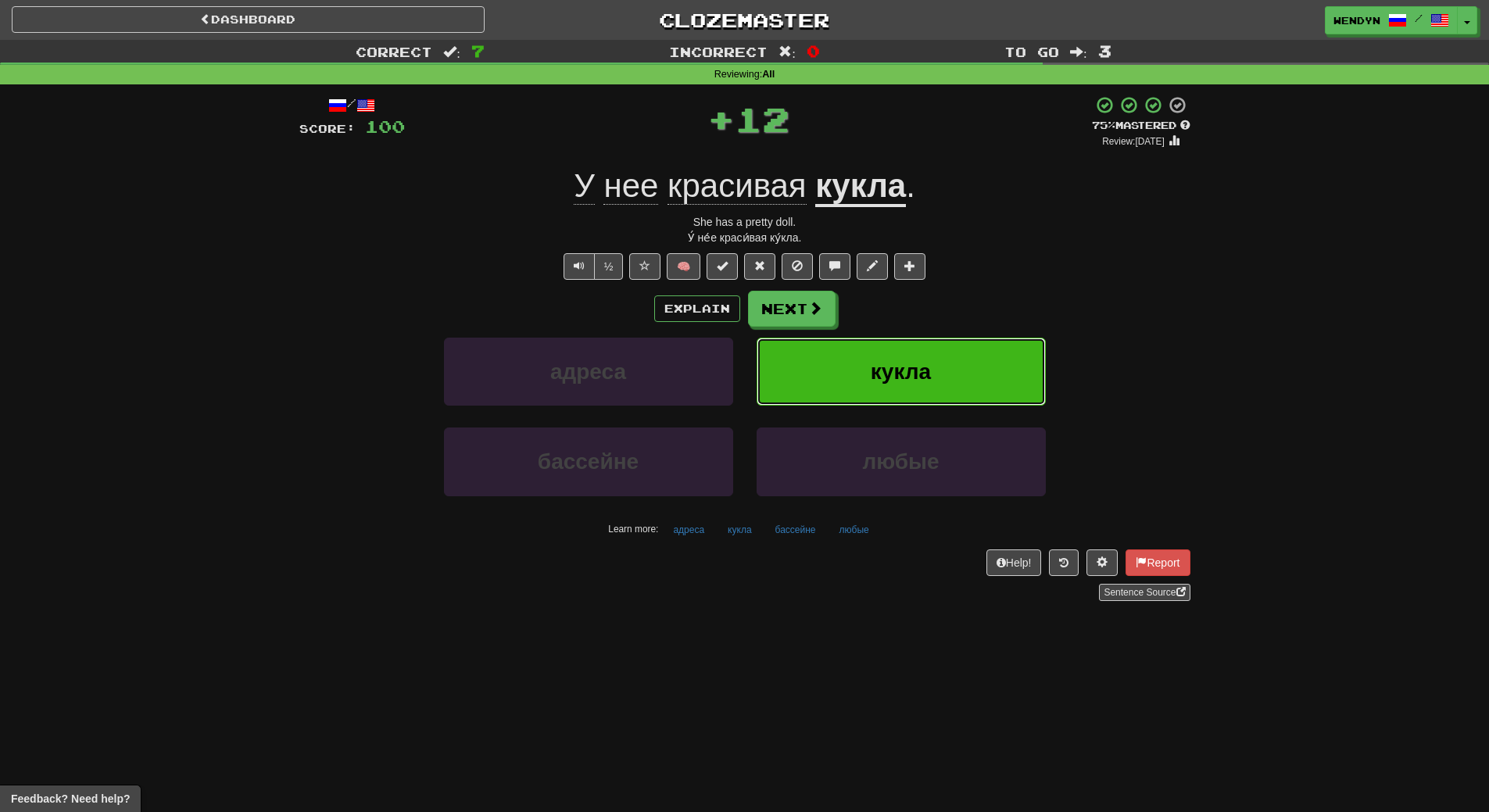
click at [928, 357] on button "кукла" at bounding box center [900, 371] width 289 height 68
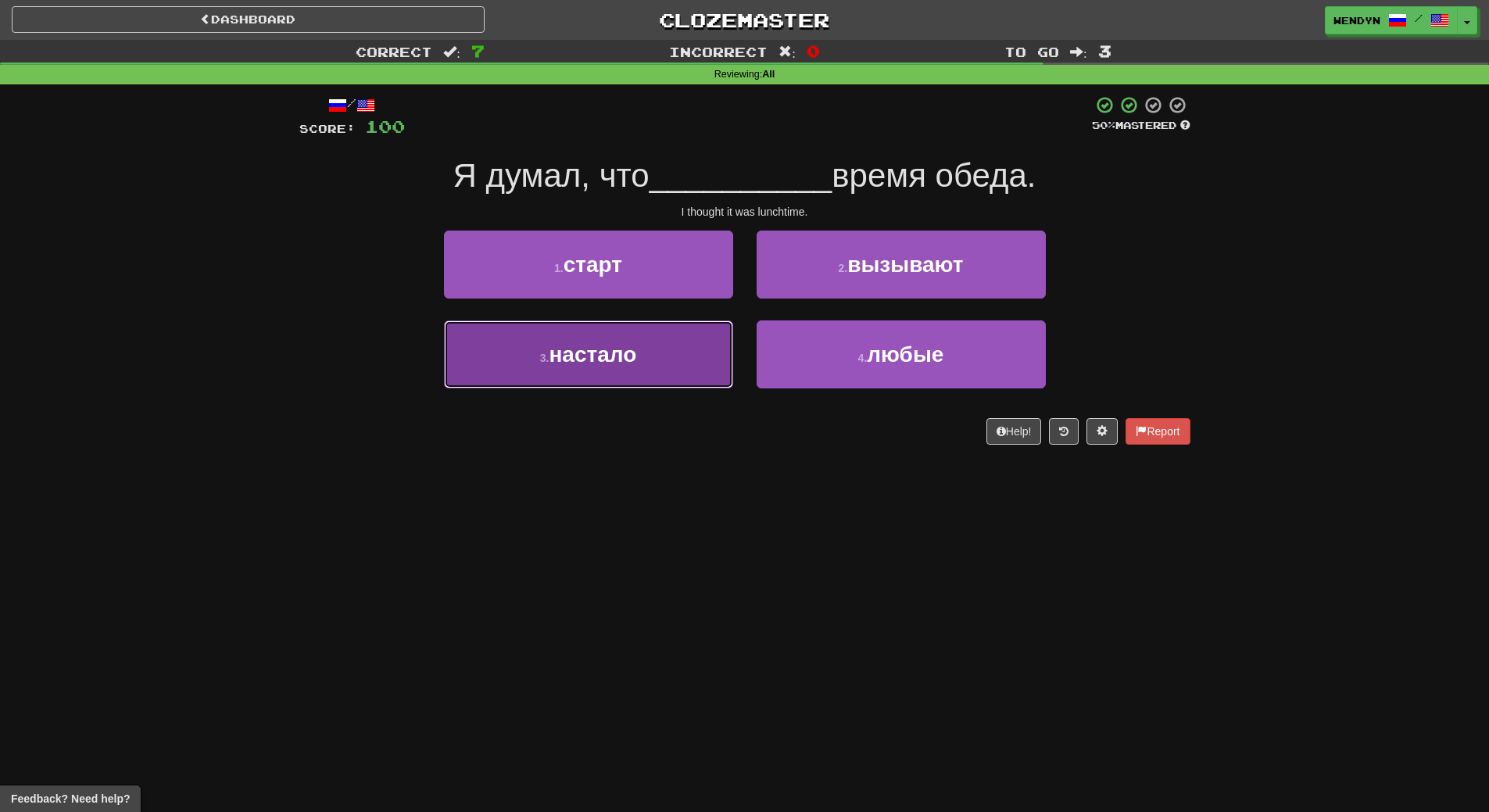
click at [696, 378] on button "3 . настало" at bounding box center [588, 354] width 289 height 68
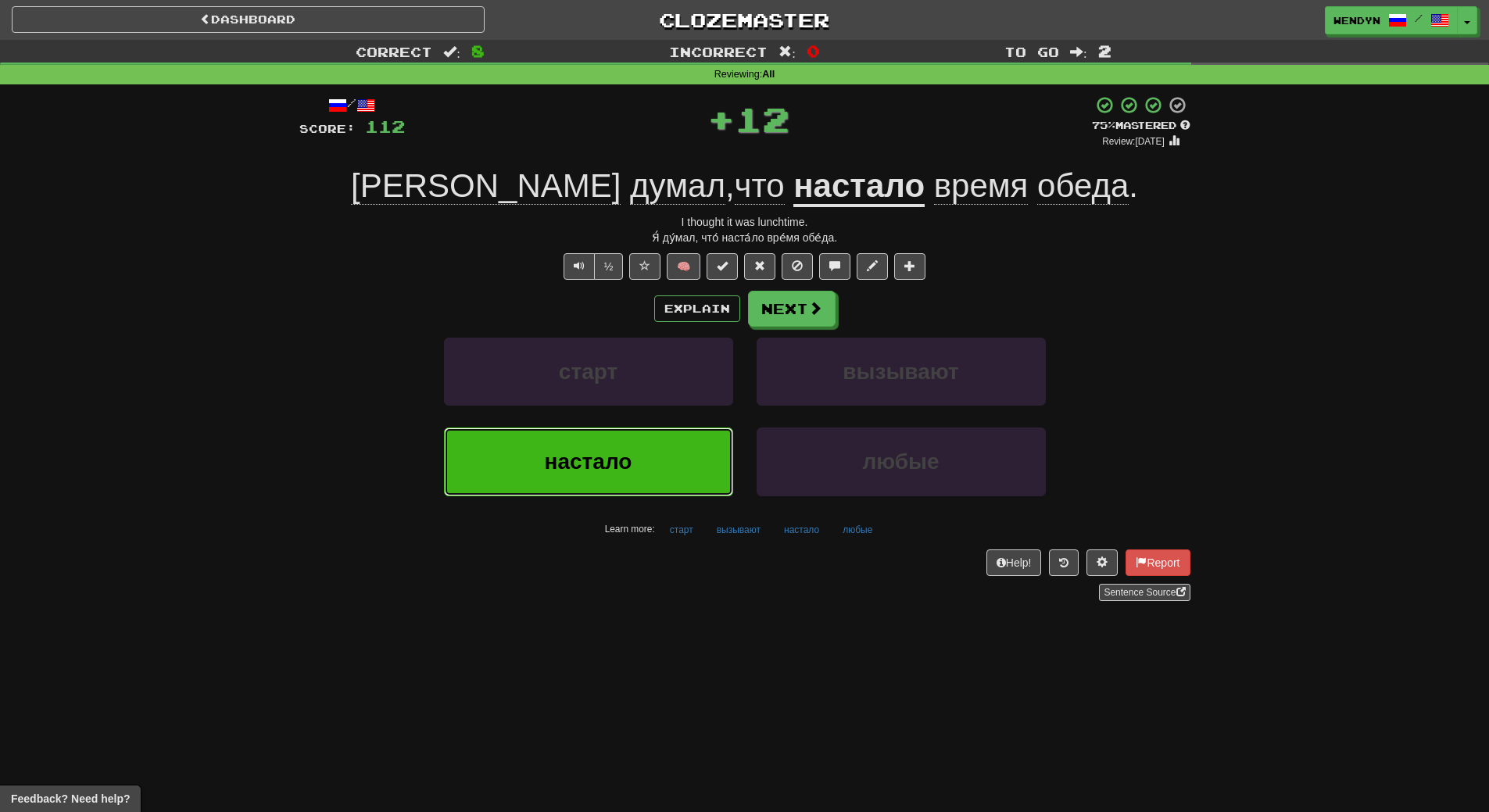
click at [678, 464] on button "настало" at bounding box center [588, 461] width 289 height 68
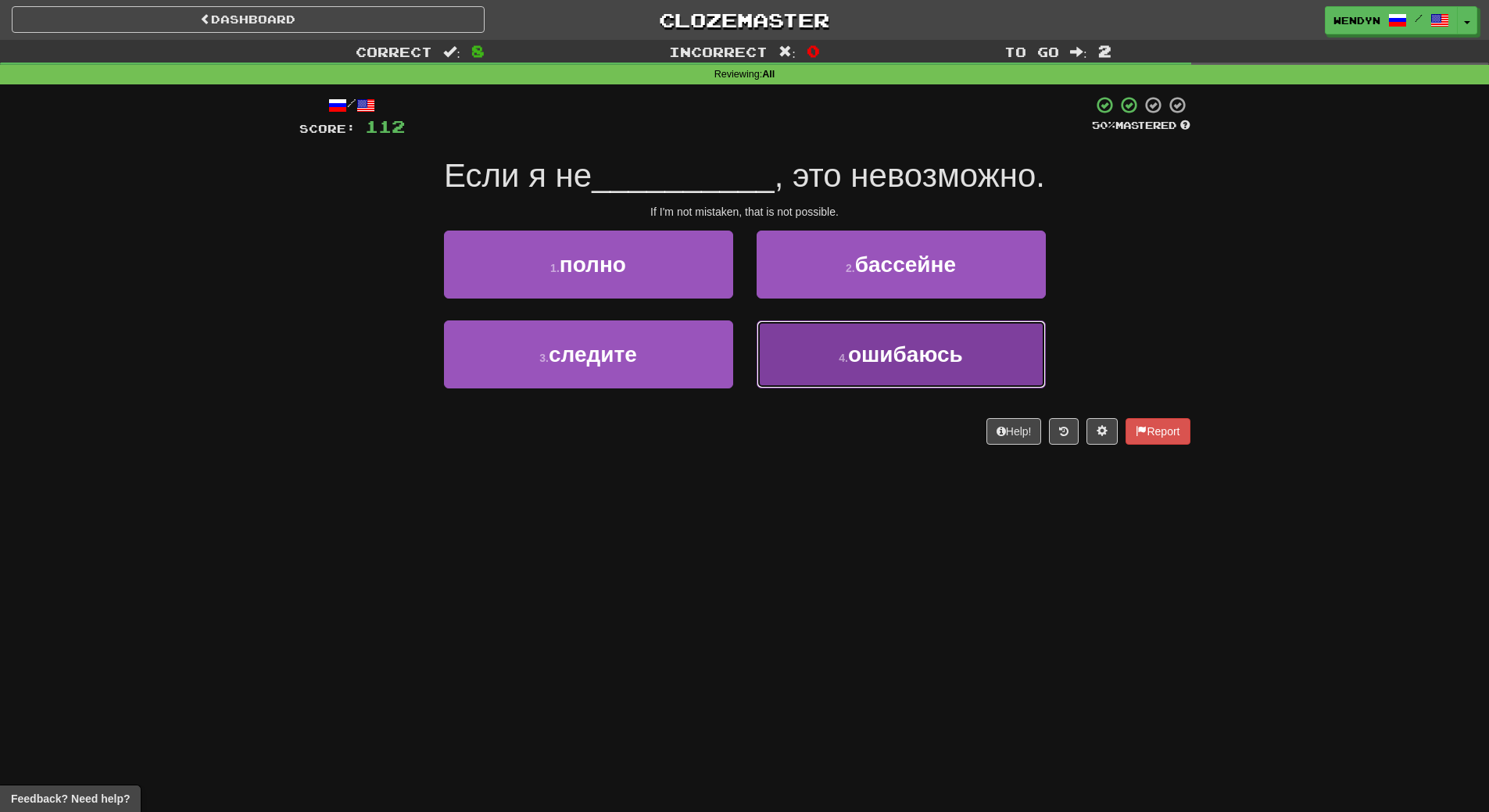
click at [850, 365] on span "ошибаюсь" at bounding box center [905, 354] width 115 height 24
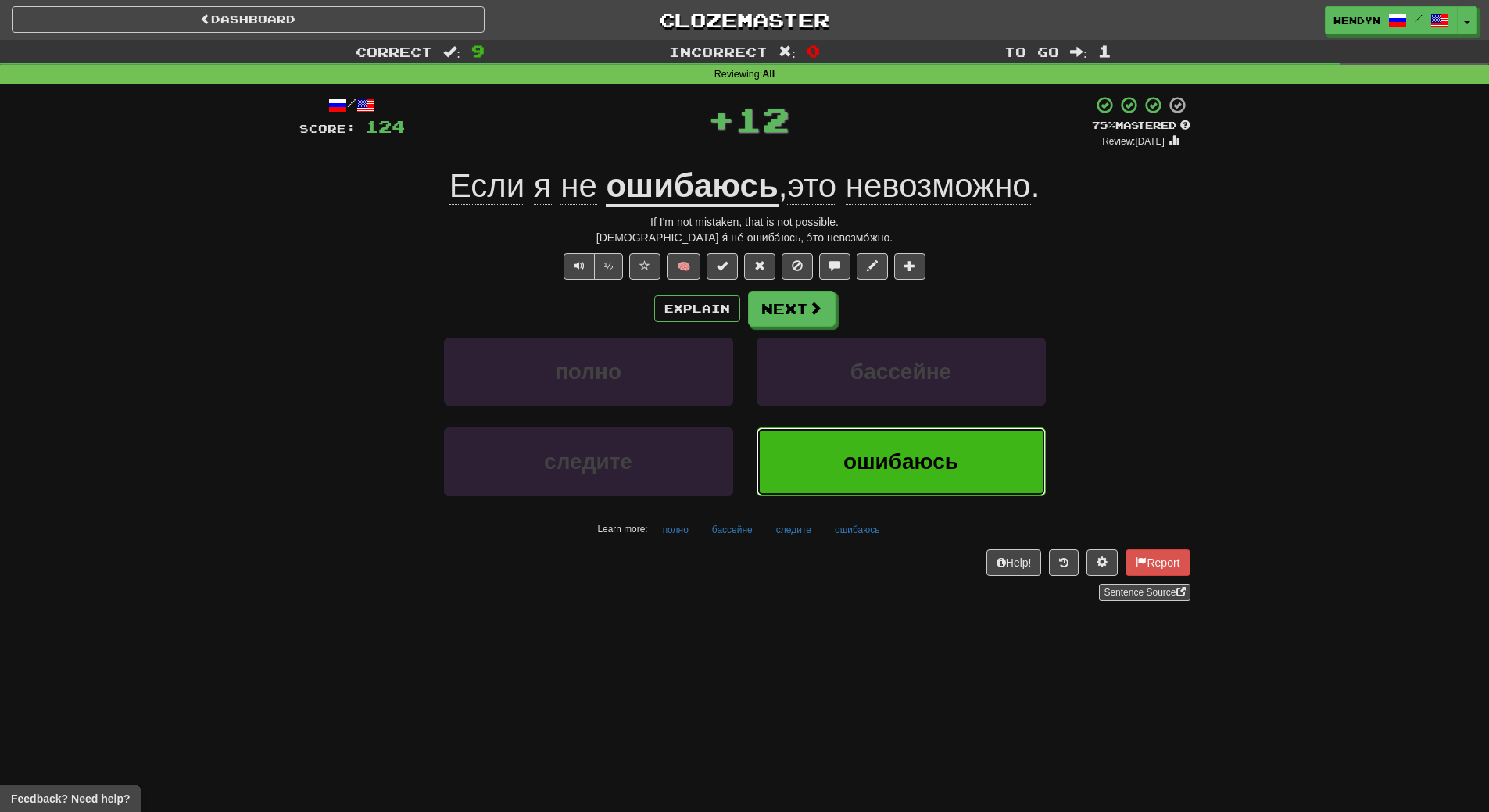
click at [838, 477] on button "ошибаюсь" at bounding box center [900, 461] width 289 height 68
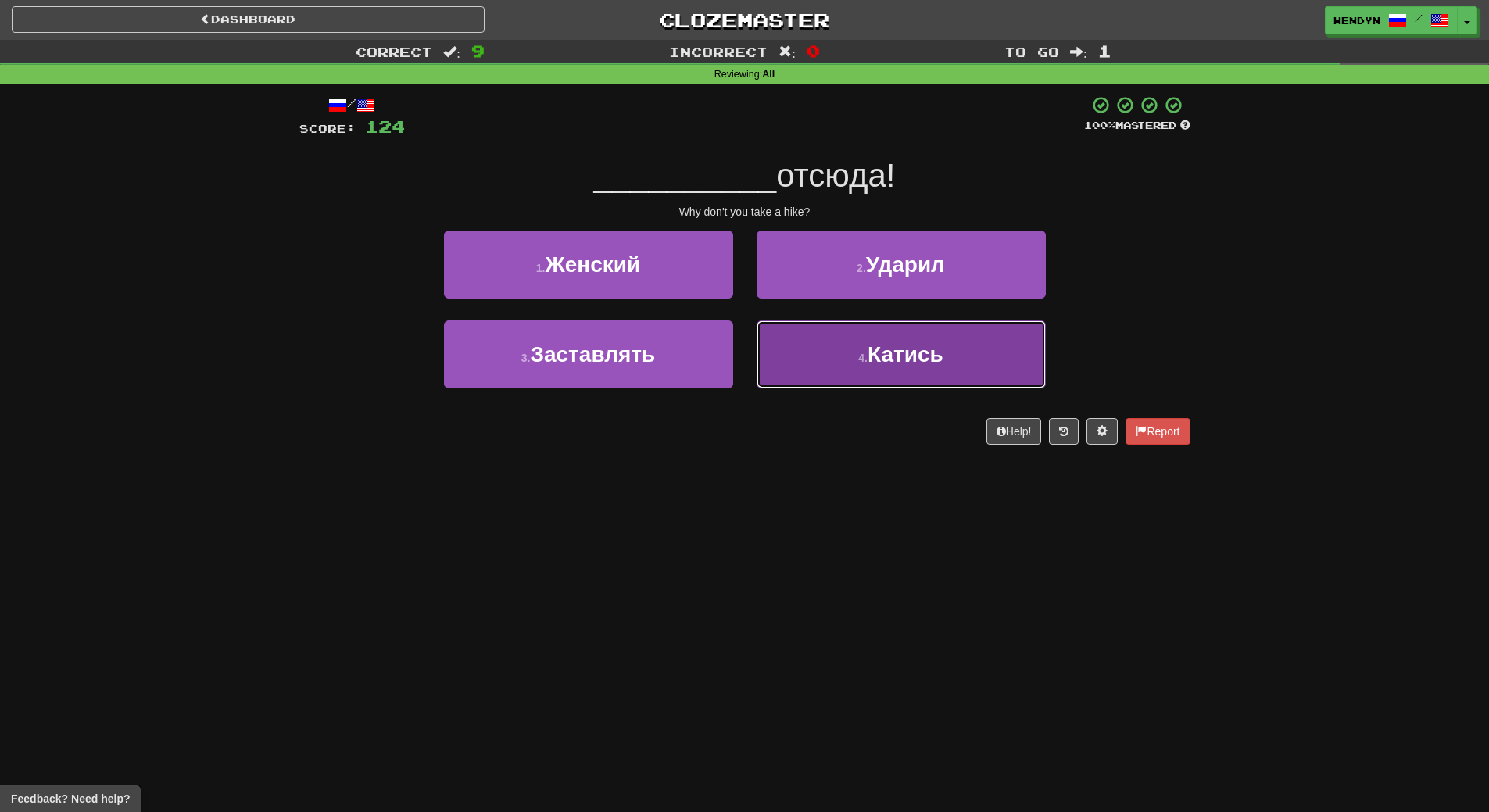
click at [890, 351] on span "Катись" at bounding box center [905, 354] width 76 height 24
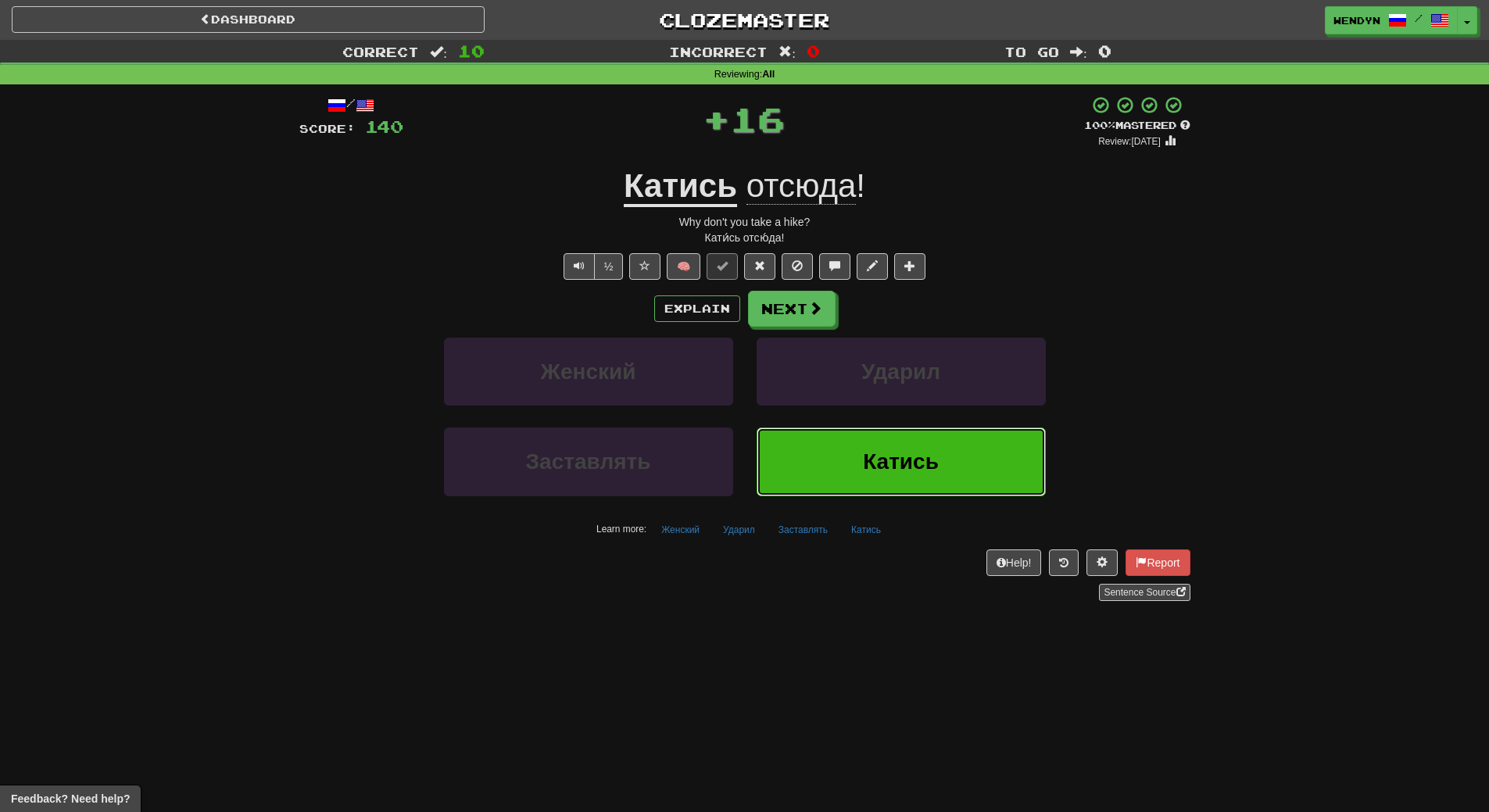
click at [871, 463] on span "Катись" at bounding box center [900, 462] width 76 height 24
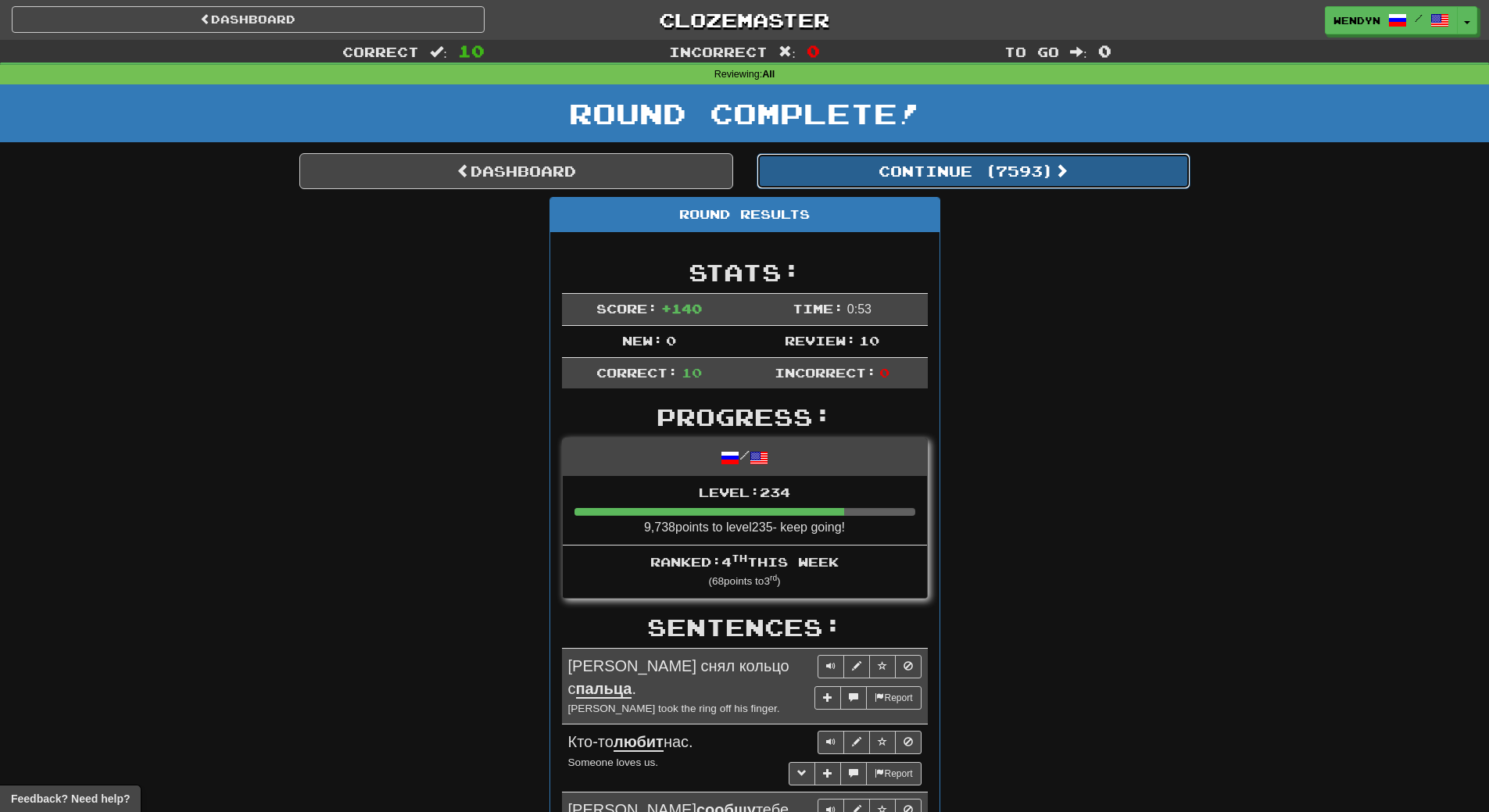
click at [983, 167] on button "Continue ( 7593 )" at bounding box center [973, 171] width 434 height 36
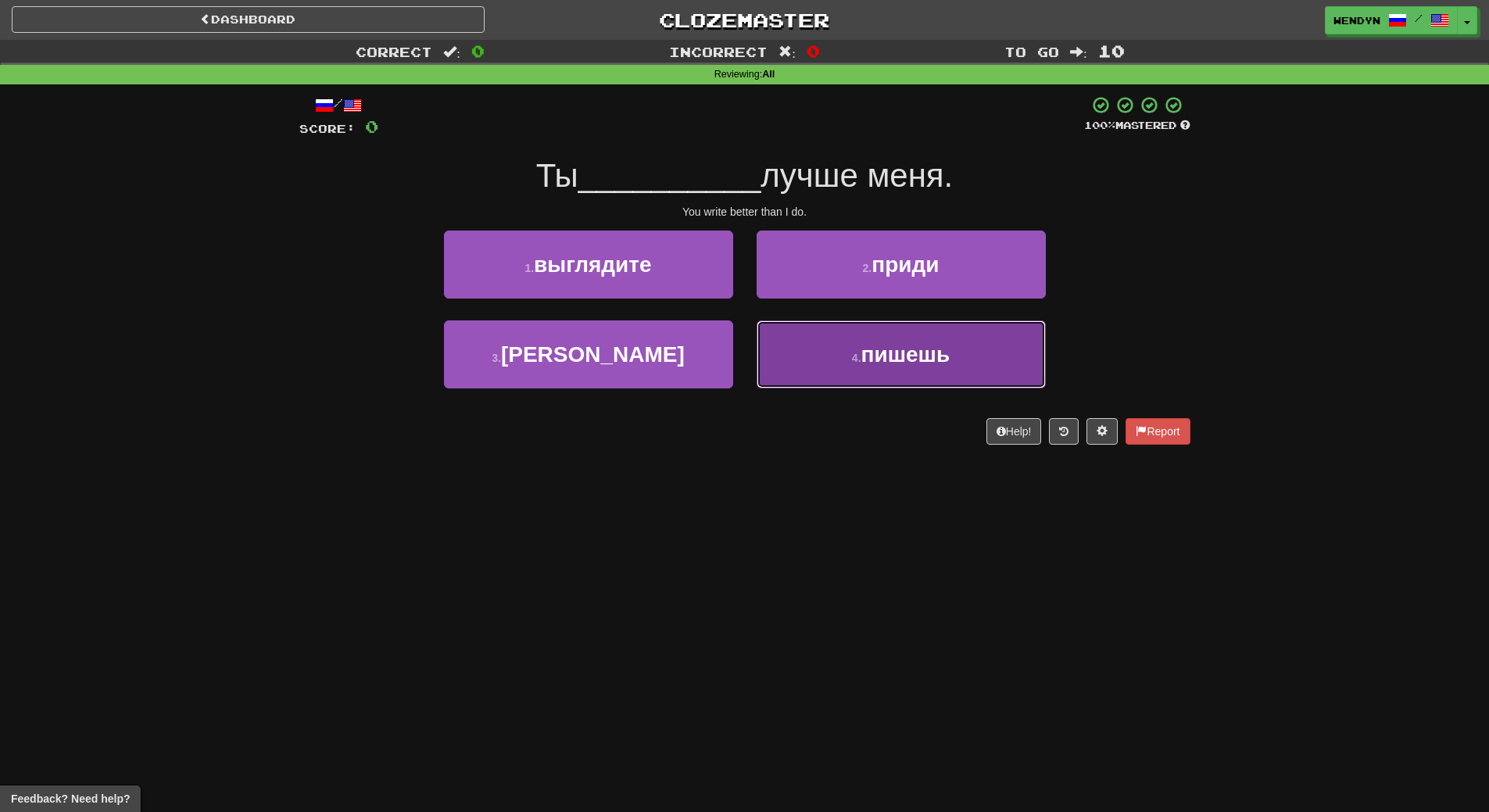
click at [931, 337] on button "4 . пишешь" at bounding box center [900, 354] width 289 height 68
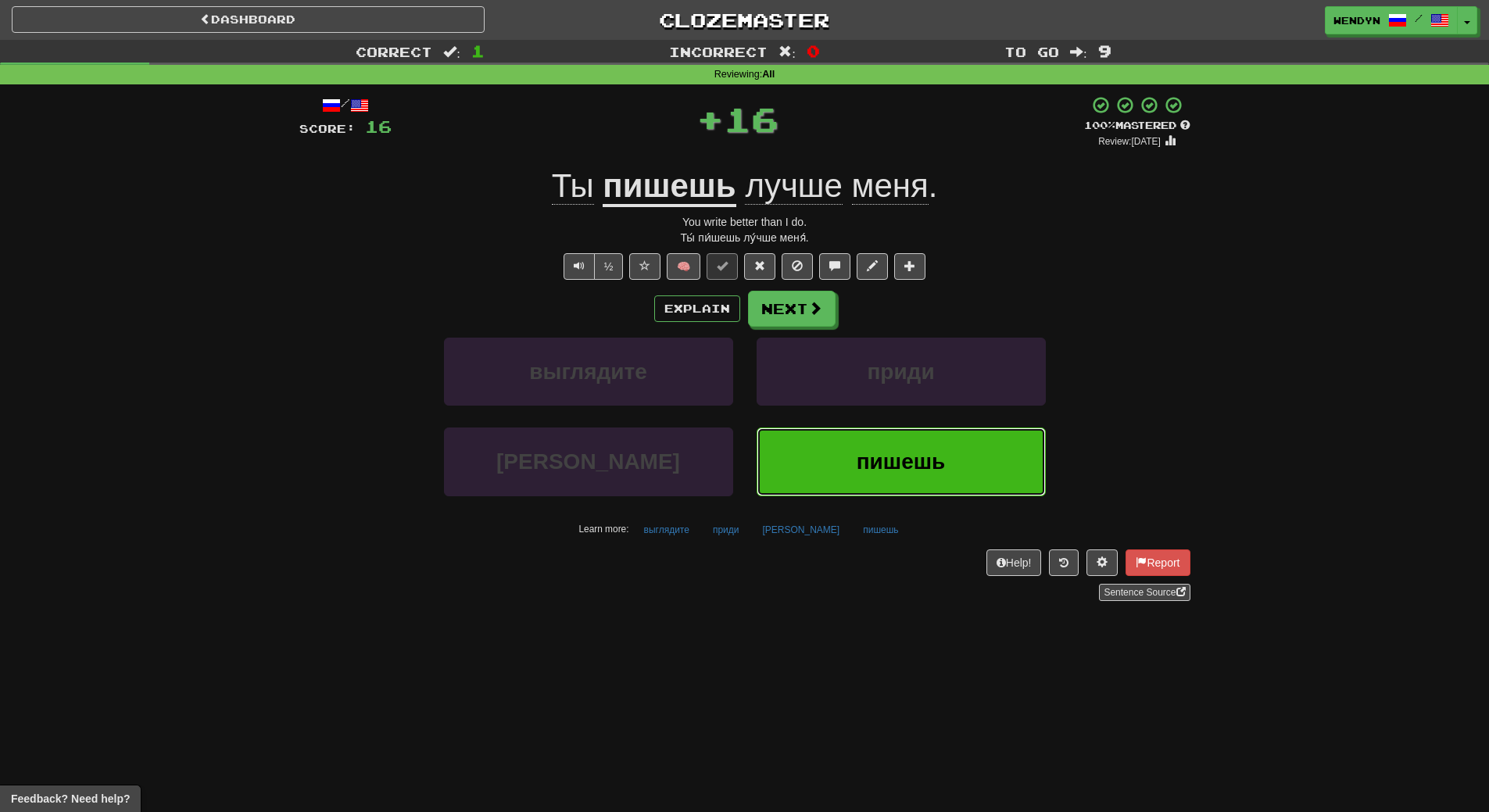
click at [922, 443] on button "пишешь" at bounding box center [900, 461] width 289 height 68
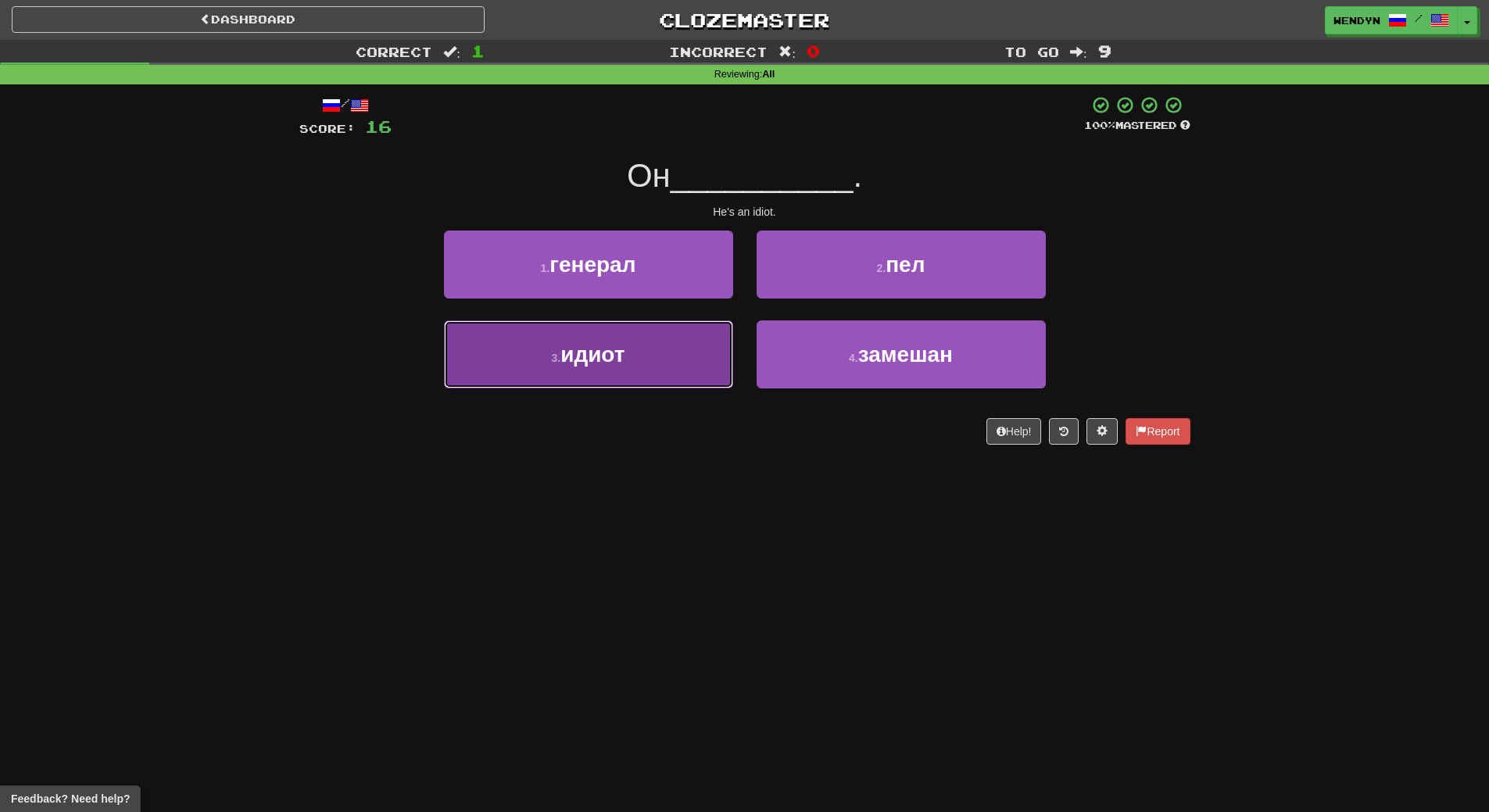
click at [650, 374] on button "3 . идиот" at bounding box center [588, 354] width 289 height 68
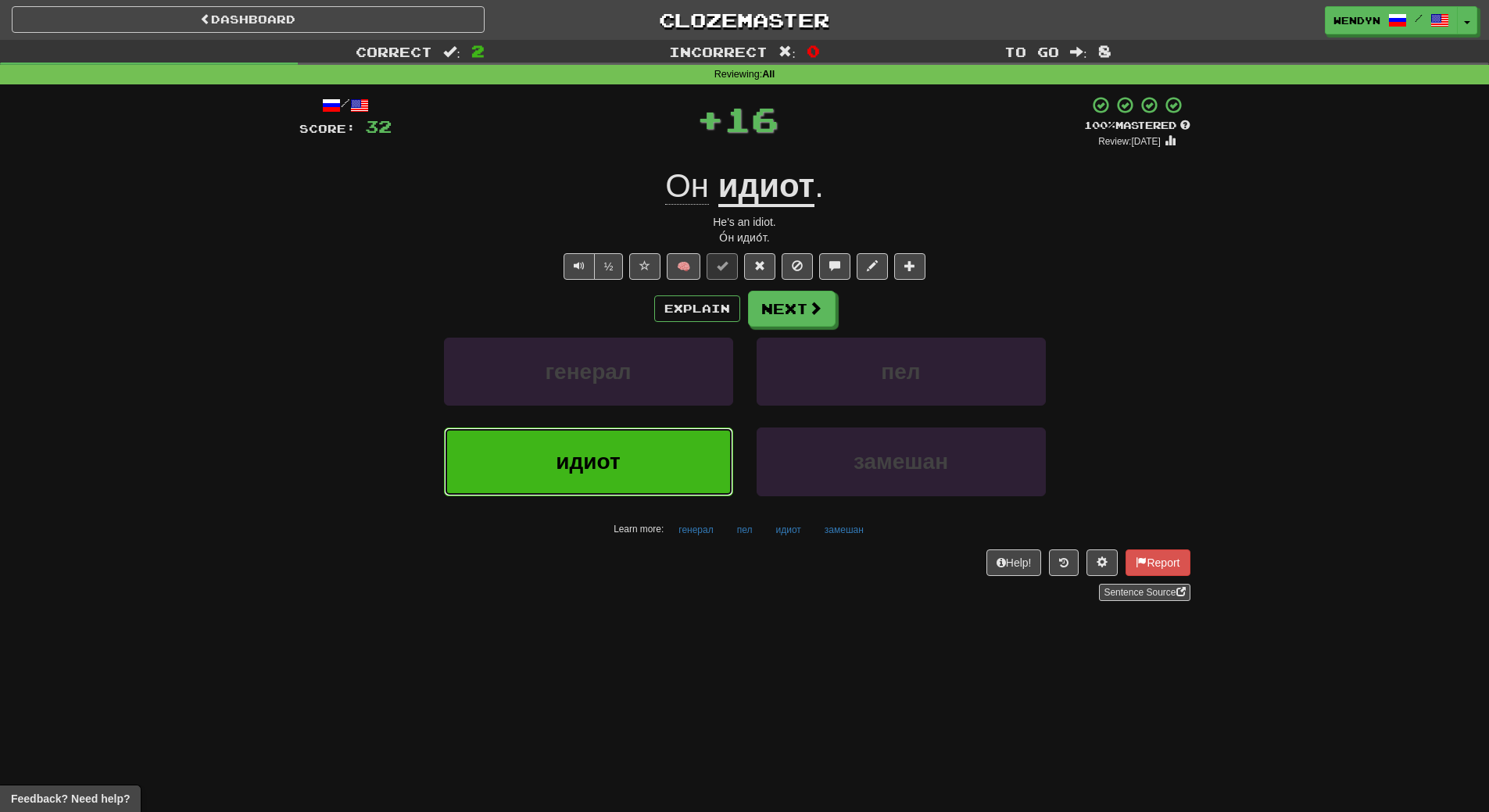
click at [644, 491] on button "идиот" at bounding box center [588, 461] width 289 height 68
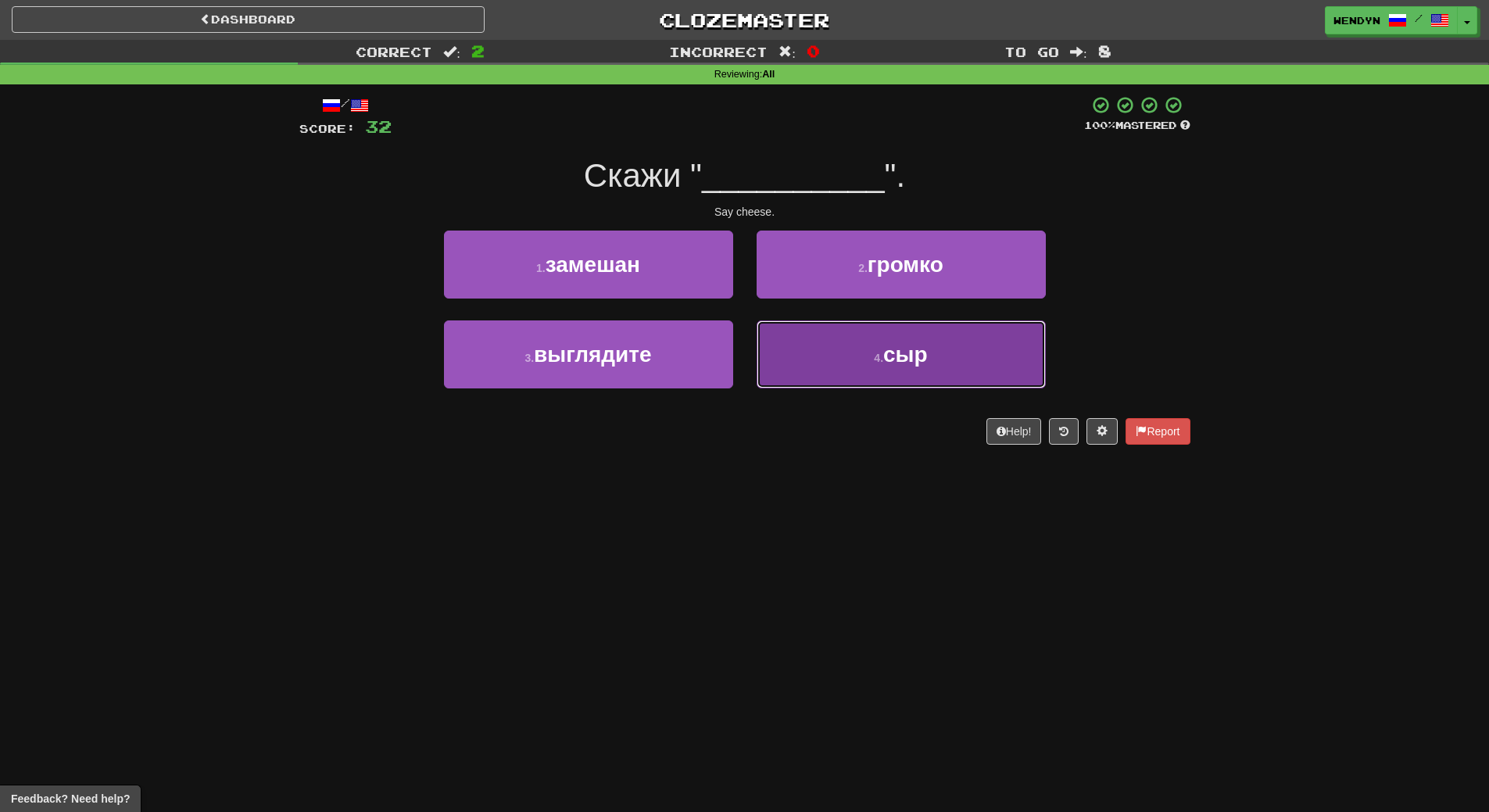
click at [917, 378] on button "4 . сыр" at bounding box center [900, 354] width 289 height 68
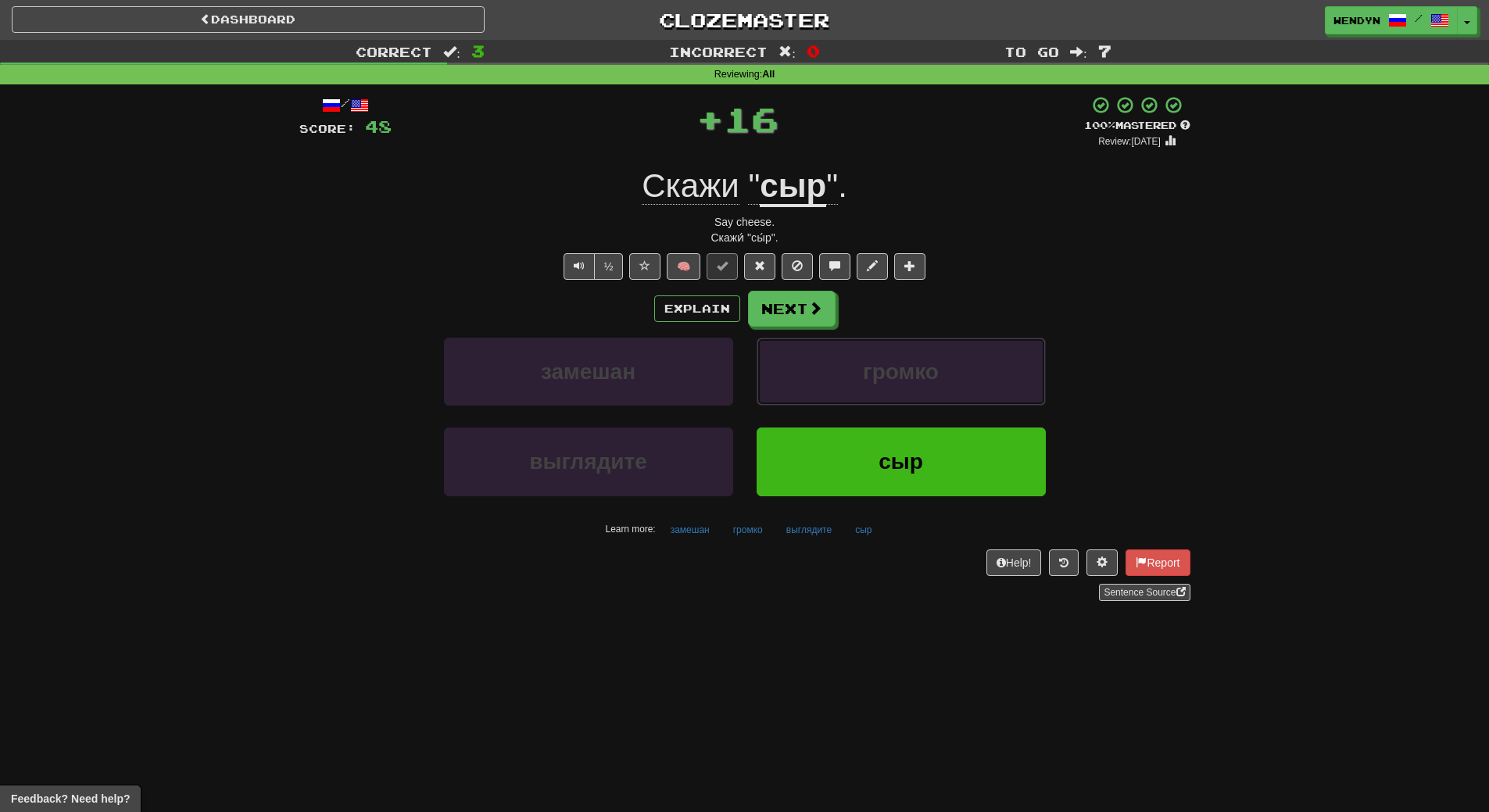
click at [917, 378] on span "громко" at bounding box center [900, 372] width 76 height 24
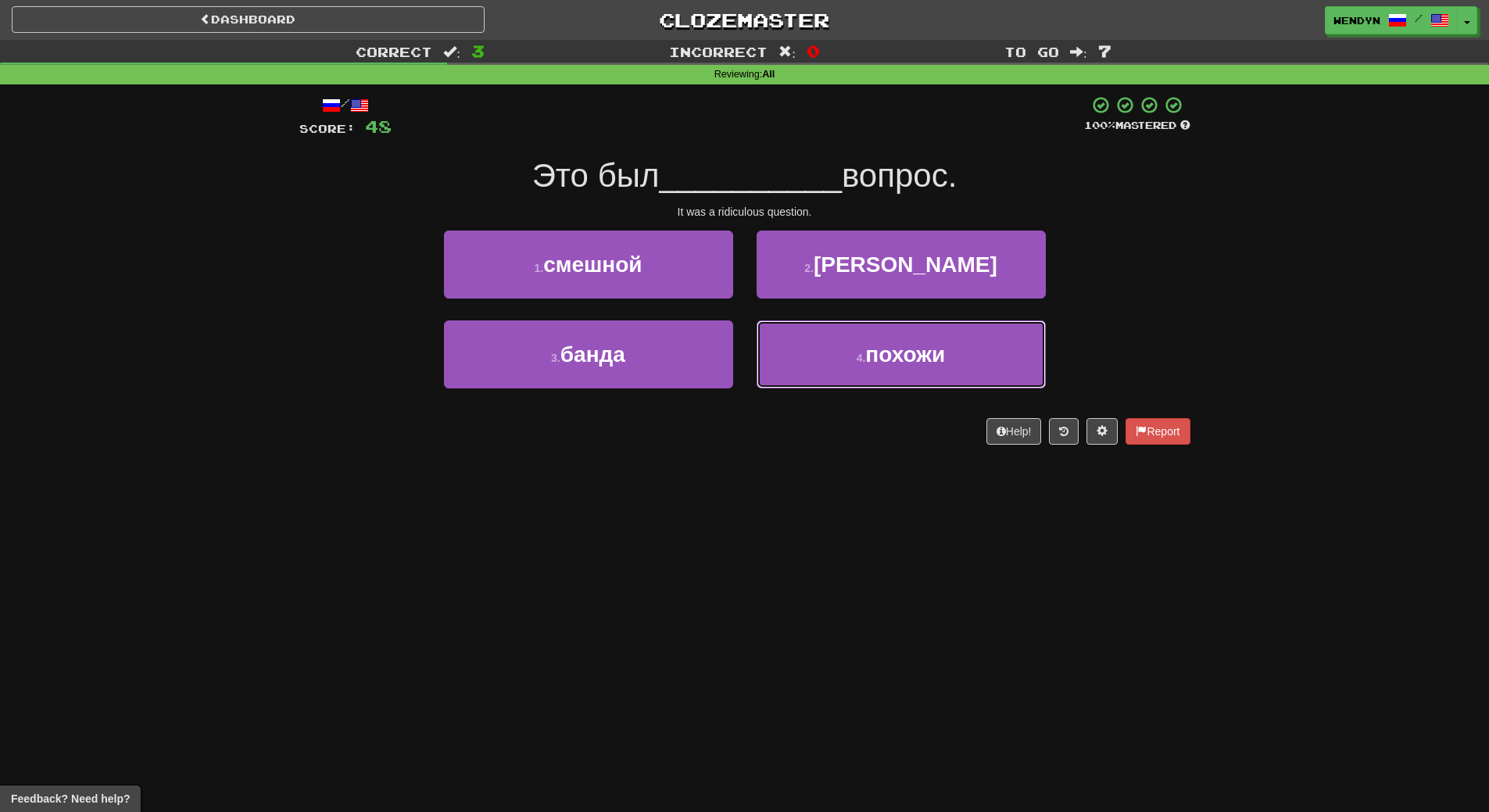
drag, startPoint x: 917, startPoint y: 378, endPoint x: 912, endPoint y: 436, distance: 58.2
click at [912, 436] on div "/ Score: 48 100 % Mastered Это был __________ вопрос. It was a ridiculous quest…" at bounding box center [744, 270] width 891 height 349
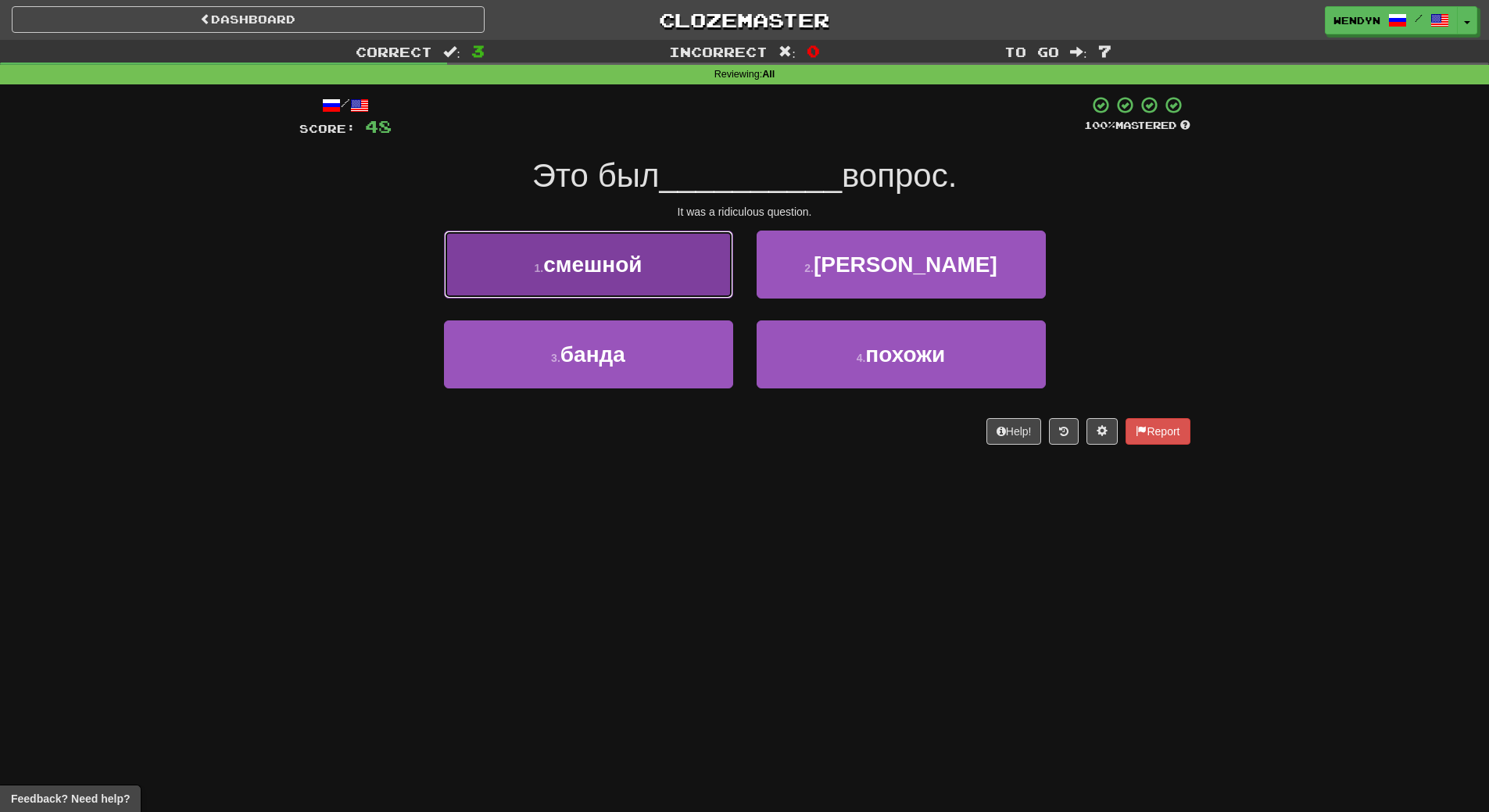
click at [573, 260] on span "смешной" at bounding box center [592, 264] width 98 height 24
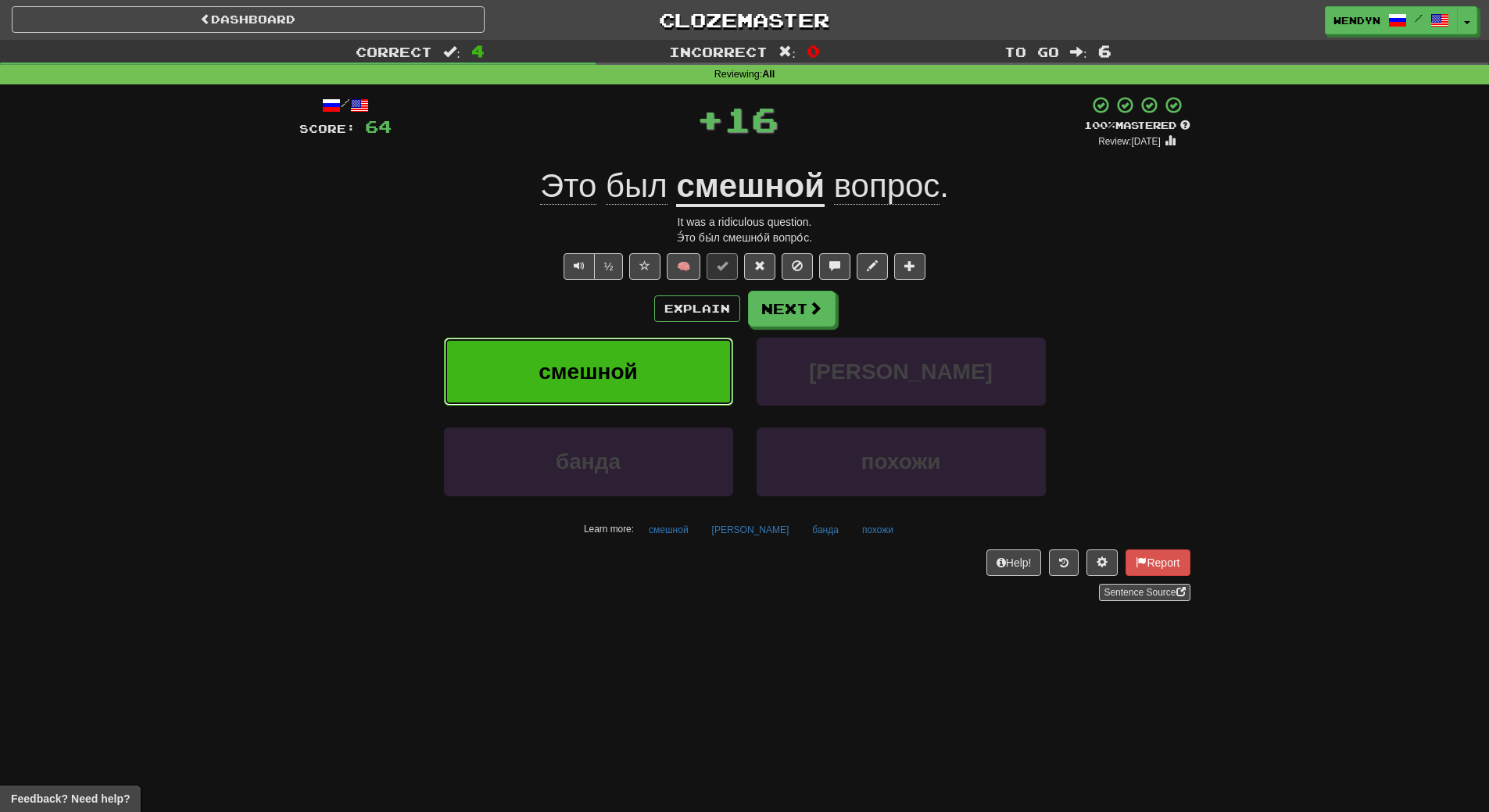
click at [568, 340] on button "смешной" at bounding box center [588, 371] width 289 height 68
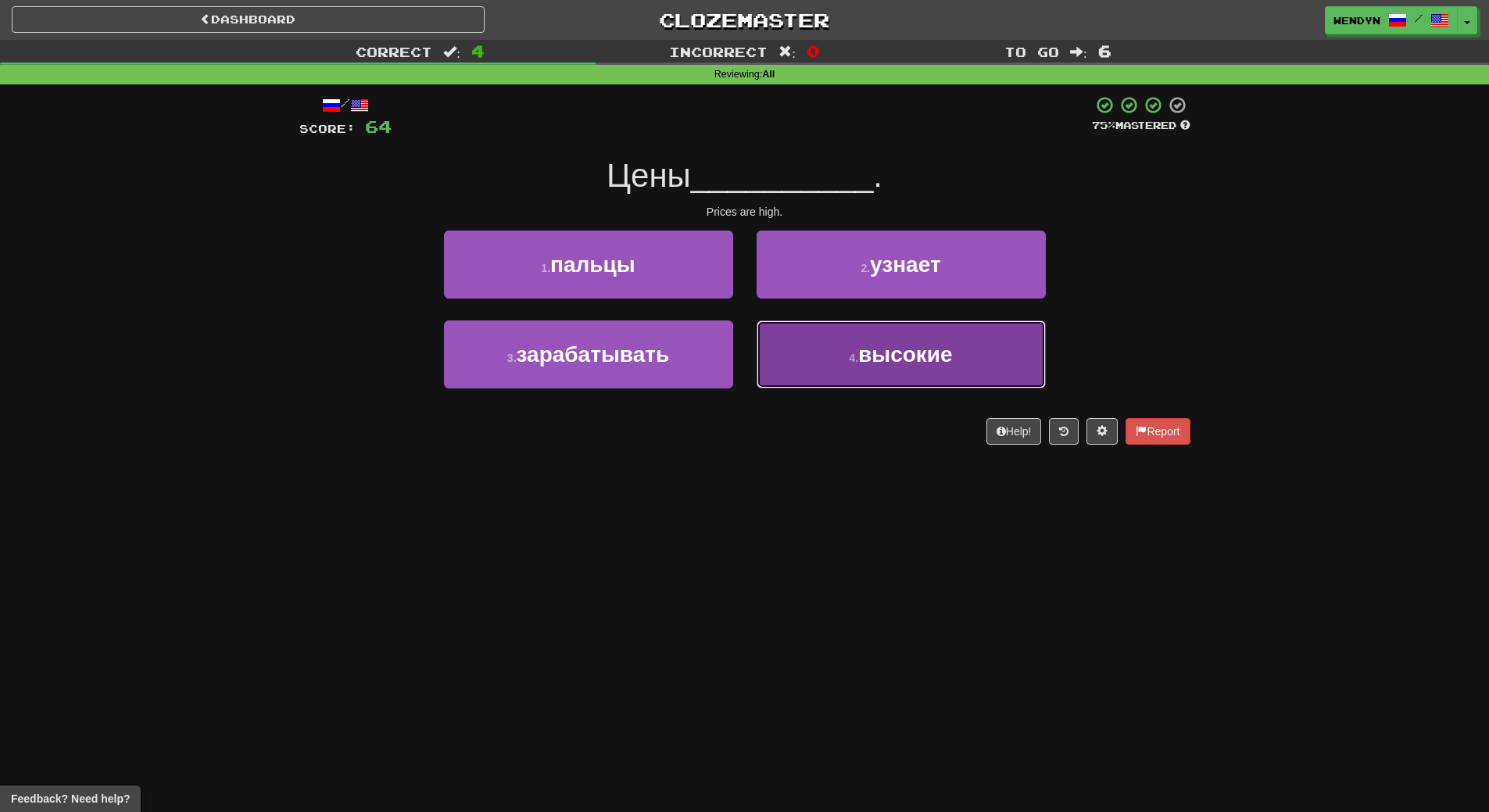
click at [952, 361] on span "высокие" at bounding box center [905, 354] width 94 height 24
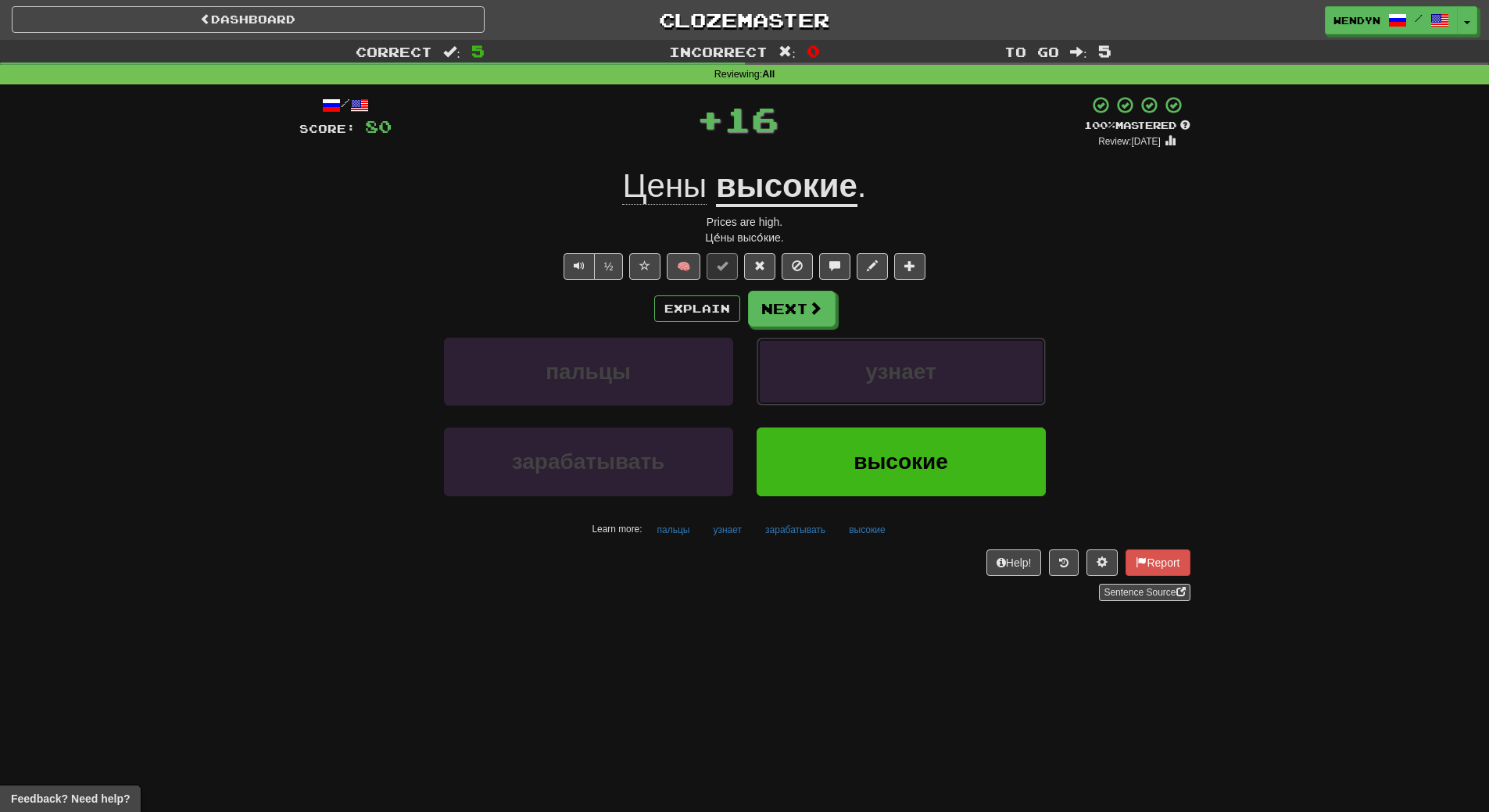
click at [952, 361] on button "узнает" at bounding box center [900, 371] width 289 height 68
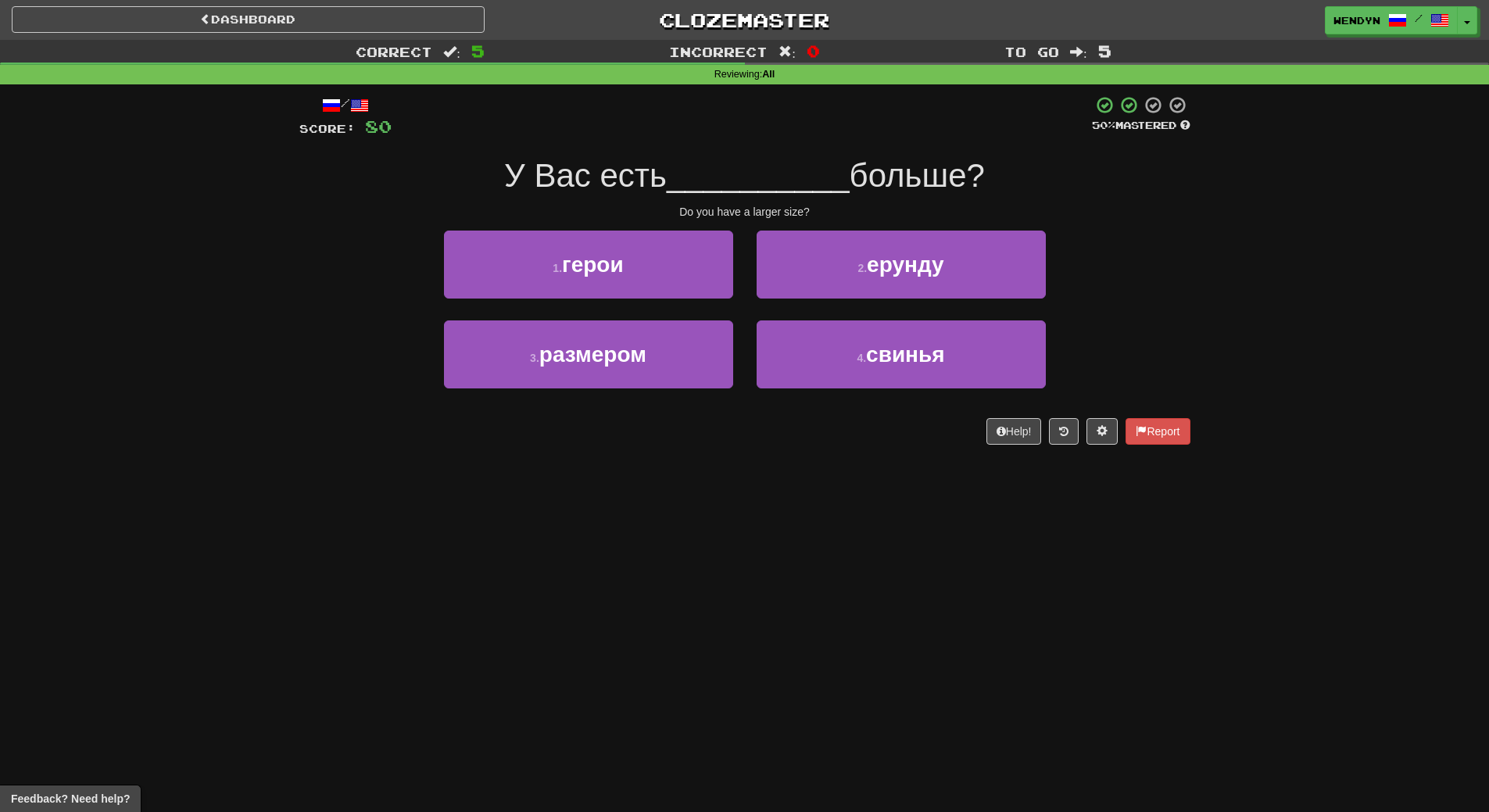
click at [933, 435] on div "/ Score: 80 50 % Mastered У Вас есть __________ больше? Do you have a larger si…" at bounding box center [744, 270] width 891 height 349
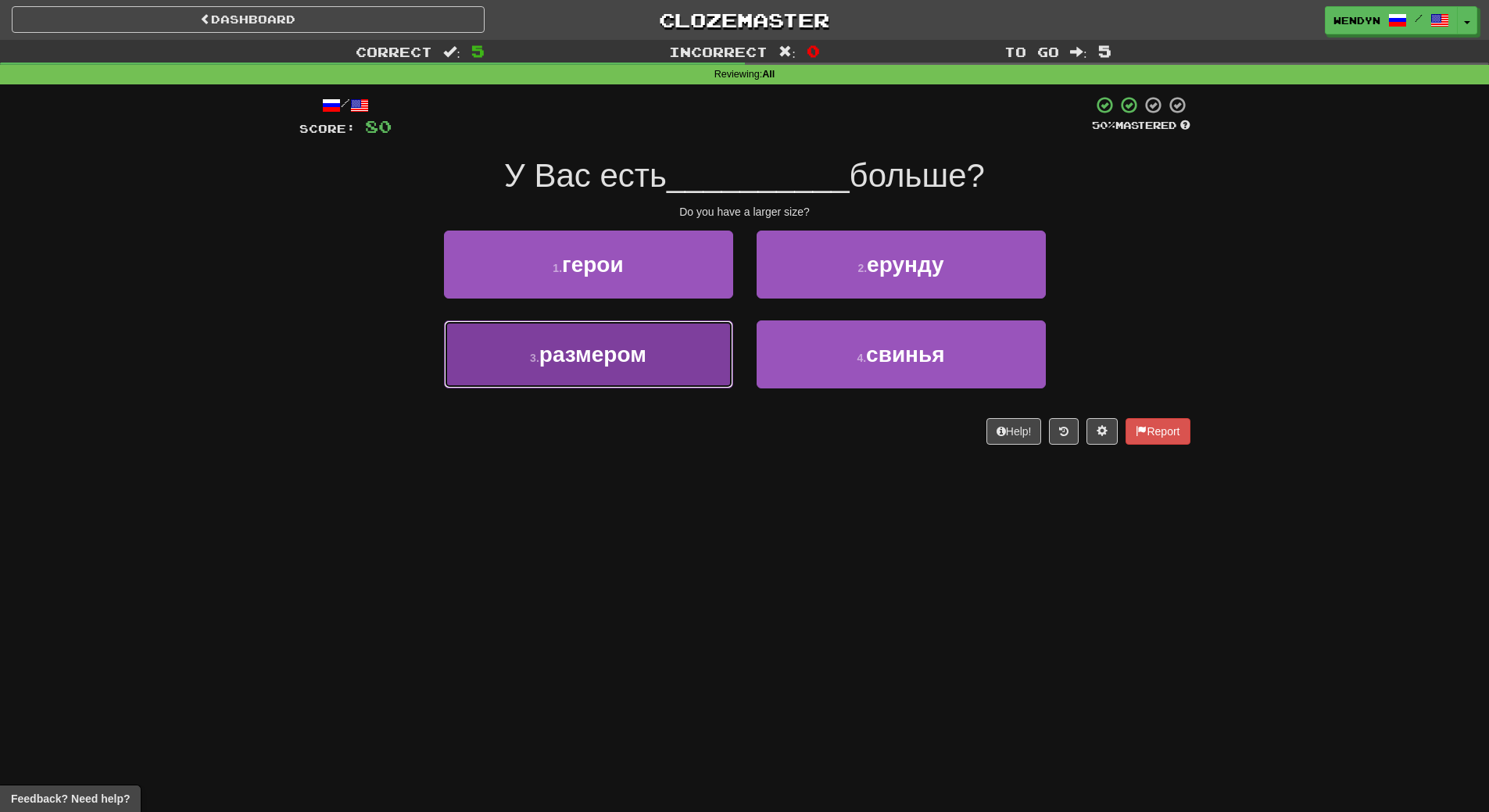
click at [637, 350] on span "размером" at bounding box center [593, 354] width 107 height 24
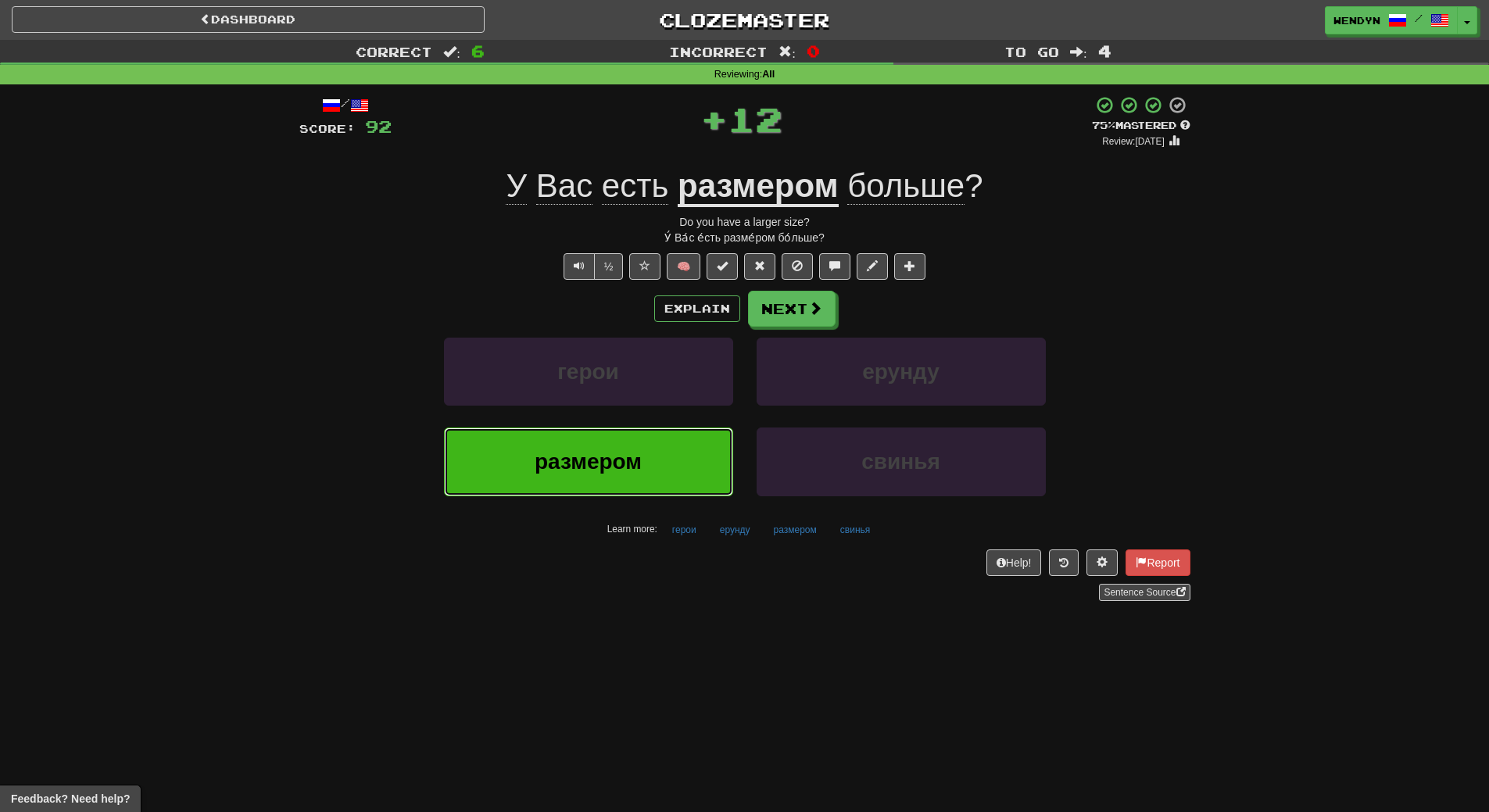
click at [694, 460] on button "размером" at bounding box center [588, 461] width 289 height 68
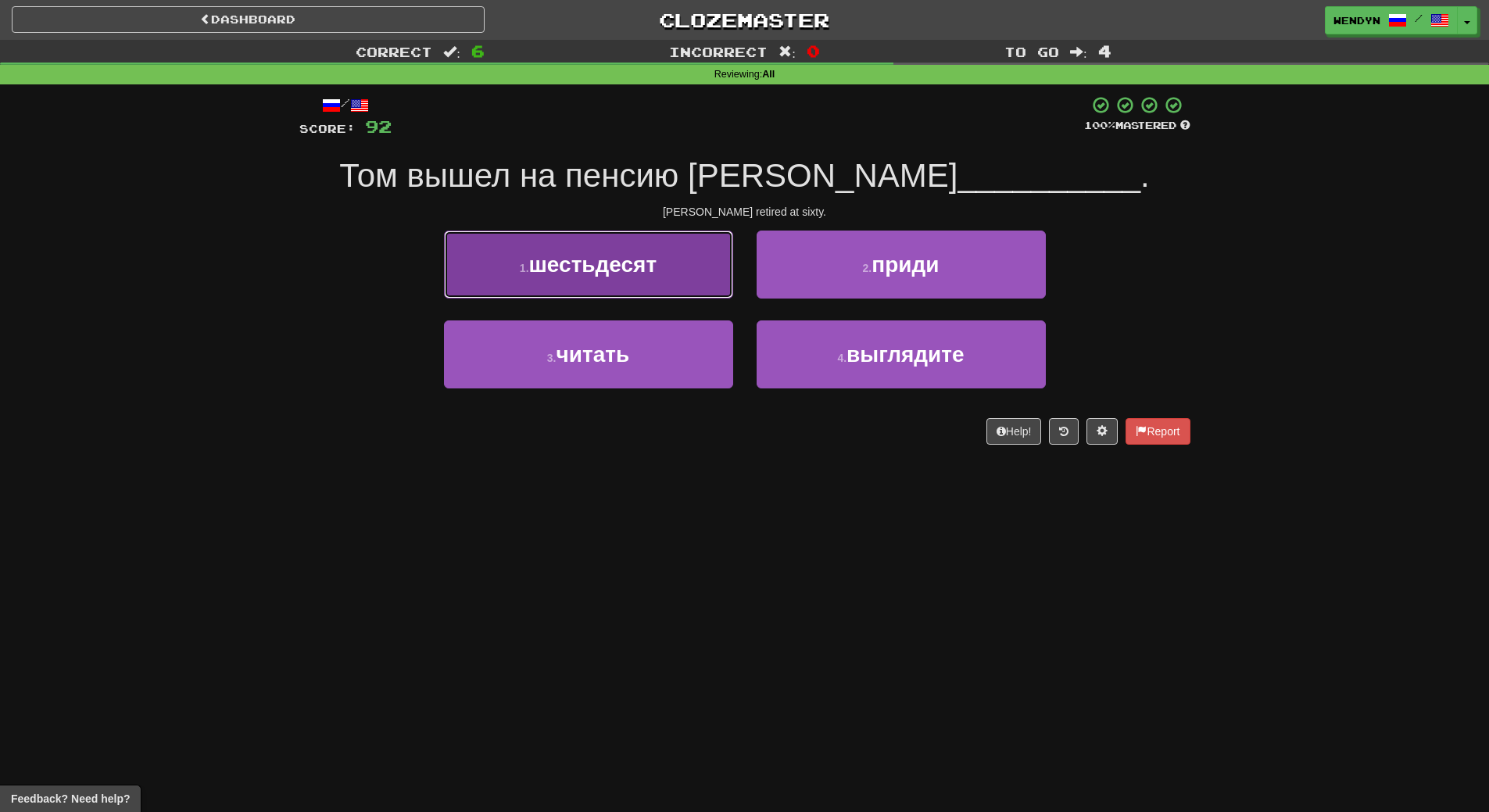
click at [642, 258] on span "шестьдесят" at bounding box center [593, 264] width 128 height 24
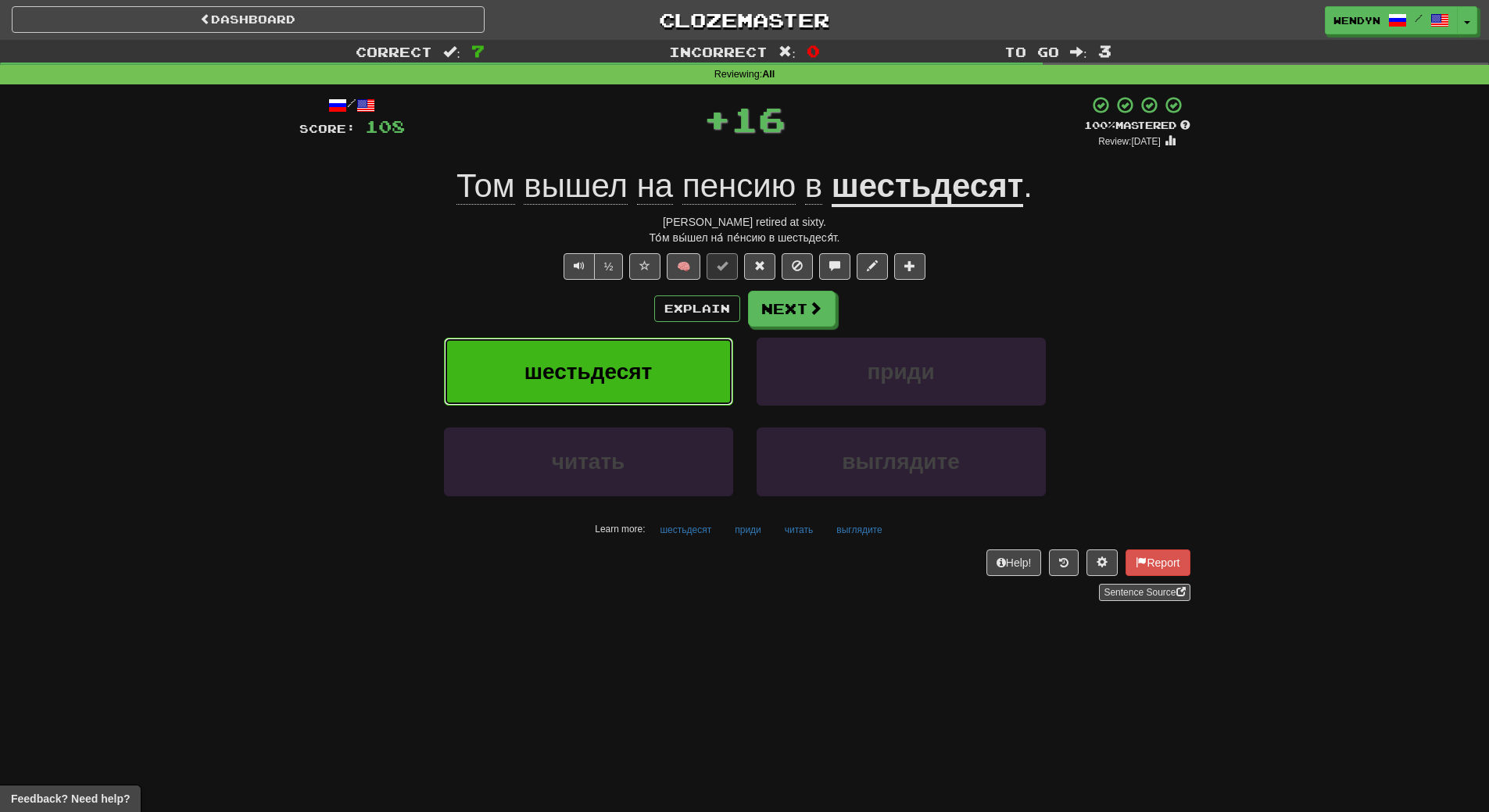
click at [638, 375] on span "шестьдесят" at bounding box center [588, 372] width 128 height 24
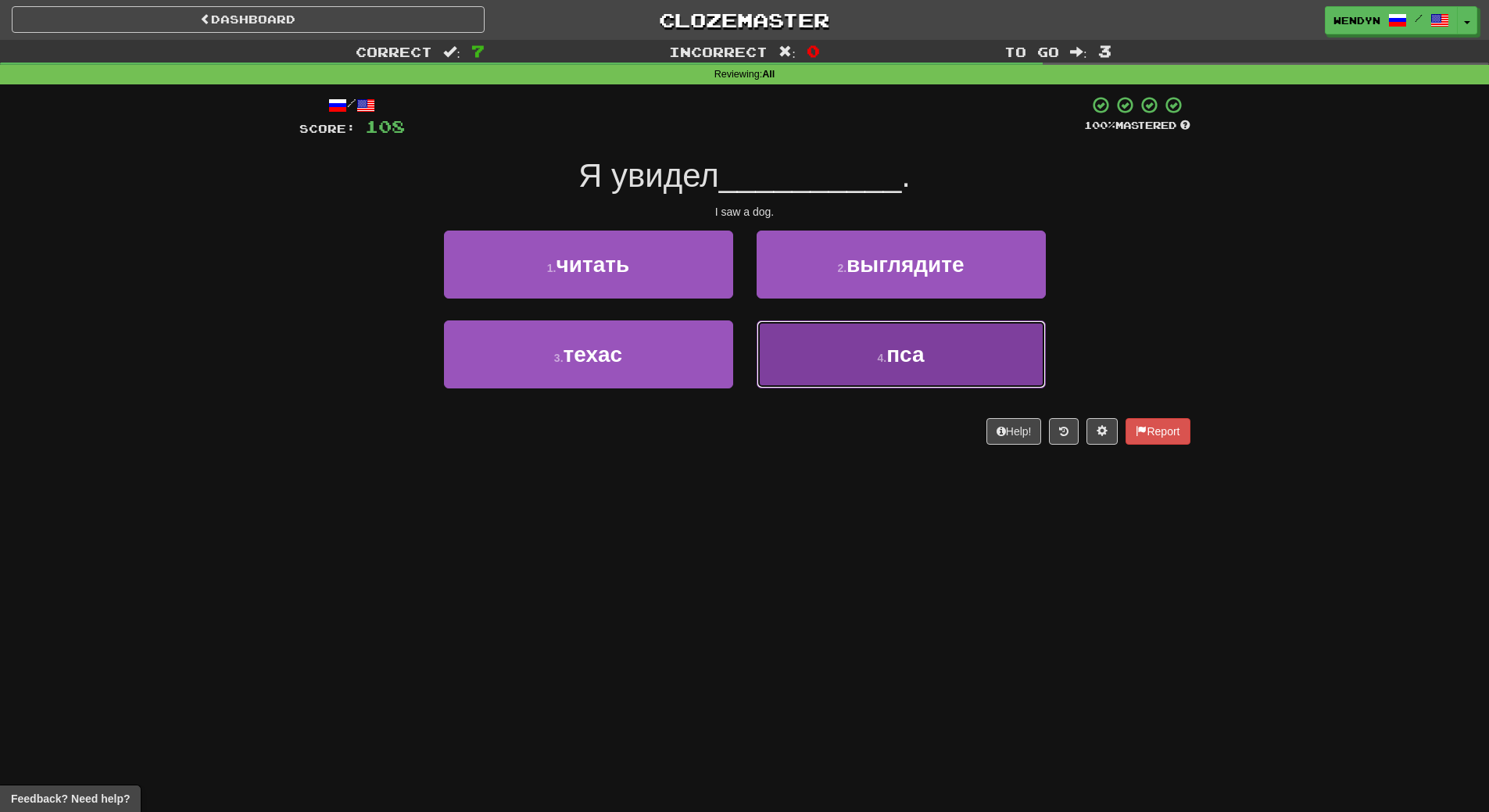
click at [925, 378] on button "4 . пса" at bounding box center [900, 354] width 289 height 68
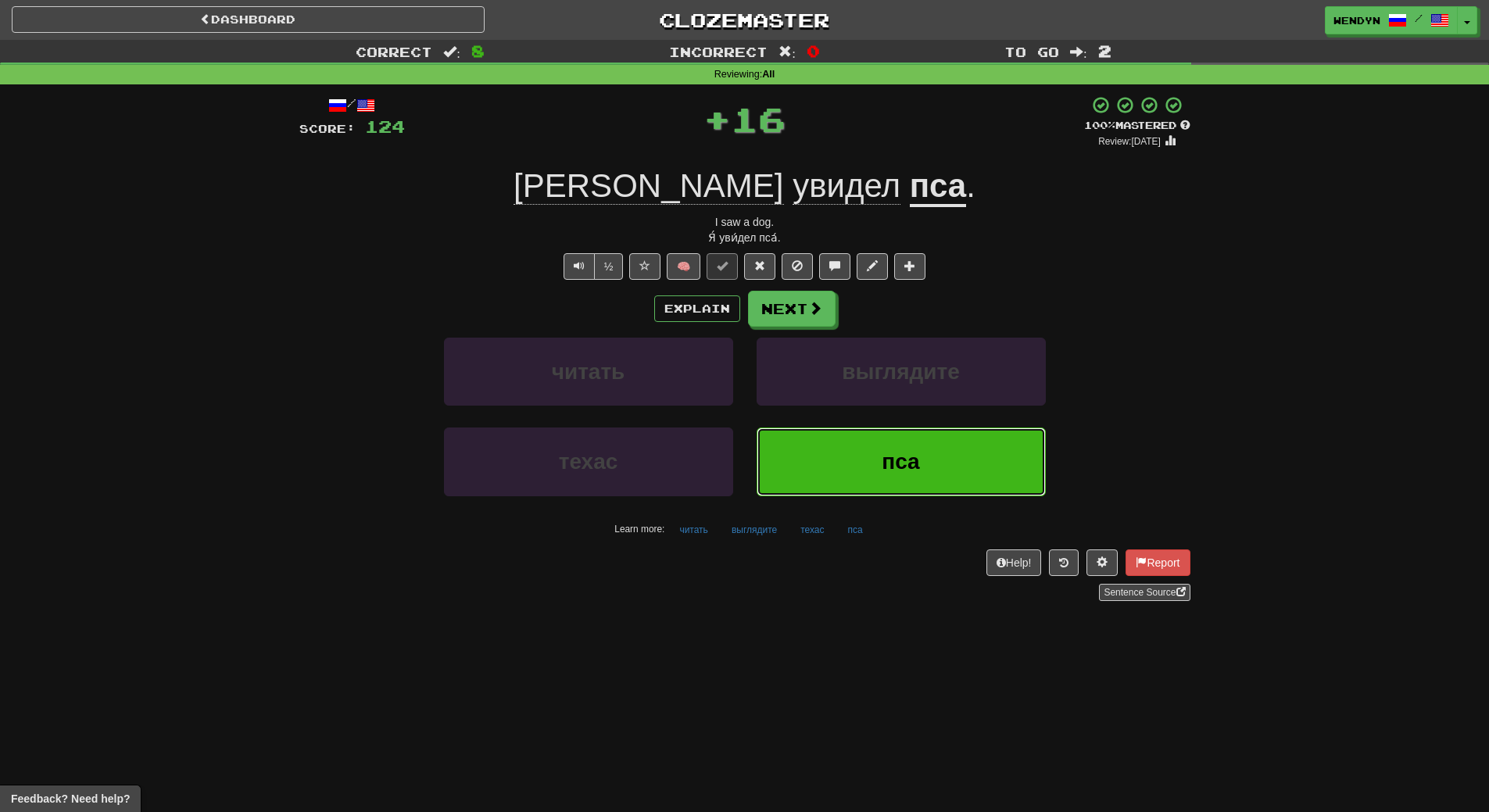
click at [887, 447] on button "пса" at bounding box center [900, 461] width 289 height 68
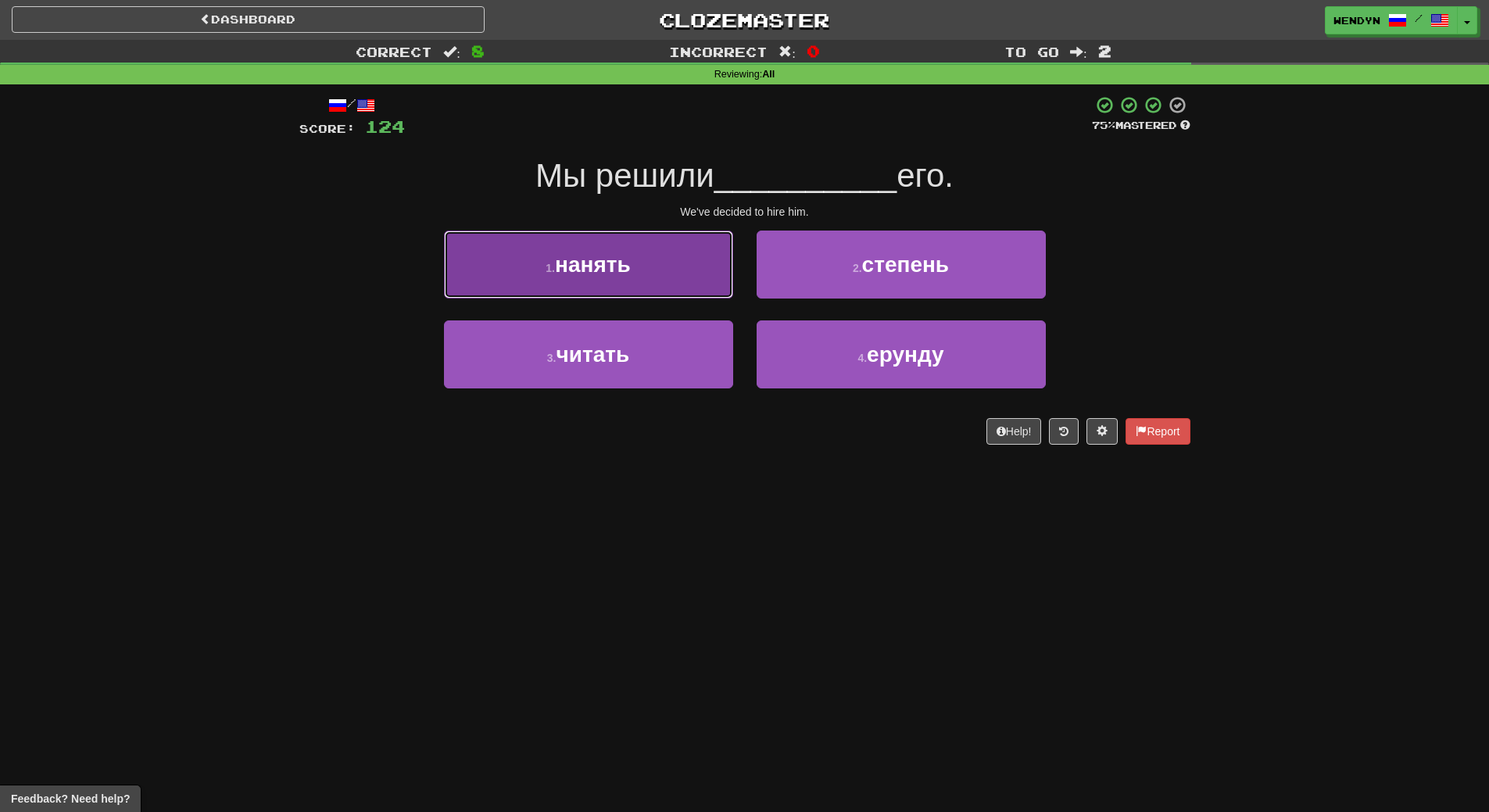
click at [638, 276] on button "1 . нанять" at bounding box center [588, 264] width 289 height 68
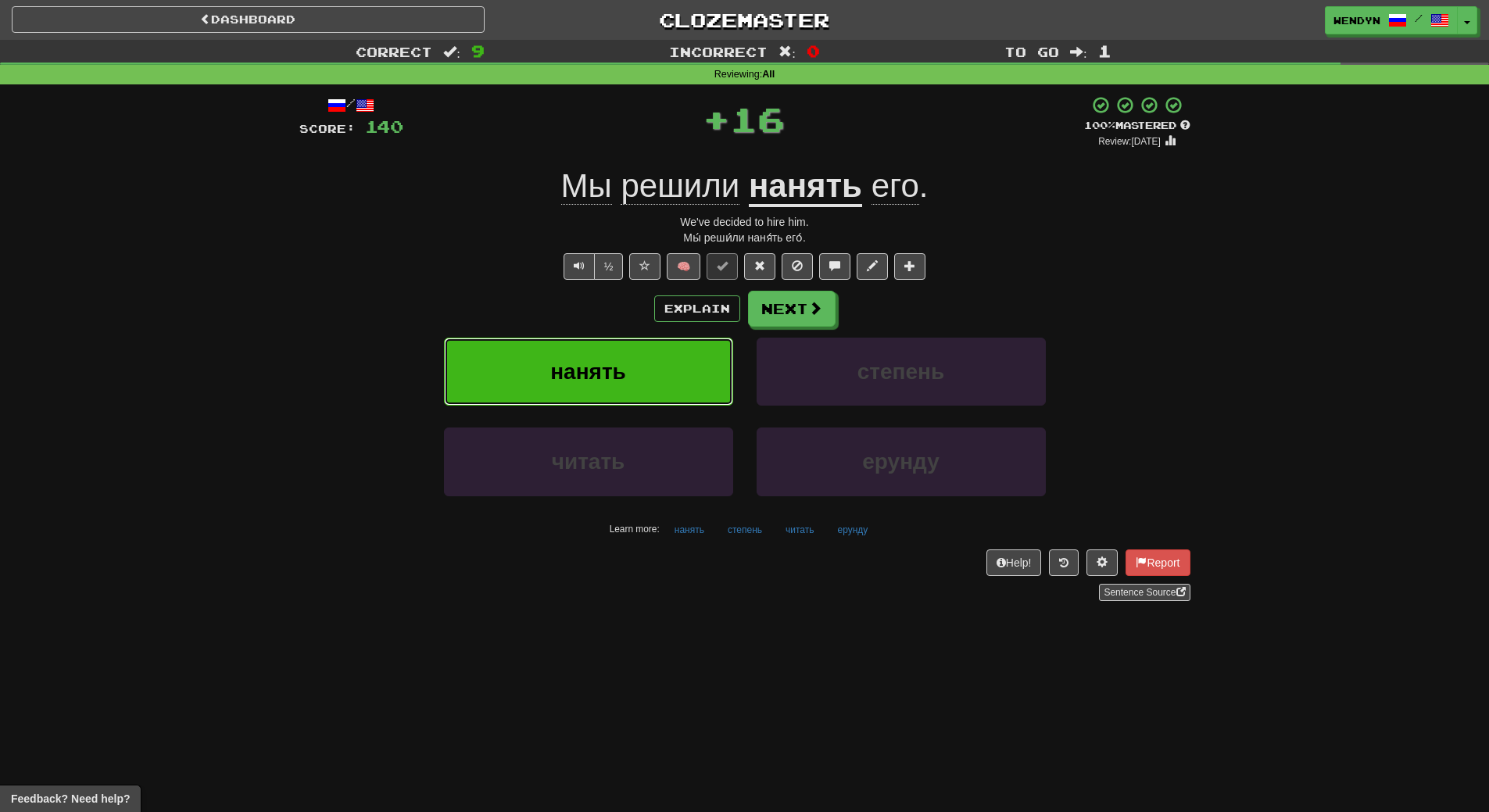
click at [635, 381] on button "нанять" at bounding box center [588, 371] width 289 height 68
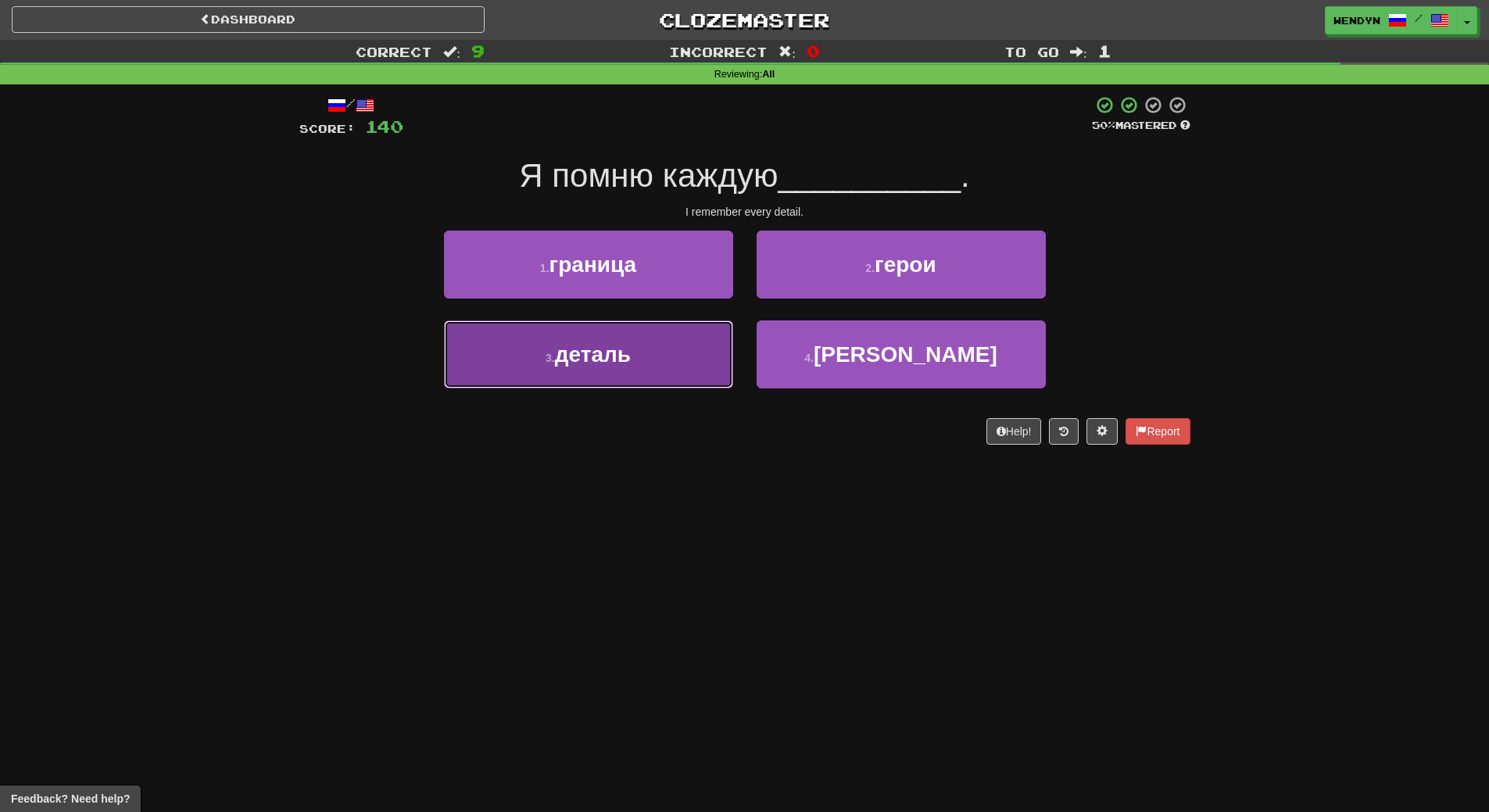
click at [645, 370] on button "3 . деталь" at bounding box center [588, 354] width 289 height 68
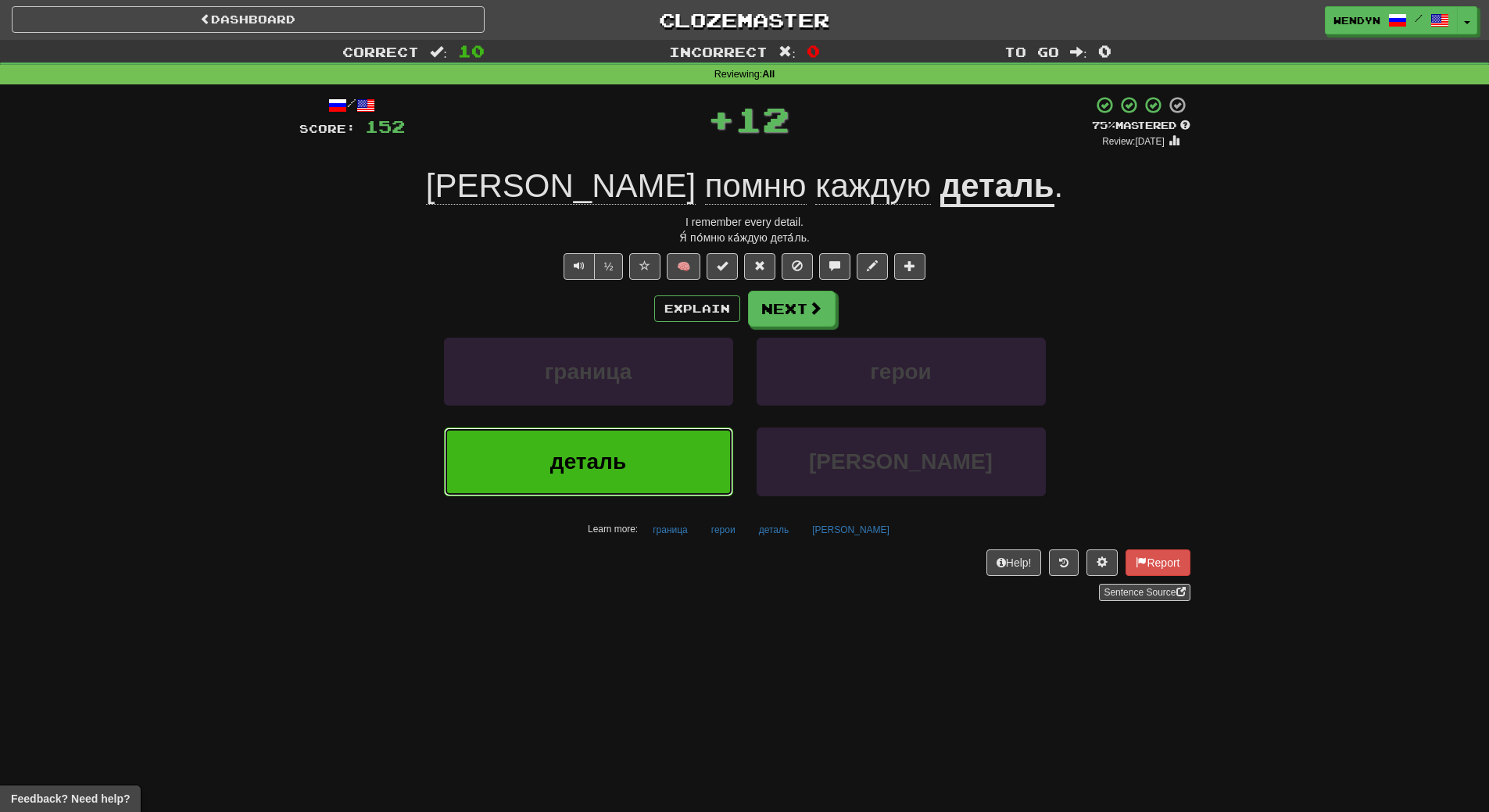
click at [649, 448] on button "деталь" at bounding box center [588, 461] width 289 height 68
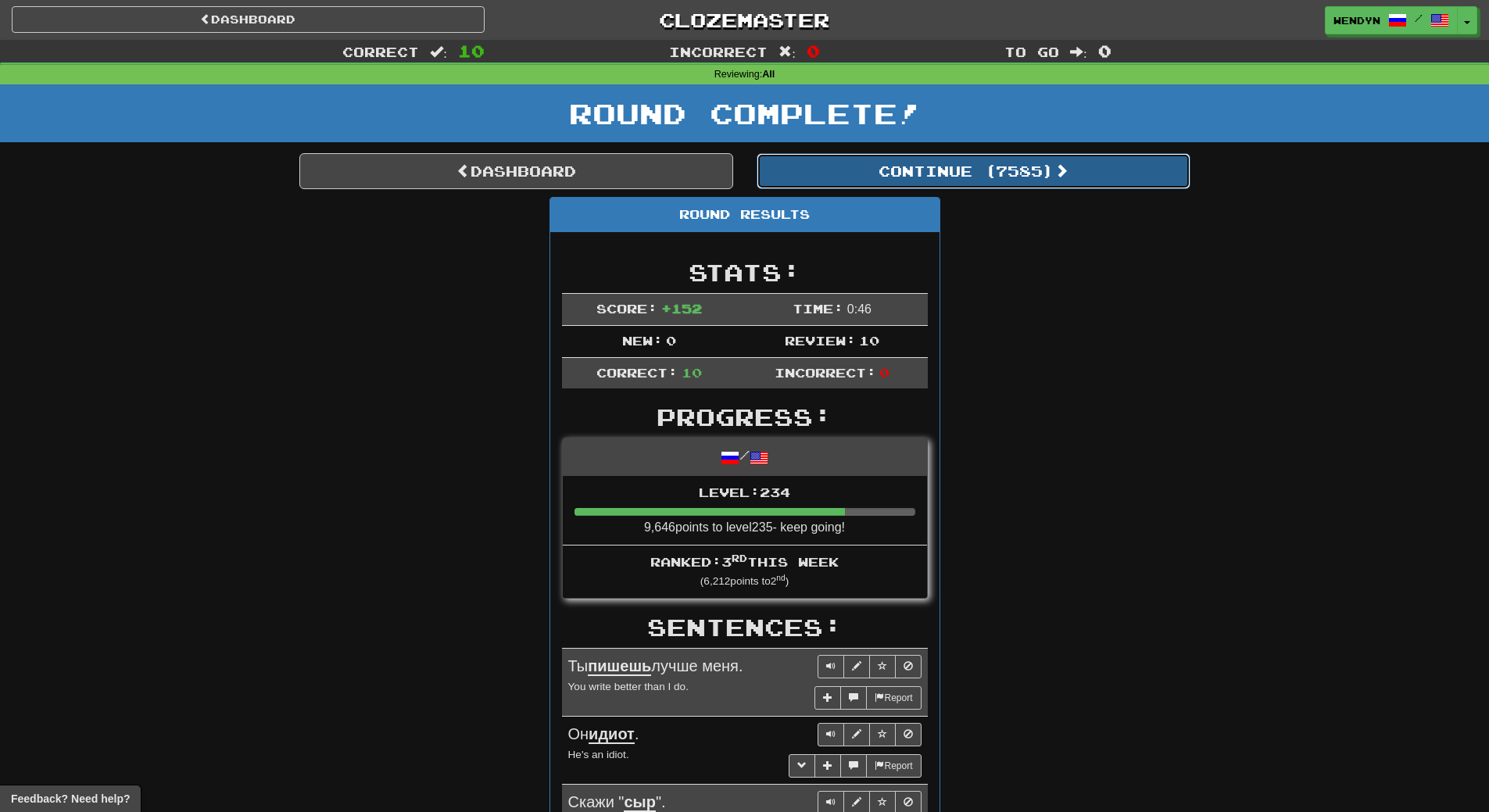
click at [1023, 169] on button "Continue ( 7585 )" at bounding box center [973, 171] width 434 height 36
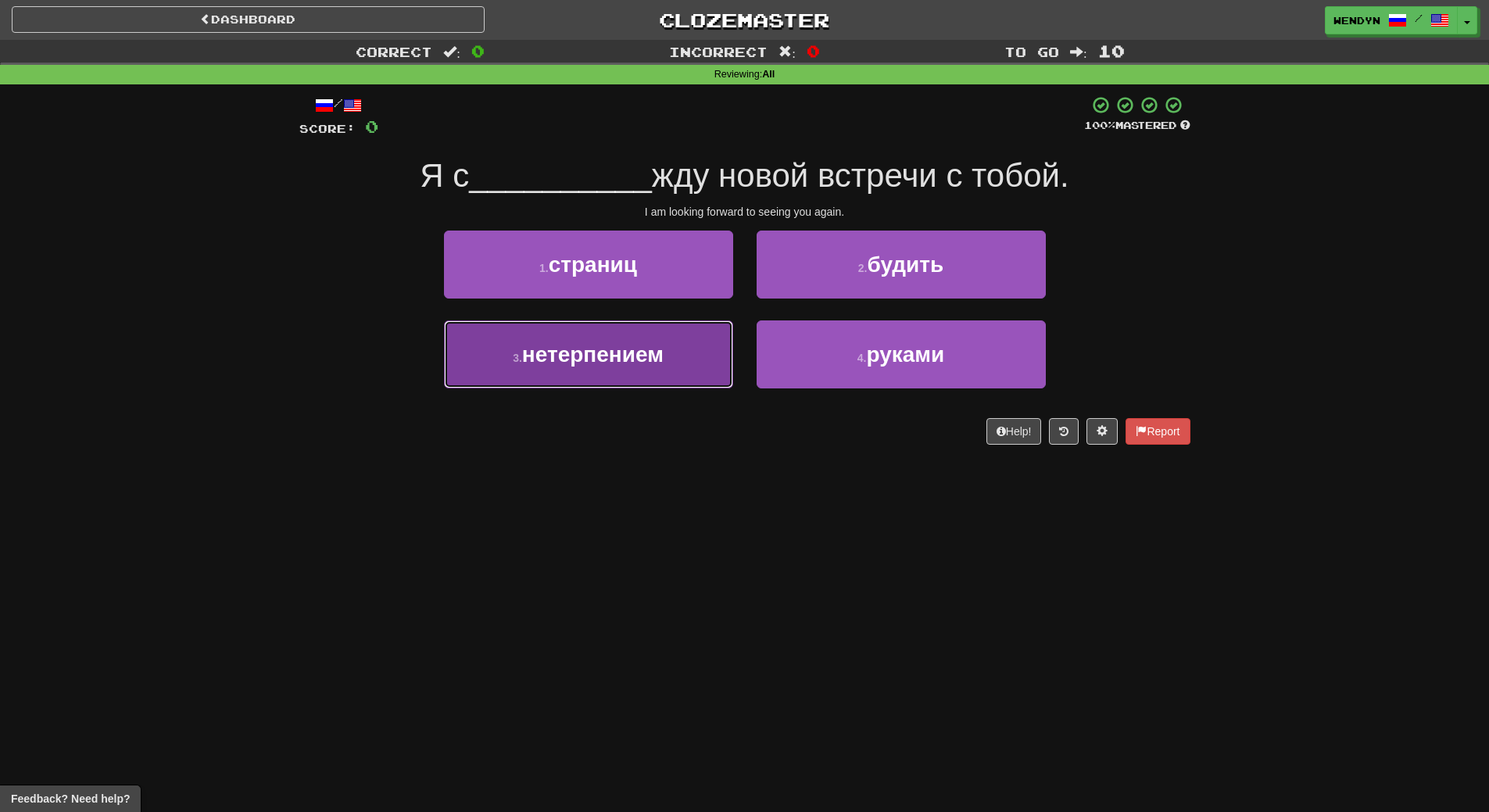
click at [642, 361] on span "нетерпением" at bounding box center [592, 354] width 141 height 24
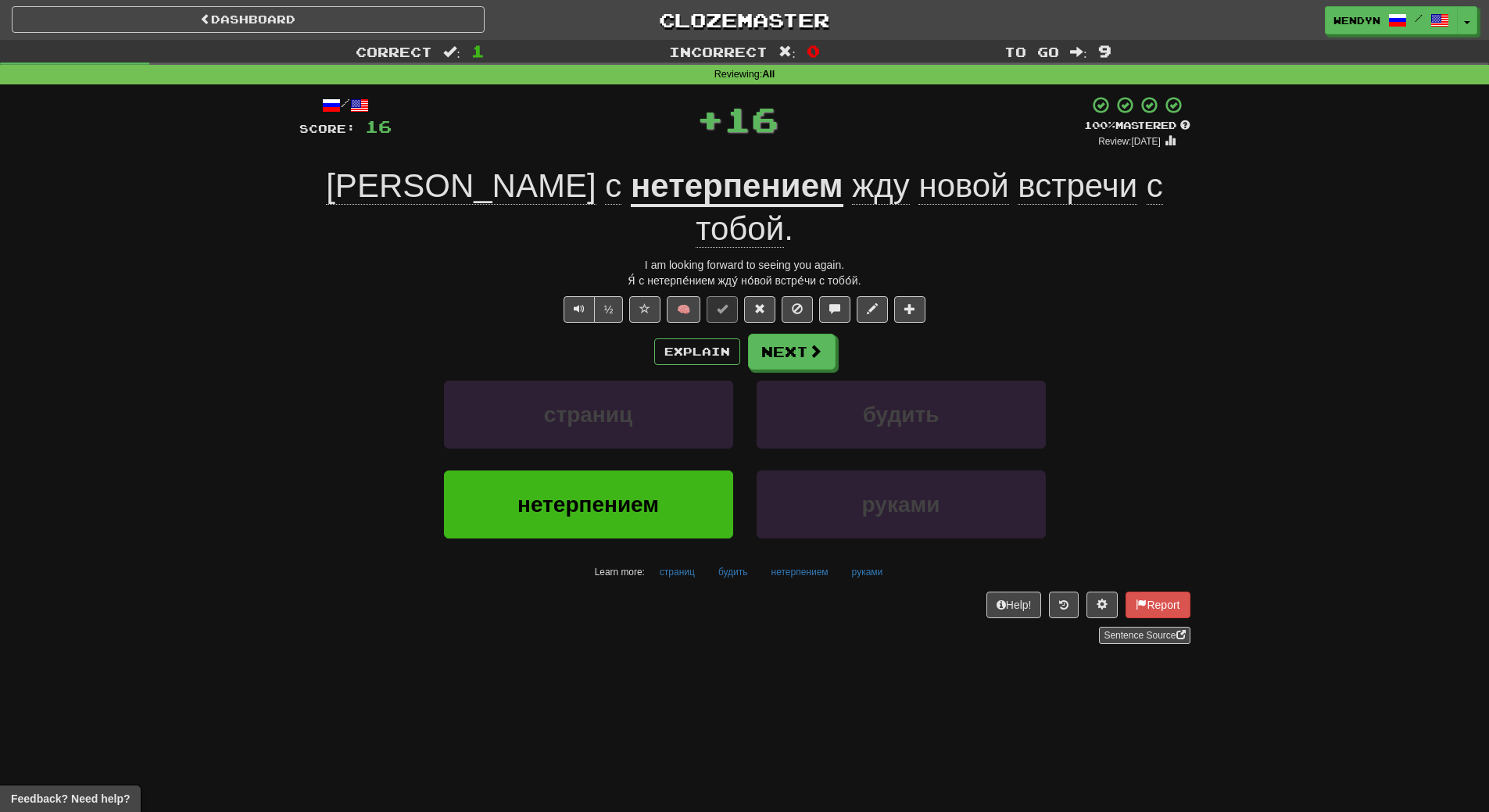
click at [617, 626] on div "Sentence Source" at bounding box center [744, 634] width 891 height 17
click at [617, 477] on button "нетерпением" at bounding box center [588, 504] width 289 height 68
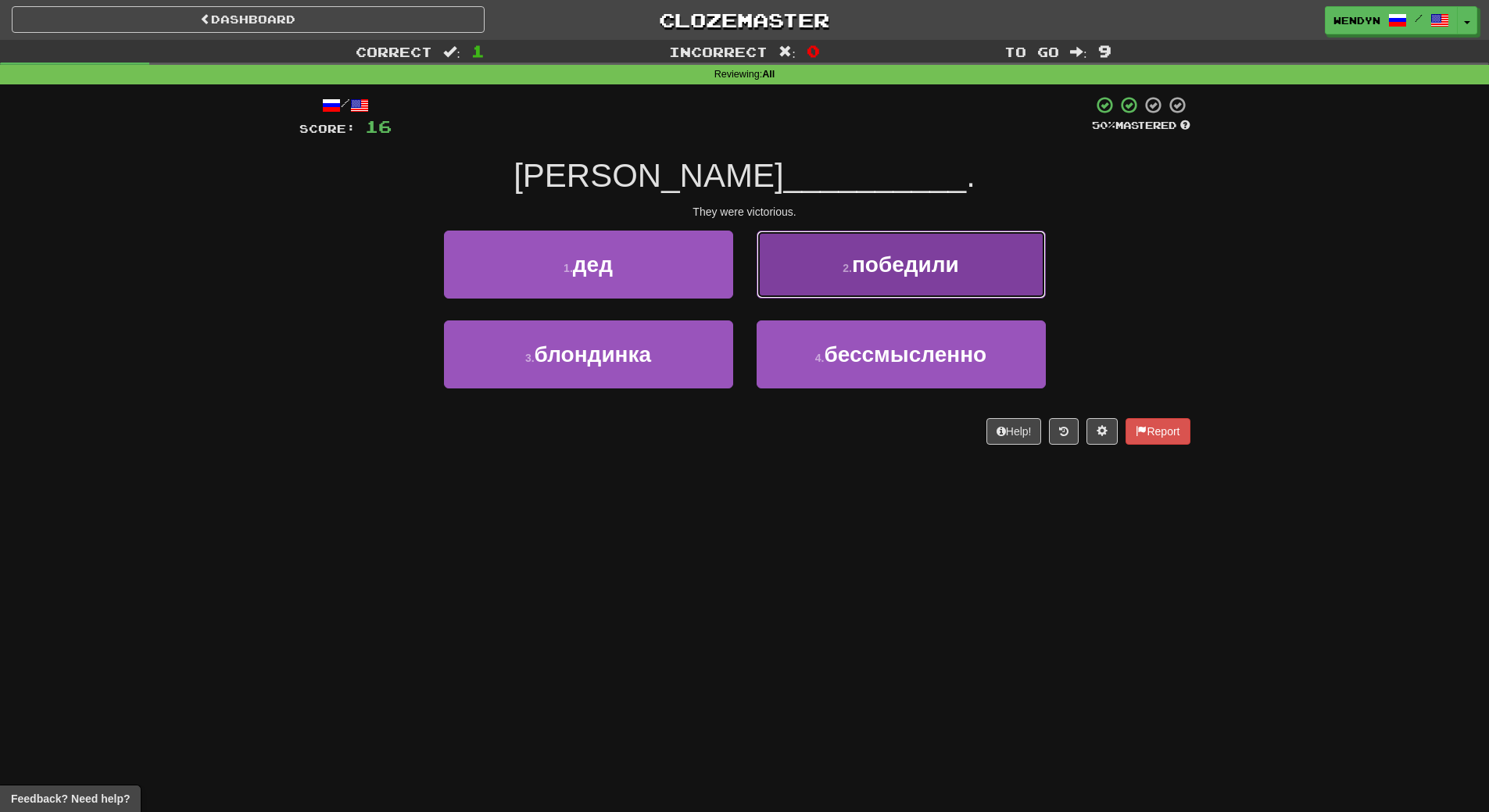
click at [938, 239] on button "2 . победили" at bounding box center [900, 264] width 289 height 68
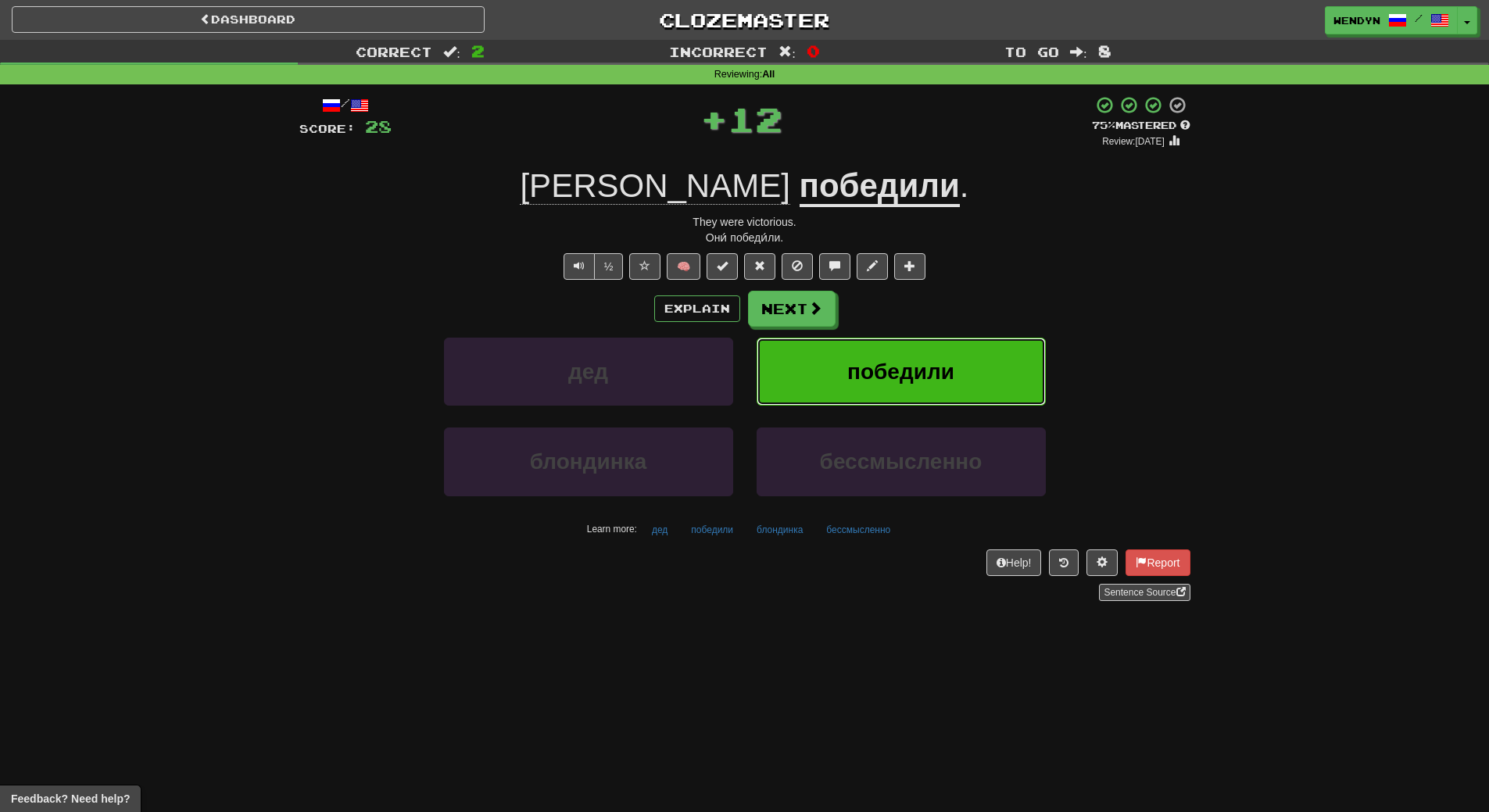
click at [942, 364] on span "победили" at bounding box center [900, 372] width 107 height 24
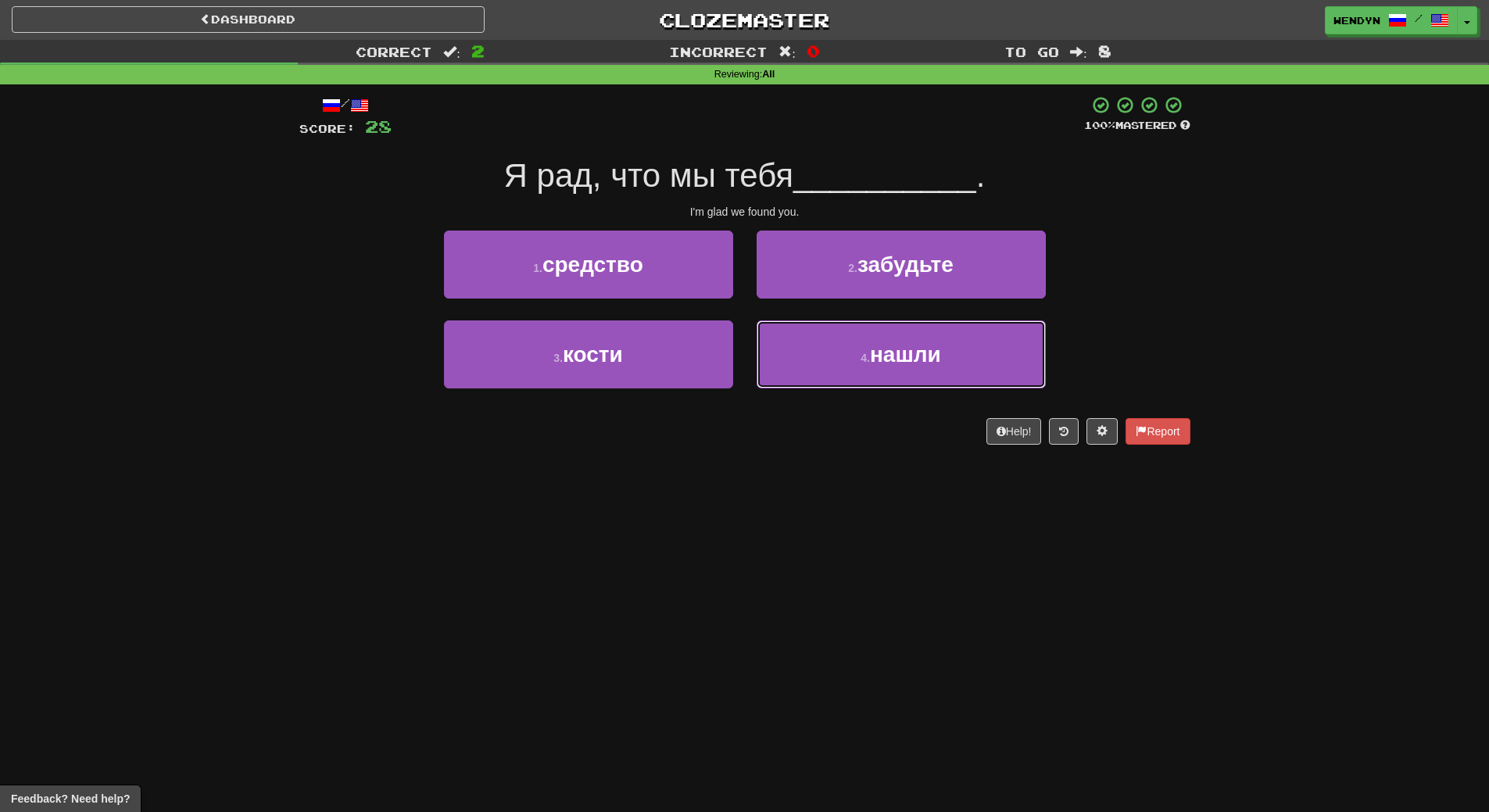
click at [942, 364] on button "4 . нашли" at bounding box center [900, 354] width 289 height 68
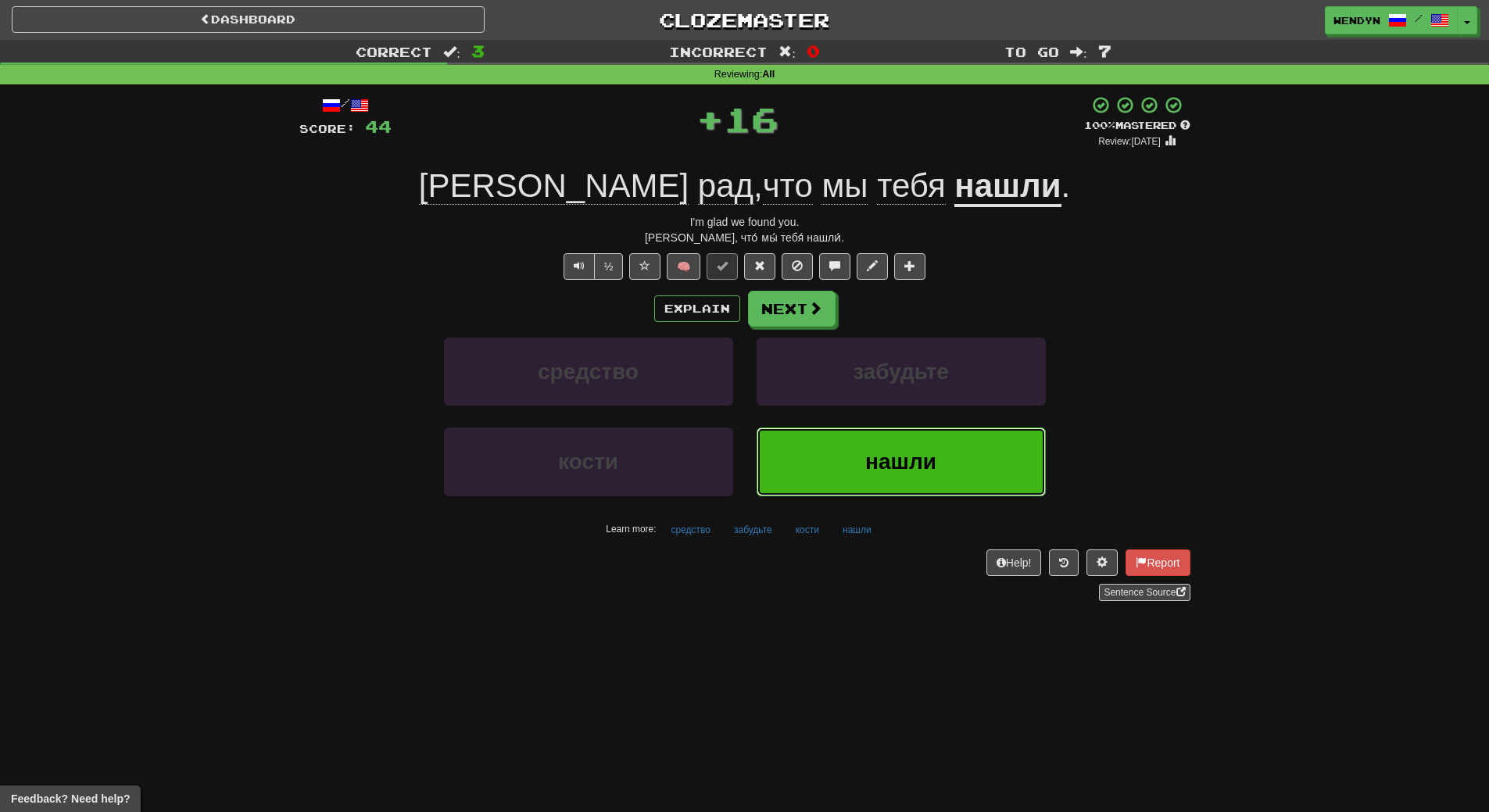
click at [913, 493] on button "нашли" at bounding box center [900, 461] width 289 height 68
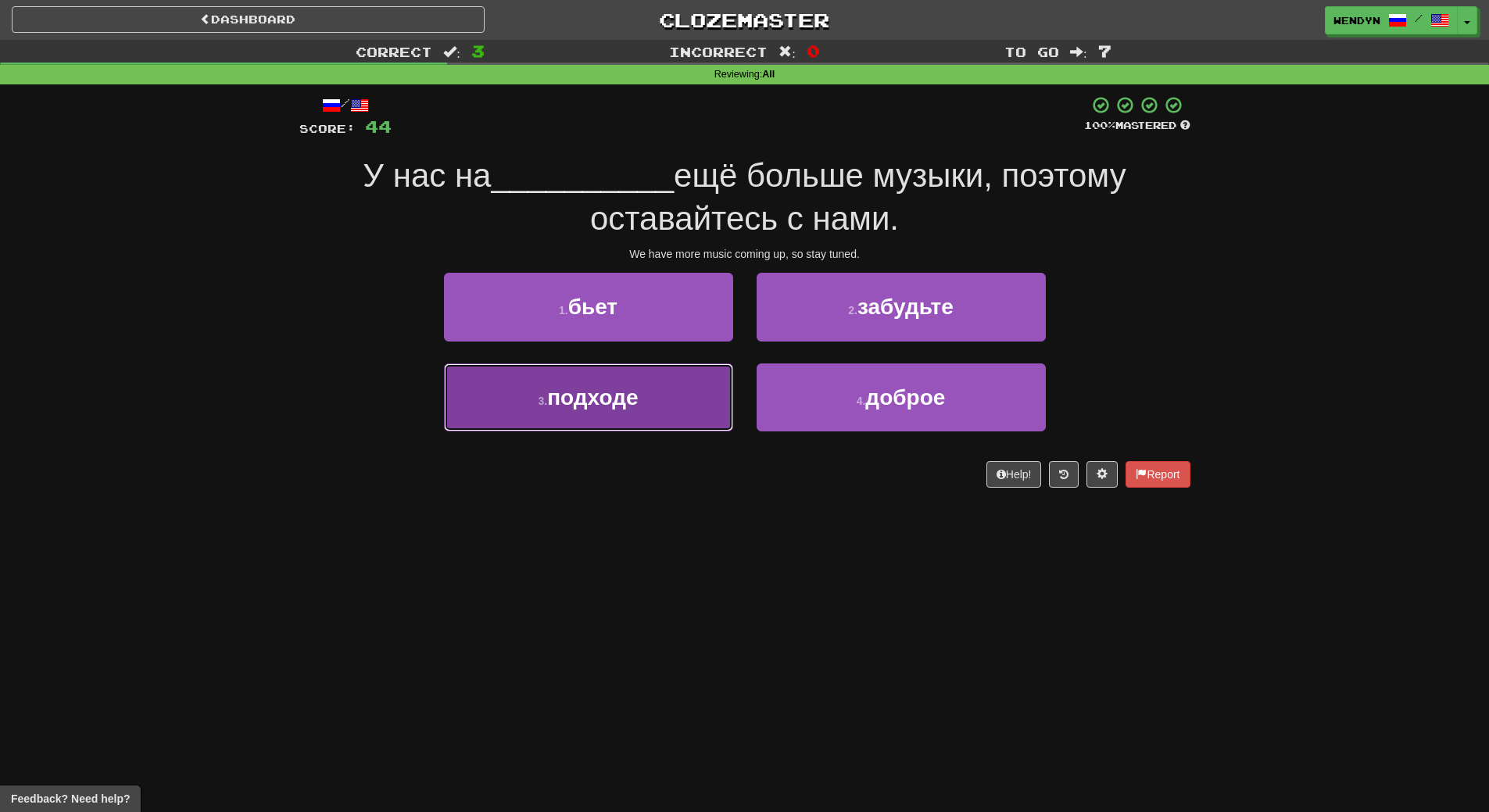
click at [674, 401] on button "3 . подходе" at bounding box center [588, 397] width 289 height 68
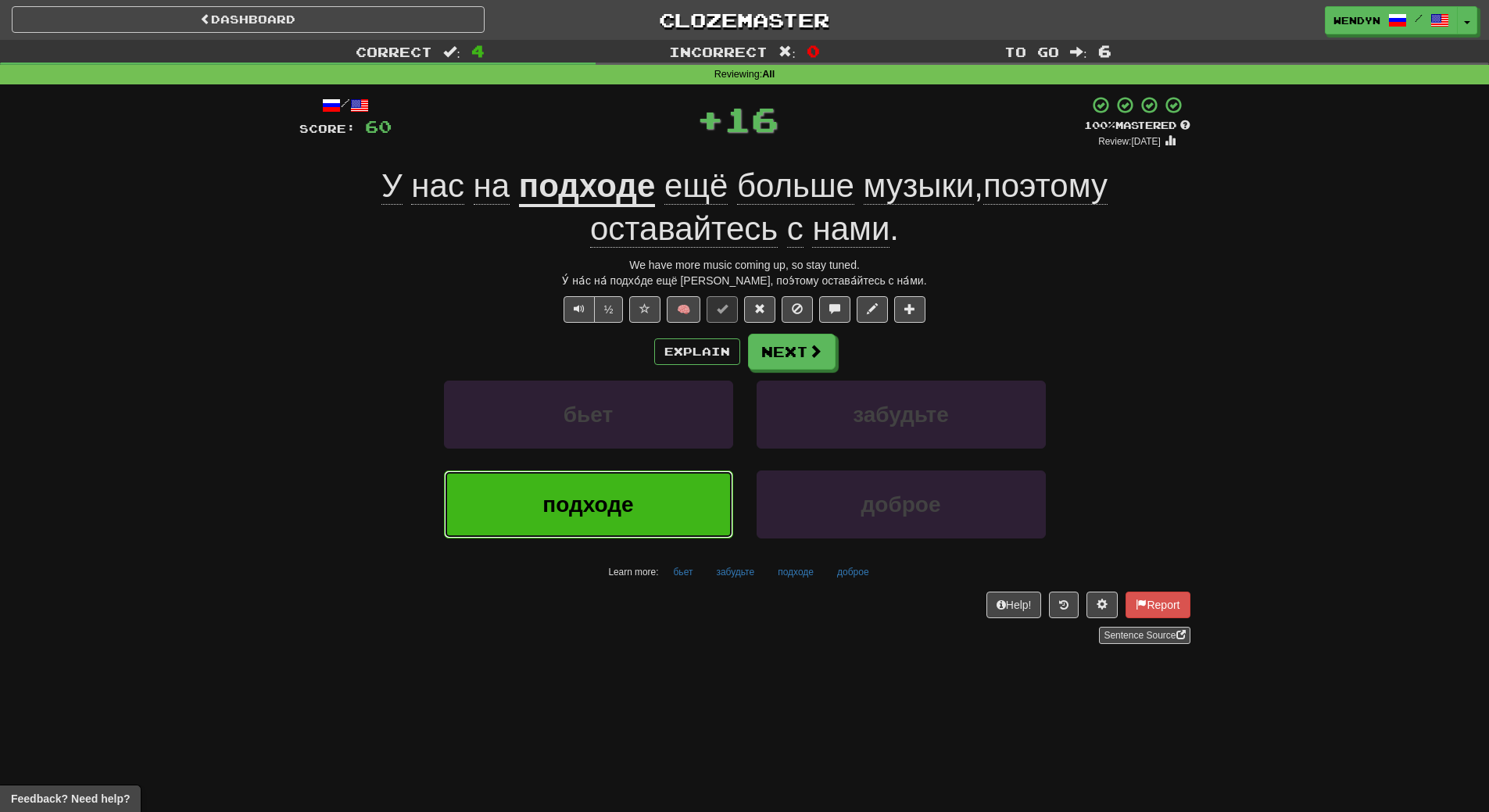
click at [683, 496] on button "подходе" at bounding box center [588, 504] width 289 height 68
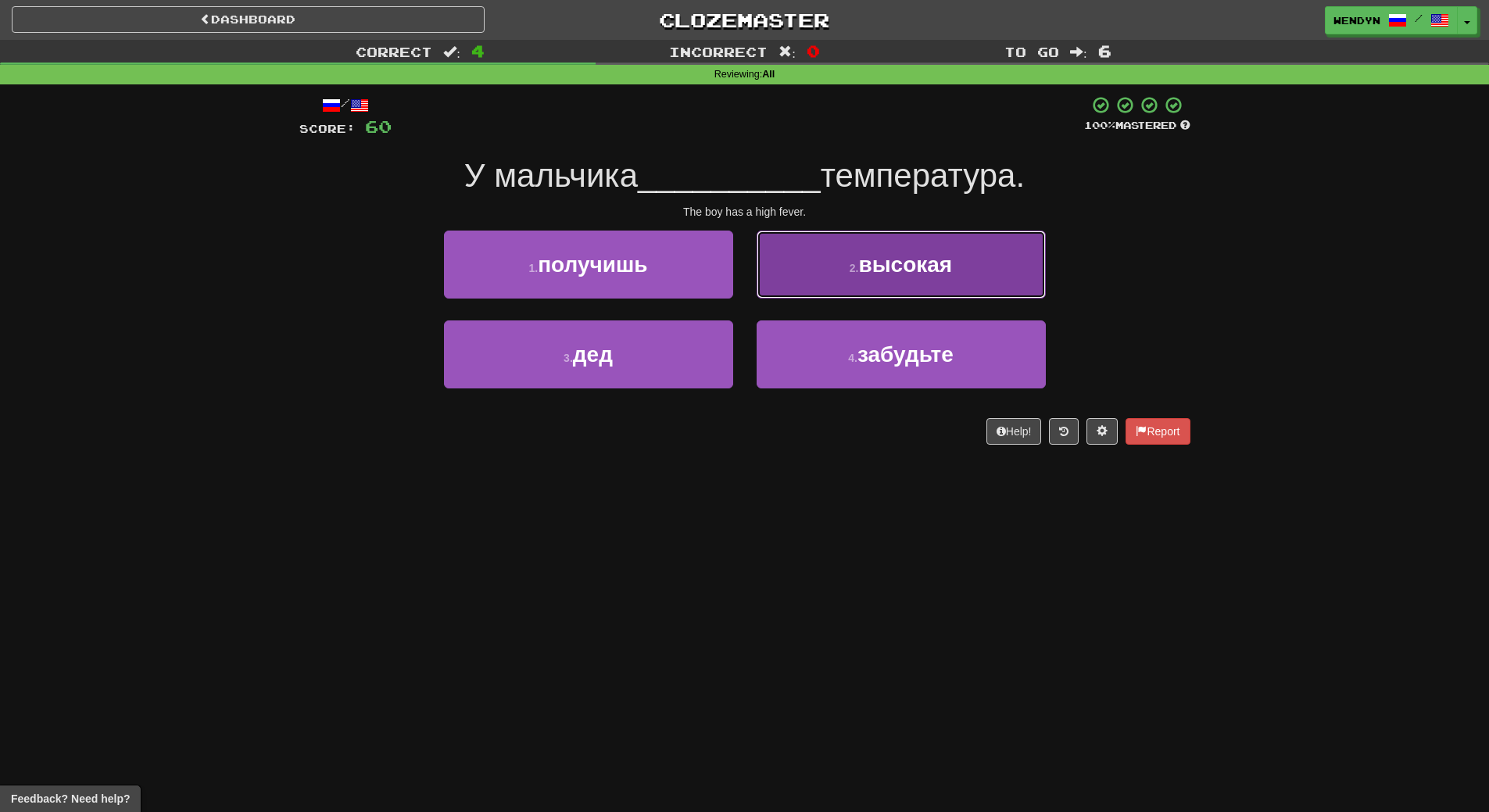
click at [1014, 269] on button "2 . высокая" at bounding box center [900, 264] width 289 height 68
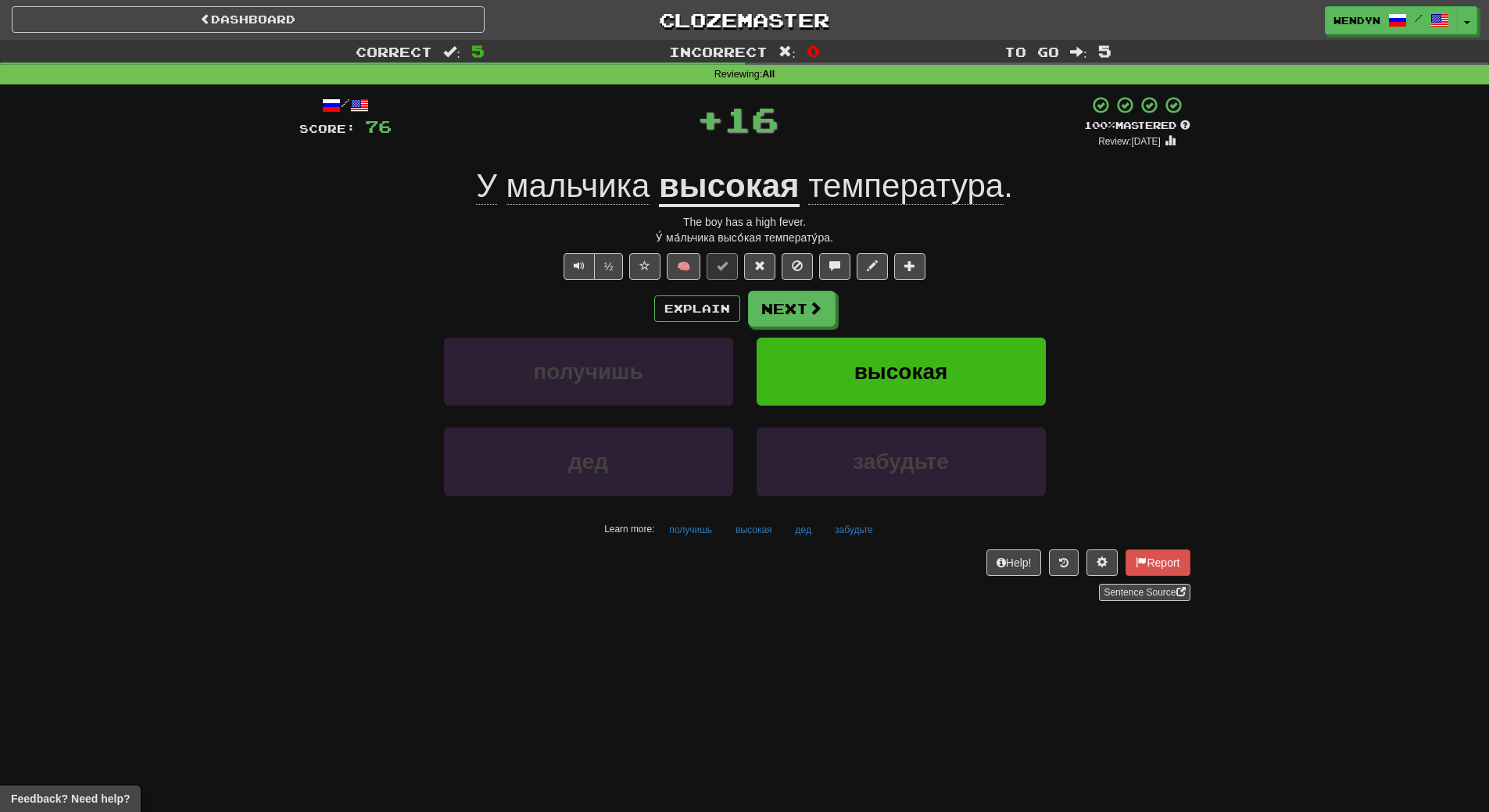
click at [1014, 269] on div "½ 🧠" at bounding box center [744, 266] width 891 height 26
click at [1003, 367] on button "высокая" at bounding box center [900, 371] width 289 height 68
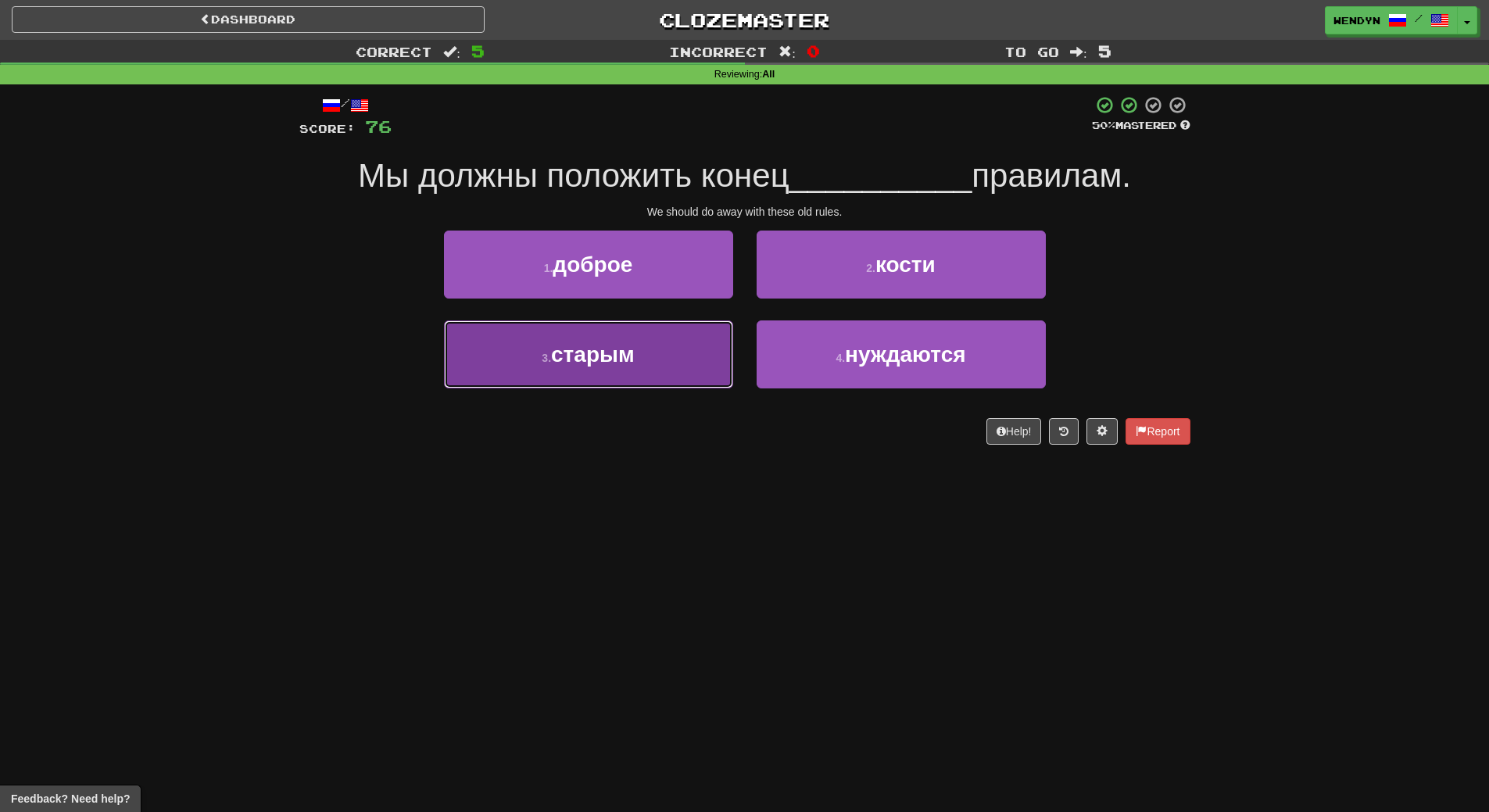
click at [662, 382] on button "3 . старым" at bounding box center [588, 354] width 289 height 68
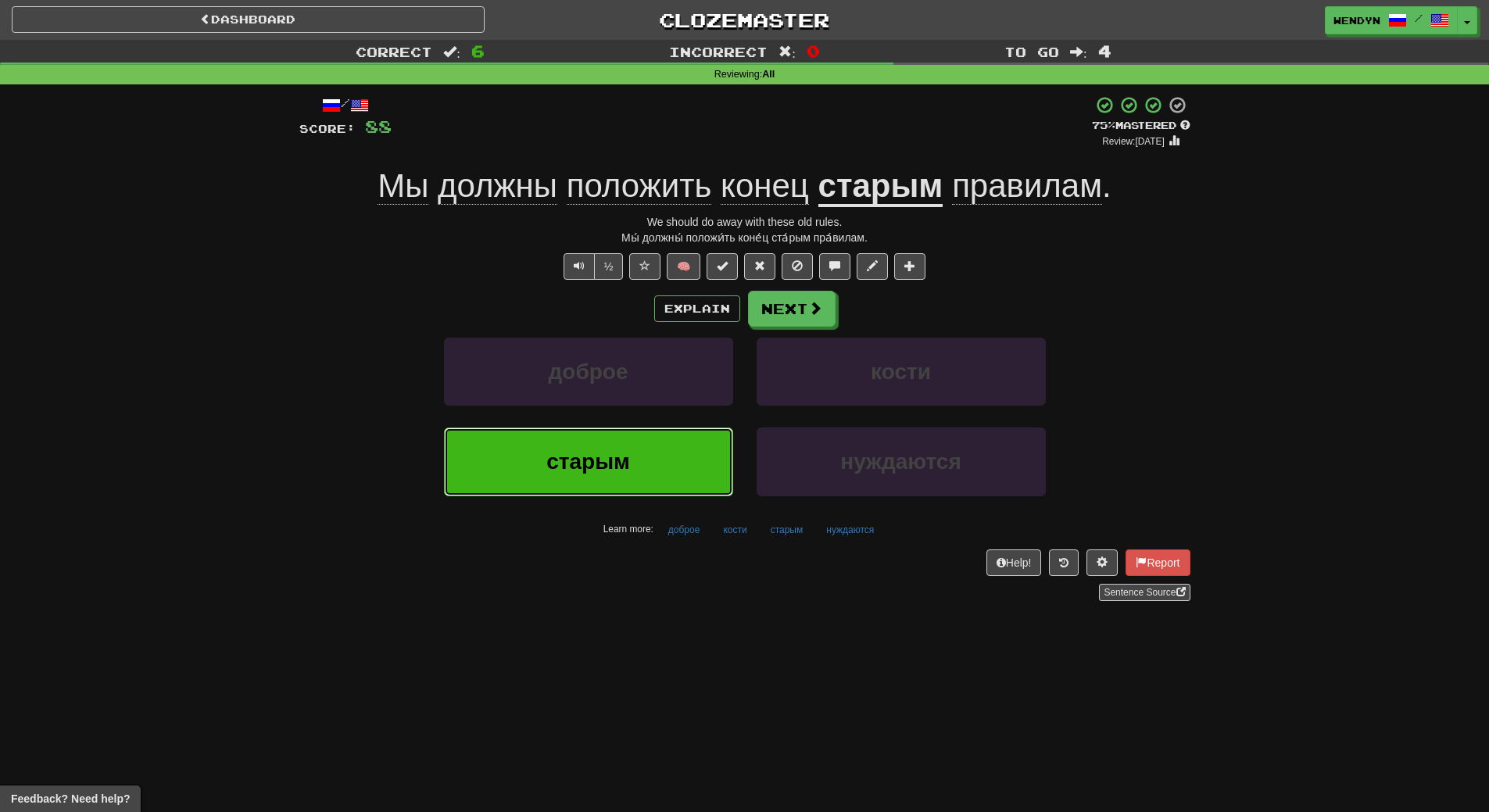
click at [667, 459] on button "старым" at bounding box center [588, 461] width 289 height 68
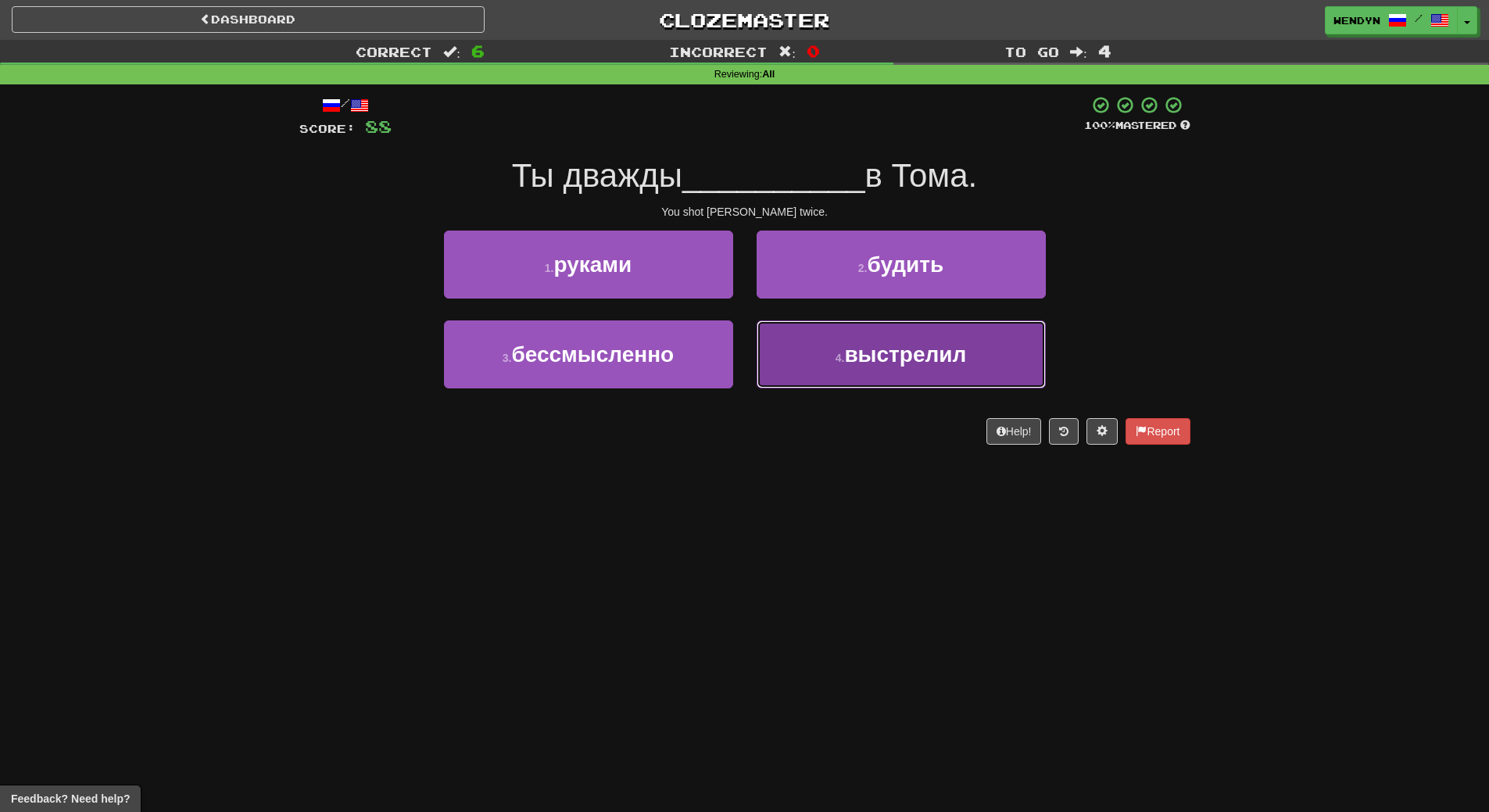
click at [891, 364] on span "выстрелил" at bounding box center [905, 354] width 122 height 24
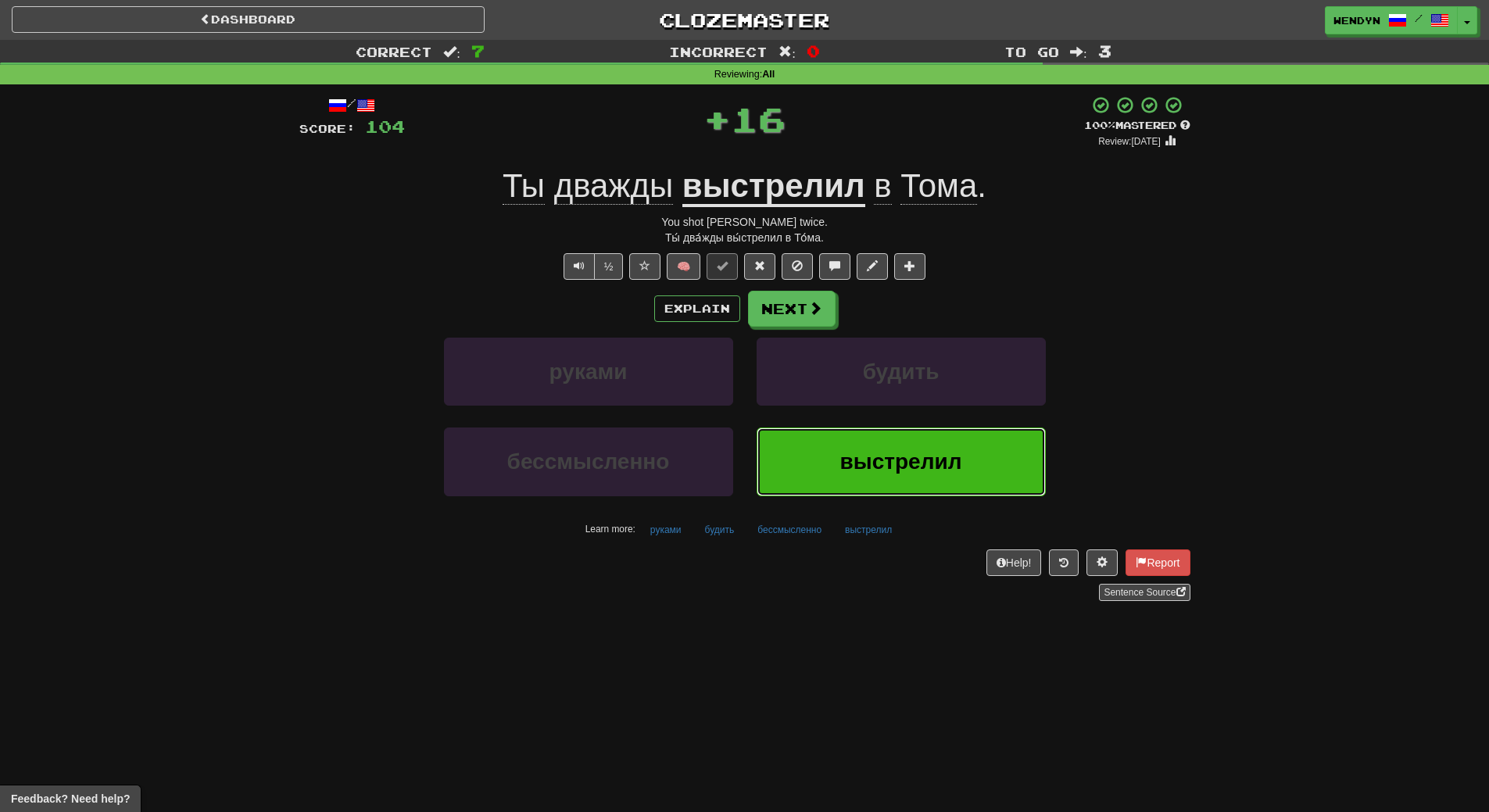
click at [885, 460] on span "выстрелил" at bounding box center [901, 462] width 122 height 24
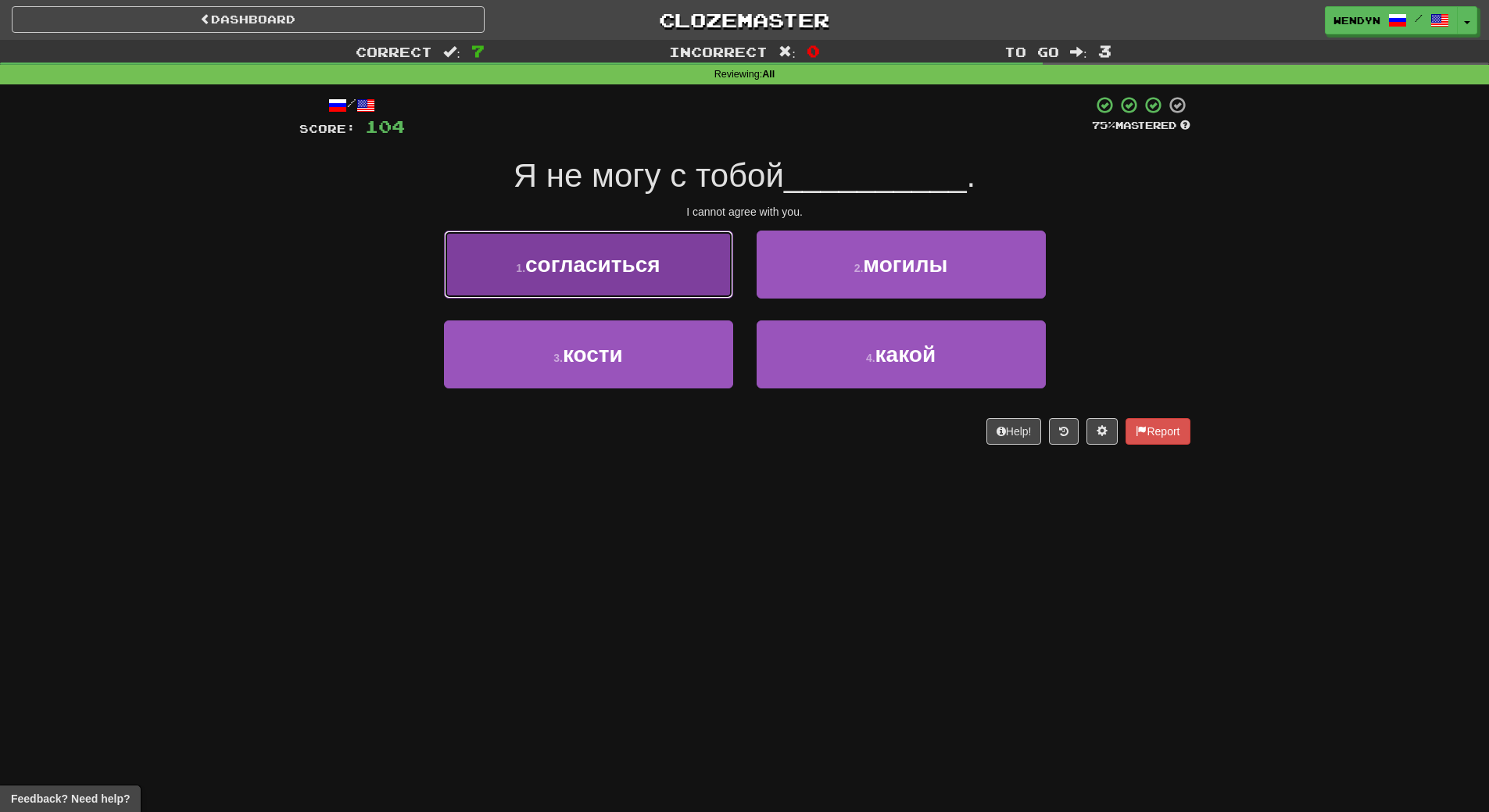
click at [668, 276] on button "1 . согласиться" at bounding box center [588, 264] width 289 height 68
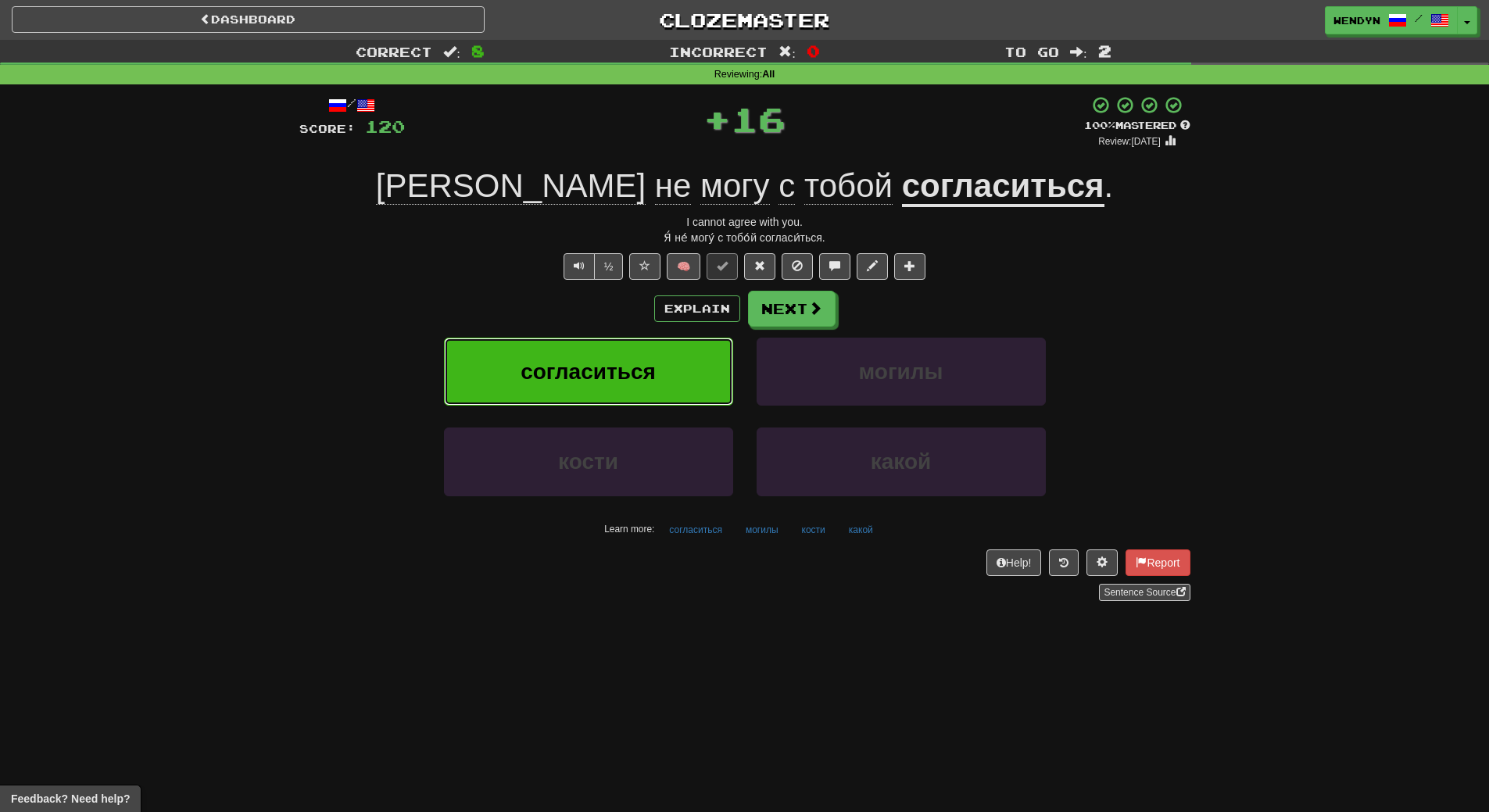
click at [680, 361] on button "согласиться" at bounding box center [588, 371] width 289 height 68
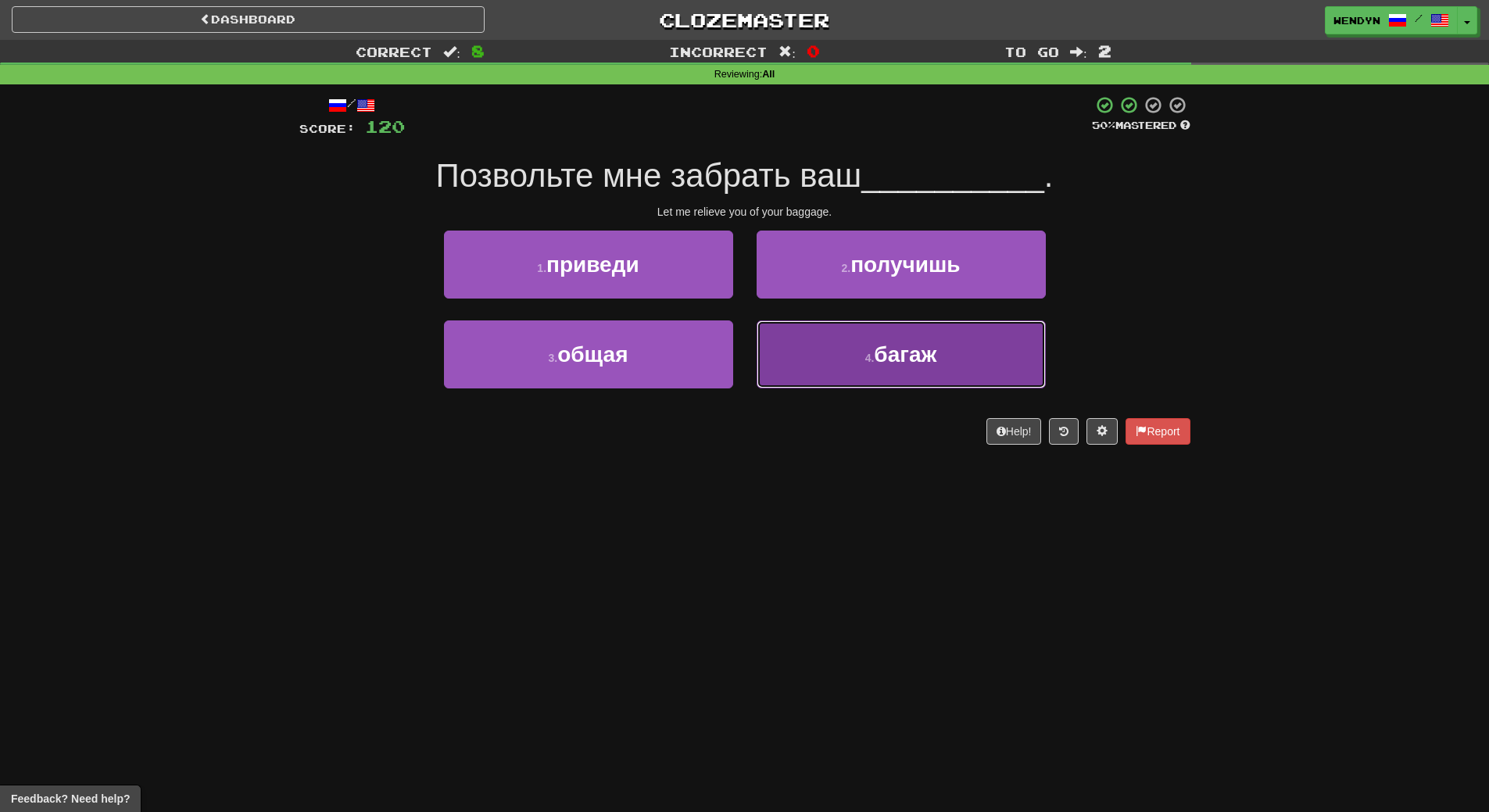
click at [881, 370] on button "4 . багаж" at bounding box center [900, 354] width 289 height 68
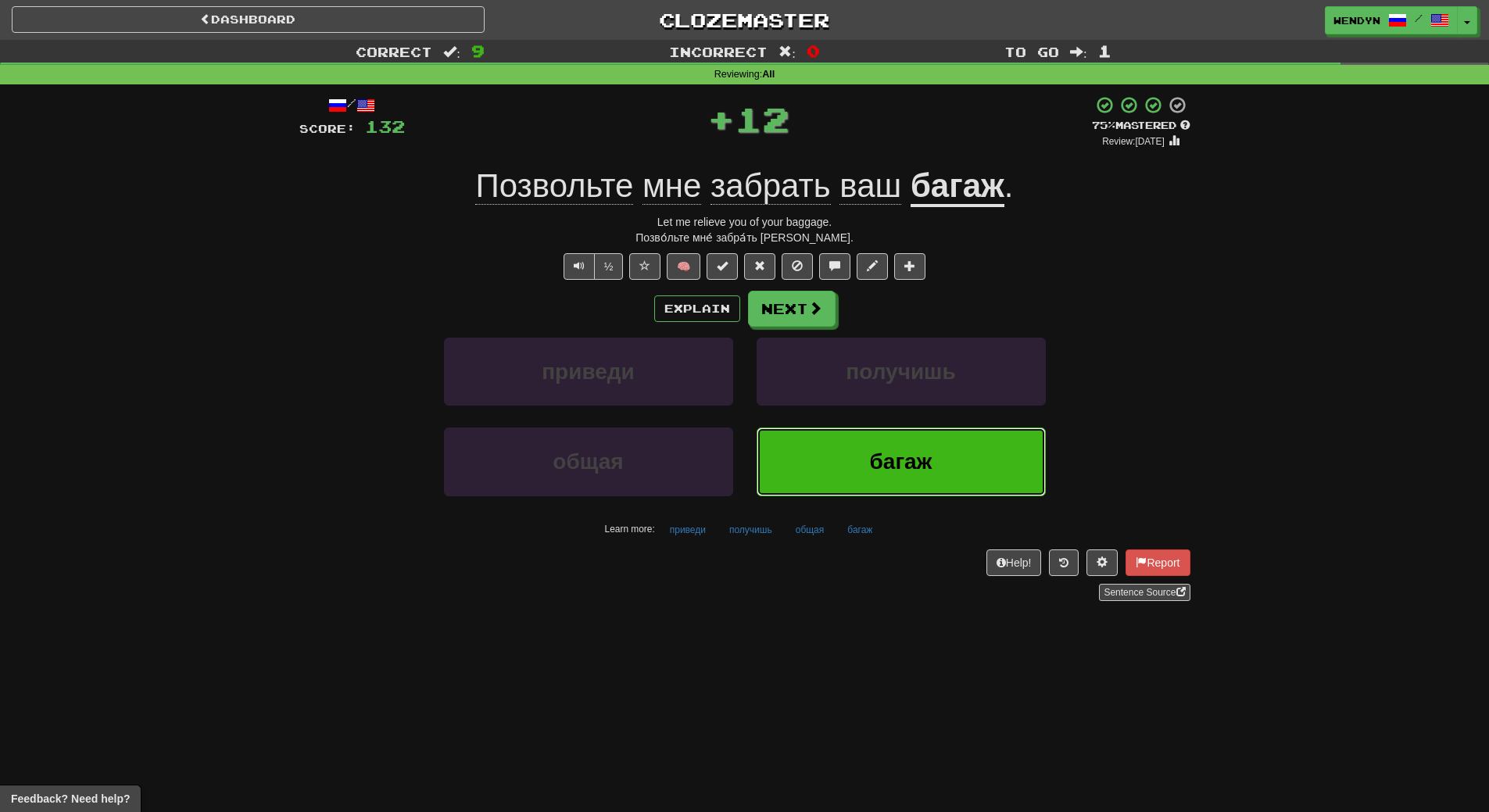
click at [888, 450] on span "багаж" at bounding box center [900, 462] width 63 height 24
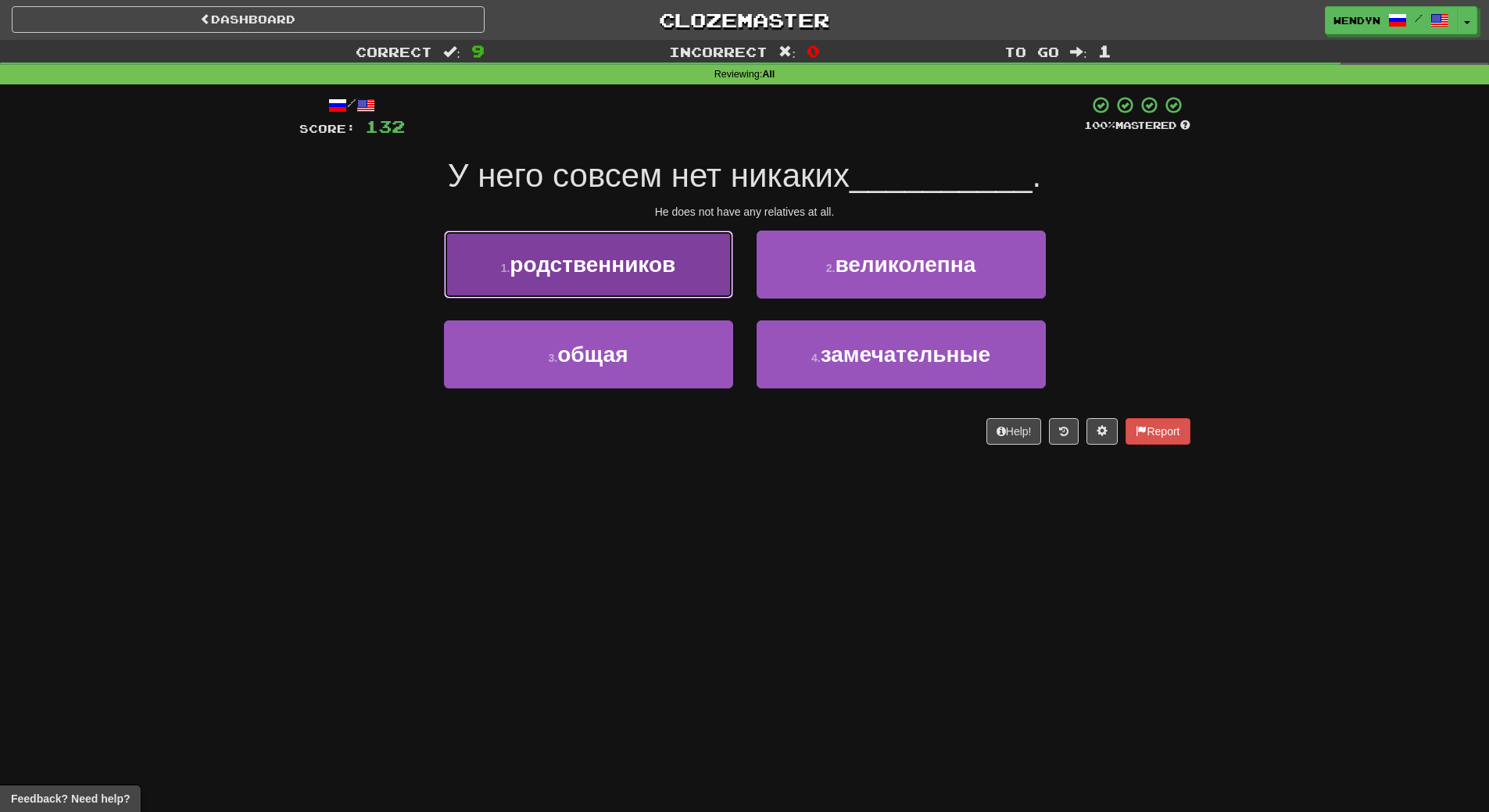
click at [667, 274] on span "родственников" at bounding box center [592, 264] width 165 height 24
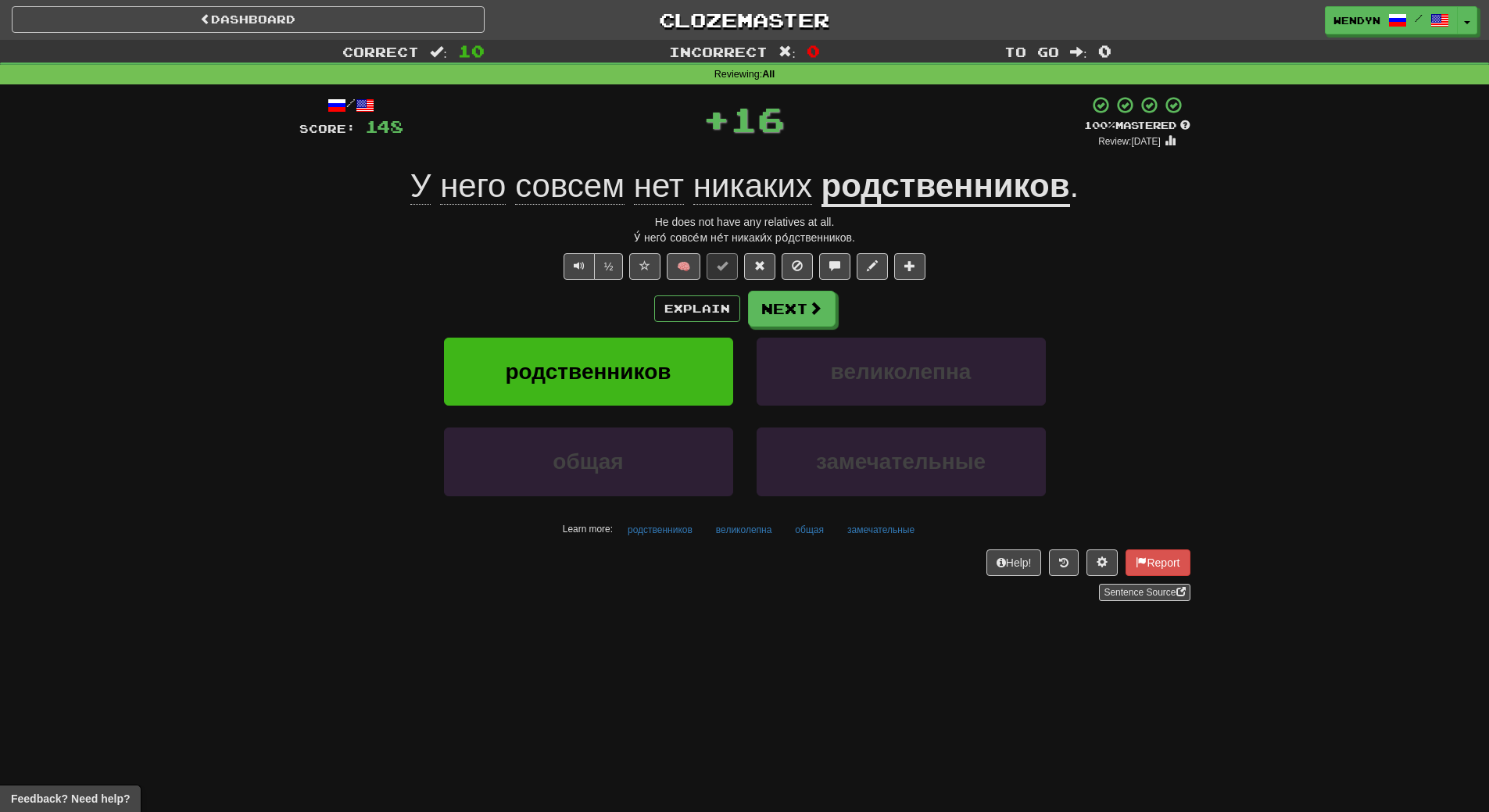
click at [663, 288] on div "/ Score: 148 + 16 100 % Mastered Review: 2026-03-16 У него совсем нет никаких р…" at bounding box center [744, 348] width 891 height 506
click at [673, 364] on button "родственников" at bounding box center [588, 371] width 289 height 68
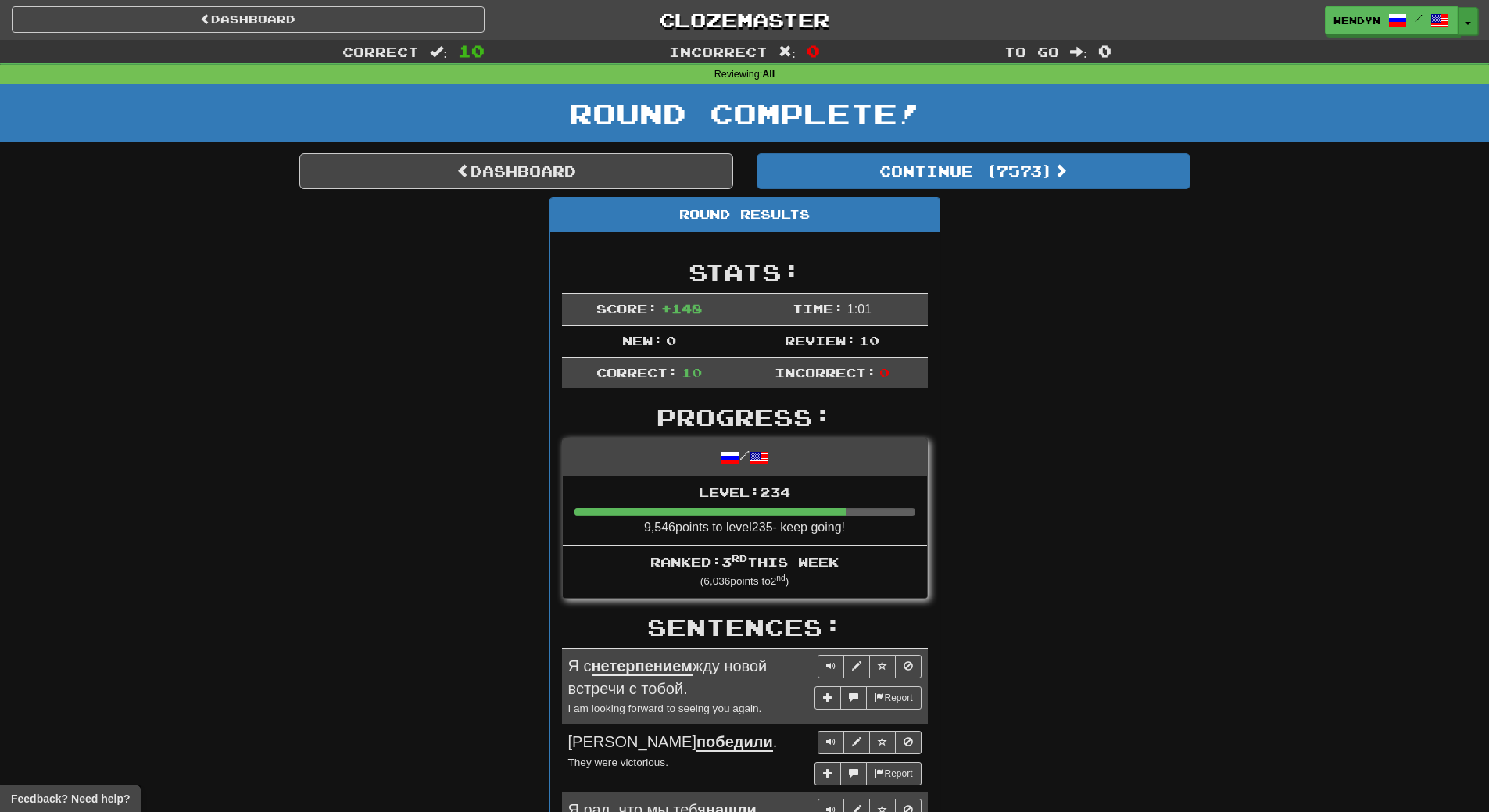
click at [1469, 20] on button "Toggle Dropdown" at bounding box center [1468, 21] width 21 height 28
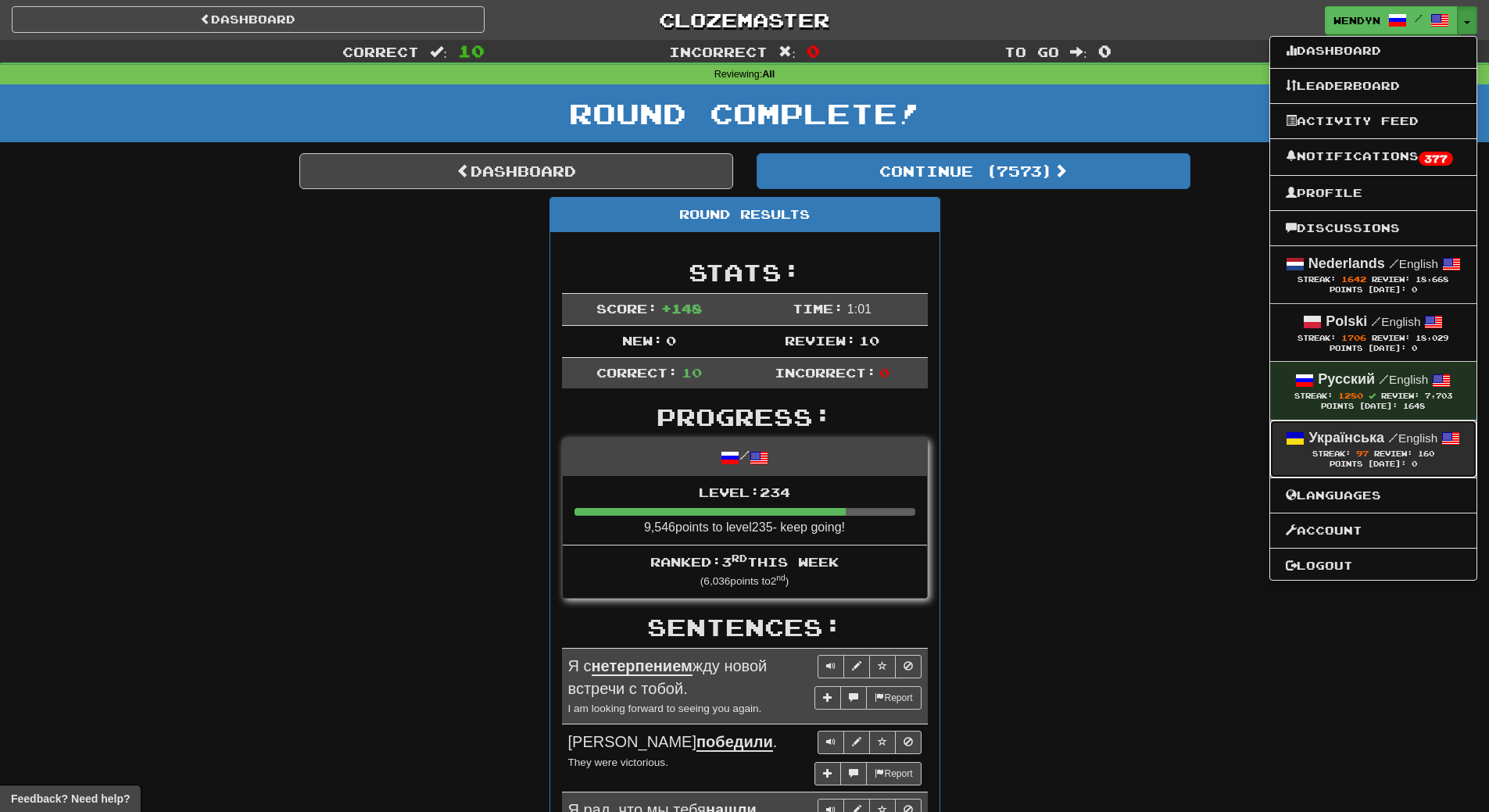
click at [1358, 440] on strong "Українська" at bounding box center [1345, 437] width 76 height 16
